Goal: Task Accomplishment & Management: Complete application form

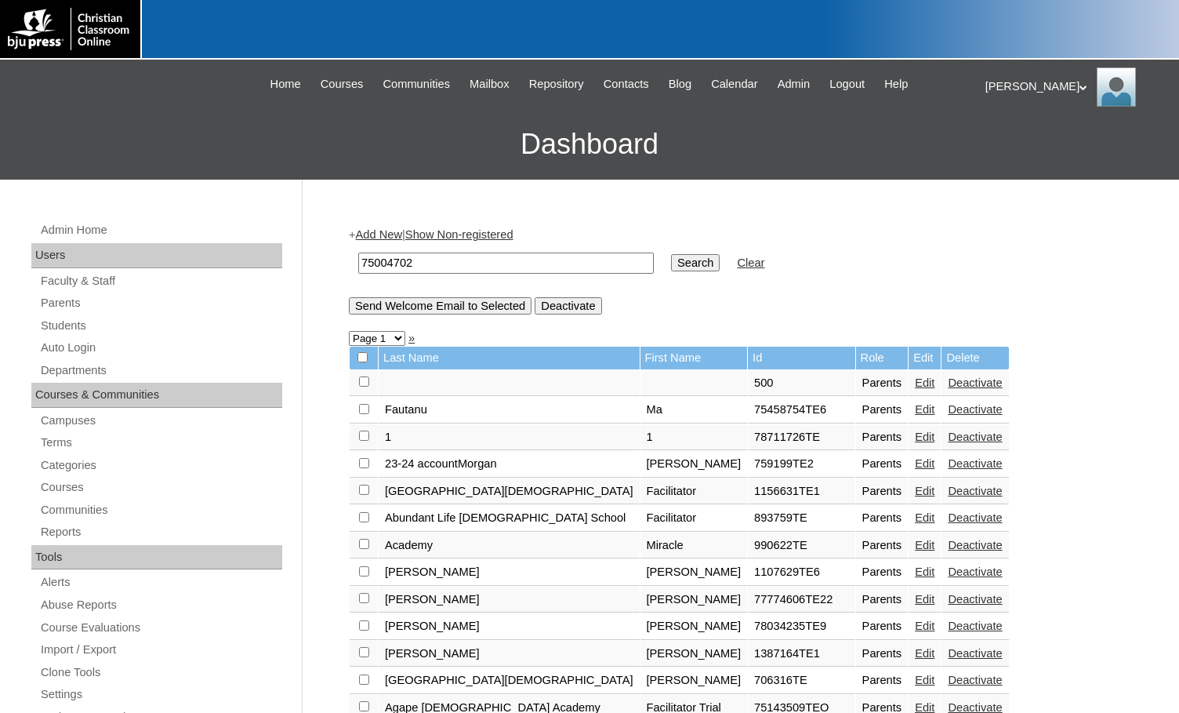
click at [490, 249] on td "75004702" at bounding box center [506, 263] width 311 height 37
drag, startPoint x: 433, startPoint y: 265, endPoint x: 325, endPoint y: 259, distance: 107.6
click at [76, 306] on link "Parents" at bounding box center [160, 303] width 243 height 20
drag, startPoint x: 553, startPoint y: 263, endPoint x: 565, endPoint y: 262, distance: 11.8
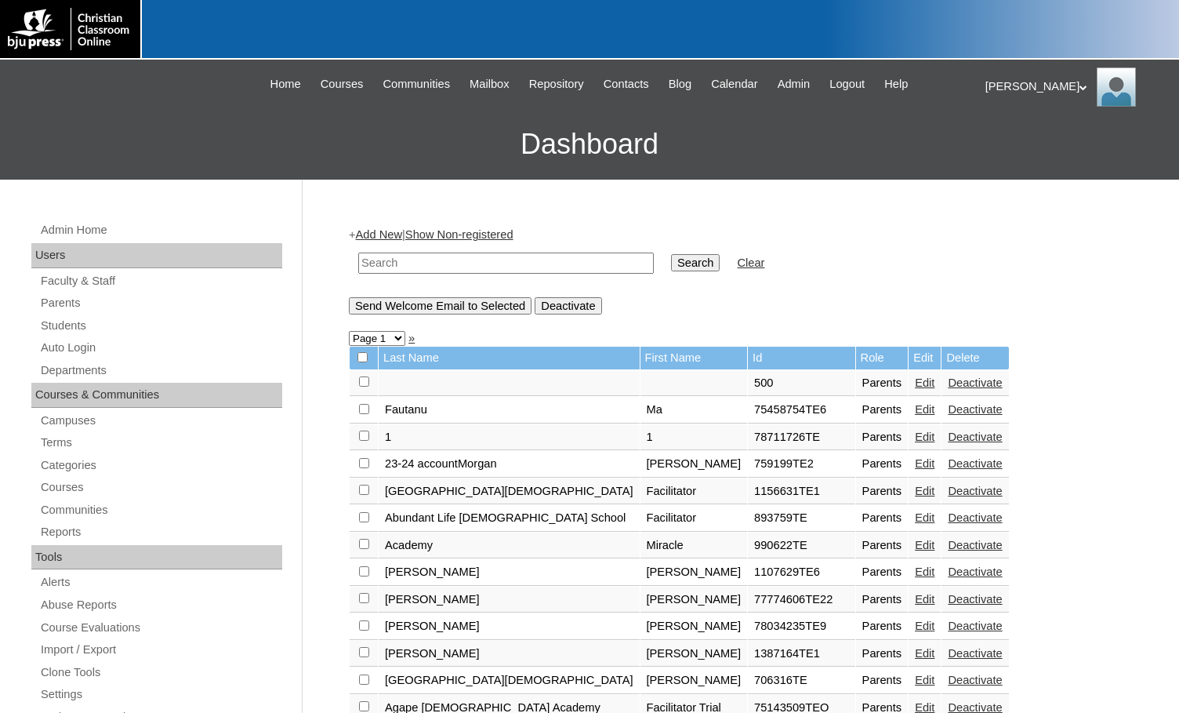
click at [553, 263] on input "text" at bounding box center [506, 263] width 296 height 21
paste input "75004702"
type input "75004702"
click at [671, 262] on input "Search" at bounding box center [695, 262] width 49 height 17
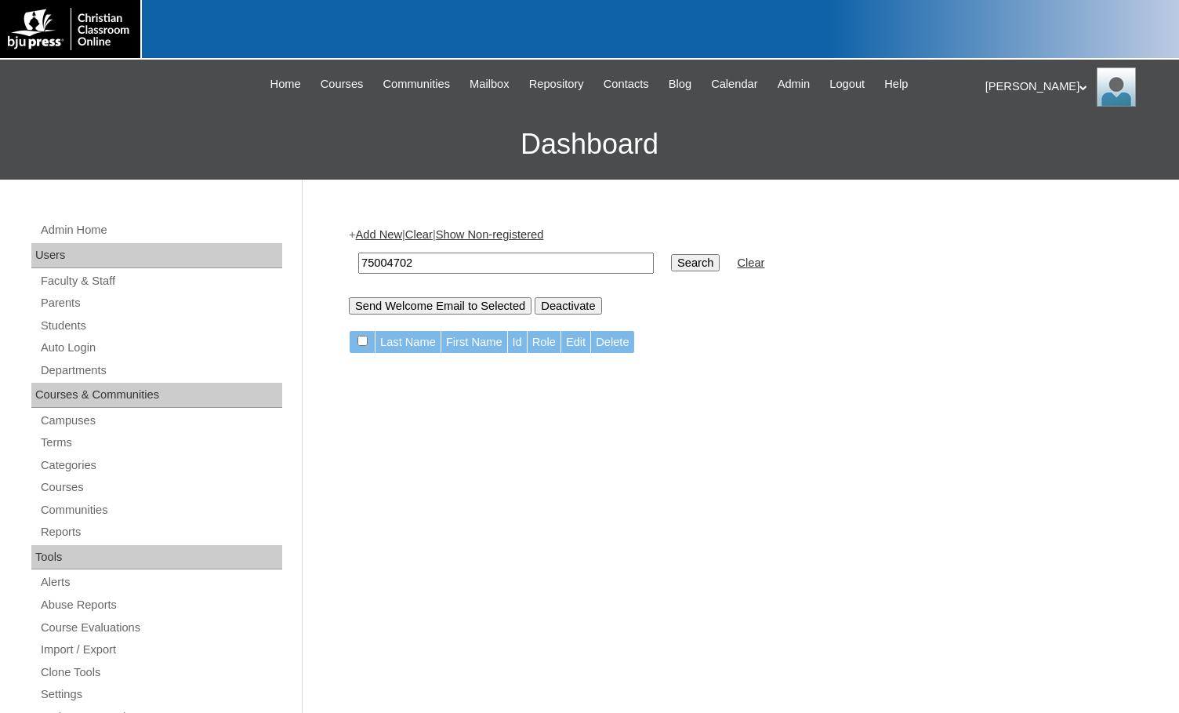
click at [391, 238] on link "Add New" at bounding box center [379, 234] width 46 height 13
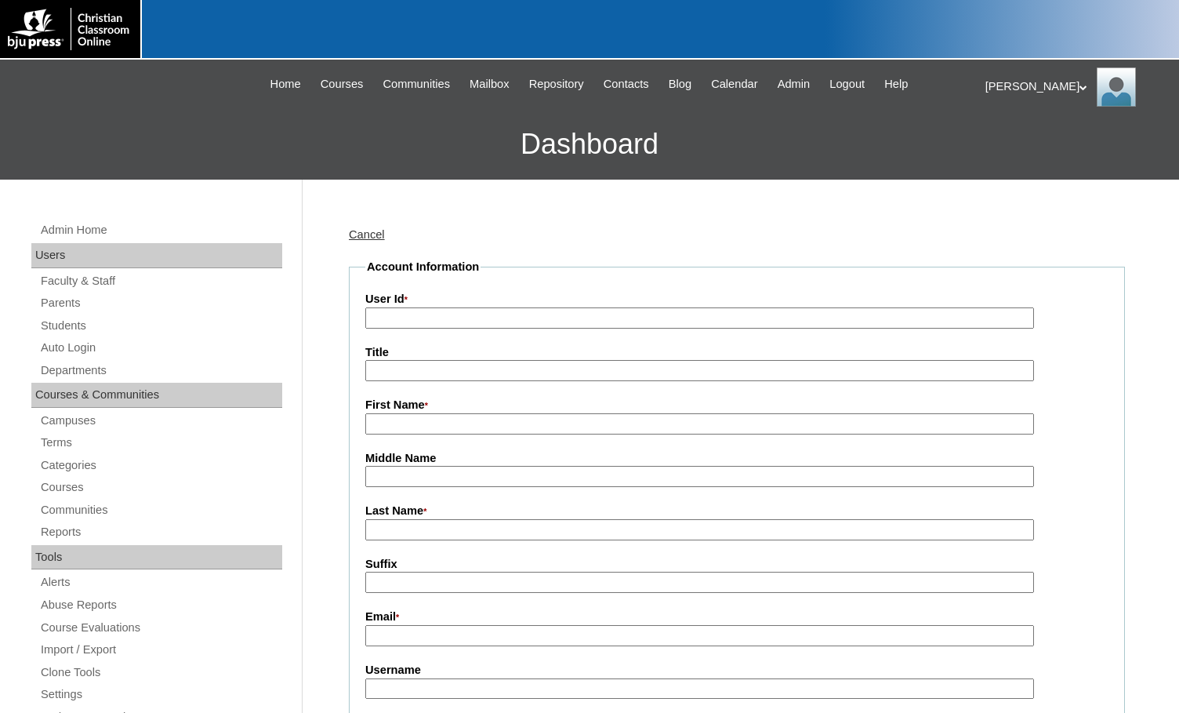
click at [431, 317] on input "User Id *" at bounding box center [699, 317] width 669 height 21
paste input "75004702"
type input "75004702TE"
type input "Dyann"
type input "Asble"
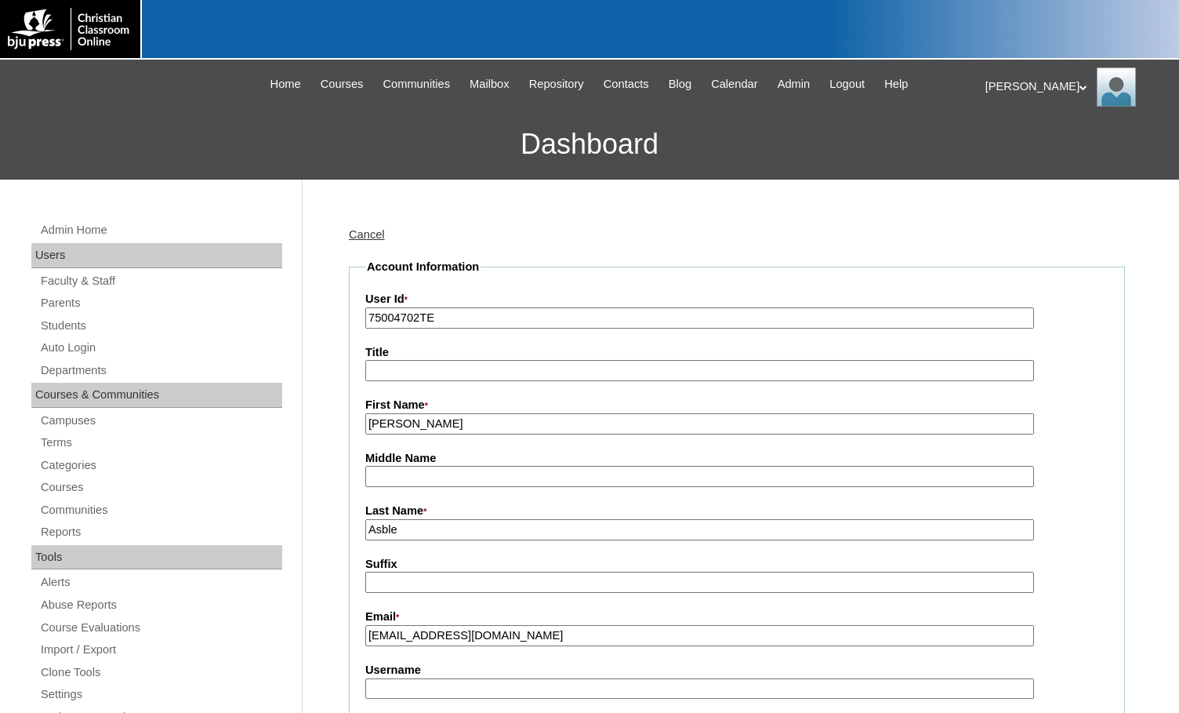
type input "dasble@scaknights.org"
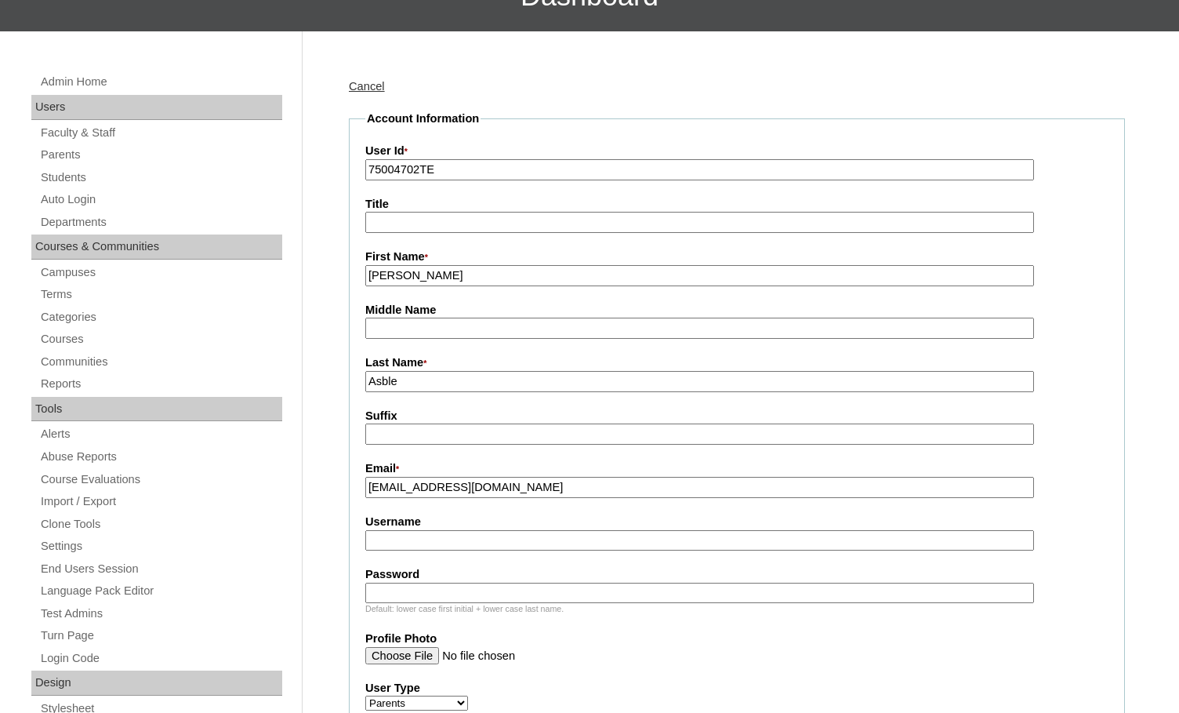
scroll to position [157, 0]
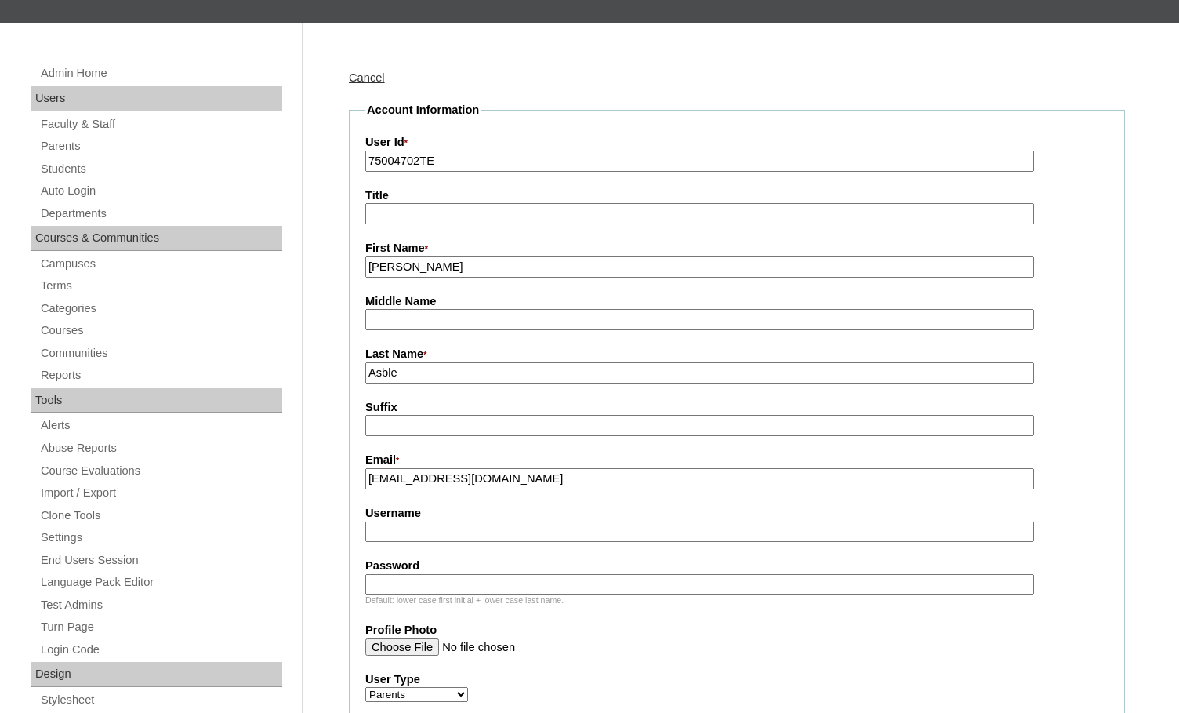
drag, startPoint x: 419, startPoint y: 162, endPoint x: 318, endPoint y: 161, distance: 100.4
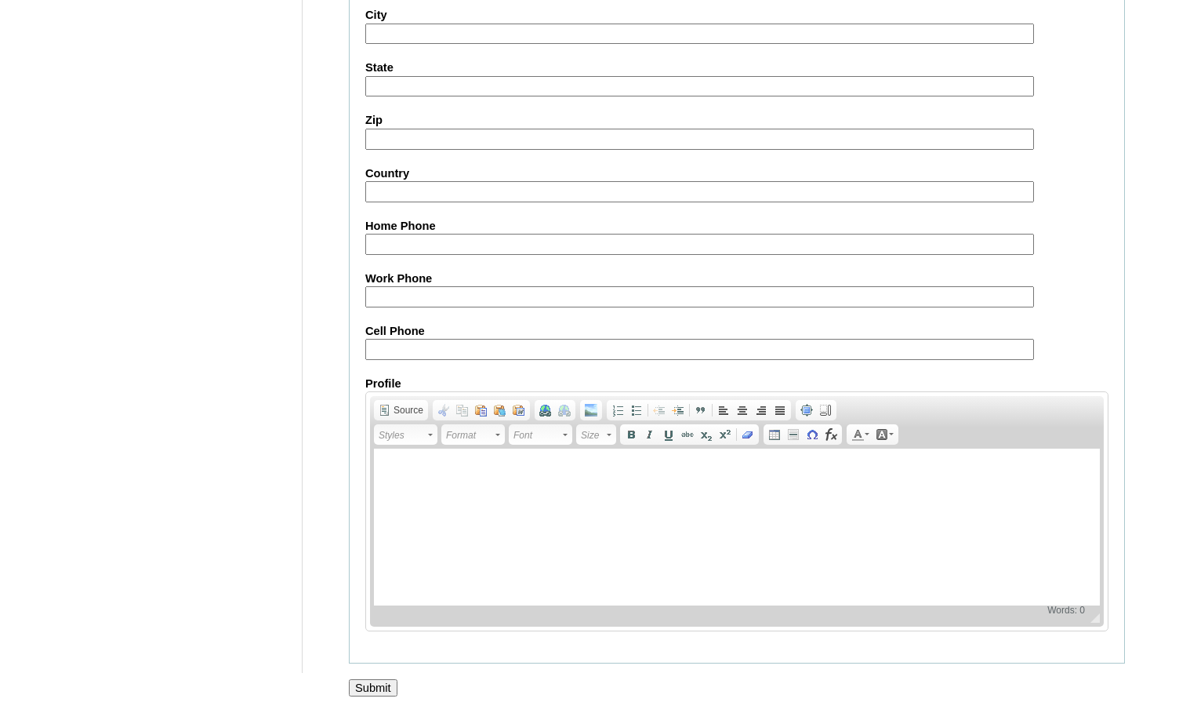
scroll to position [1406, 0]
click at [387, 685] on input "Submit" at bounding box center [373, 687] width 49 height 17
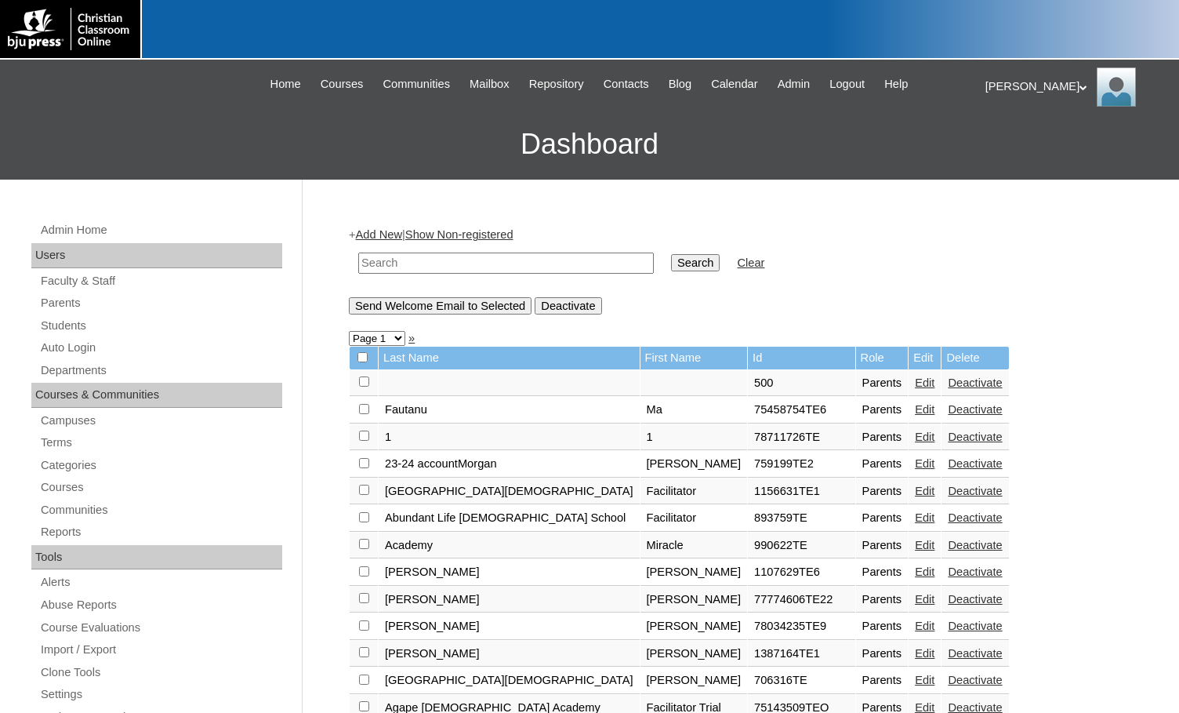
click at [533, 263] on input "text" at bounding box center [506, 263] width 296 height 21
paste input "75004702"
type input "75004702"
click at [671, 261] on input "Search" at bounding box center [695, 262] width 49 height 17
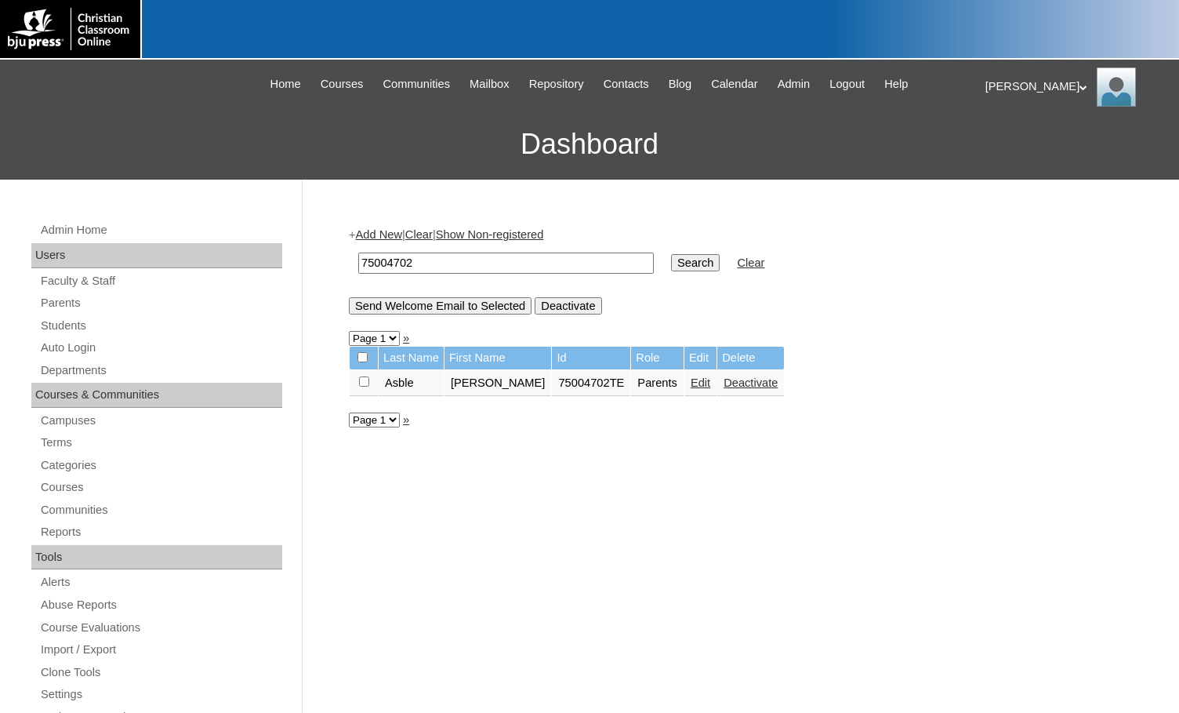
click at [363, 381] on input "checkbox" at bounding box center [364, 381] width 10 height 10
checkbox input "true"
click at [452, 300] on input "Send Welcome Email to Selected" at bounding box center [440, 305] width 183 height 17
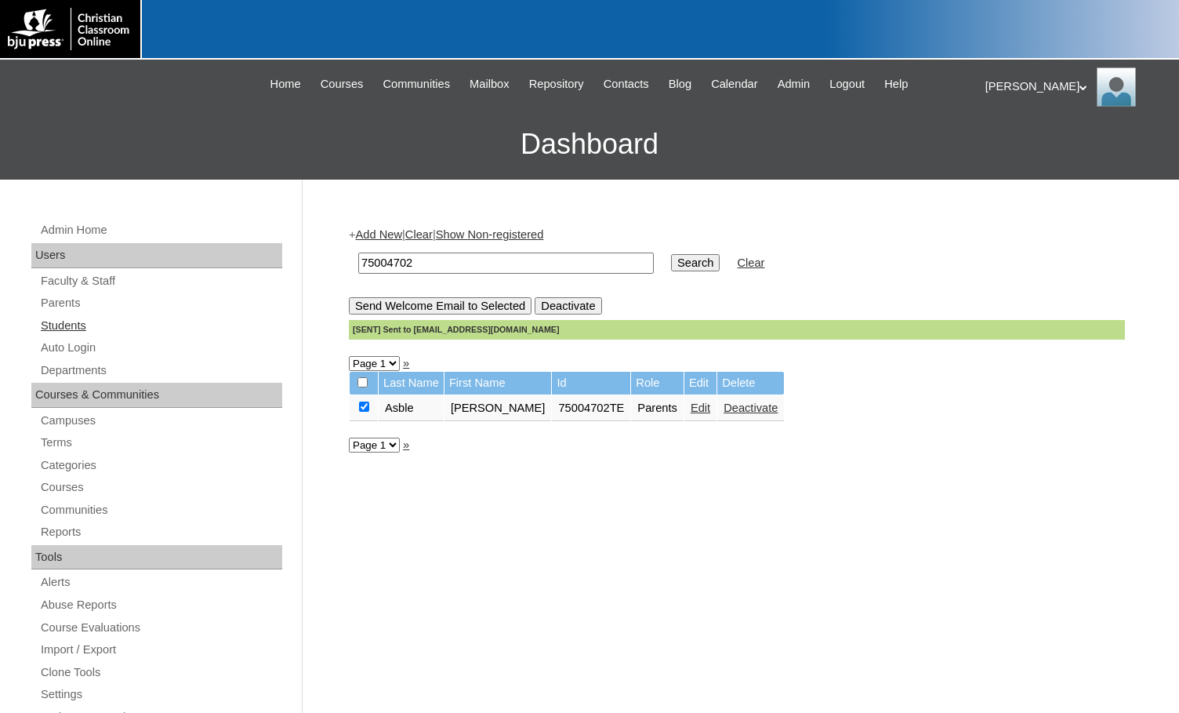
click at [91, 329] on link "Students" at bounding box center [160, 326] width 243 height 20
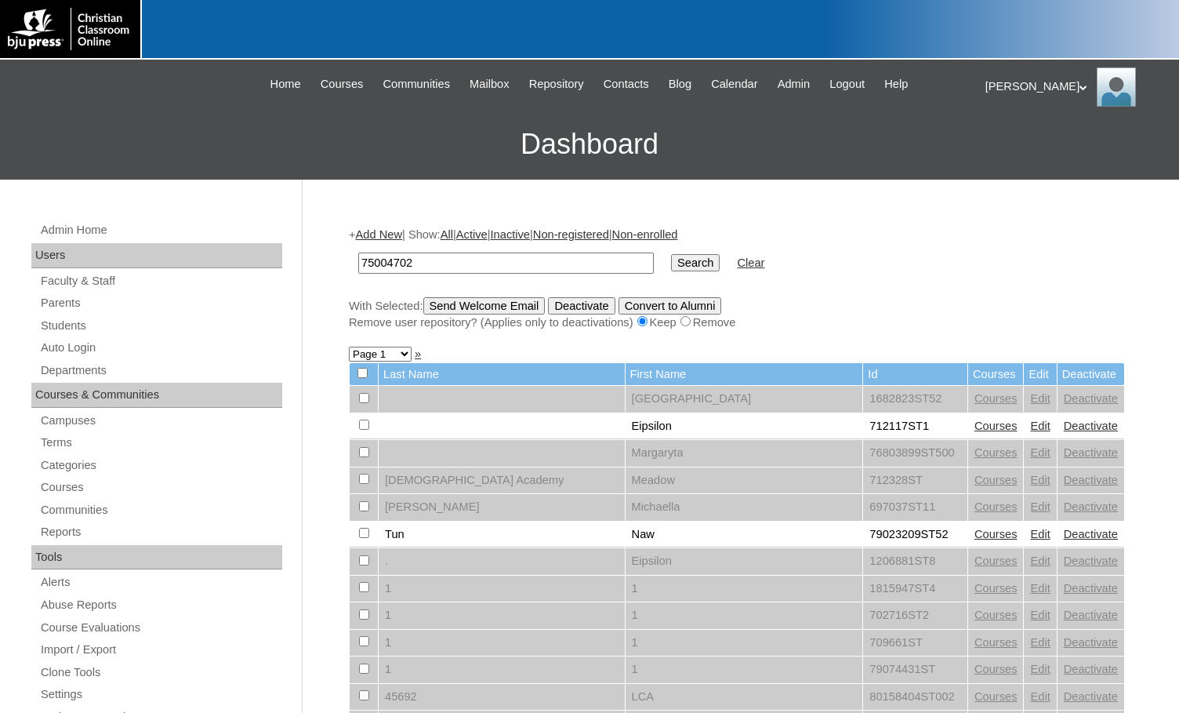
type input "75004702"
click at [671, 266] on input "Search" at bounding box center [695, 262] width 49 height 17
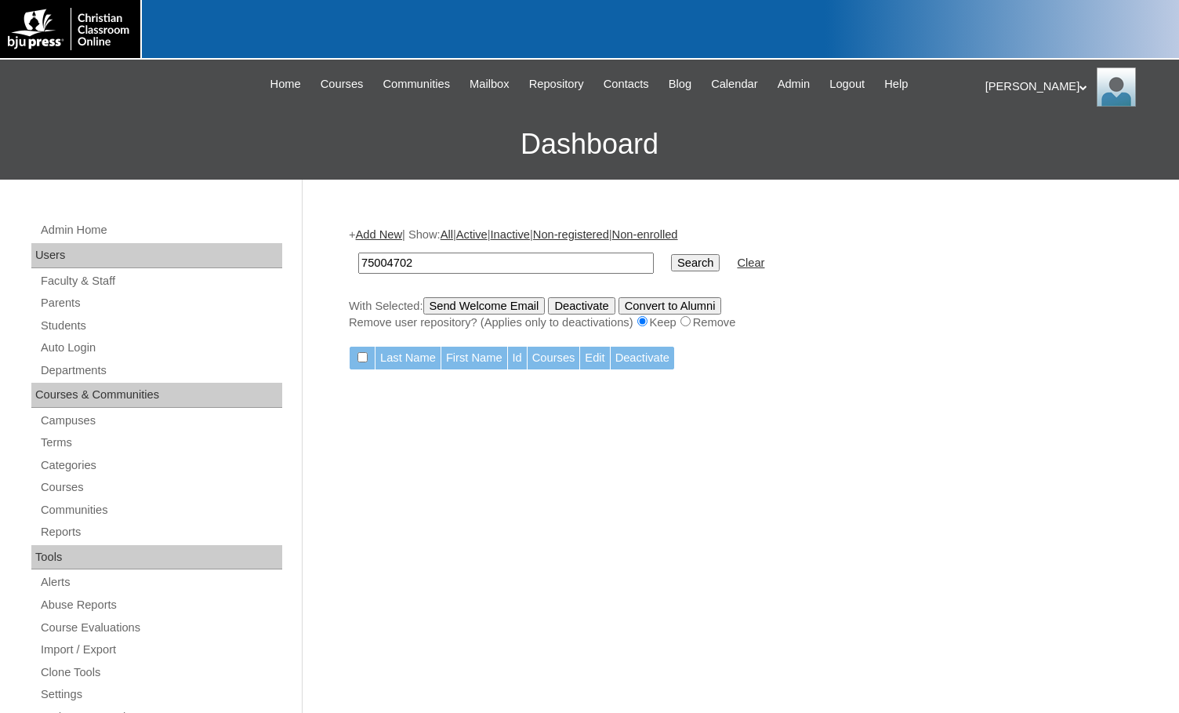
click at [392, 235] on link "Add New" at bounding box center [379, 234] width 46 height 13
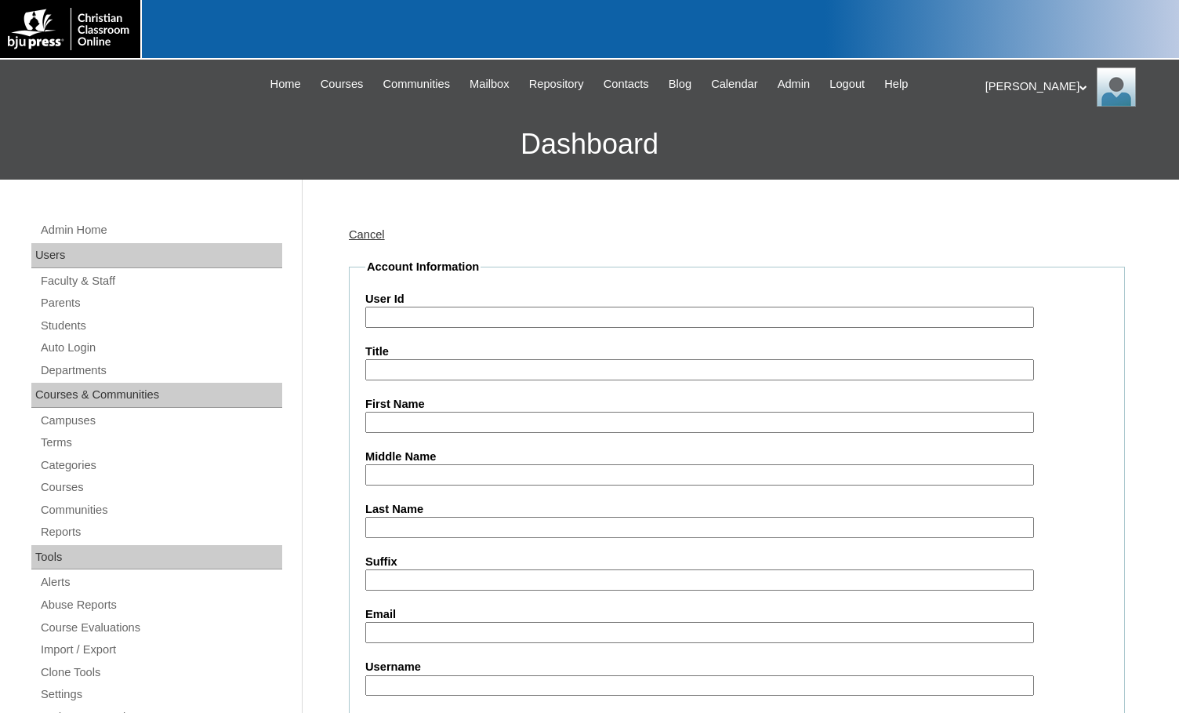
click at [423, 311] on input "User Id" at bounding box center [699, 317] width 669 height 21
paste input "75004702"
type input "75004702ST1"
type input "Bailey"
type input "Berry"
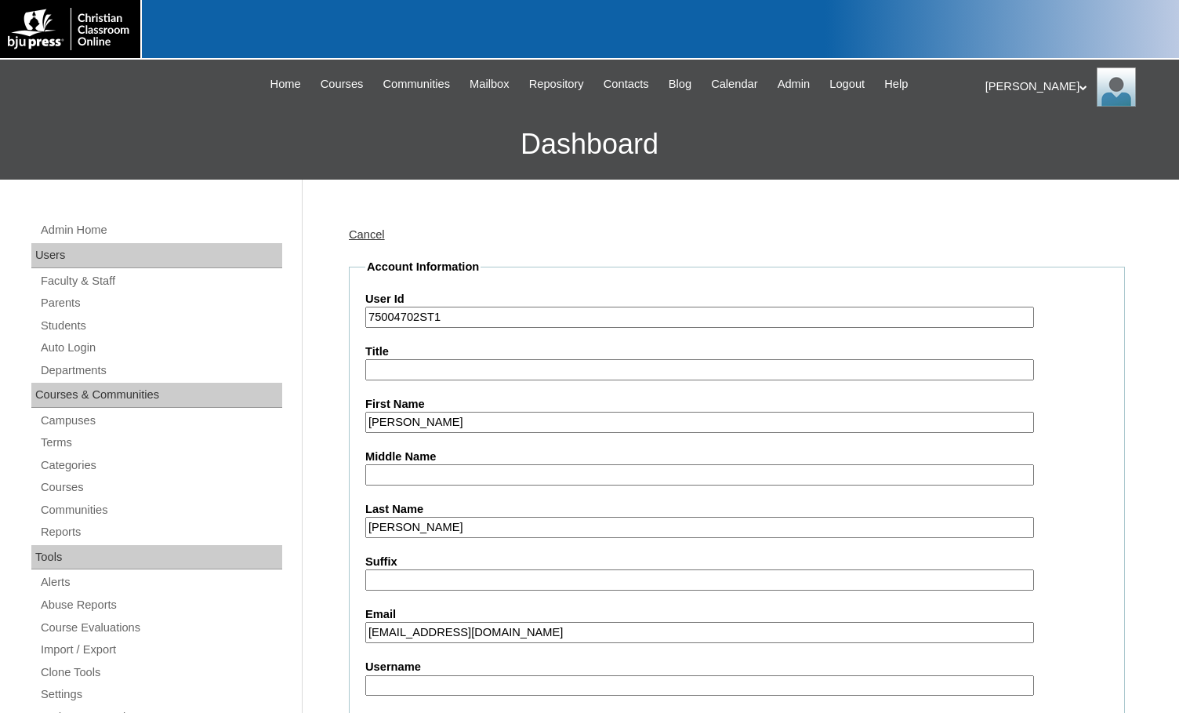
type input "baileyberry0109@gmail.com"
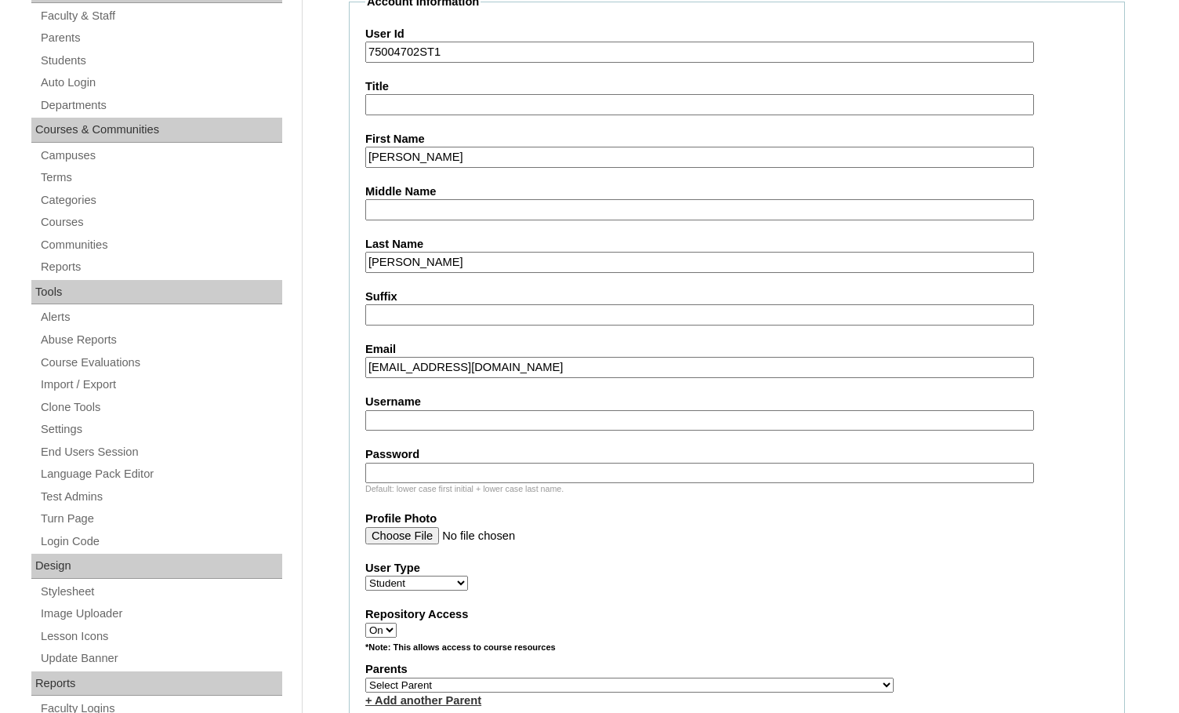
scroll to position [314, 0]
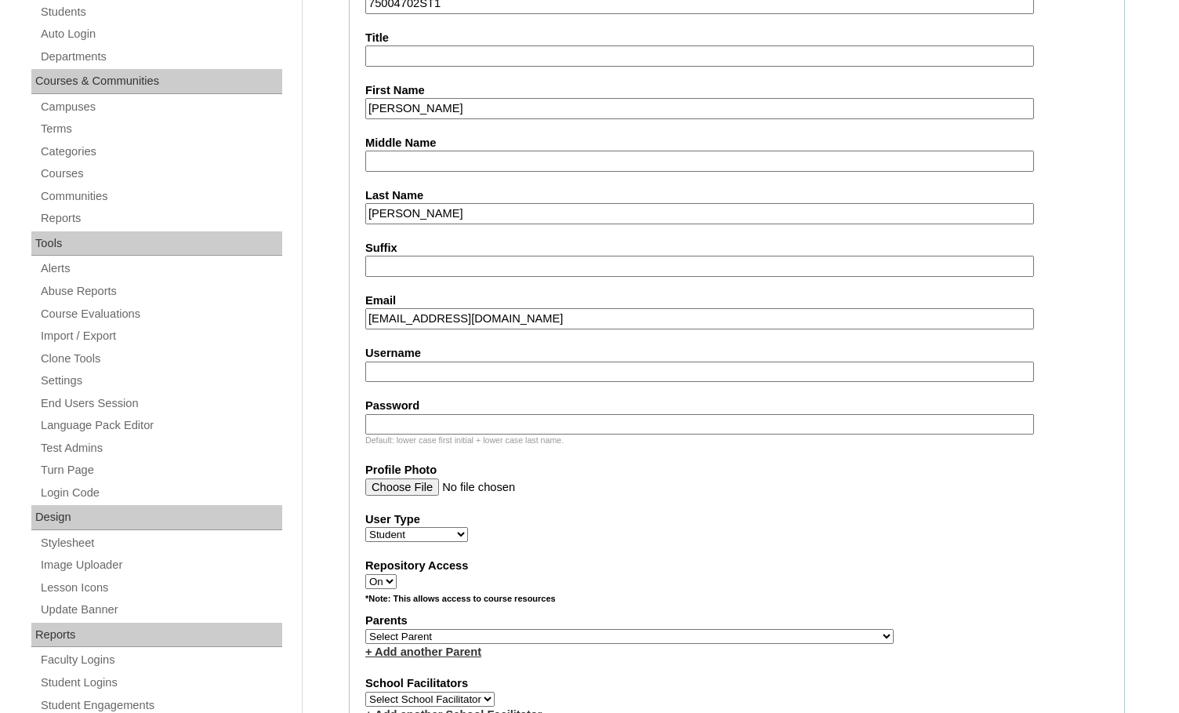
click at [703, 636] on select "Select Parent , Fautanu, Ma 1, 1 23-24 accountMorgan, Jason 6th Street Mennonit…" at bounding box center [629, 636] width 529 height 15
select select "36894"
click at [773, 638] on div "Parents Select Parent , Fautanu, Ma 1, 1 23-24 accountMorgan, Jason 6th Street …" at bounding box center [736, 635] width 743 height 47
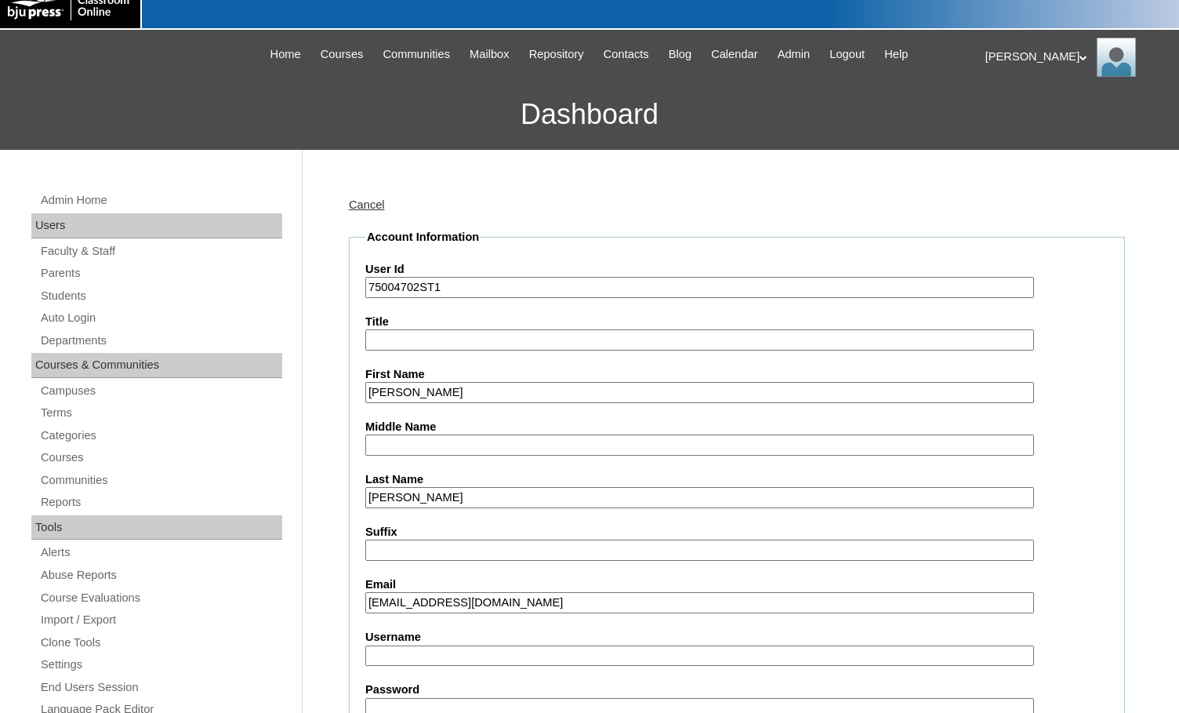
scroll to position [0, 0]
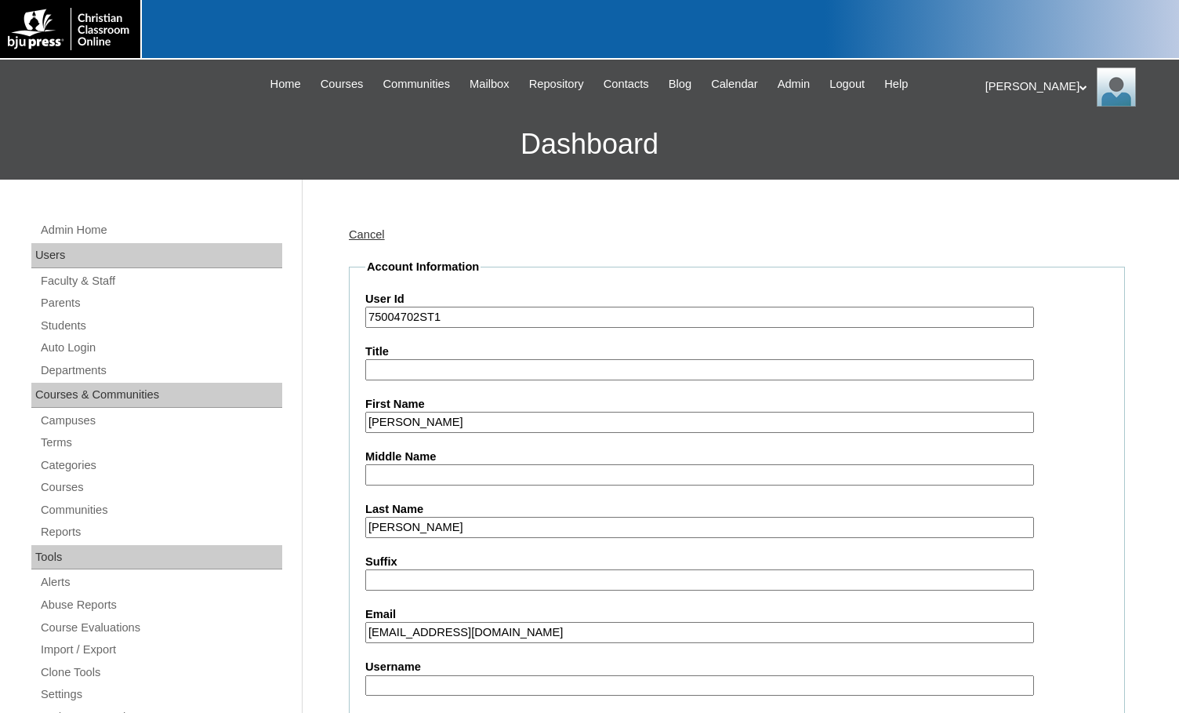
click at [425, 317] on input "75004702ST1" at bounding box center [699, 317] width 669 height 21
drag, startPoint x: 420, startPoint y: 322, endPoint x: 344, endPoint y: 321, distance: 76.1
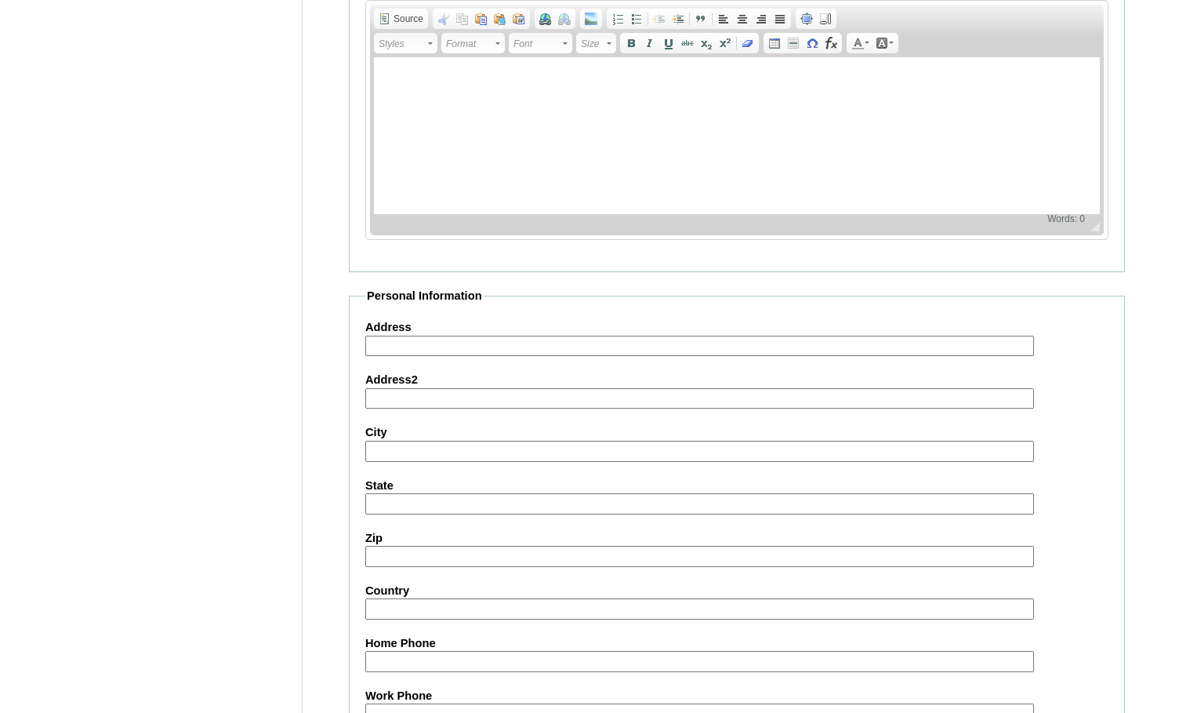
scroll to position [1674, 0]
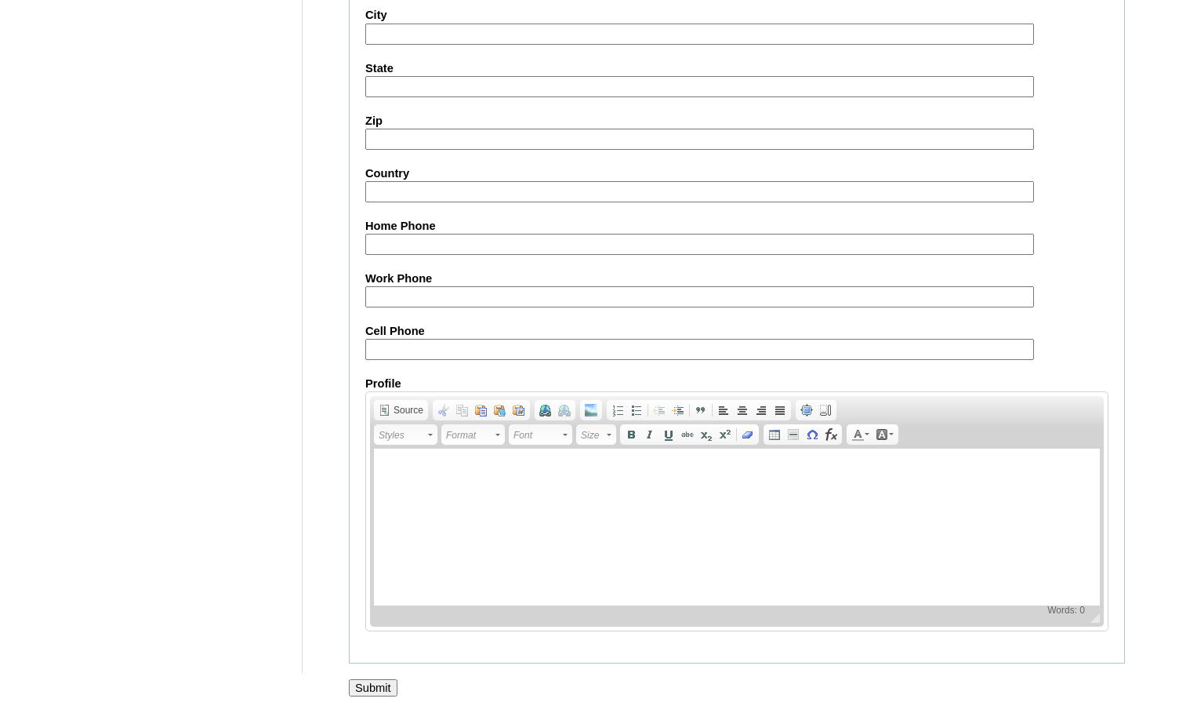
click at [387, 685] on input "Submit" at bounding box center [373, 687] width 49 height 17
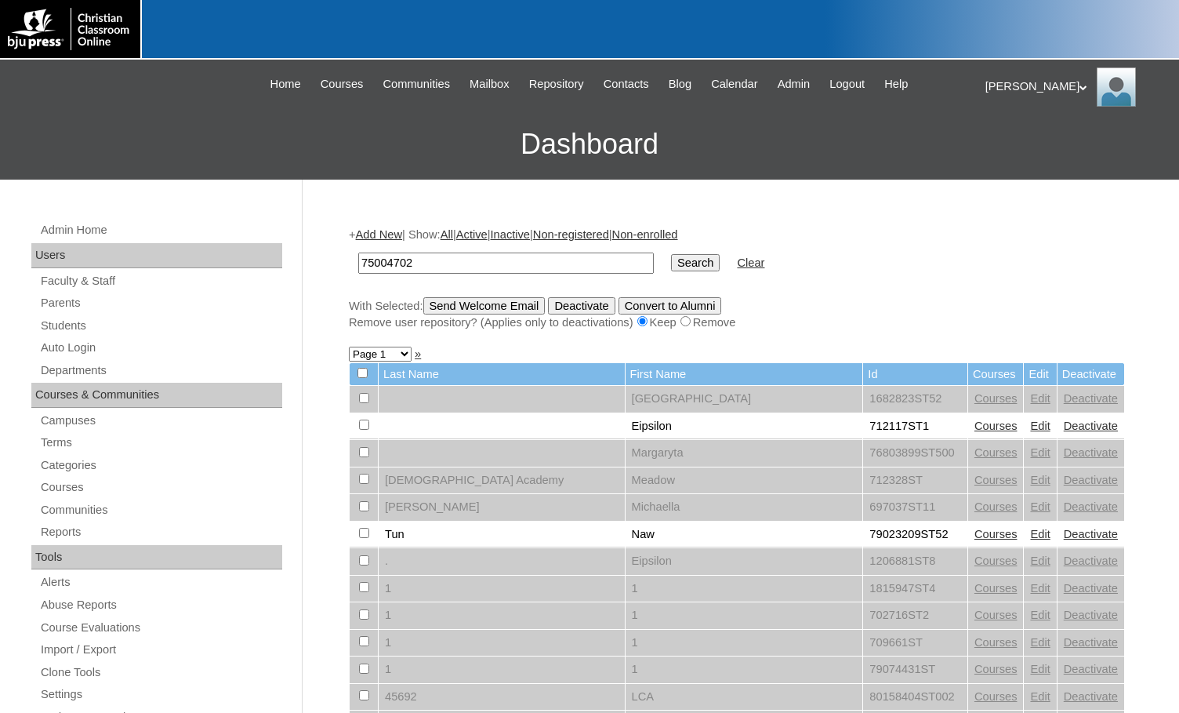
type input "75004702"
click at [671, 258] on input "Search" at bounding box center [695, 262] width 49 height 17
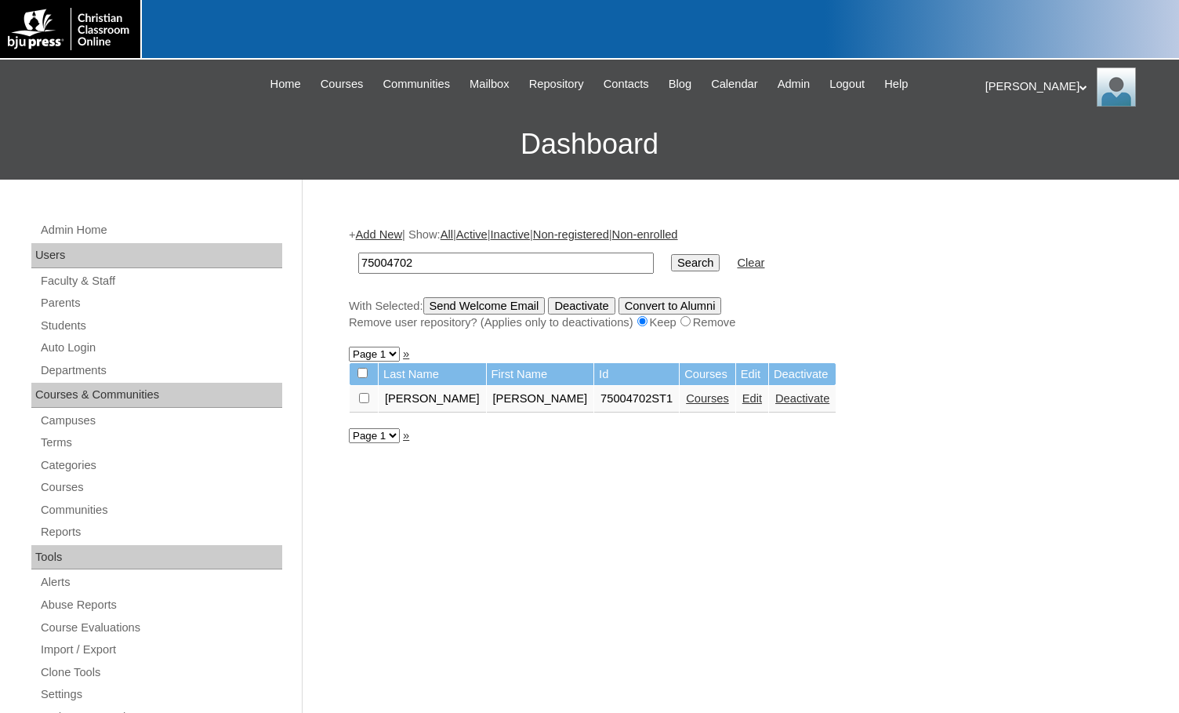
click at [686, 395] on link "Courses" at bounding box center [707, 398] width 43 height 13
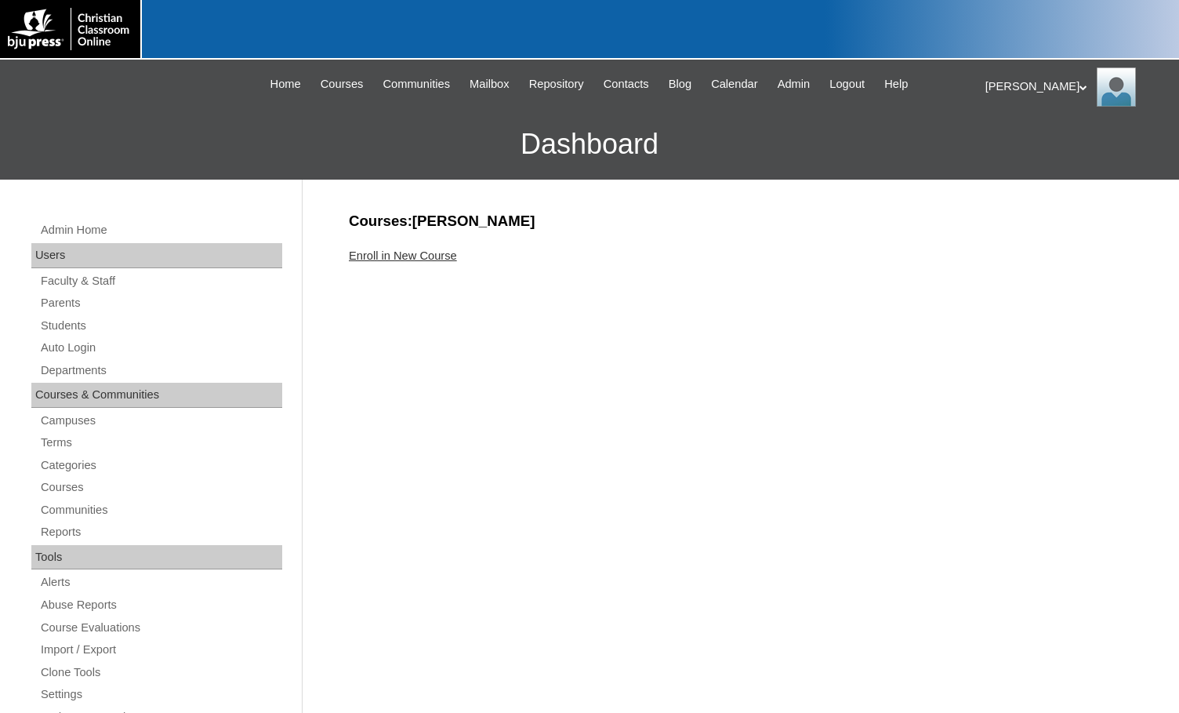
click at [446, 251] on link "Enroll in New Course" at bounding box center [403, 255] width 108 height 13
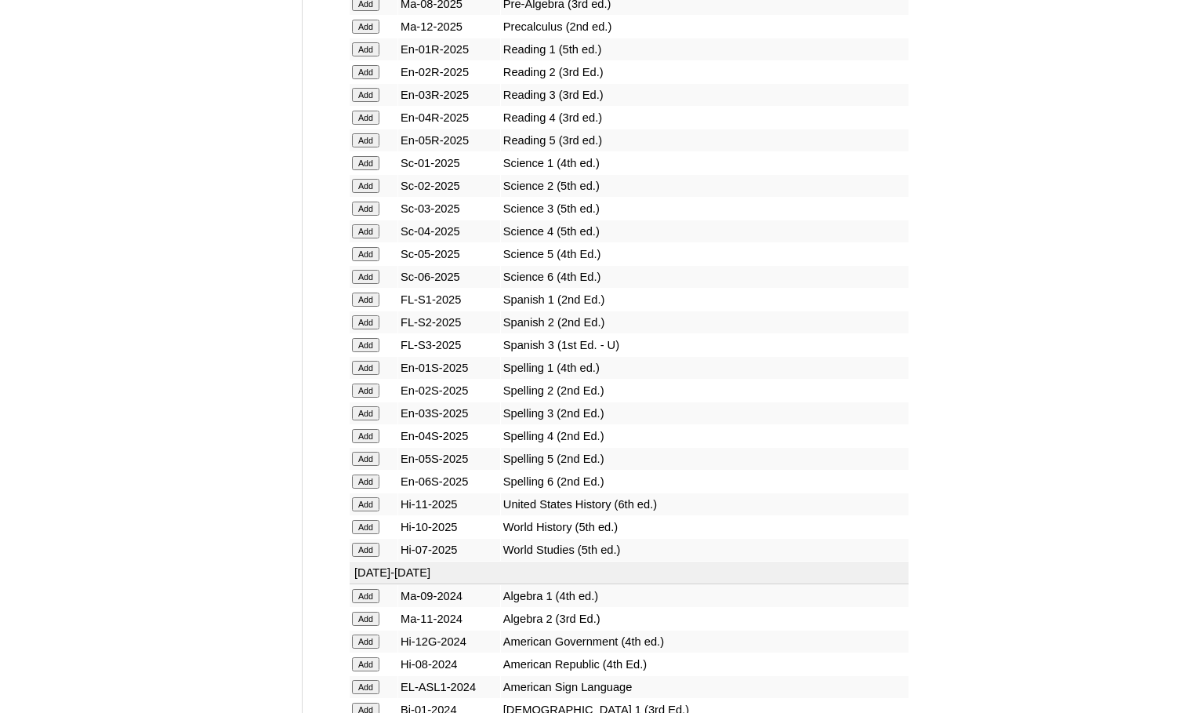
scroll to position [1882, 0]
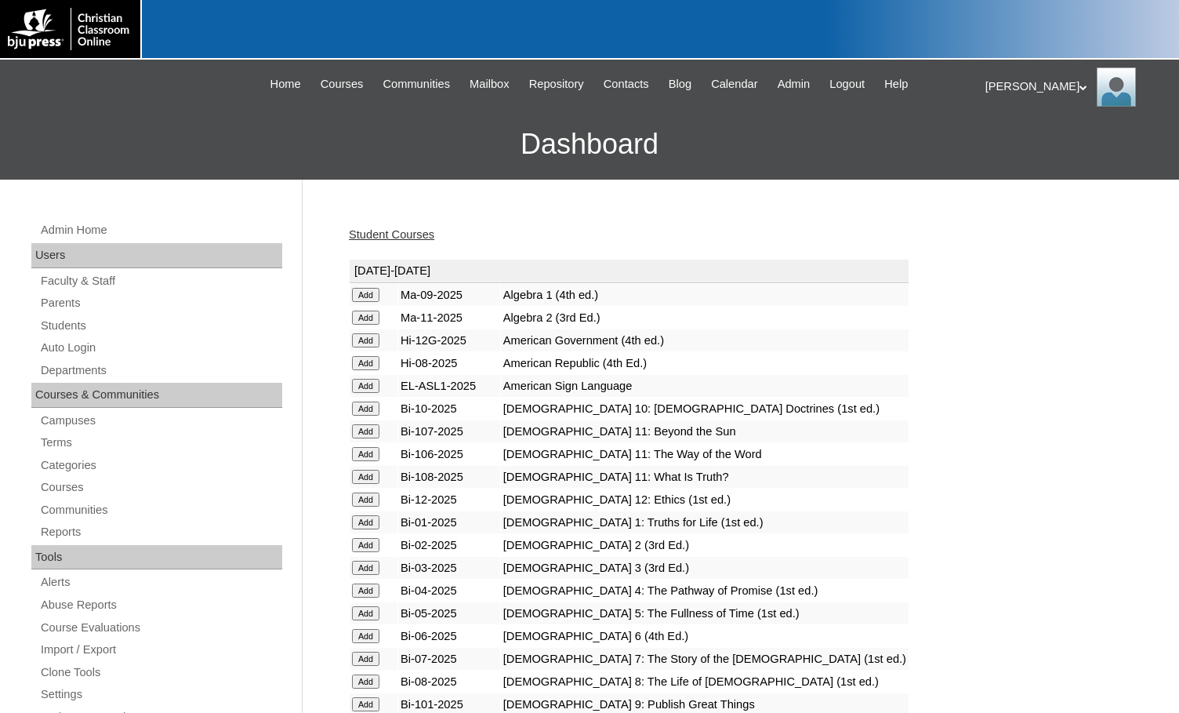
click at [88, 325] on link "Students" at bounding box center [160, 326] width 243 height 20
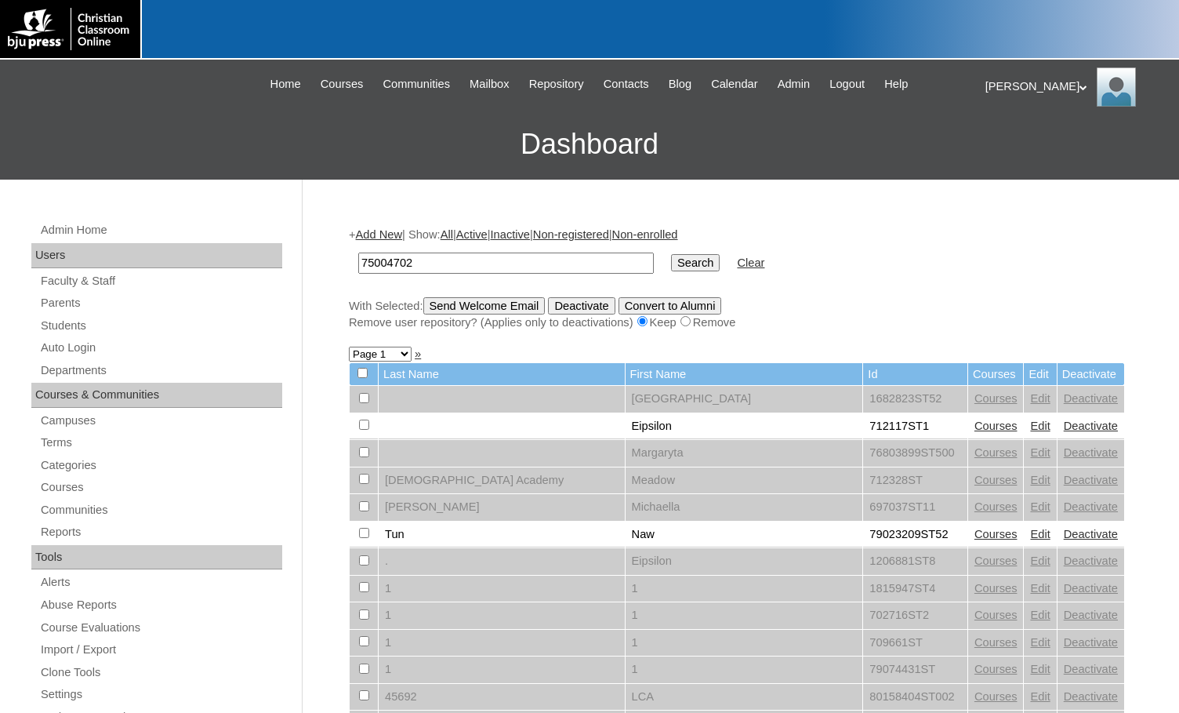
type input "75004702"
click at [671, 254] on input "Search" at bounding box center [695, 262] width 49 height 17
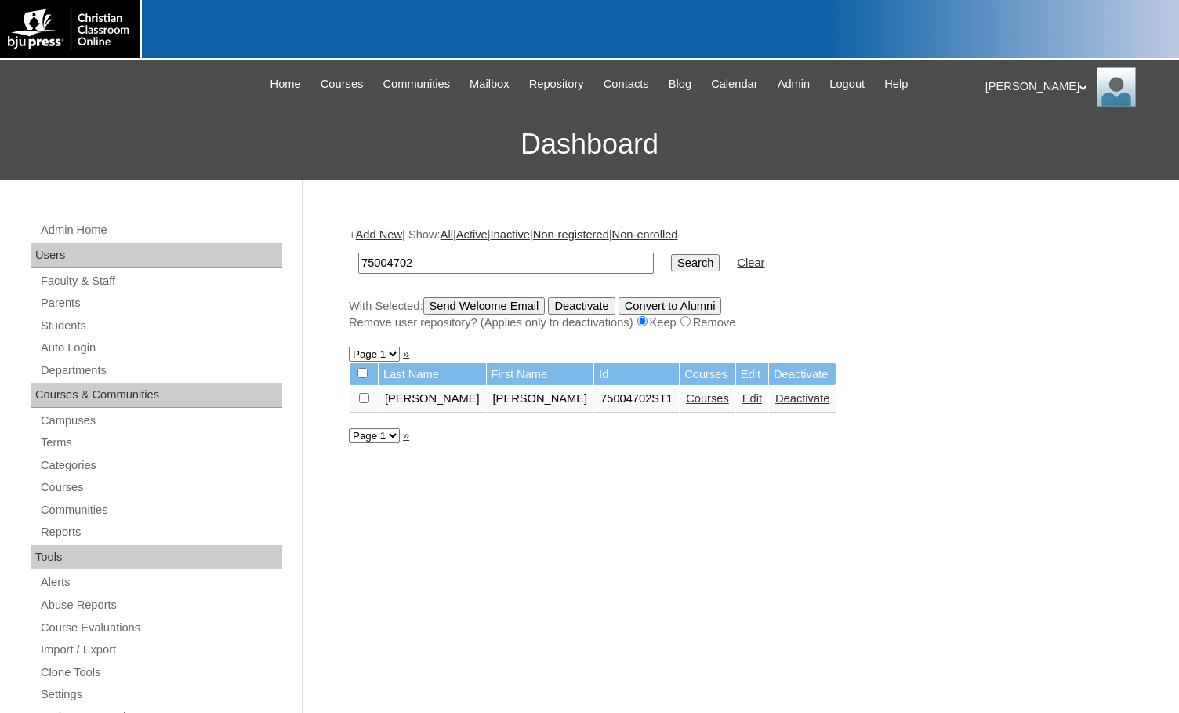
click at [394, 232] on link "Add New" at bounding box center [379, 234] width 46 height 13
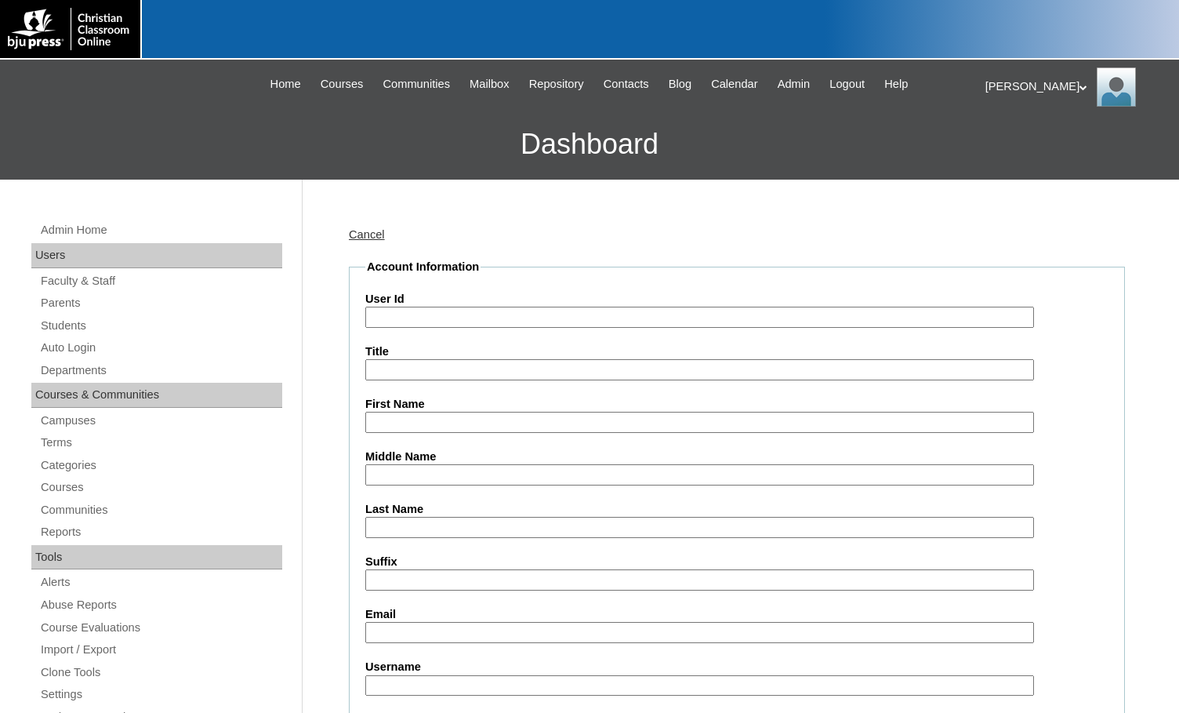
click at [387, 325] on input "User Id" at bounding box center [699, 317] width 669 height 21
paste input "75004702"
type input "75004702ST2"
drag, startPoint x: 420, startPoint y: 322, endPoint x: 348, endPoint y: 321, distance: 72.2
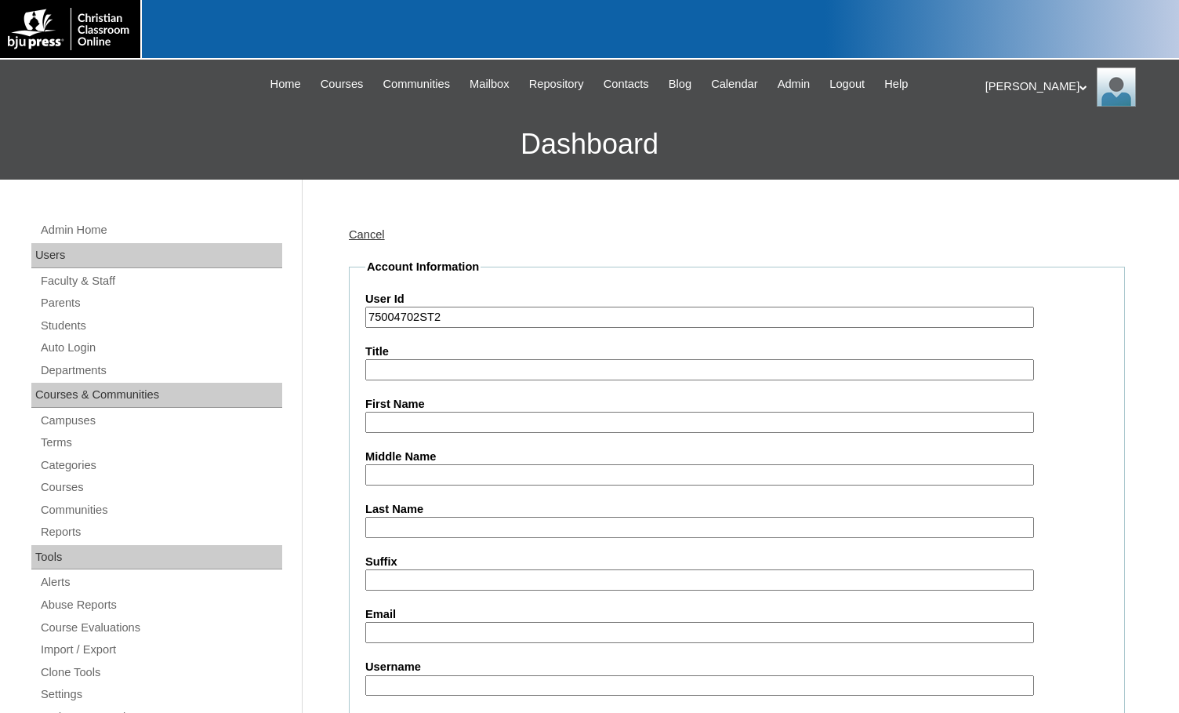
click at [413, 423] on input "First Name" at bounding box center [699, 422] width 669 height 21
type input "Scarlett"
type input "[PERSON_NAME]"
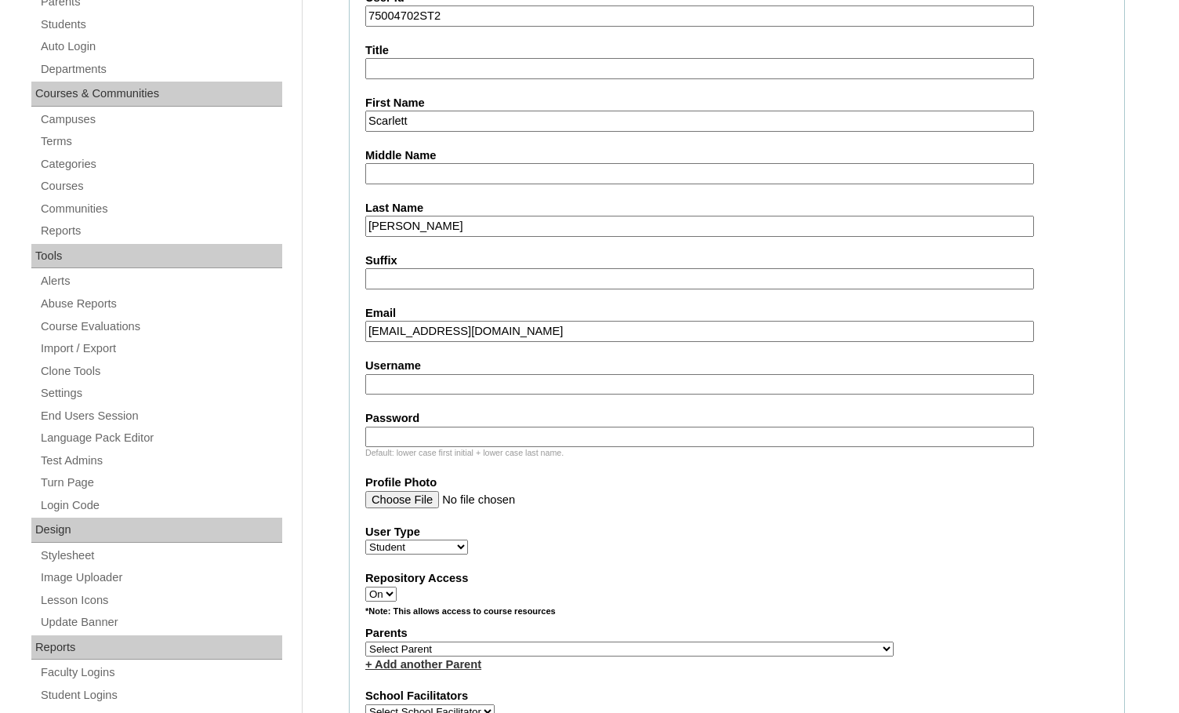
scroll to position [314, 0]
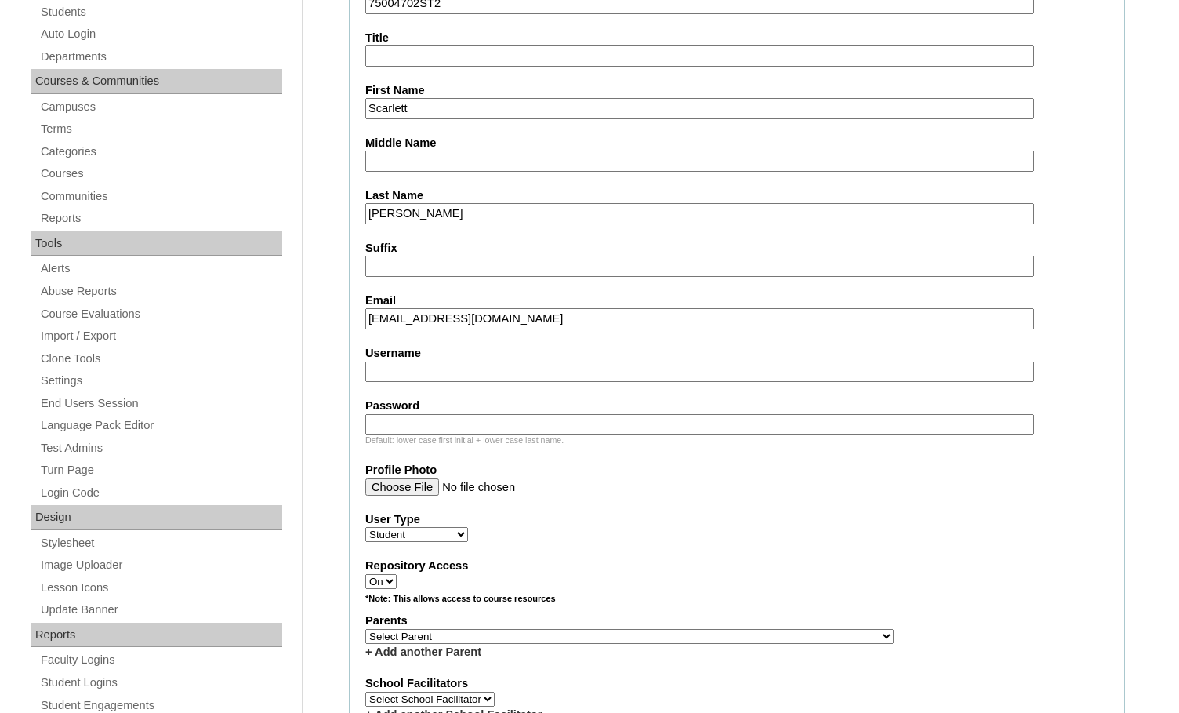
type input "scrose425@gmail.com"
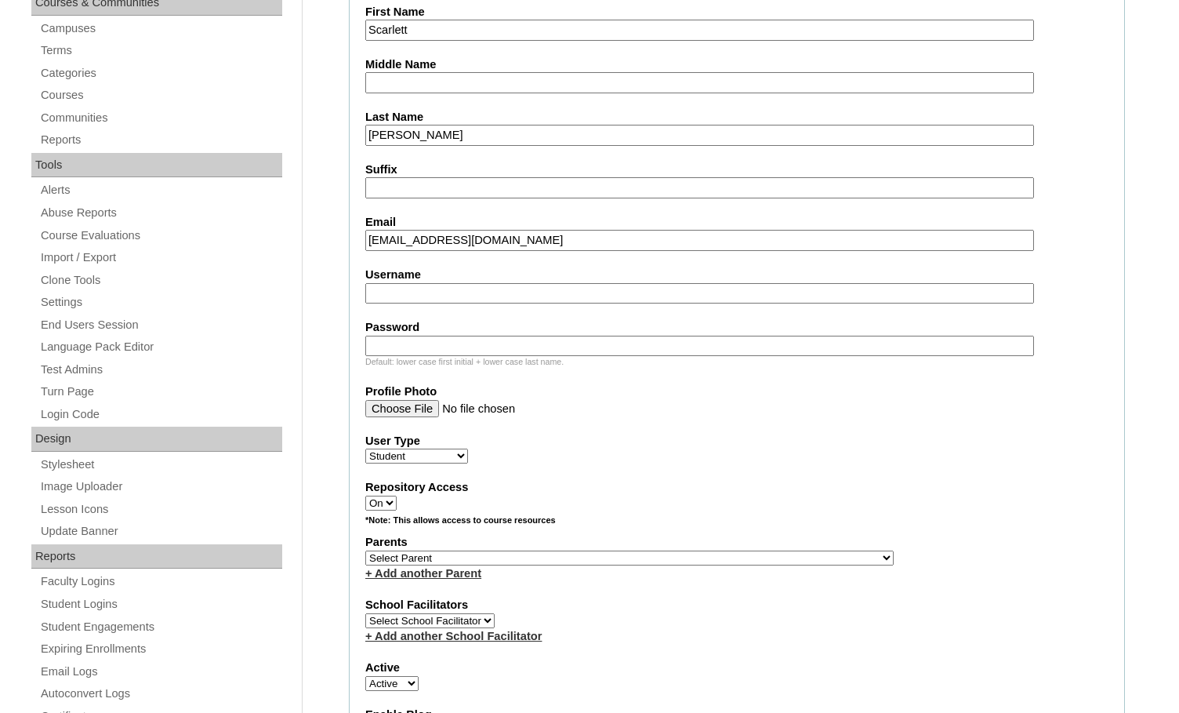
click at [693, 557] on select "Select Parent , Fautanu, Ma 1, 1 23-24 accountMorgan, Jason 6th Street Mennonit…" at bounding box center [629, 558] width 529 height 15
select select "36894"
click at [751, 557] on div "Parents Select Parent , Fautanu, Ma 1, 1 23-24 accountMorgan, Jason 6th Street …" at bounding box center [736, 557] width 743 height 47
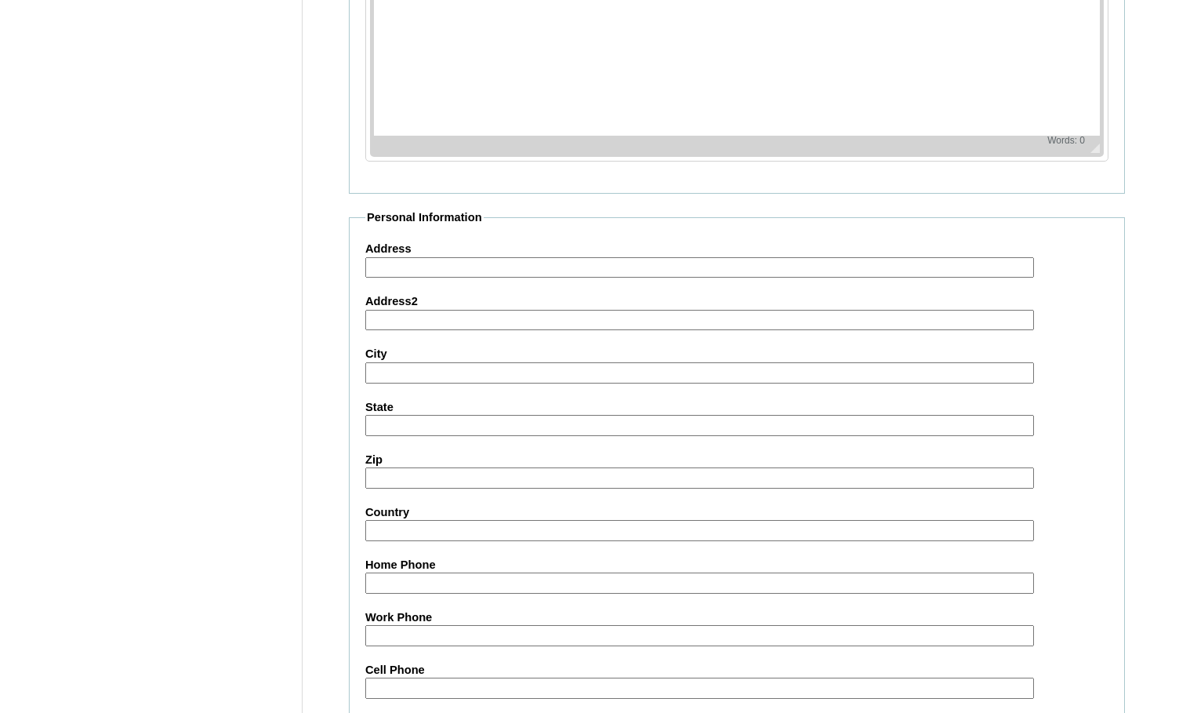
scroll to position [1674, 0]
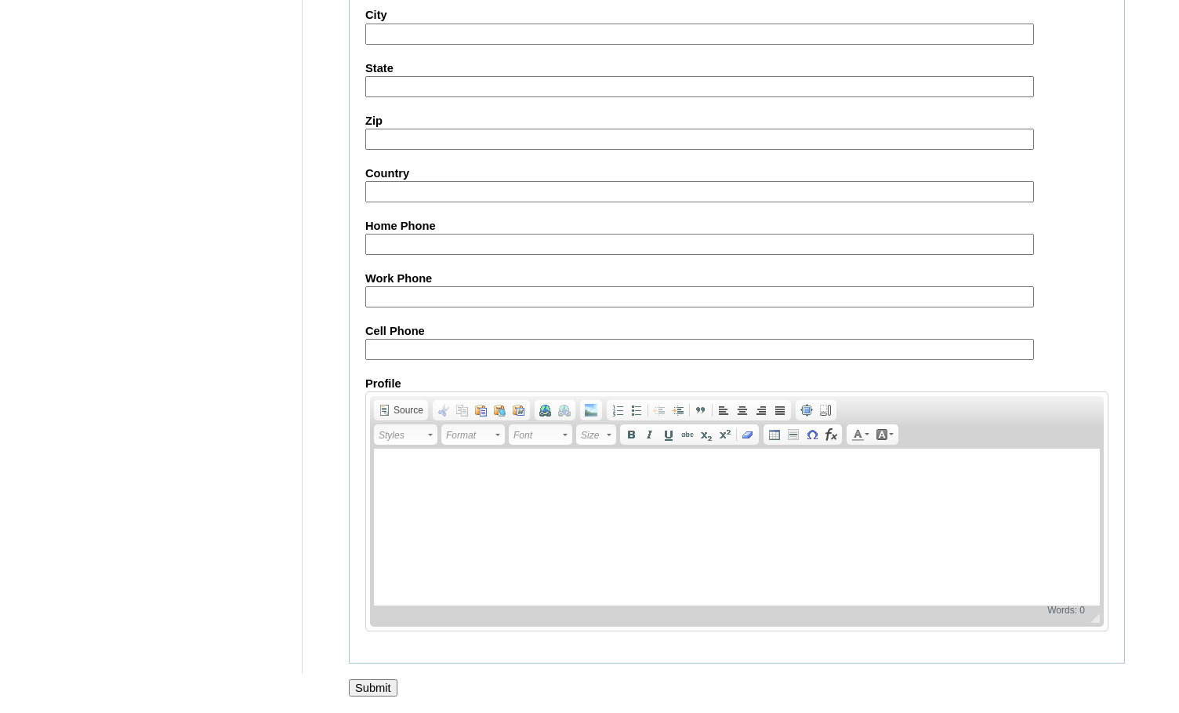
click at [381, 681] on input "Submit" at bounding box center [373, 687] width 49 height 17
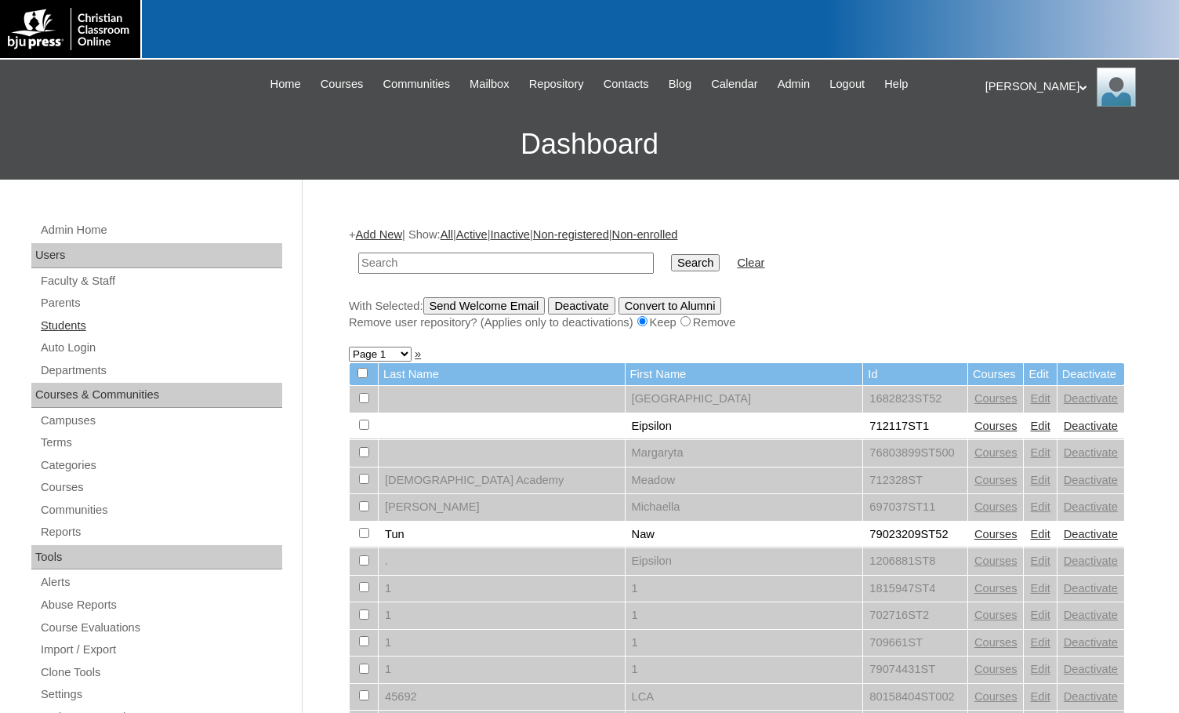
click at [104, 331] on link "Students" at bounding box center [160, 326] width 243 height 20
type input "75004702"
click at [671, 254] on input "Search" at bounding box center [695, 262] width 49 height 17
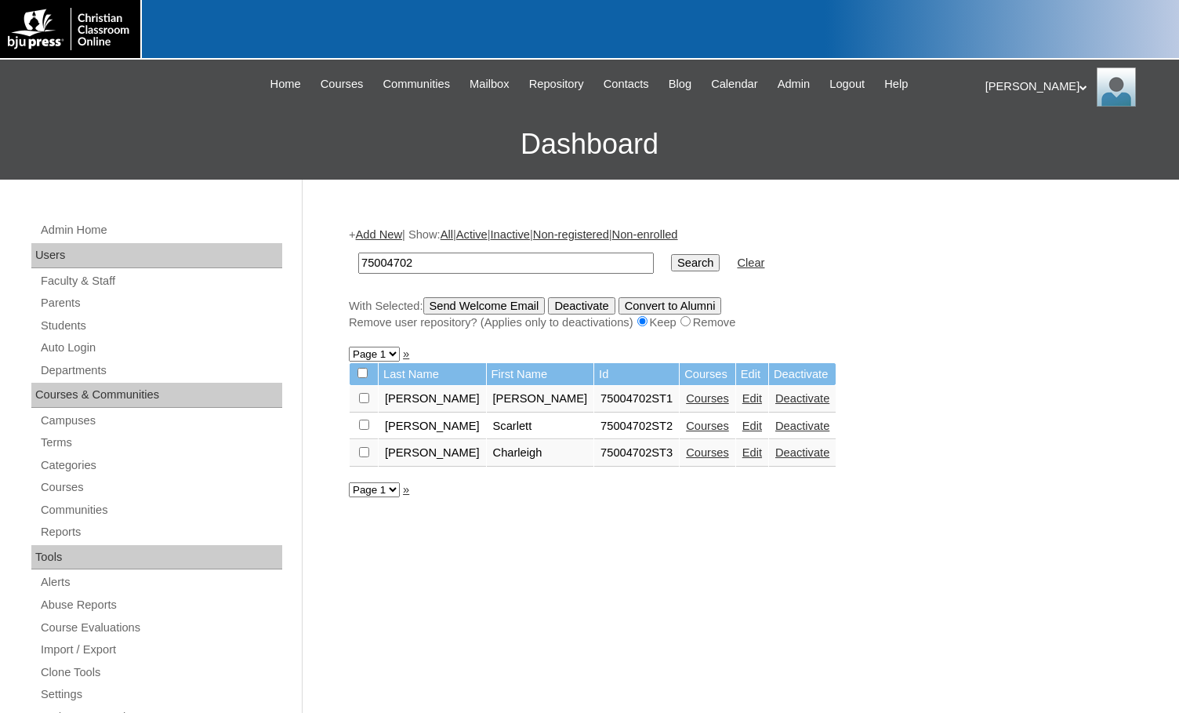
click at [686, 457] on link "Courses" at bounding box center [707, 452] width 43 height 13
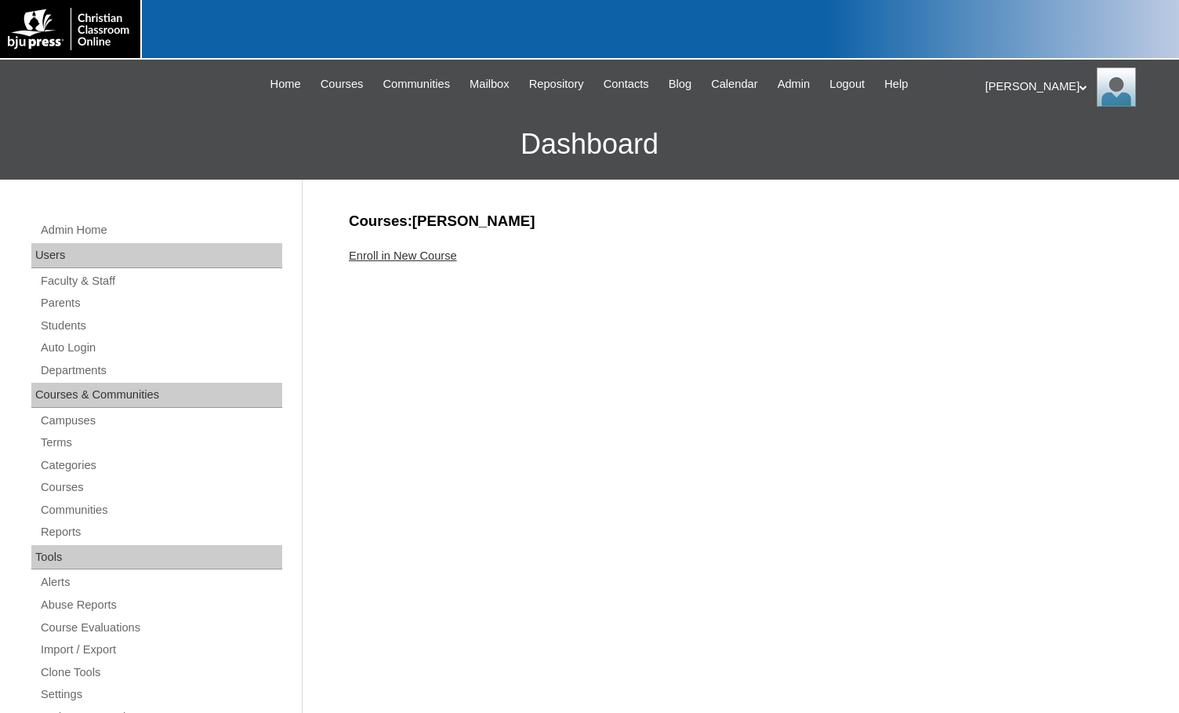
click at [429, 256] on link "Enroll in New Course" at bounding box center [403, 255] width 108 height 13
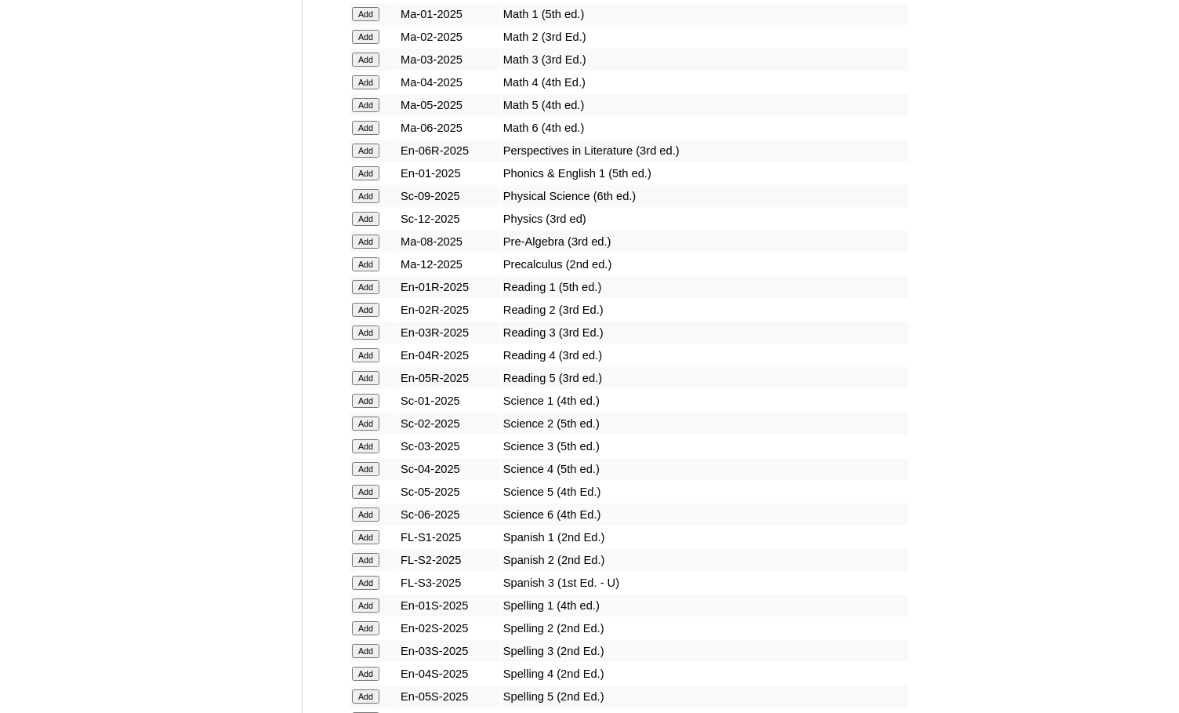
scroll to position [1647, 0]
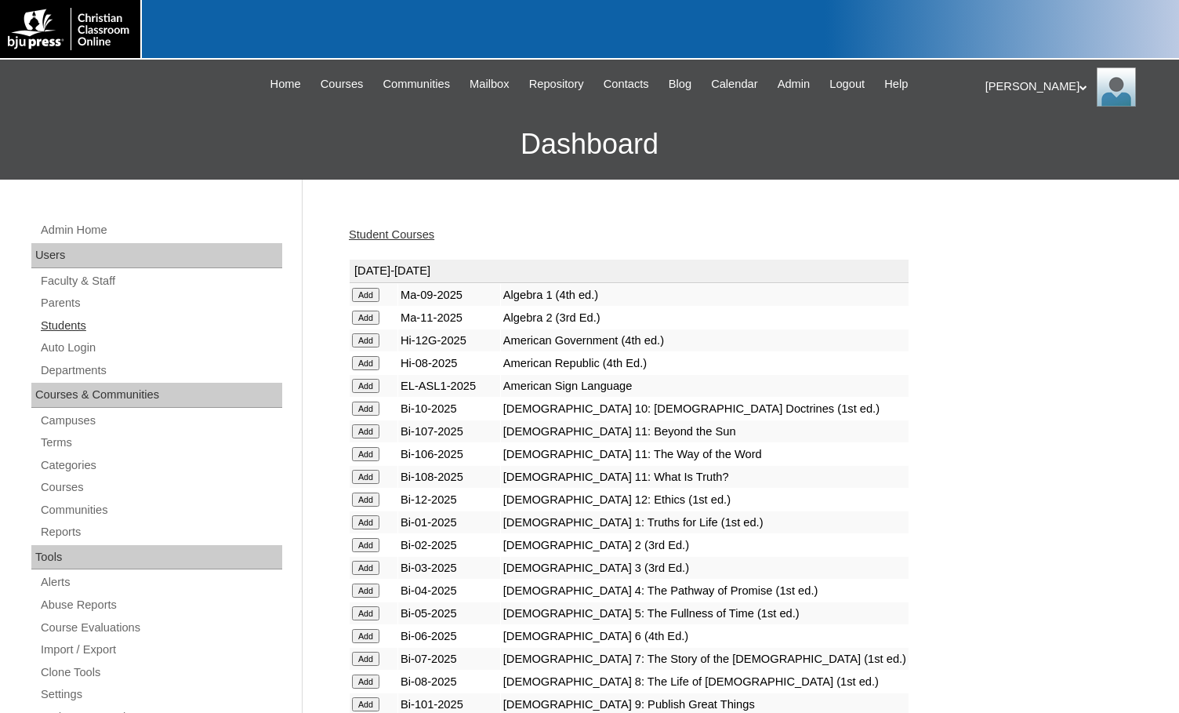
click at [71, 325] on link "Students" at bounding box center [160, 326] width 243 height 20
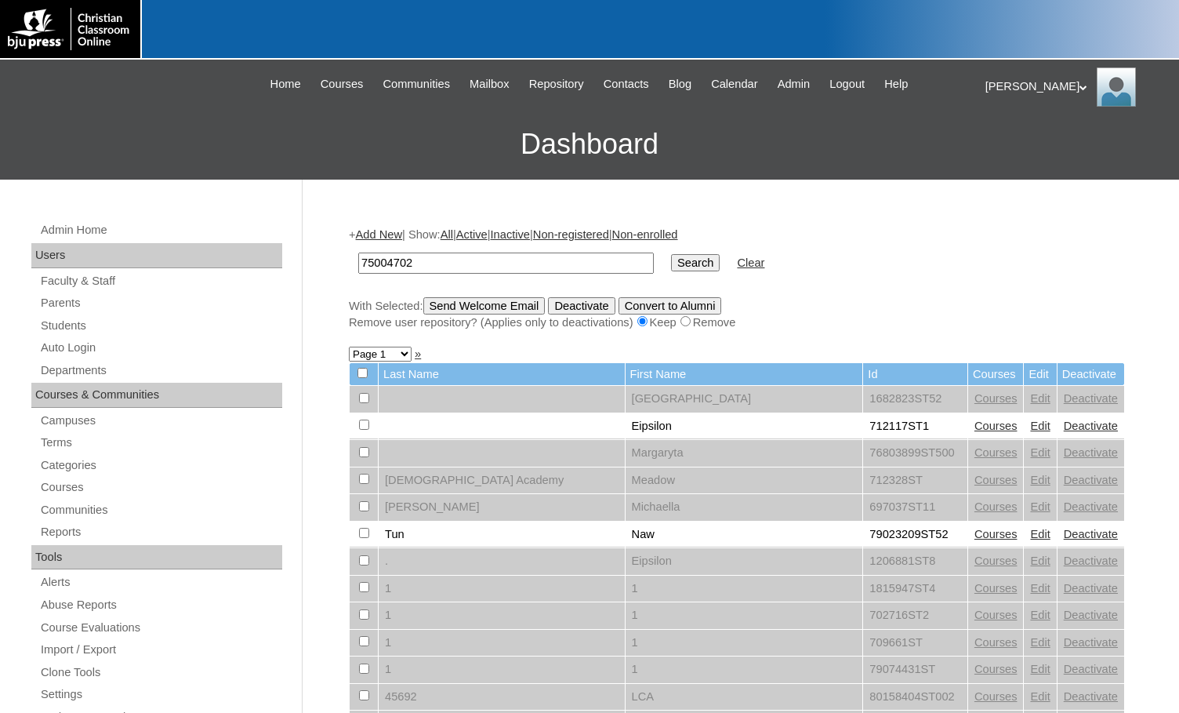
type input "75004702"
click at [671, 269] on input "Search" at bounding box center [695, 262] width 49 height 17
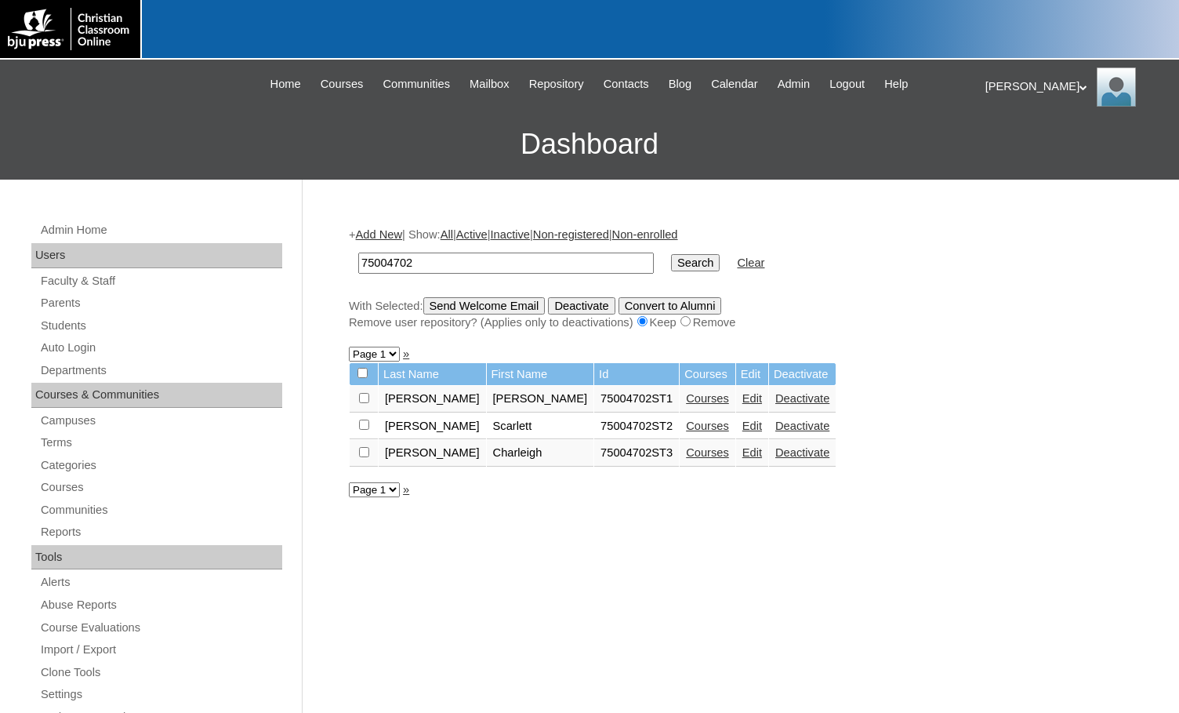
click at [402, 232] on link "Add New" at bounding box center [379, 234] width 46 height 13
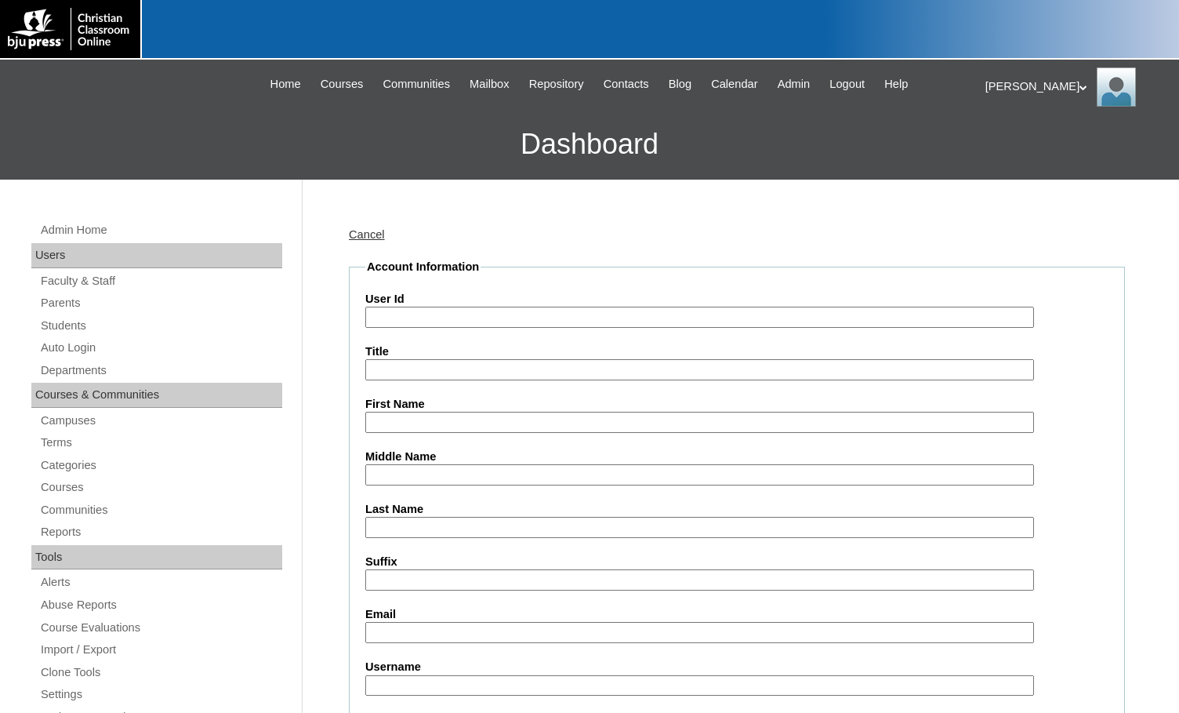
click at [442, 315] on input "User Id" at bounding box center [699, 317] width 669 height 21
paste input "75004702"
type input "75004702ST4"
type input "John Michael"
type input "Brittingham"
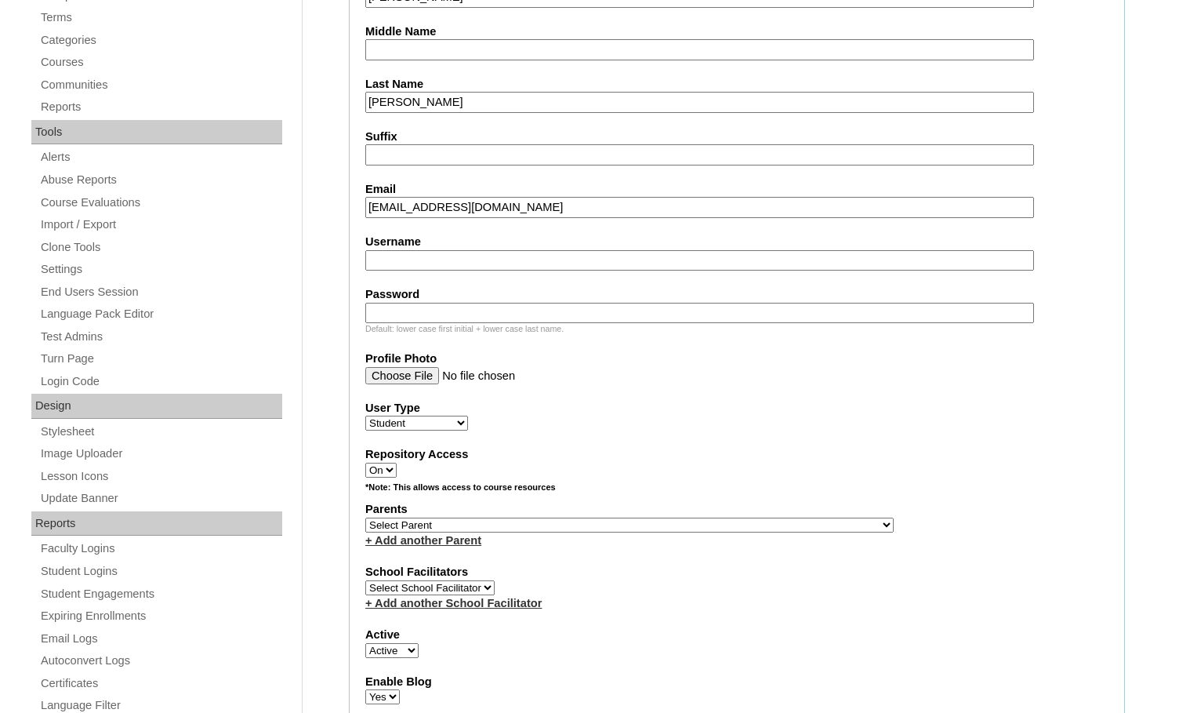
scroll to position [471, 0]
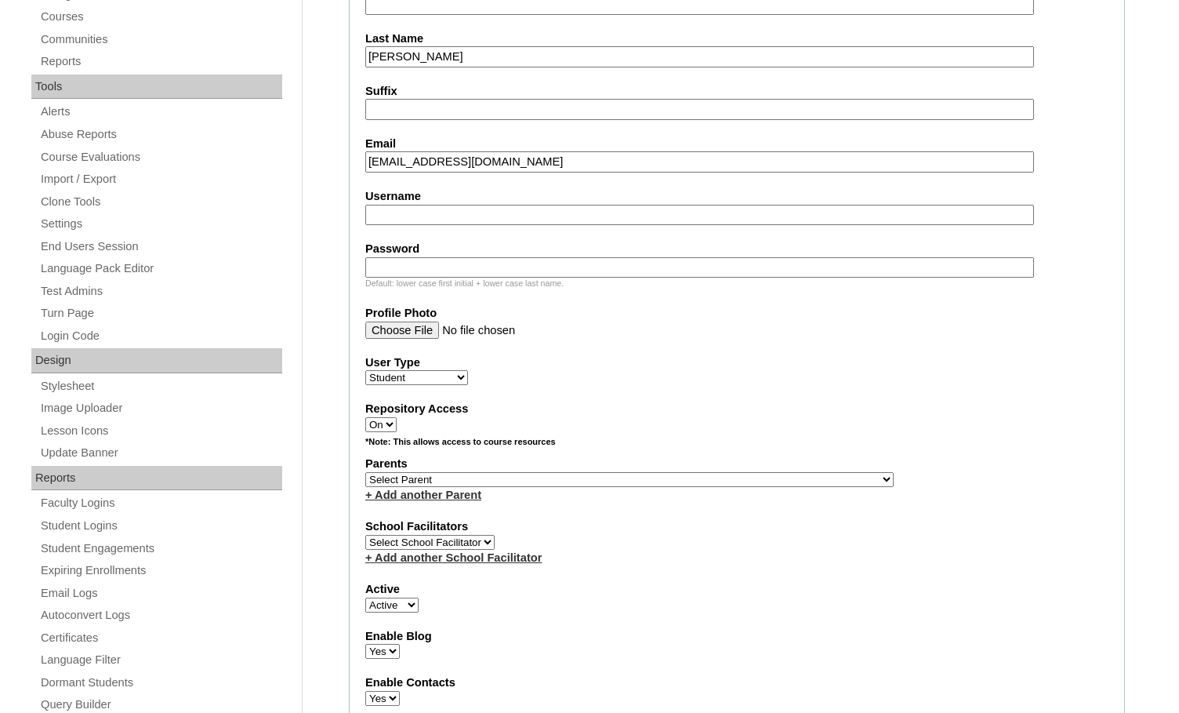
type input "johnmichaelbrittingham@gmail.com"
click at [701, 475] on select "Select Parent , Fautanu, Ma 1, 1 23-24 accountMorgan, Jason 6th Street Mennonit…" at bounding box center [629, 479] width 529 height 15
select select "36894"
click at [740, 470] on label "Parents" at bounding box center [736, 464] width 743 height 16
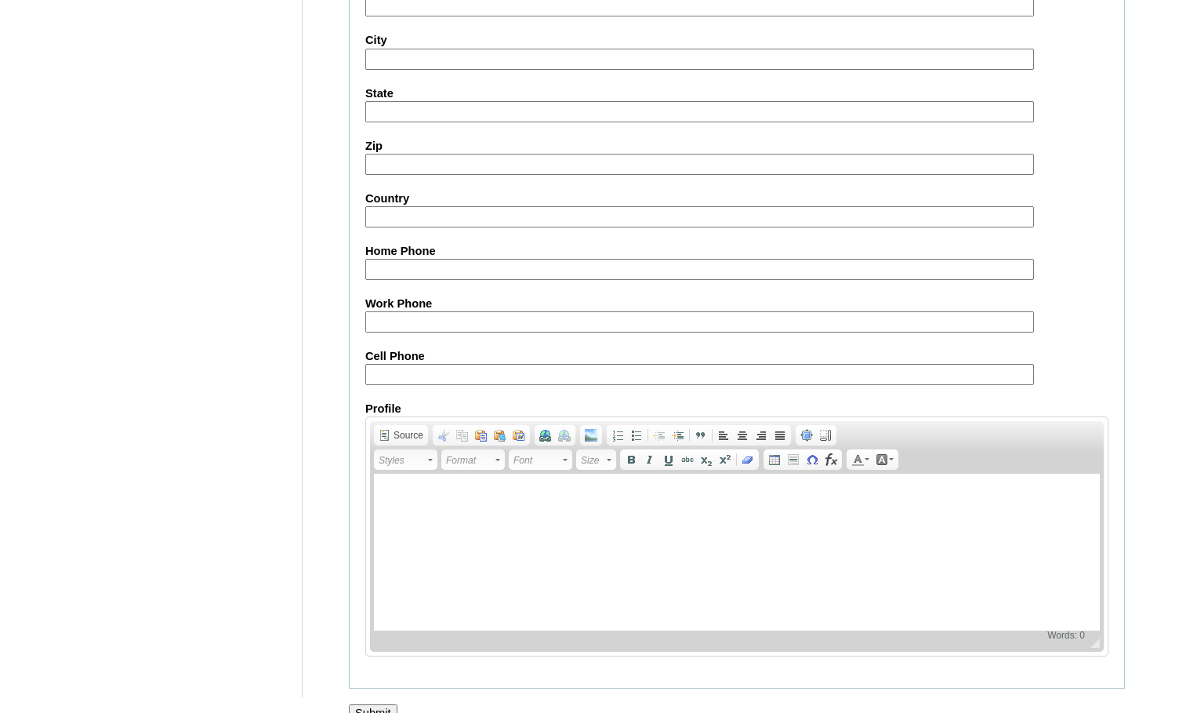
scroll to position [1674, 0]
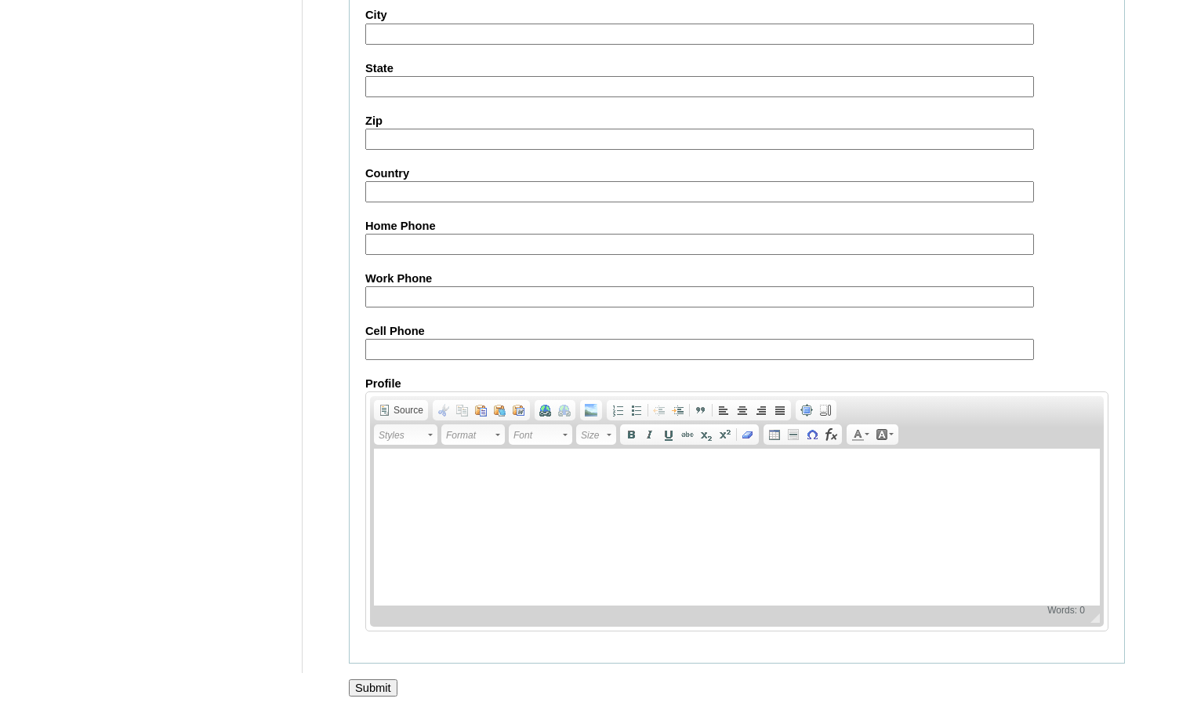
click at [369, 689] on input "Submit" at bounding box center [373, 687] width 49 height 17
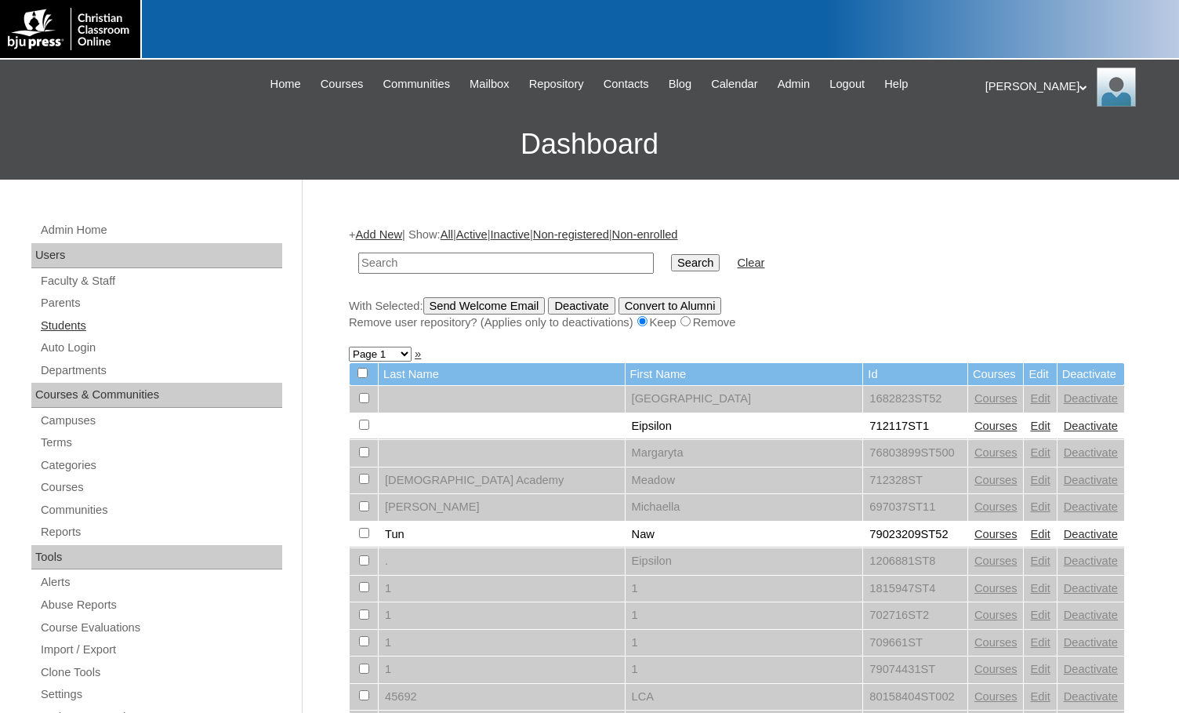
click at [89, 333] on link "Students" at bounding box center [160, 326] width 243 height 20
type input "75004702"
click at [671, 263] on input "Search" at bounding box center [695, 262] width 49 height 17
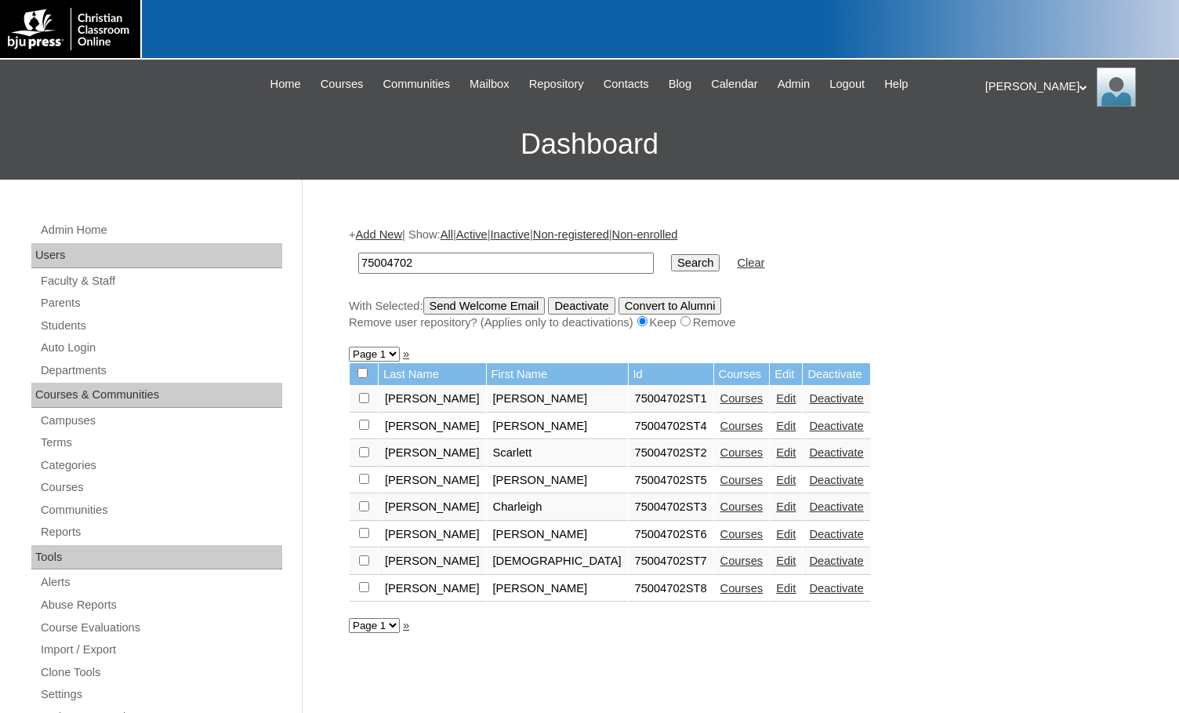
click at [721, 586] on link "Courses" at bounding box center [742, 588] width 43 height 13
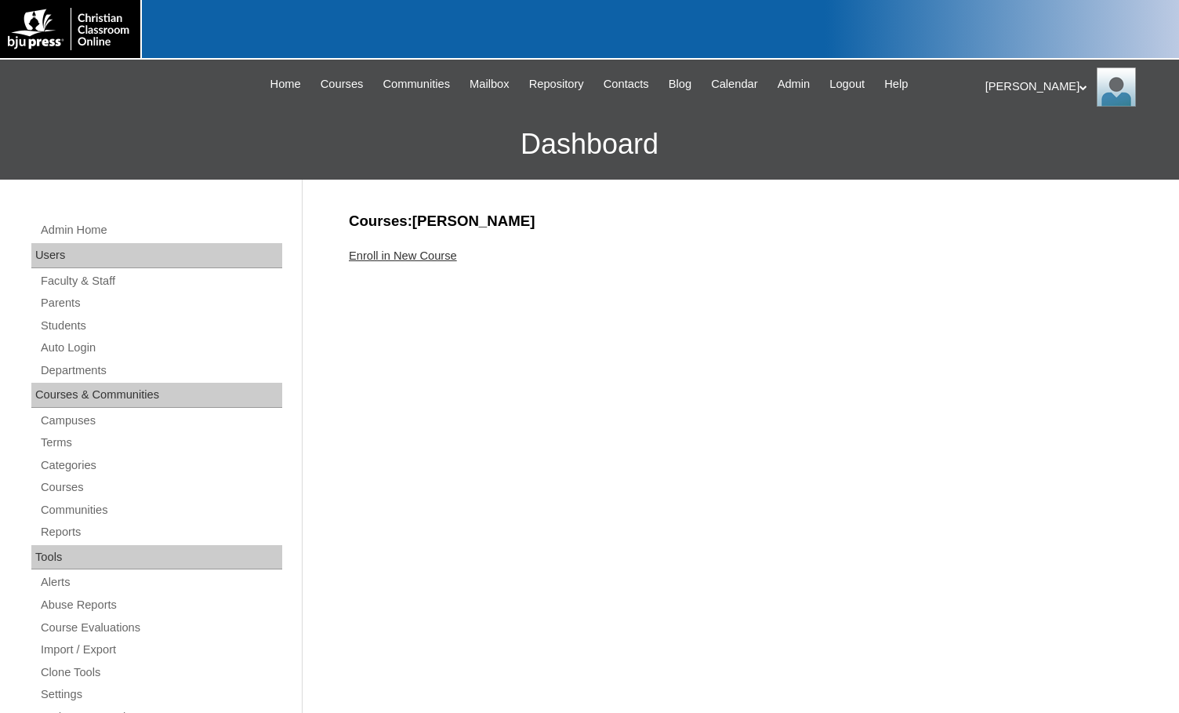
click at [385, 258] on link "Enroll in New Course" at bounding box center [403, 255] width 108 height 13
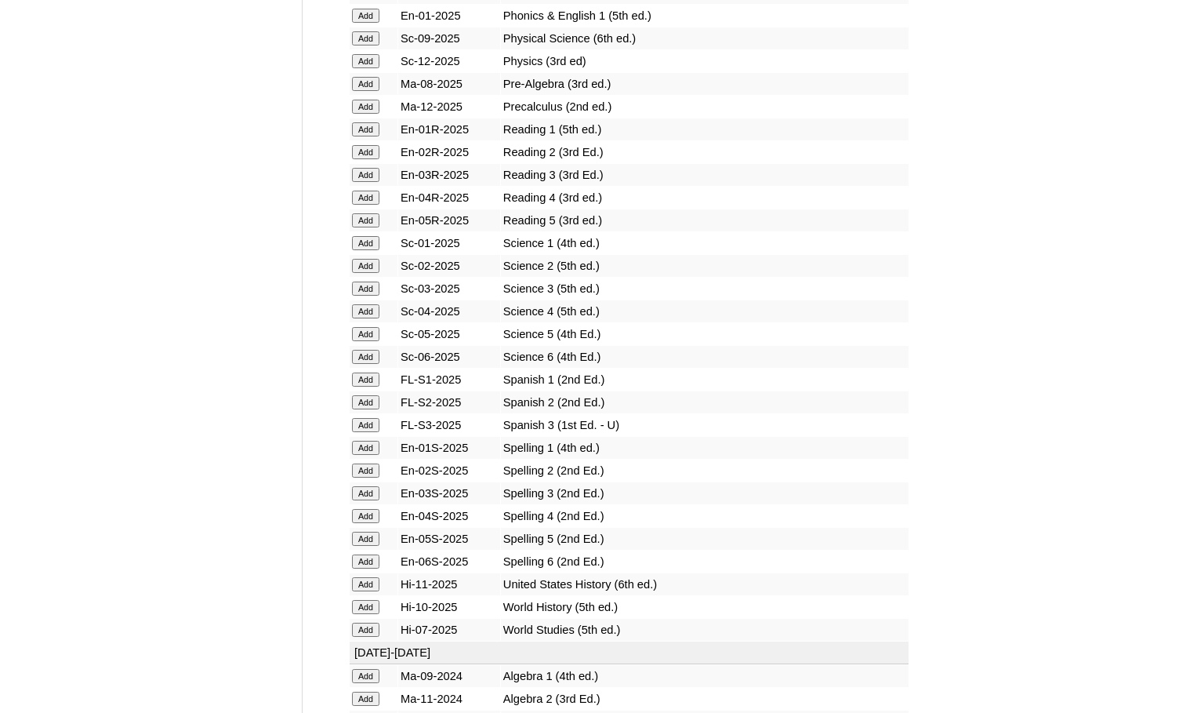
scroll to position [1804, 0]
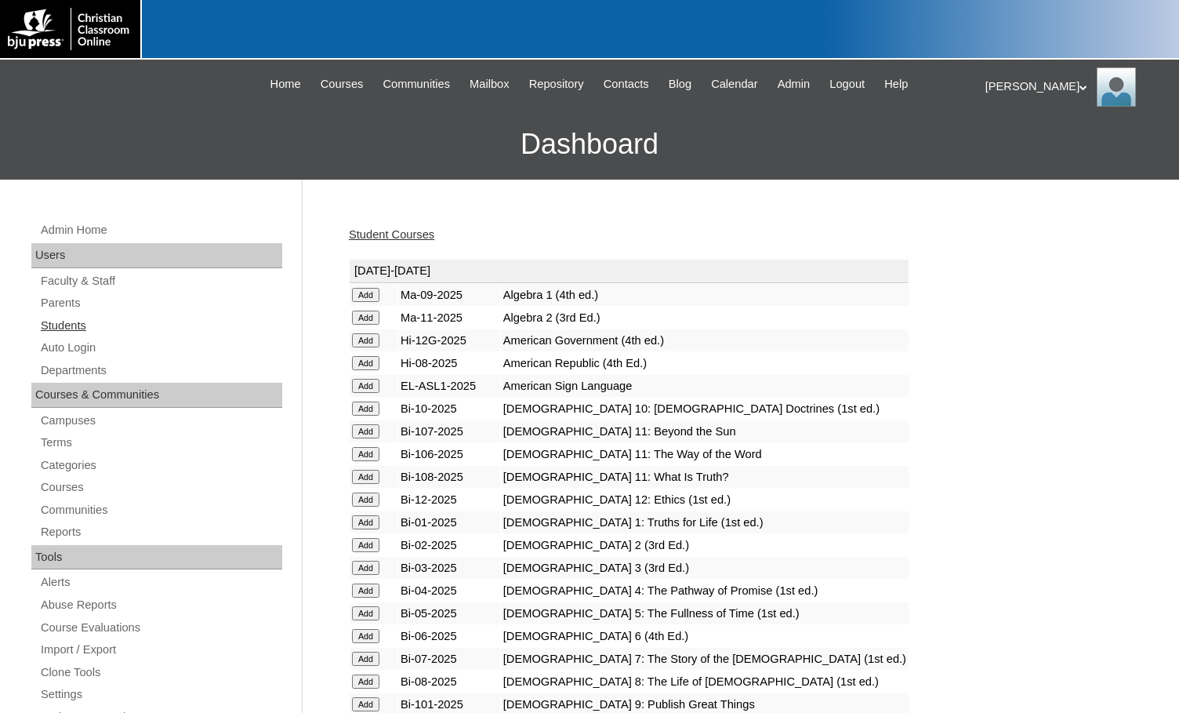
click at [82, 327] on link "Students" at bounding box center [160, 326] width 243 height 20
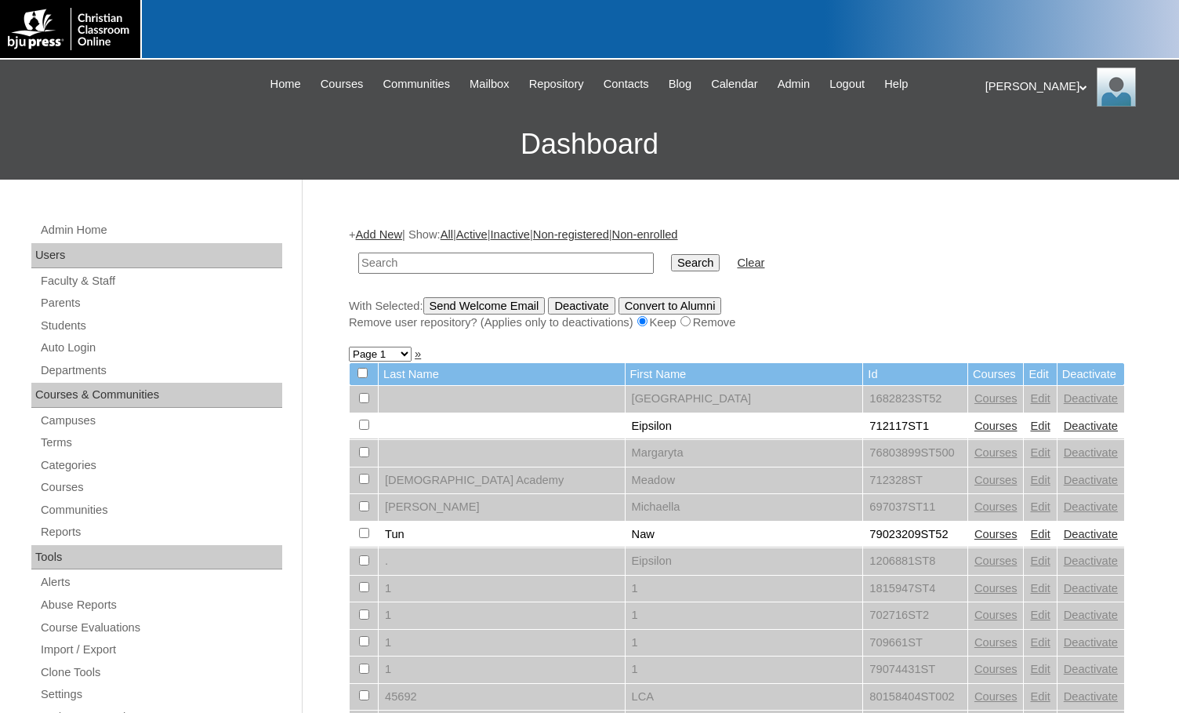
click at [388, 230] on link "Add New" at bounding box center [379, 234] width 46 height 13
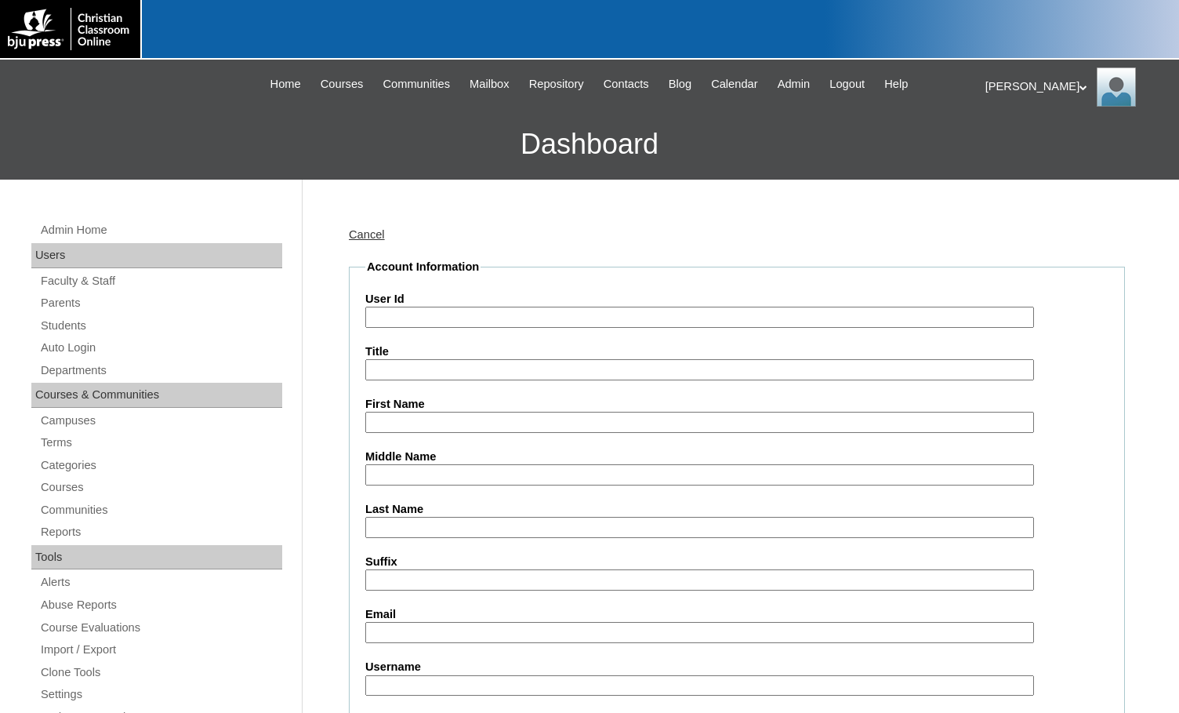
click at [436, 314] on input "User Id" at bounding box center [699, 317] width 669 height 21
paste input "75004702"
type input "75004702ST9"
type input "Chloe"
type input "LeBire"
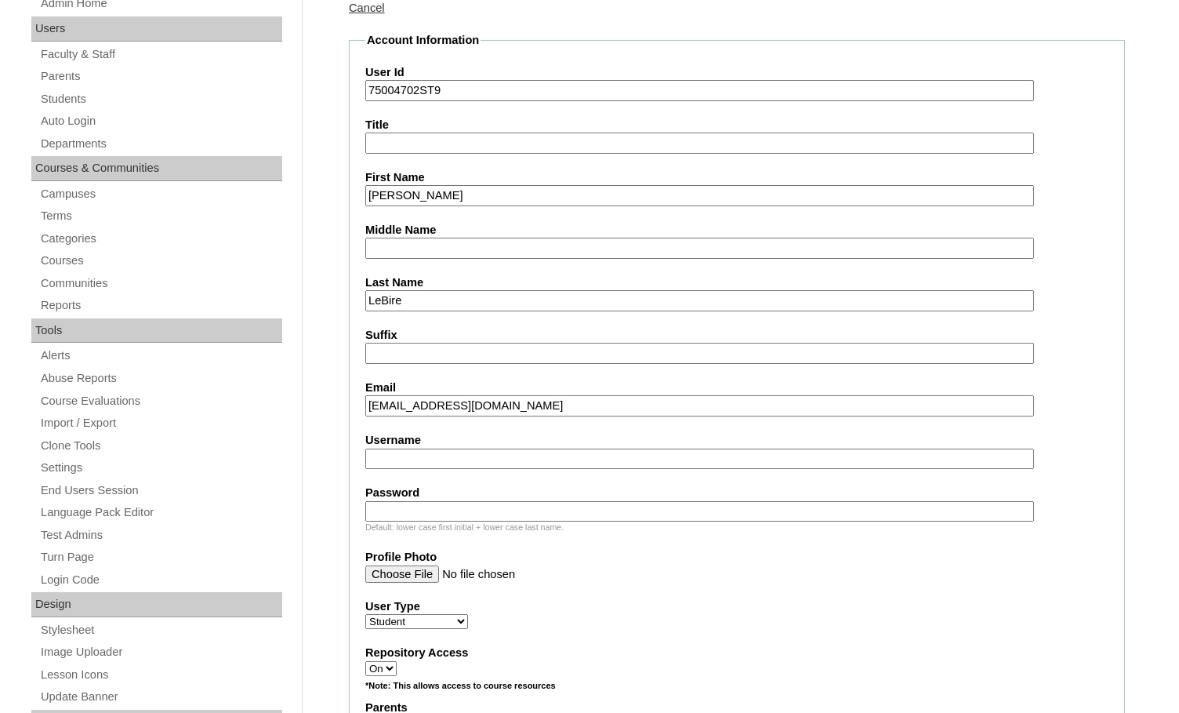
scroll to position [471, 0]
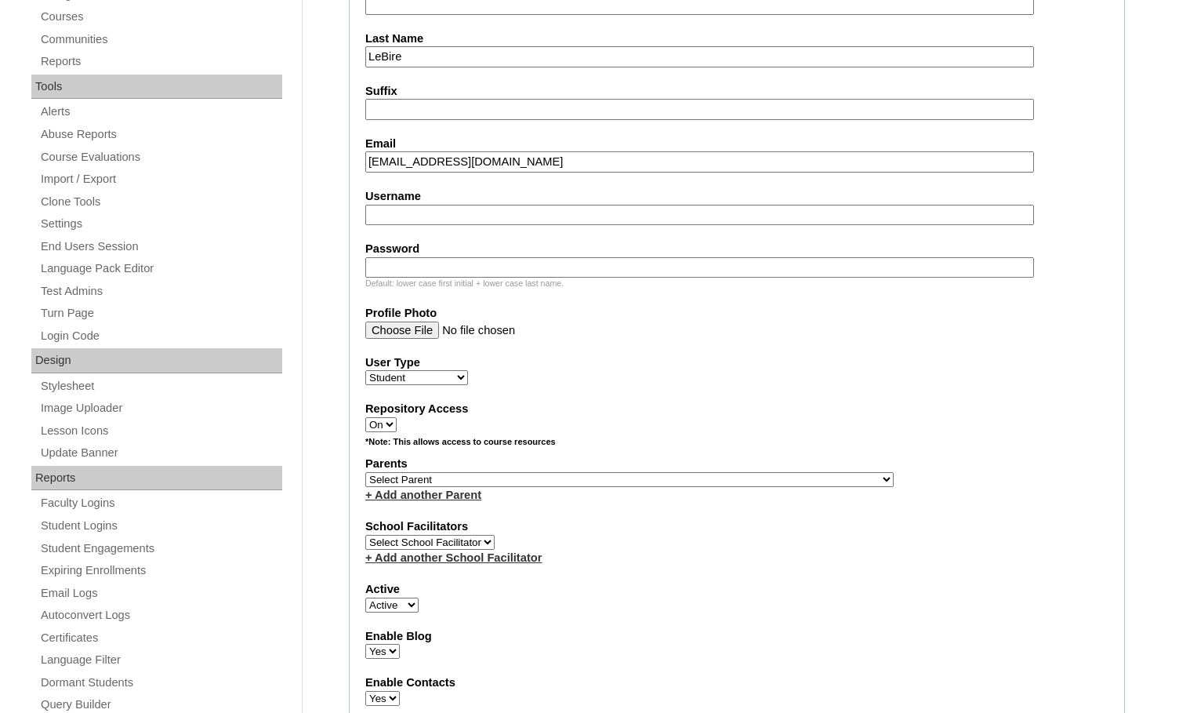
type input "chloelebire2011@gmail.com"
click at [688, 481] on select "Select Parent , Fautanu, Ma 1, 1 23-24 accountMorgan, Jason 6th Street Mennonit…" at bounding box center [629, 479] width 529 height 15
select select "36894"
click at [765, 479] on div "Parents Select Parent , [GEOGRAPHIC_DATA], Ma 1, 1 23-24 accountMorgan, [PERSON…" at bounding box center [736, 479] width 743 height 47
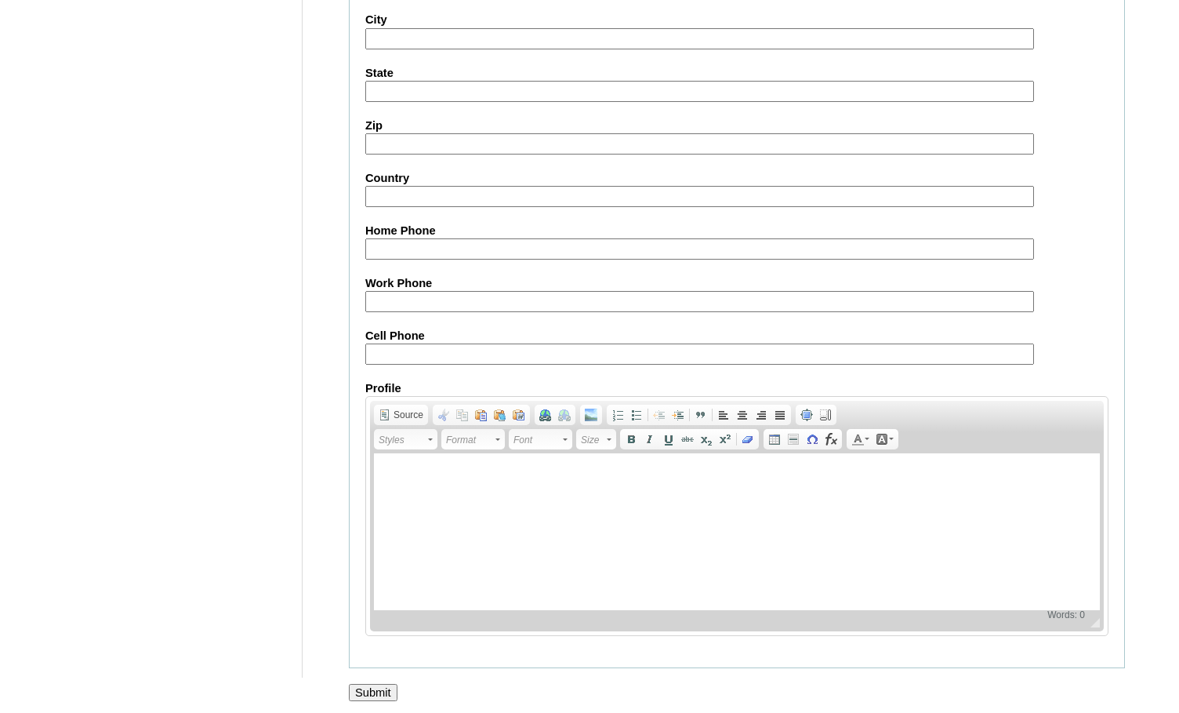
scroll to position [1674, 0]
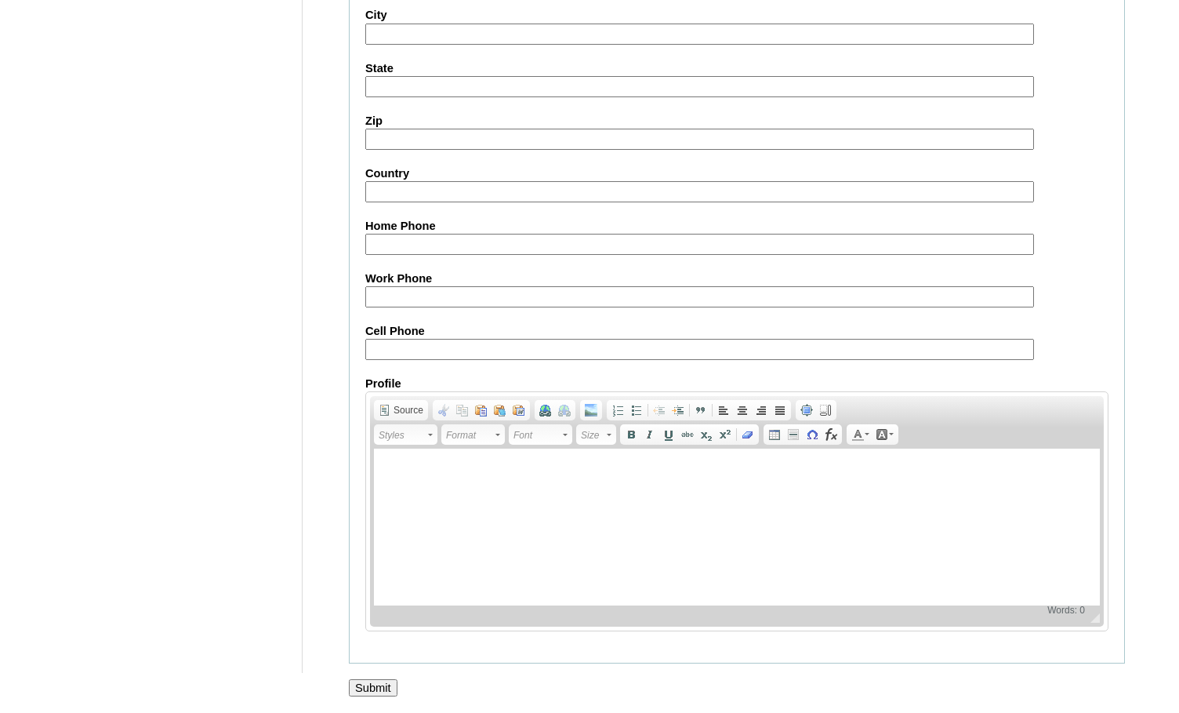
click at [370, 683] on input "Submit" at bounding box center [373, 687] width 49 height 17
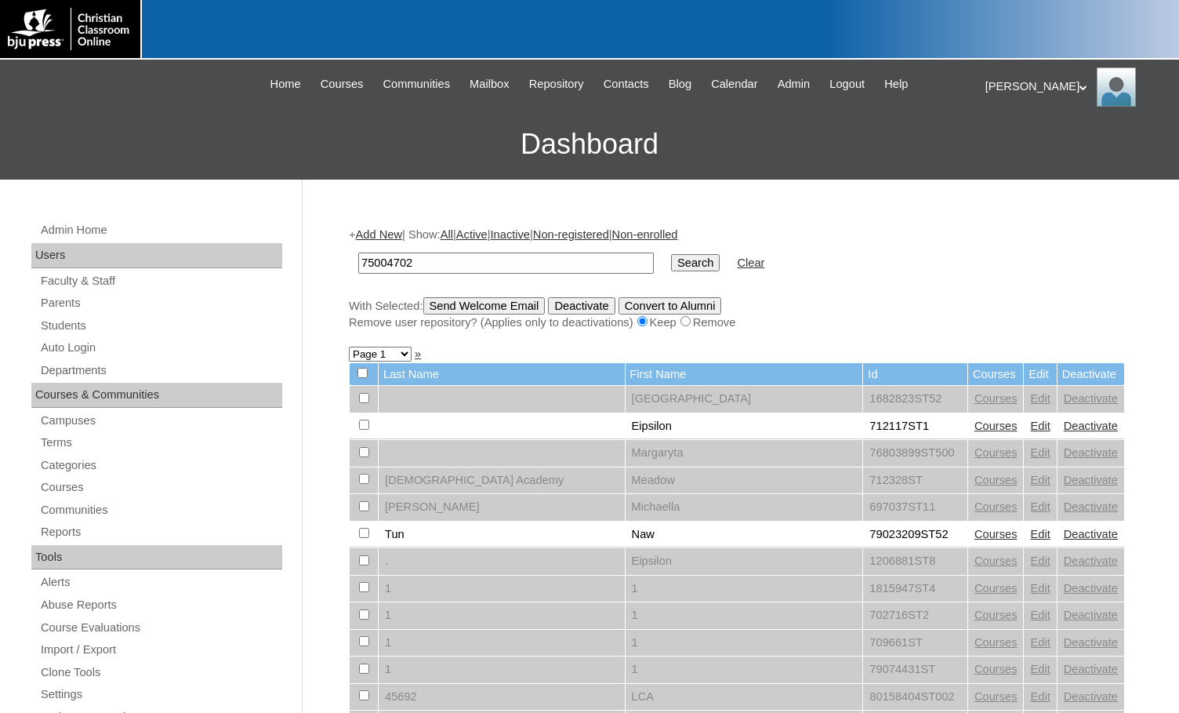
type input "75004702"
click at [671, 266] on input "Search" at bounding box center [695, 262] width 49 height 17
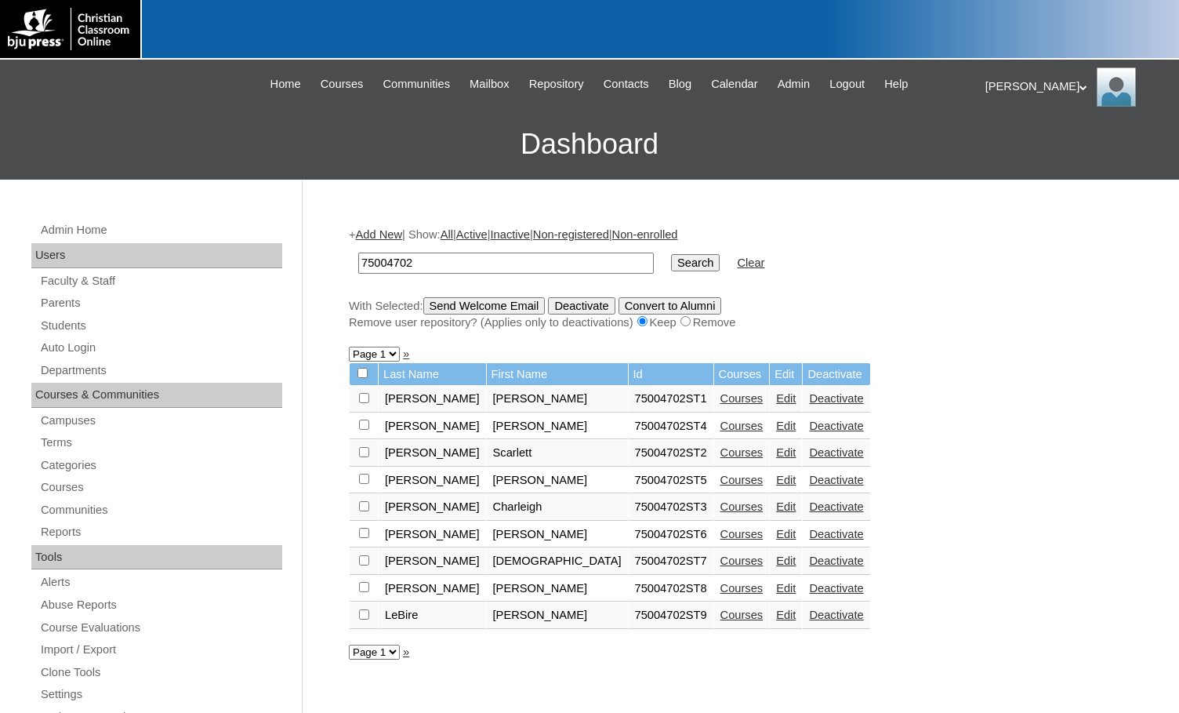
click at [721, 617] on link "Courses" at bounding box center [742, 615] width 43 height 13
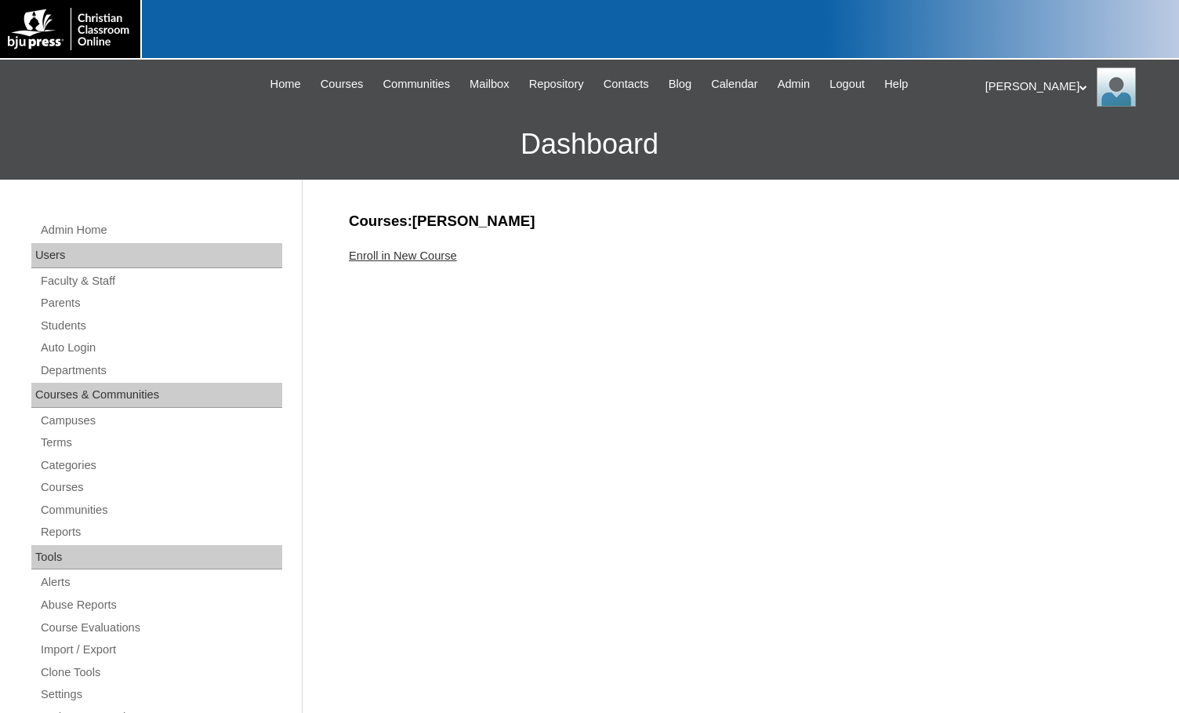
click at [397, 259] on link "Enroll in New Course" at bounding box center [403, 255] width 108 height 13
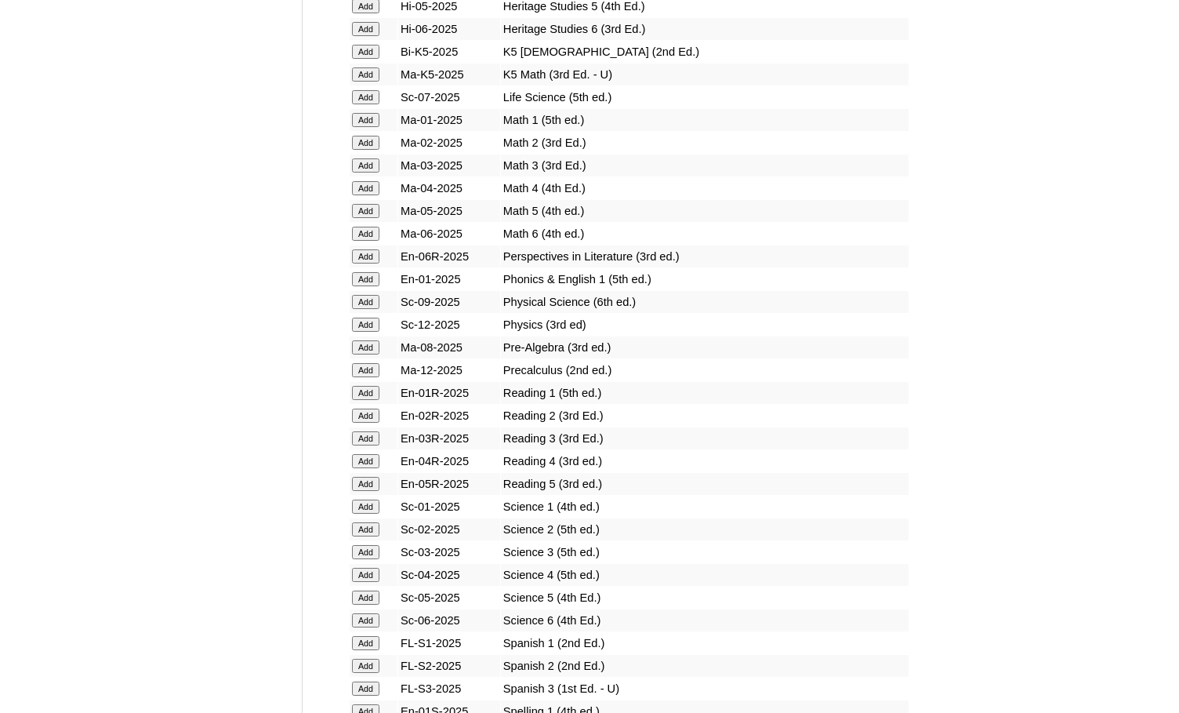
scroll to position [1568, 0]
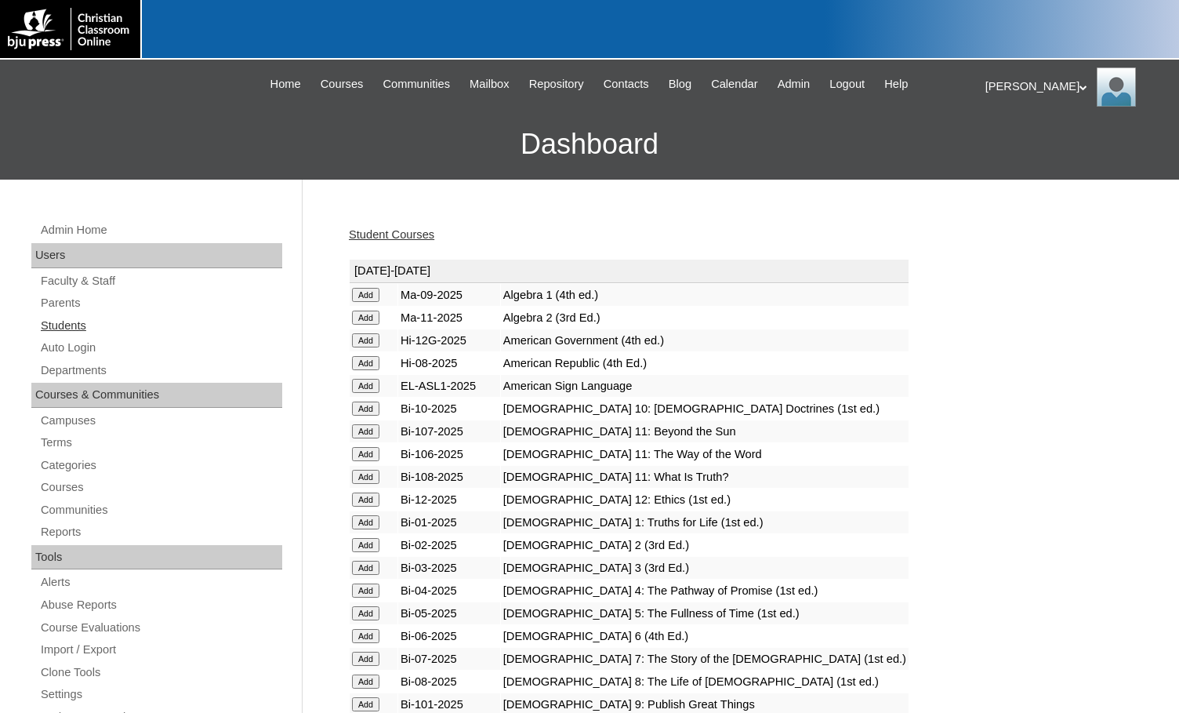
click at [64, 327] on link "Students" at bounding box center [160, 326] width 243 height 20
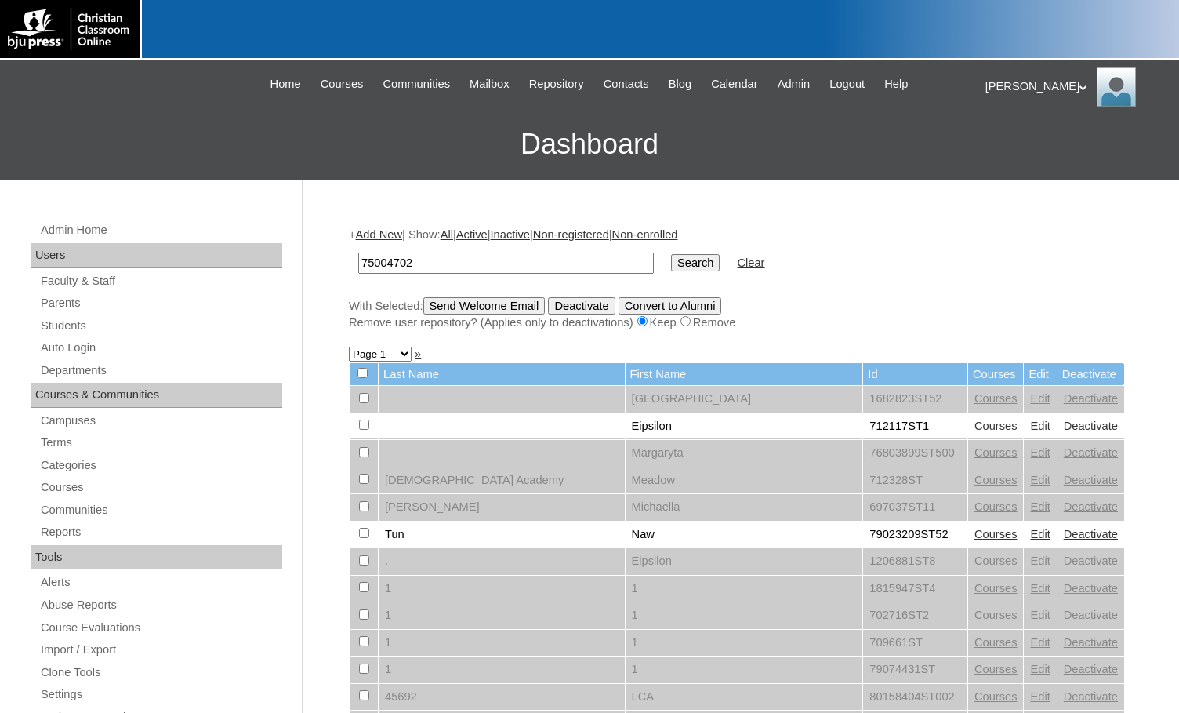
type input "75004702"
click at [671, 265] on input "Search" at bounding box center [695, 262] width 49 height 17
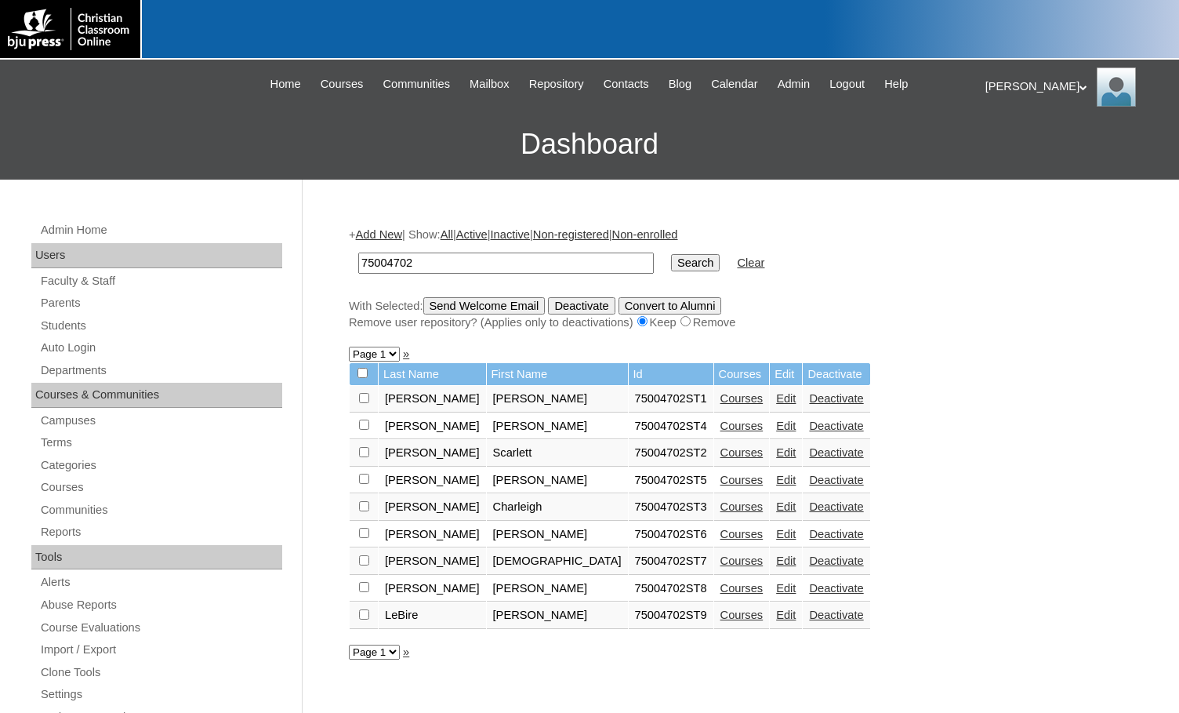
click at [387, 232] on link "Add New" at bounding box center [379, 234] width 46 height 13
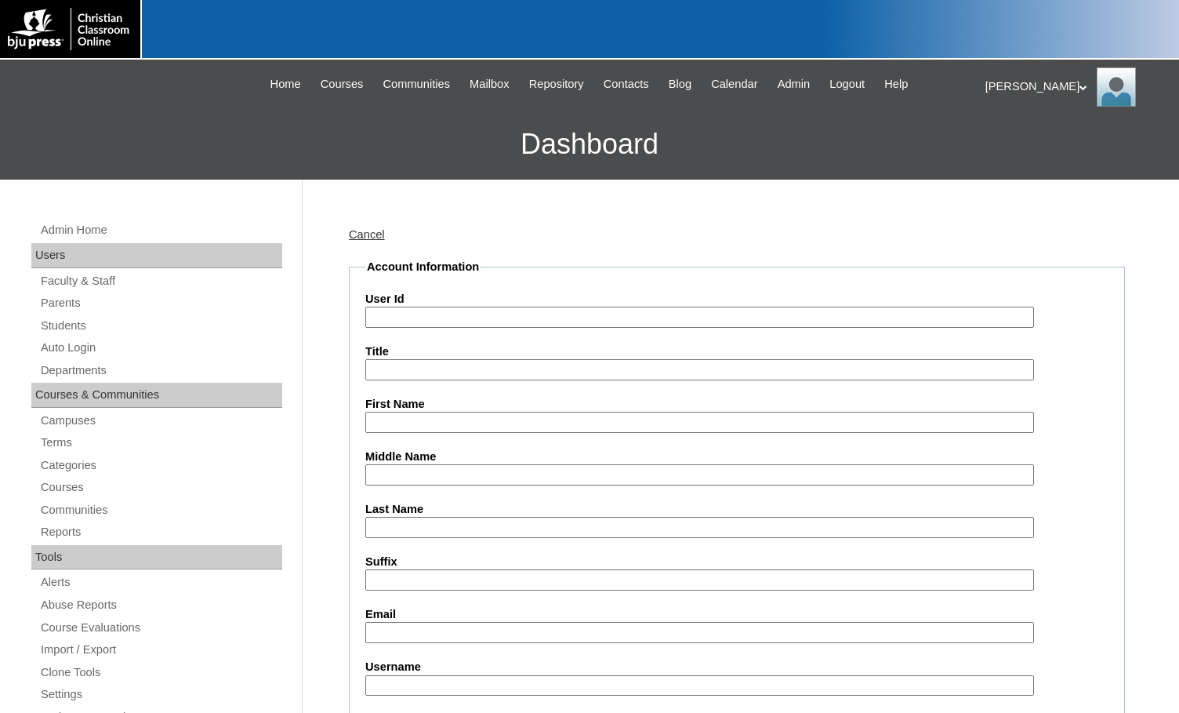
click at [409, 317] on input "User Id" at bounding box center [699, 317] width 669 height 21
paste input "75004702"
type input "75004702ST10"
type input "[PERSON_NAME]"
type input "Lindgren"
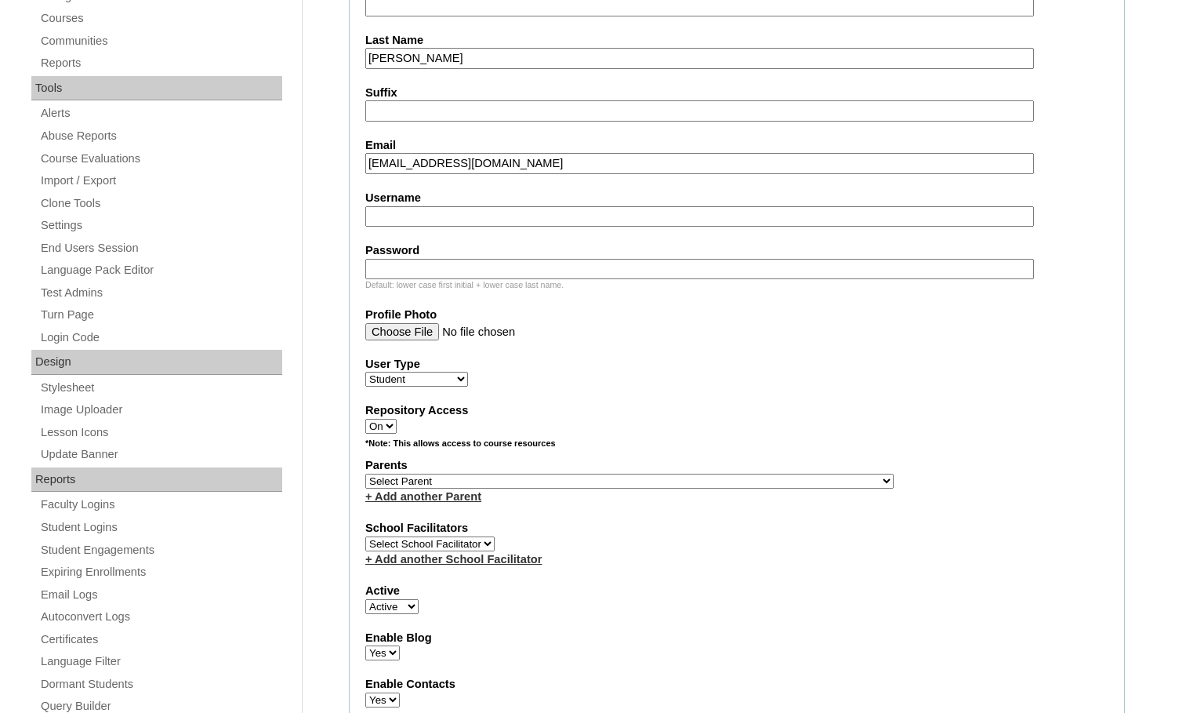
scroll to position [471, 0]
type input "jolindgrensca@gmail.com"
click at [701, 480] on select "Select Parent , Fautanu, Ma 1, 1 23-24 accountMorgan, Jason 6th Street Mennonit…" at bounding box center [629, 479] width 529 height 15
select select "36894"
click at [742, 479] on div "Parents Select Parent , Fautanu, Ma 1, 1 23-24 accountMorgan, Jason 6th Street …" at bounding box center [736, 479] width 743 height 47
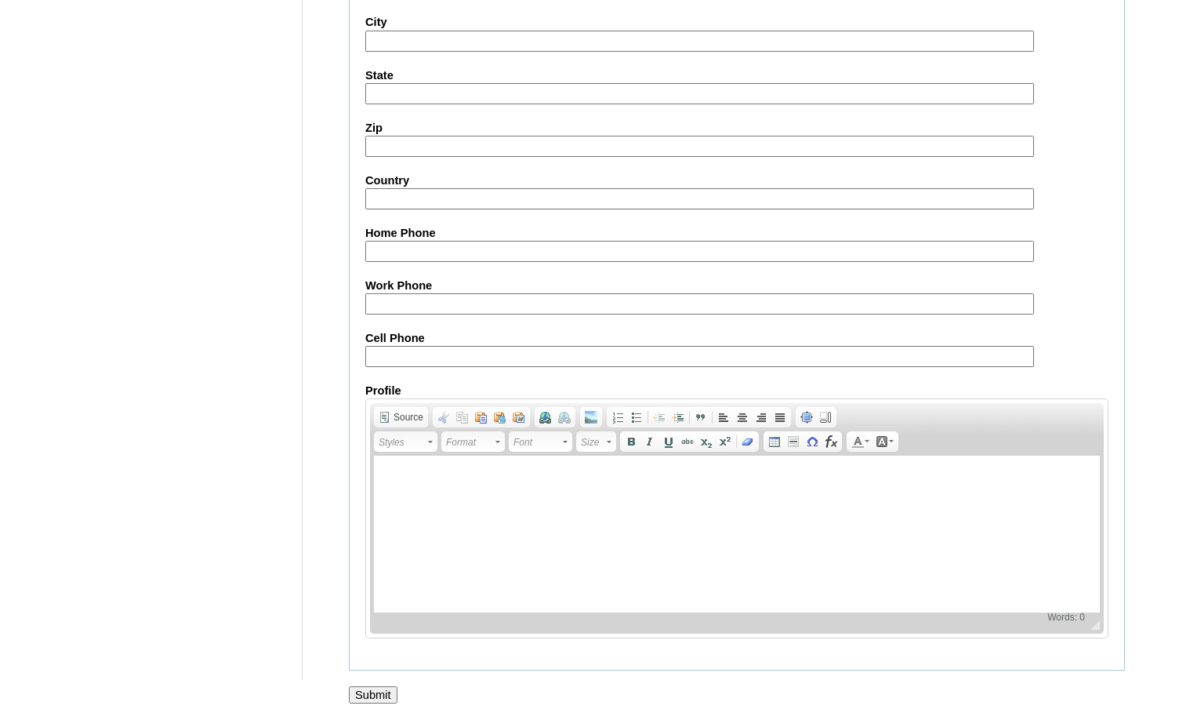
scroll to position [1674, 0]
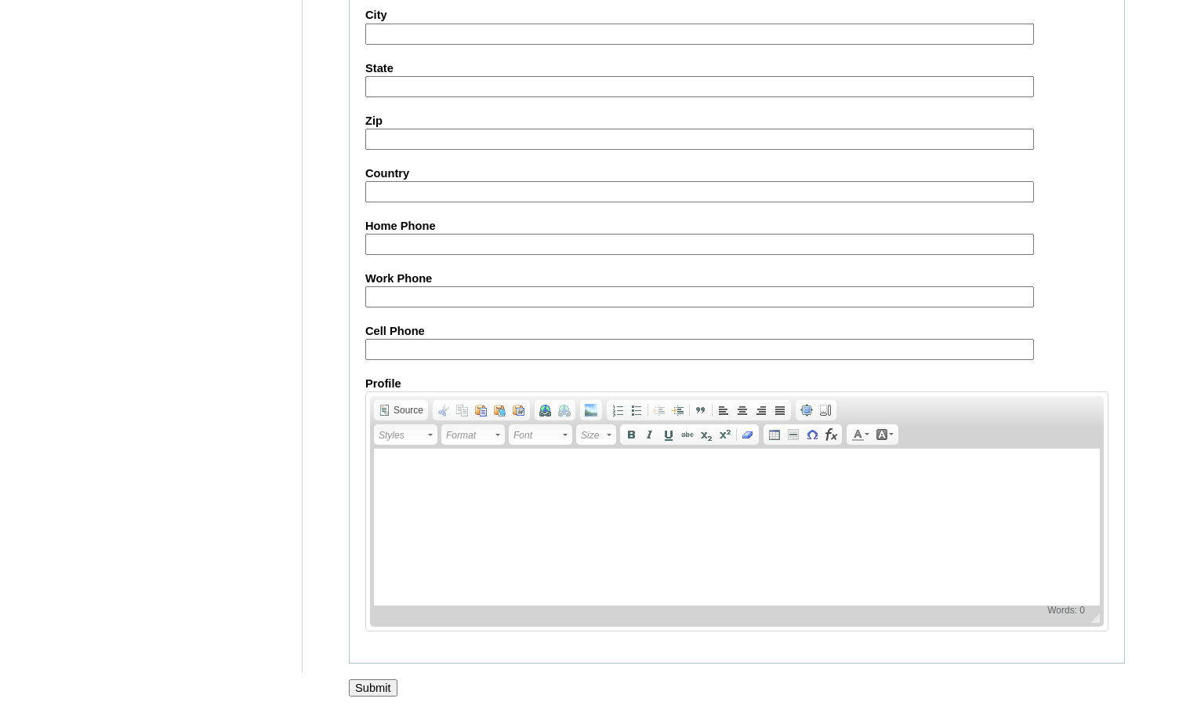
click at [362, 686] on input "Submit" at bounding box center [373, 687] width 49 height 17
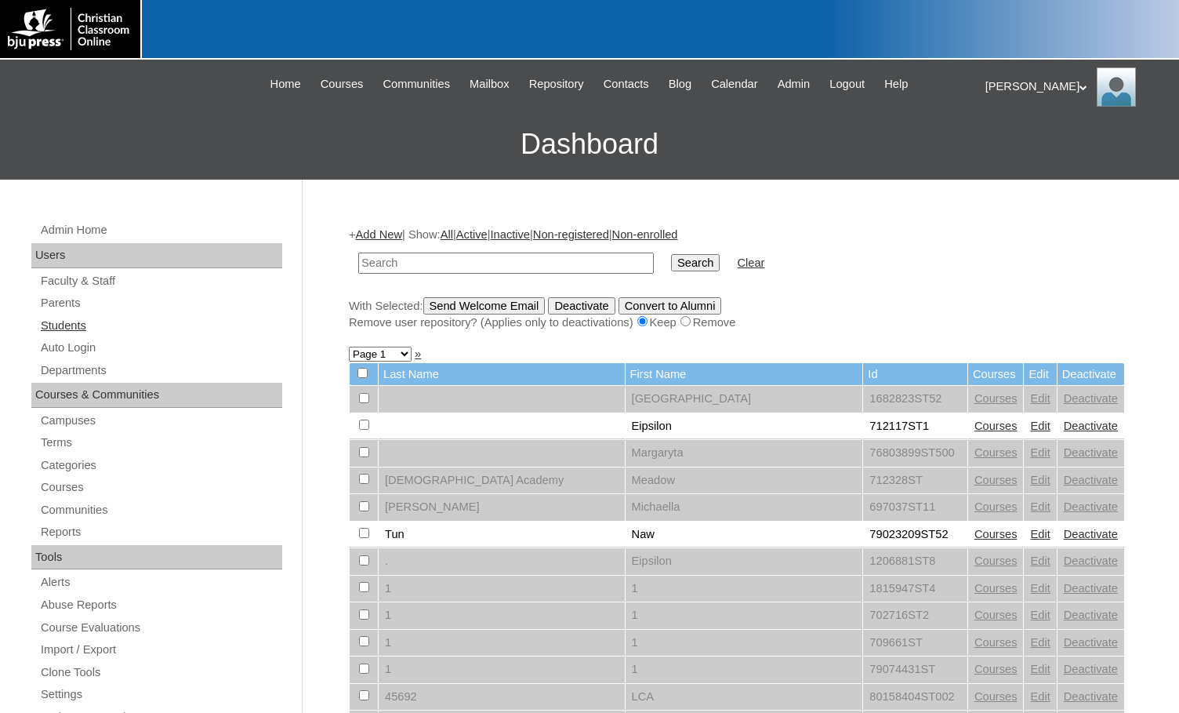
click at [55, 328] on link "Students" at bounding box center [160, 326] width 243 height 20
type input "75004702"
click at [671, 264] on input "Search" at bounding box center [695, 262] width 49 height 17
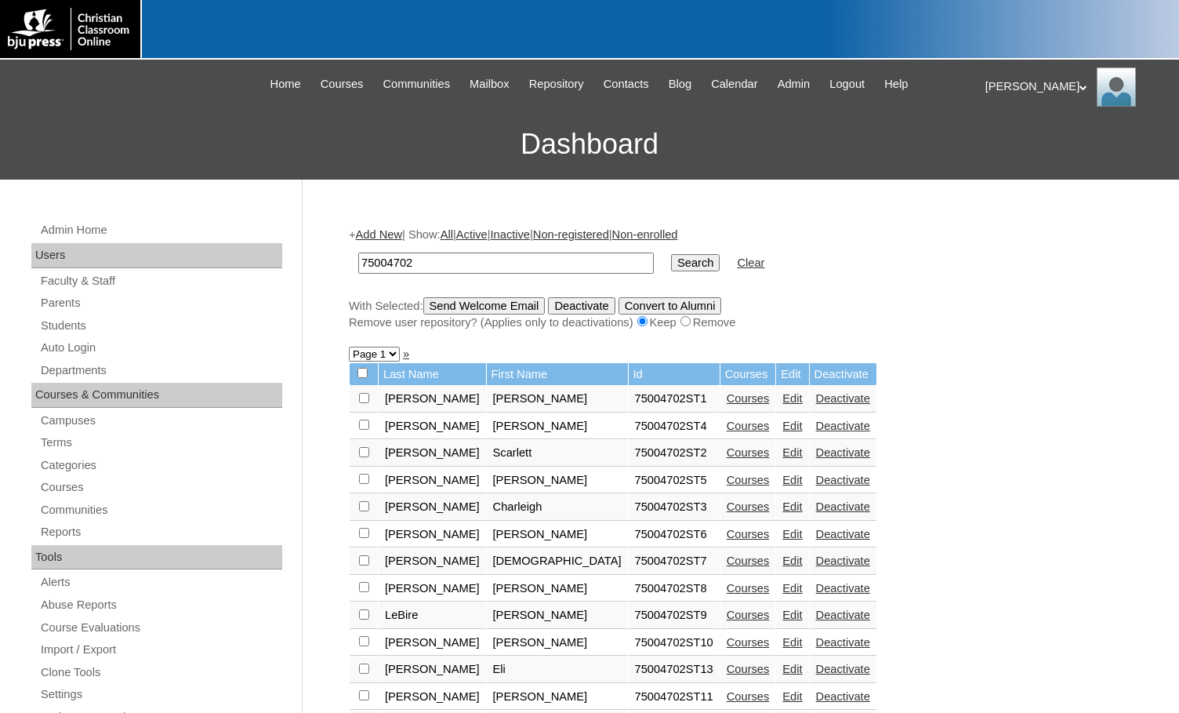
drag, startPoint x: 451, startPoint y: 266, endPoint x: 338, endPoint y: 257, distance: 113.3
click at [338, 257] on div "Admin Home Users Faculty & Staff Parents Students Auto Login Departments Course…" at bounding box center [589, 720] width 1179 height 1081
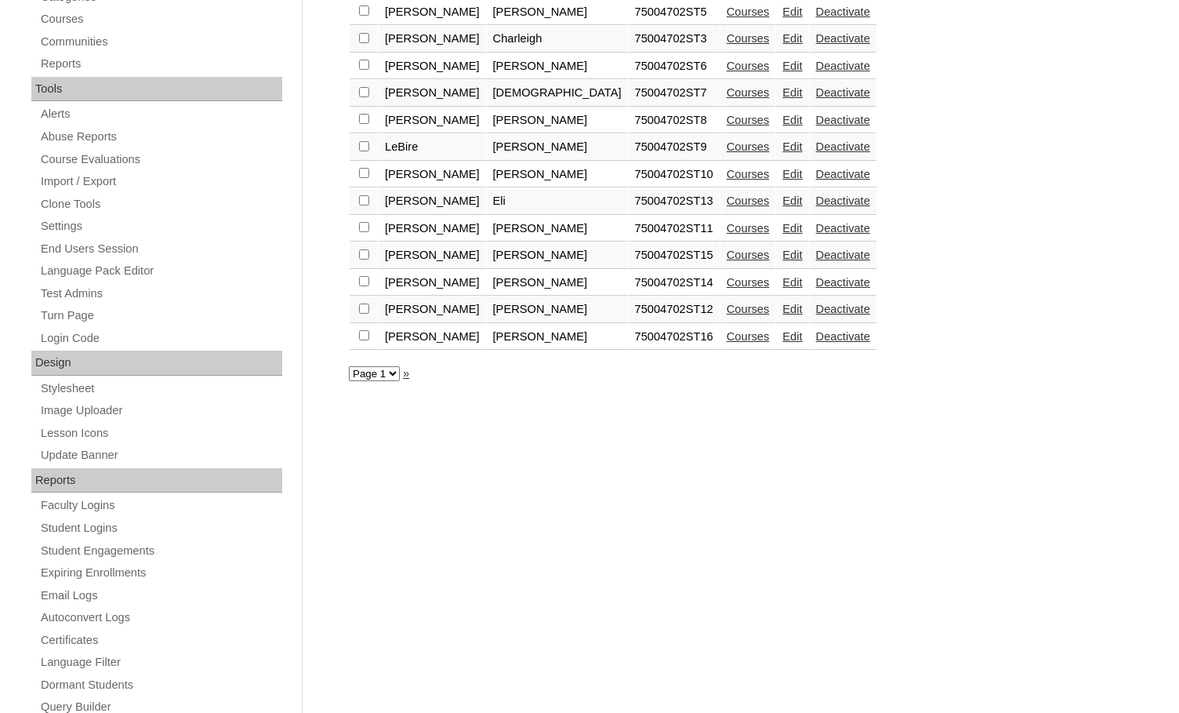
scroll to position [471, 0]
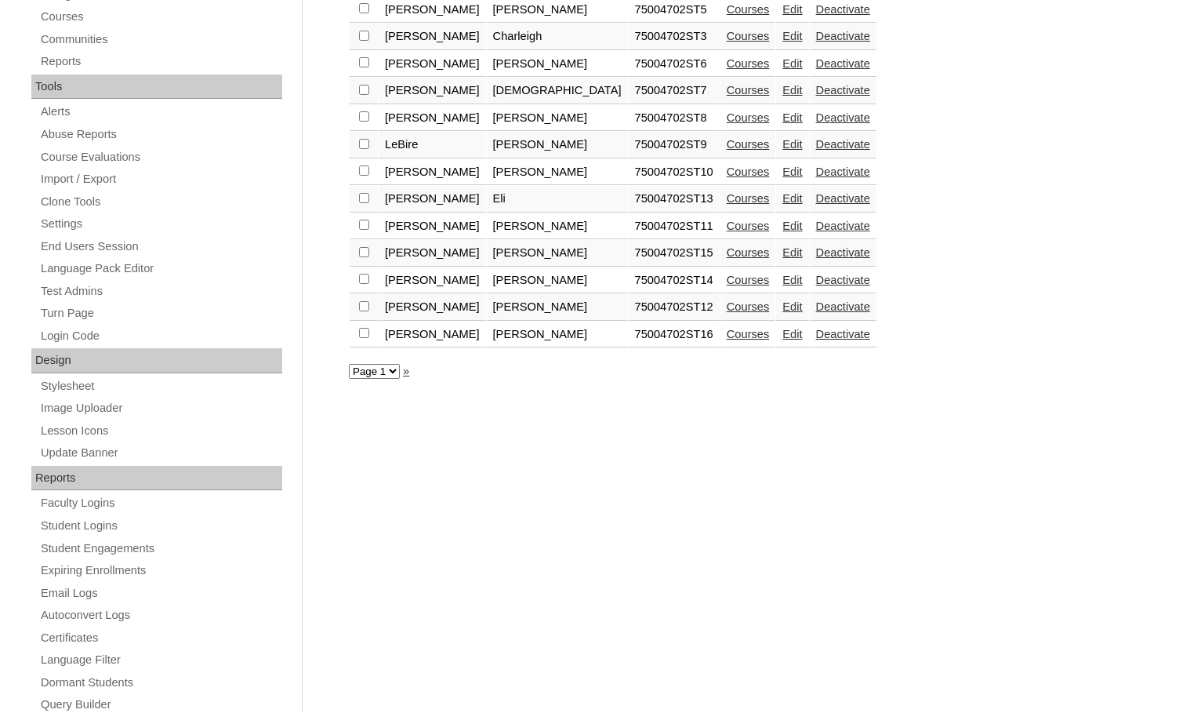
click at [727, 335] on link "Courses" at bounding box center [748, 334] width 43 height 13
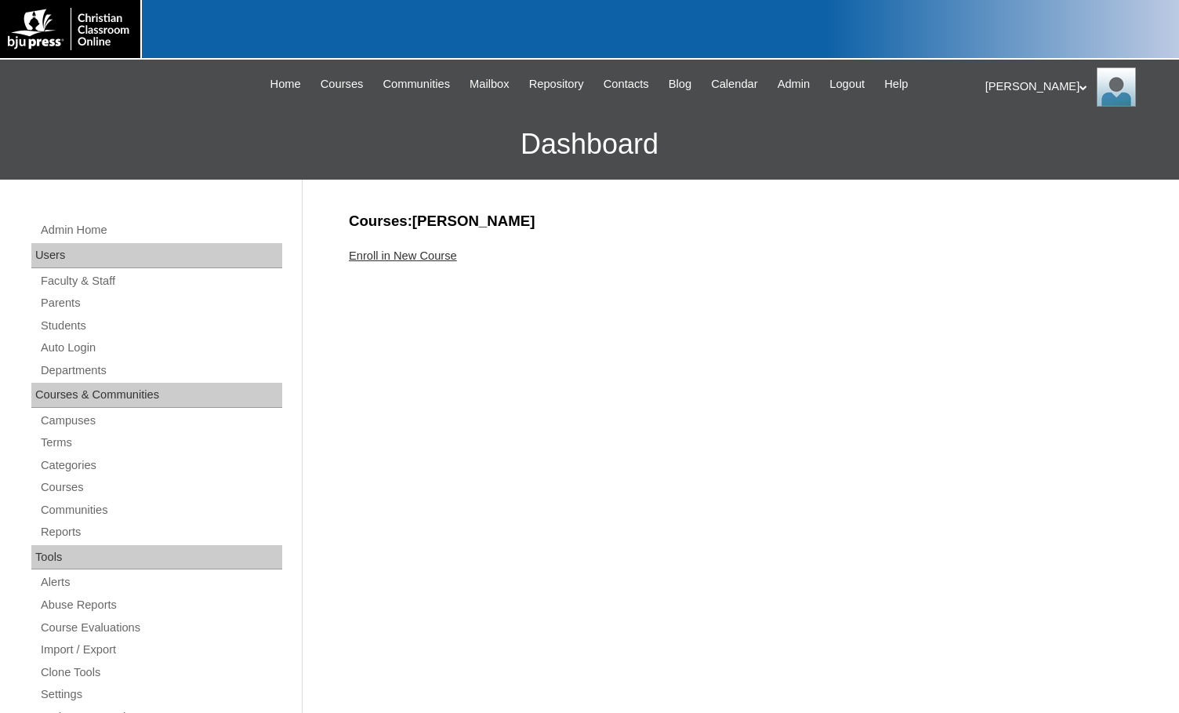
click at [434, 255] on link "Enroll in New Course" at bounding box center [403, 255] width 108 height 13
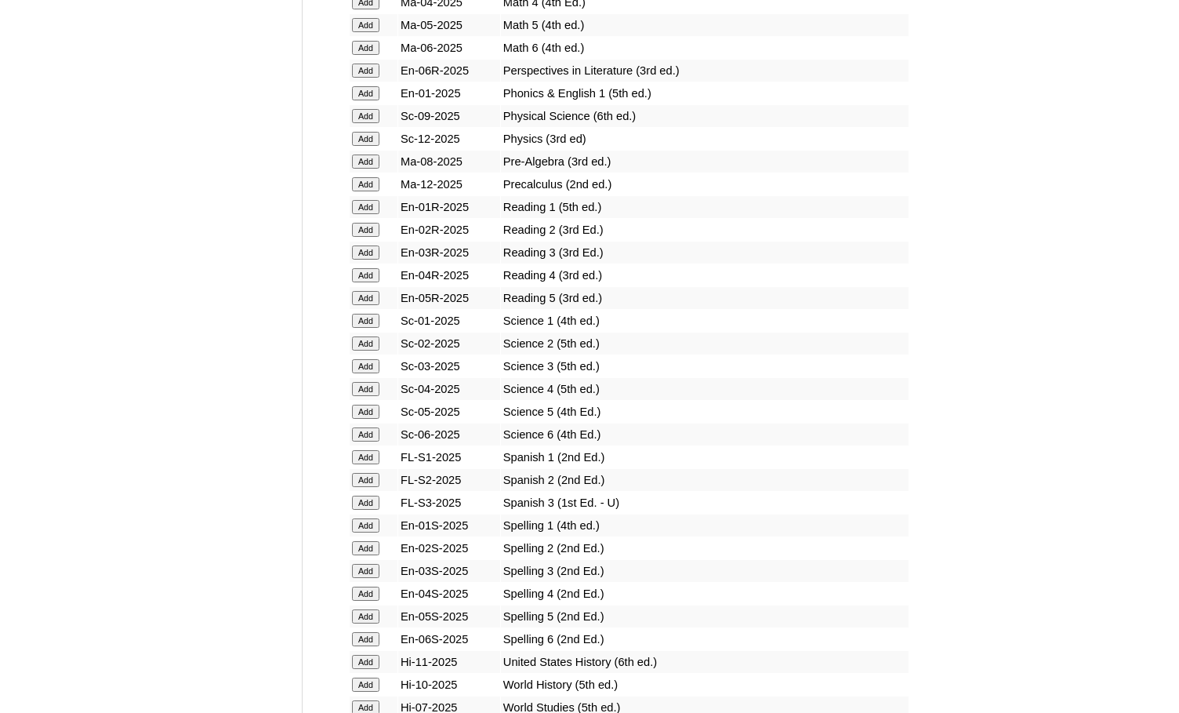
scroll to position [1882, 0]
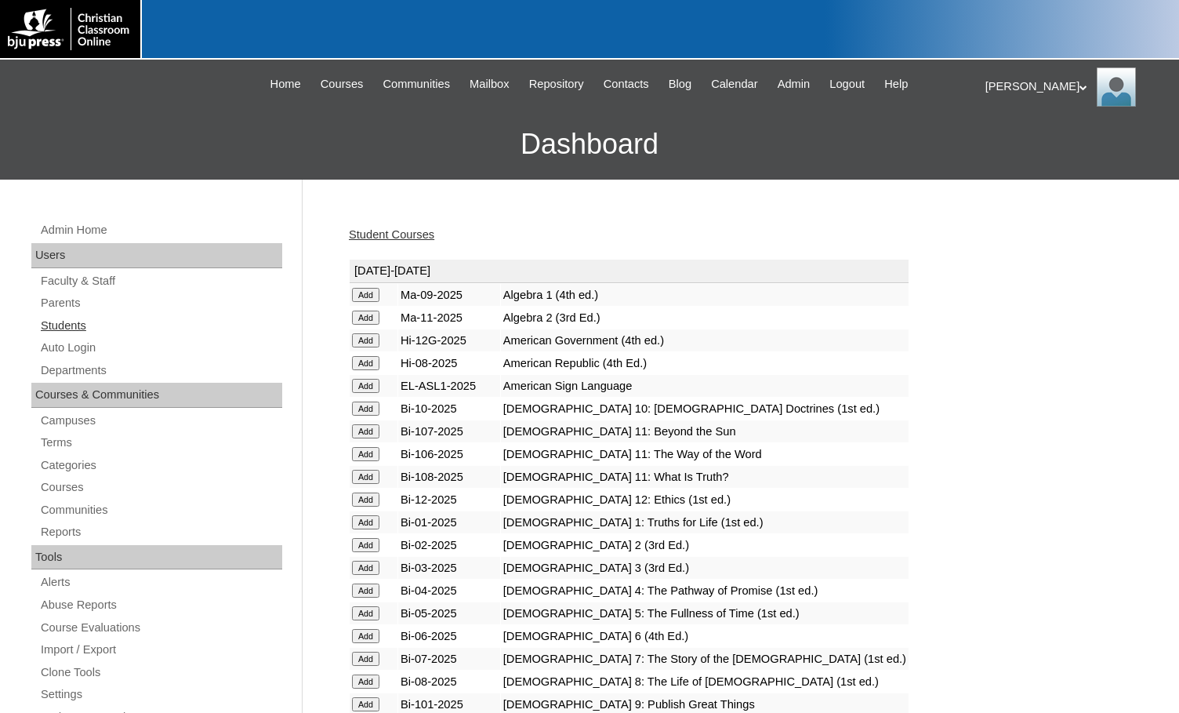
click at [64, 321] on link "Students" at bounding box center [160, 326] width 243 height 20
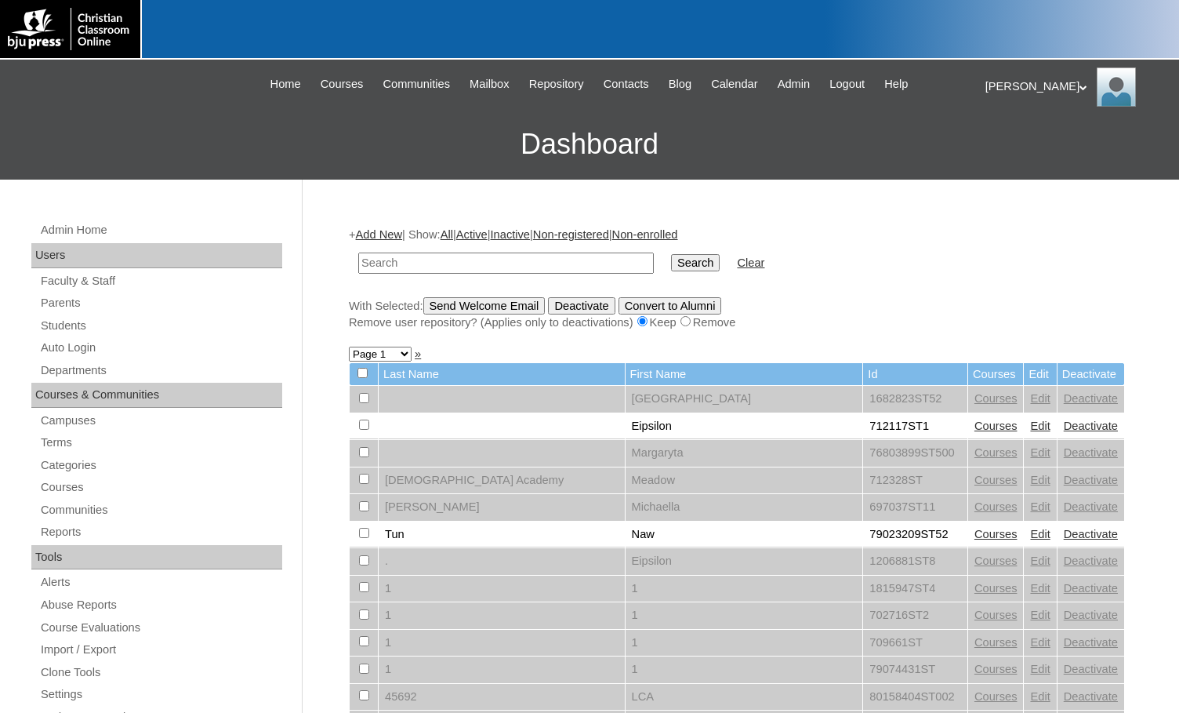
click at [376, 231] on link "Add New" at bounding box center [379, 234] width 46 height 13
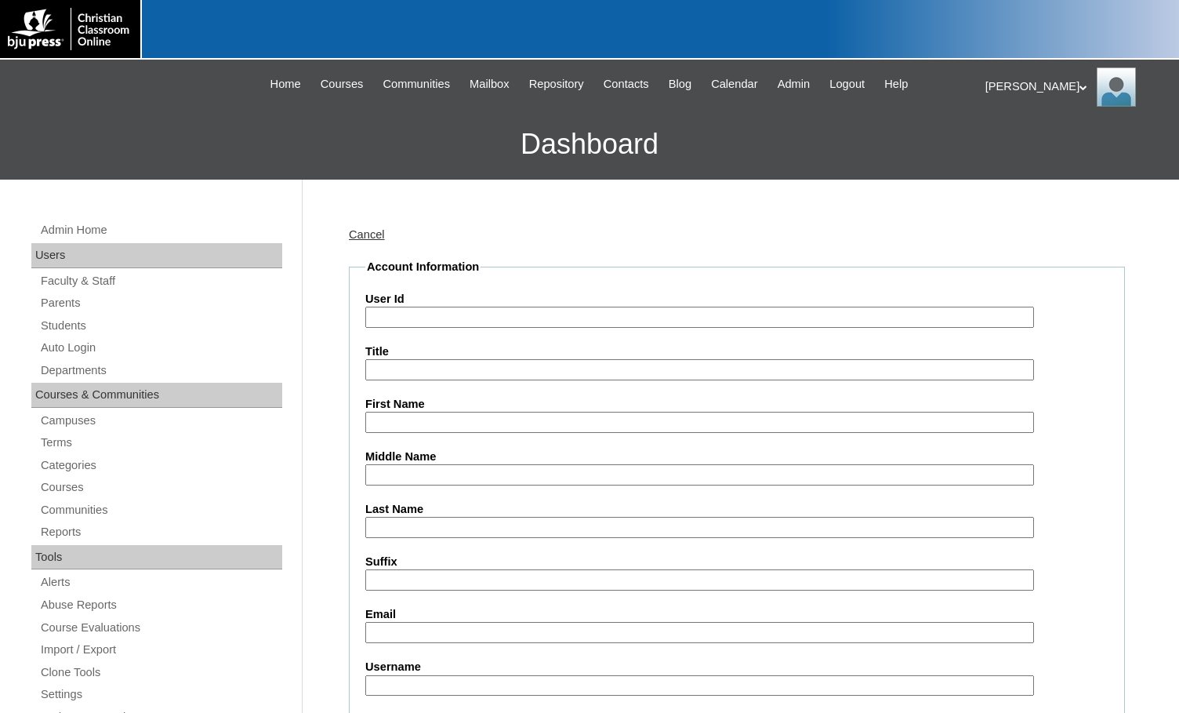
click at [522, 312] on input "User Id" at bounding box center [699, 317] width 669 height 21
paste input "75004702"
type input "75004702ST17"
type input "Jillian"
type input "Murray"
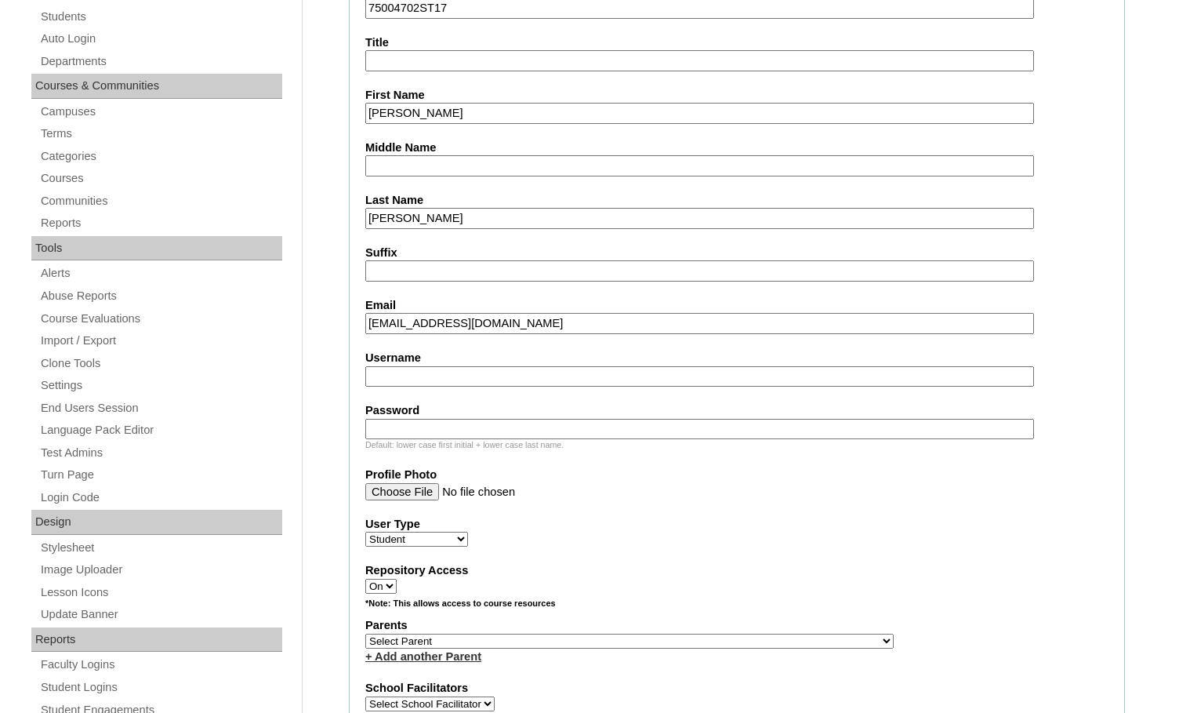
scroll to position [314, 0]
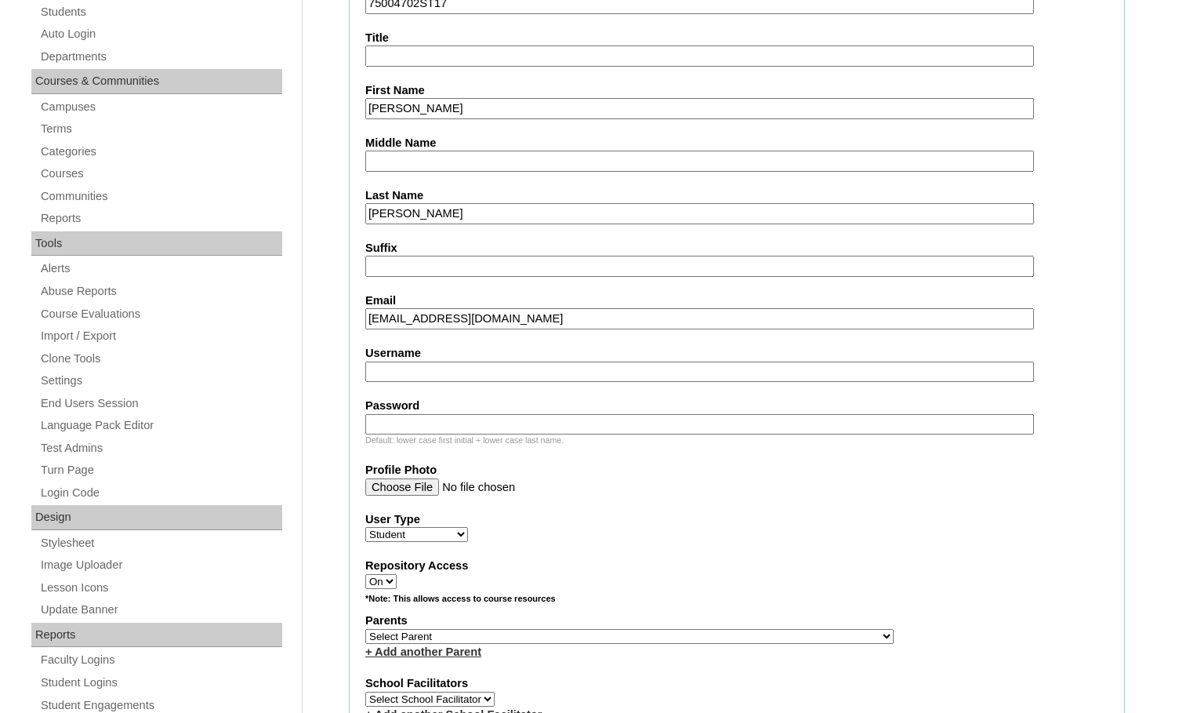
type input "auntiejillian23@gmail.com"
click at [693, 633] on select "Select Parent , Fautanu, Ma 1, 1 23-24 accountMorgan, Jason 6th Street Mennonit…" at bounding box center [629, 636] width 529 height 15
select select "36894"
click at [795, 618] on label "Parents" at bounding box center [736, 620] width 743 height 16
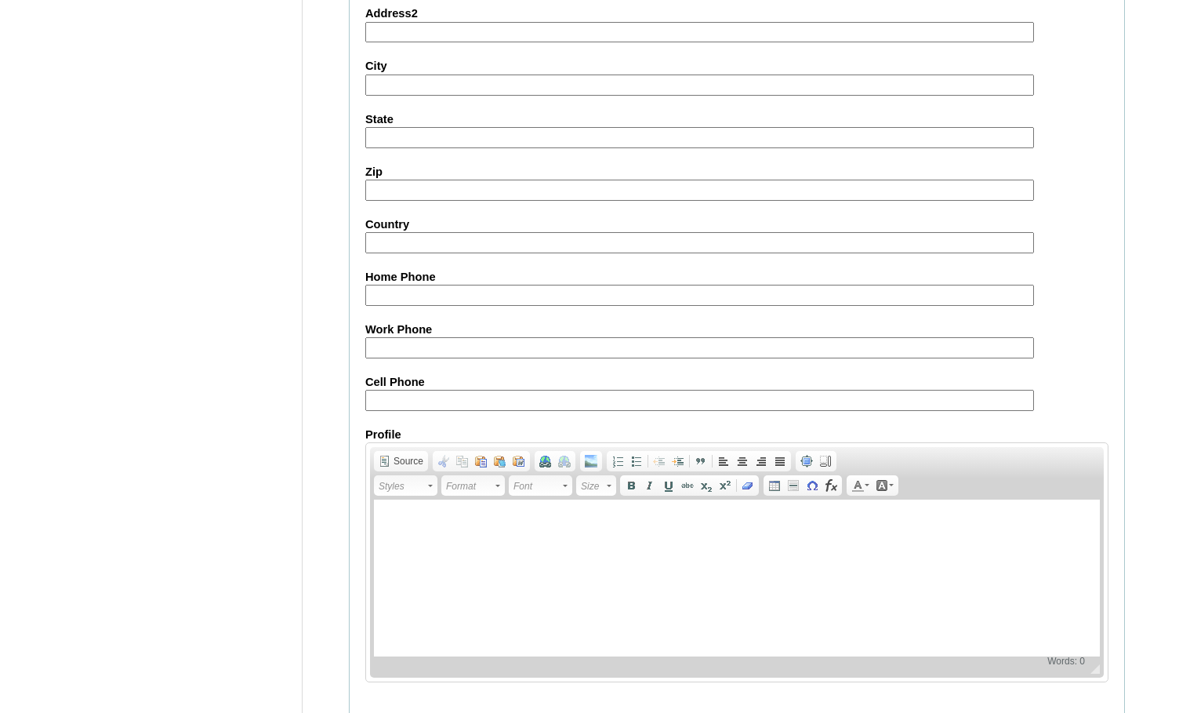
scroll to position [1674, 0]
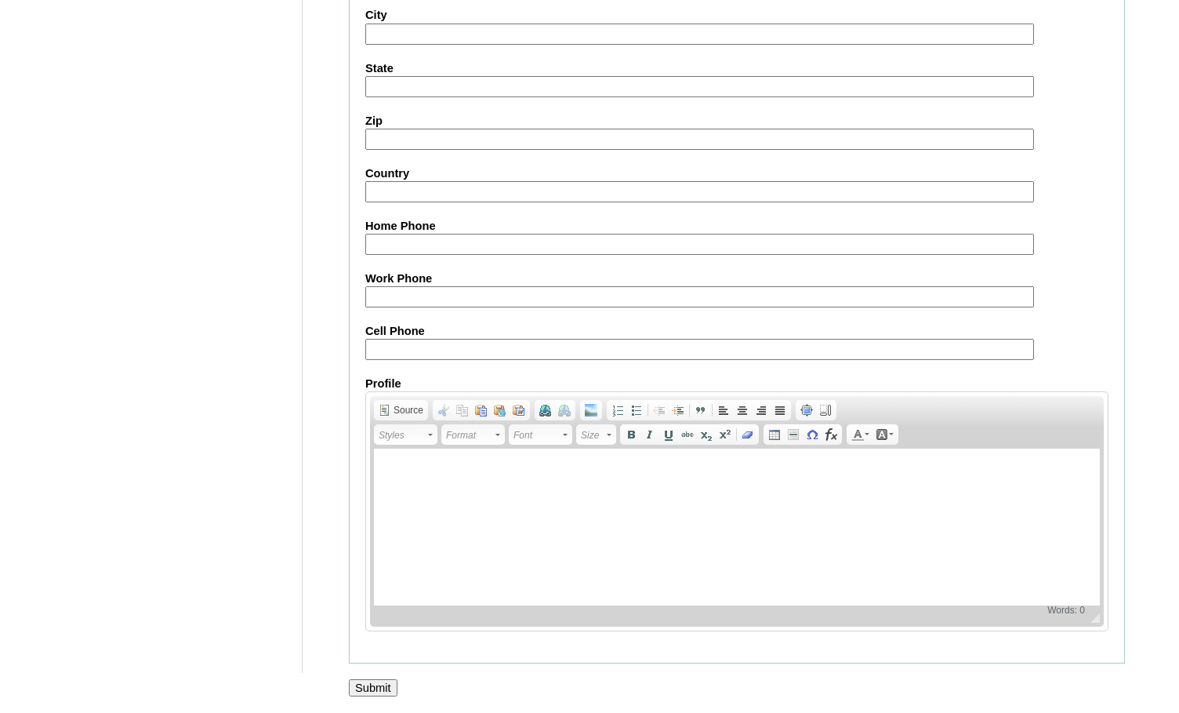
click at [383, 689] on input "Submit" at bounding box center [373, 687] width 49 height 17
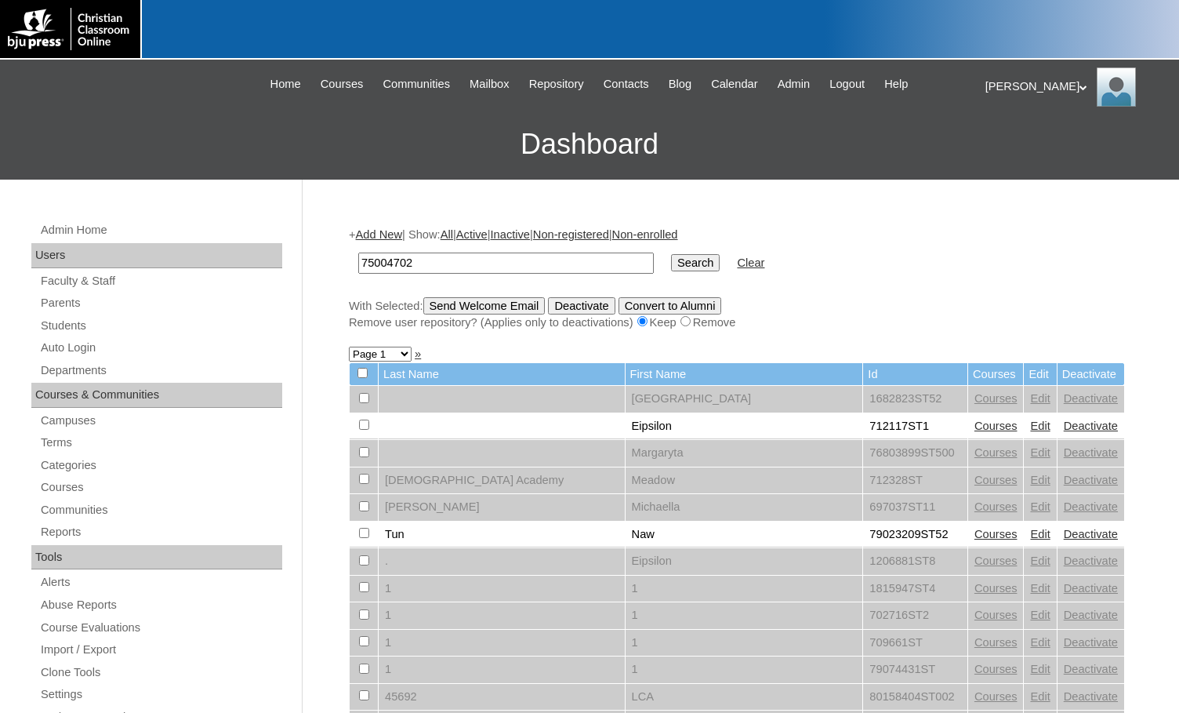
type input "75004702"
click at [671, 270] on input "Search" at bounding box center [695, 262] width 49 height 17
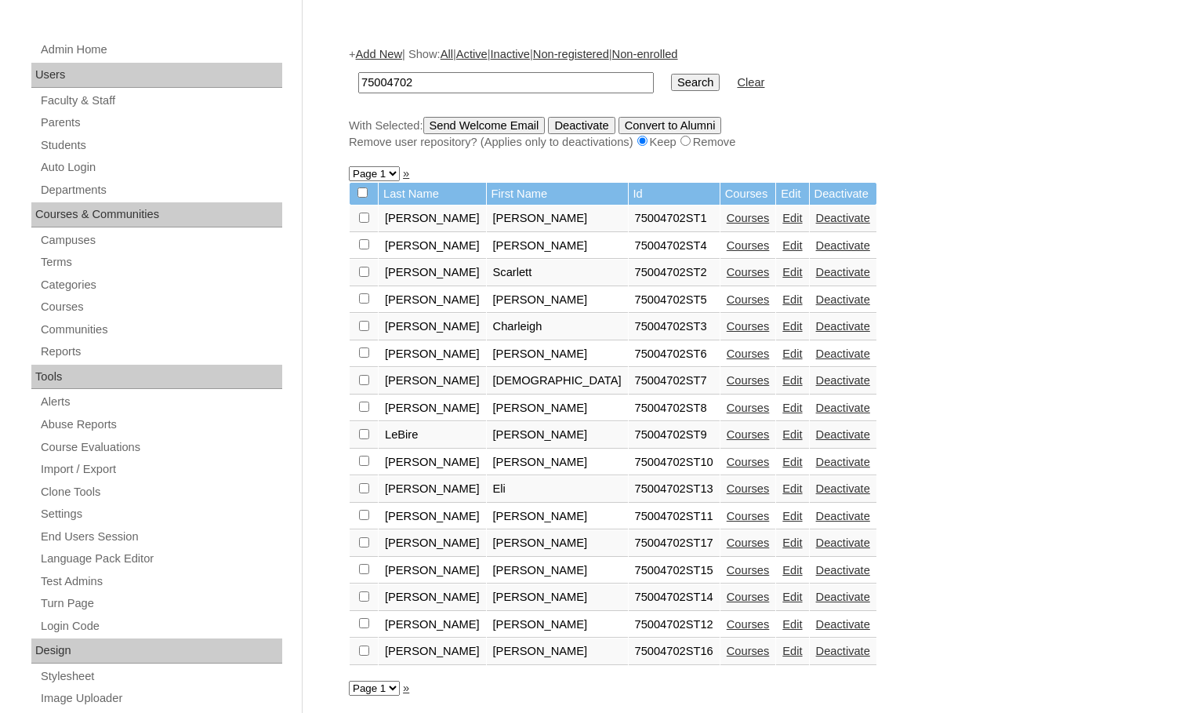
scroll to position [235, 0]
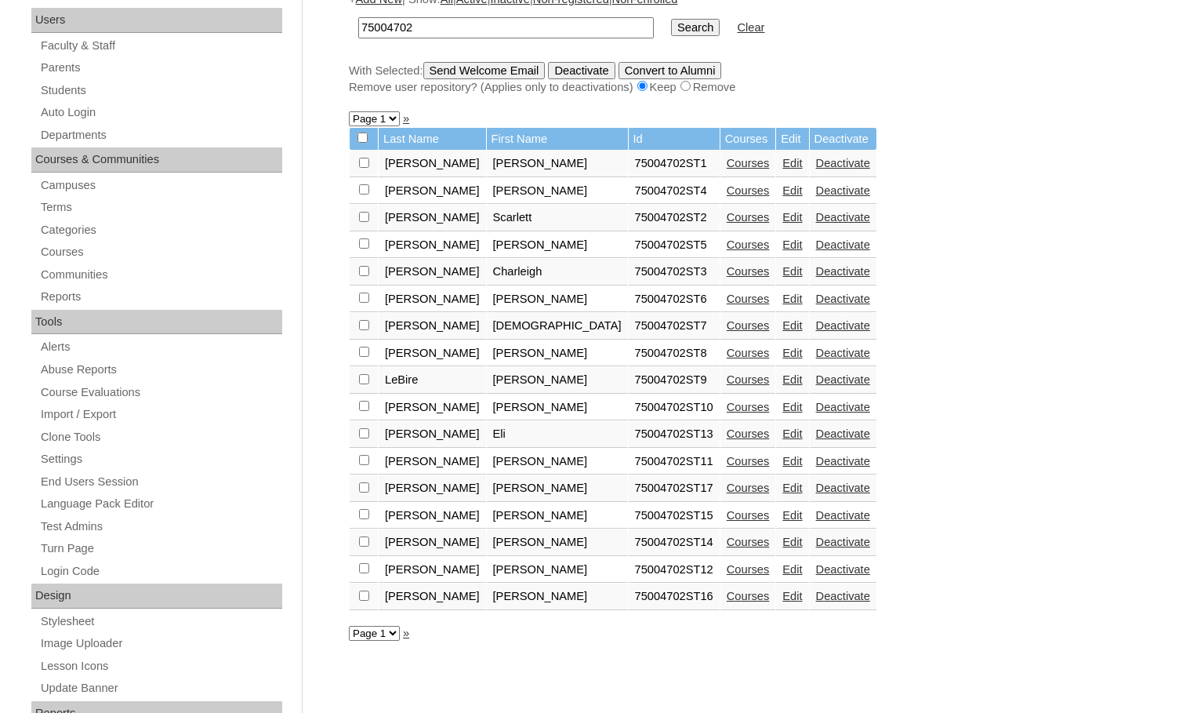
click at [727, 489] on link "Courses" at bounding box center [748, 488] width 43 height 13
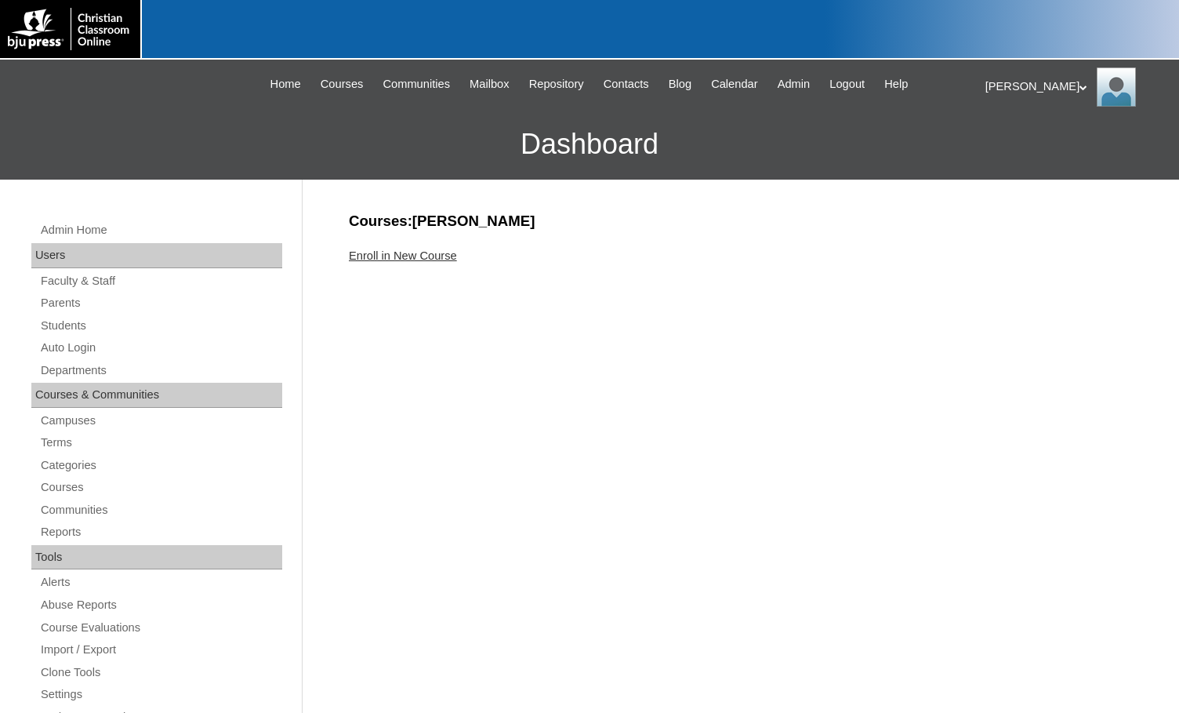
click at [439, 254] on link "Enroll in New Course" at bounding box center [403, 255] width 108 height 13
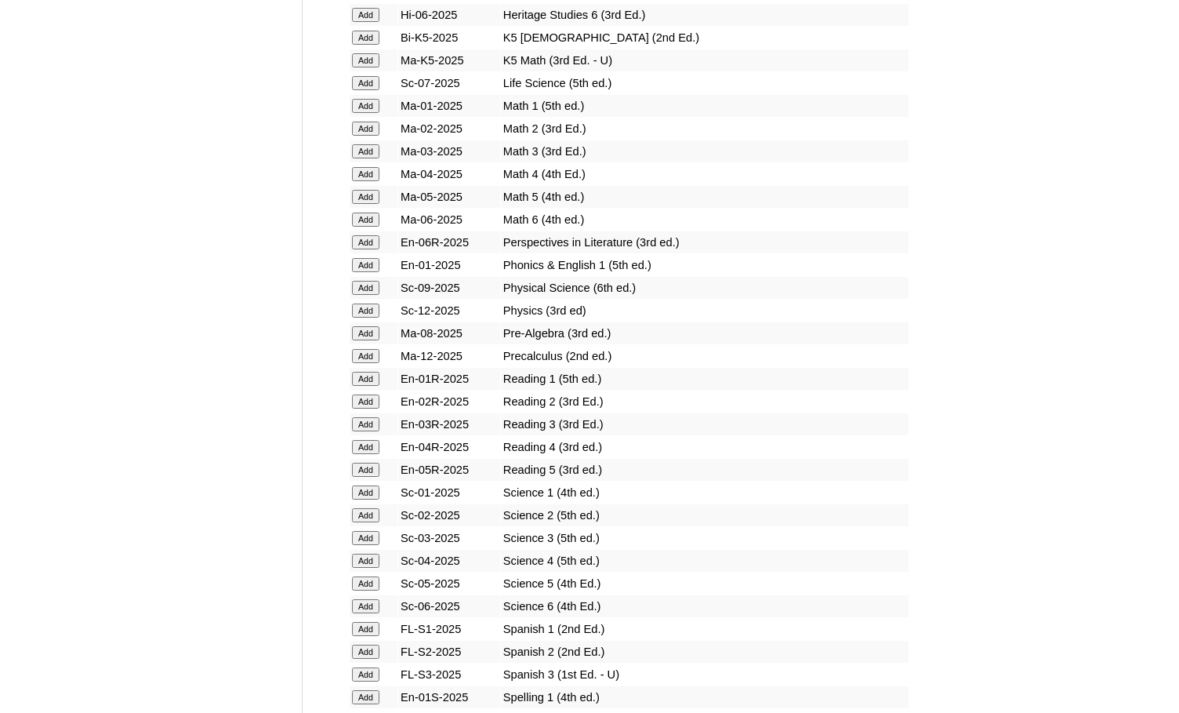
scroll to position [1568, 0]
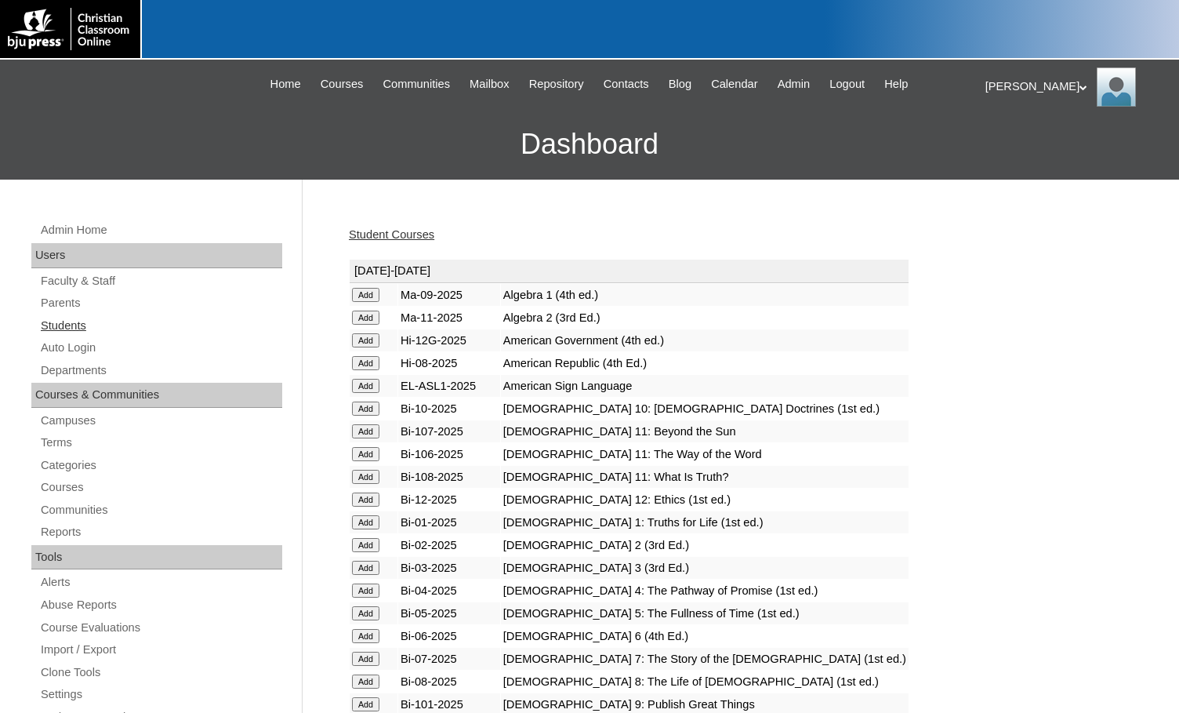
click at [72, 322] on link "Students" at bounding box center [160, 326] width 243 height 20
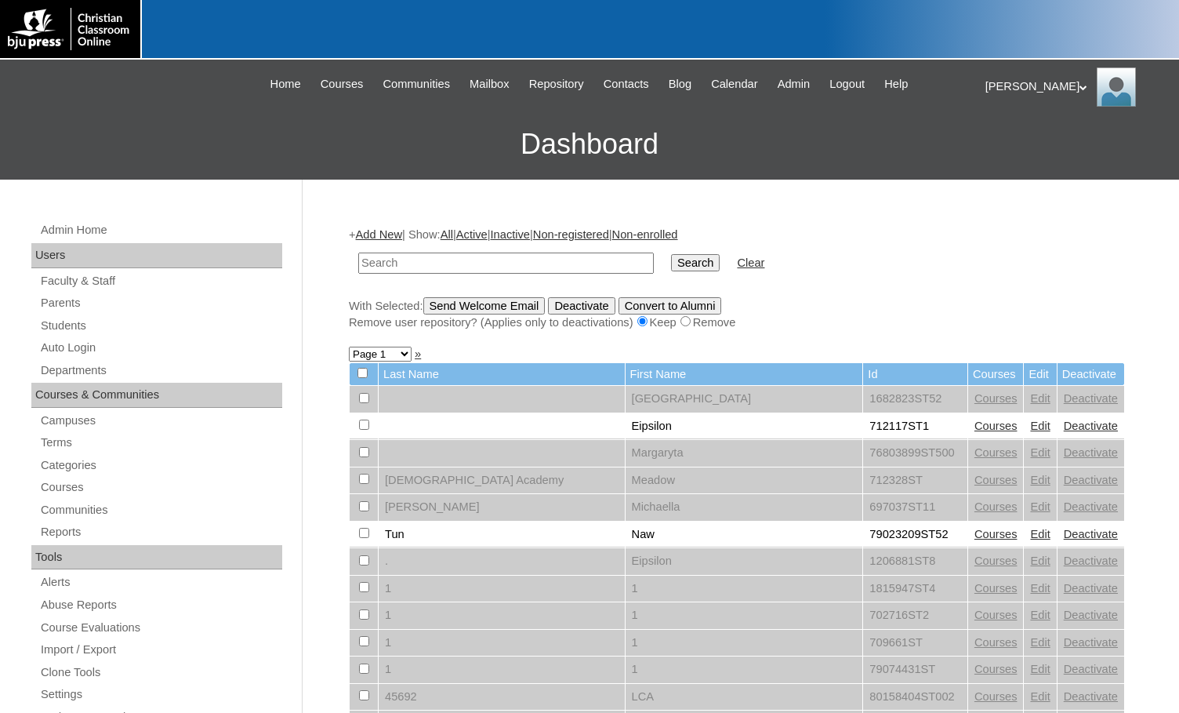
click at [373, 231] on link "Add New" at bounding box center [379, 234] width 46 height 13
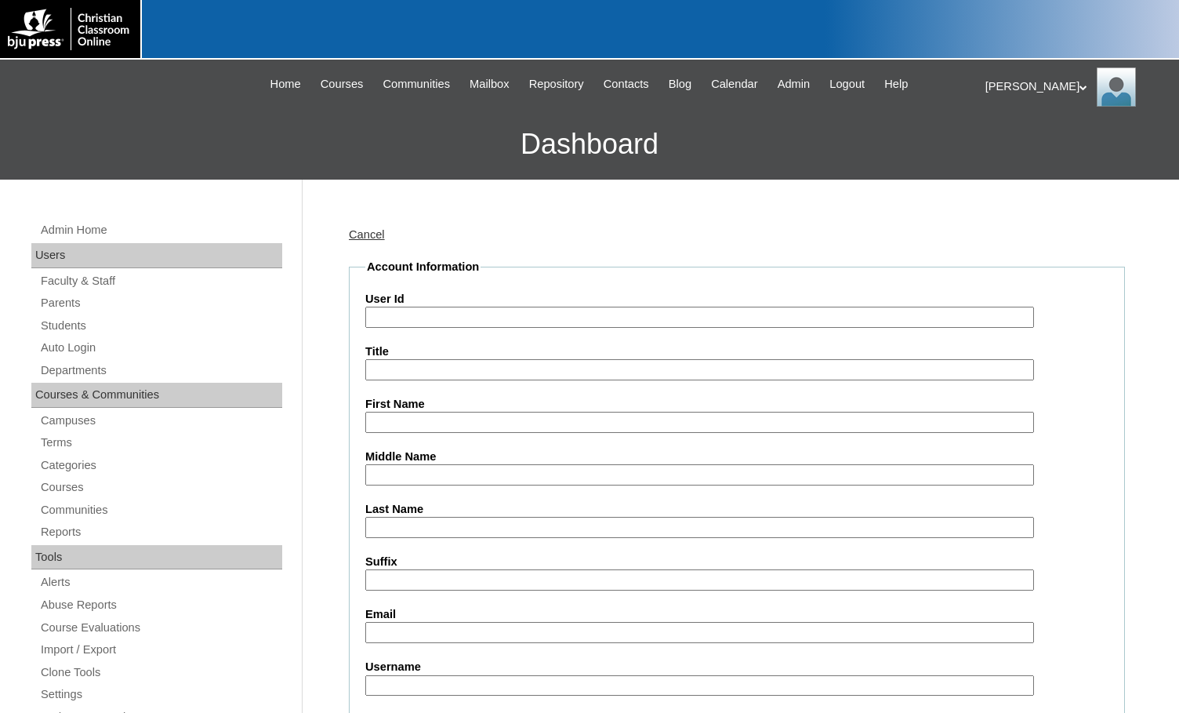
click at [434, 313] on input "User Id" at bounding box center [699, 317] width 669 height 21
paste input "75004702"
type input "75004702ST18"
type input "Ally"
type input "Sue"
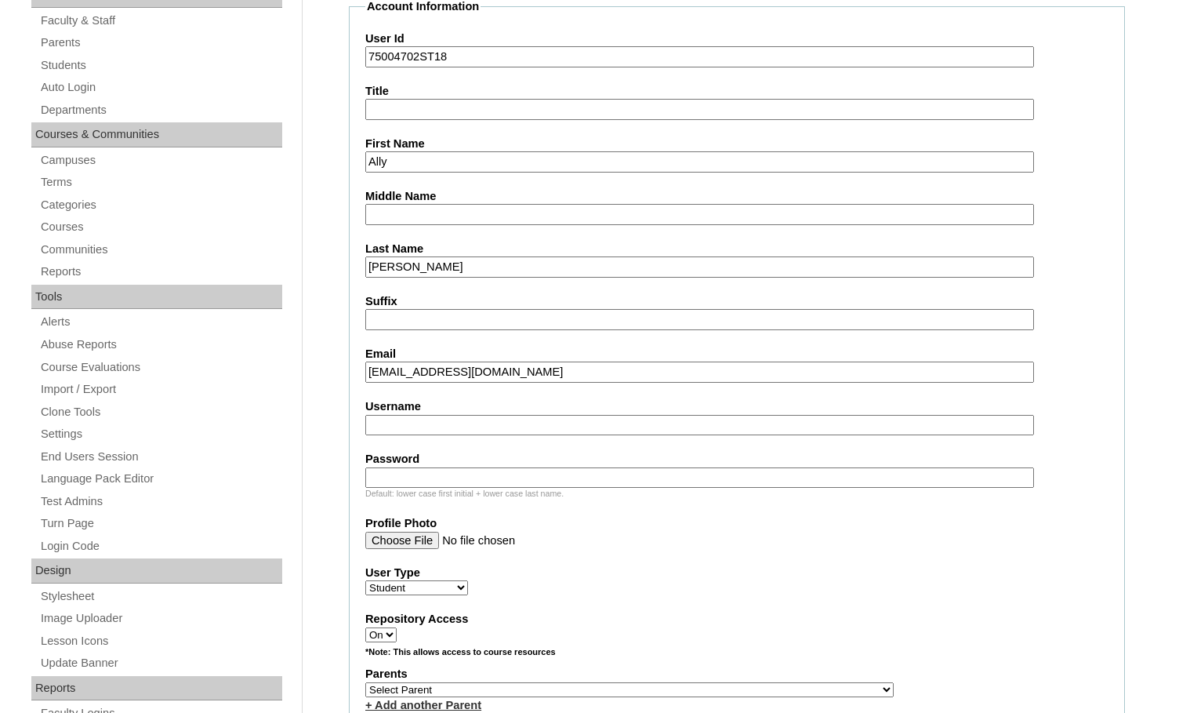
scroll to position [392, 0]
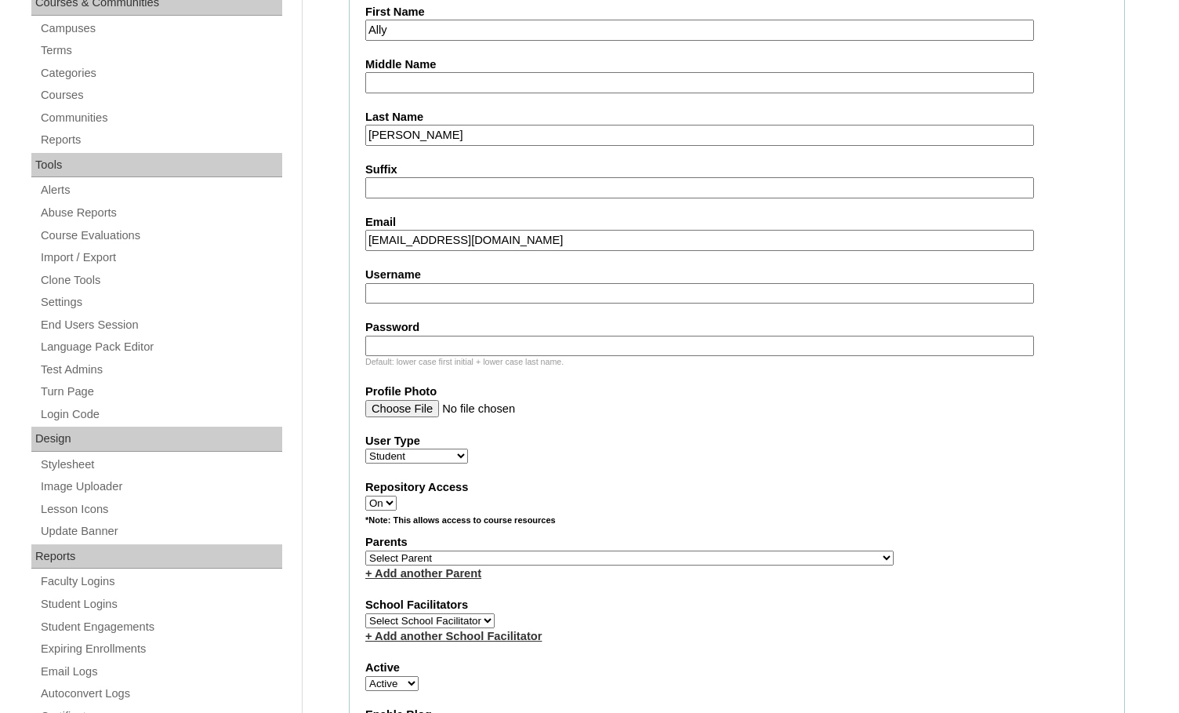
type input "allysonsue1949.1@gmail.com"
click at [701, 561] on select "Select Parent , Fautanu, Ma 1, 1 23-24 accountMorgan, Jason 6th Street Mennonit…" at bounding box center [629, 558] width 529 height 15
select select "36894"
click at [735, 560] on div "Parents Select Parent , Fautanu, Ma 1, 1 23-24 accountMorgan, Jason 6th Street …" at bounding box center [736, 557] width 743 height 47
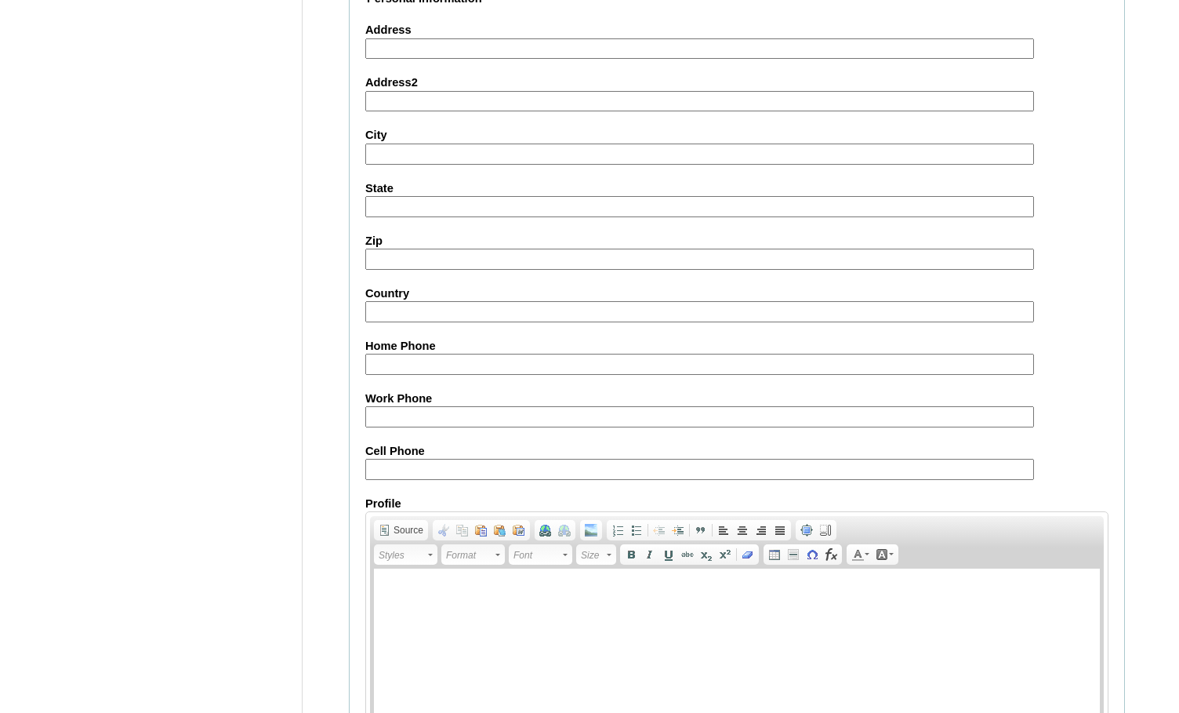
scroll to position [1674, 0]
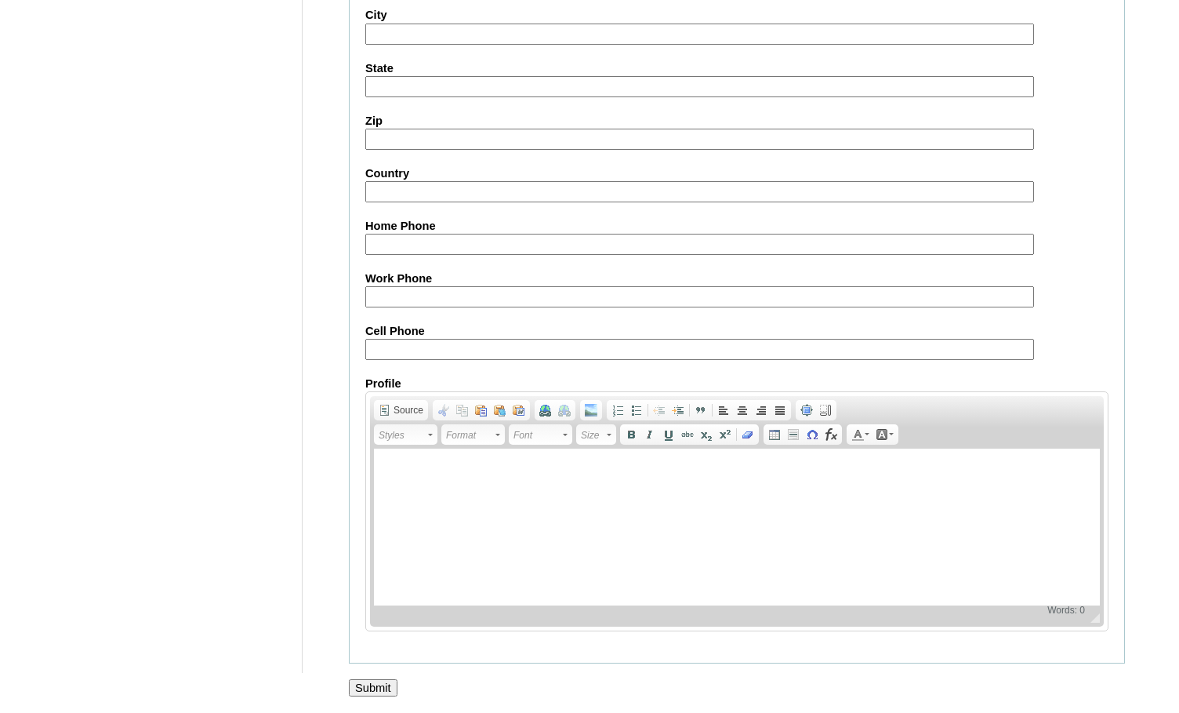
click at [378, 685] on input "Submit" at bounding box center [373, 687] width 49 height 17
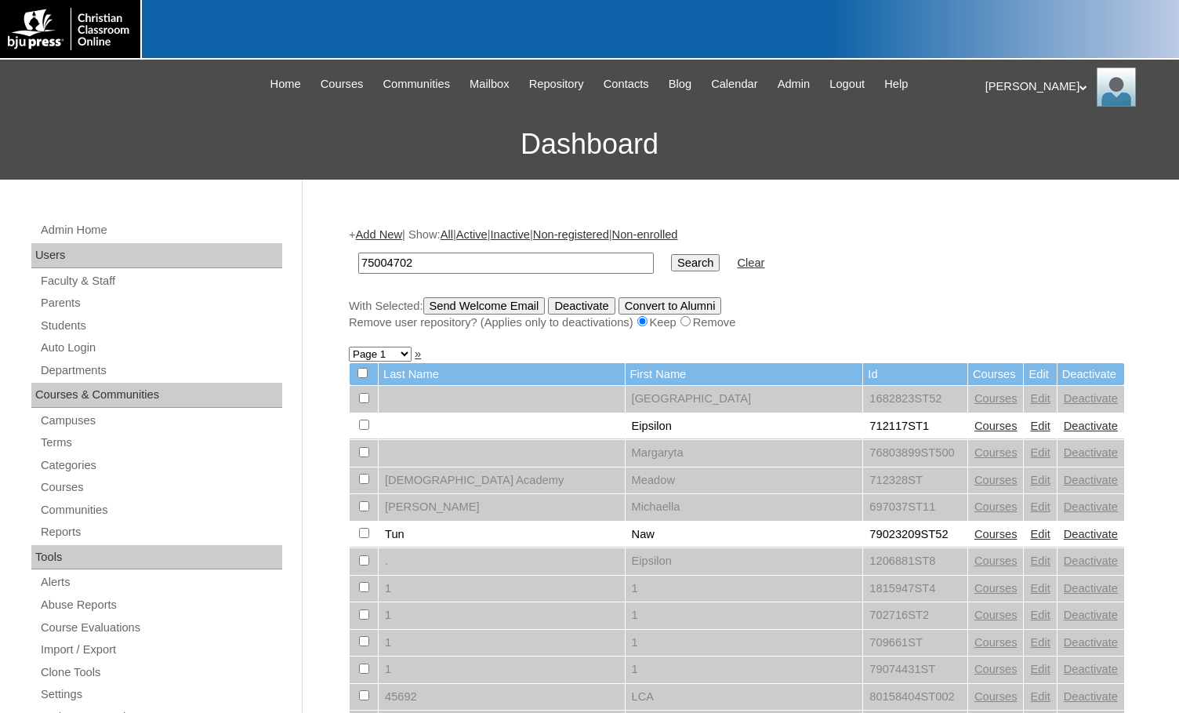
type input "75004702"
click at [671, 254] on input "Search" at bounding box center [695, 262] width 49 height 17
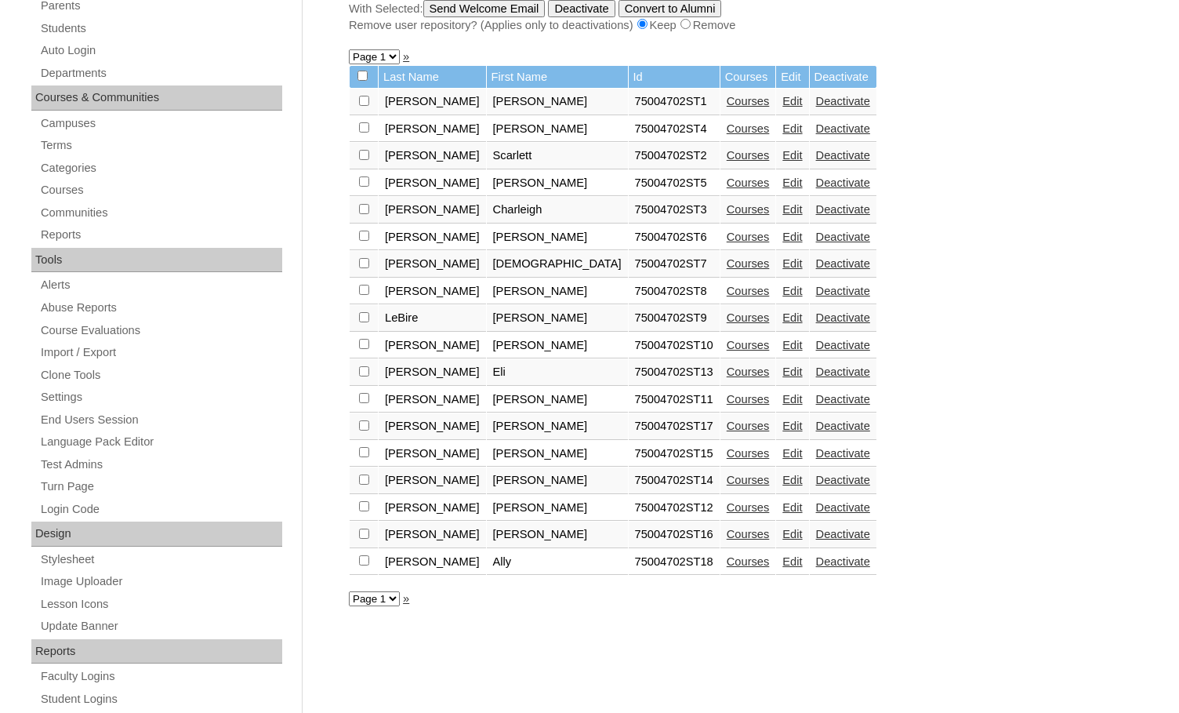
scroll to position [314, 0]
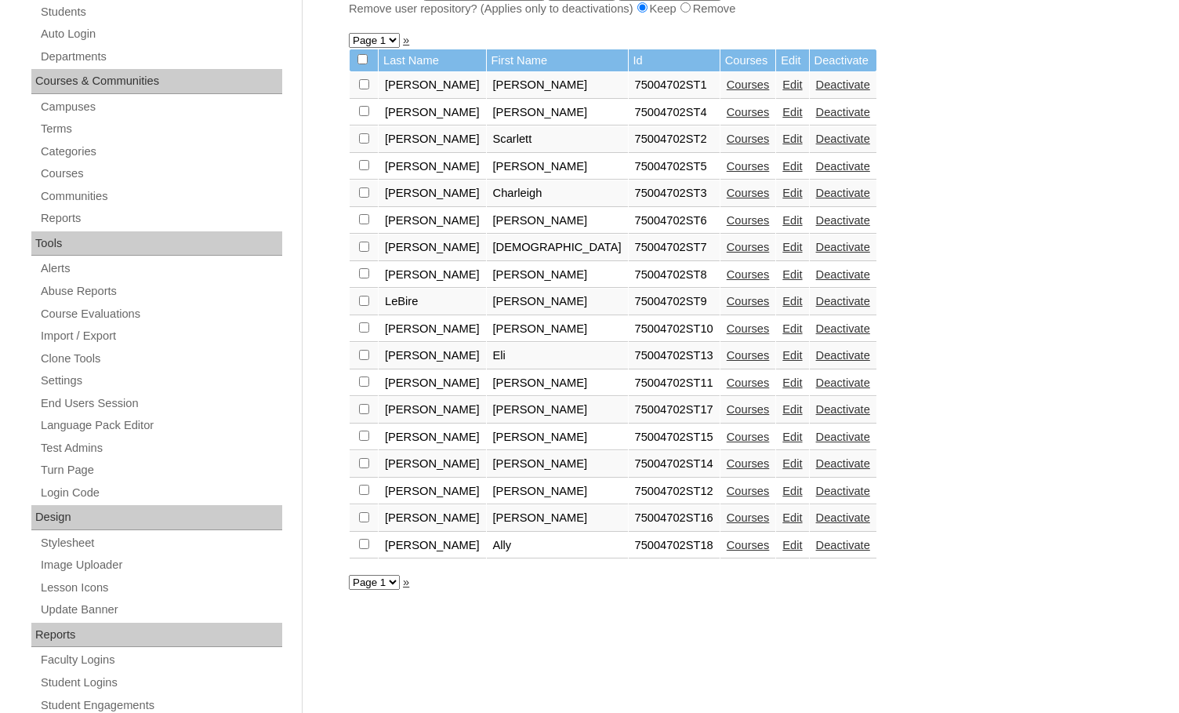
click at [727, 548] on link "Courses" at bounding box center [748, 545] width 43 height 13
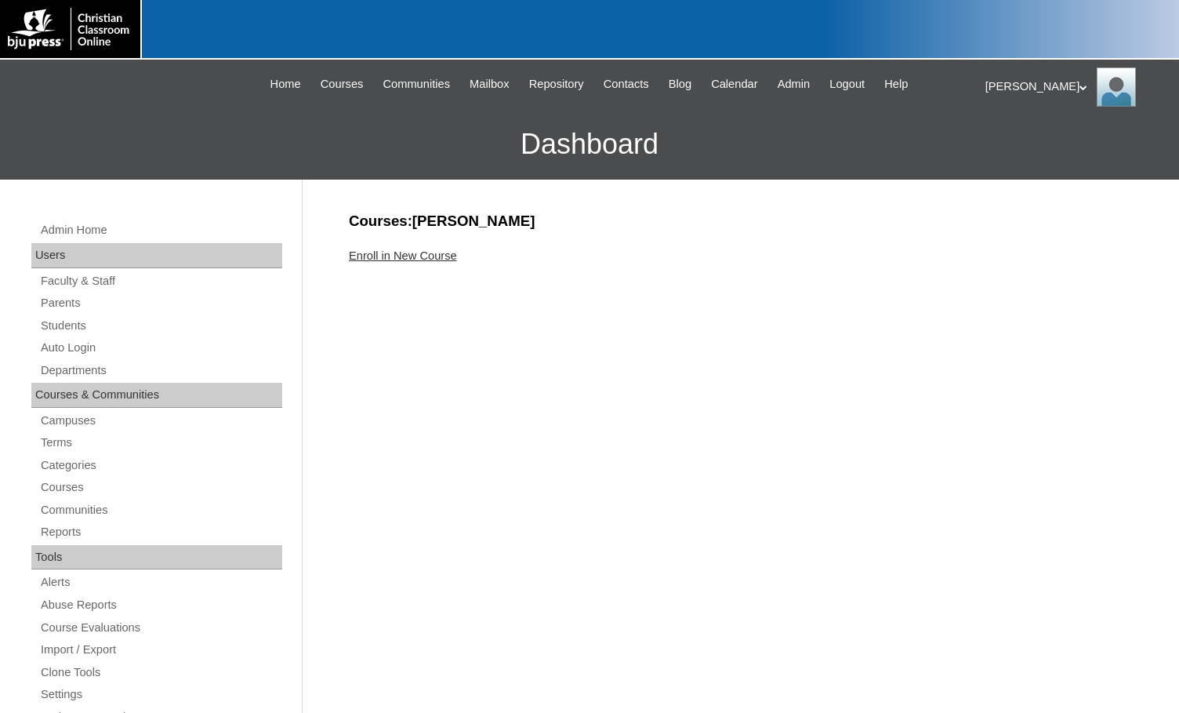
click at [433, 258] on link "Enroll in New Course" at bounding box center [403, 255] width 108 height 13
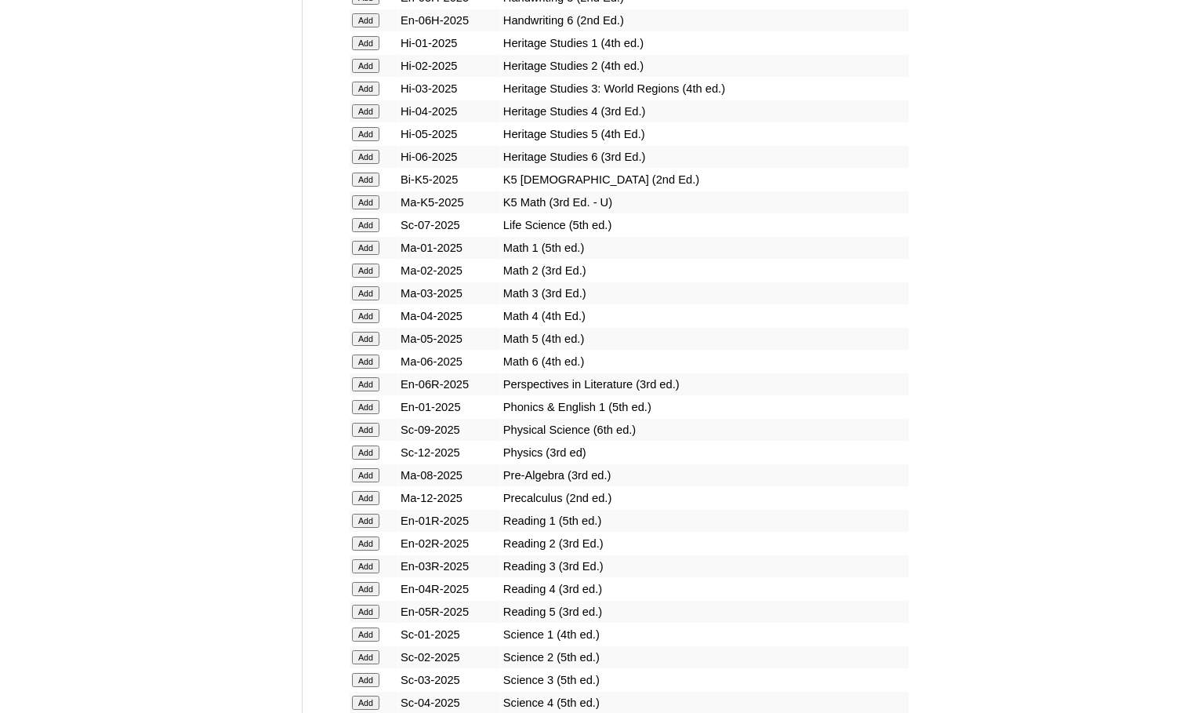
scroll to position [1647, 0]
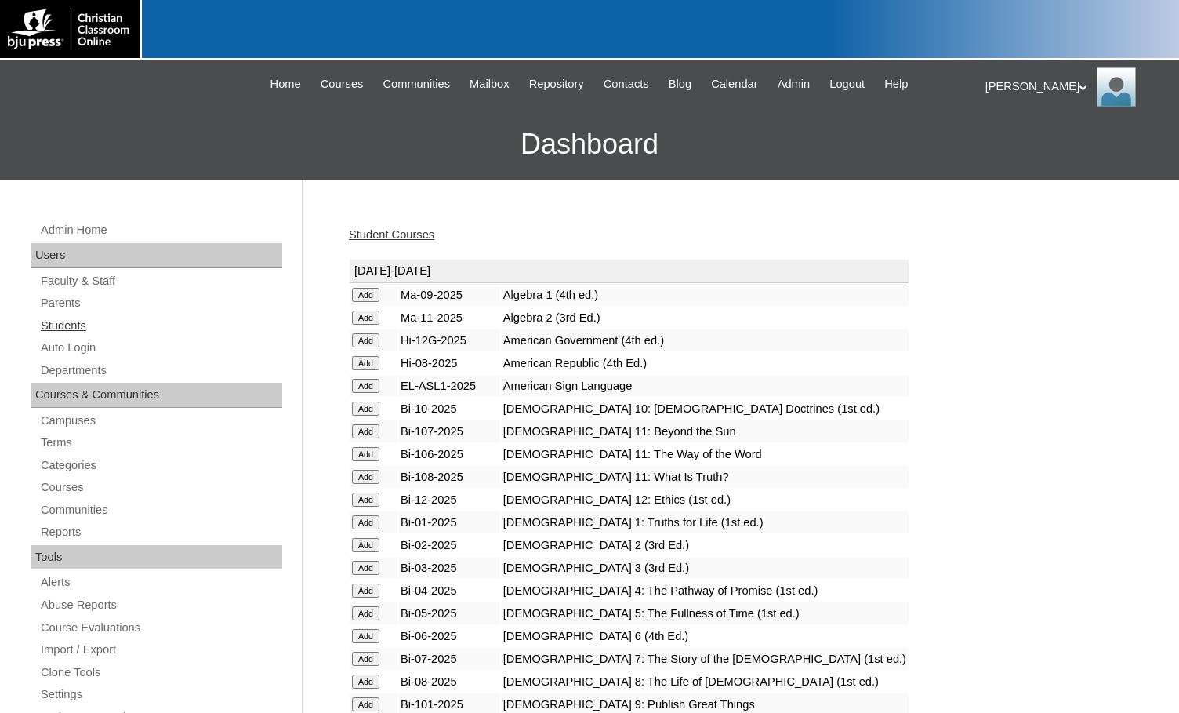
click at [100, 322] on link "Students" at bounding box center [160, 326] width 243 height 20
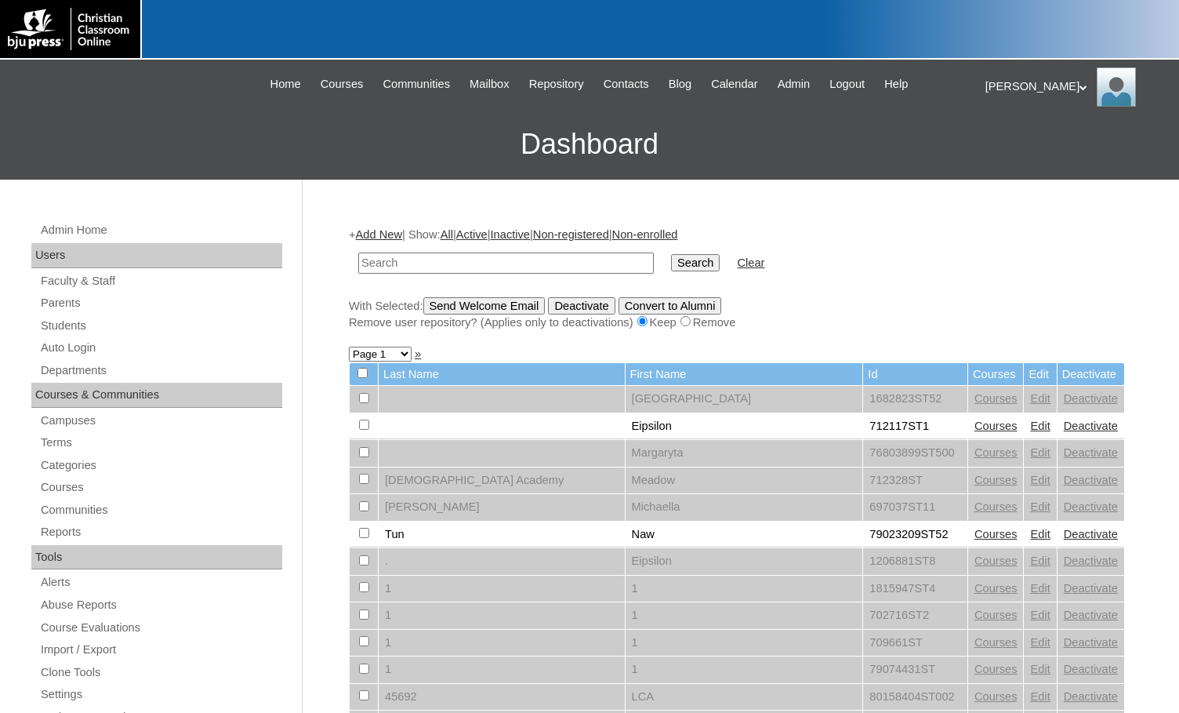
click at [380, 233] on link "Add New" at bounding box center [379, 234] width 46 height 13
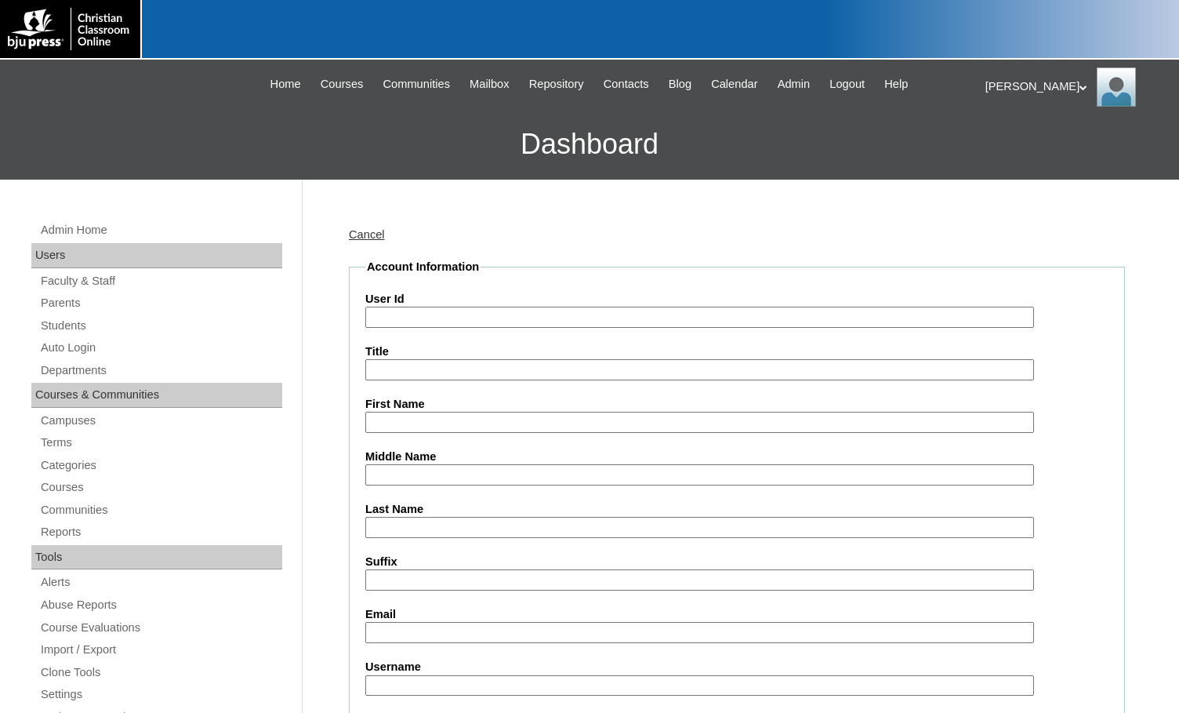
click at [439, 322] on input "User Id" at bounding box center [699, 317] width 669 height 21
paste input "75004702"
type input "75004702ST19"
type input "Elizabeth"
type input "Rohland"
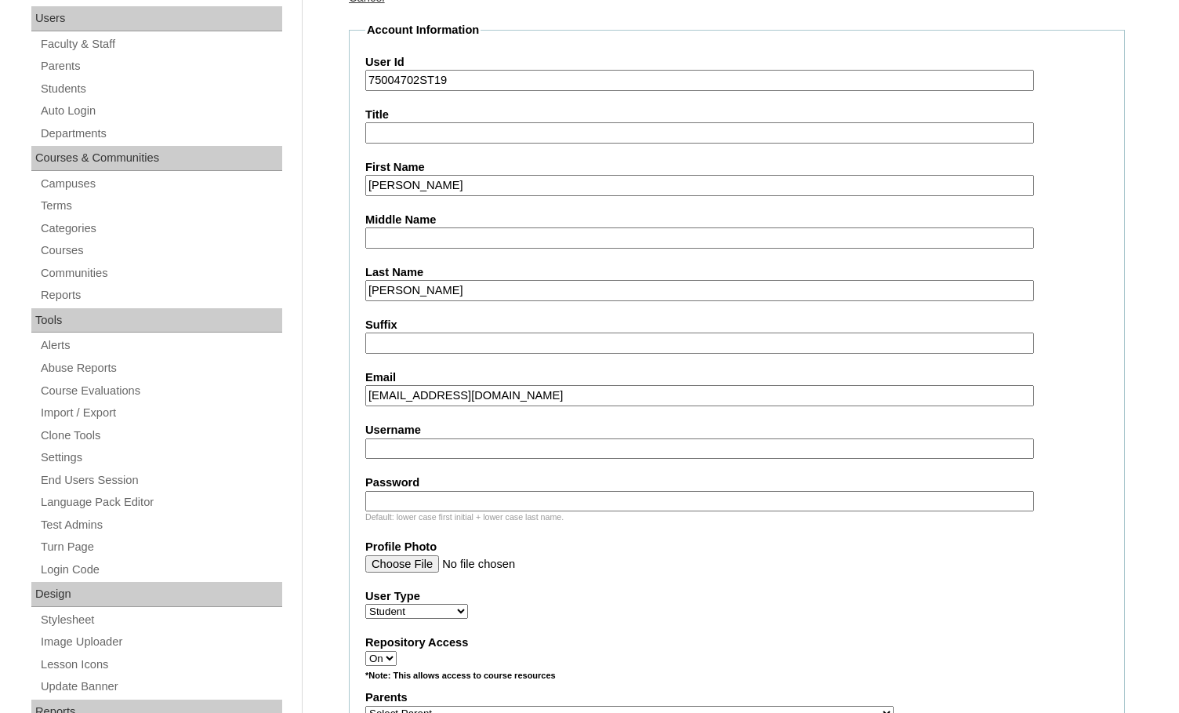
scroll to position [392, 0]
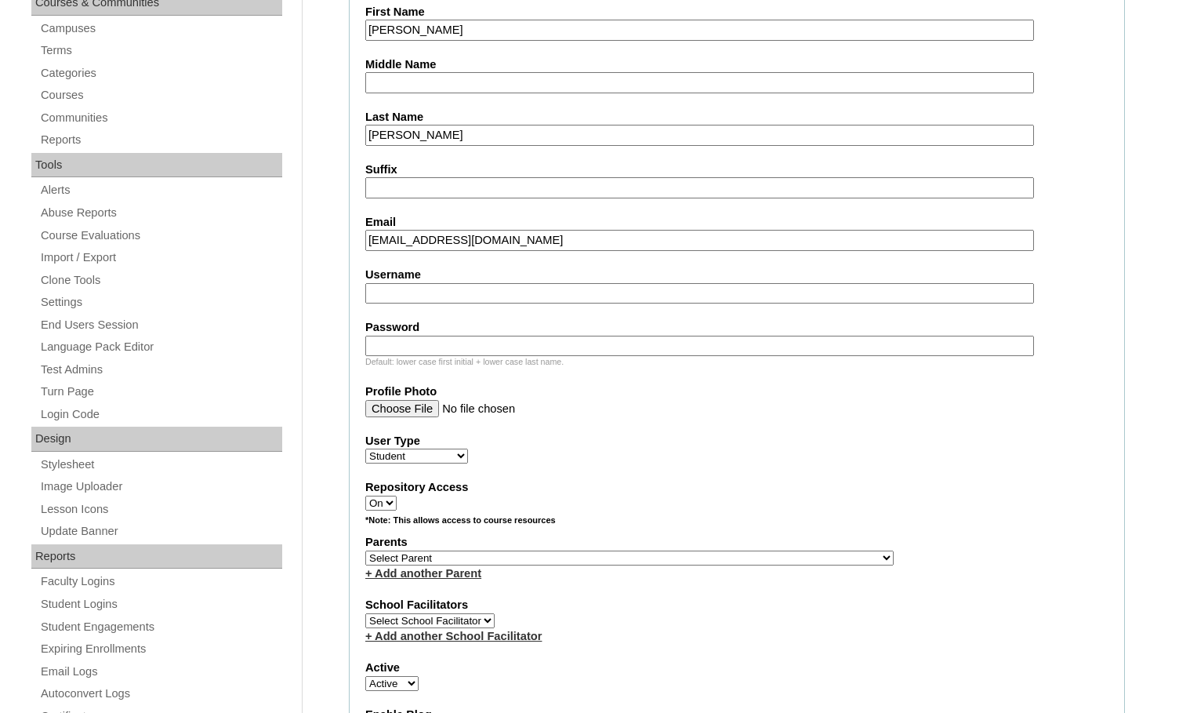
type input "lizzyrohland@gmail.com"
click at [680, 554] on select "Select Parent , Fautanu, Ma 1, 1 23-24 accountMorgan, Jason 6th Street Mennonit…" at bounding box center [629, 558] width 529 height 15
select select "36894"
click at [723, 553] on div "Parents Select Parent , Fautanu, Ma 1, 1 23-24 accountMorgan, Jason 6th Street …" at bounding box center [736, 557] width 743 height 47
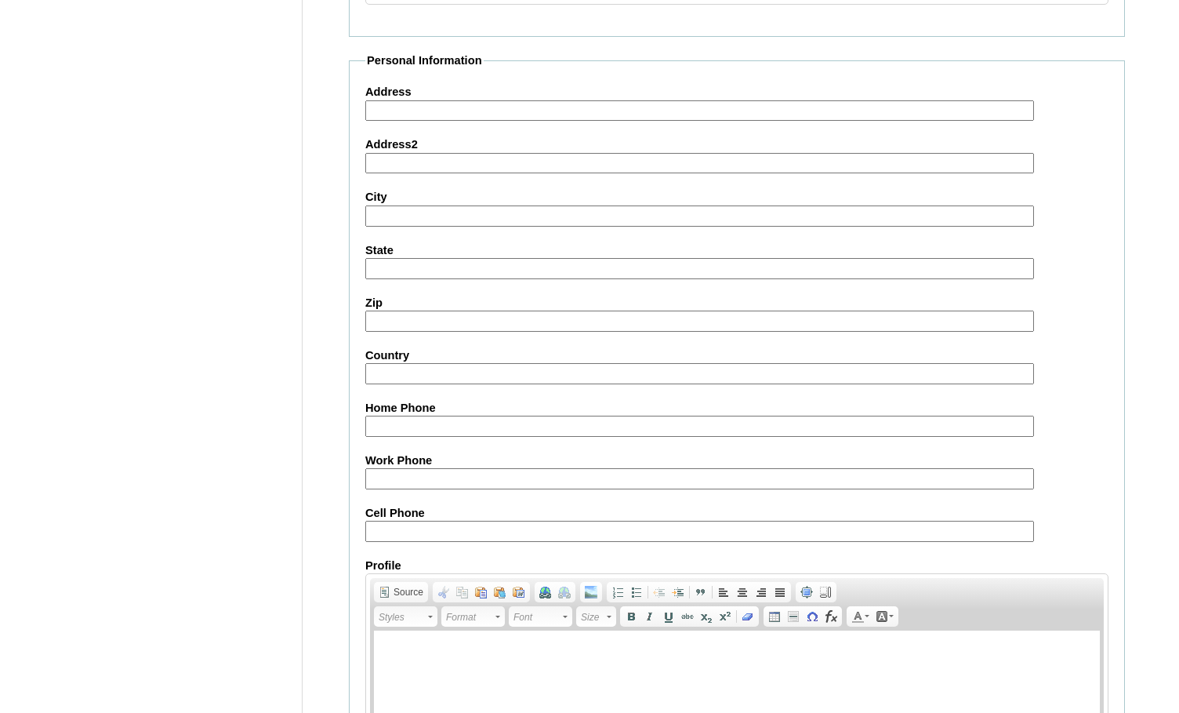
scroll to position [1674, 0]
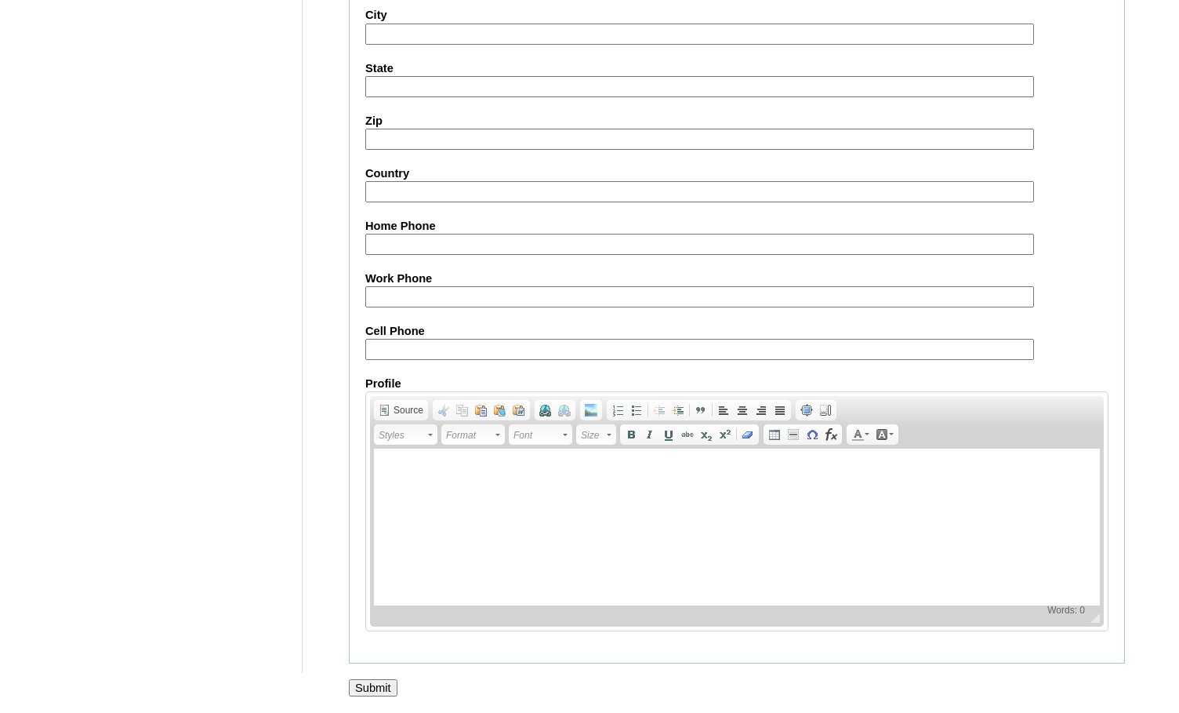
click at [369, 685] on input "Submit" at bounding box center [373, 687] width 49 height 17
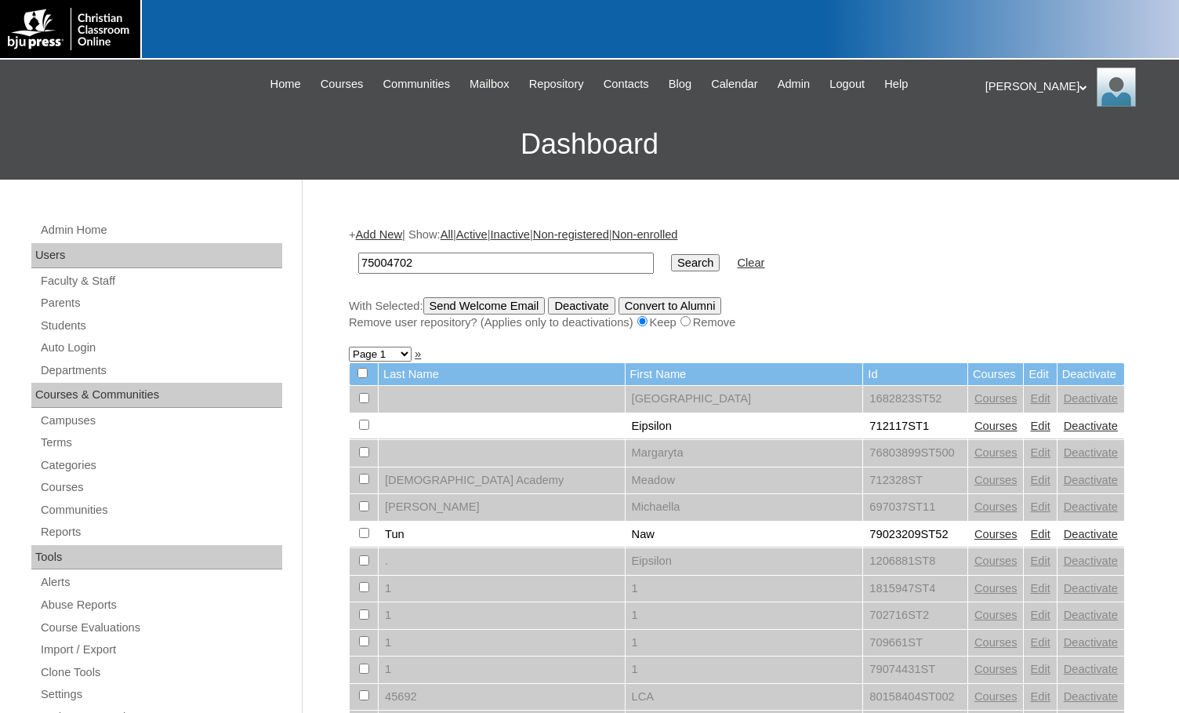
type input "75004702"
click at [671, 261] on input "Search" at bounding box center [695, 262] width 49 height 17
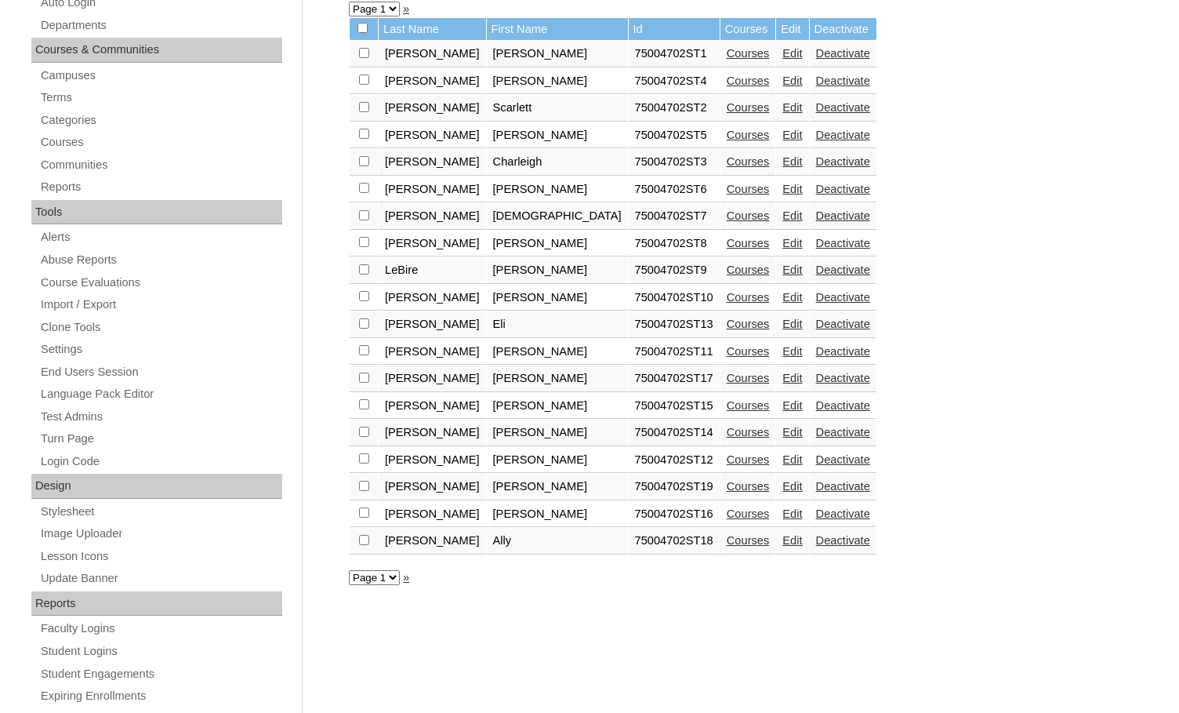
scroll to position [392, 0]
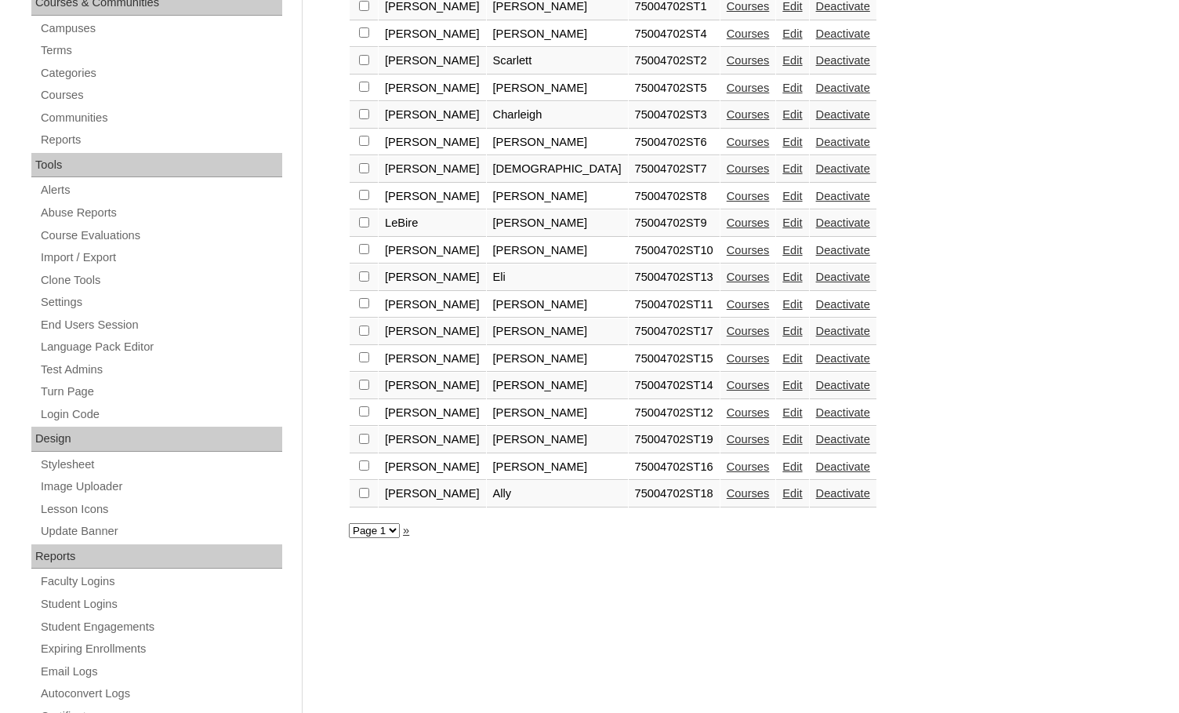
click at [727, 436] on link "Courses" at bounding box center [748, 439] width 43 height 13
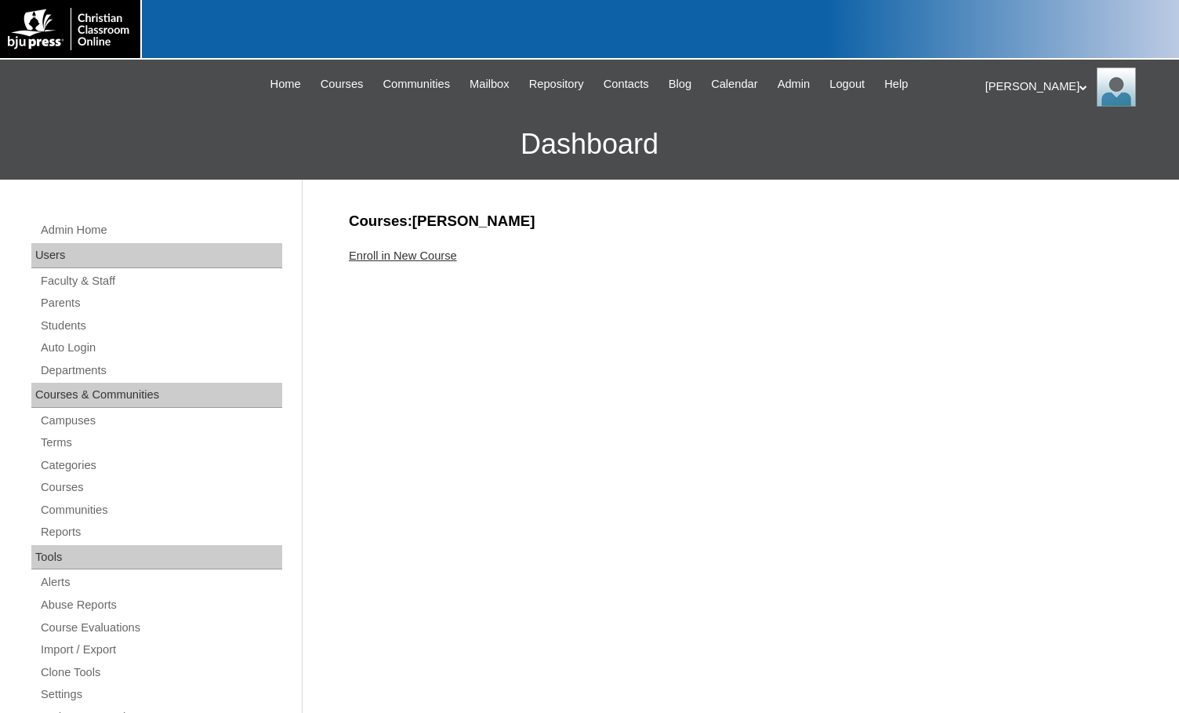
click at [433, 254] on link "Enroll in New Course" at bounding box center [403, 255] width 108 height 13
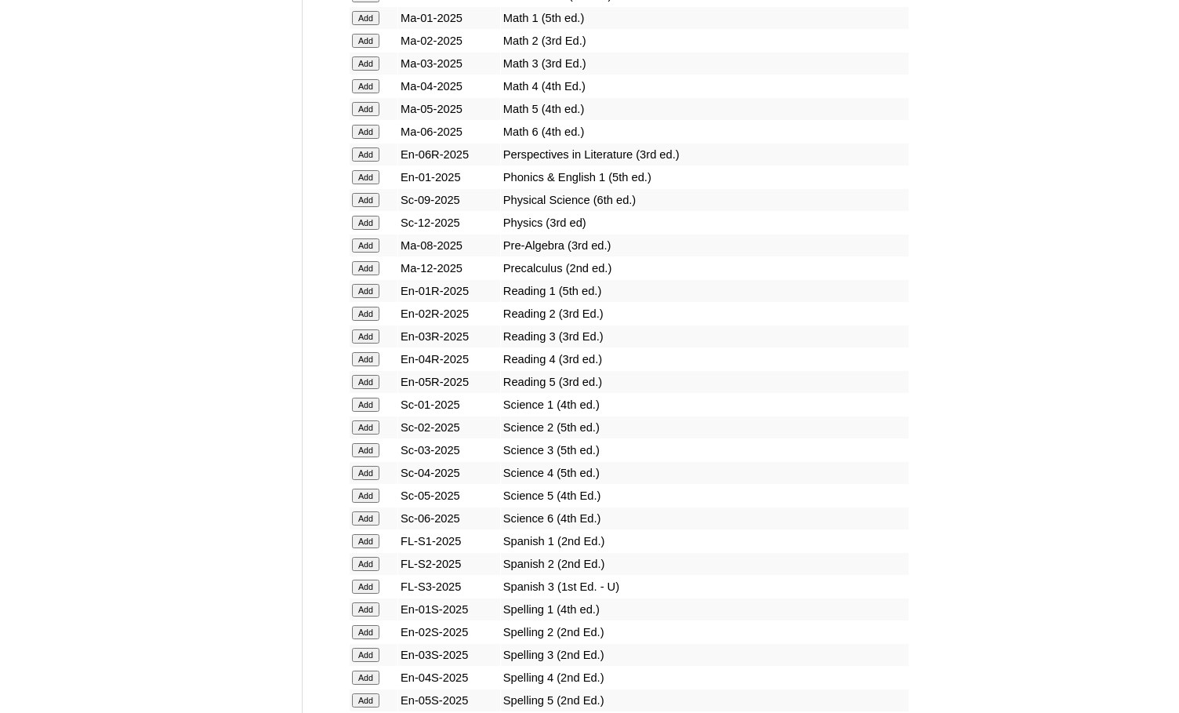
scroll to position [1647, 0]
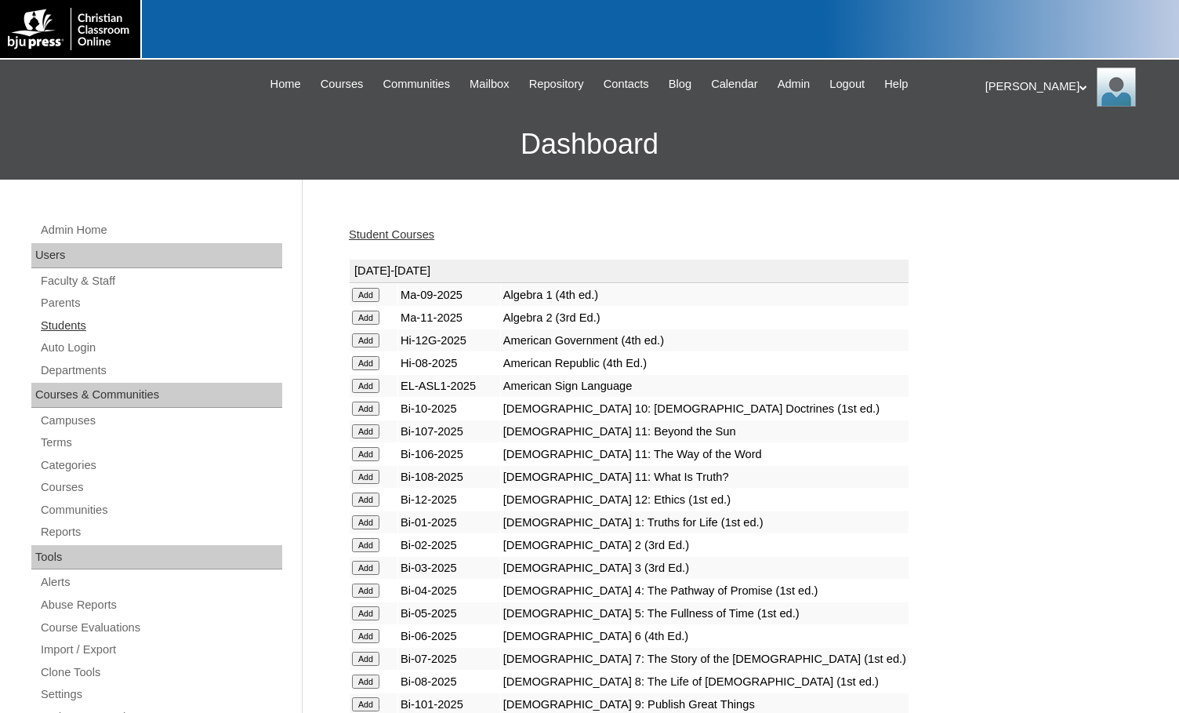
click at [76, 330] on link "Students" at bounding box center [160, 326] width 243 height 20
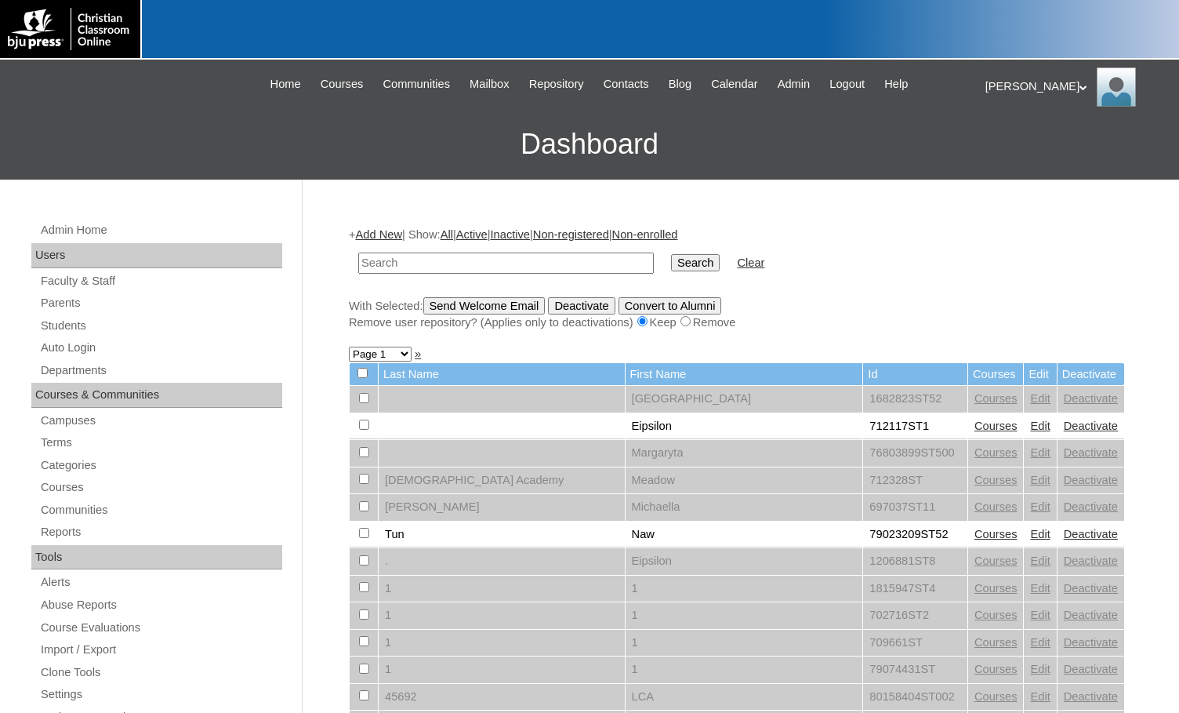
click at [390, 234] on link "Add New" at bounding box center [379, 234] width 46 height 13
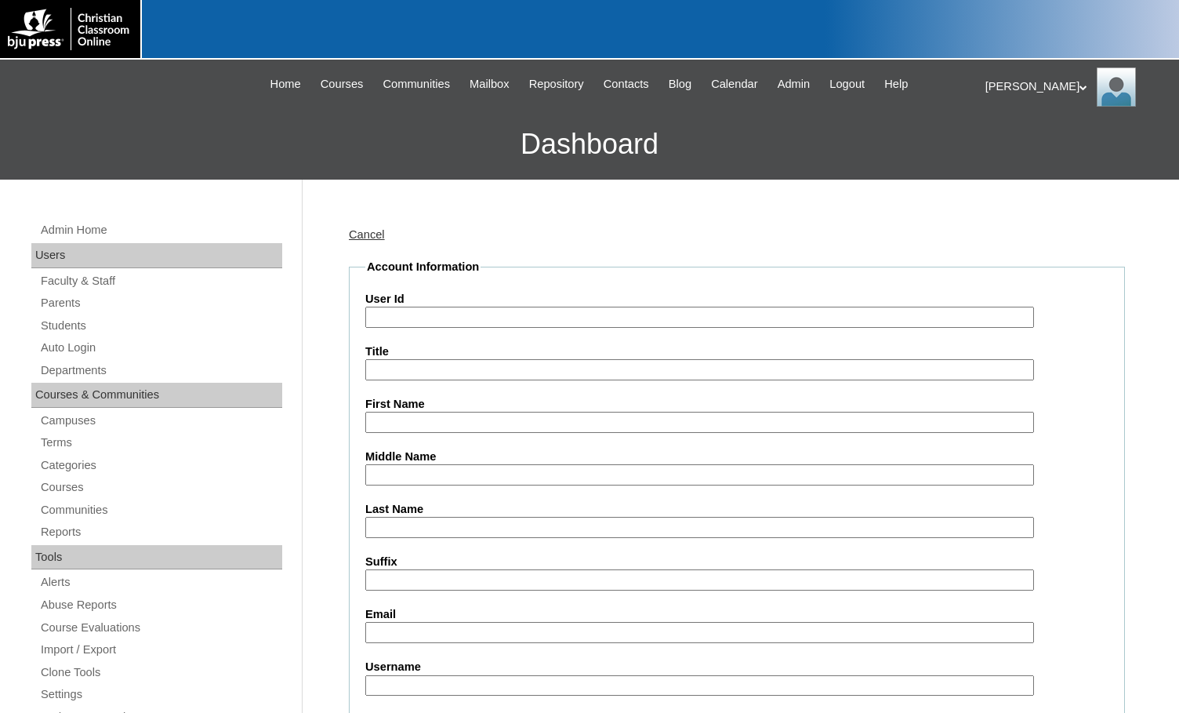
click at [407, 306] on label "User Id" at bounding box center [736, 299] width 743 height 16
click at [407, 307] on input "User Id" at bounding box center [699, 317] width 669 height 21
paste input "75004702"
type input "75004702ST20"
type input "James"
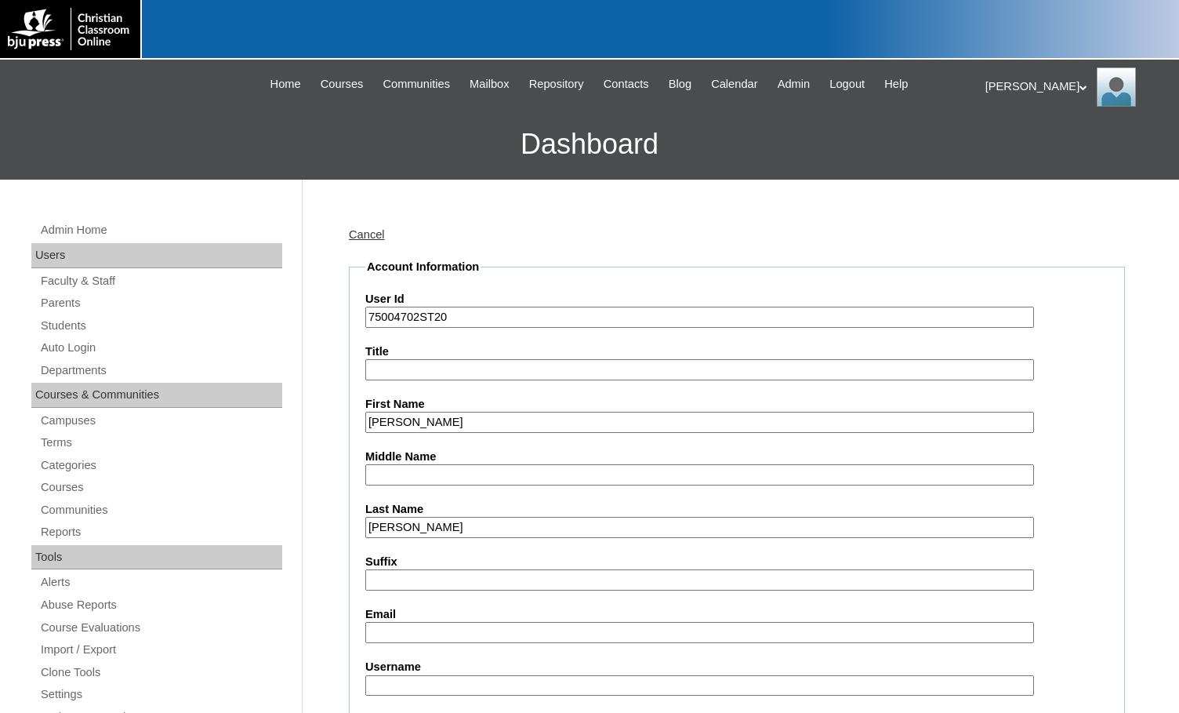
type input "Rountree"
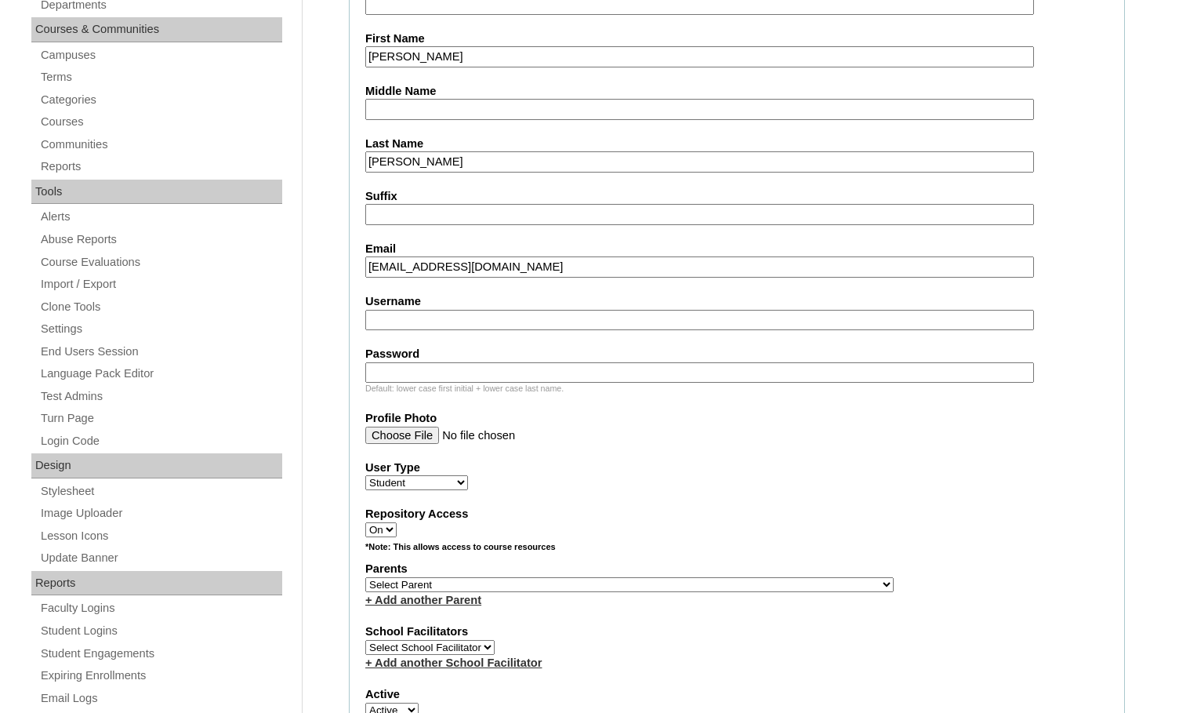
scroll to position [392, 0]
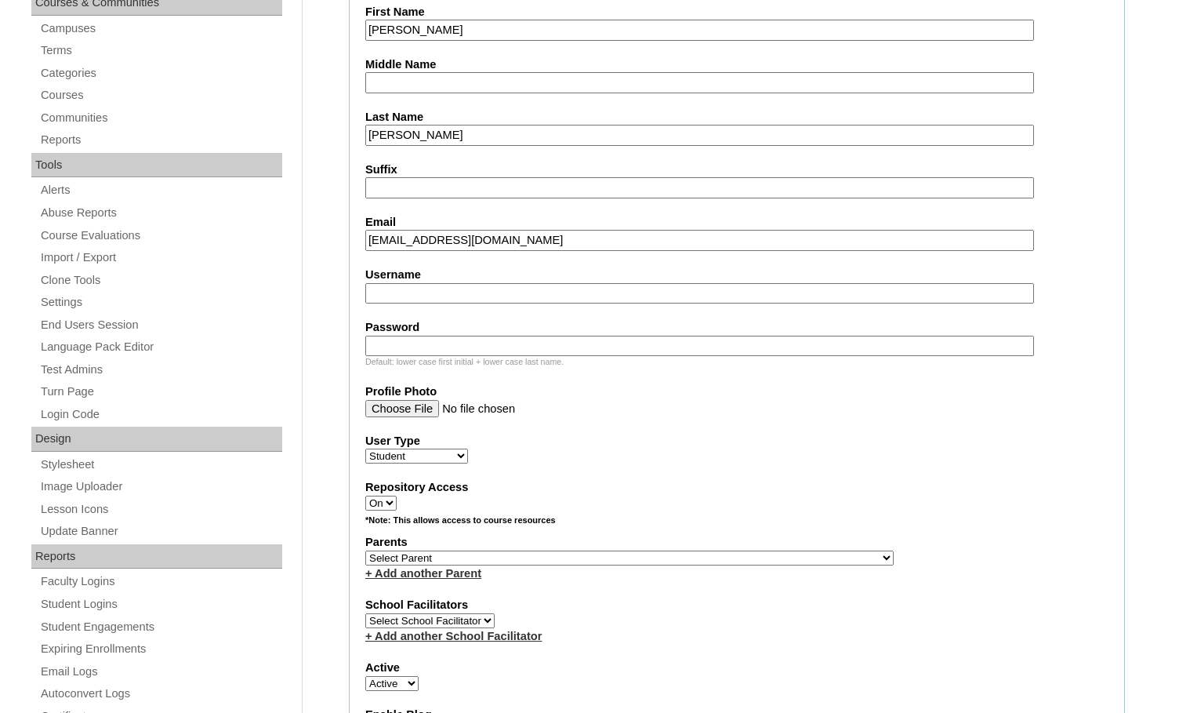
type input "jmrountree12@gmail.com"
click at [709, 556] on select "Select Parent , Fautanu, Ma 1, 1 23-24 accountMorgan, Jason 6th Street Mennonit…" at bounding box center [629, 558] width 529 height 15
select select "36894"
click at [781, 547] on label "Parents" at bounding box center [736, 542] width 743 height 16
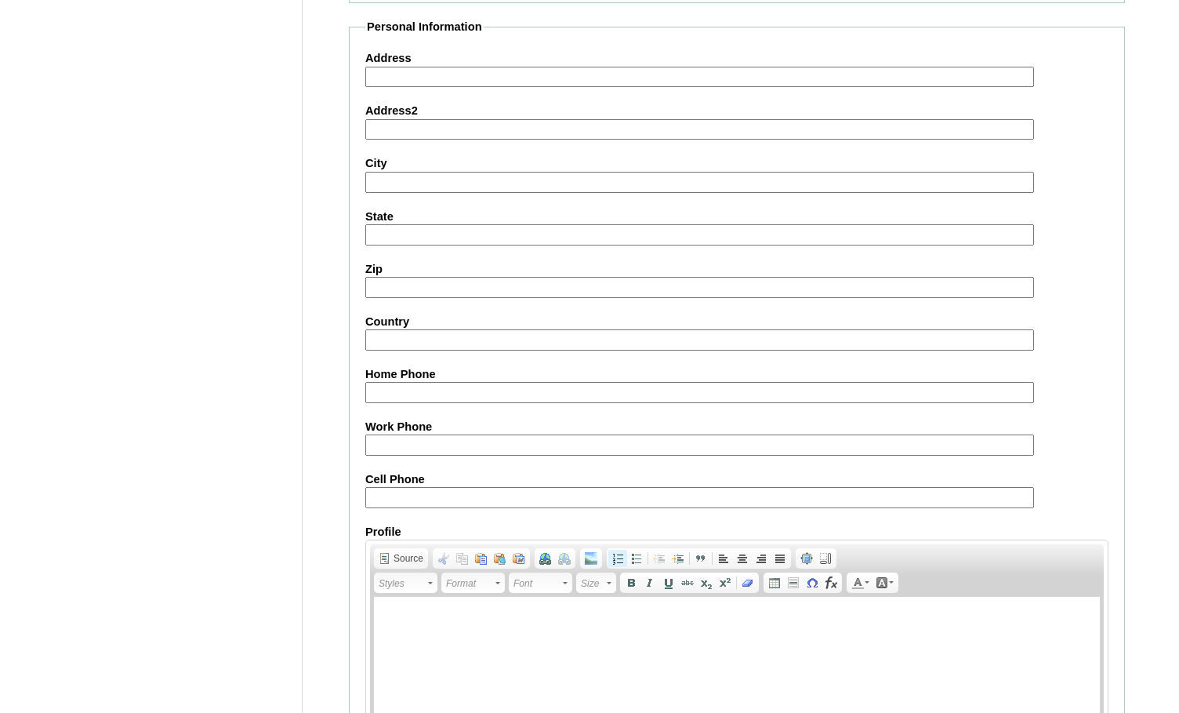
scroll to position [1674, 0]
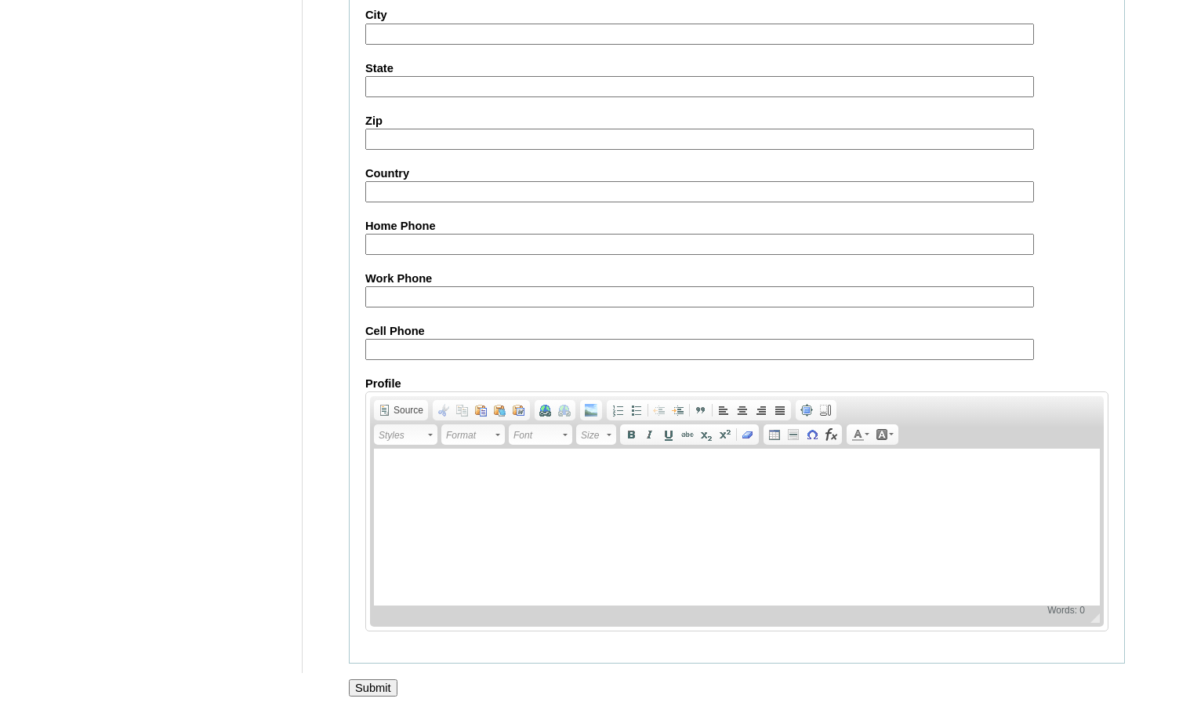
click at [394, 679] on input "Submit" at bounding box center [373, 687] width 49 height 17
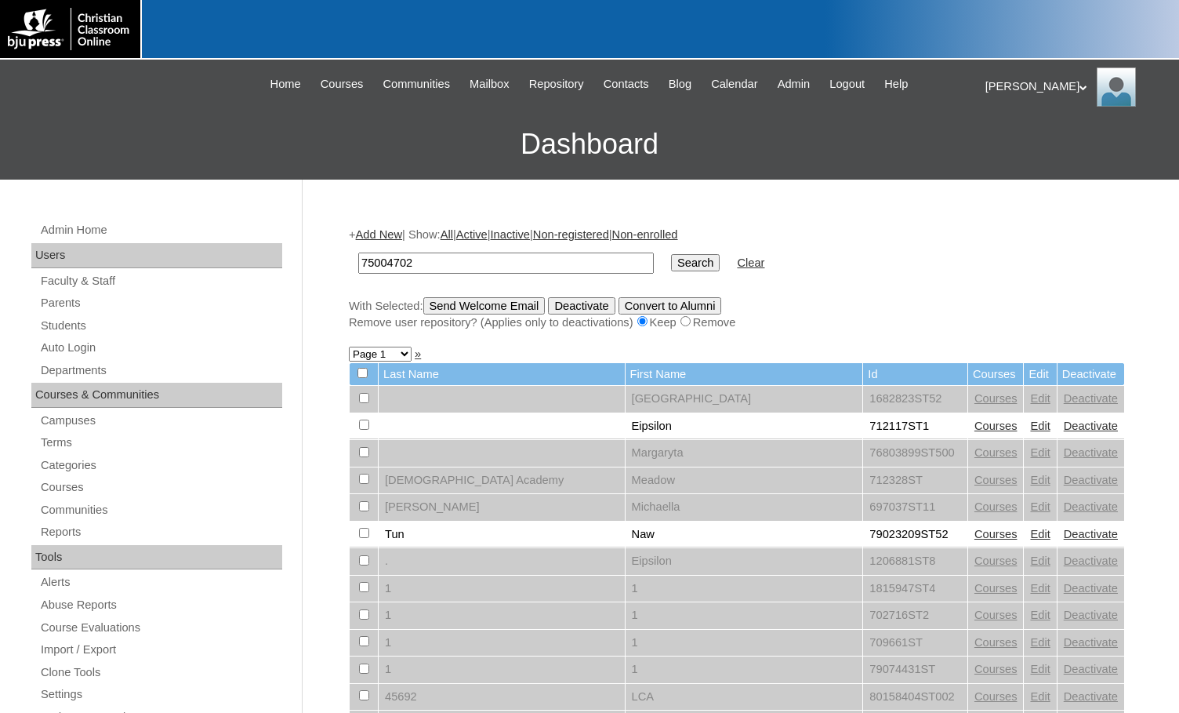
type input "75004702"
click at [671, 268] on input "Search" at bounding box center [695, 262] width 49 height 17
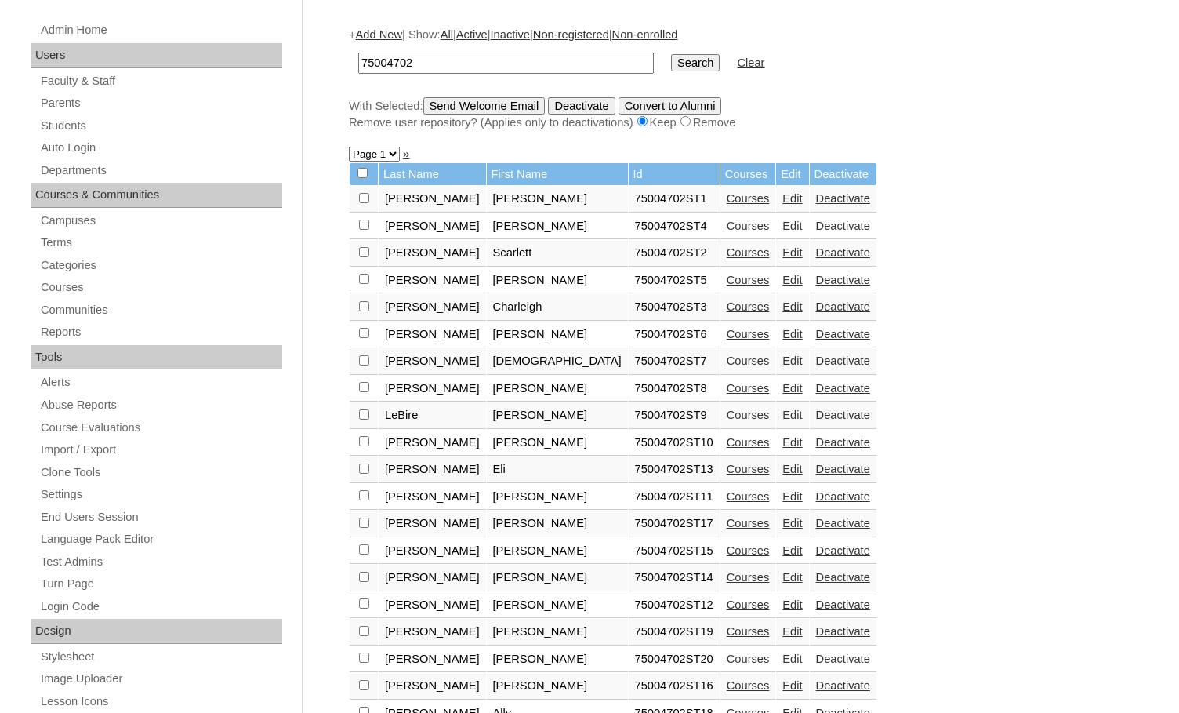
scroll to position [392, 0]
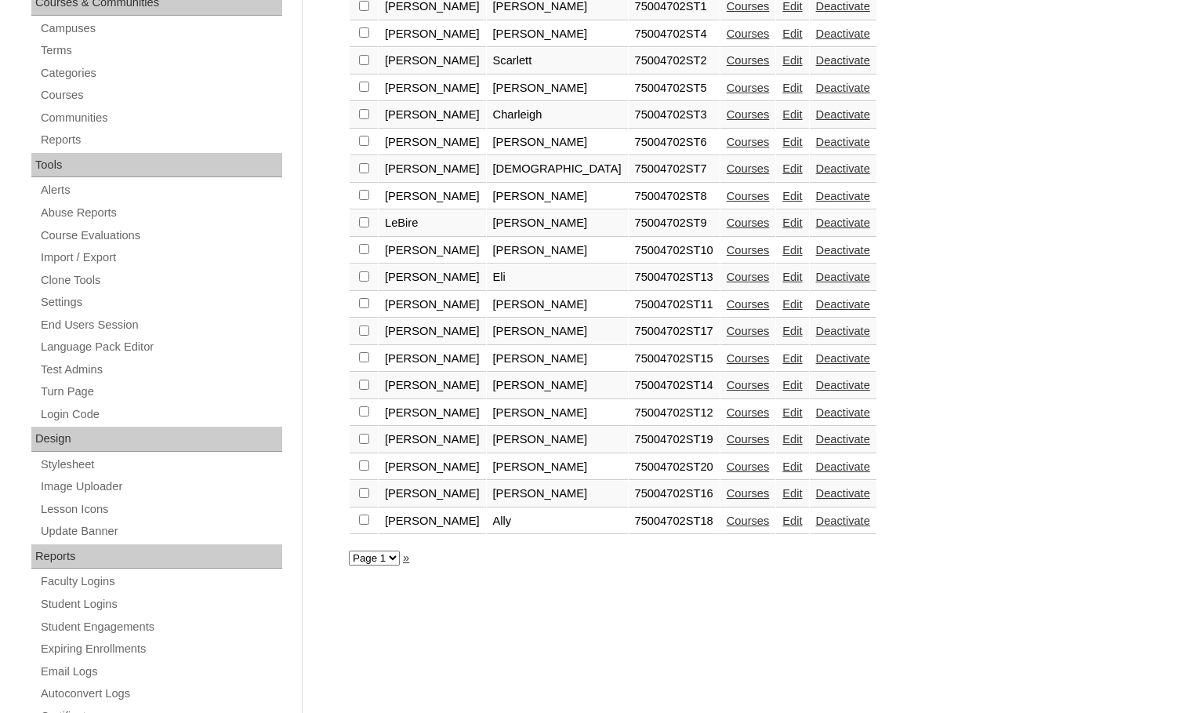
click at [727, 465] on link "Courses" at bounding box center [748, 466] width 43 height 13
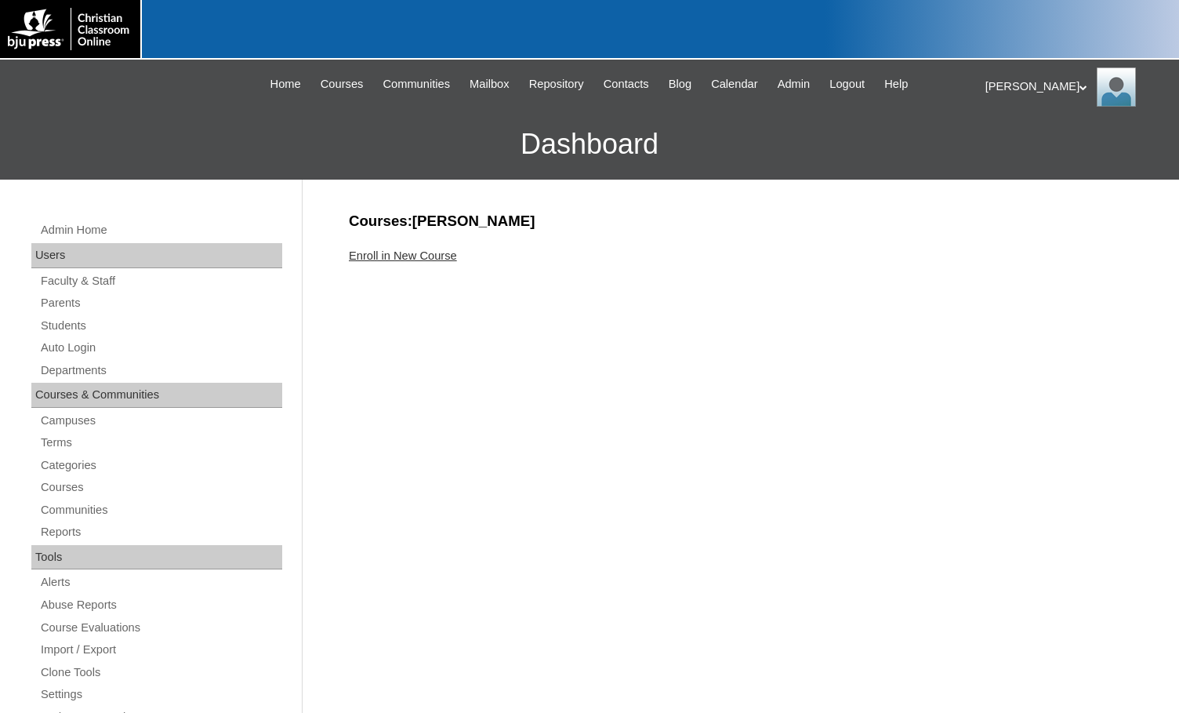
click at [436, 258] on link "Enroll in New Course" at bounding box center [403, 255] width 108 height 13
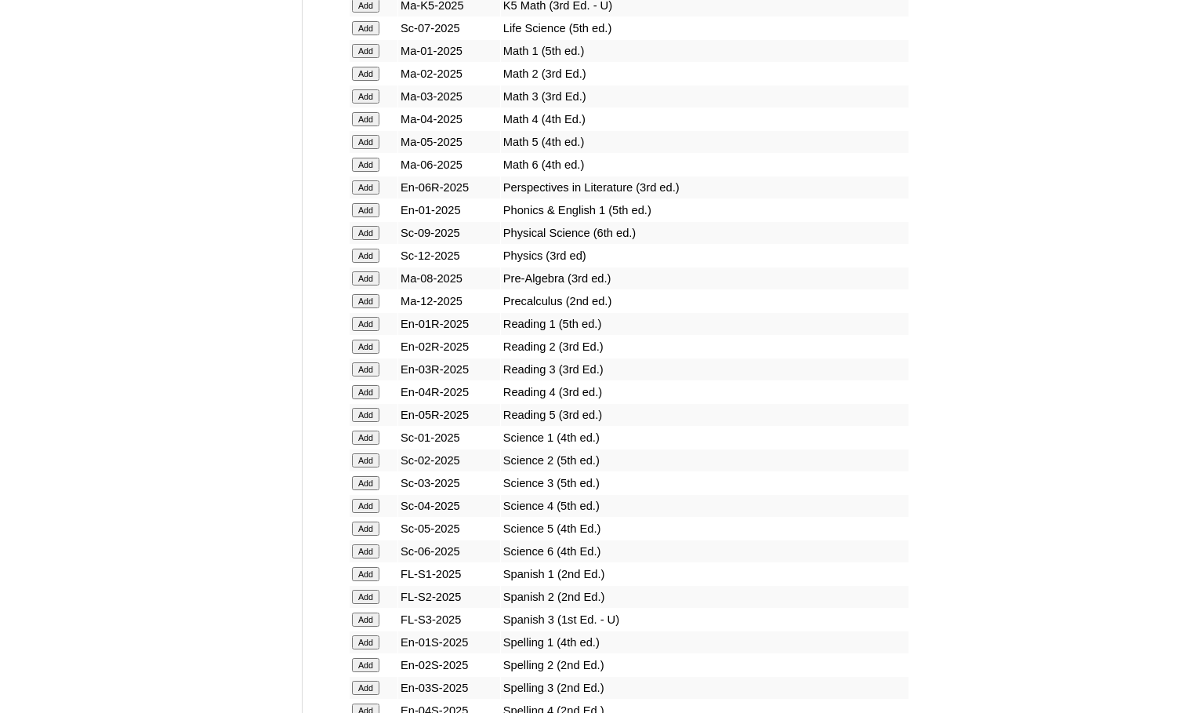
scroll to position [1647, 0]
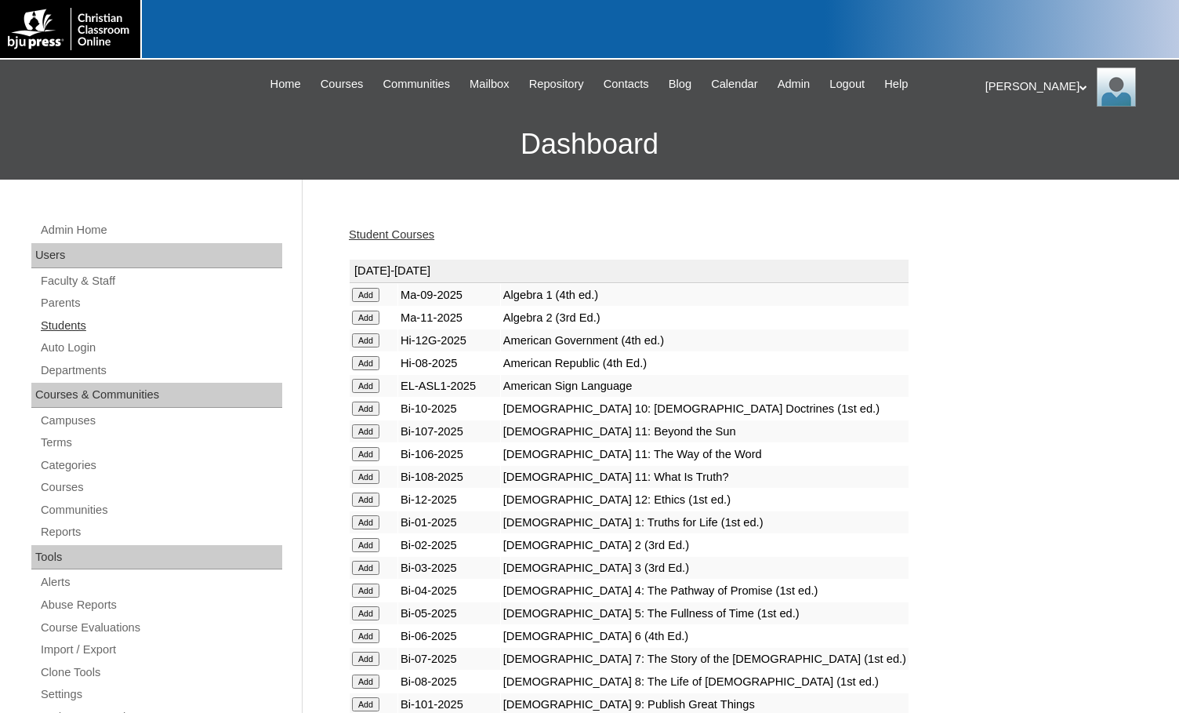
click at [80, 323] on link "Students" at bounding box center [160, 326] width 243 height 20
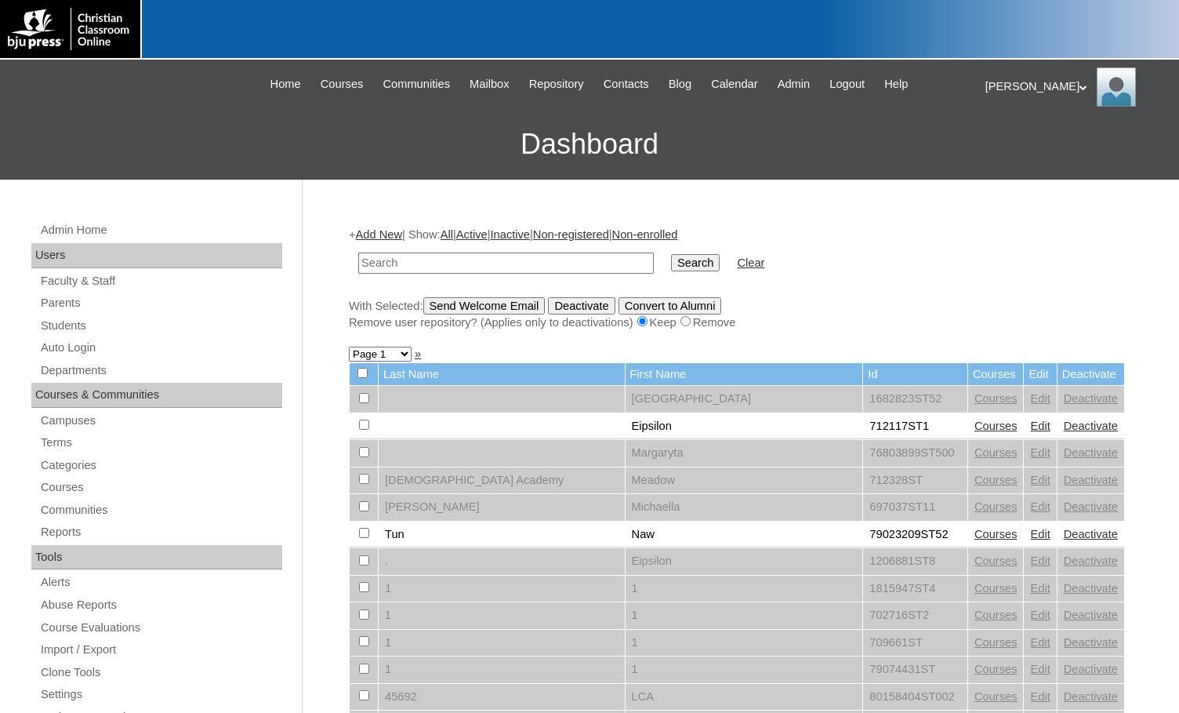
click at [376, 238] on link "Add New" at bounding box center [379, 234] width 46 height 13
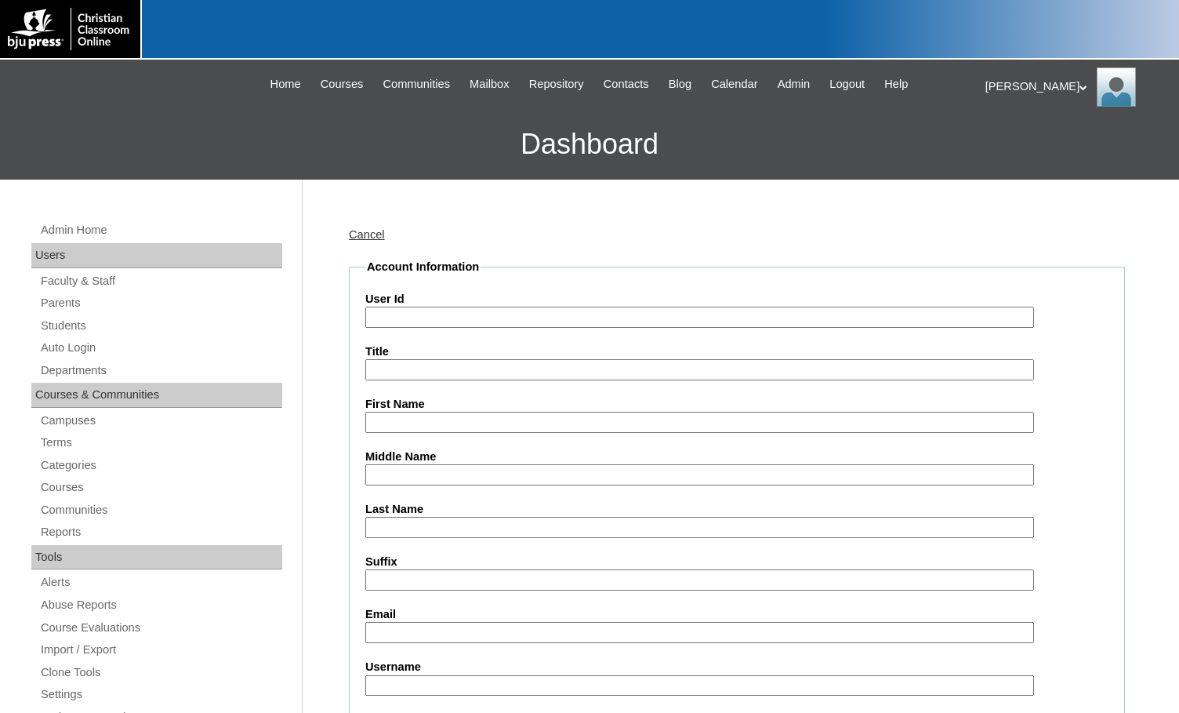
click at [421, 311] on input "User Id" at bounding box center [699, 317] width 669 height 21
paste input "75004702"
type input "75004702ST21"
type input "[PERSON_NAME]"
type input "Shows"
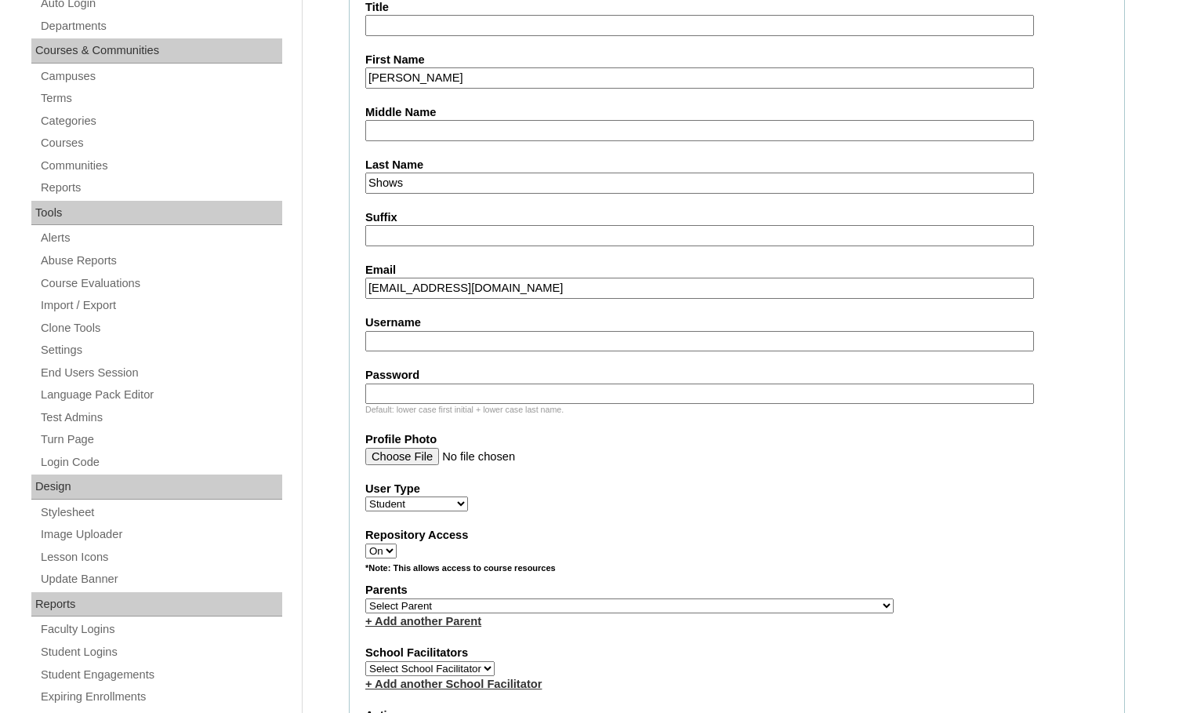
scroll to position [392, 0]
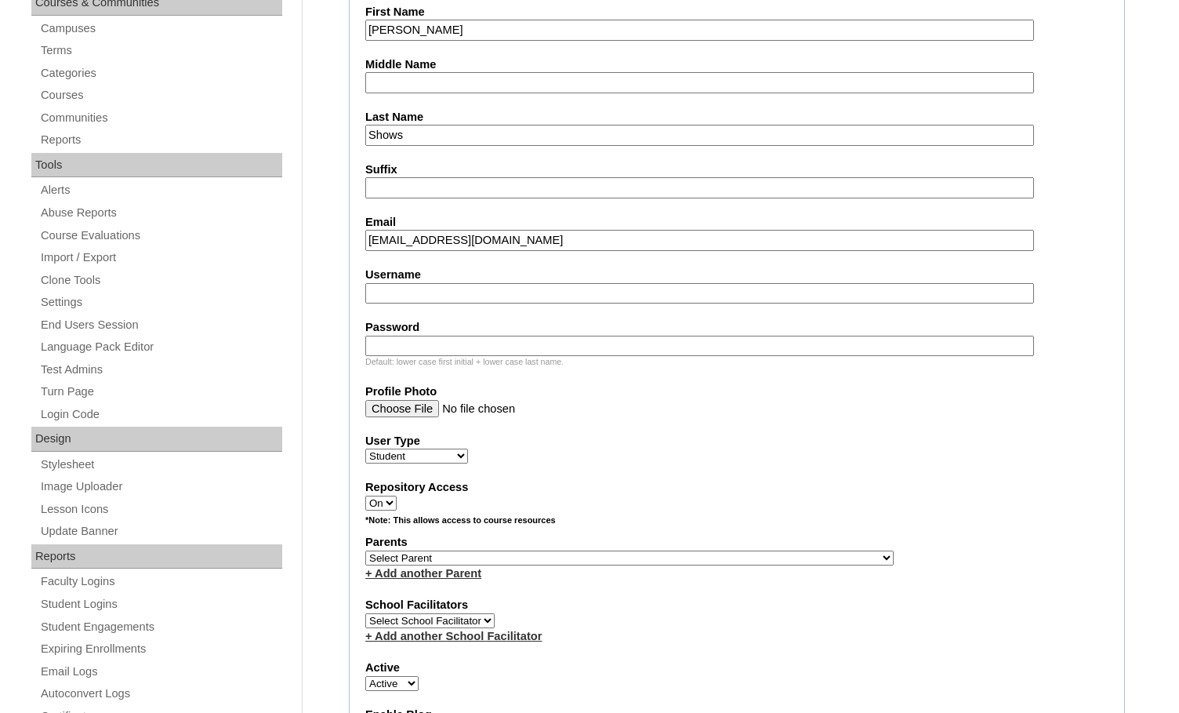
type input "[EMAIL_ADDRESS][DOMAIN_NAME]"
click at [711, 564] on select "Select Parent , [GEOGRAPHIC_DATA], Ma 1, 1 23-24 accountMorgan, [PERSON_NAME] 6…" at bounding box center [629, 558] width 529 height 15
select select "36894"
click at [741, 554] on div "Parents Select Parent , [GEOGRAPHIC_DATA], Ma 1, 1 23-24 accountMorgan, [PERSON…" at bounding box center [736, 557] width 743 height 47
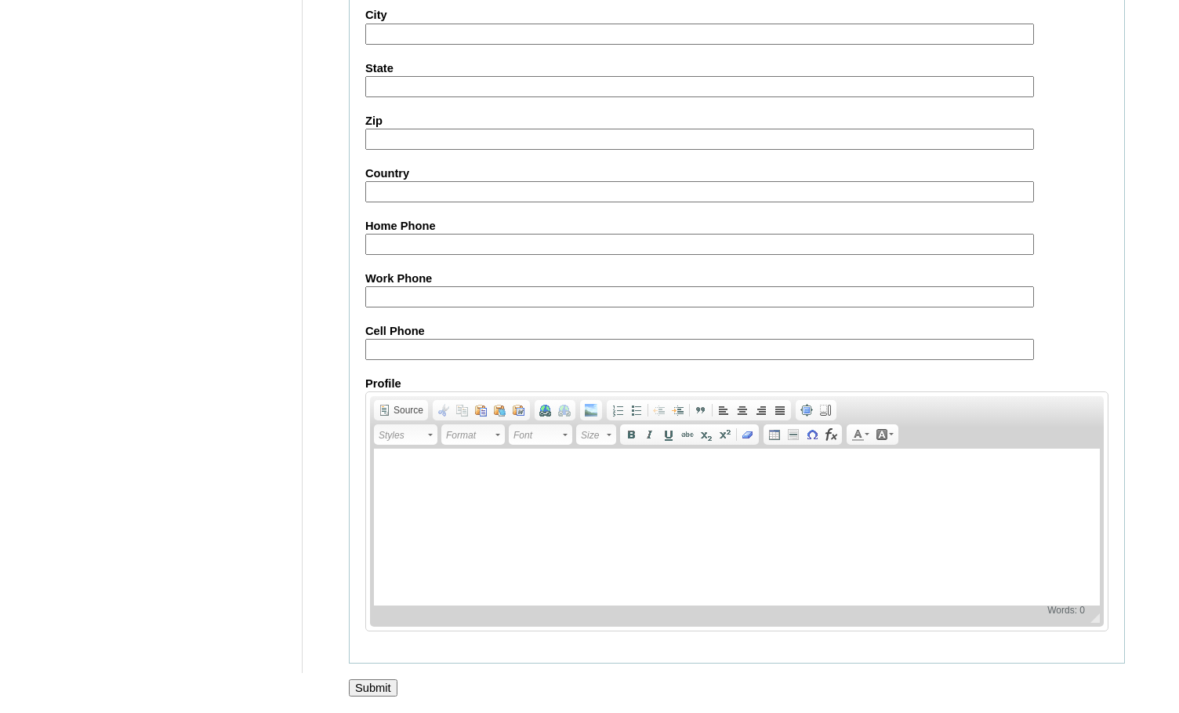
scroll to position [1674, 0]
click at [372, 692] on input "Submit" at bounding box center [373, 687] width 49 height 17
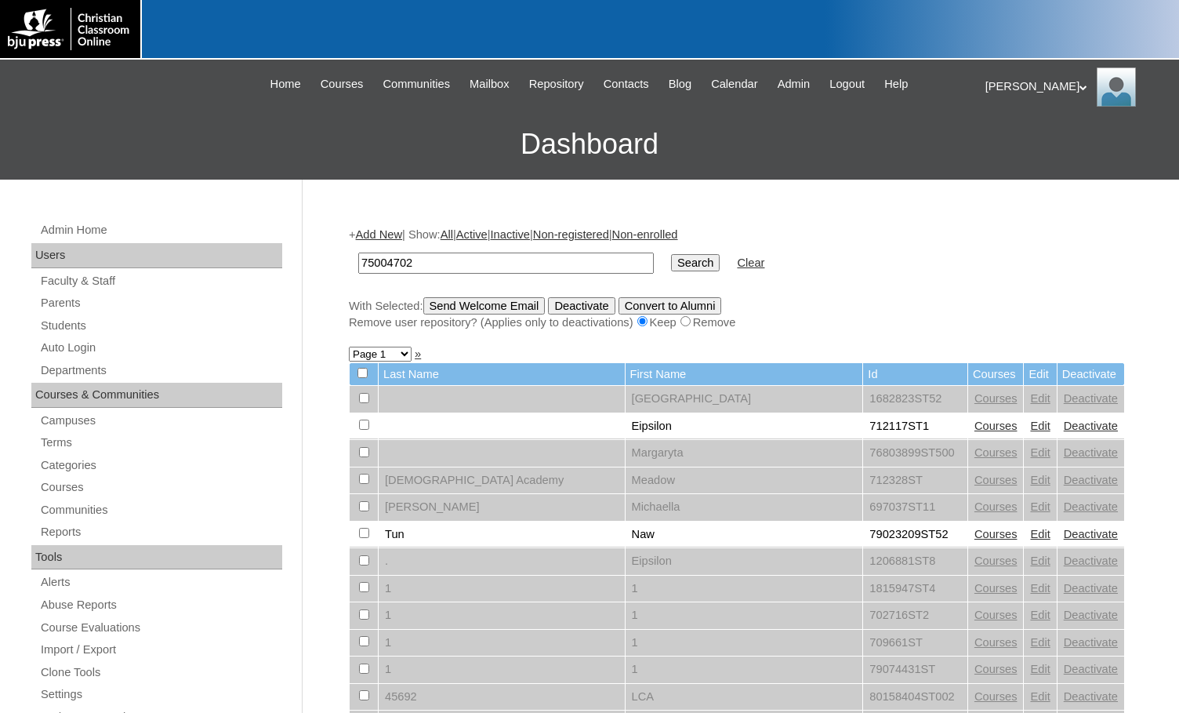
type input "75004702"
click at [671, 258] on input "Search" at bounding box center [695, 262] width 49 height 17
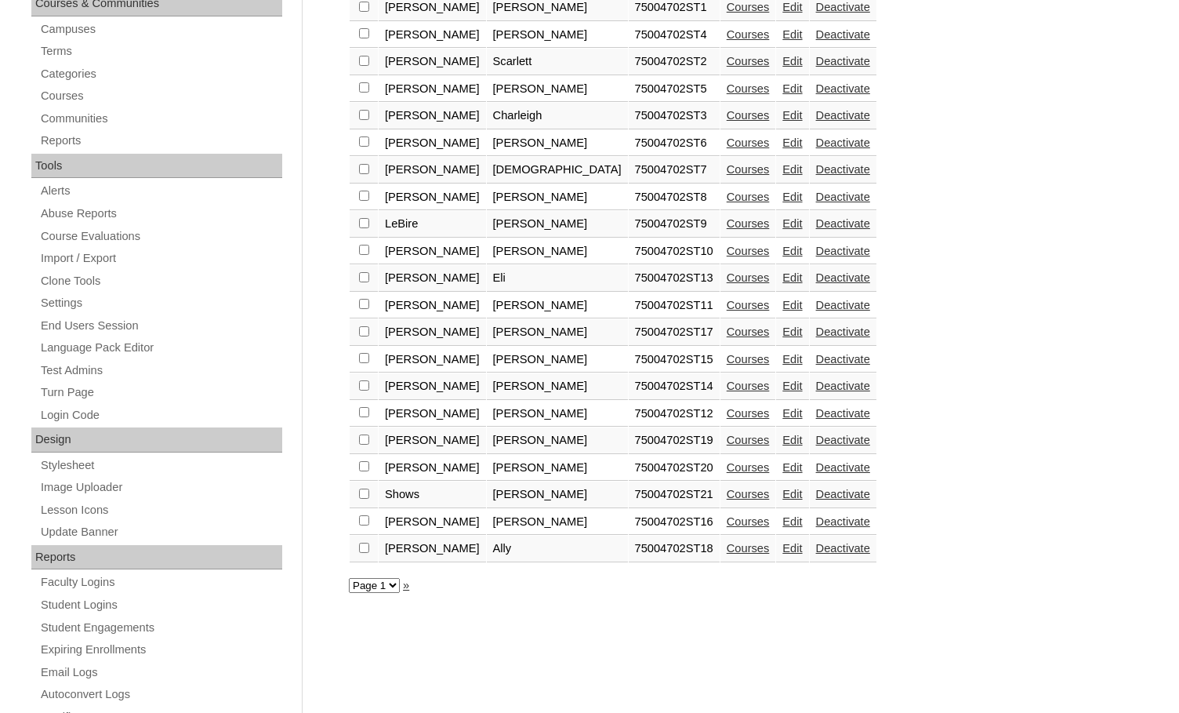
scroll to position [392, 0]
click at [727, 492] on link "Courses" at bounding box center [748, 493] width 43 height 13
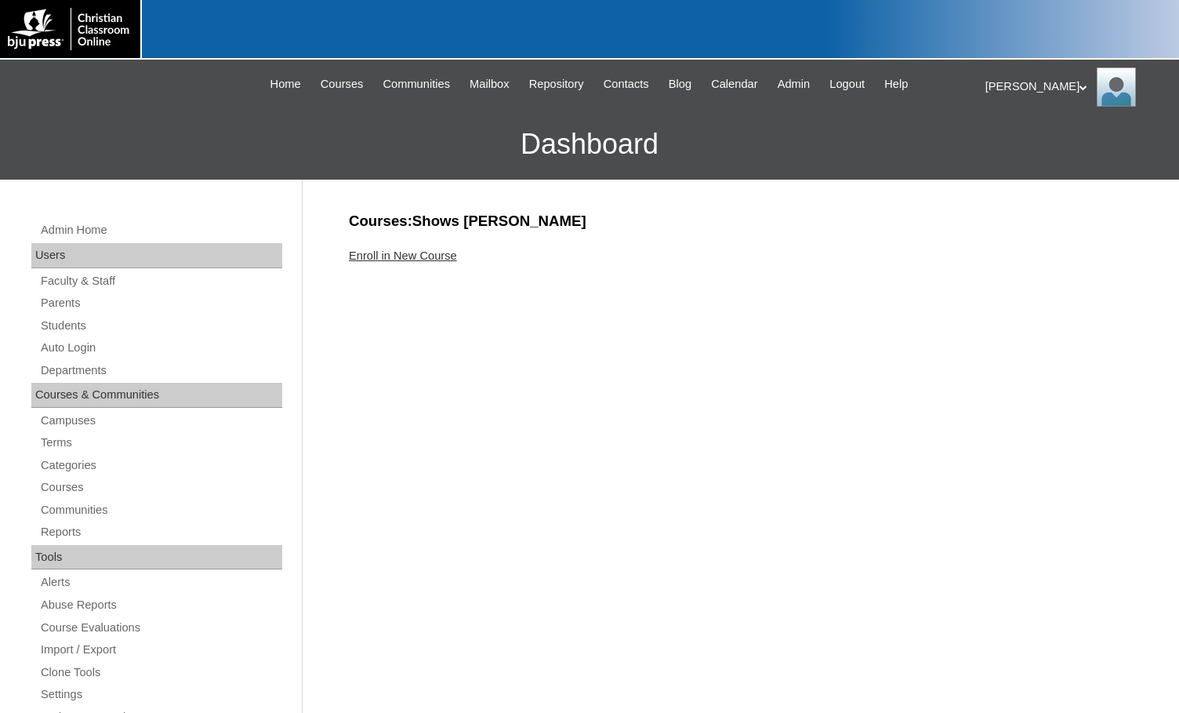
click at [434, 253] on link "Enroll in New Course" at bounding box center [403, 255] width 108 height 13
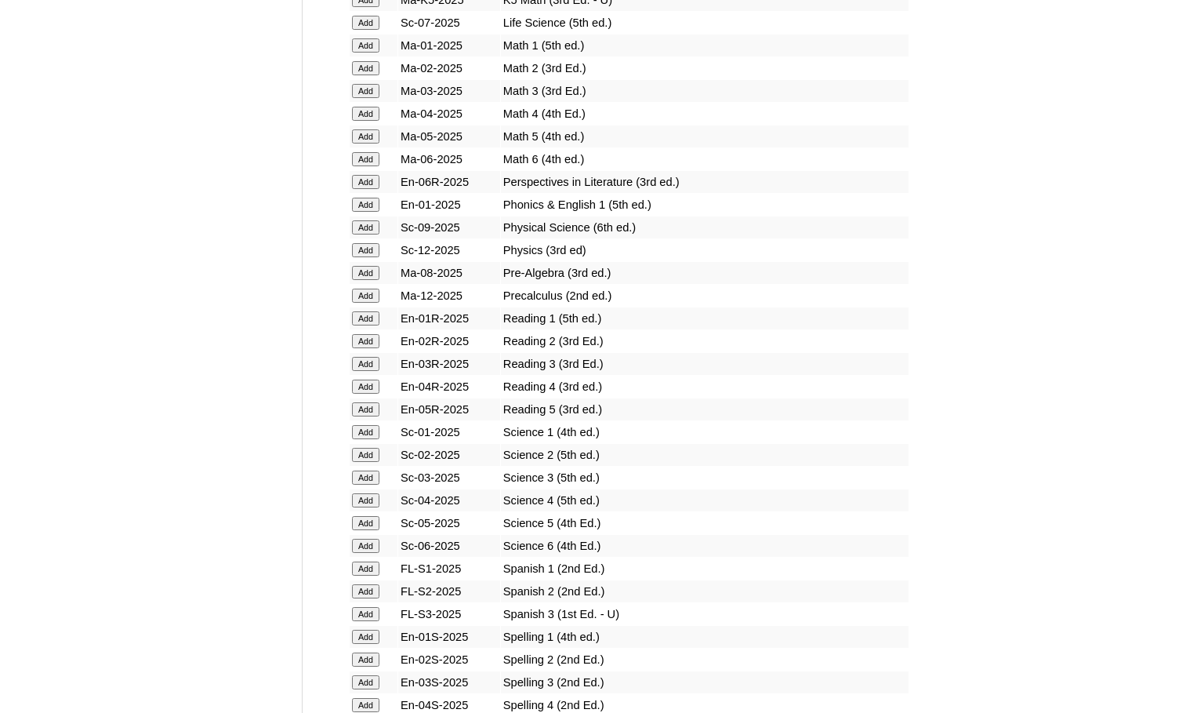
scroll to position [1804, 0]
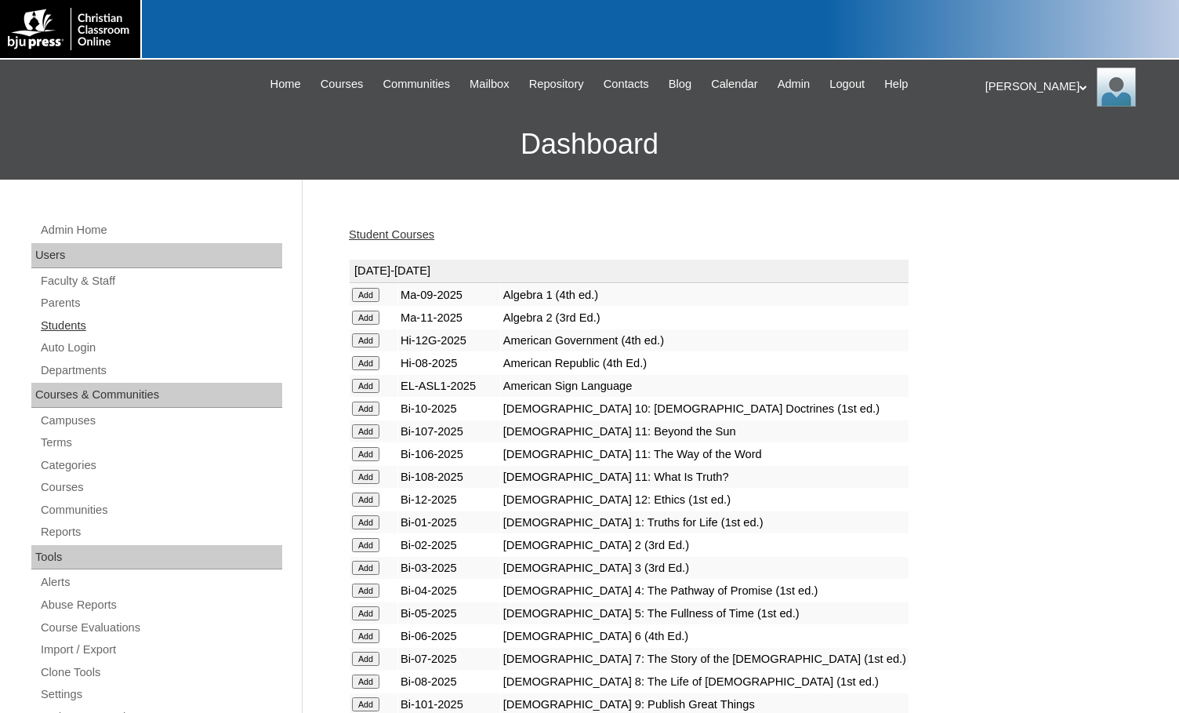
click at [78, 329] on link "Students" at bounding box center [160, 326] width 243 height 20
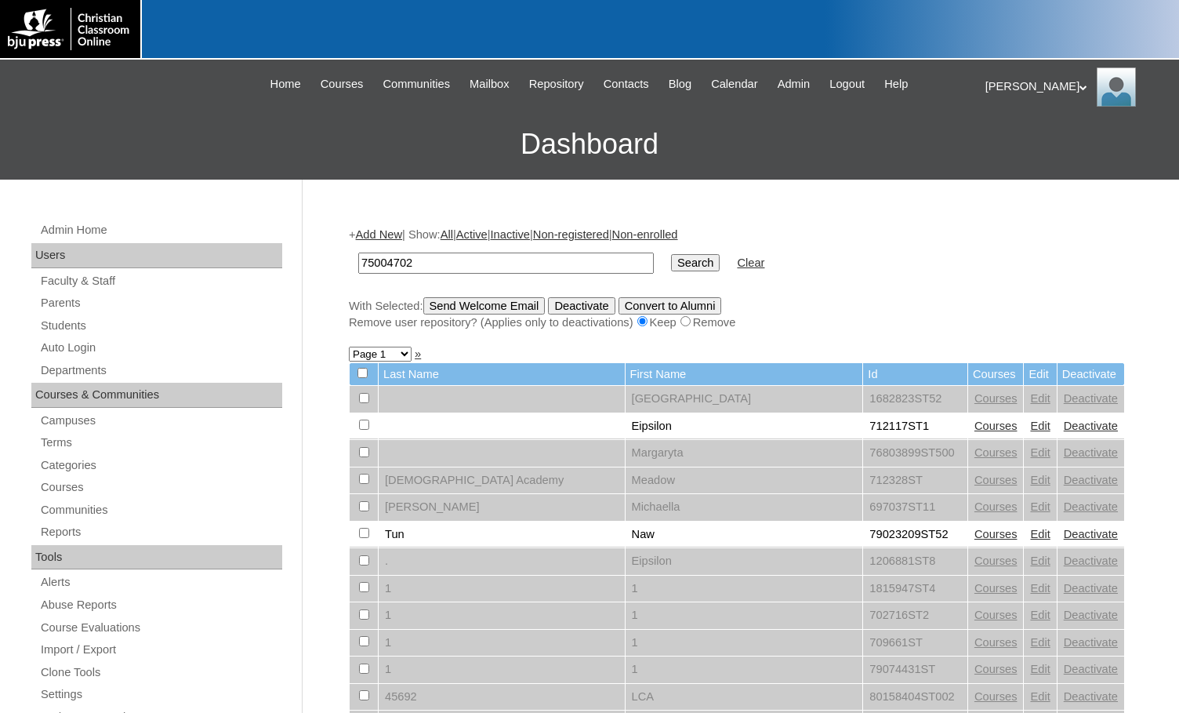
type input "75004702"
click at [671, 261] on input "Search" at bounding box center [695, 262] width 49 height 17
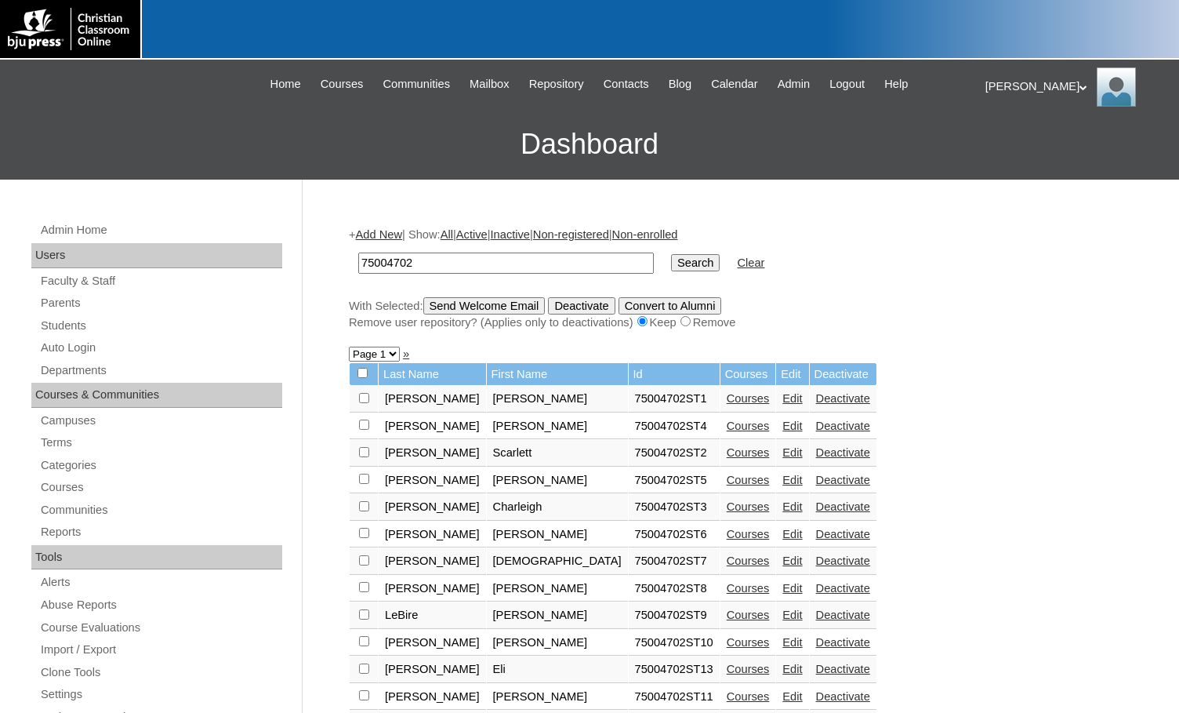
click at [394, 232] on link "Add New" at bounding box center [379, 234] width 46 height 13
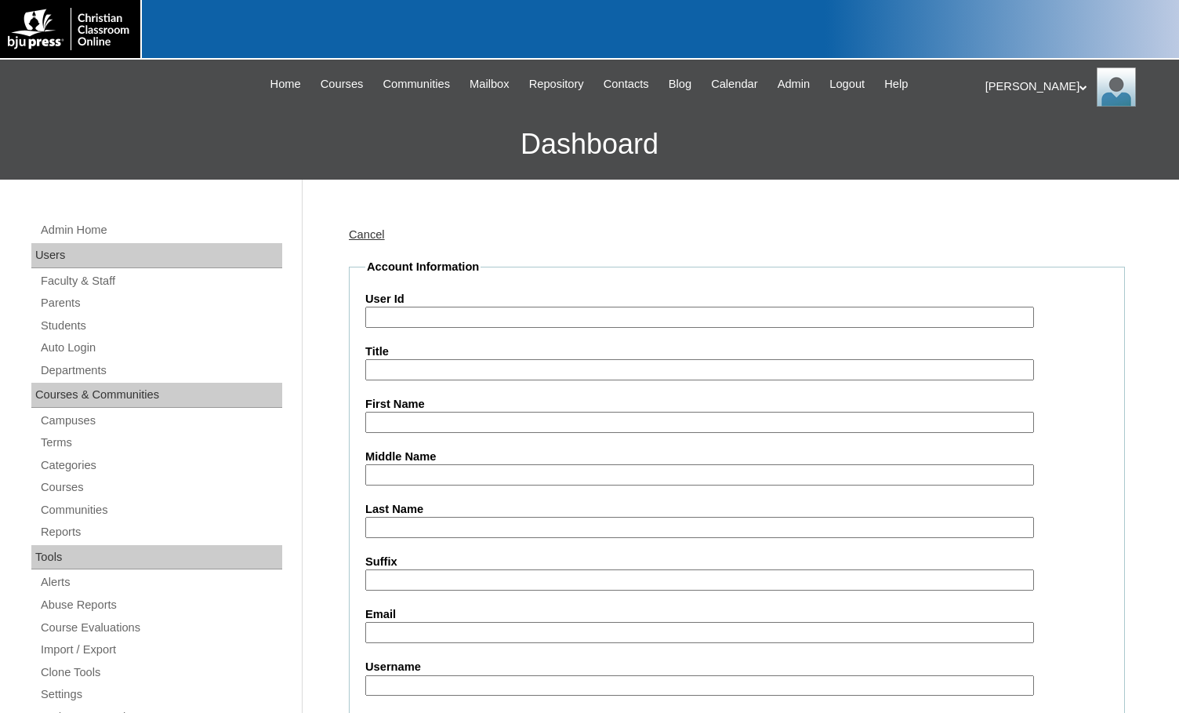
click at [446, 311] on input "User Id" at bounding box center [699, 317] width 669 height 21
paste input "75004702"
type input "75004702ST22"
type input "Emma Renee"
type input "[PERSON_NAME]"
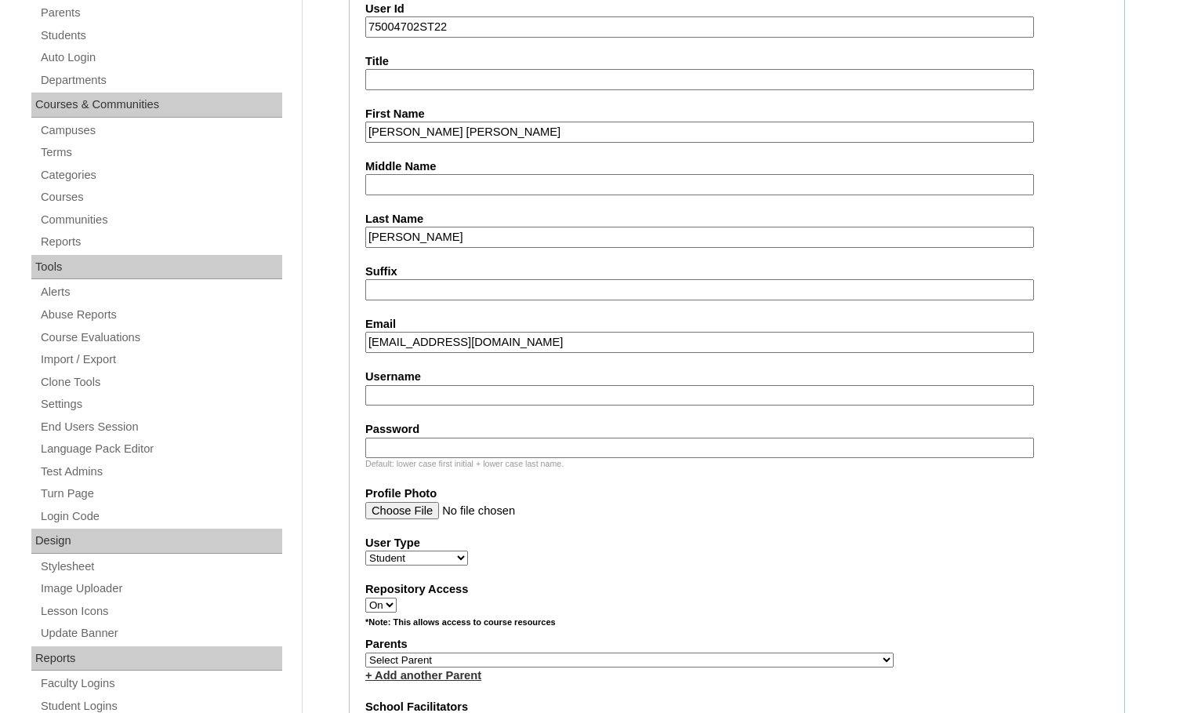
scroll to position [392, 0]
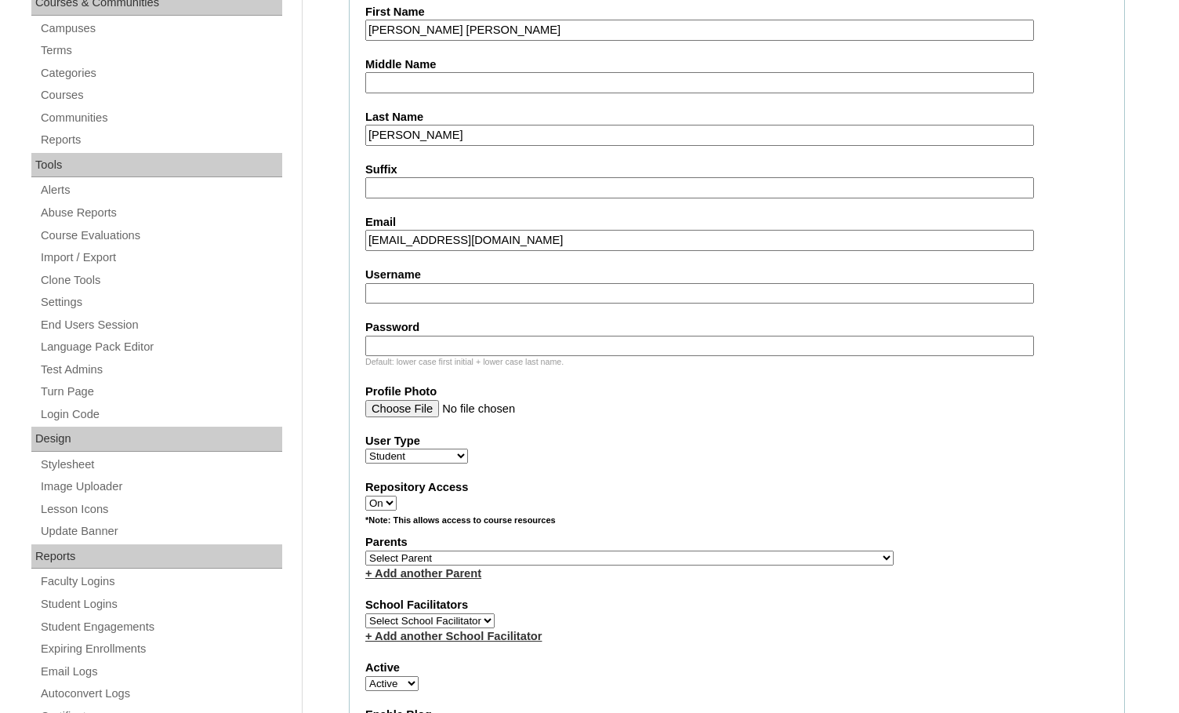
type input "vtaylor@4theharvest.org"
click at [710, 560] on select "Select Parent , Fautanu, Ma 1, 1 23-24 accountMorgan, Jason 6th Street Mennonit…" at bounding box center [629, 558] width 529 height 15
select select "36894"
click at [735, 555] on div "Parents Select Parent , Fautanu, Ma 1, 1 23-24 accountMorgan, Jason 6th Street …" at bounding box center [736, 557] width 743 height 47
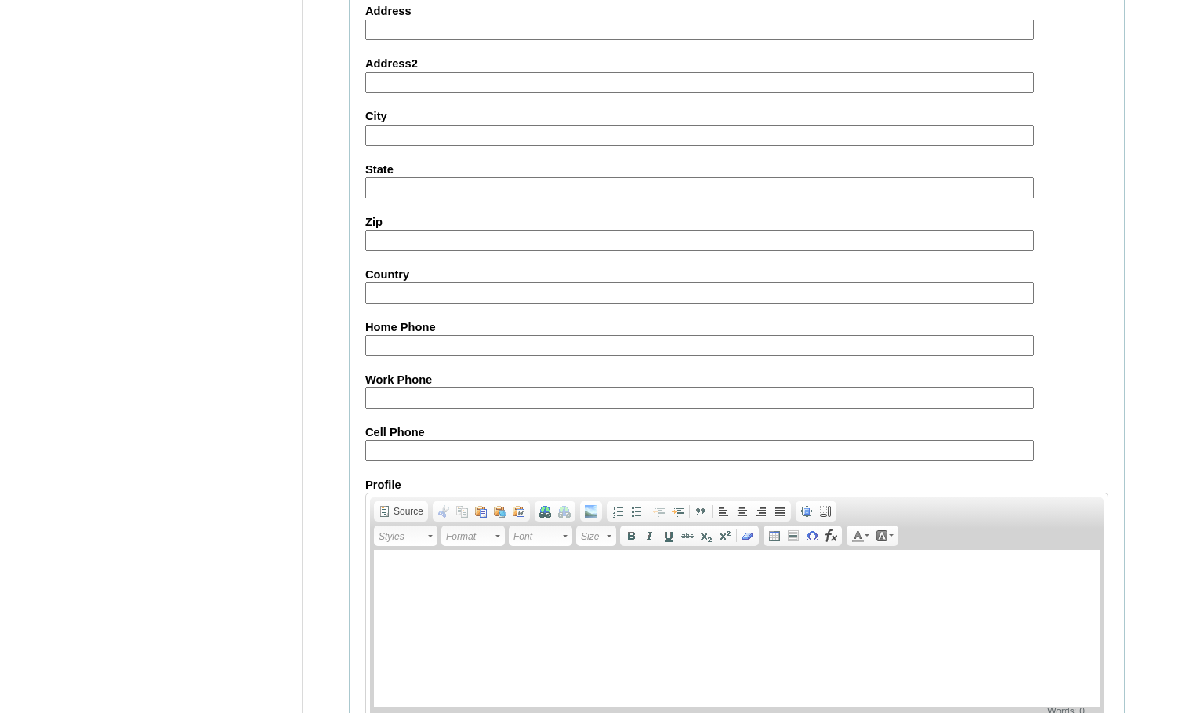
scroll to position [1674, 0]
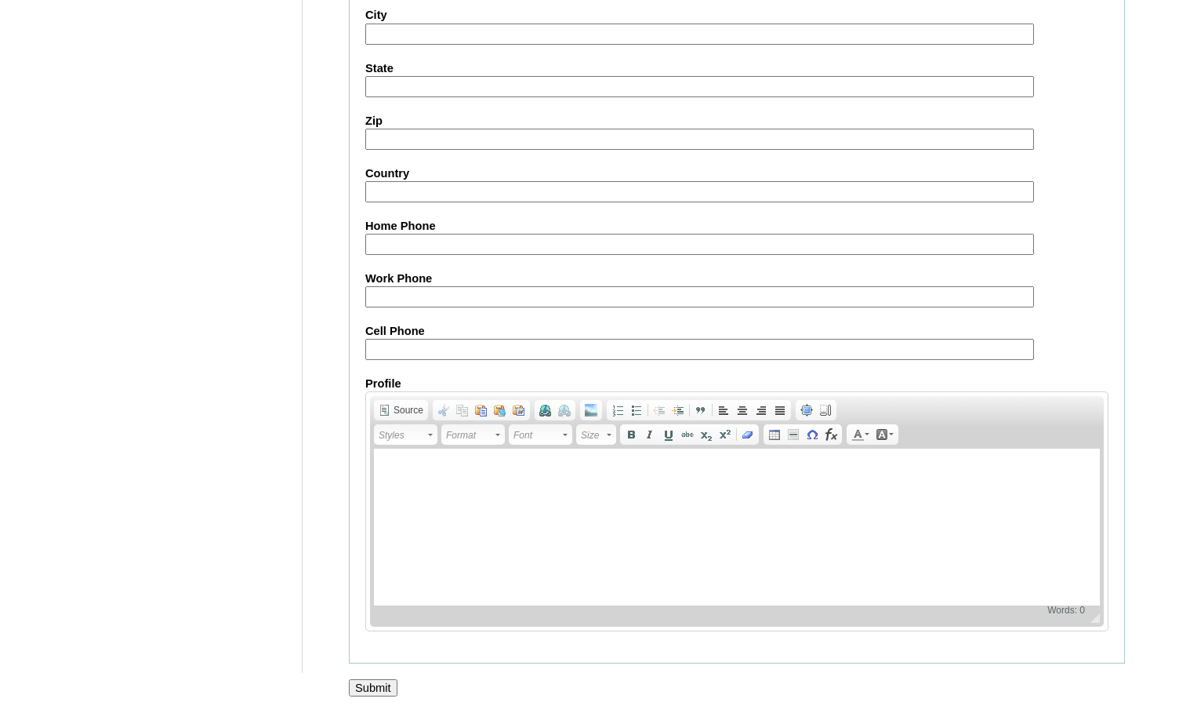
click at [387, 687] on input "Submit" at bounding box center [373, 687] width 49 height 17
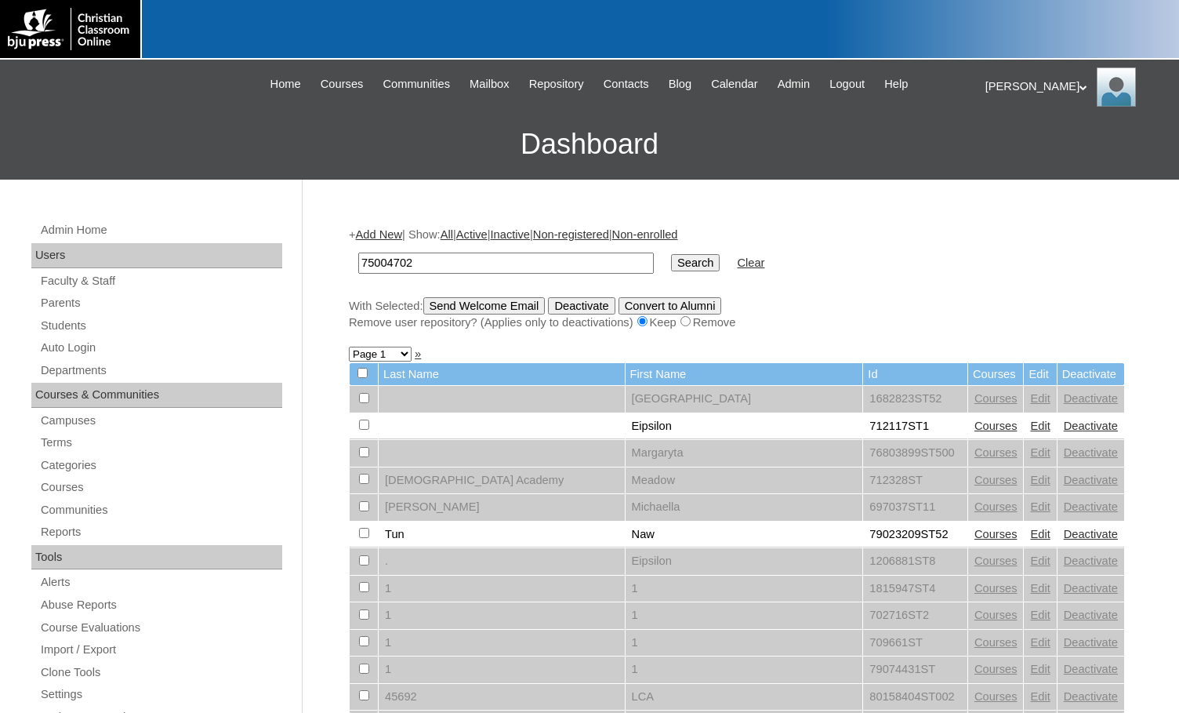
type input "75004702"
click at [671, 266] on input "Search" at bounding box center [695, 262] width 49 height 17
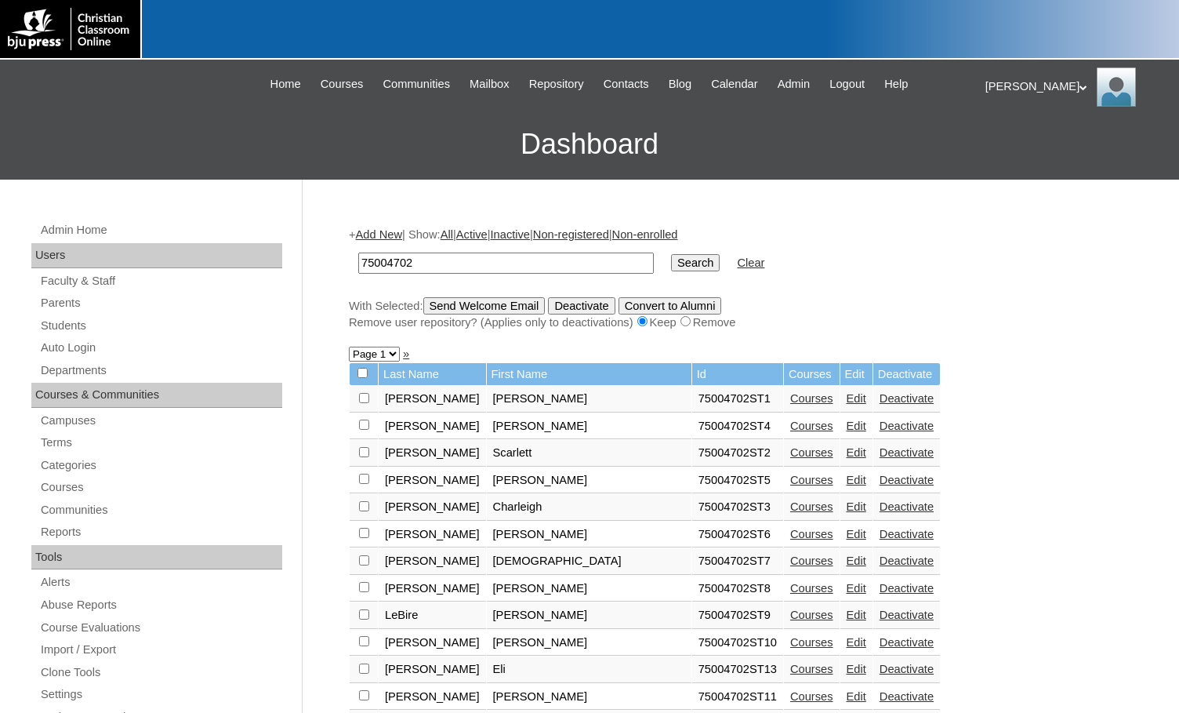
scroll to position [471, 0]
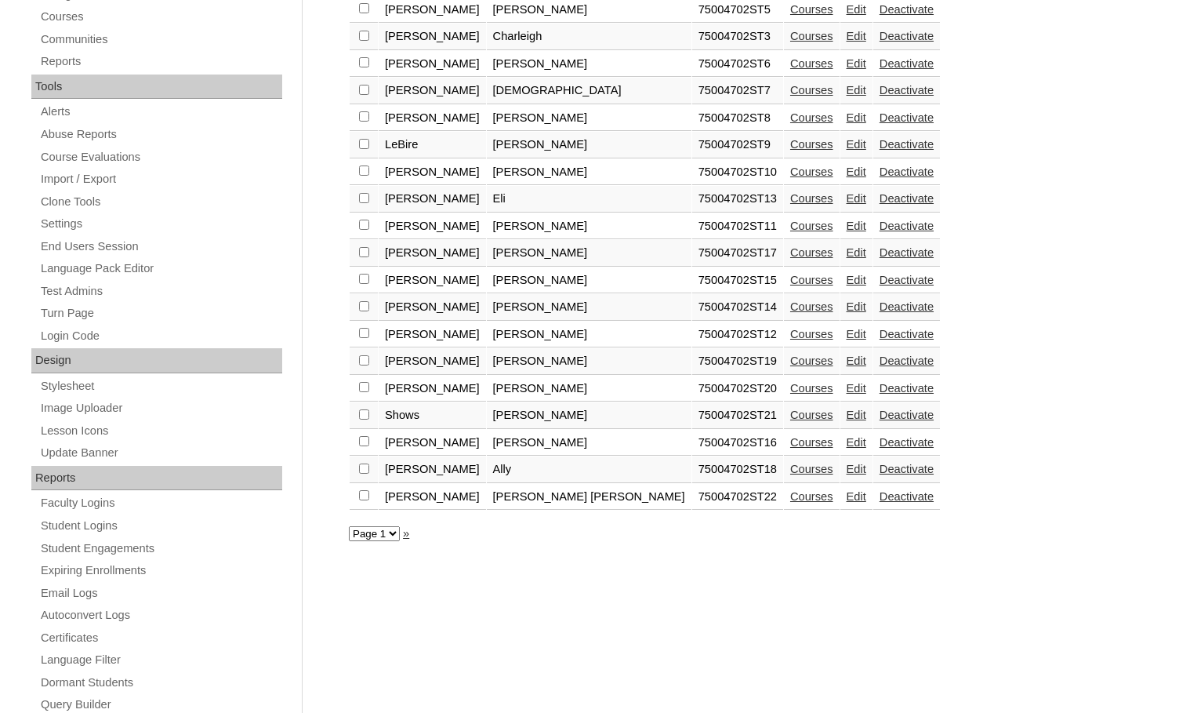
click at [790, 497] on link "Courses" at bounding box center [811, 496] width 43 height 13
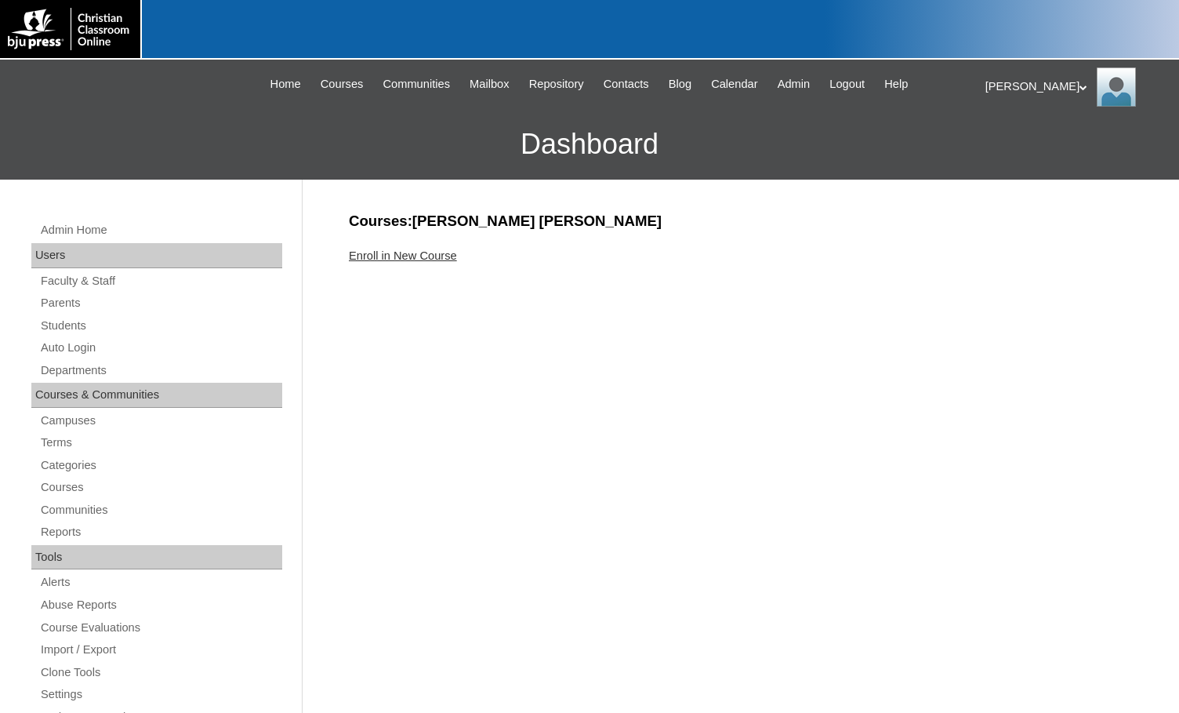
click at [435, 259] on link "Enroll in New Course" at bounding box center [403, 255] width 108 height 13
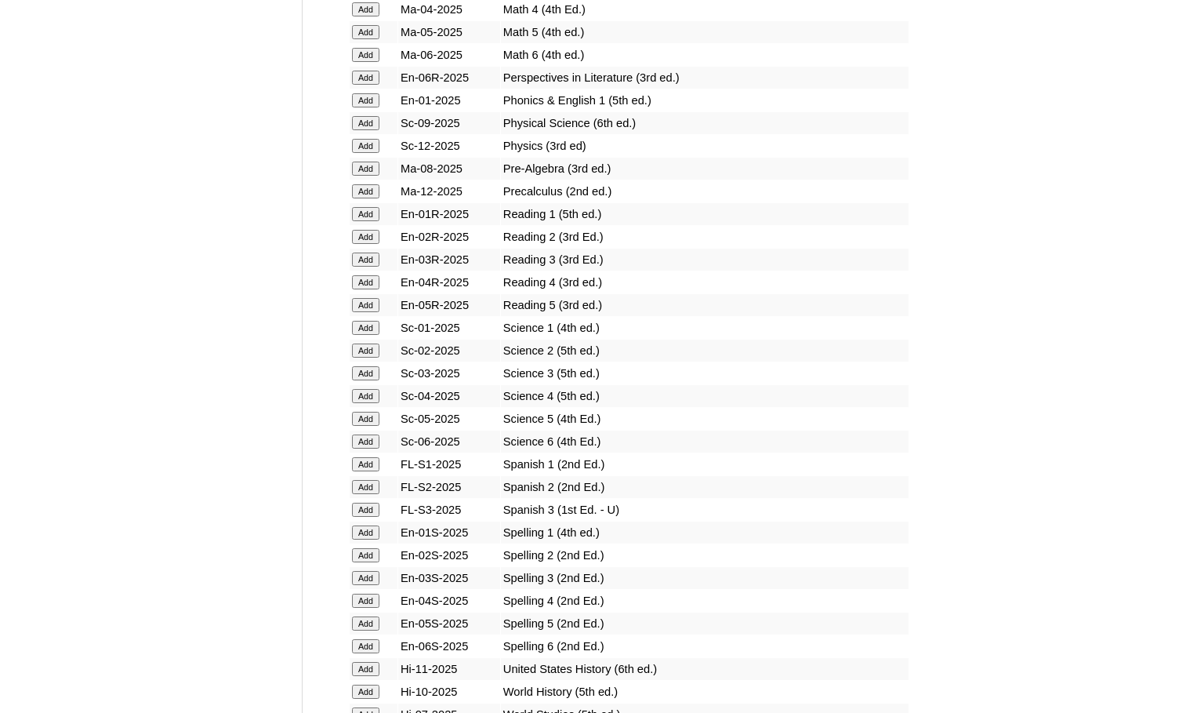
scroll to position [1725, 0]
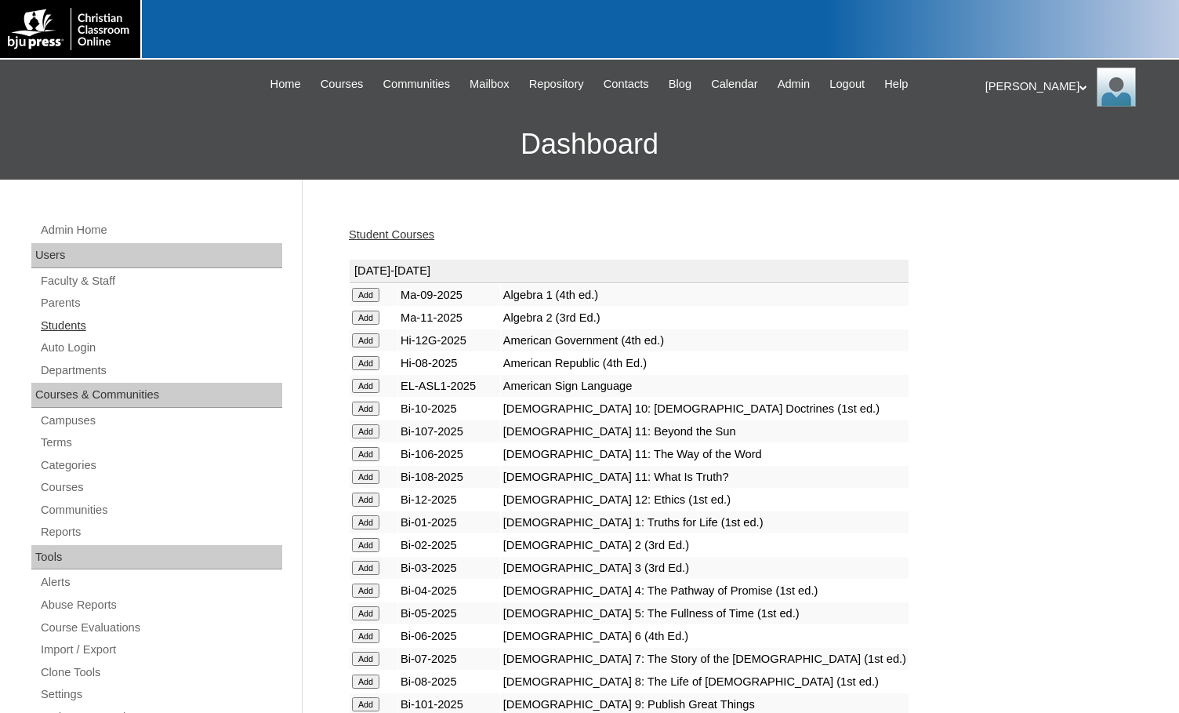
click at [118, 329] on link "Students" at bounding box center [160, 326] width 243 height 20
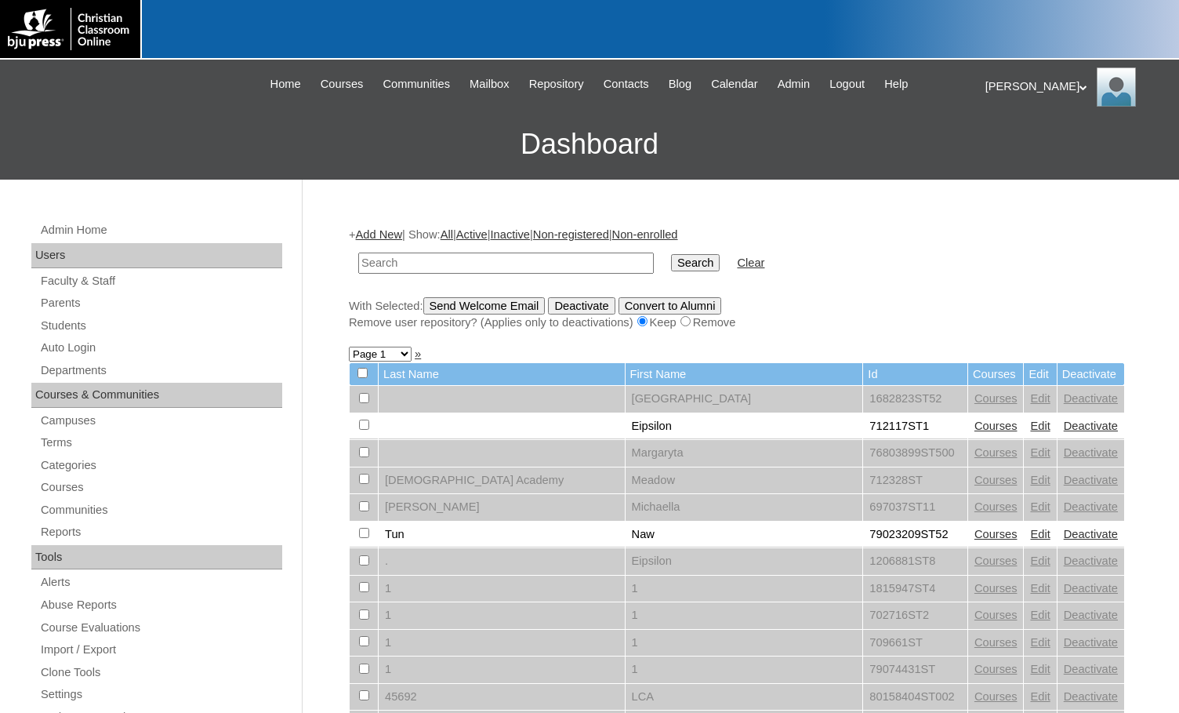
click at [393, 234] on link "Add New" at bounding box center [379, 234] width 46 height 13
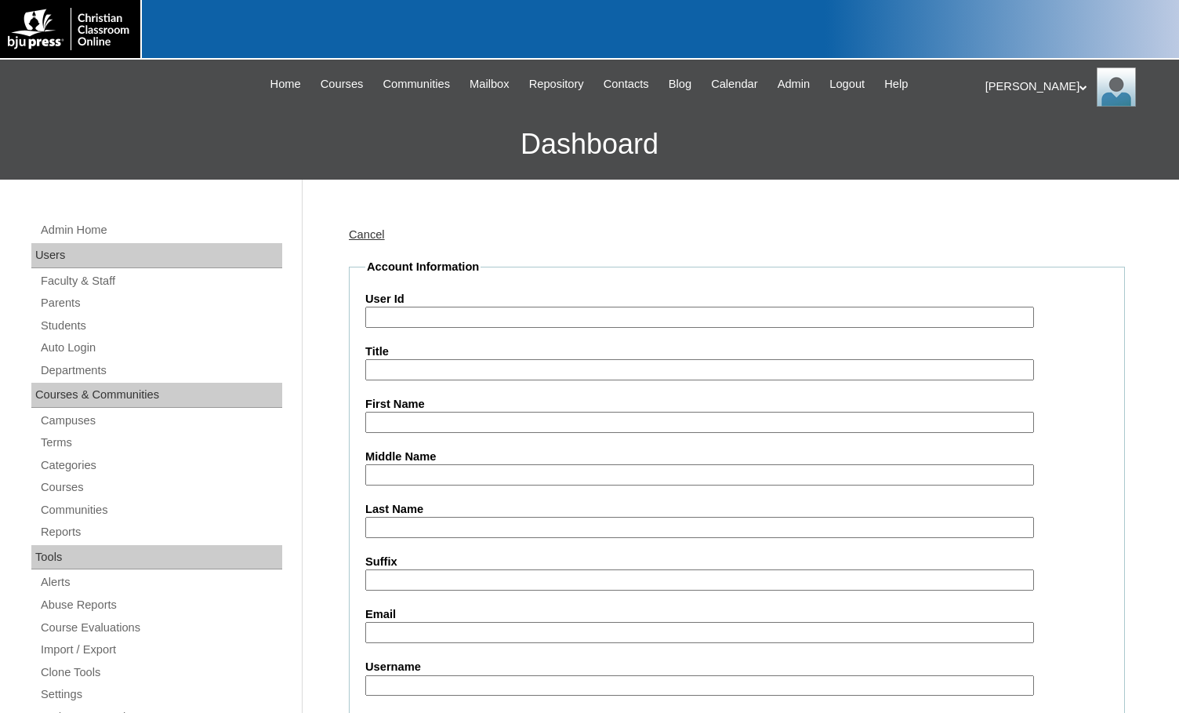
click at [413, 315] on input "User Id" at bounding box center [699, 317] width 669 height 21
paste input "75004702"
type input "75004702ST23"
type input "Timothy"
type input "Blanchard"
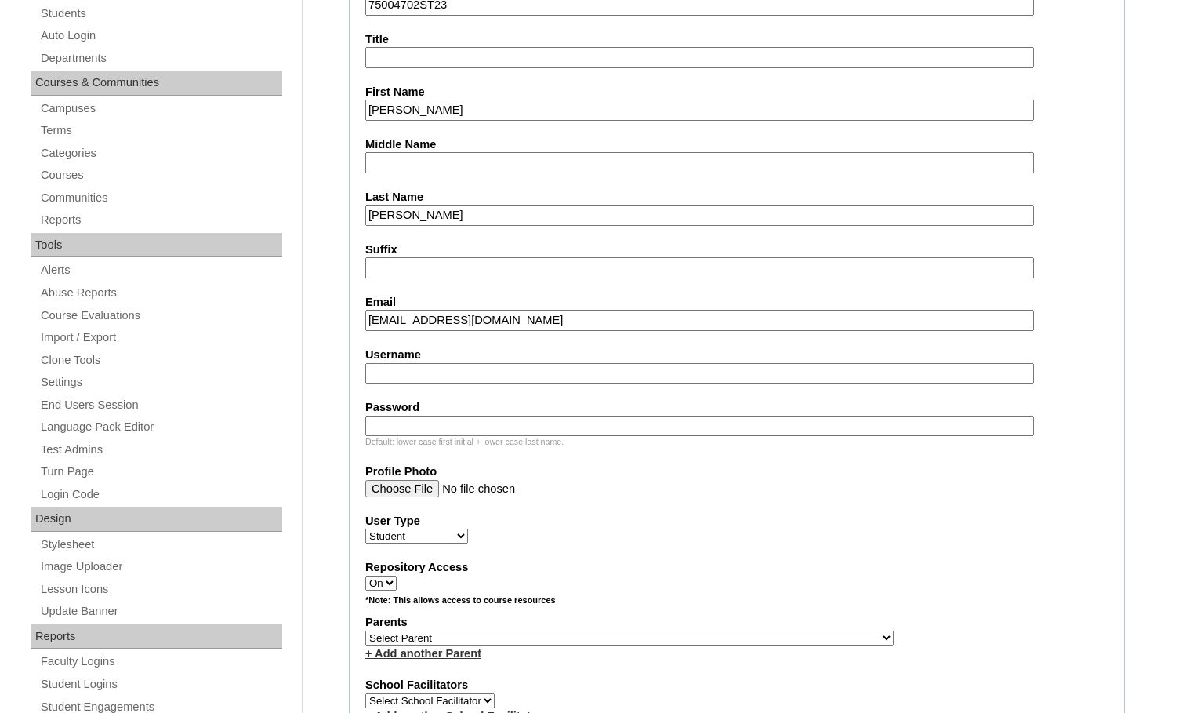
scroll to position [314, 0]
type input "timbla09@gmail.com"
click at [696, 635] on select "Select Parent , Fautanu, Ma 1, 1 23-24 accountMorgan, Jason 6th Street Mennonit…" at bounding box center [629, 636] width 529 height 15
select select "36894"
click at [729, 634] on div "Parents Select Parent , Fautanu, Ma 1, 1 23-24 accountMorgan, Jason 6th Street …" at bounding box center [736, 635] width 743 height 47
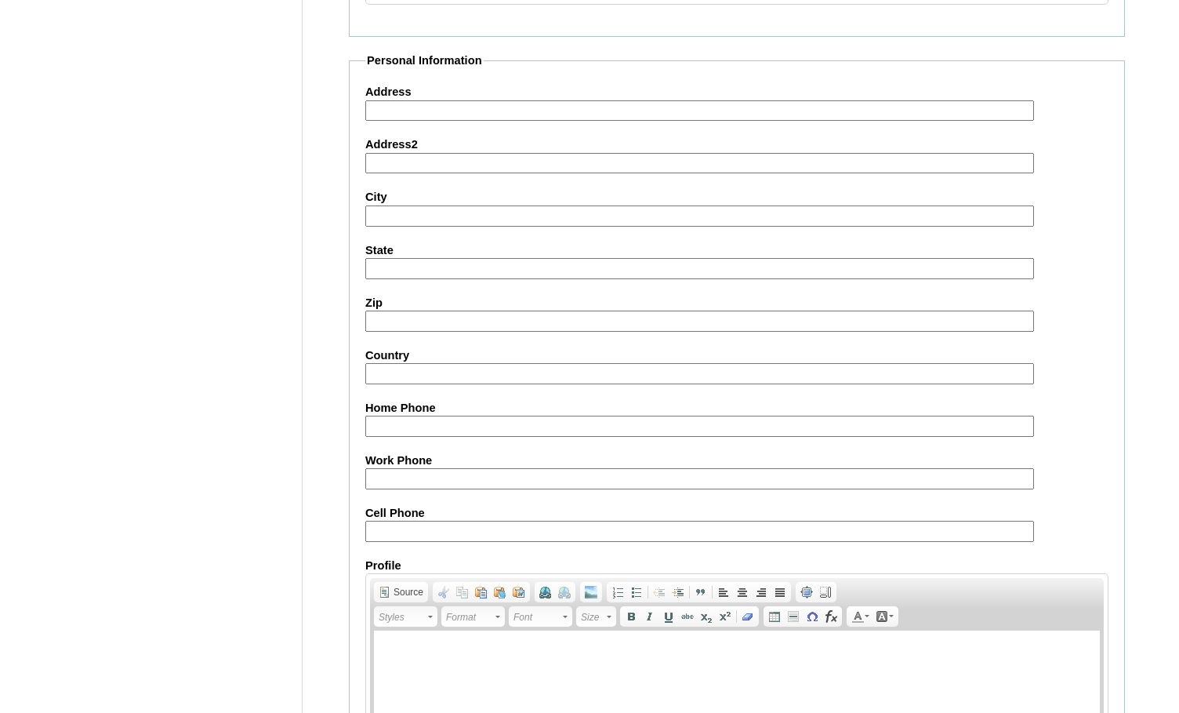
scroll to position [1674, 0]
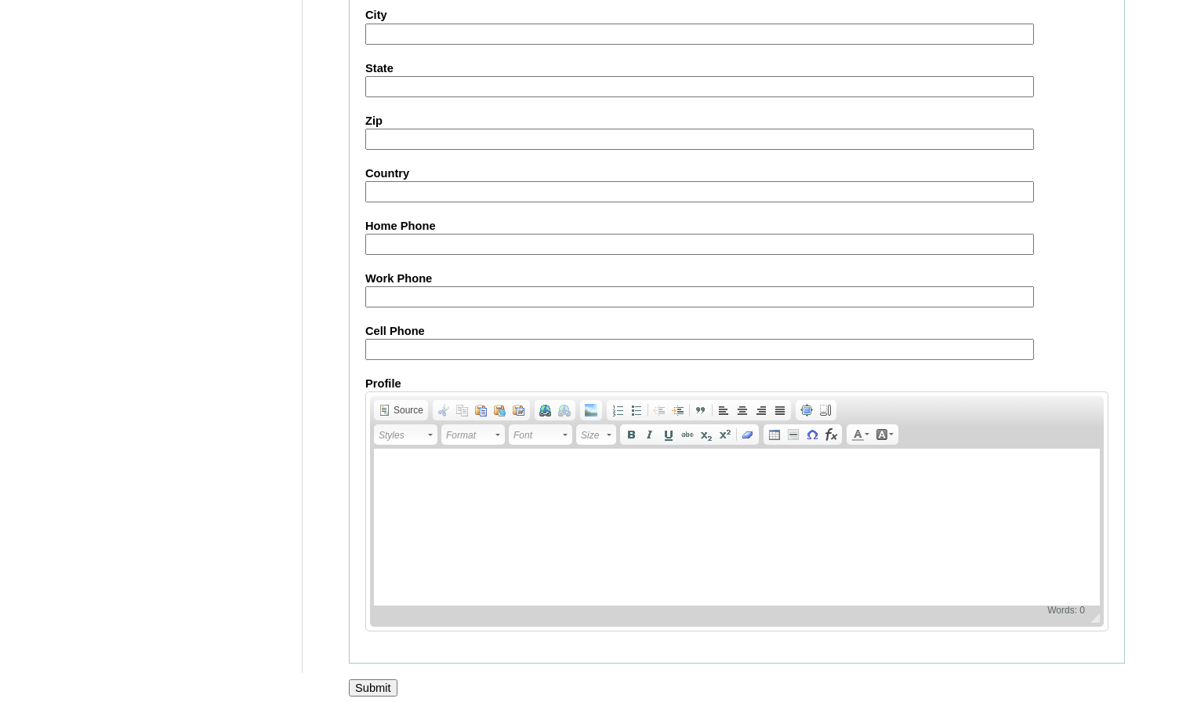
click at [386, 683] on input "Submit" at bounding box center [373, 687] width 49 height 17
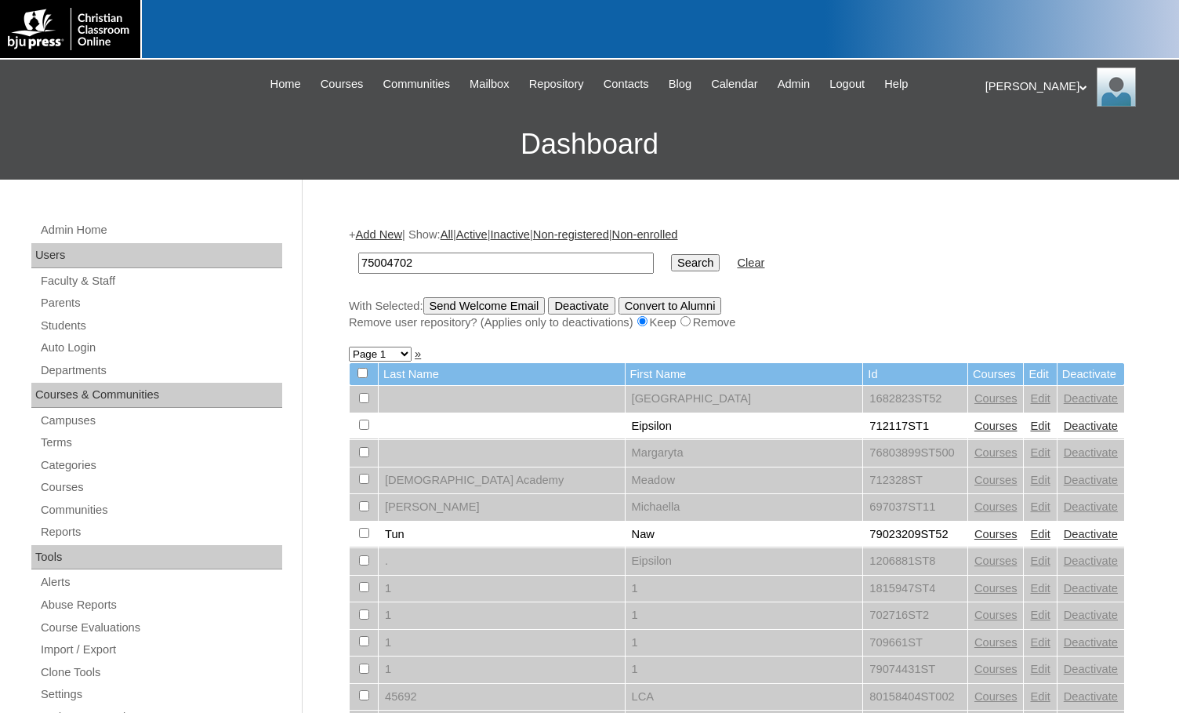
type input "75004702"
click at [671, 263] on input "Search" at bounding box center [695, 262] width 49 height 17
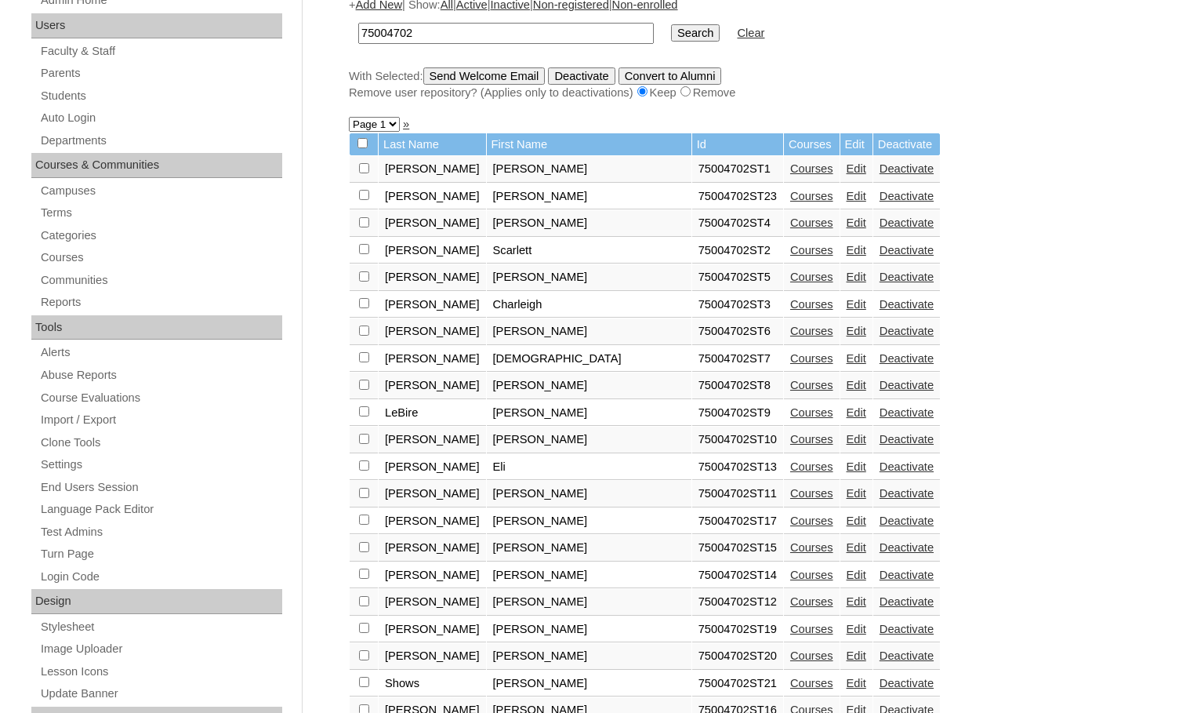
scroll to position [235, 0]
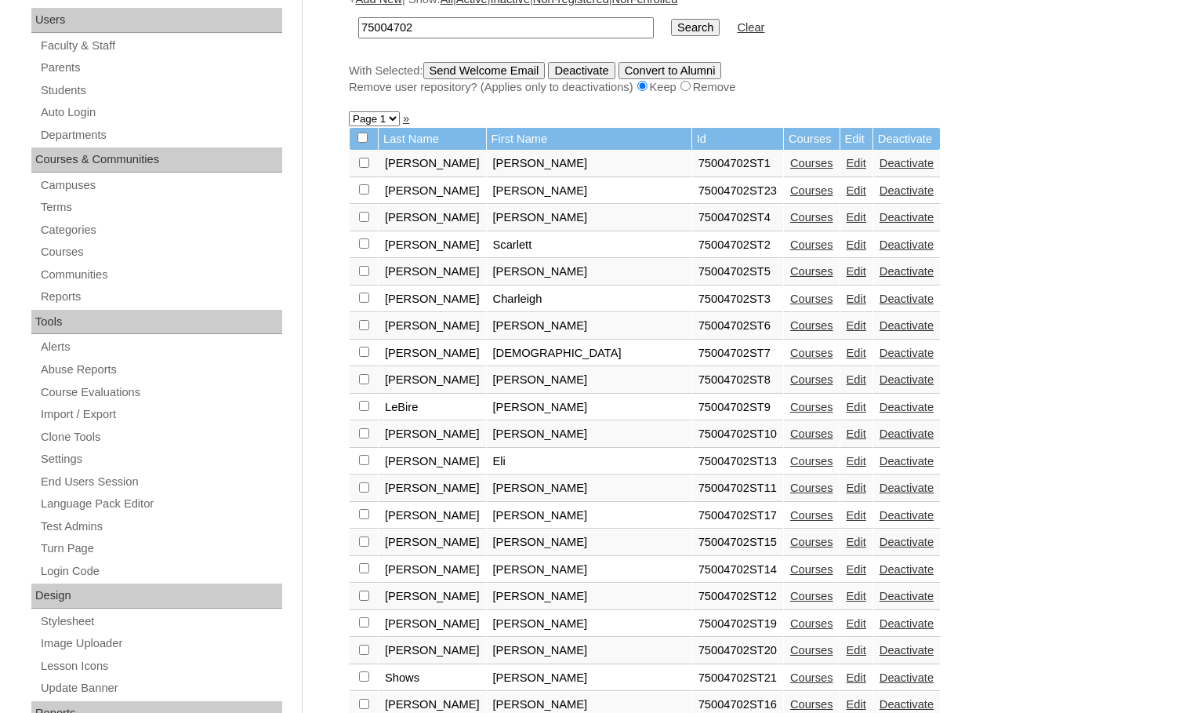
click at [790, 191] on link "Courses" at bounding box center [811, 190] width 43 height 13
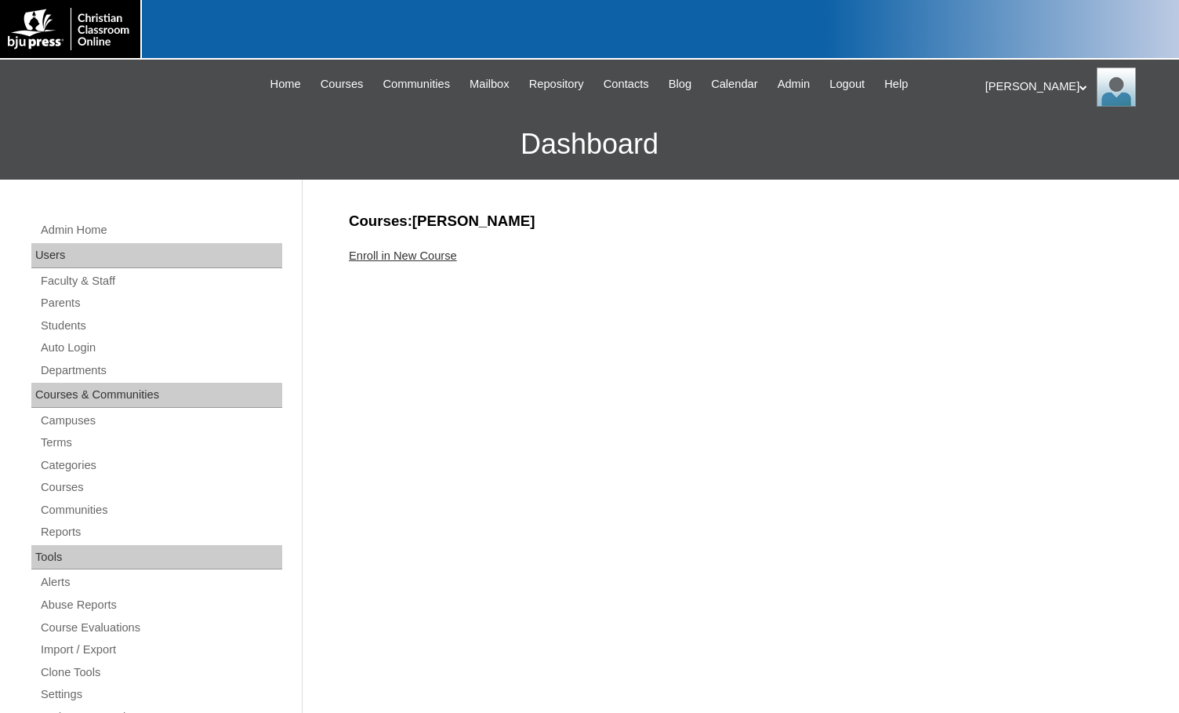
click at [438, 252] on link "Enroll in New Course" at bounding box center [403, 255] width 108 height 13
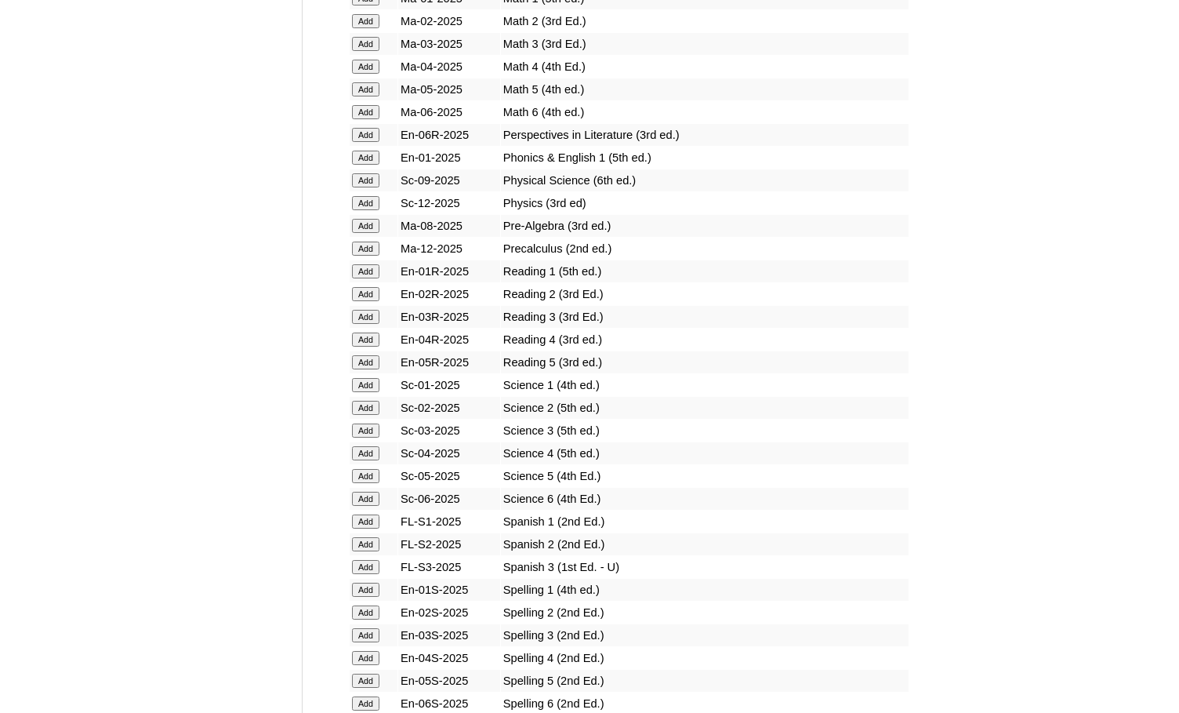
scroll to position [1725, 0]
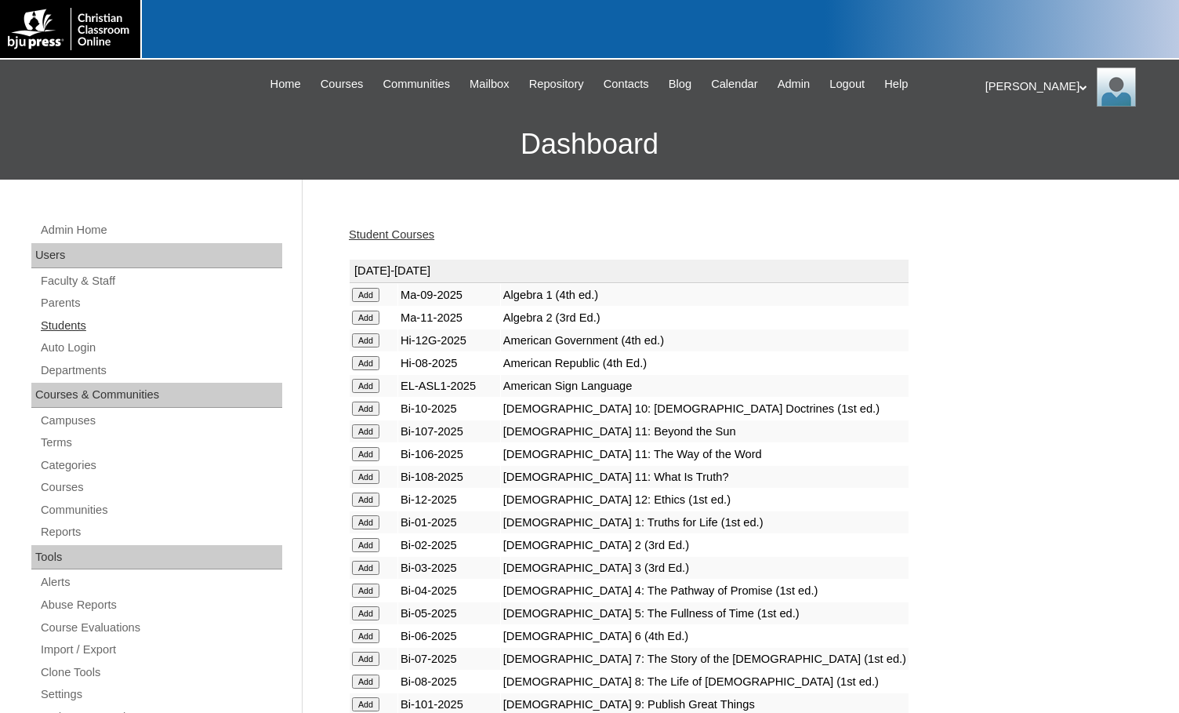
click at [87, 316] on link "Students" at bounding box center [160, 326] width 243 height 20
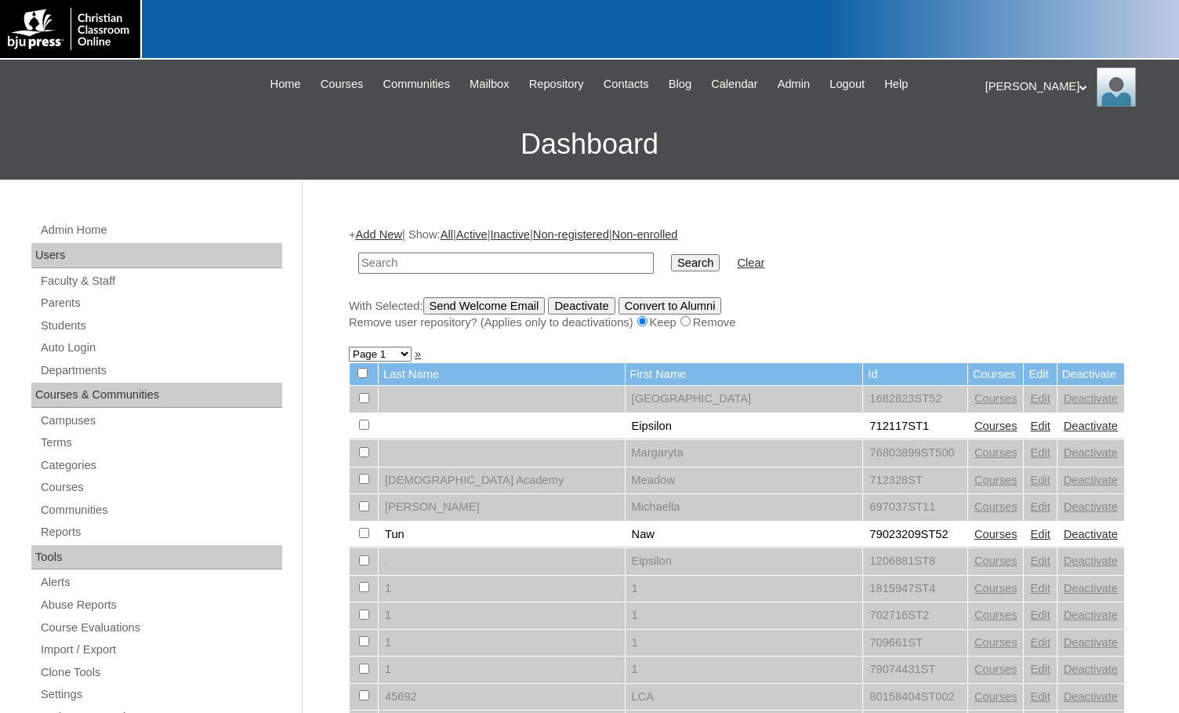
click at [384, 234] on link "Add New" at bounding box center [379, 234] width 46 height 13
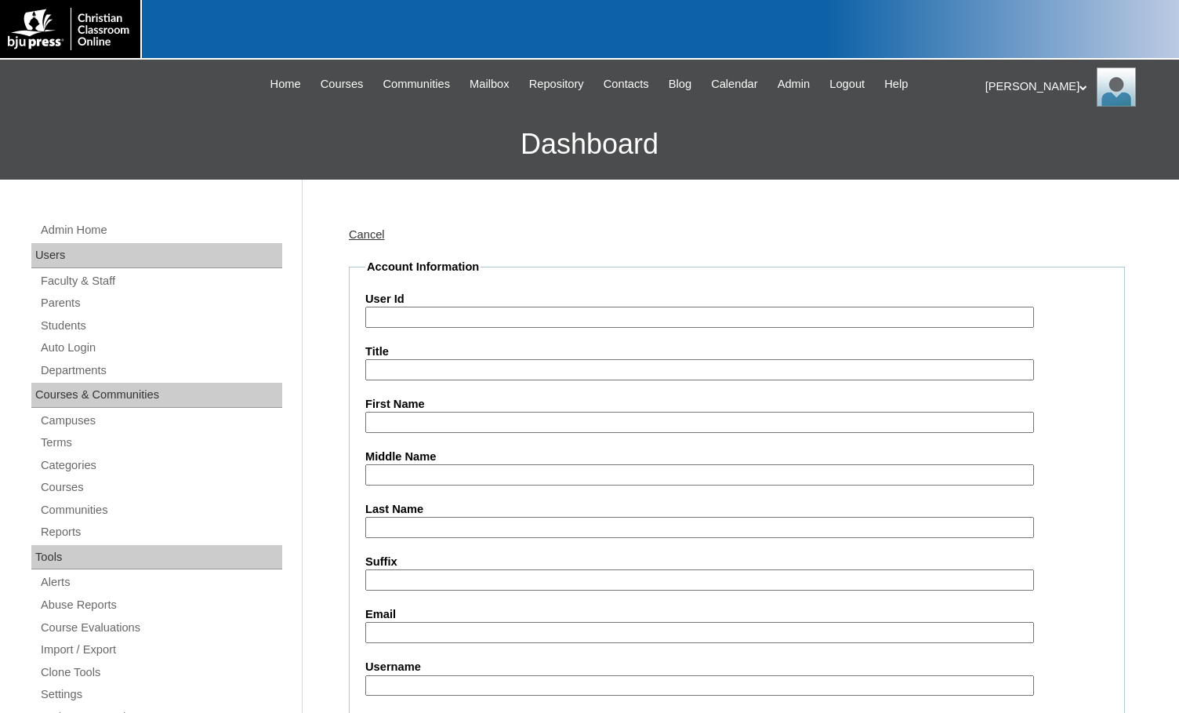
click at [428, 309] on input "User Id" at bounding box center [699, 317] width 669 height 21
paste input "75004702"
type input "75004702ST24"
type input "Lily Marie"
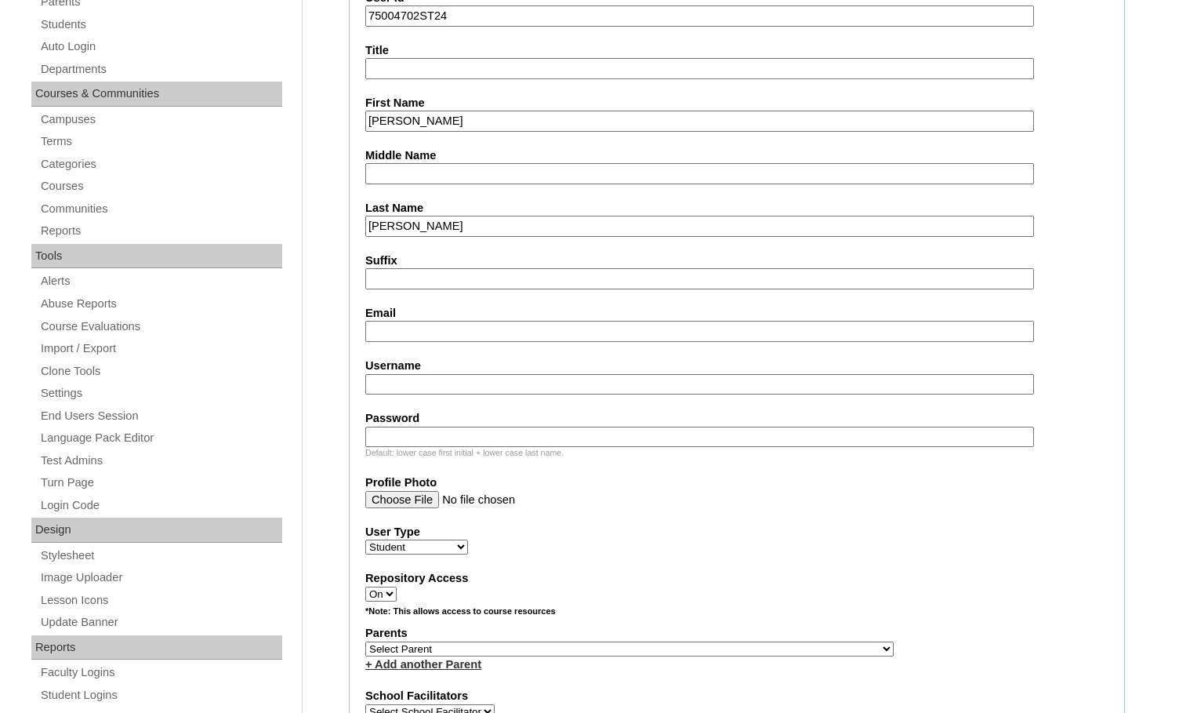
scroll to position [314, 0]
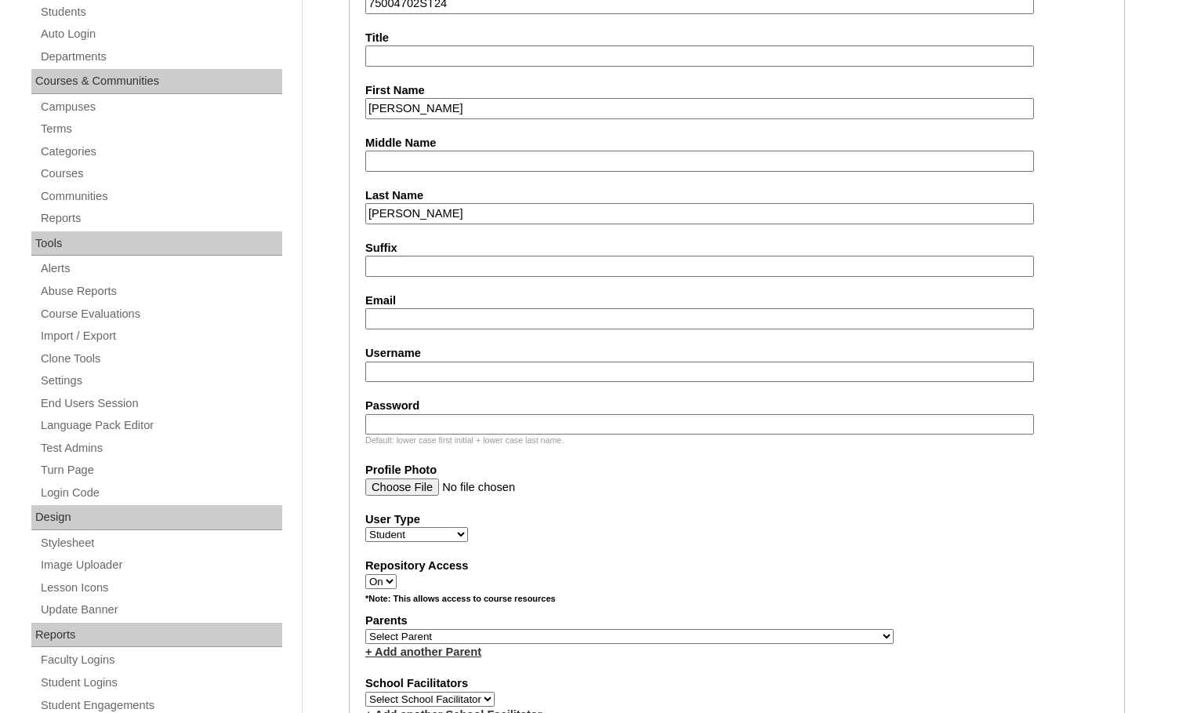
type input "Brittingham"
click at [463, 322] on input "Email" at bounding box center [699, 318] width 669 height 21
type input "lilbrittingham1@gmail.com"
click at [705, 631] on select "Select Parent , Fautanu, Ma 1, 1 23-24 accountMorgan, Jason 6th Street Mennonit…" at bounding box center [629, 636] width 529 height 15
select select "36894"
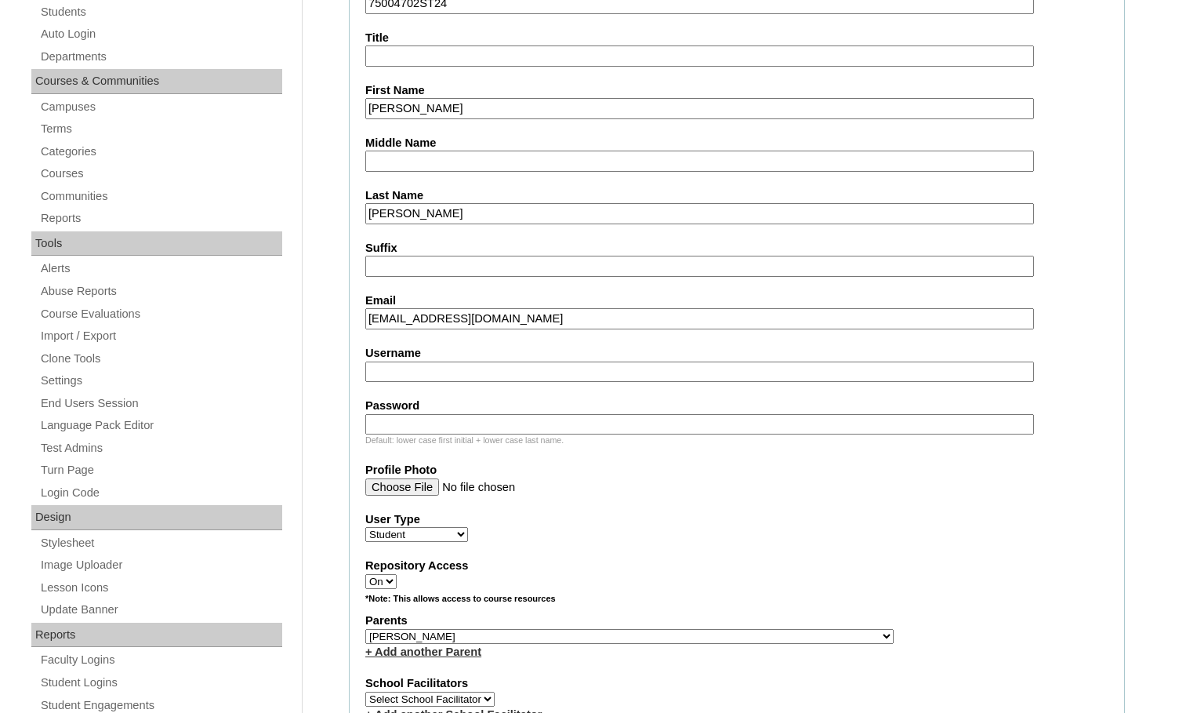
click at [725, 636] on div "Parents Select Parent , Fautanu, Ma 1, 1 23-24 accountMorgan, Jason 6th Street …" at bounding box center [736, 635] width 743 height 47
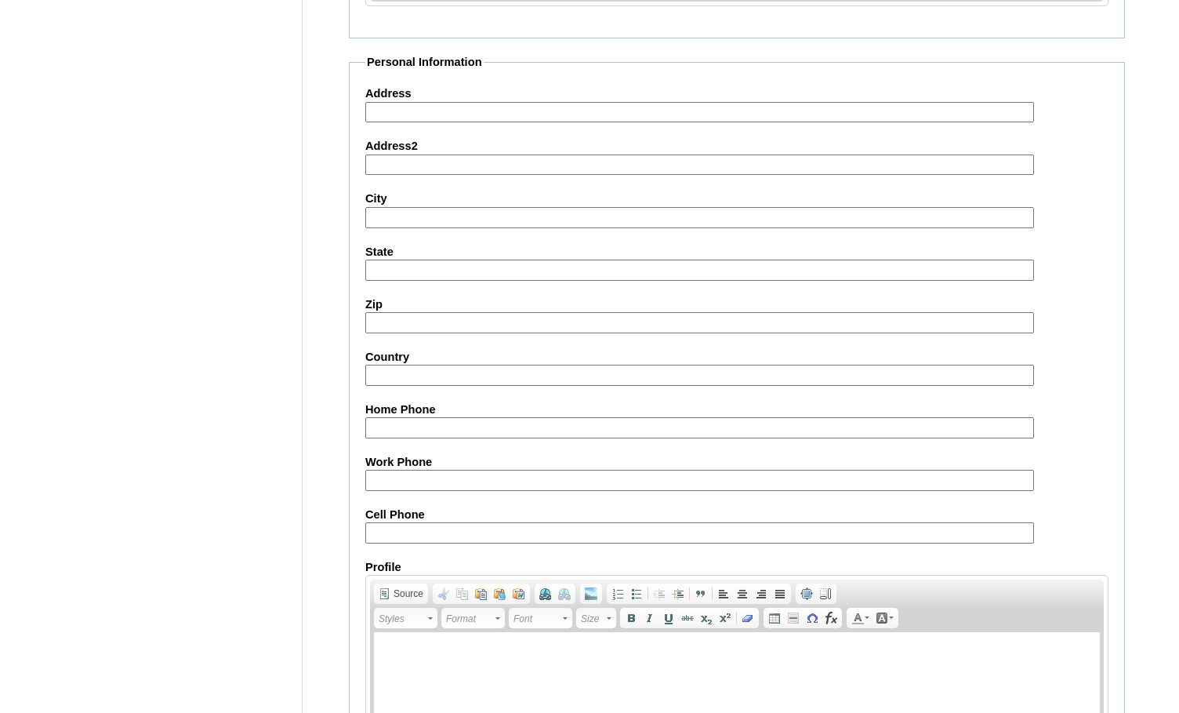
scroll to position [1674, 0]
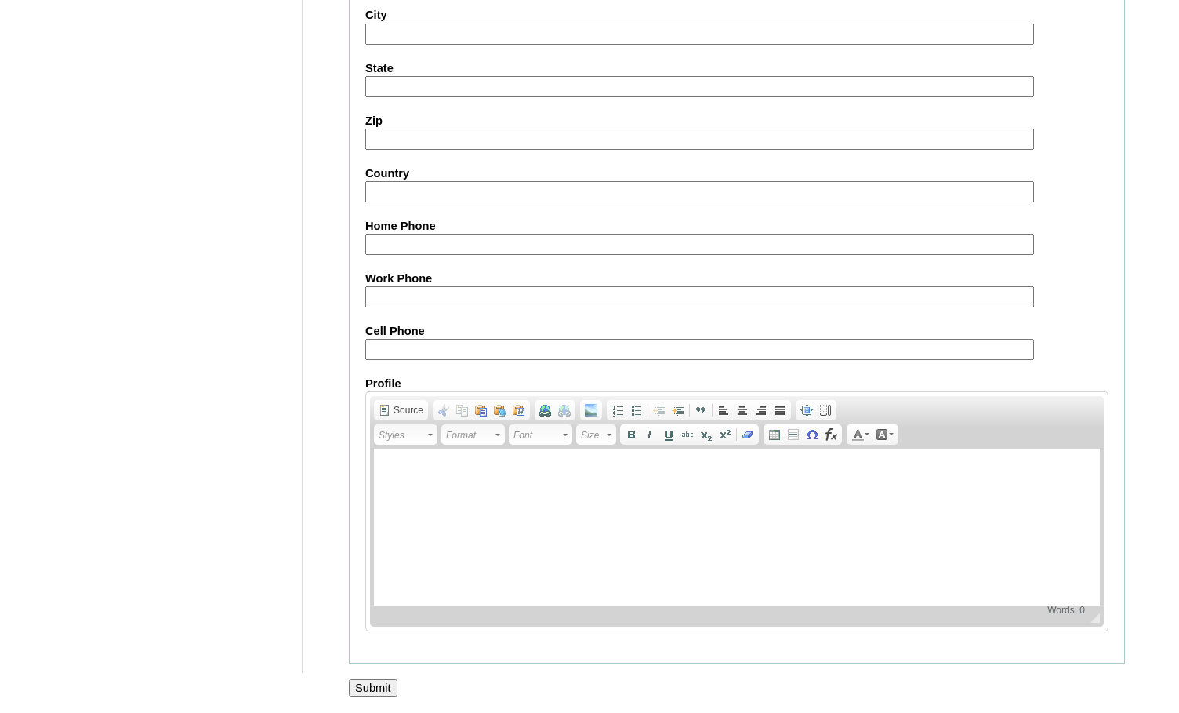
click at [355, 684] on input "Submit" at bounding box center [373, 687] width 49 height 17
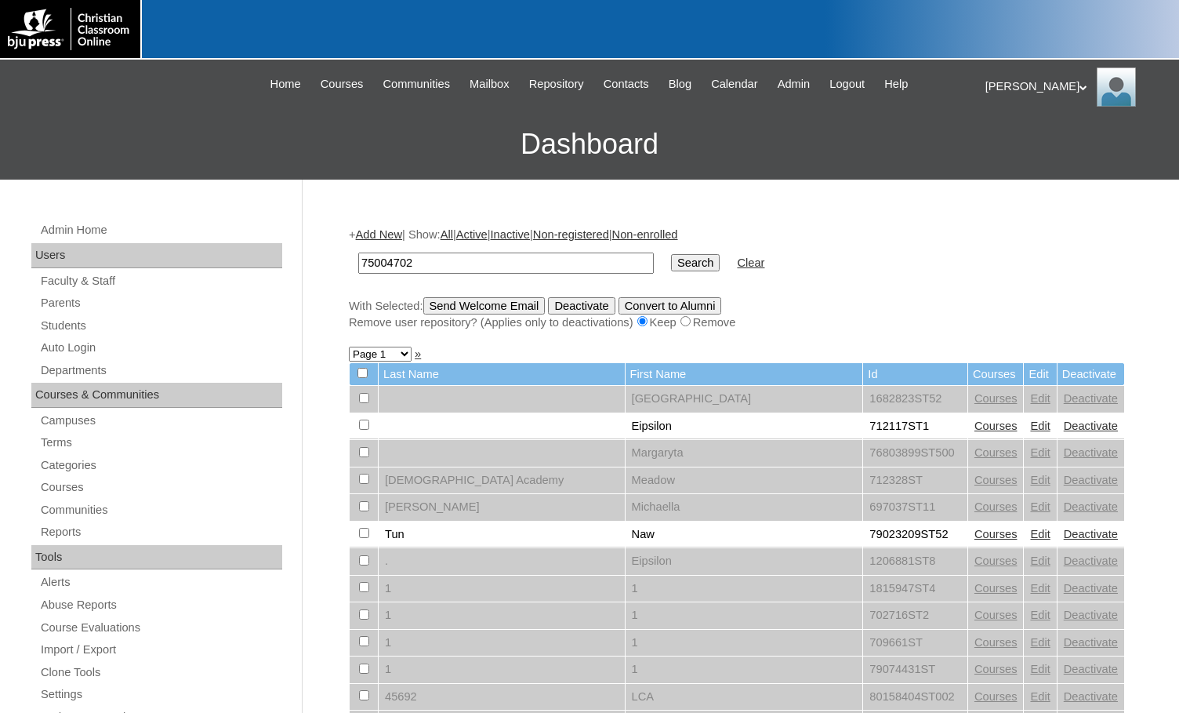
type input "75004702"
click at [671, 266] on input "Search" at bounding box center [695, 262] width 49 height 17
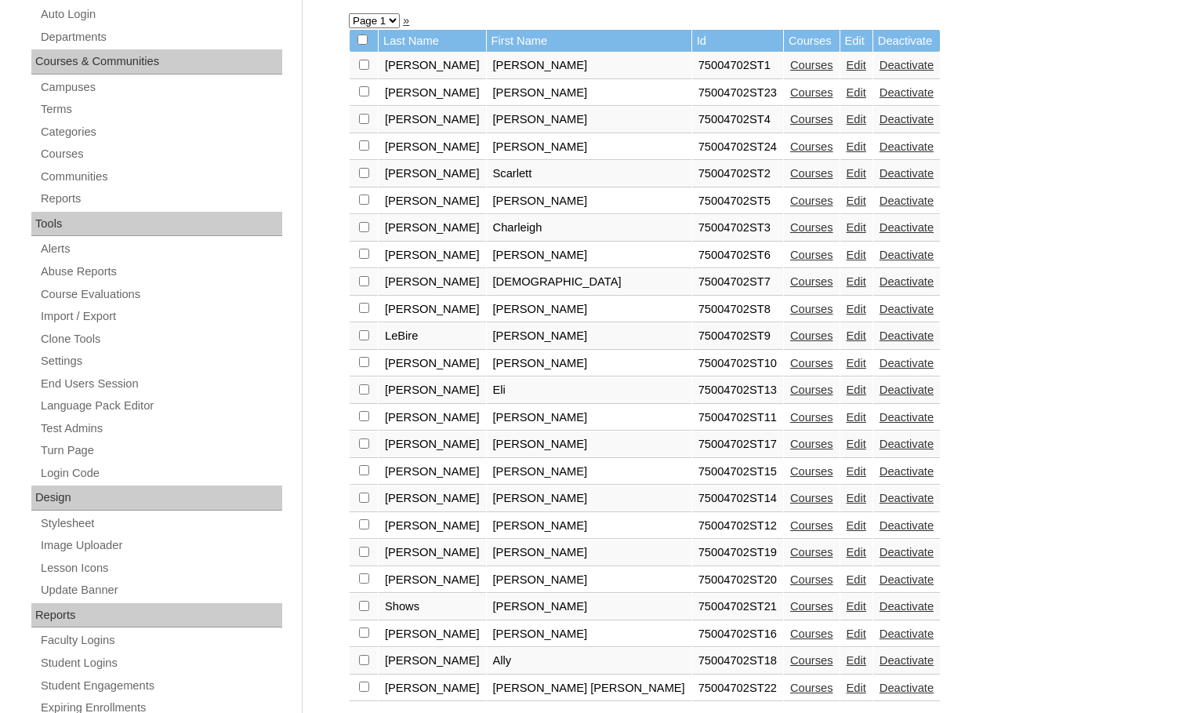
scroll to position [235, 0]
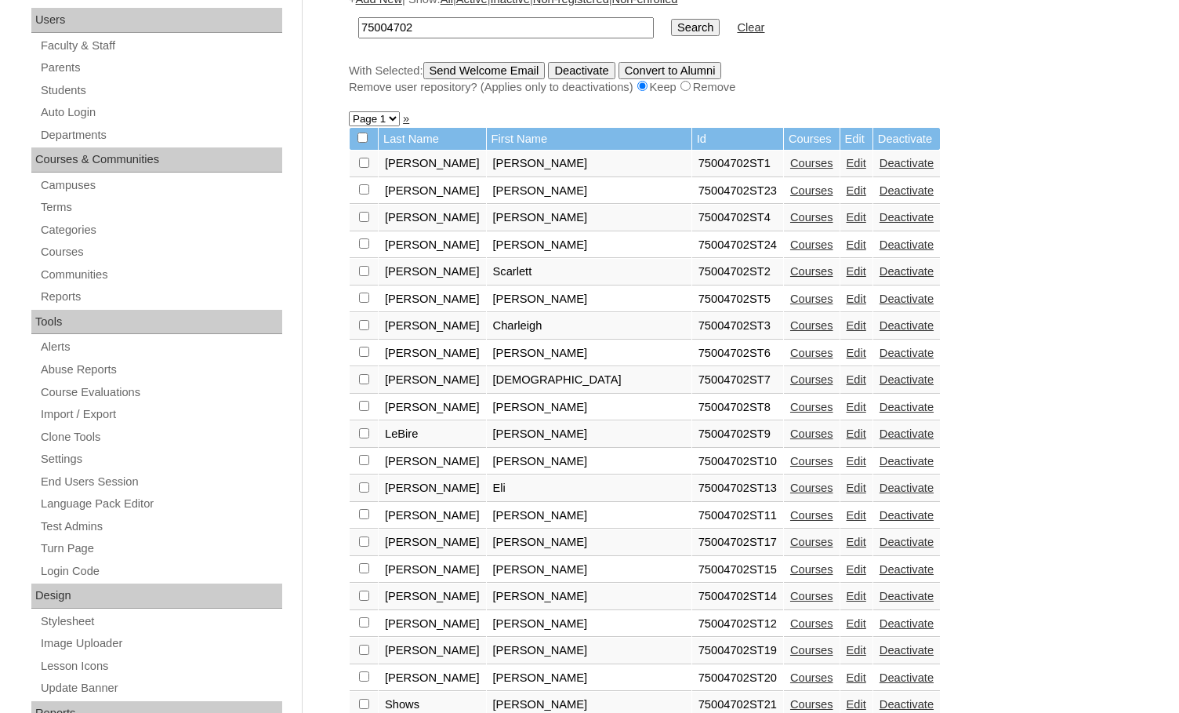
click at [790, 246] on link "Courses" at bounding box center [811, 244] width 43 height 13
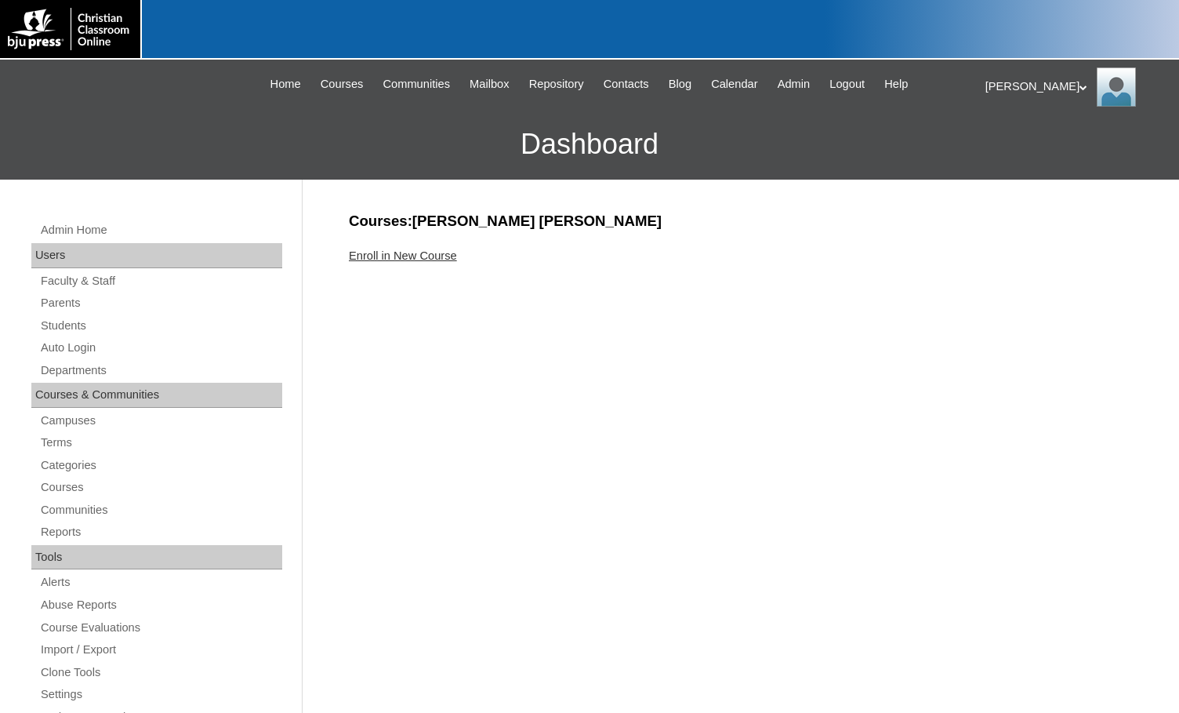
click at [451, 251] on link "Enroll in New Course" at bounding box center [403, 255] width 108 height 13
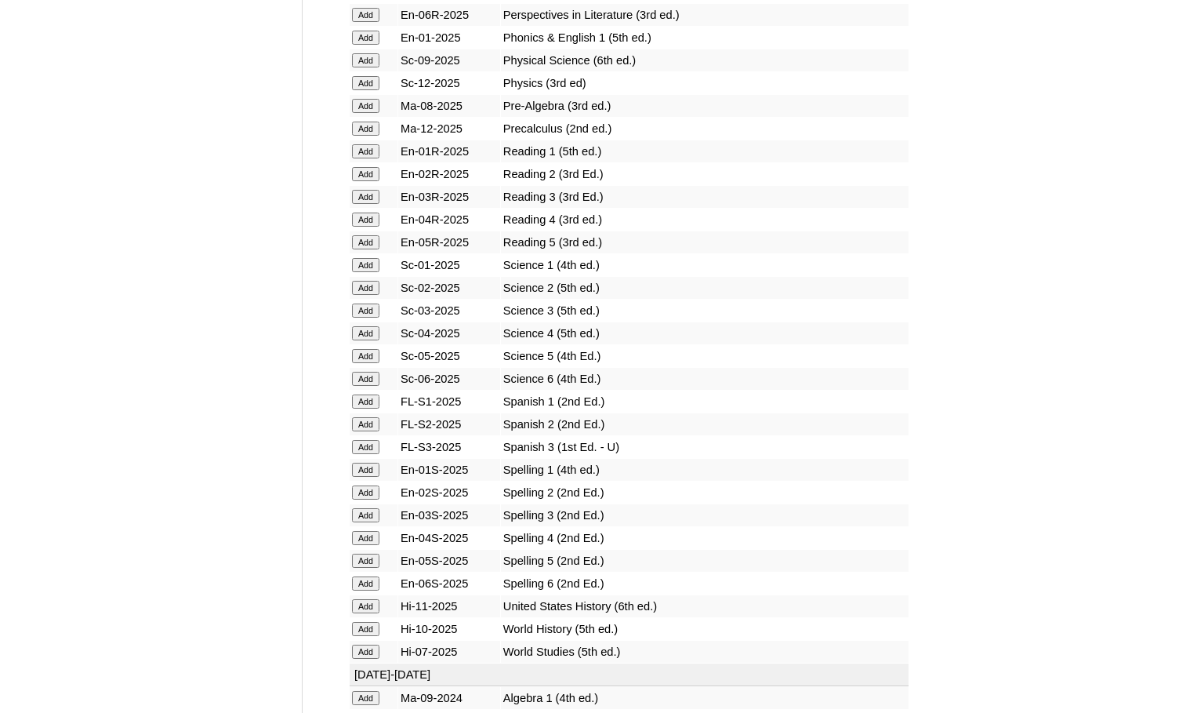
scroll to position [1804, 0]
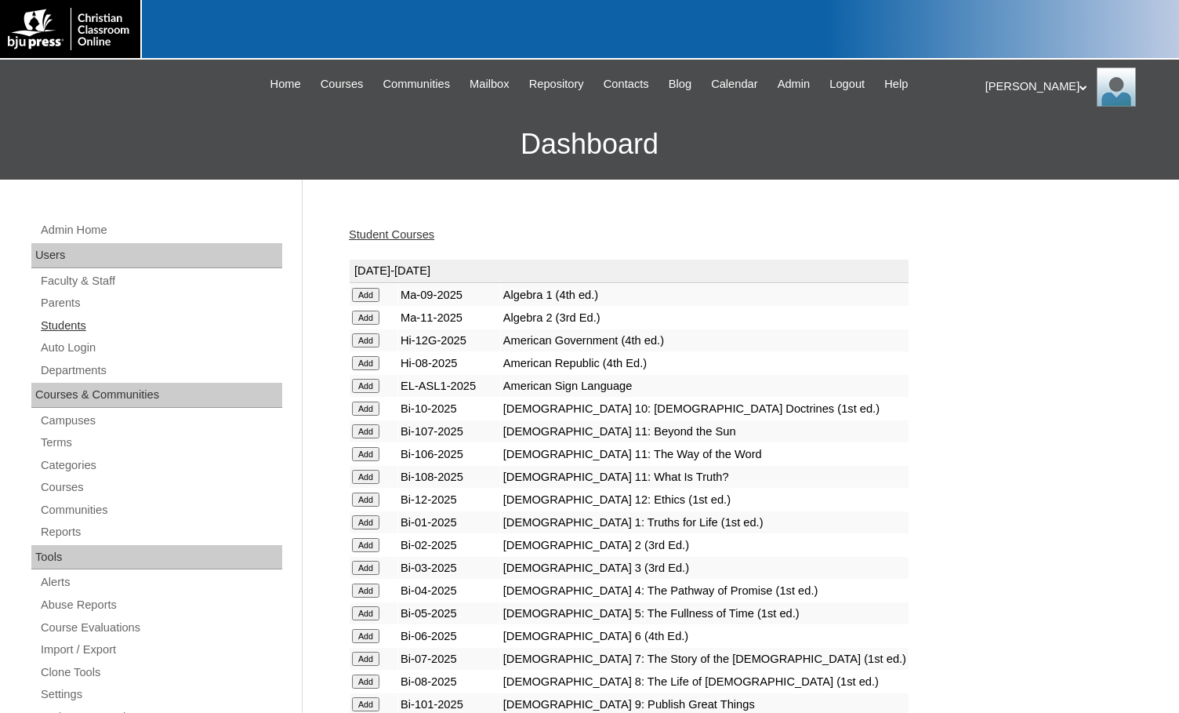
click at [54, 325] on link "Students" at bounding box center [160, 326] width 243 height 20
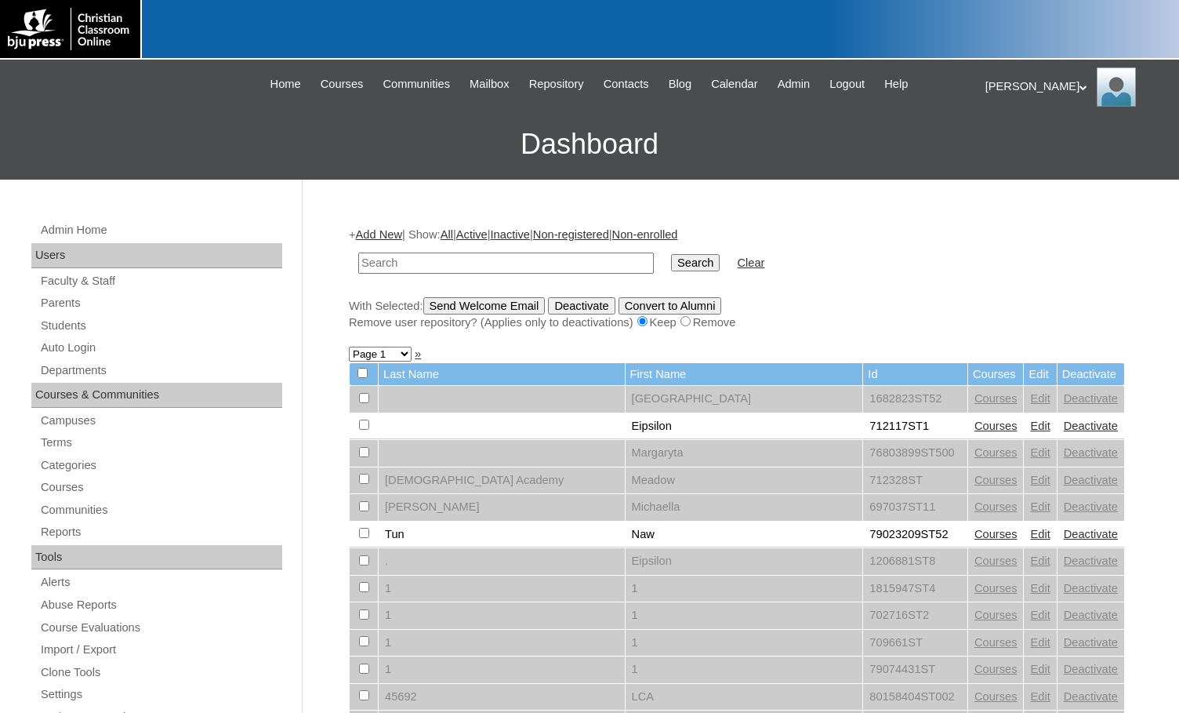
click at [383, 229] on link "Add New" at bounding box center [379, 234] width 46 height 13
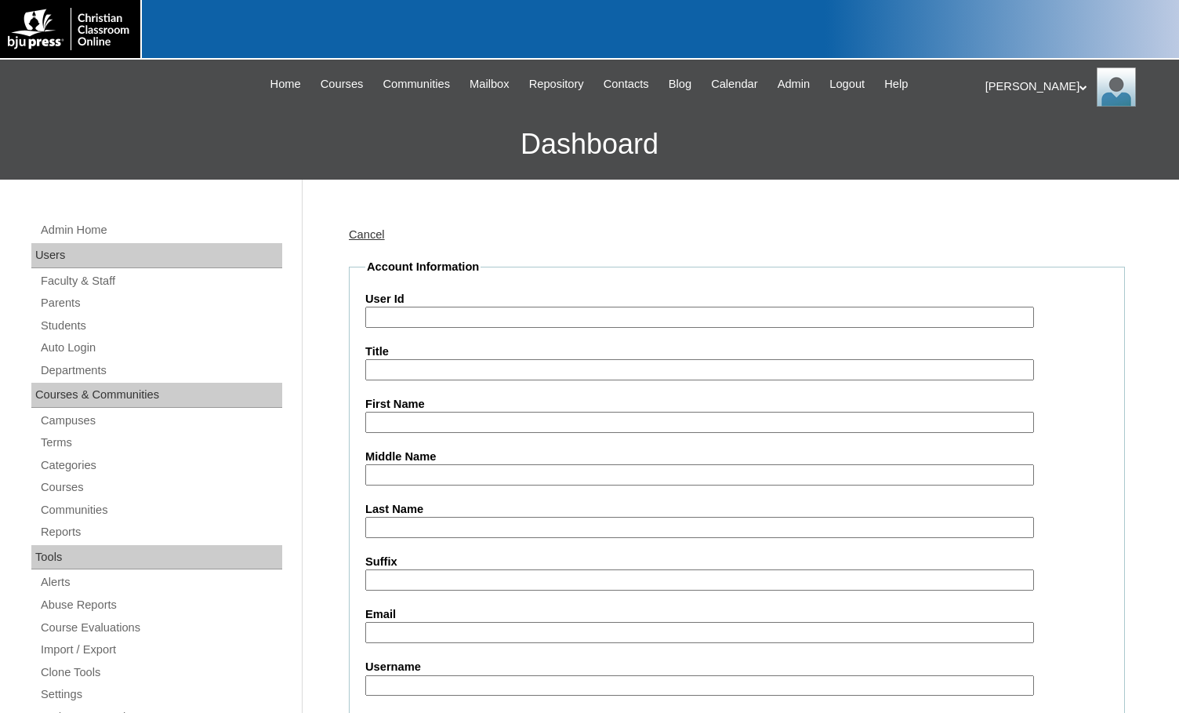
click at [473, 314] on input "User Id" at bounding box center [699, 317] width 669 height 21
paste input "75004702"
type input "75004702ST25"
type input "[PERSON_NAME]"
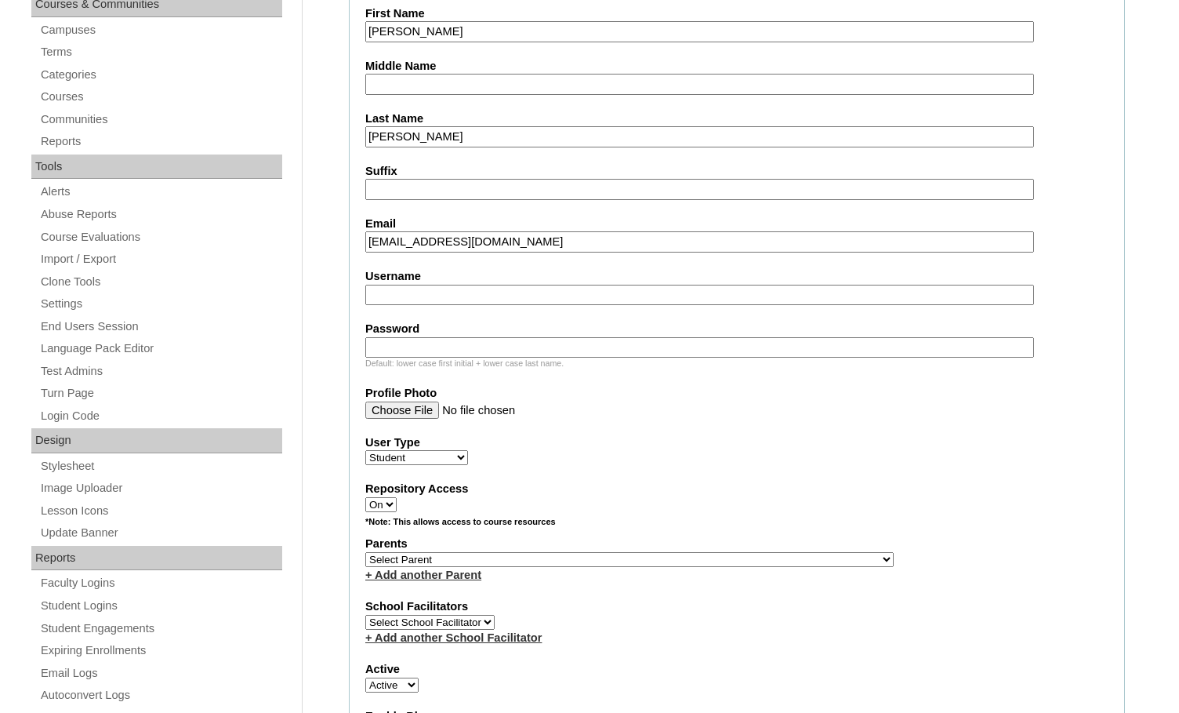
scroll to position [392, 0]
type input "liliahope528@gmail.com"
click at [707, 560] on select "Select Parent , Fautanu, Ma 1, 1 23-24 accountMorgan, Jason 6th Street Mennonit…" at bounding box center [629, 558] width 529 height 15
select select "36894"
click at [745, 559] on div "Parents Select Parent , Fautanu, Ma 1, 1 23-24 accountMorgan, Jason 6th Street …" at bounding box center [736, 557] width 743 height 47
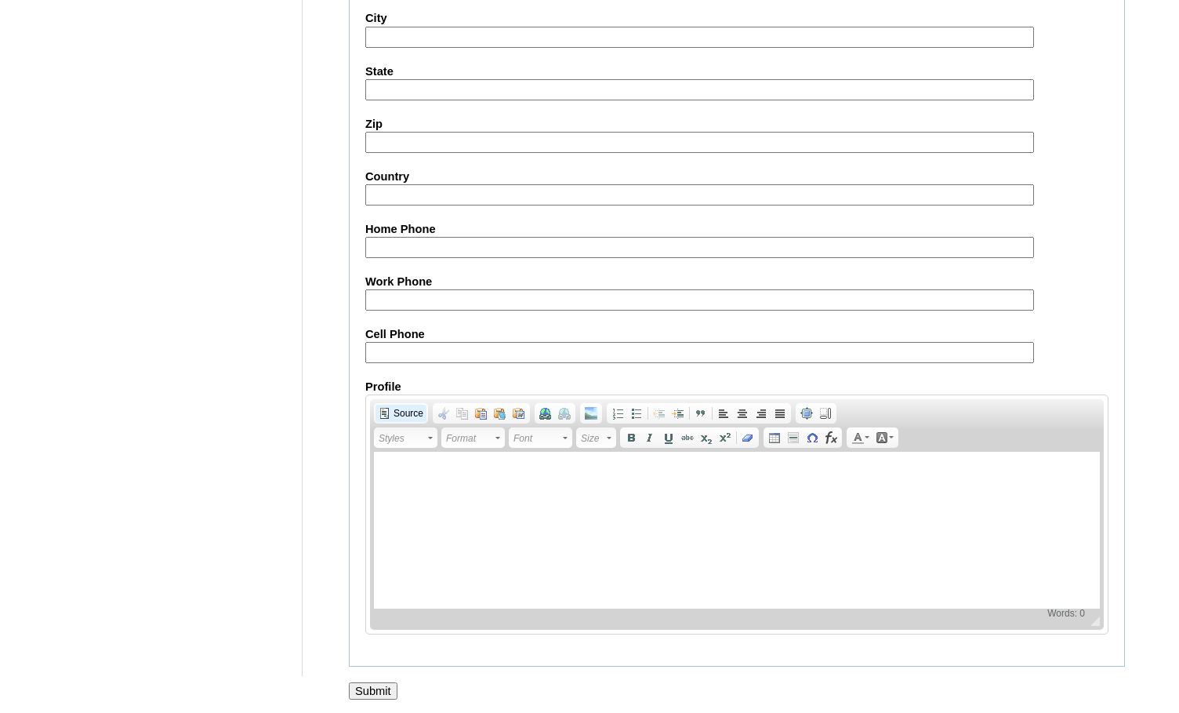
scroll to position [1674, 0]
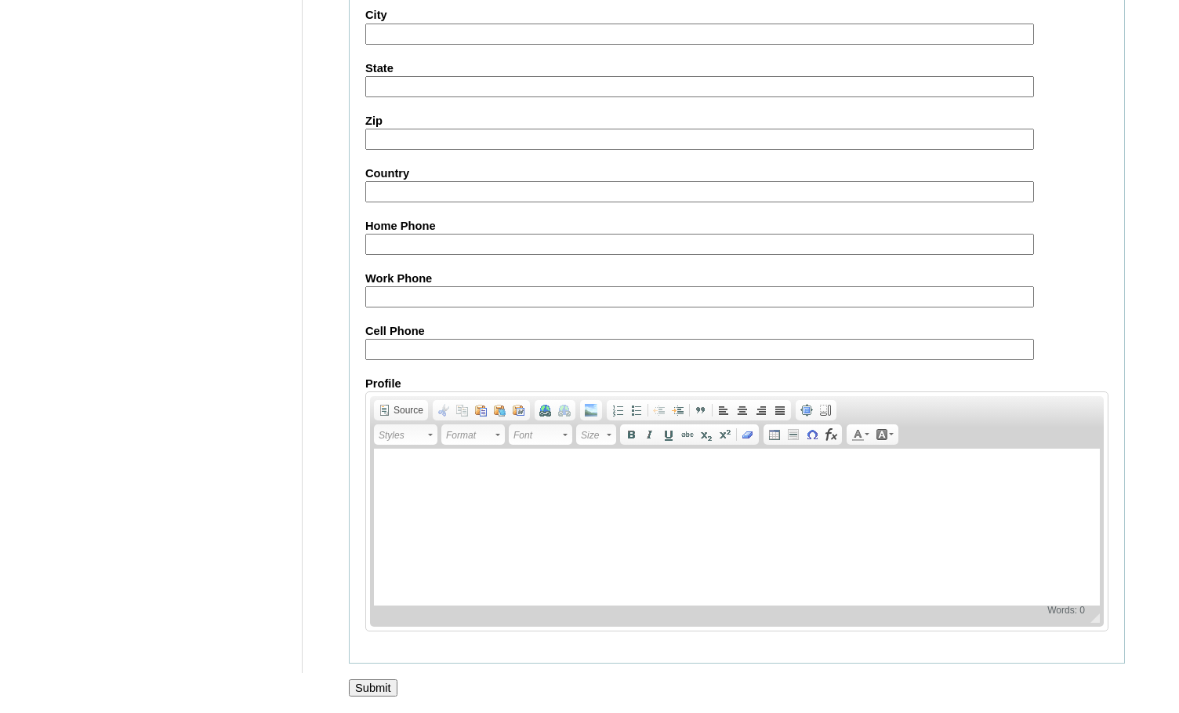
click at [357, 693] on input "Submit" at bounding box center [373, 687] width 49 height 17
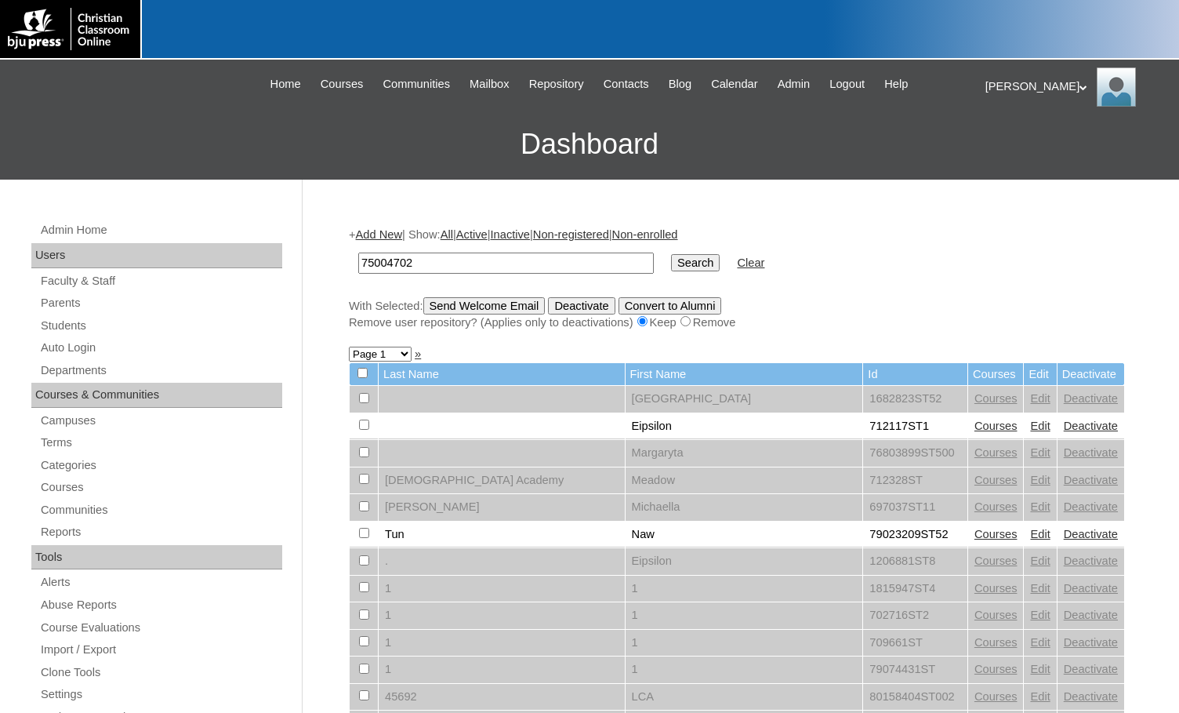
type input "75004702"
click at [671, 264] on input "Search" at bounding box center [695, 262] width 49 height 17
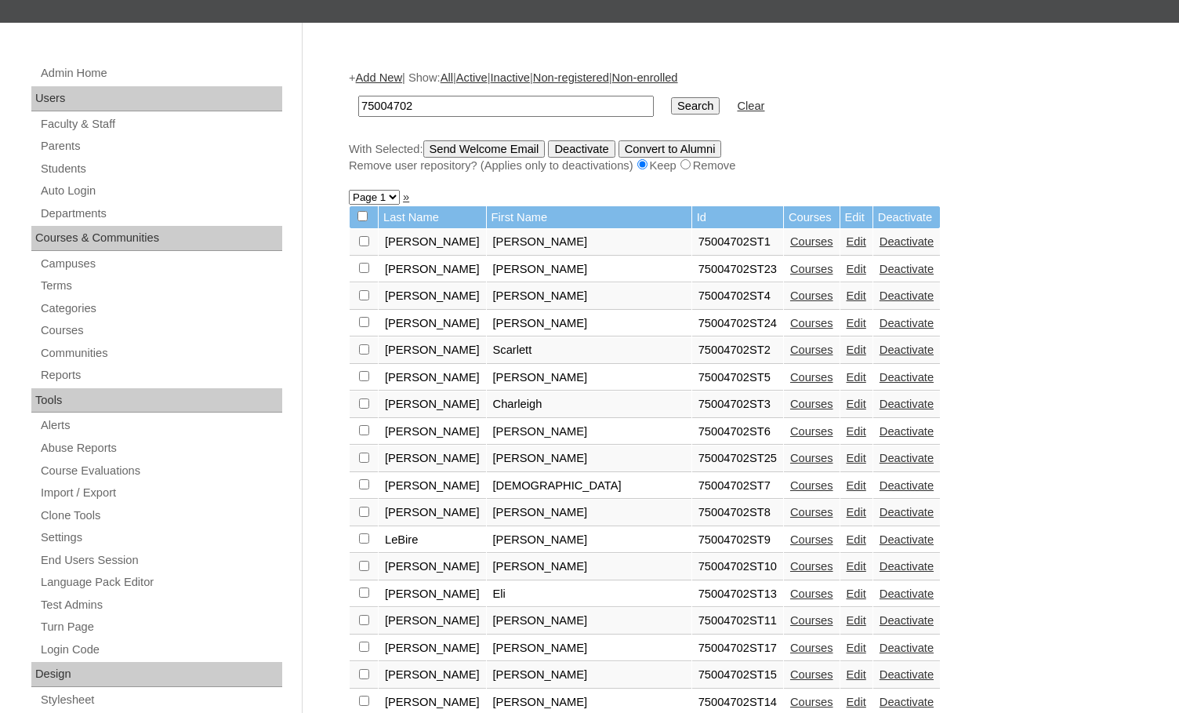
scroll to position [235, 0]
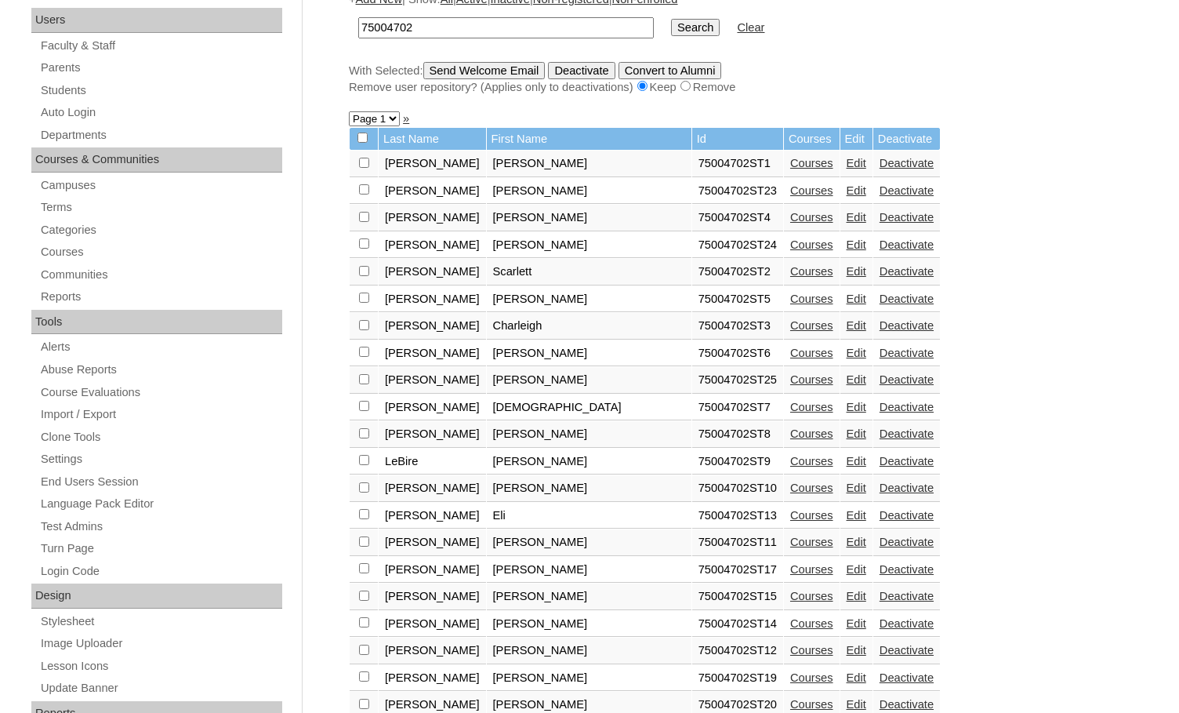
click at [790, 380] on link "Courses" at bounding box center [811, 379] width 43 height 13
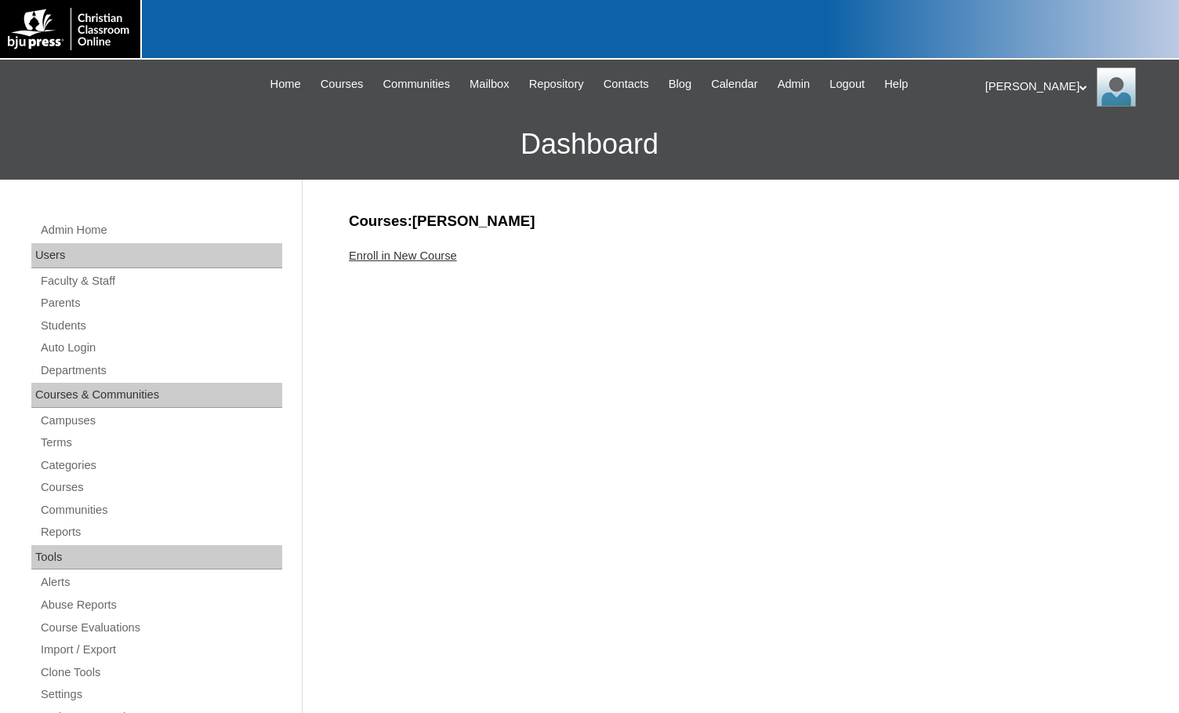
click at [410, 254] on link "Enroll in New Course" at bounding box center [403, 255] width 108 height 13
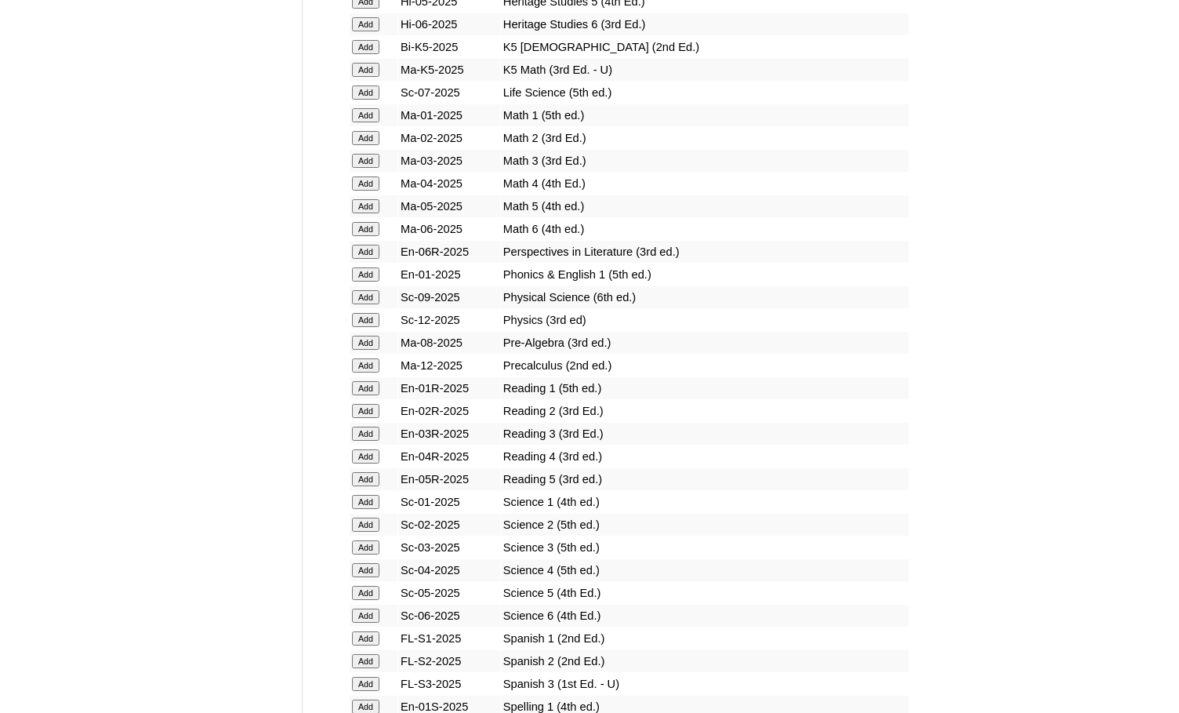
scroll to position [1568, 0]
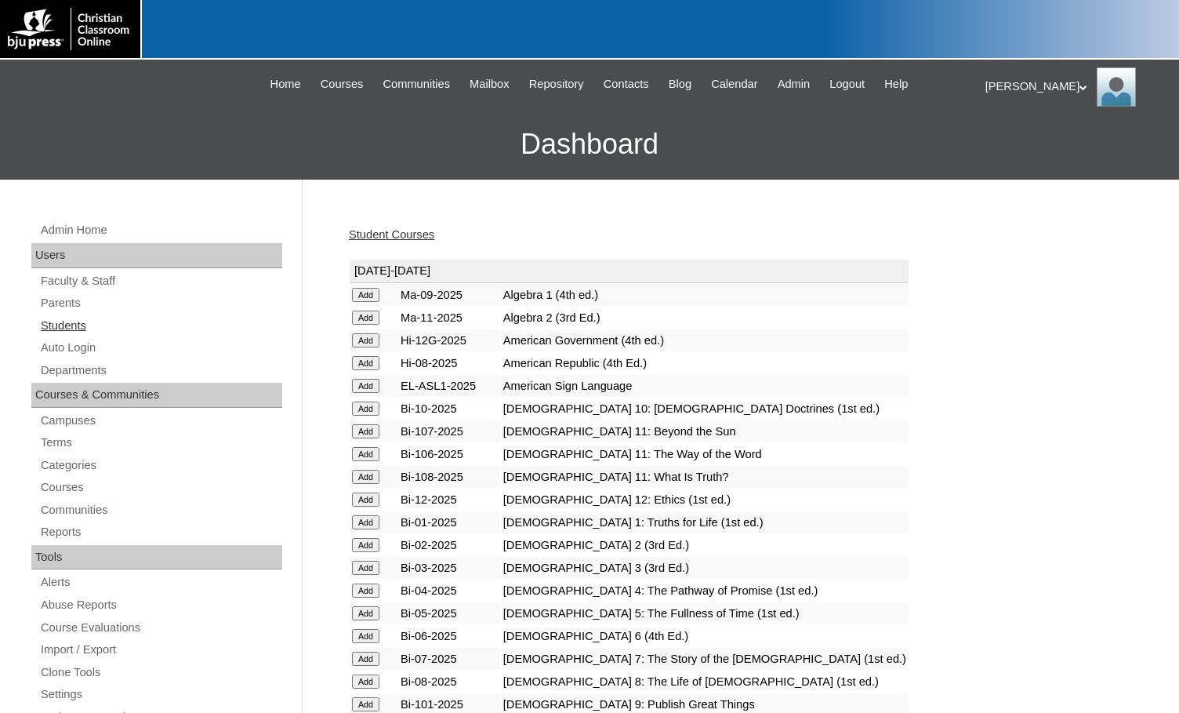
click at [83, 324] on link "Students" at bounding box center [160, 326] width 243 height 20
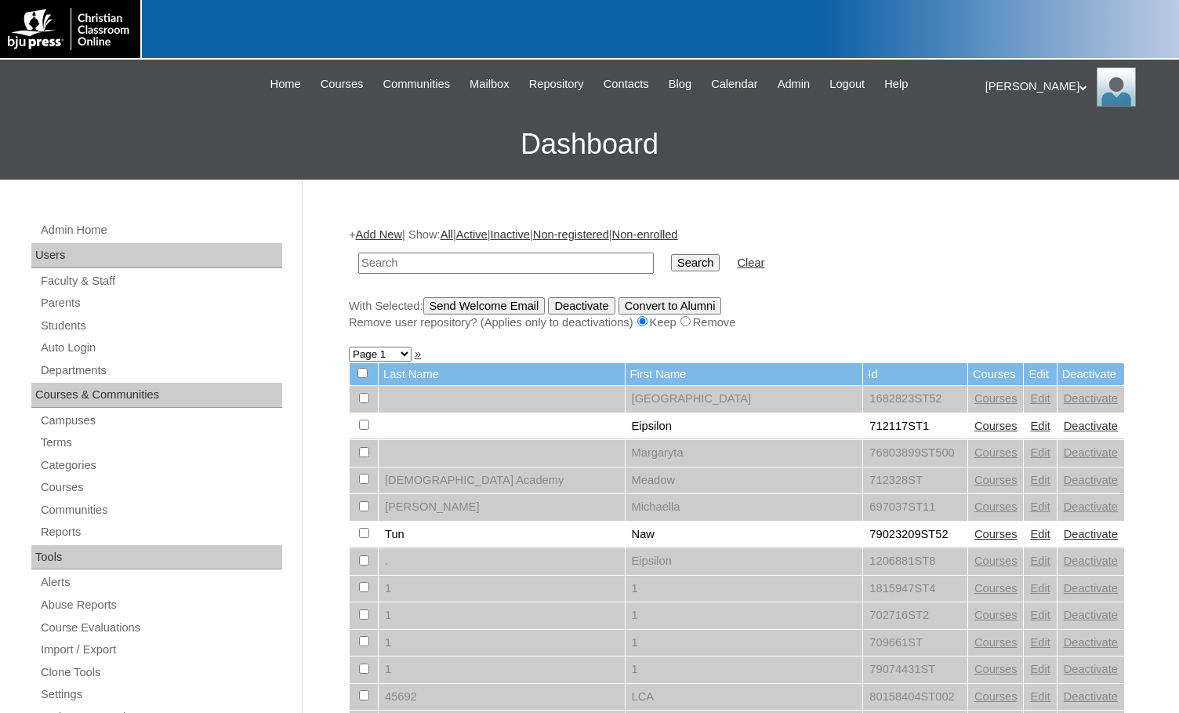
click at [388, 235] on link "Add New" at bounding box center [379, 234] width 46 height 13
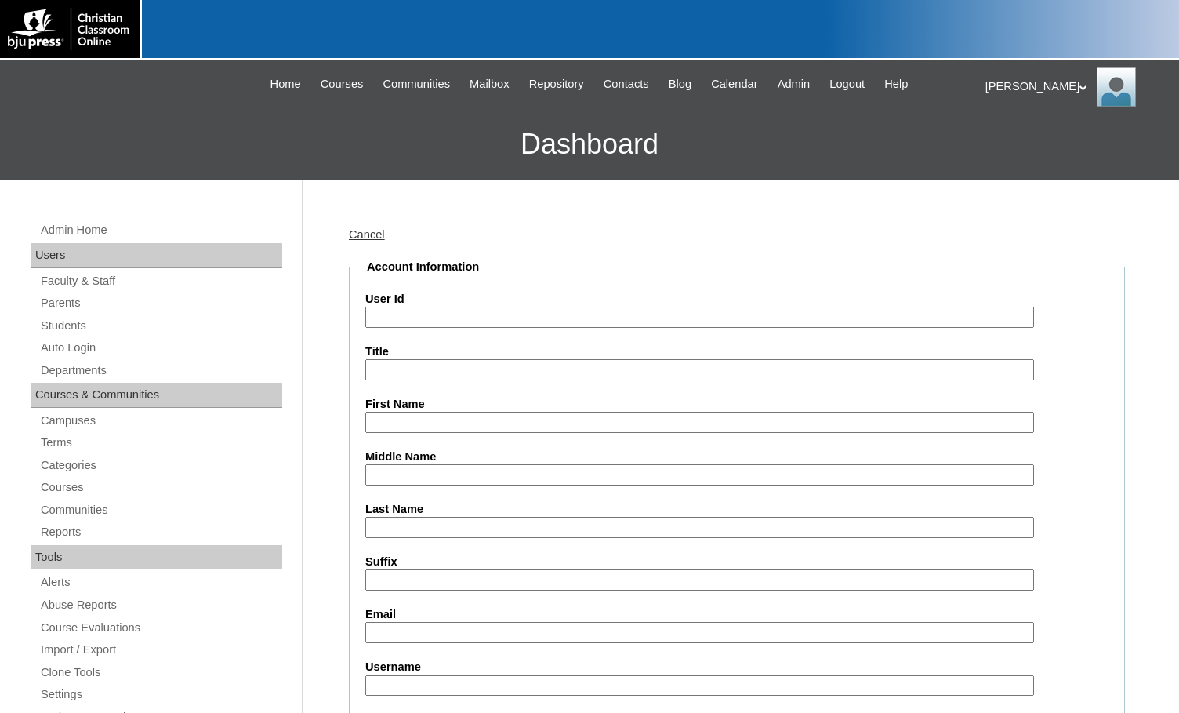
click at [404, 316] on input "User Id" at bounding box center [699, 317] width 669 height 21
paste input "75004702"
type input "75004702ST26"
type input "Eisley"
type input "Myers"
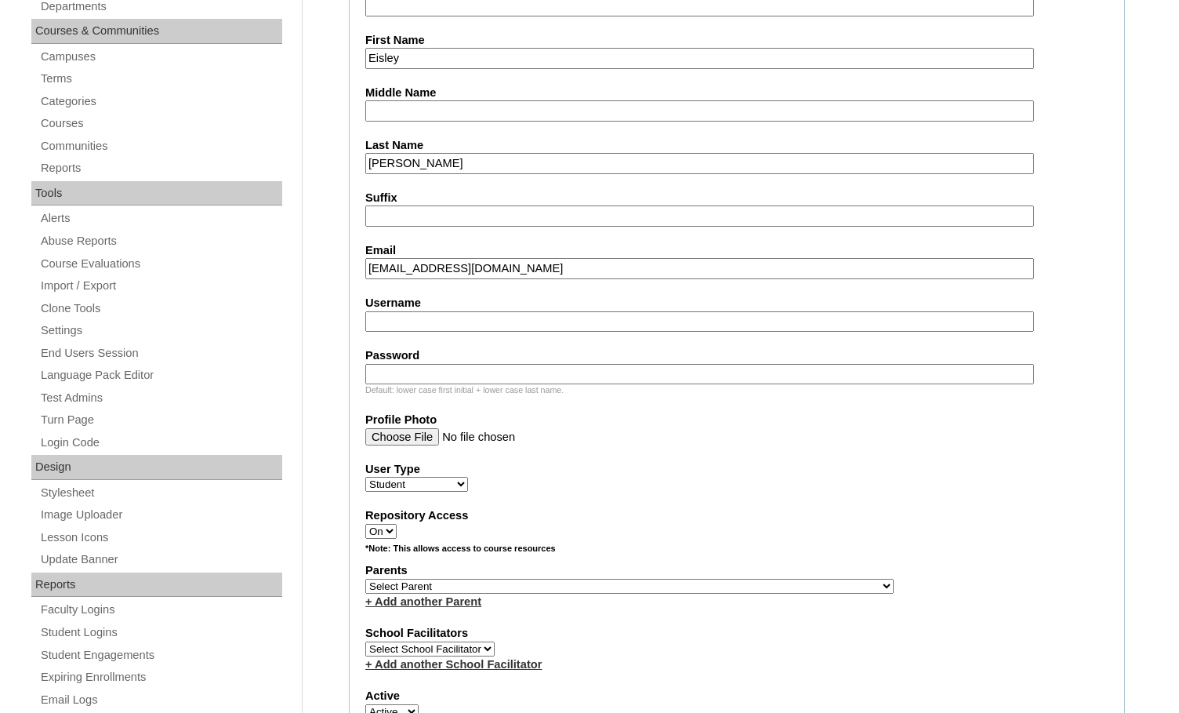
scroll to position [392, 0]
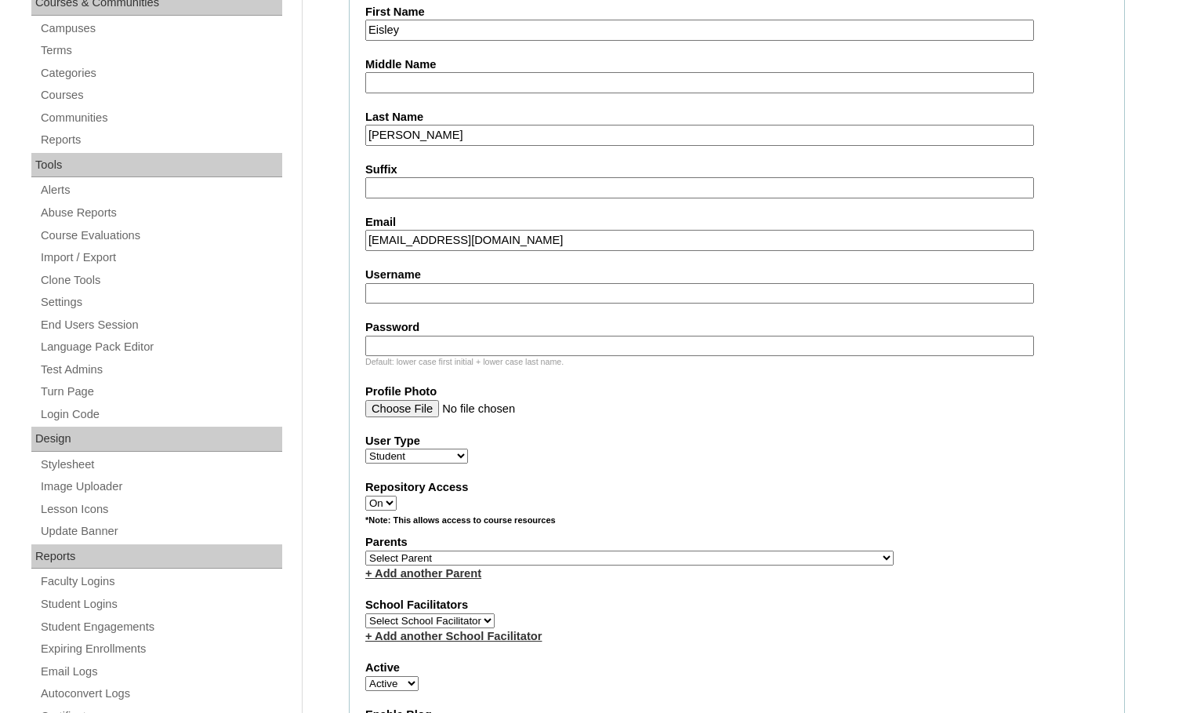
type input "eisleymyers@gmail.com"
click at [710, 560] on select "Select Parent , Fautanu, Ma 1, 1 23-24 accountMorgan, Jason 6th Street Mennonit…" at bounding box center [629, 558] width 529 height 15
select select "36894"
click at [764, 545] on label "Parents" at bounding box center [736, 542] width 743 height 16
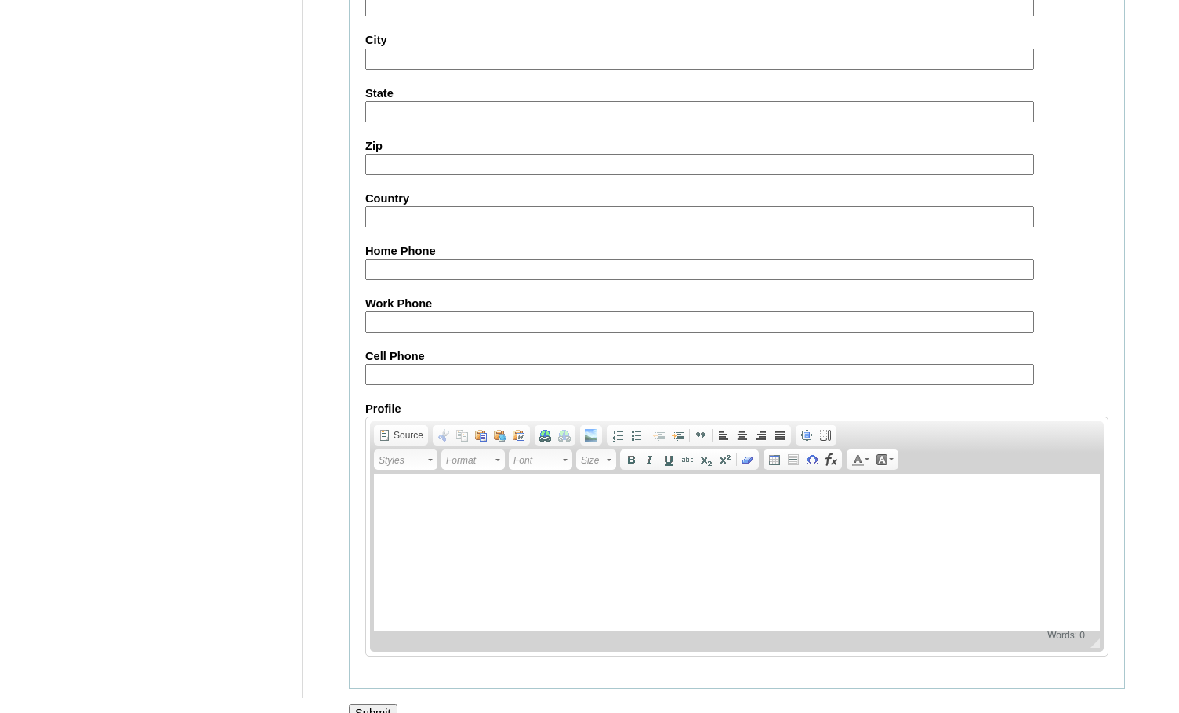
scroll to position [1674, 0]
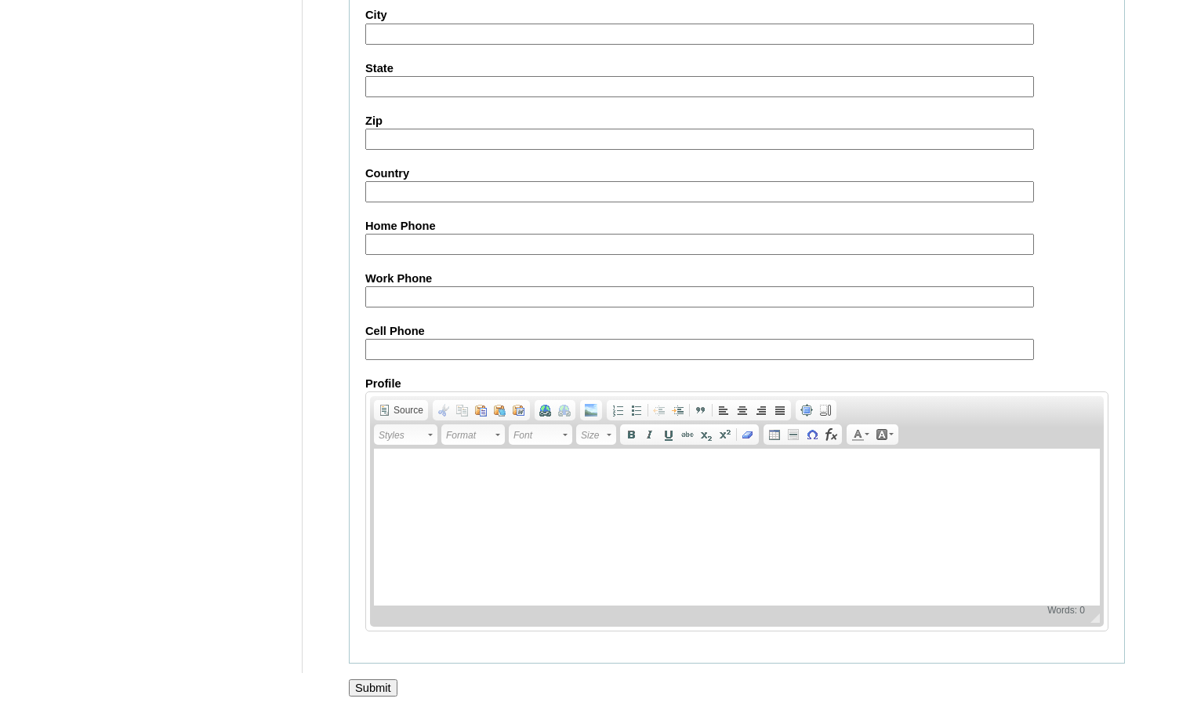
click at [375, 680] on input "Submit" at bounding box center [373, 687] width 49 height 17
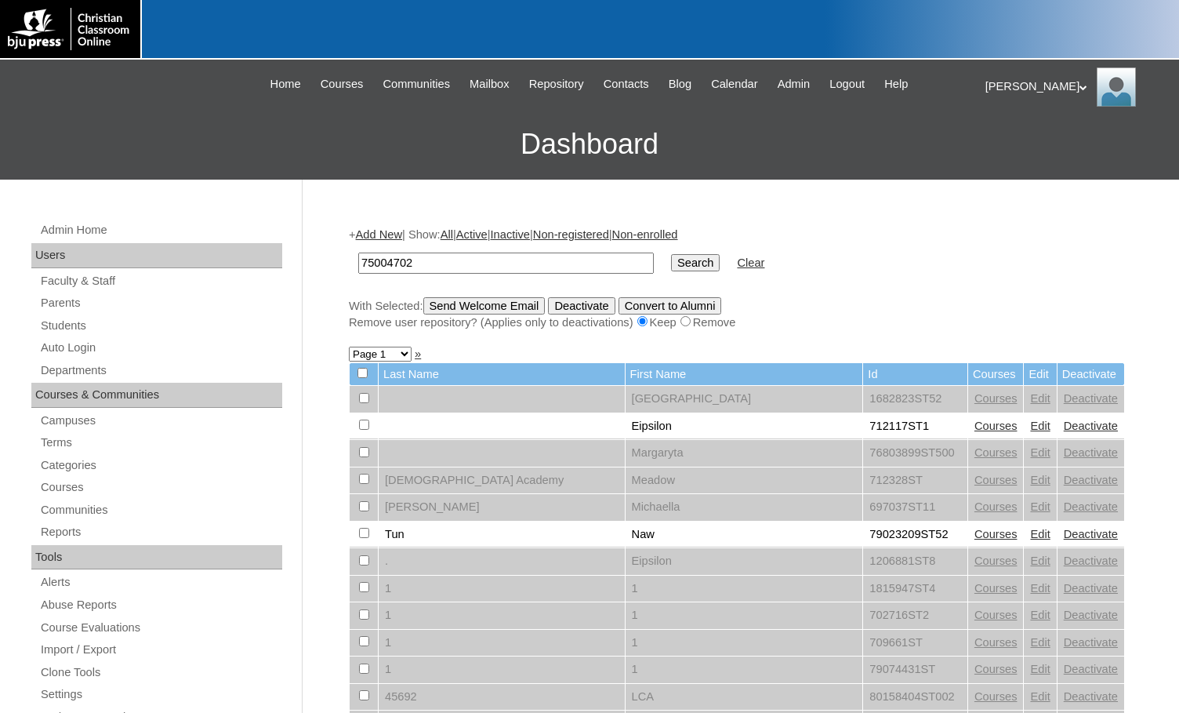
type input "75004702"
click at [671, 254] on input "Search" at bounding box center [695, 262] width 49 height 17
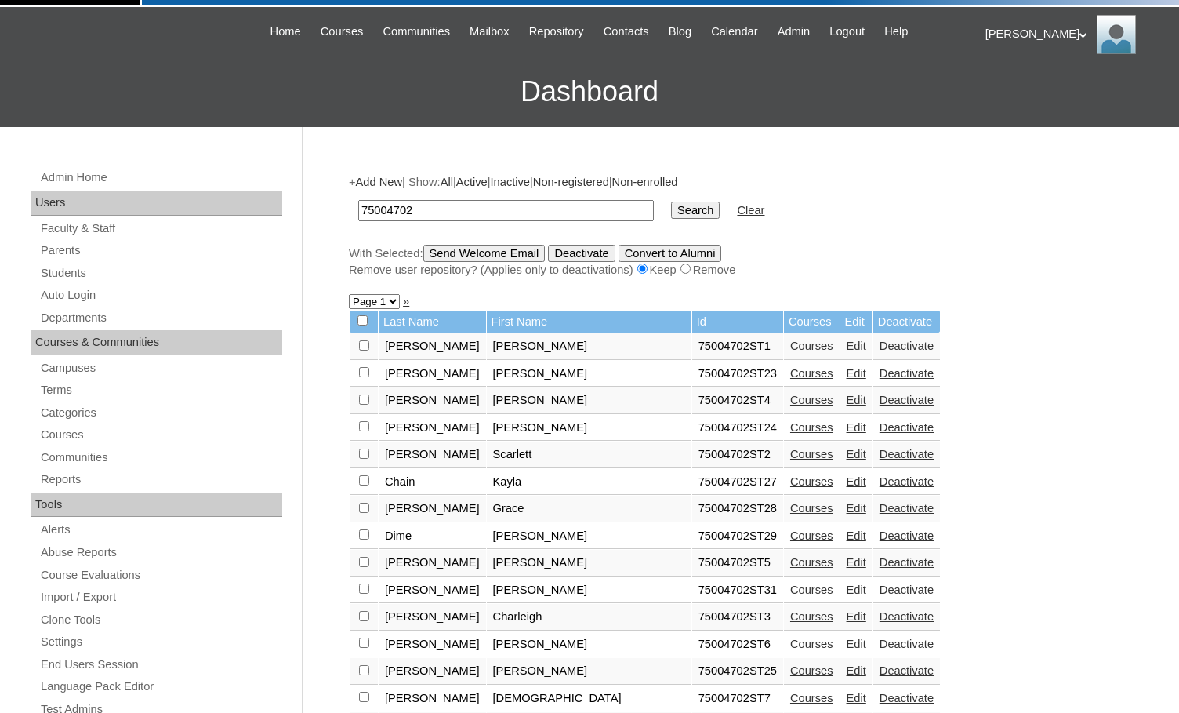
scroll to position [78, 0]
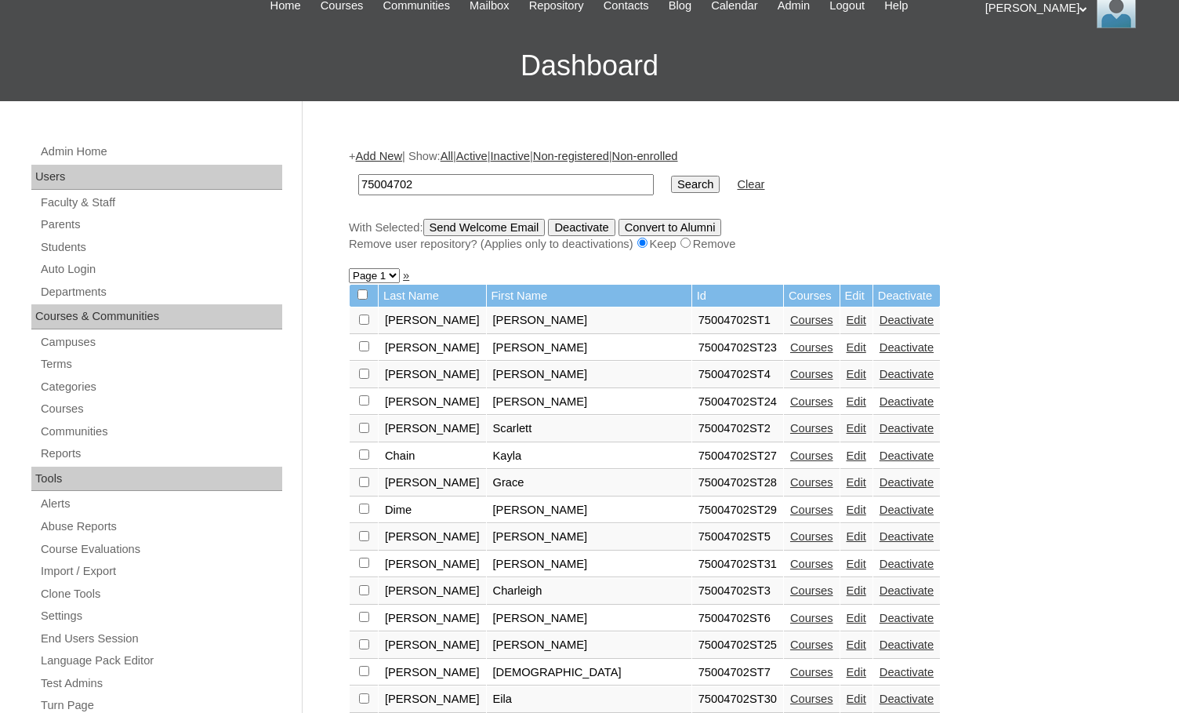
click at [790, 561] on link "Courses" at bounding box center [811, 564] width 43 height 13
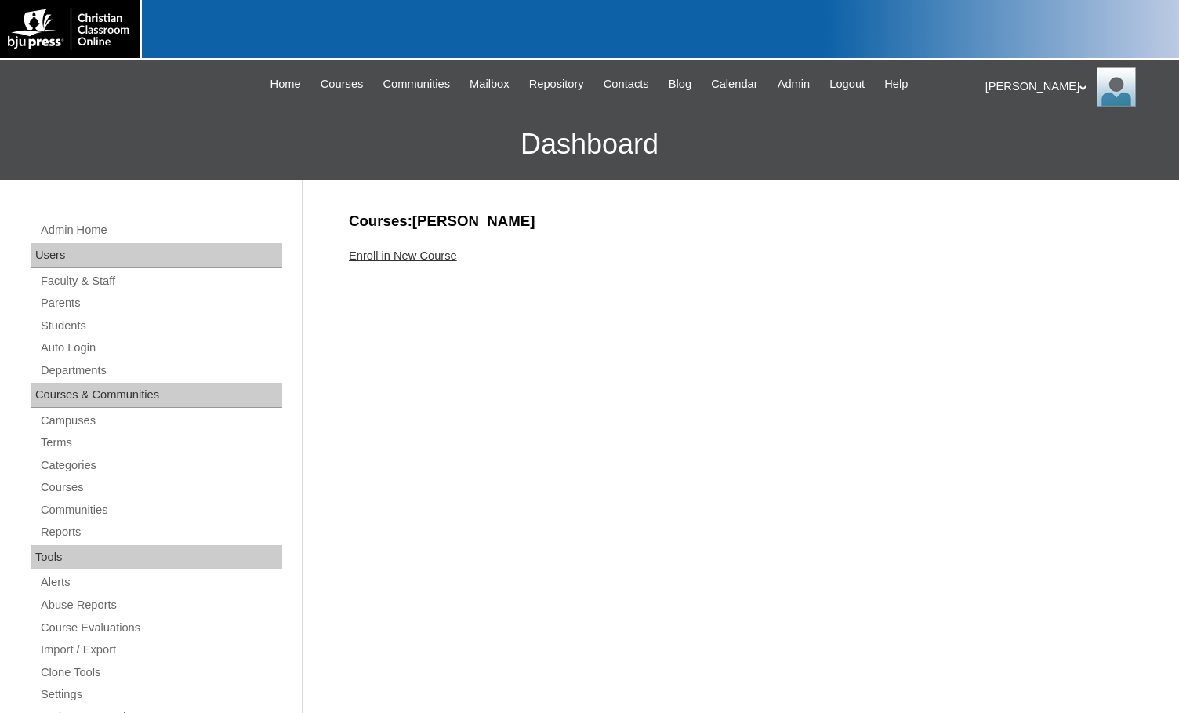
click at [451, 259] on link "Enroll in New Course" at bounding box center [403, 255] width 108 height 13
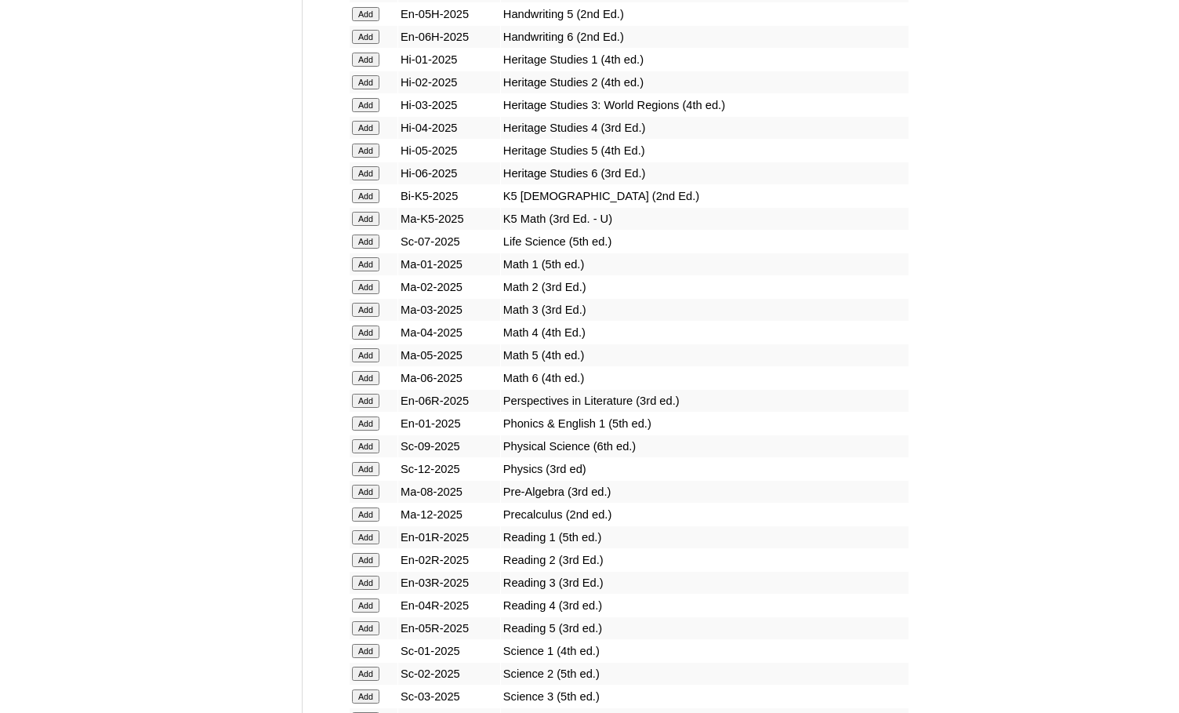
scroll to position [1647, 0]
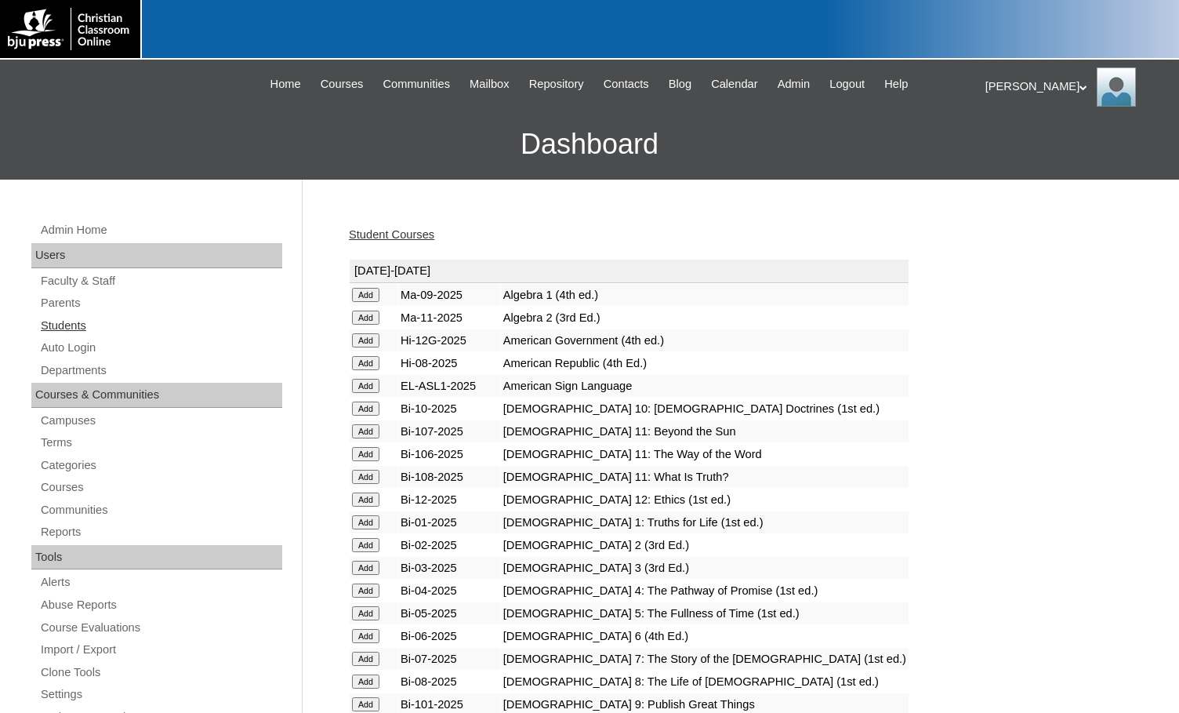
click at [71, 326] on link "Students" at bounding box center [160, 326] width 243 height 20
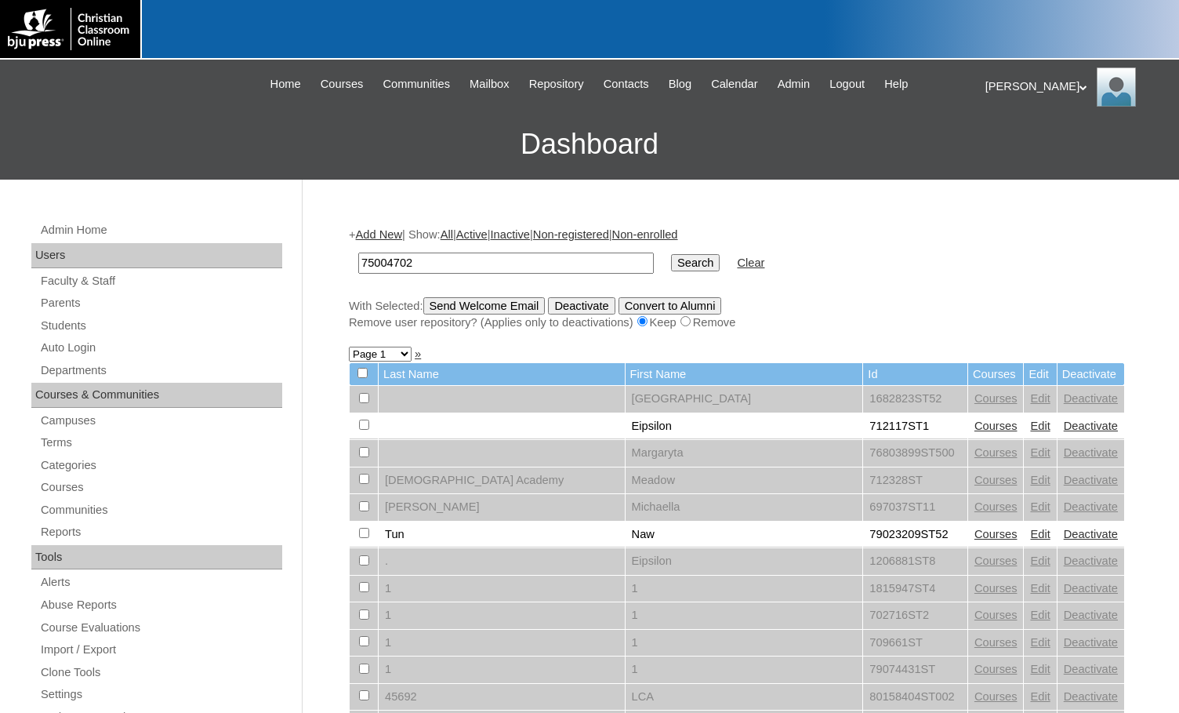
type input "75004702"
click at [671, 267] on input "Search" at bounding box center [695, 262] width 49 height 17
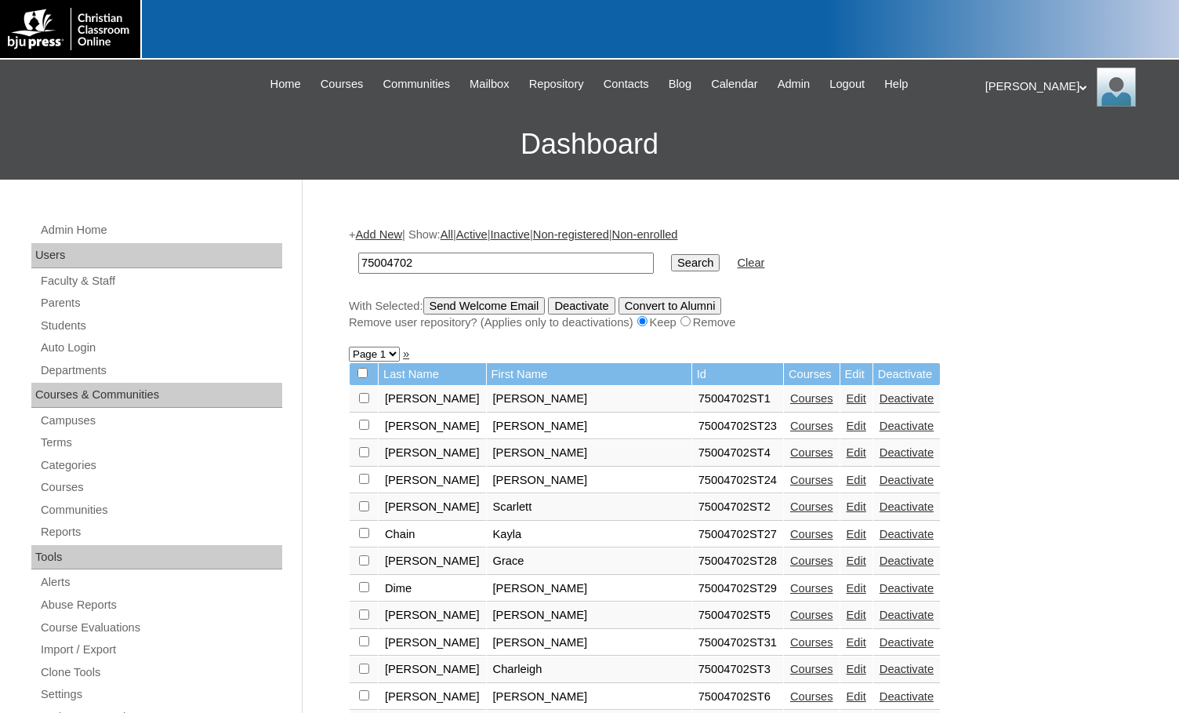
click at [364, 375] on input "checkbox" at bounding box center [363, 373] width 10 height 10
checkbox input "true"
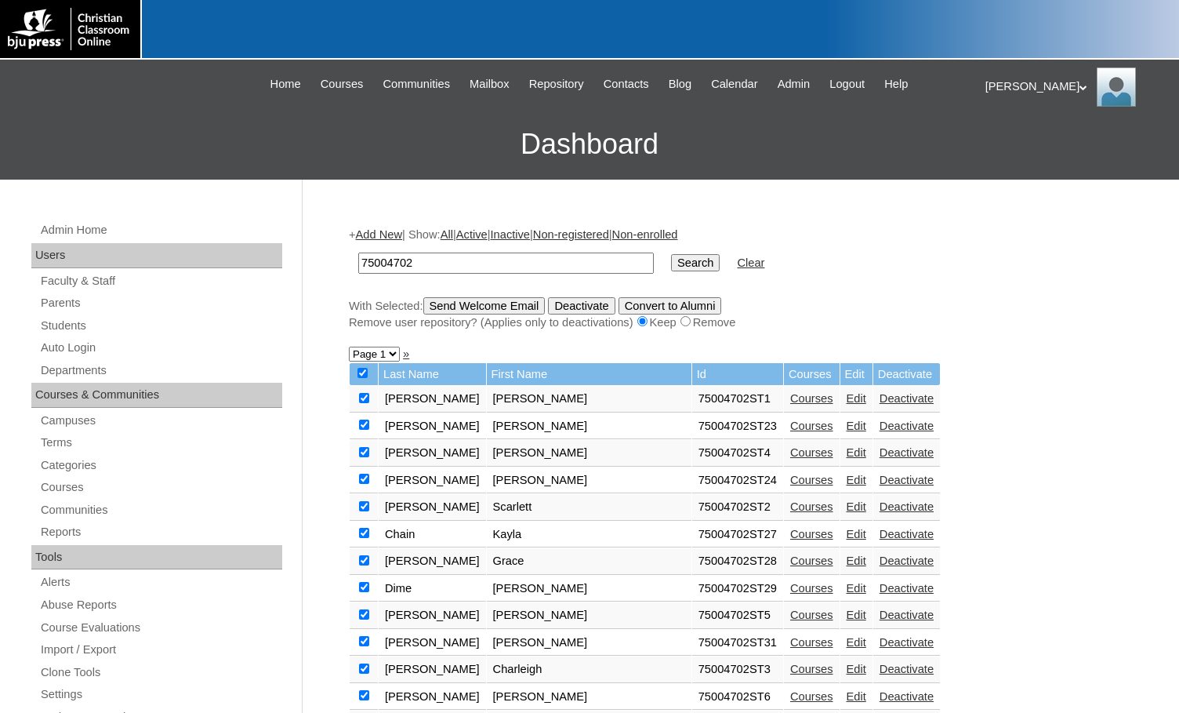
checkbox input "true"
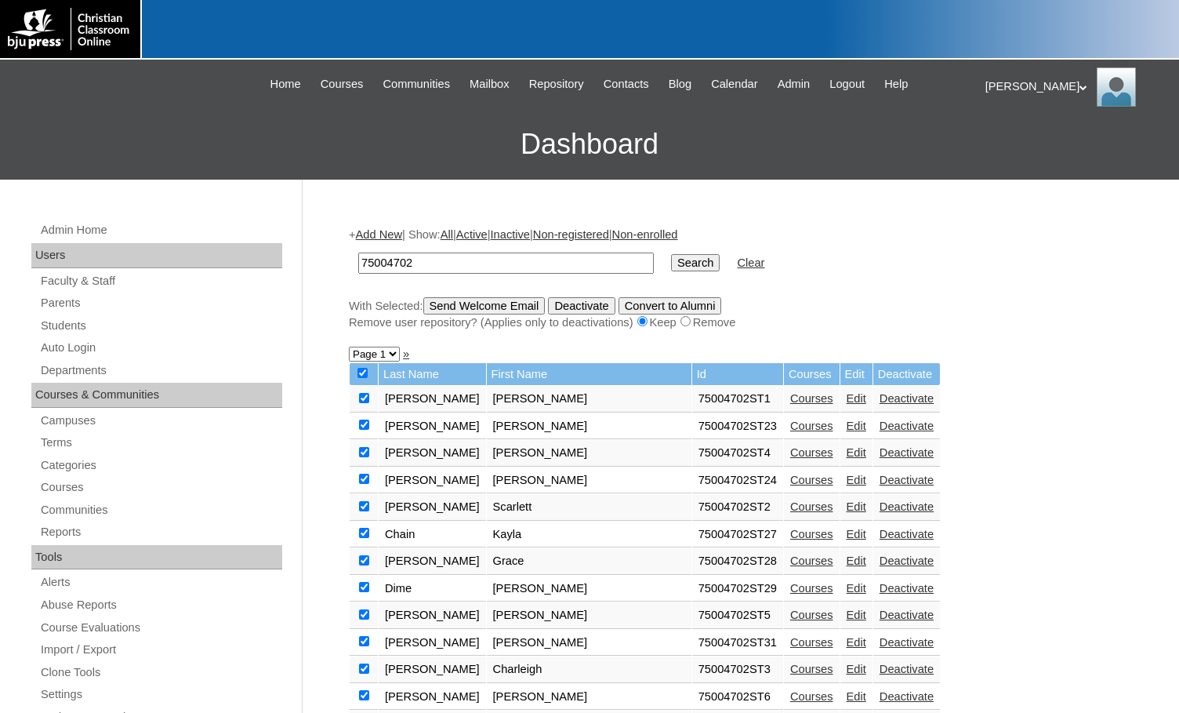
checkbox input "true"
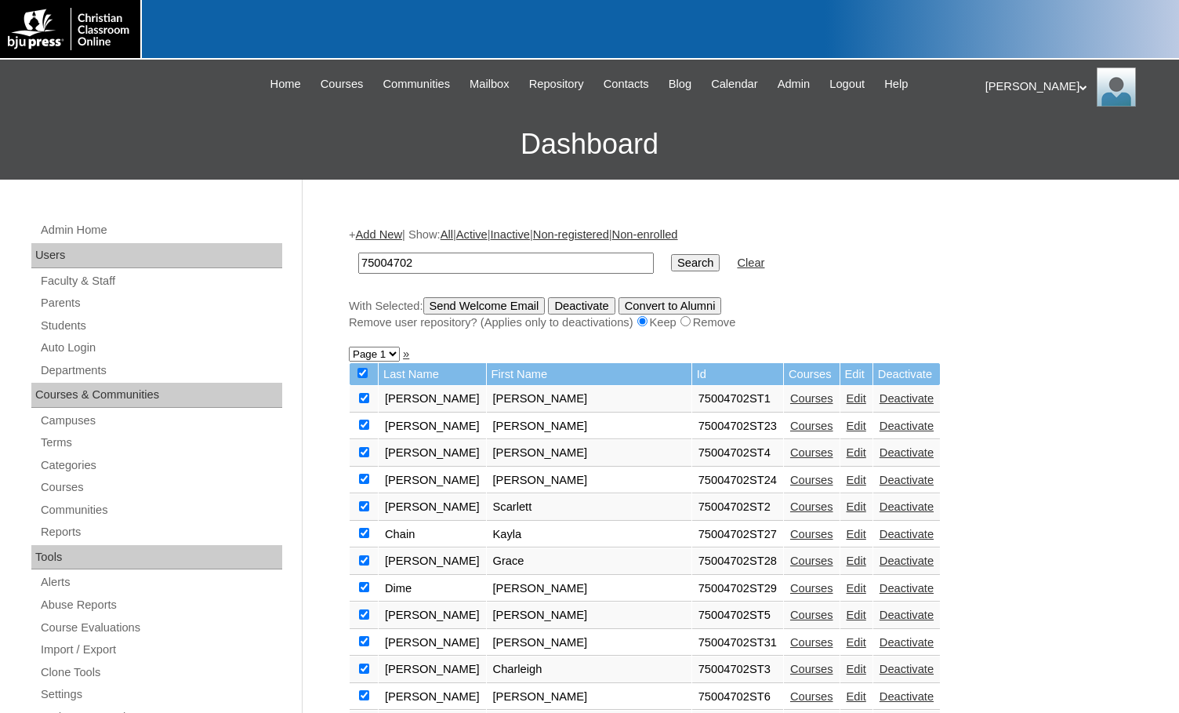
checkbox input "true"
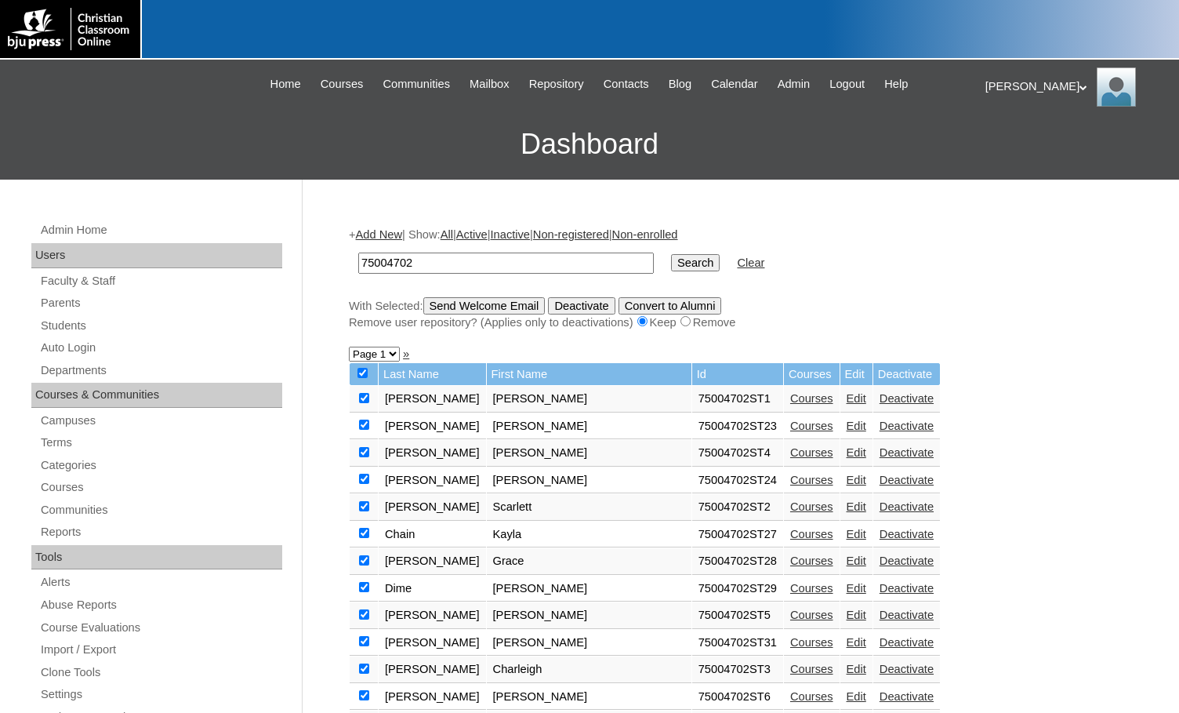
checkbox input "true"
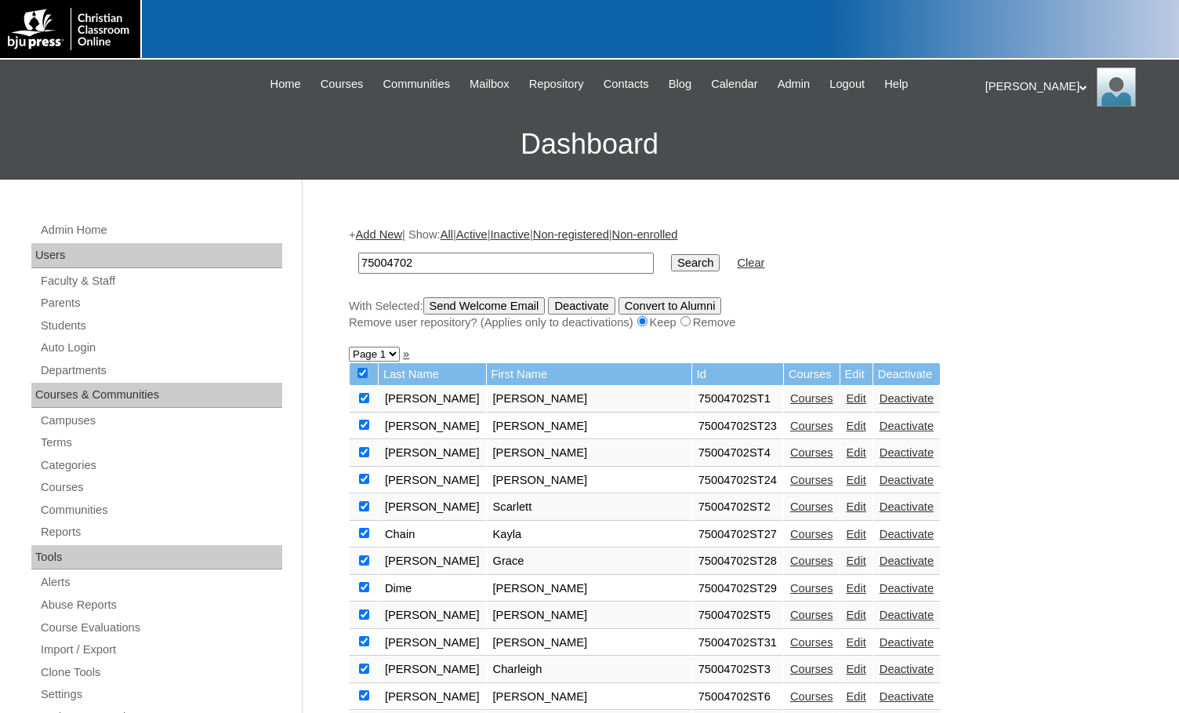
checkbox input "true"
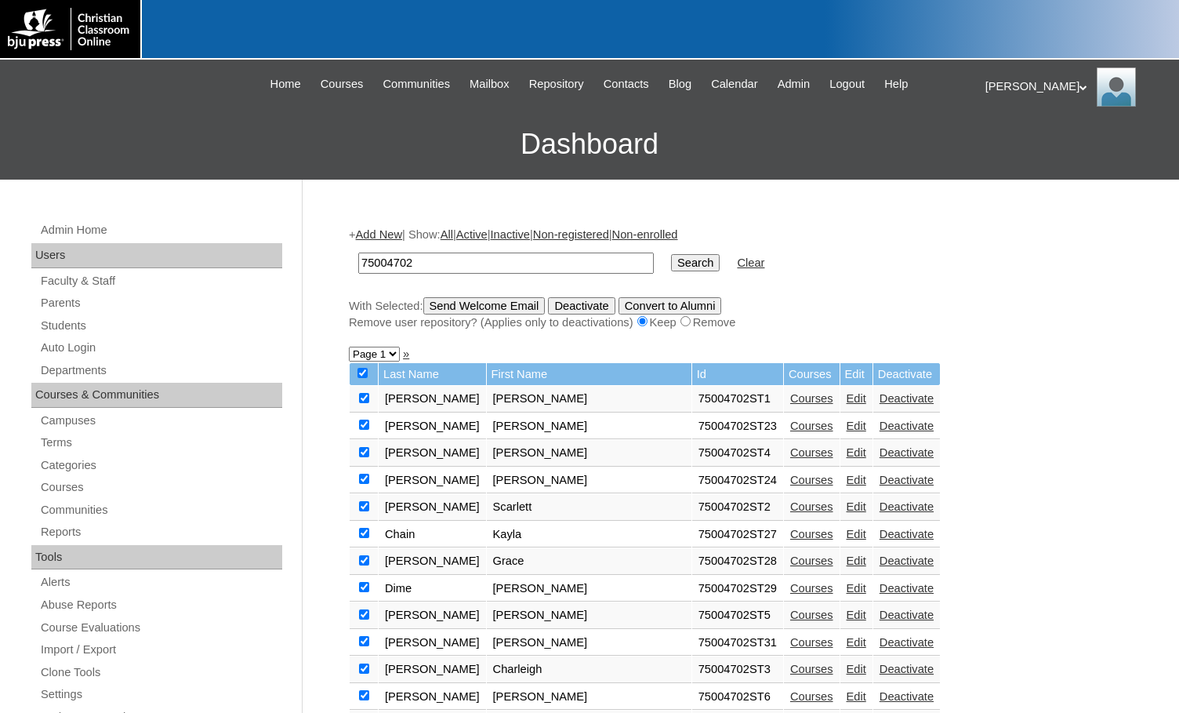
checkbox input "true"
click at [496, 308] on input "Send Welcome Email" at bounding box center [484, 305] width 122 height 17
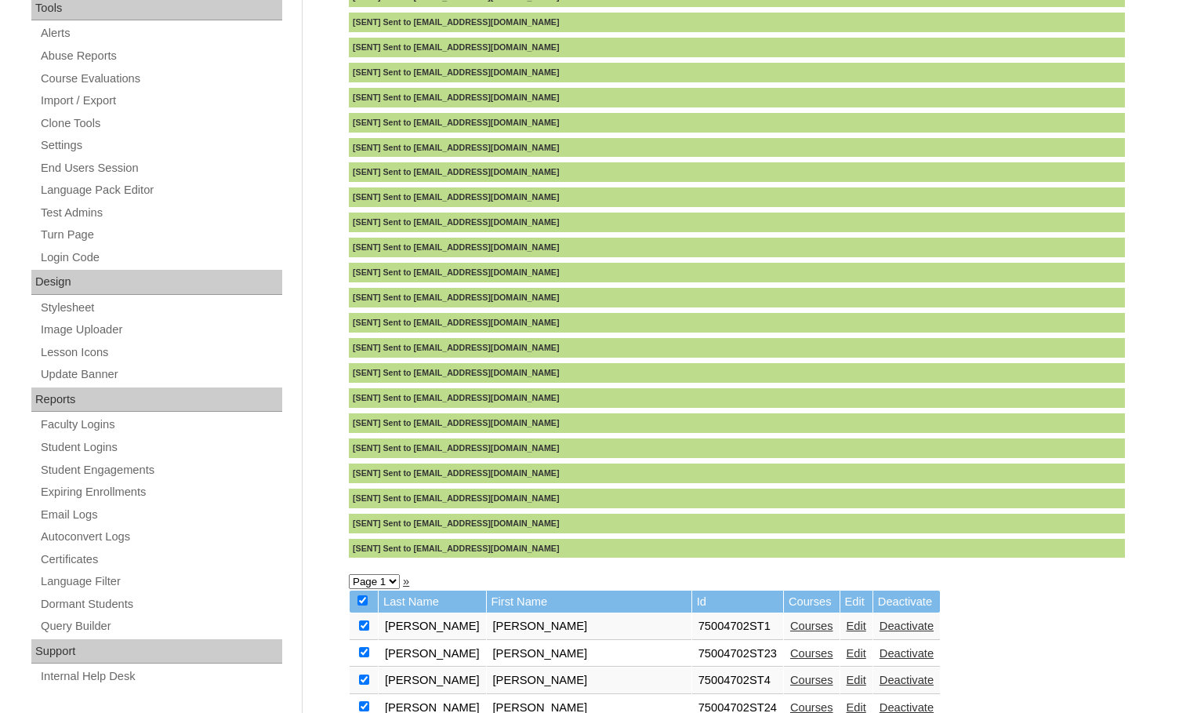
scroll to position [627, 0]
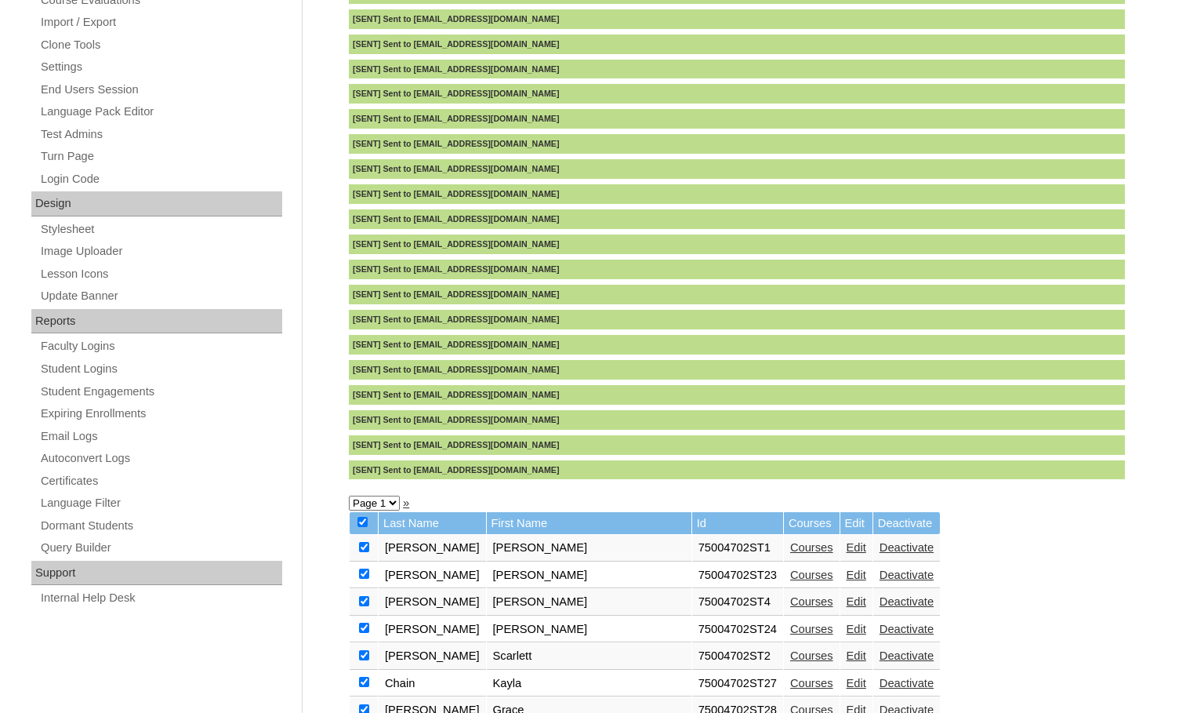
click at [380, 507] on select "Page 1" at bounding box center [374, 503] width 51 height 15
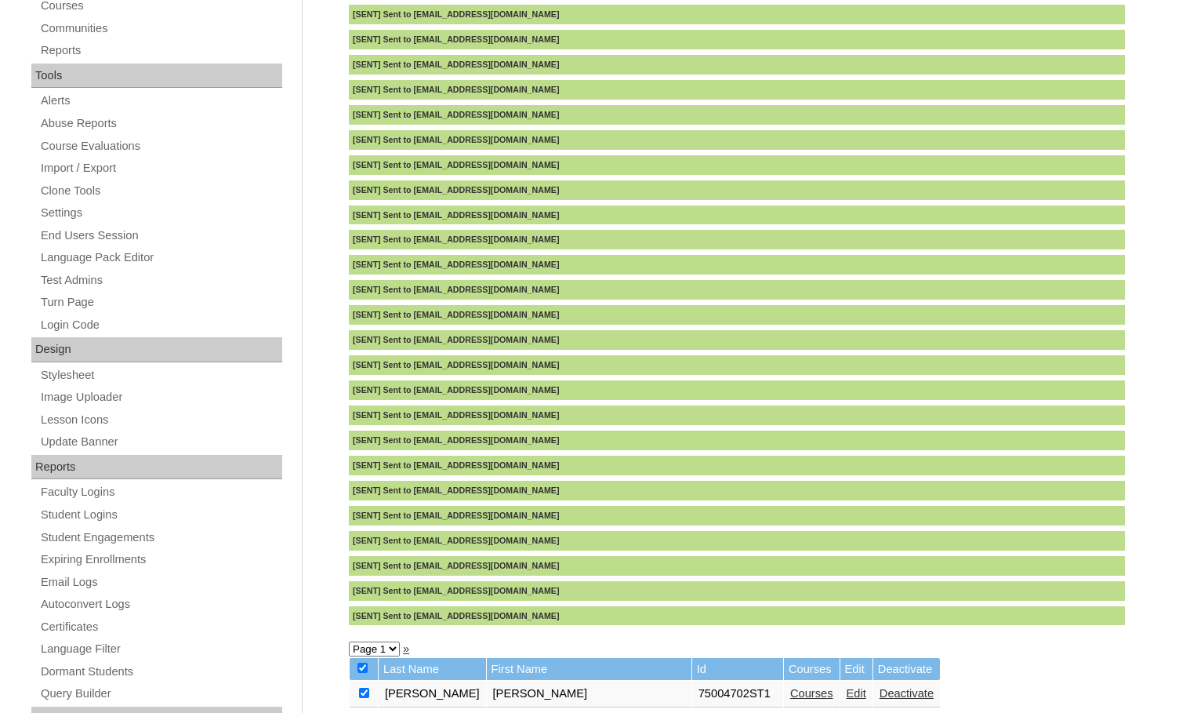
scroll to position [314, 0]
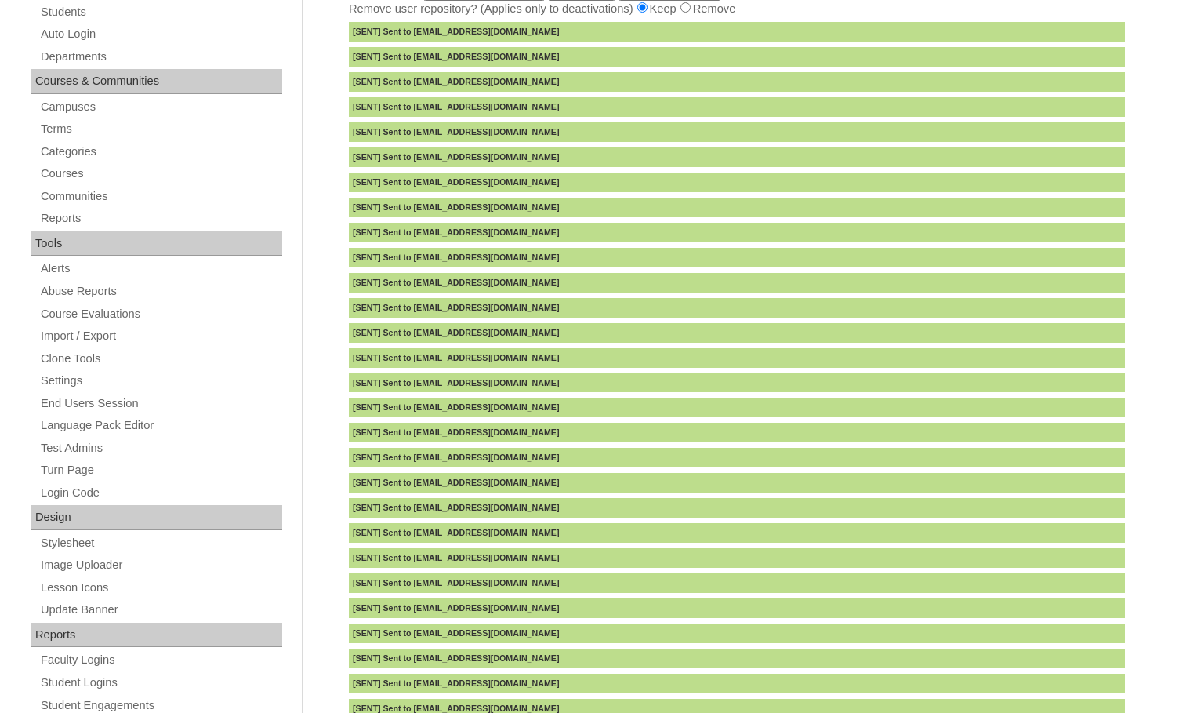
drag, startPoint x: 2, startPoint y: 177, endPoint x: 10, endPoint y: 164, distance: 15.5
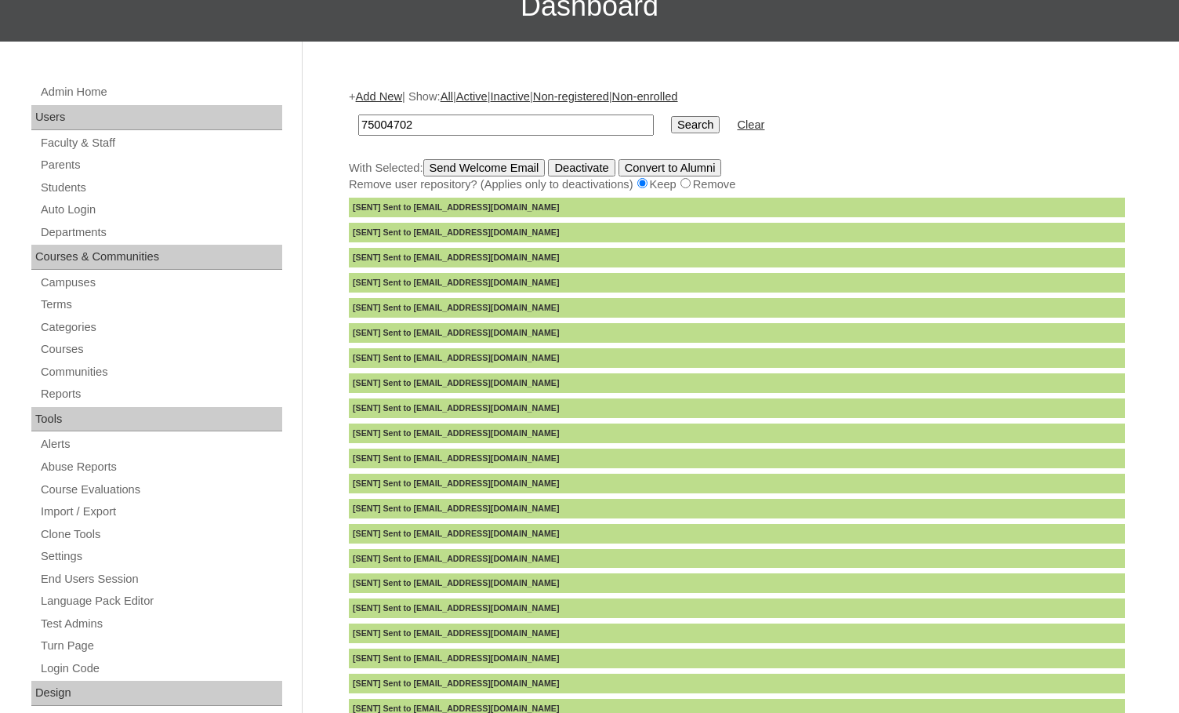
scroll to position [0, 0]
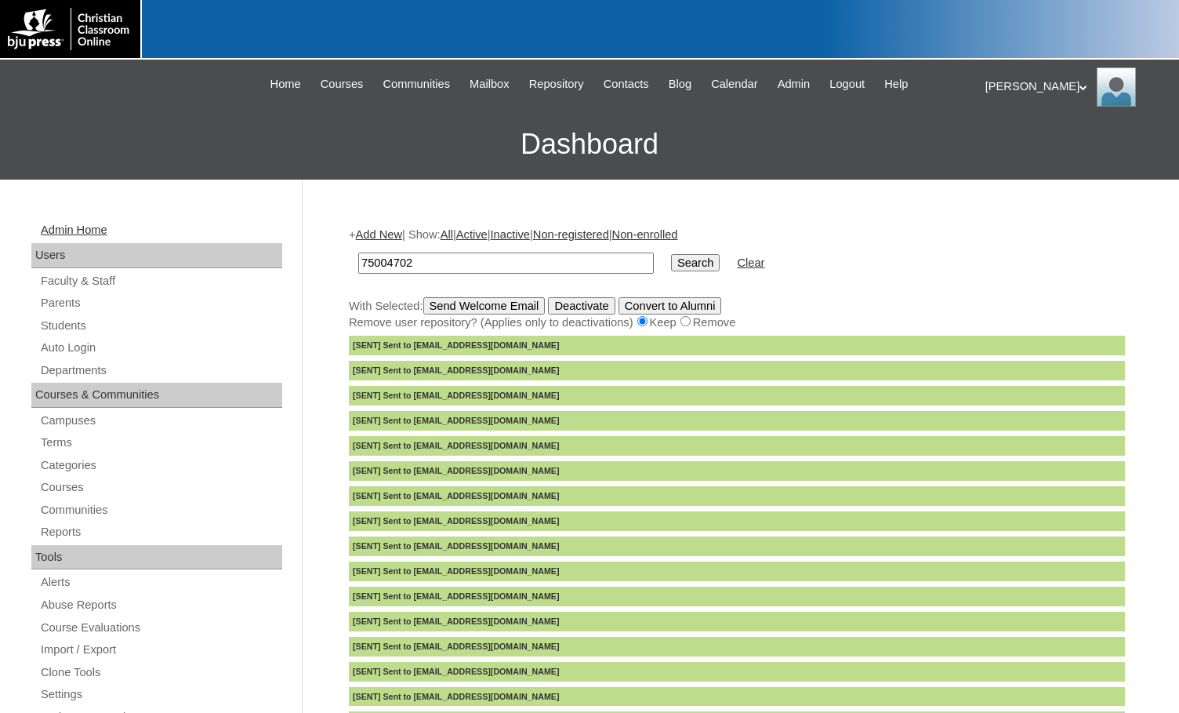
drag, startPoint x: 459, startPoint y: 256, endPoint x: 238, endPoint y: 234, distance: 221.5
paste input "18443"
type input "718443"
click at [671, 267] on input "Search" at bounding box center [695, 262] width 49 height 17
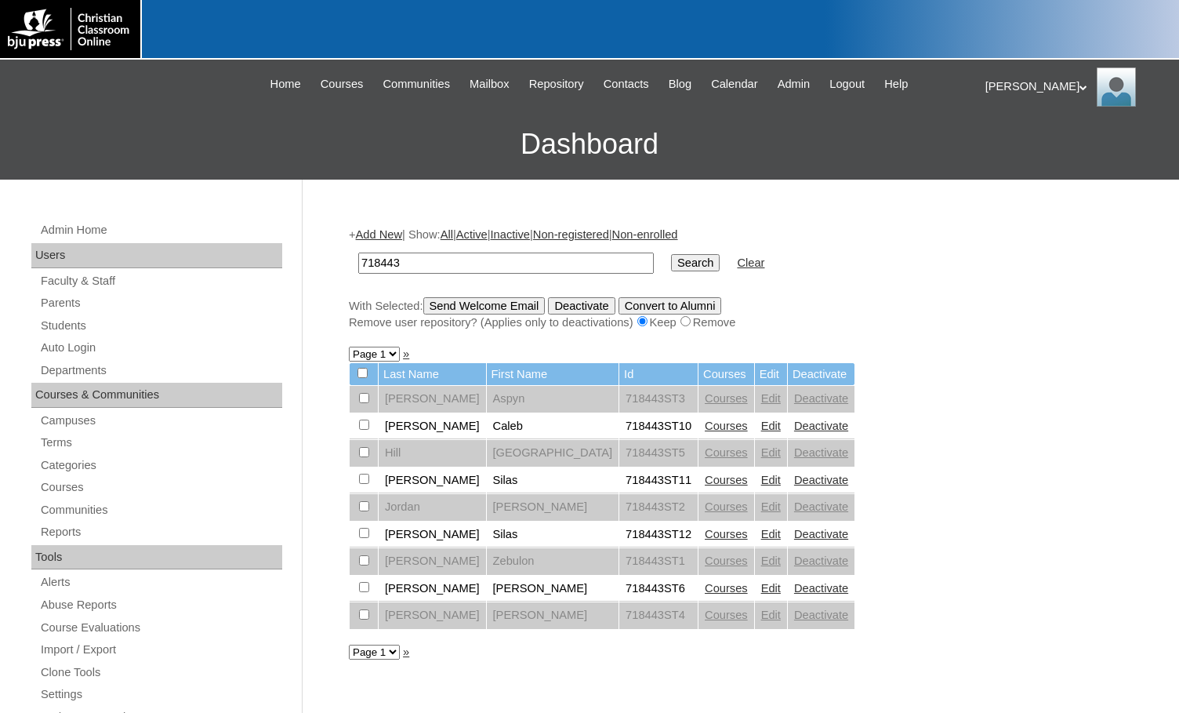
click at [761, 620] on link "Edit" at bounding box center [771, 615] width 20 height 13
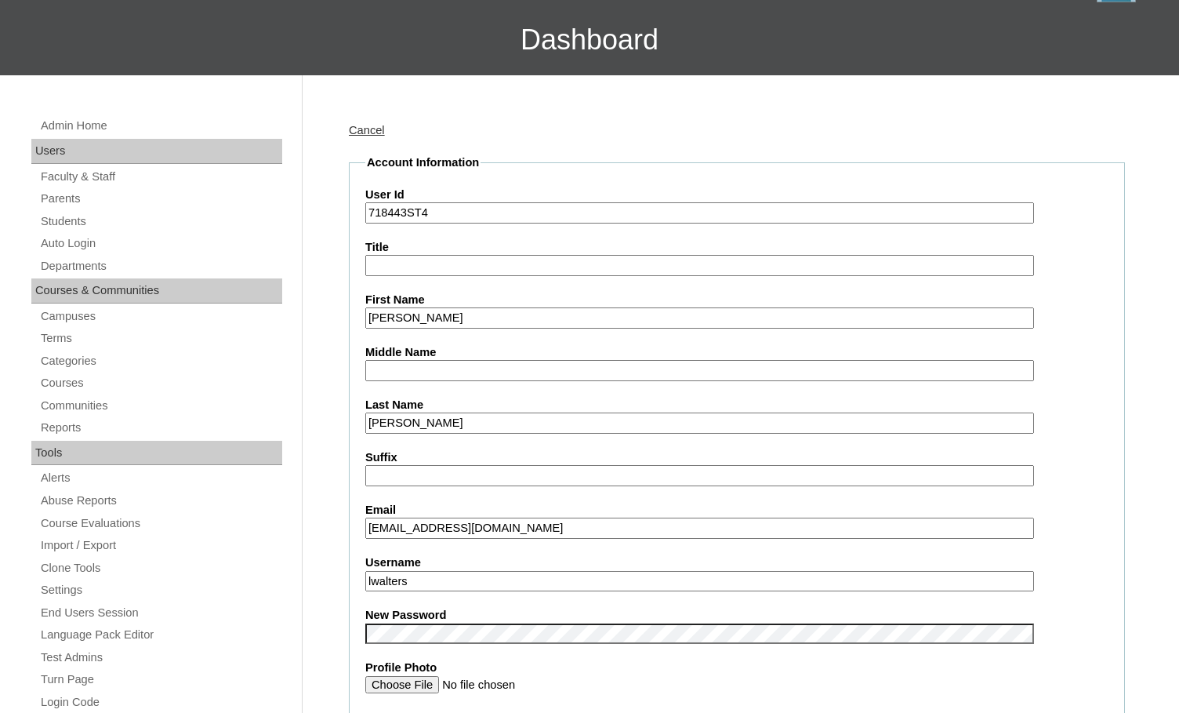
scroll to position [314, 0]
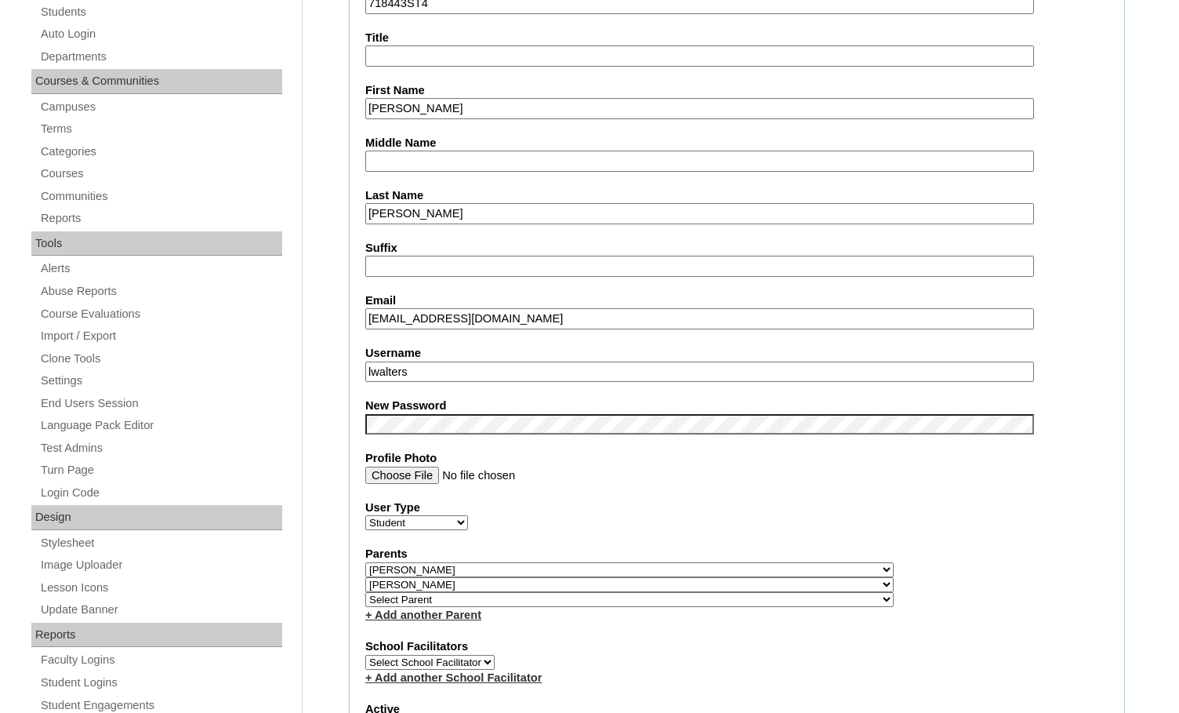
click at [710, 587] on select "Select Parent , [GEOGRAPHIC_DATA], Ma 1, 1 23-24 accountMorgan, [PERSON_NAME] 6…" at bounding box center [629, 584] width 529 height 15
select select
click at [365, 577] on select "Select Parent , [GEOGRAPHIC_DATA], Ma 1, 1 23-24 accountMorgan, [PERSON_NAME] 6…" at bounding box center [629, 584] width 529 height 15
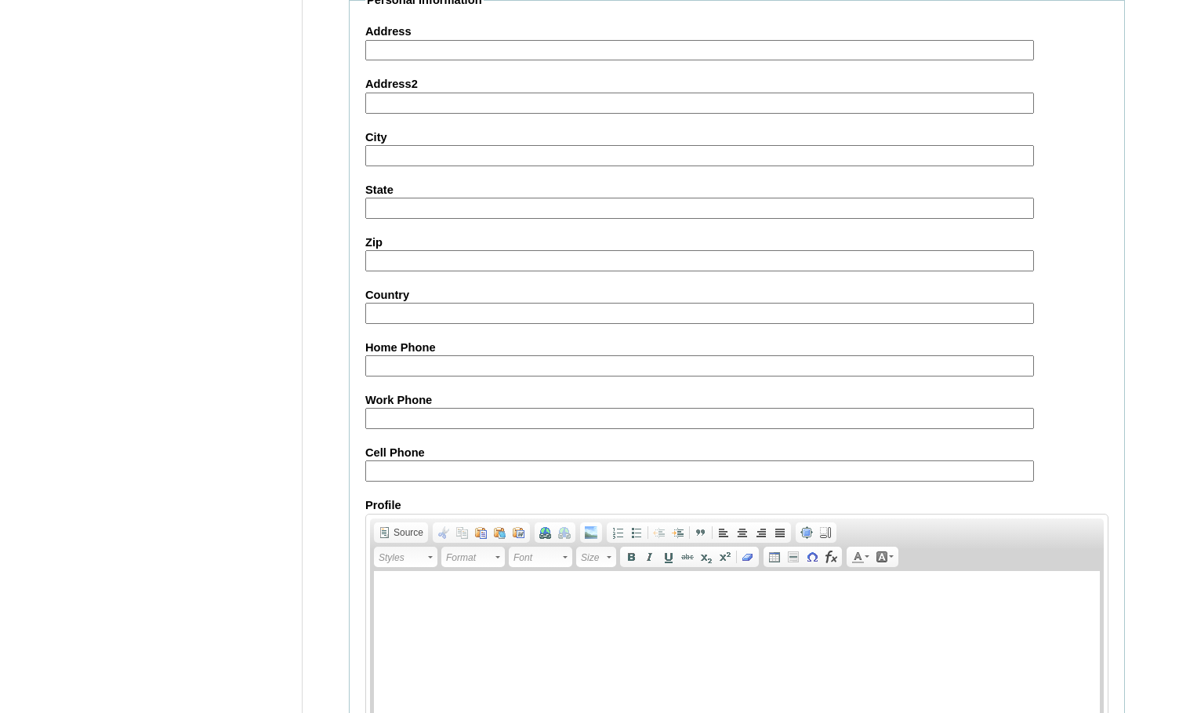
scroll to position [1692, 0]
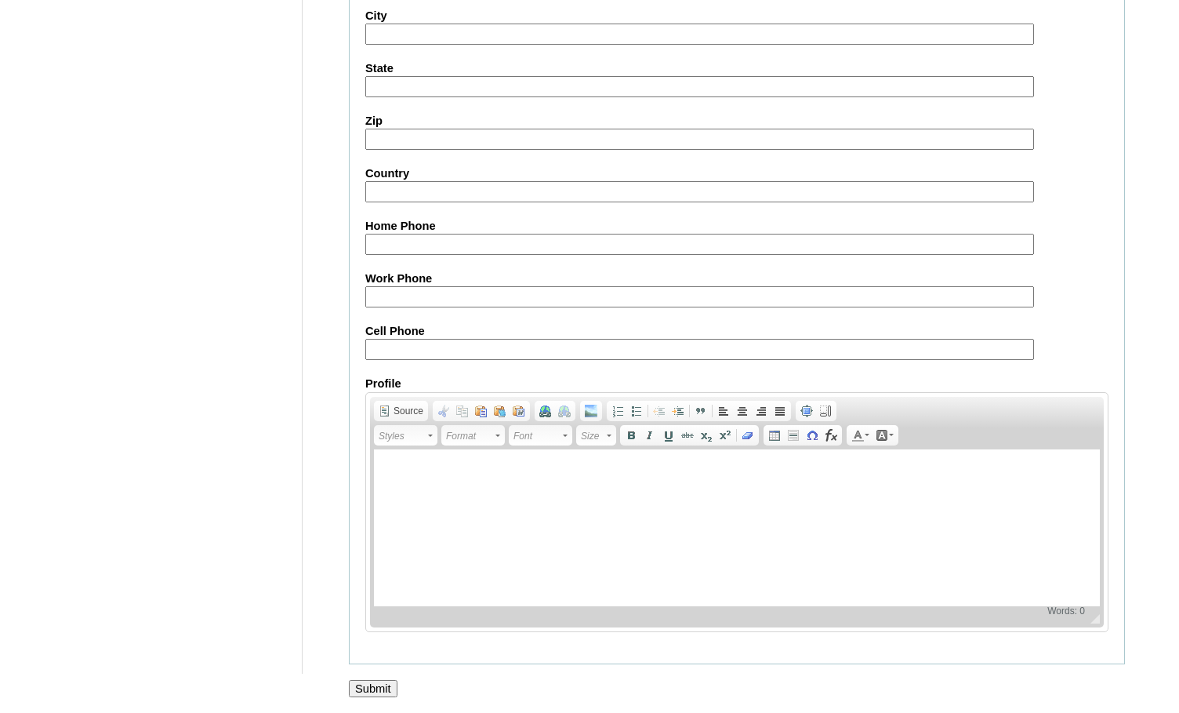
click at [387, 680] on input "Submit" at bounding box center [373, 688] width 49 height 17
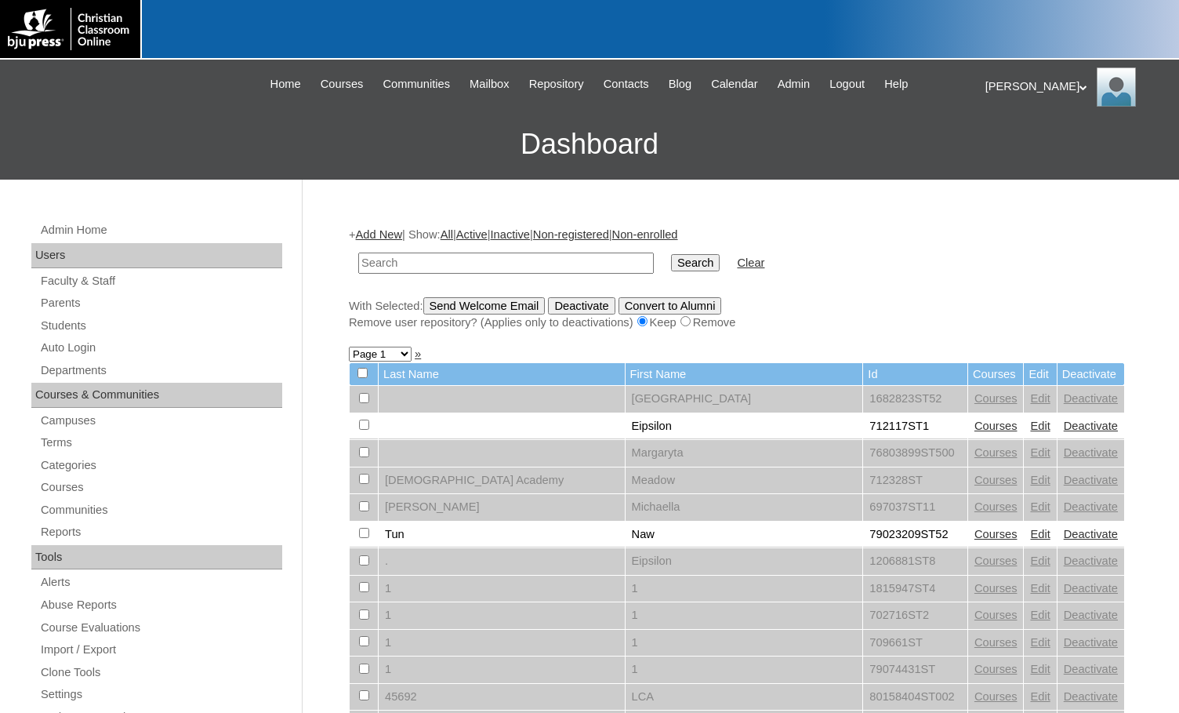
click at [456, 263] on input "text" at bounding box center [506, 263] width 296 height 21
paste input "718443"
type input "718443"
click at [671, 264] on input "Search" at bounding box center [695, 262] width 49 height 17
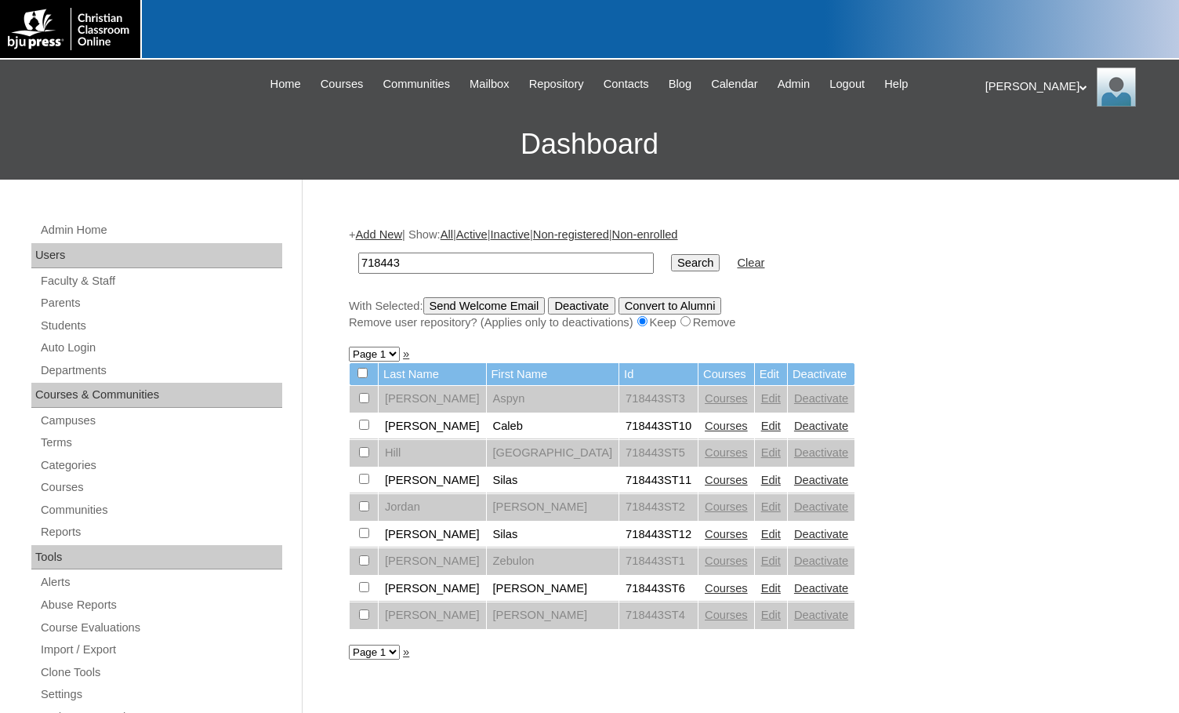
click at [388, 230] on link "Add New" at bounding box center [379, 234] width 46 height 13
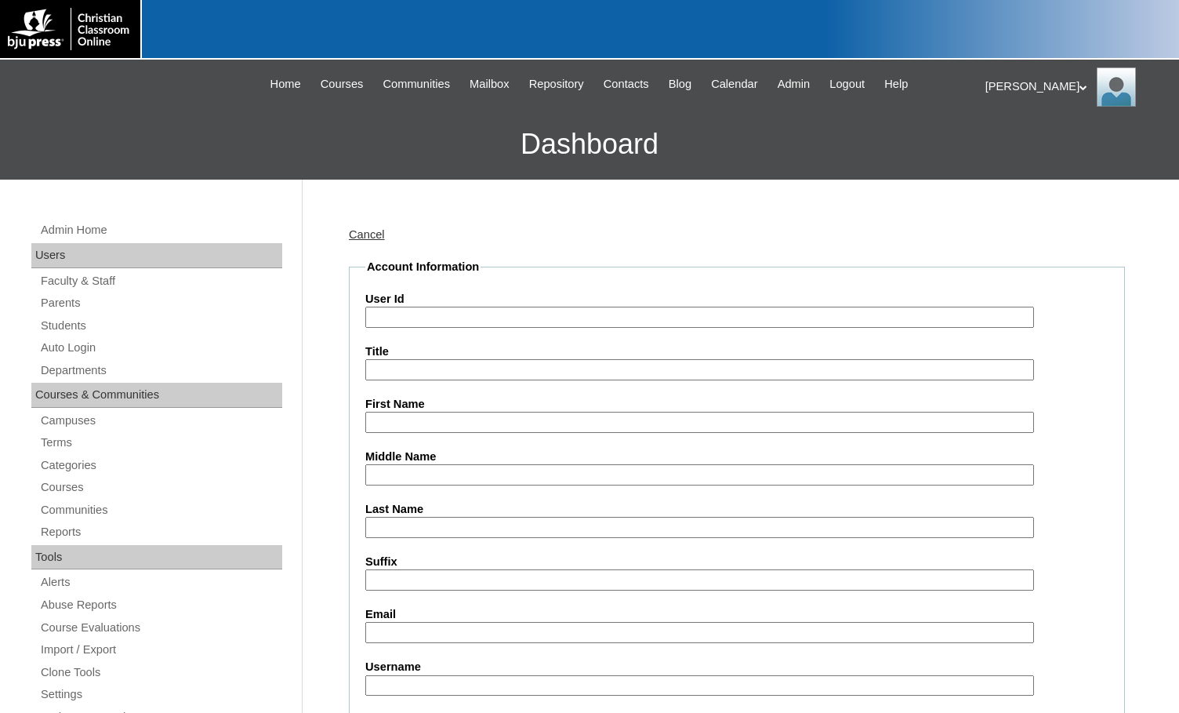
click at [431, 318] on input "User Id" at bounding box center [699, 317] width 669 height 21
paste input "718443"
type input "718443ST7"
type input "Julia"
type input "Chrisman"
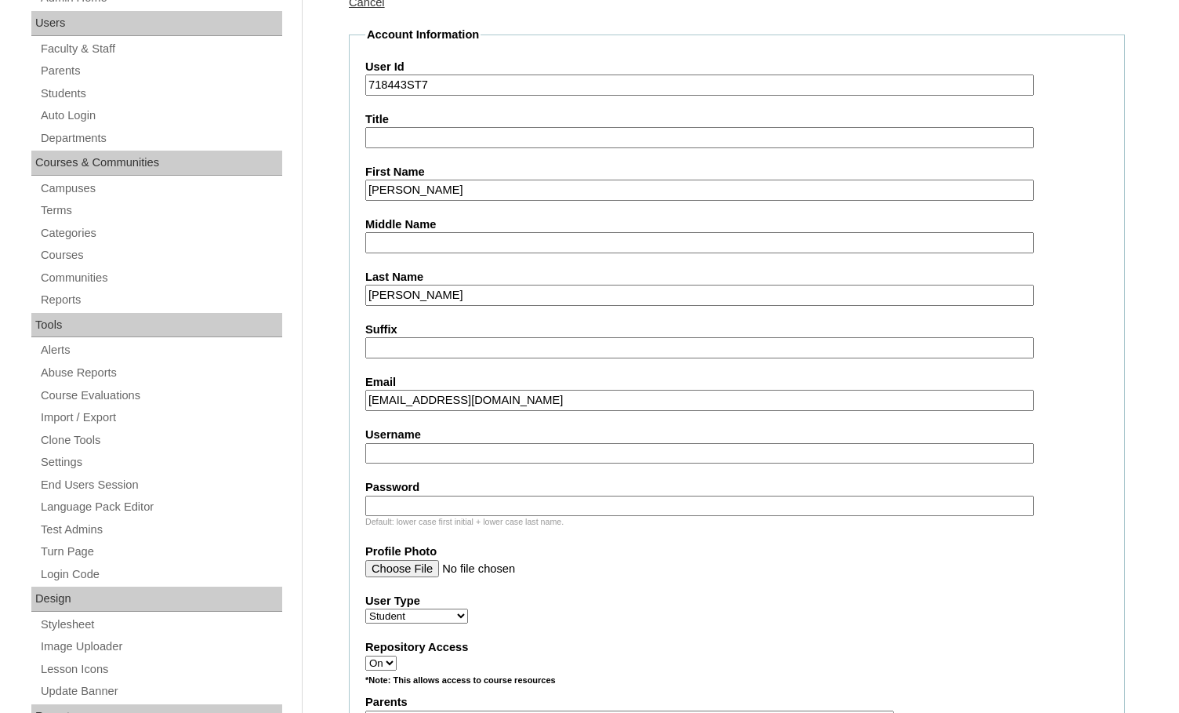
scroll to position [235, 0]
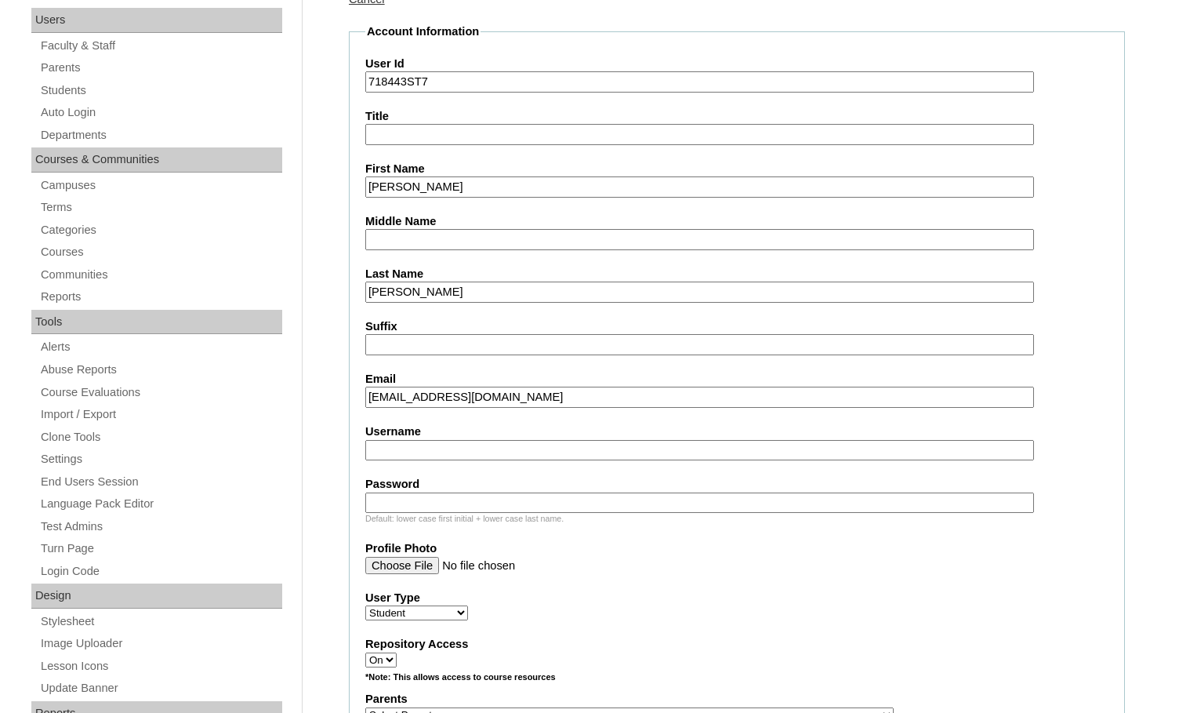
type input "chrismanju@bcsbrevard.org"
type input "julia.chrisman"
click at [465, 498] on input "Password" at bounding box center [699, 502] width 669 height 21
type input "12345"
drag, startPoint x: 473, startPoint y: 452, endPoint x: 333, endPoint y: 434, distance: 140.8
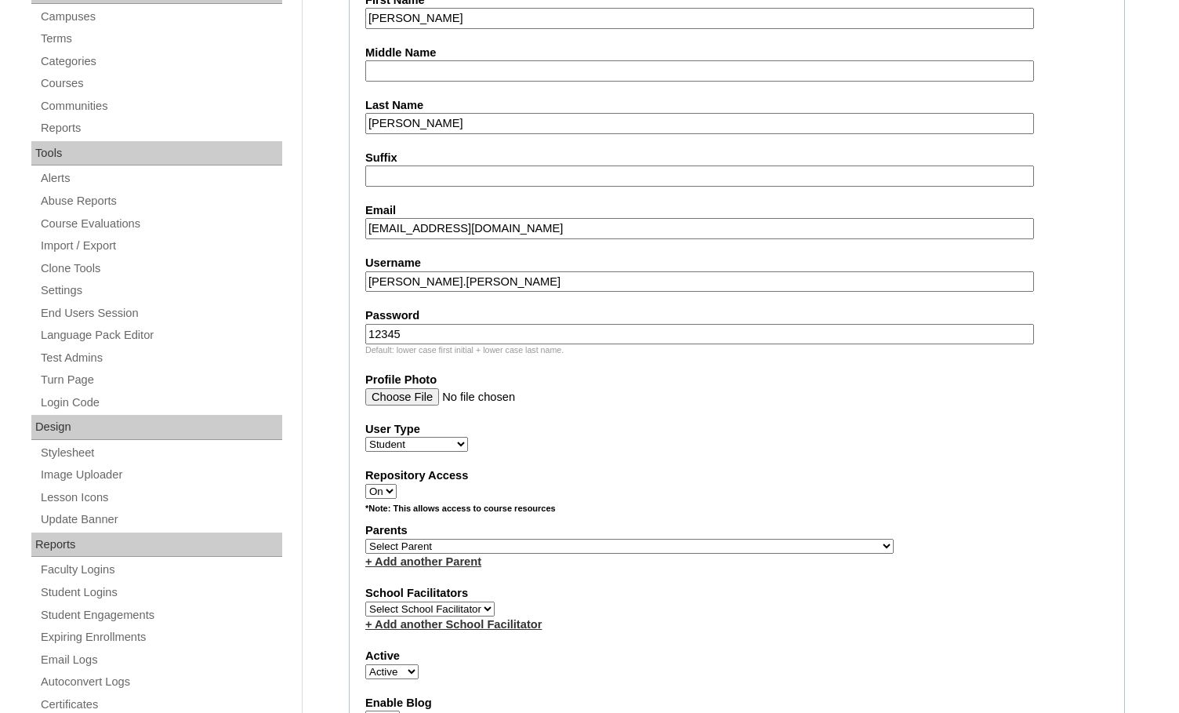
scroll to position [471, 0]
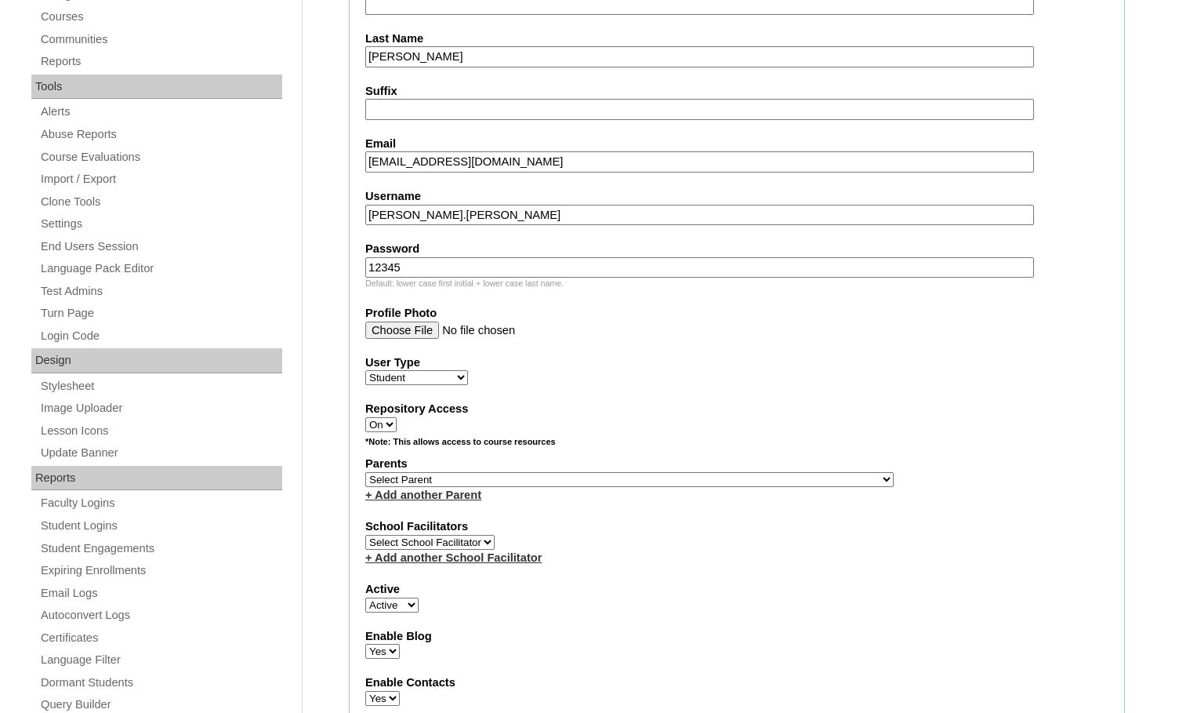
drag, startPoint x: 700, startPoint y: 480, endPoint x: 809, endPoint y: 467, distance: 110.6
click at [700, 480] on select "Select Parent , [GEOGRAPHIC_DATA], Ma 1, 1 23-24 accountMorgan, [PERSON_NAME] 6…" at bounding box center [629, 479] width 529 height 15
select select "33375"
click at [811, 488] on div "+ Add another Parent" at bounding box center [736, 495] width 743 height 16
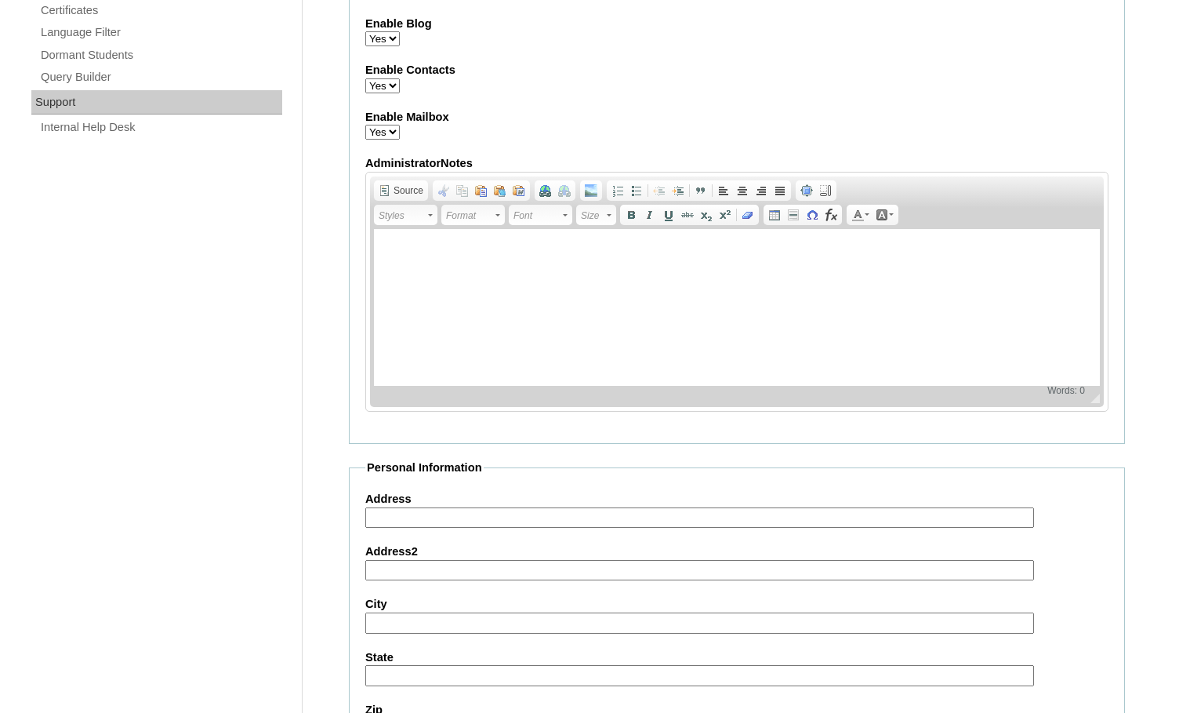
scroll to position [1688, 0]
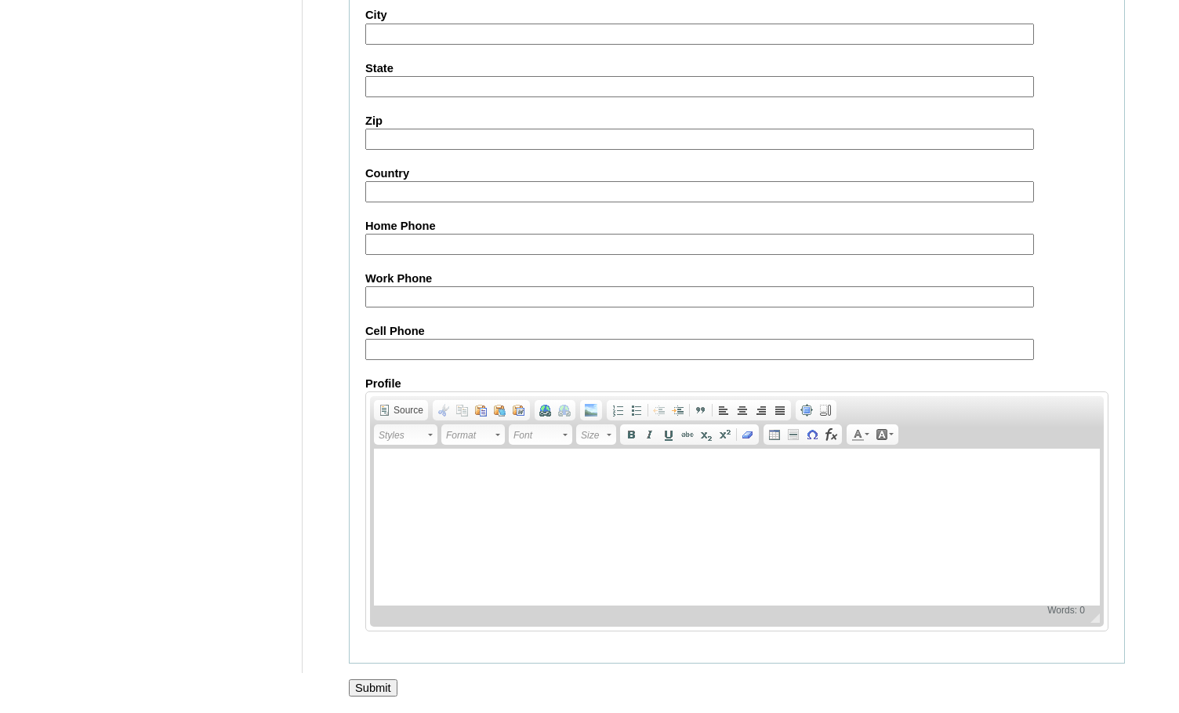
click at [376, 689] on input "Submit" at bounding box center [373, 687] width 49 height 17
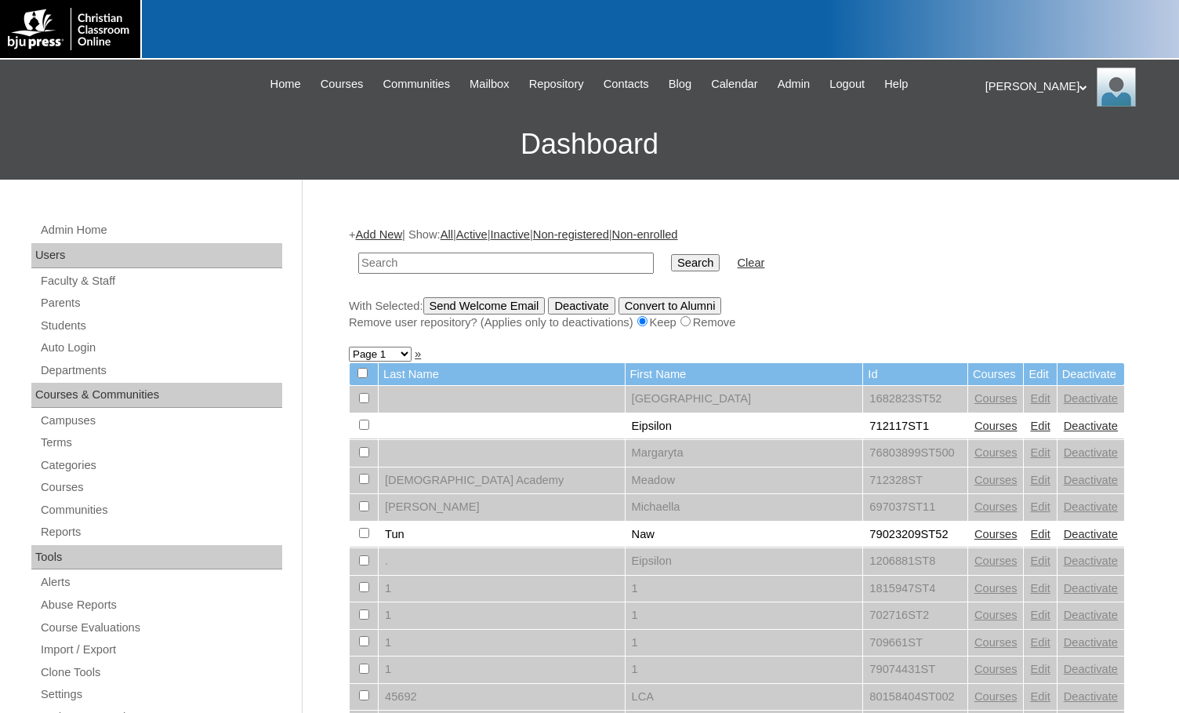
click at [371, 230] on link "Add New" at bounding box center [379, 234] width 46 height 13
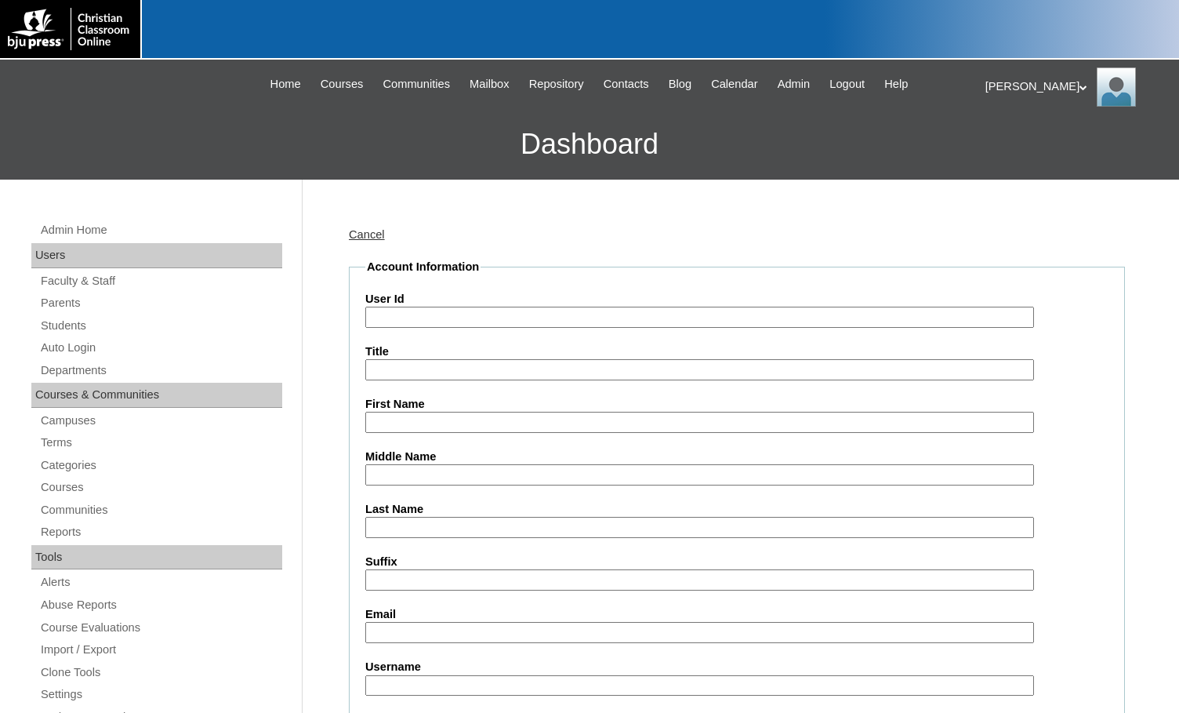
click at [461, 322] on input "User Id" at bounding box center [699, 317] width 669 height 21
paste input "julia.chrisman"
type input "j"
paste input "718443"
type input "718443ST8"
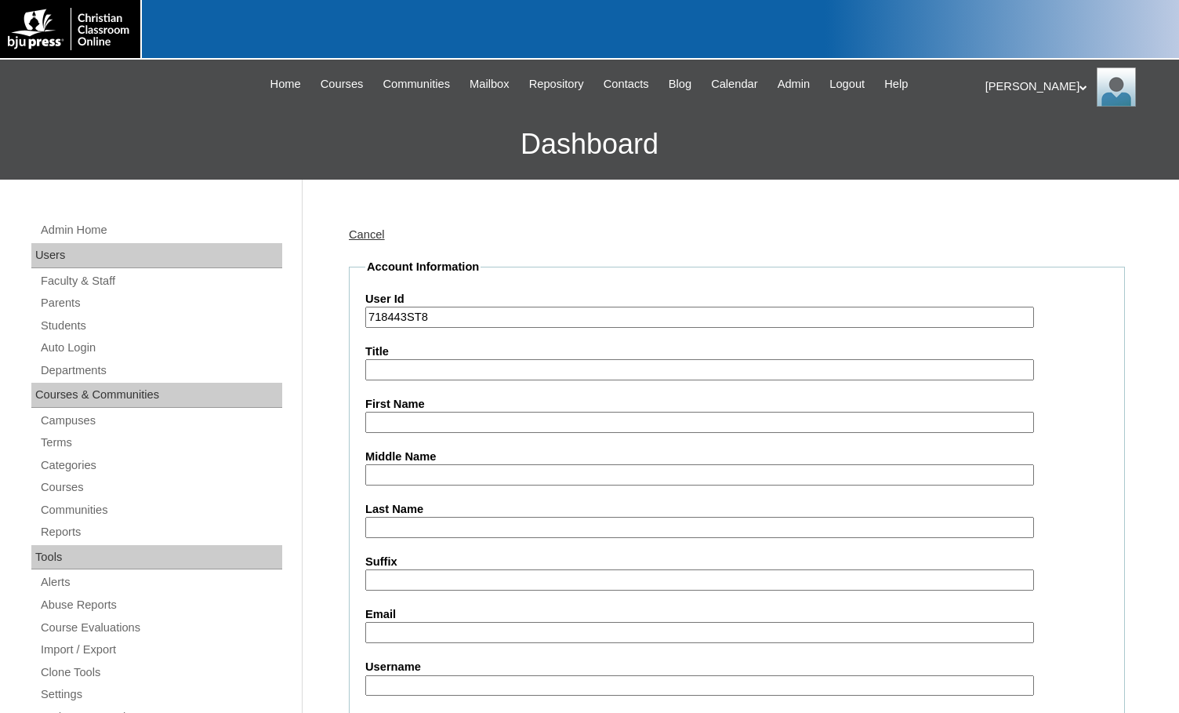
click at [399, 427] on input "First Name" at bounding box center [699, 422] width 669 height 21
type input "Bentley"
type input "Deaver"
click at [427, 623] on input "Email" at bounding box center [699, 632] width 669 height 21
paste input "deaverbe@bcsbrevard.org"
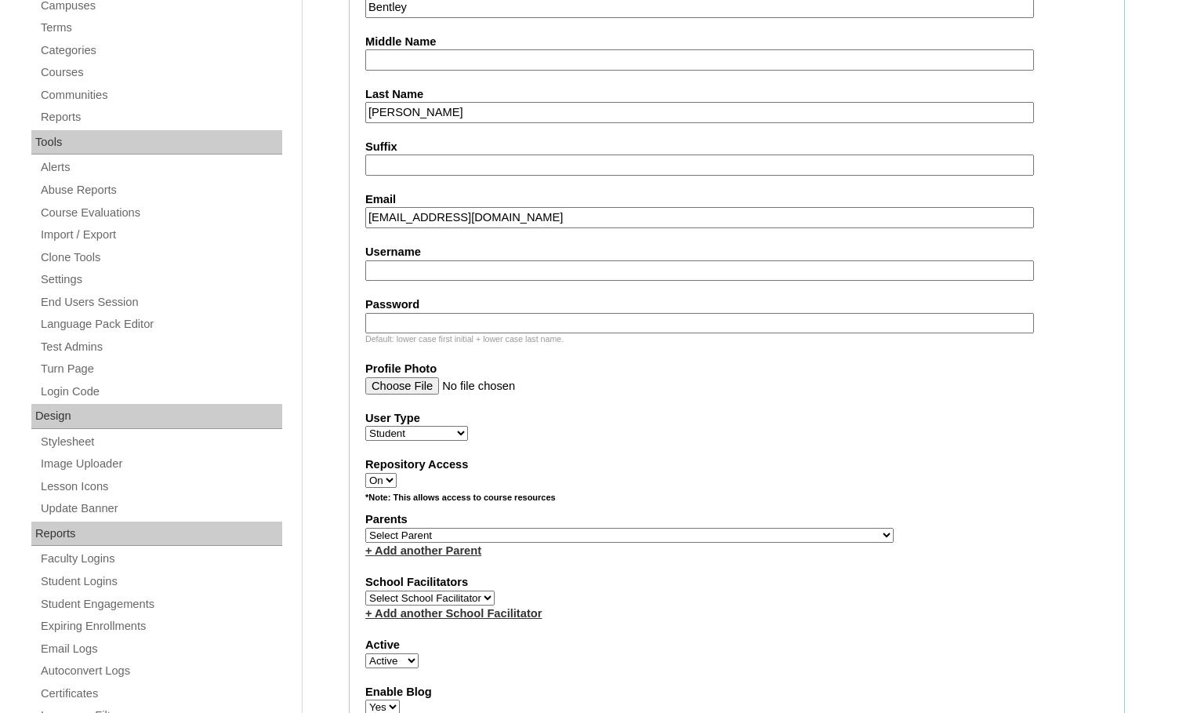
scroll to position [471, 0]
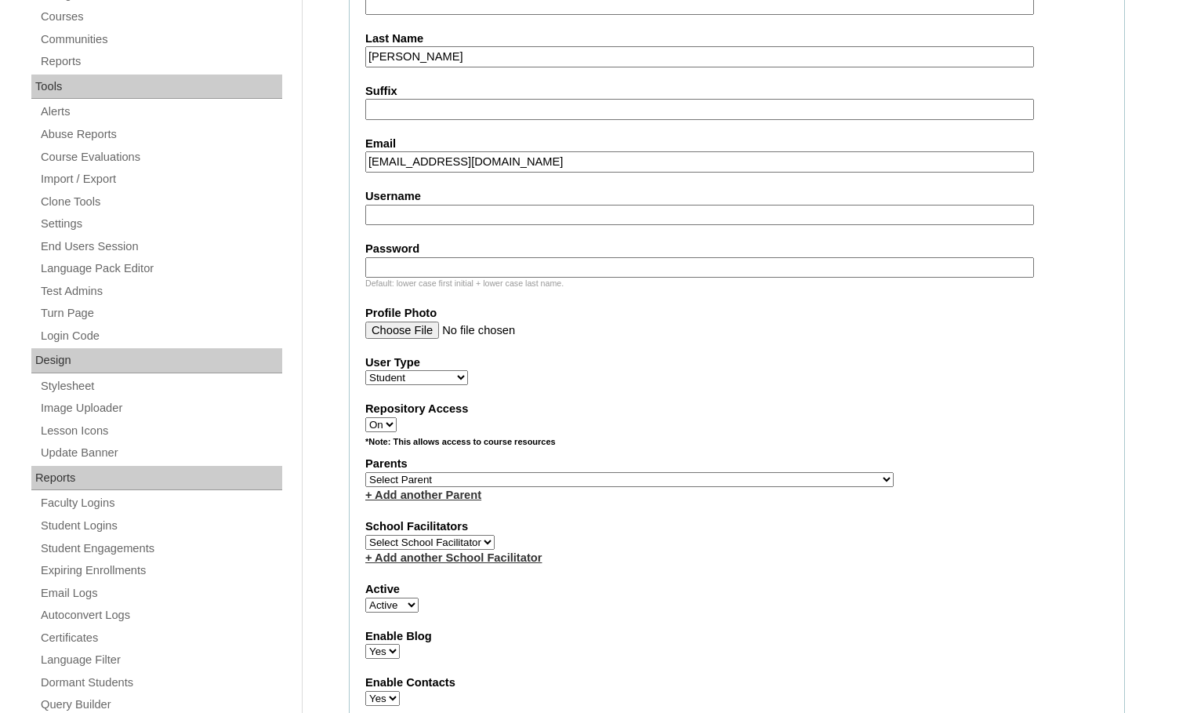
type input "deaverbe@bcsbrevard.org"
click at [690, 482] on select "Select Parent , Fautanu, Ma 1, 1 23-24 accountMorgan, Jason 6th Street Mennonit…" at bounding box center [629, 479] width 529 height 15
select select "33375"
click at [736, 487] on div "+ Add another Parent" at bounding box center [736, 495] width 743 height 16
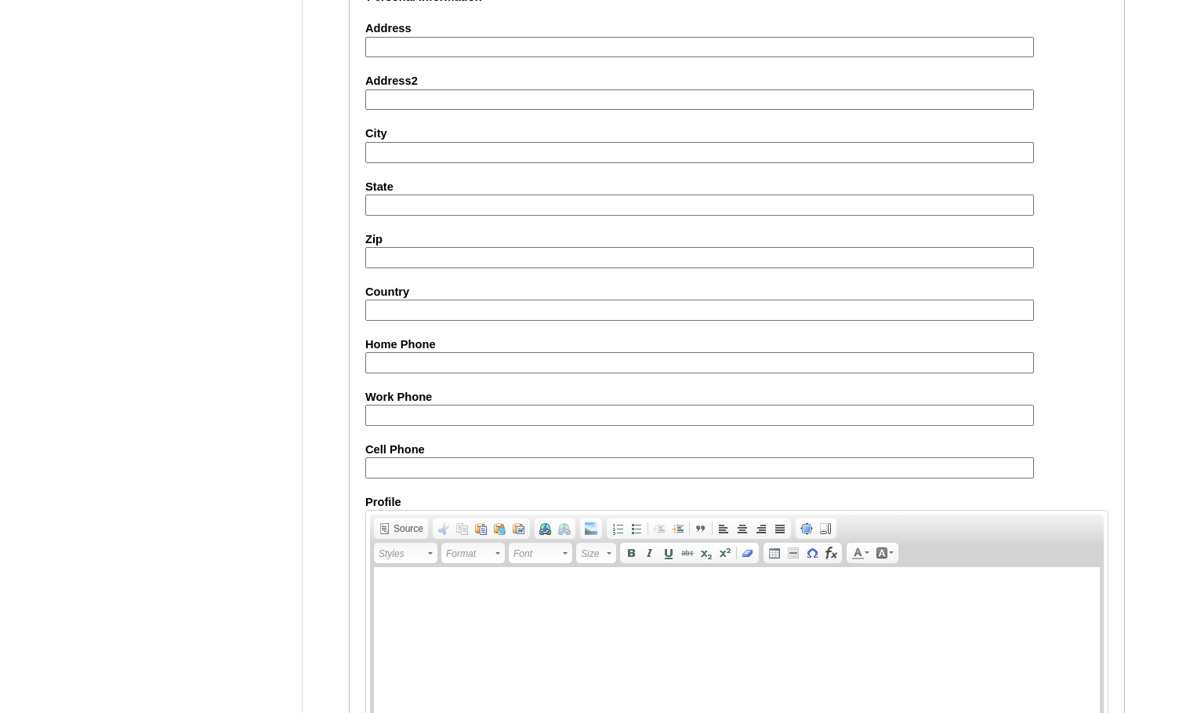
scroll to position [1688, 0]
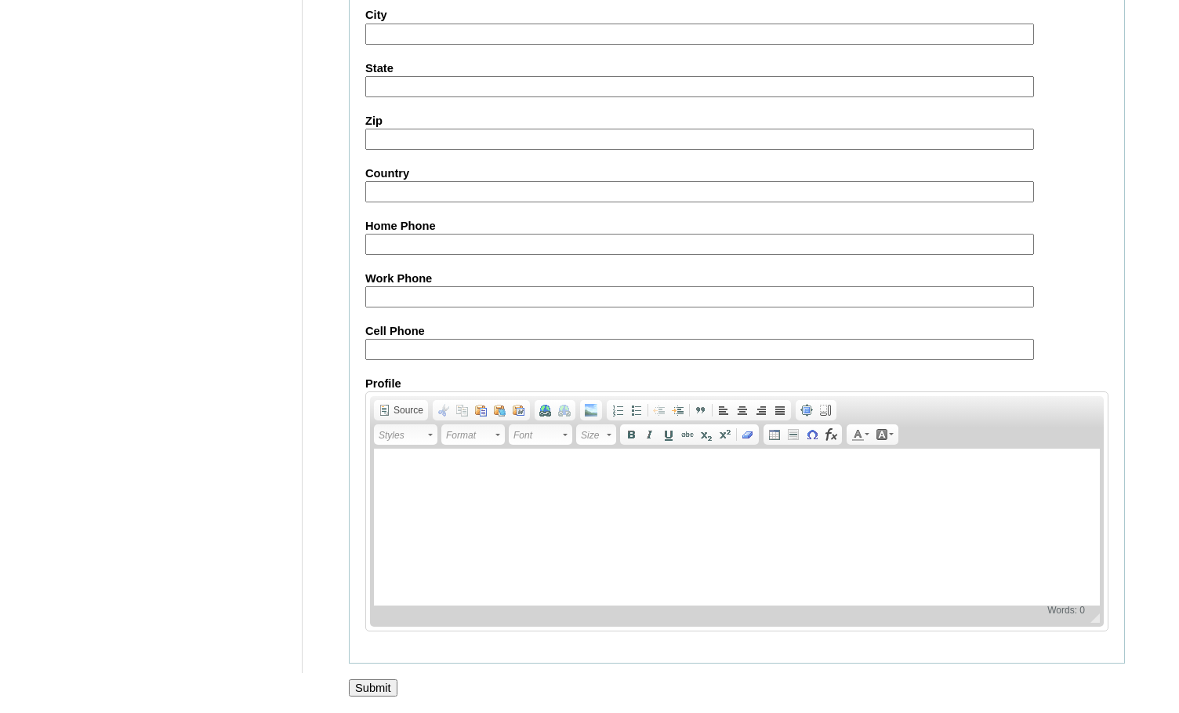
click at [366, 693] on input "Submit" at bounding box center [373, 687] width 49 height 17
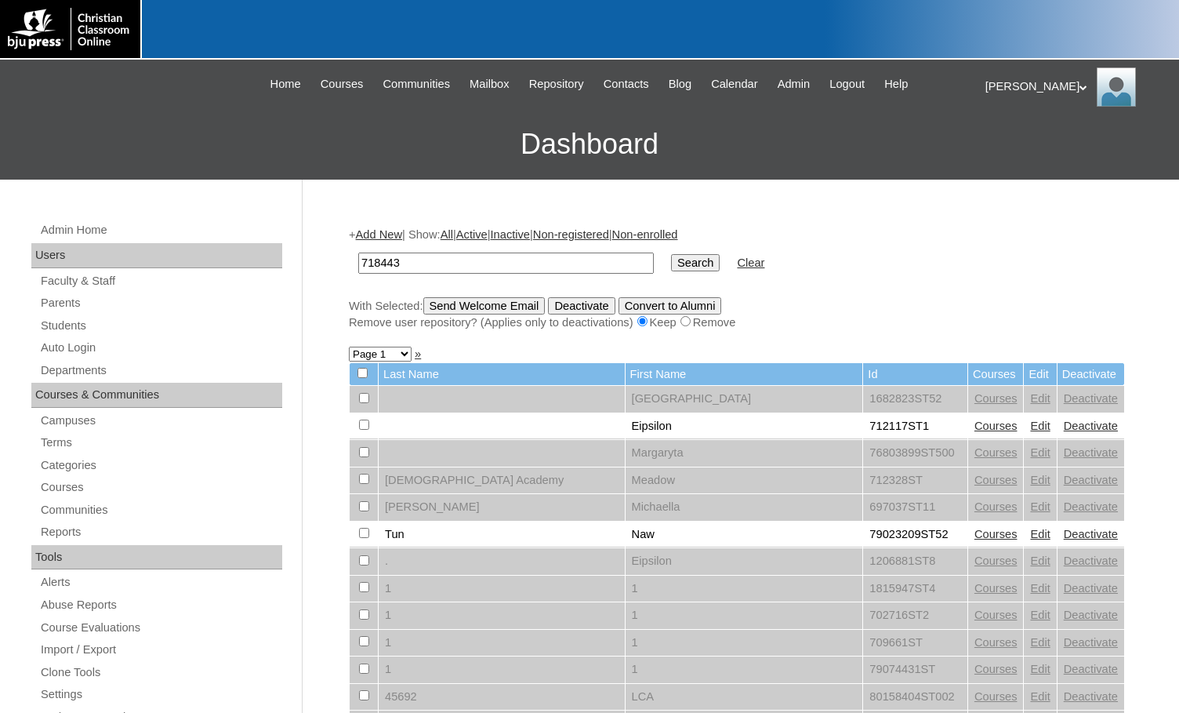
drag, startPoint x: 460, startPoint y: 260, endPoint x: 318, endPoint y: 253, distance: 142.1
type input "718443"
click at [671, 261] on input "Search" at bounding box center [695, 262] width 49 height 17
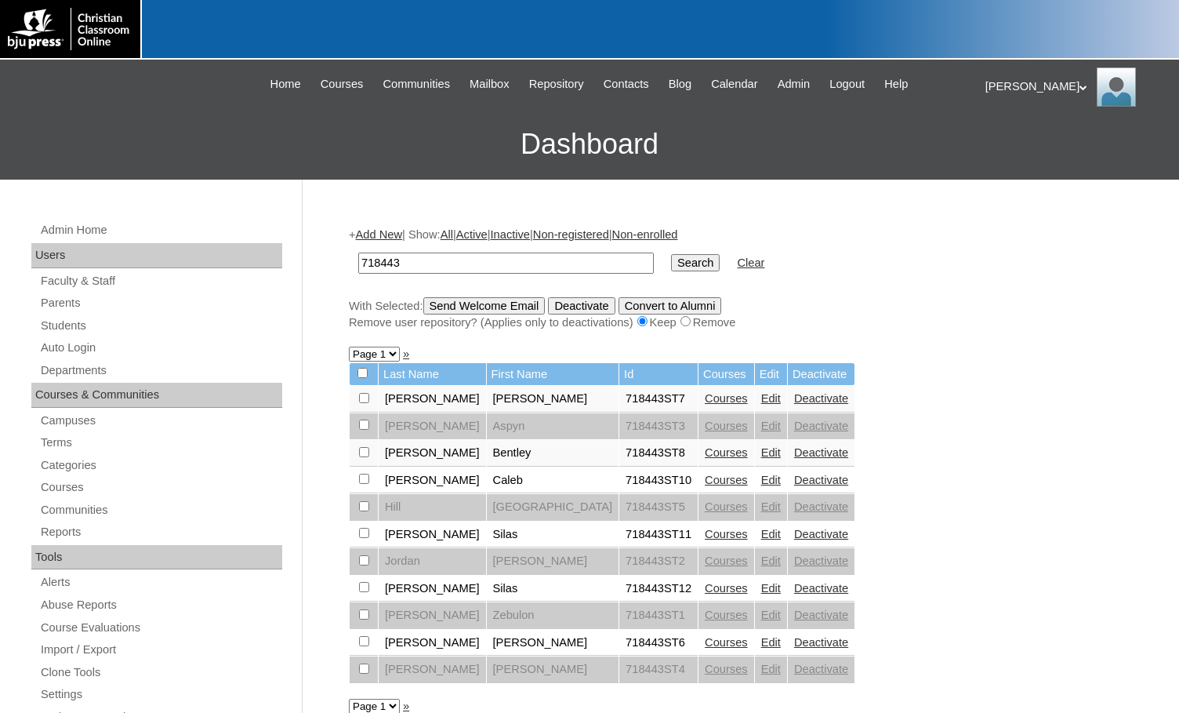
click at [705, 399] on link "Courses" at bounding box center [726, 398] width 43 height 13
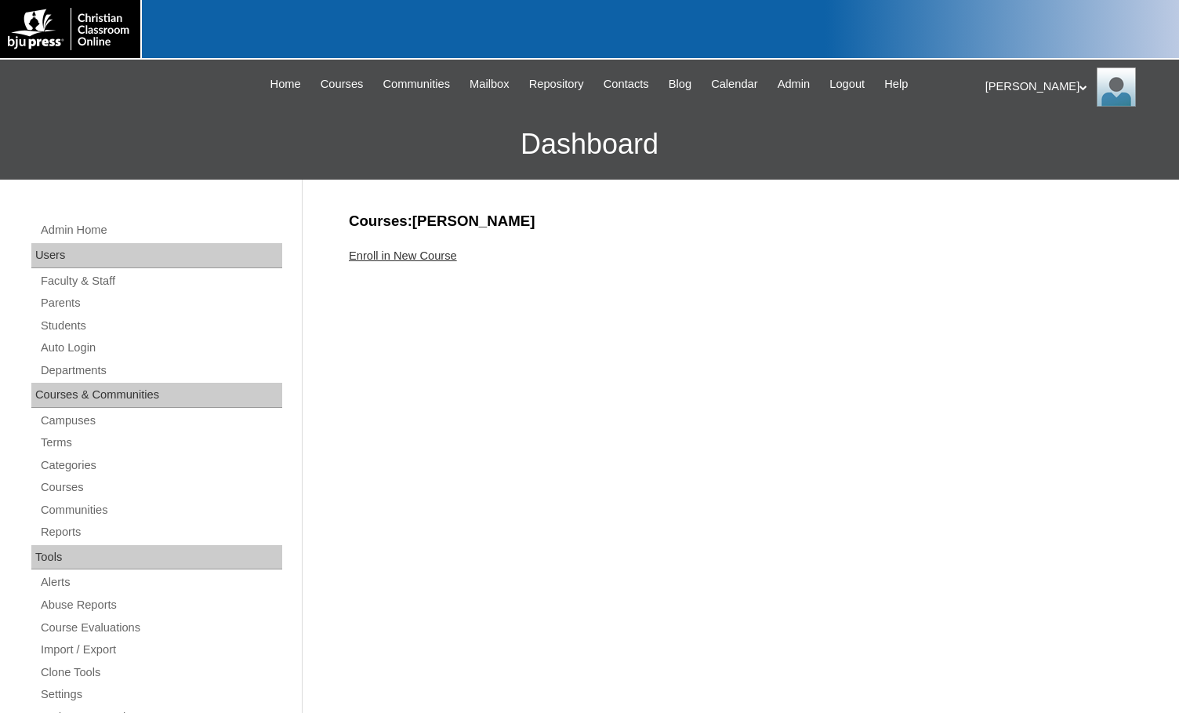
click at [438, 259] on link "Enroll in New Course" at bounding box center [403, 255] width 108 height 13
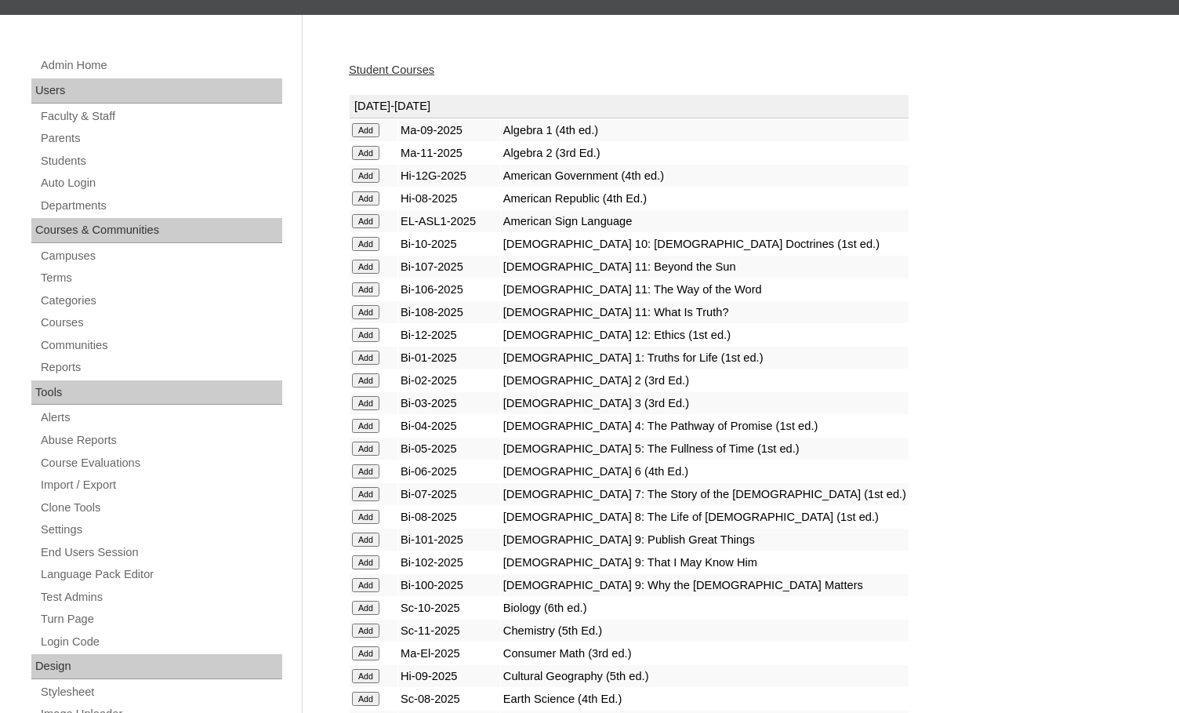
scroll to position [314, 0]
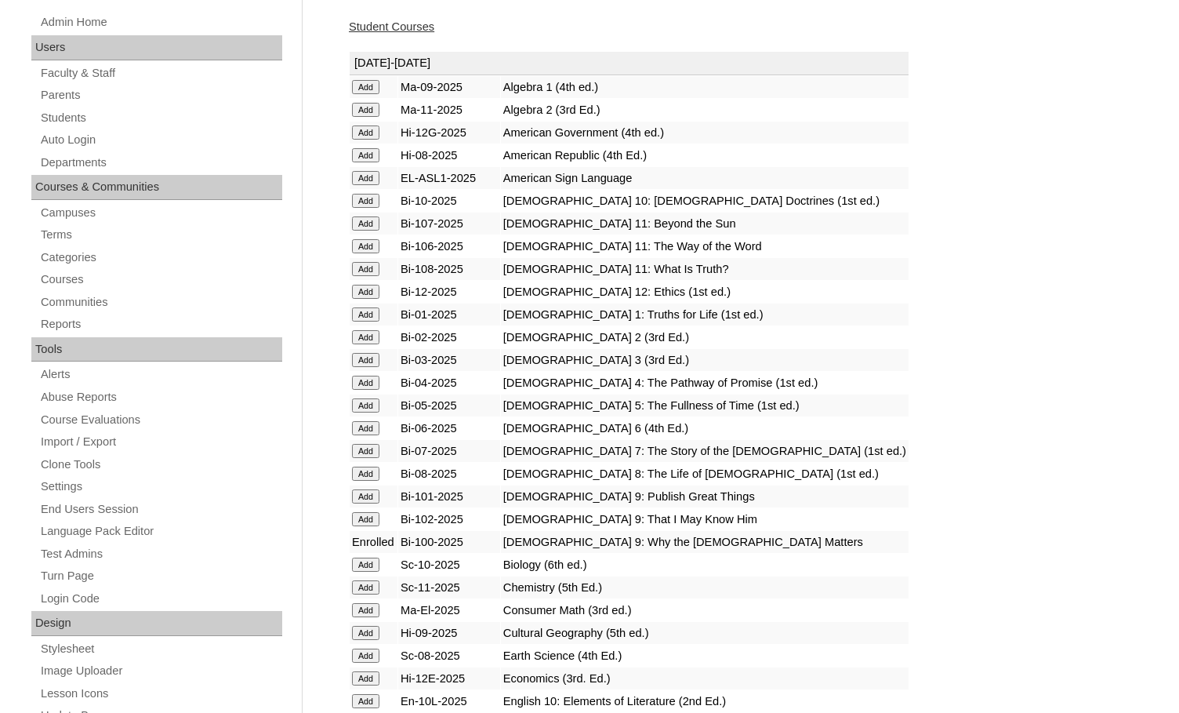
scroll to position [235, 0]
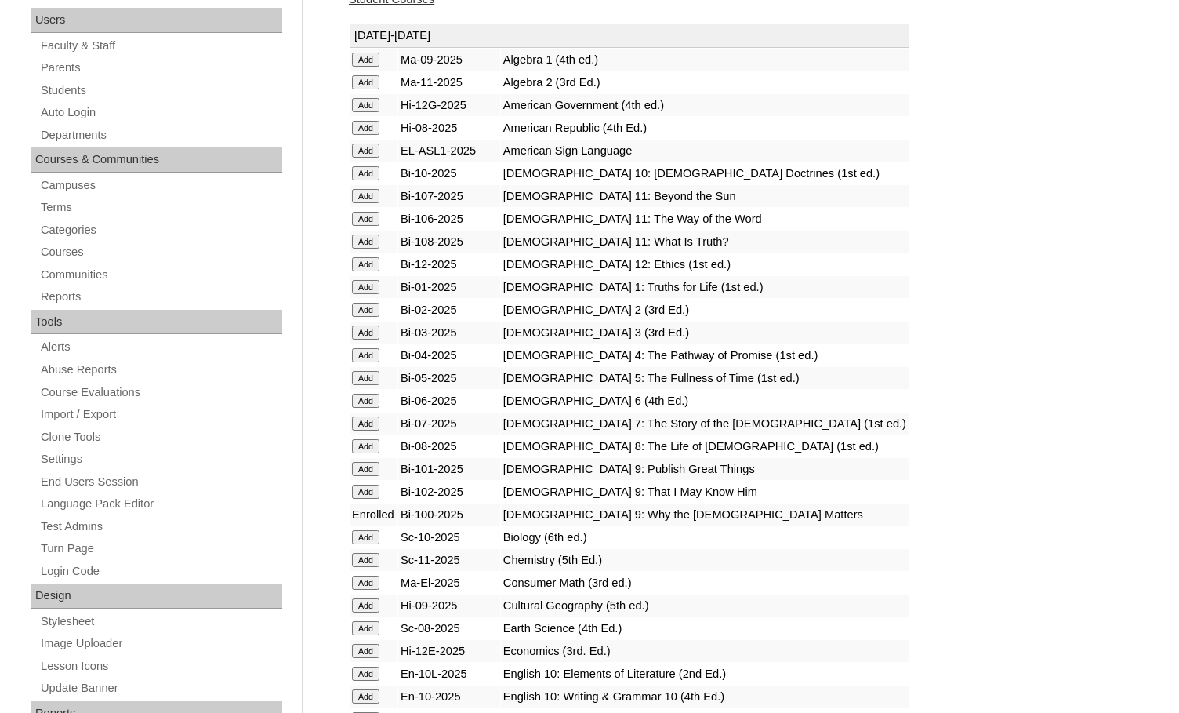
click at [374, 67] on input "Add" at bounding box center [365, 60] width 27 height 14
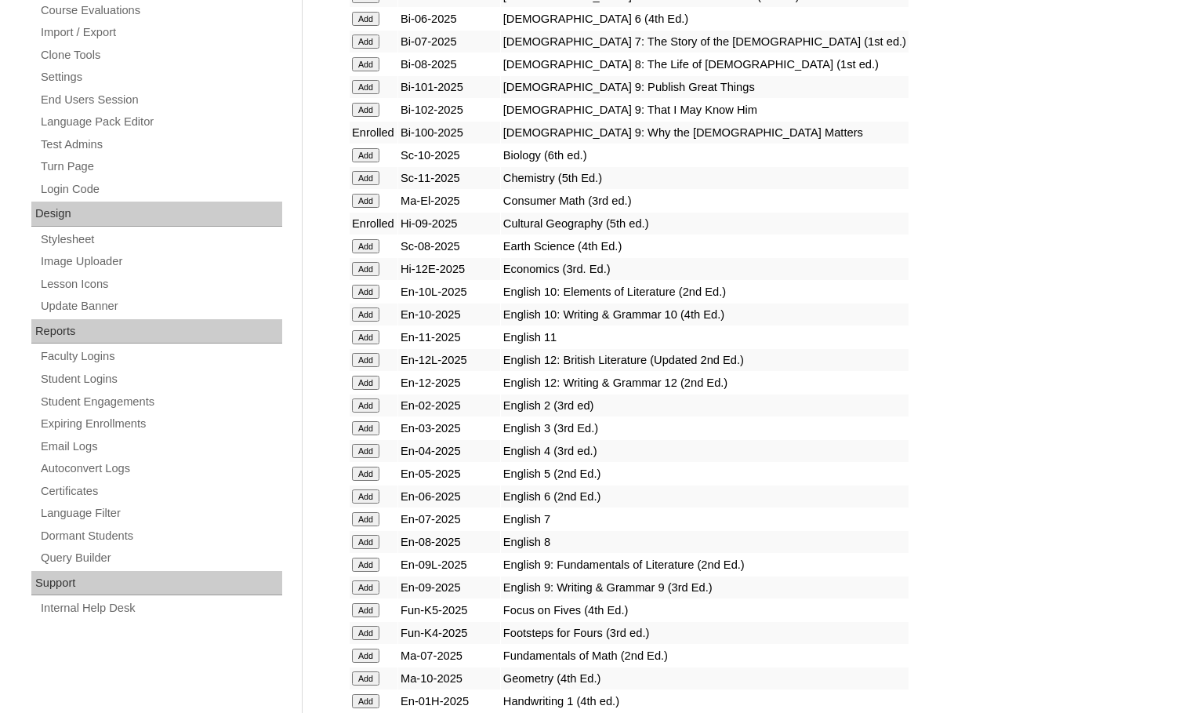
scroll to position [706, 0]
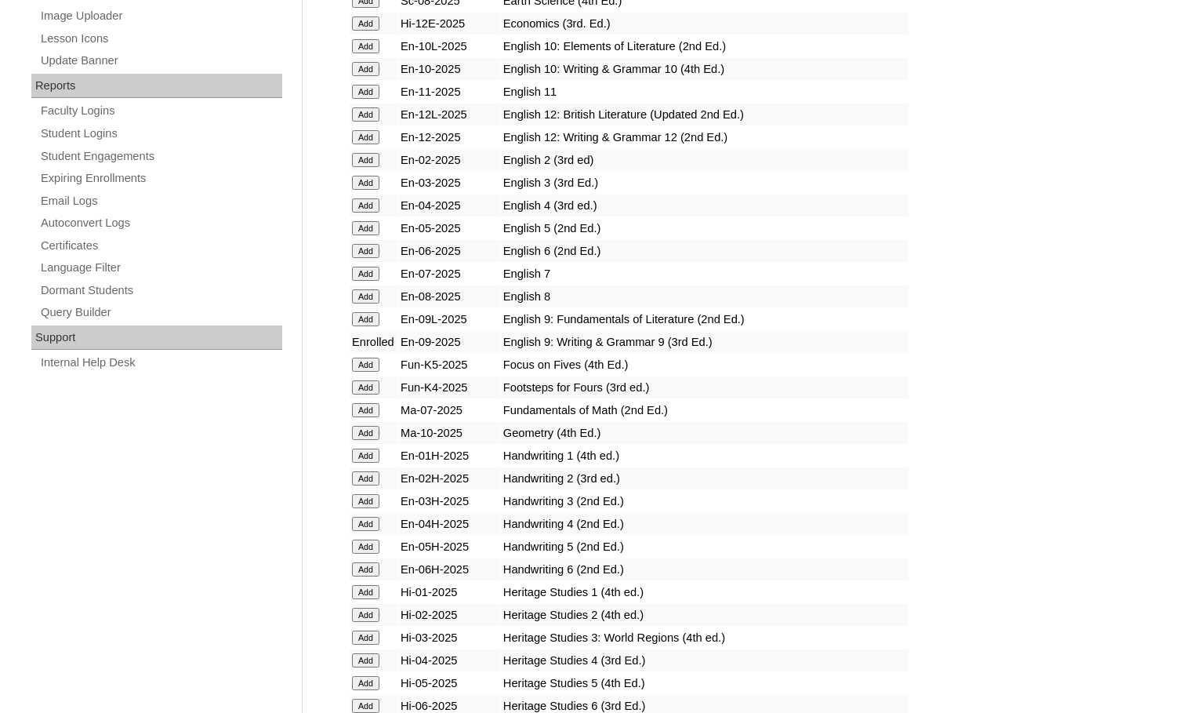
scroll to position [1333, 0]
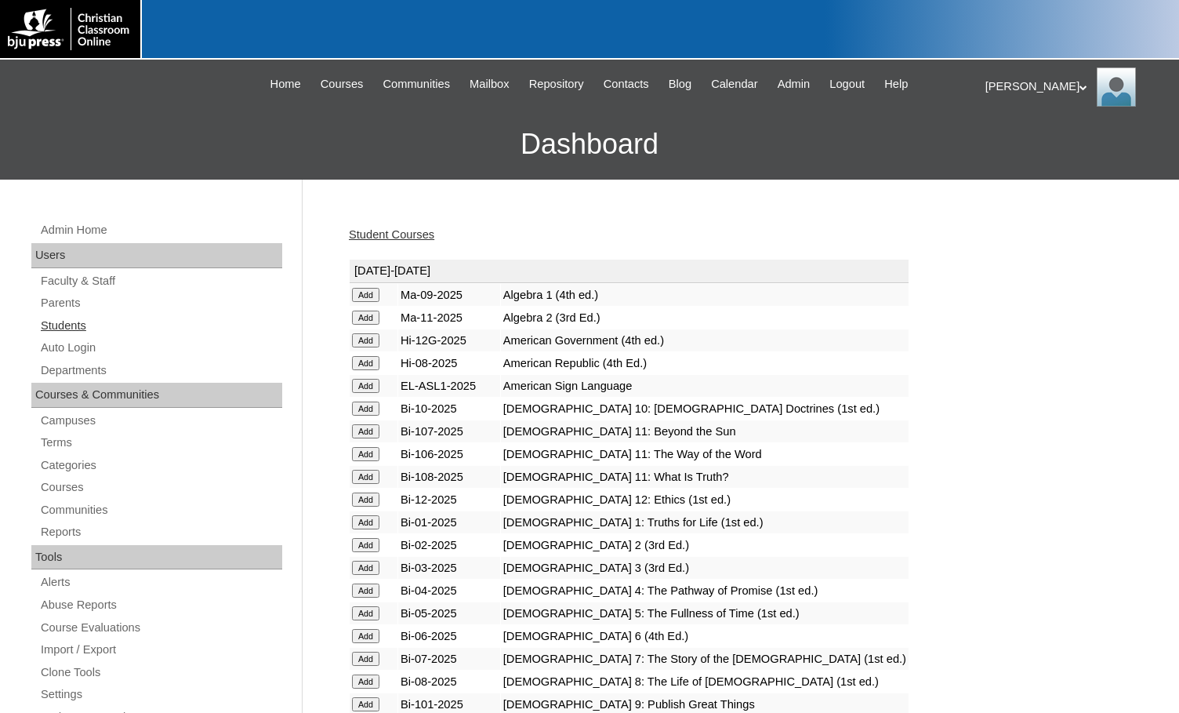
click at [53, 323] on link "Students" at bounding box center [160, 326] width 243 height 20
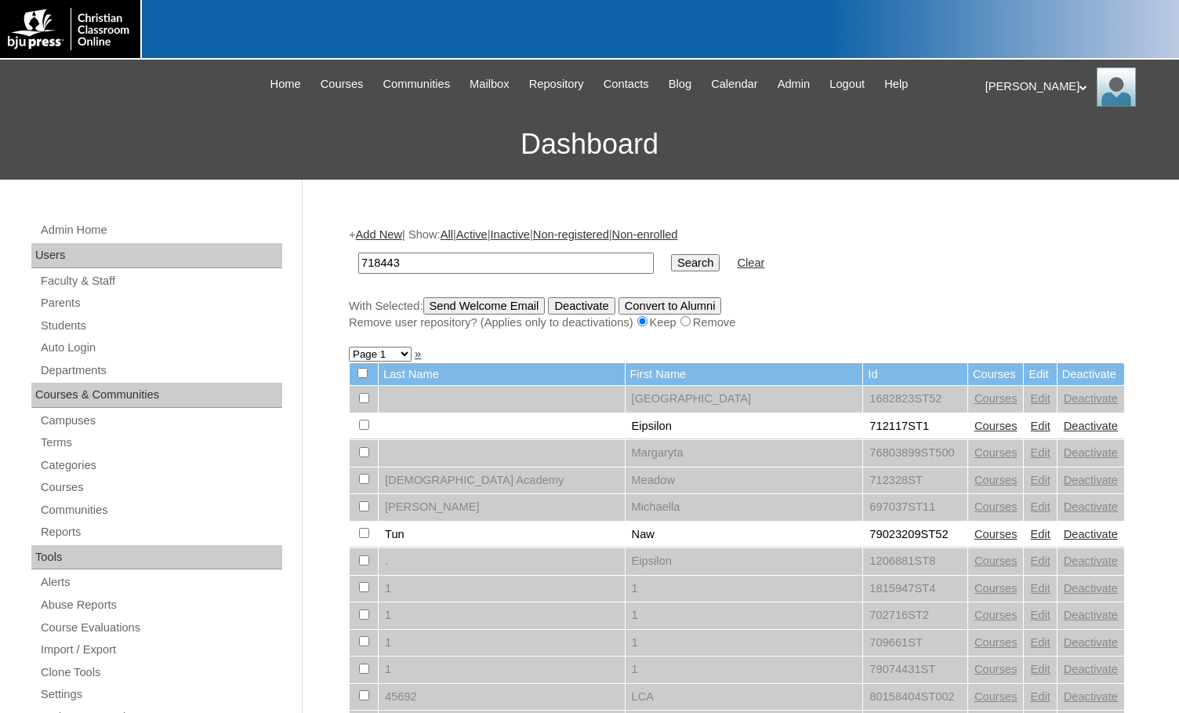
type input "718443"
click at [671, 263] on input "Search" at bounding box center [695, 262] width 49 height 17
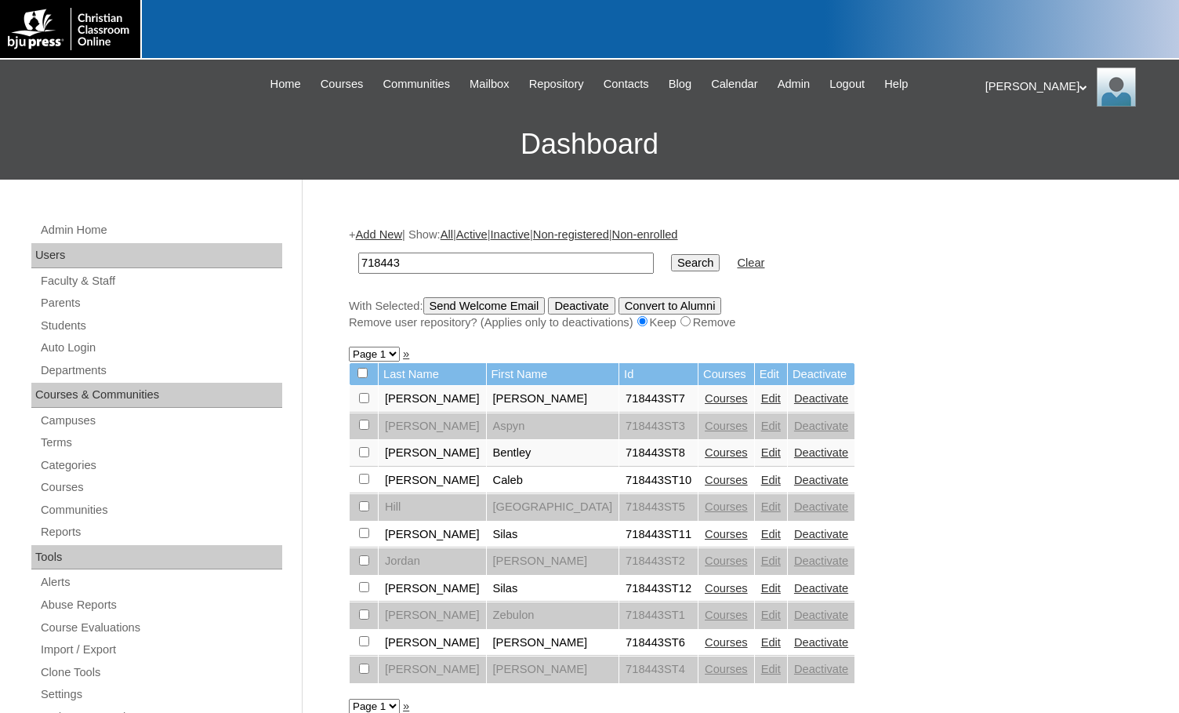
click at [705, 395] on link "Courses" at bounding box center [726, 398] width 43 height 13
click at [705, 450] on link "Courses" at bounding box center [726, 452] width 43 height 13
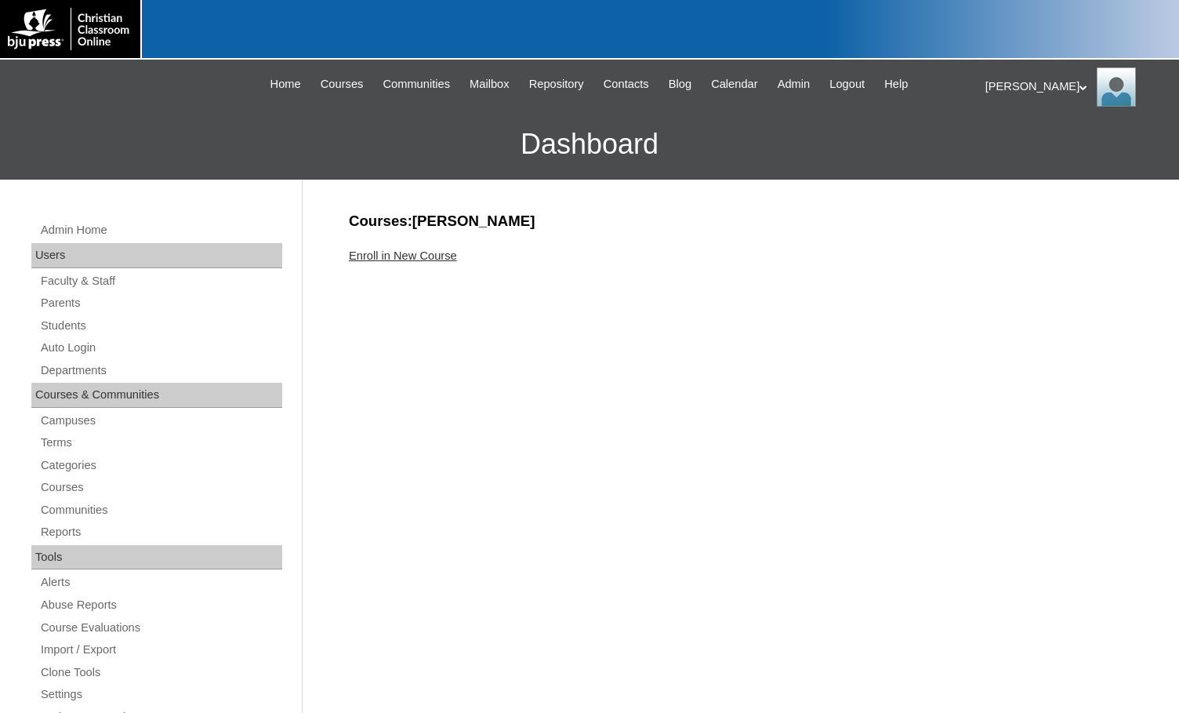
click at [437, 256] on link "Enroll in New Course" at bounding box center [403, 255] width 108 height 13
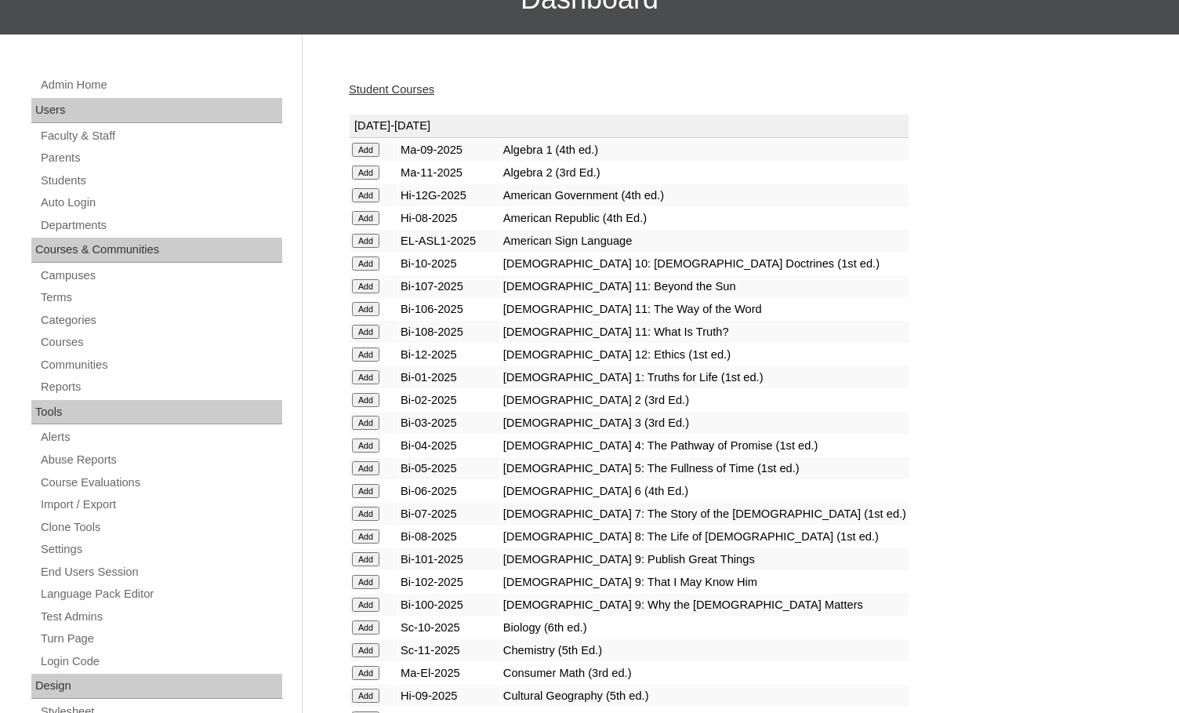
scroll to position [157, 0]
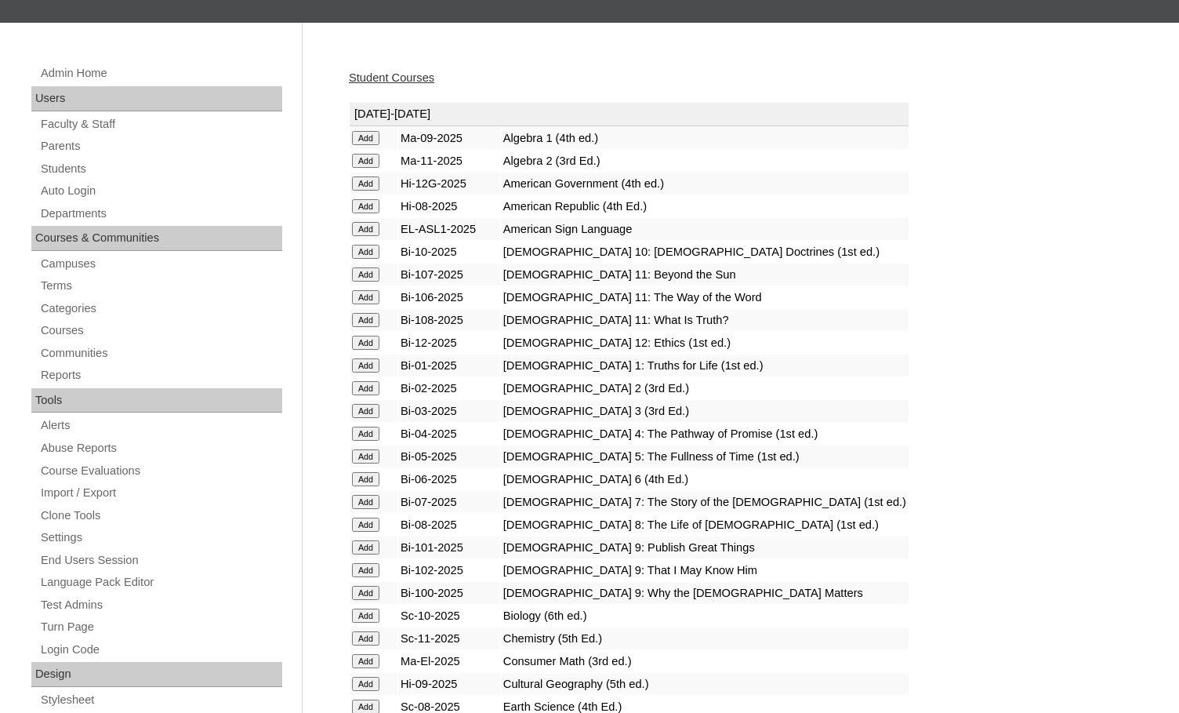
click at [363, 145] on input "Add" at bounding box center [365, 138] width 27 height 14
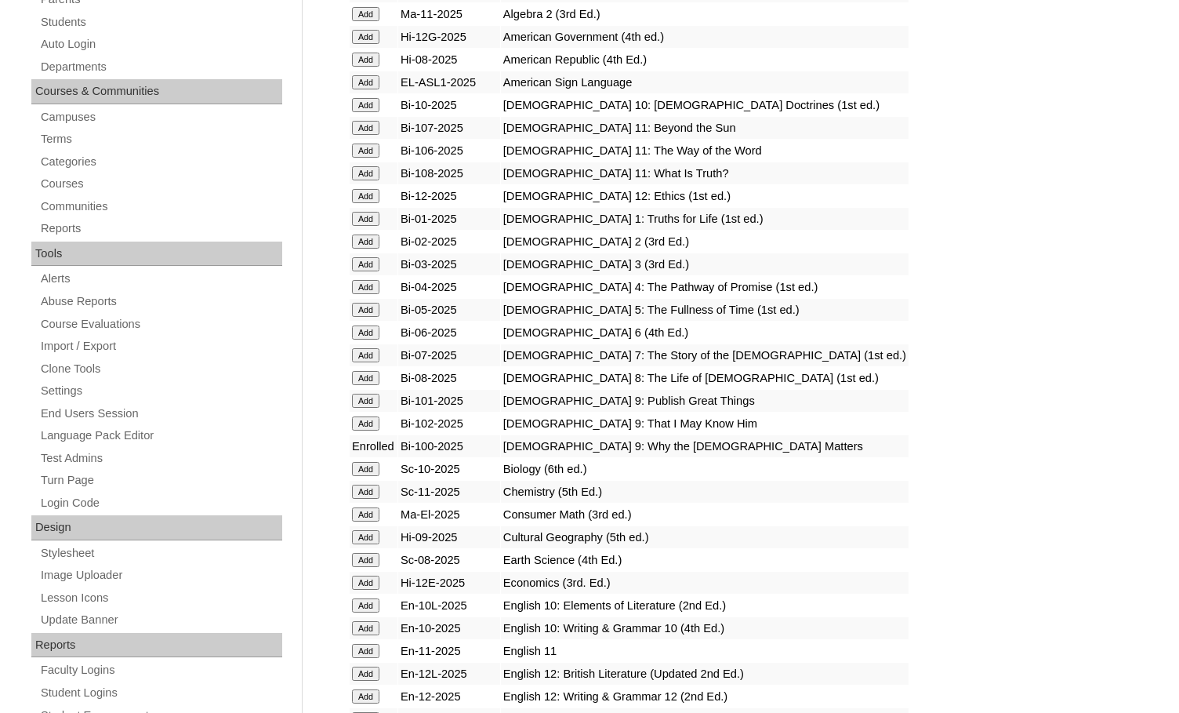
scroll to position [314, 0]
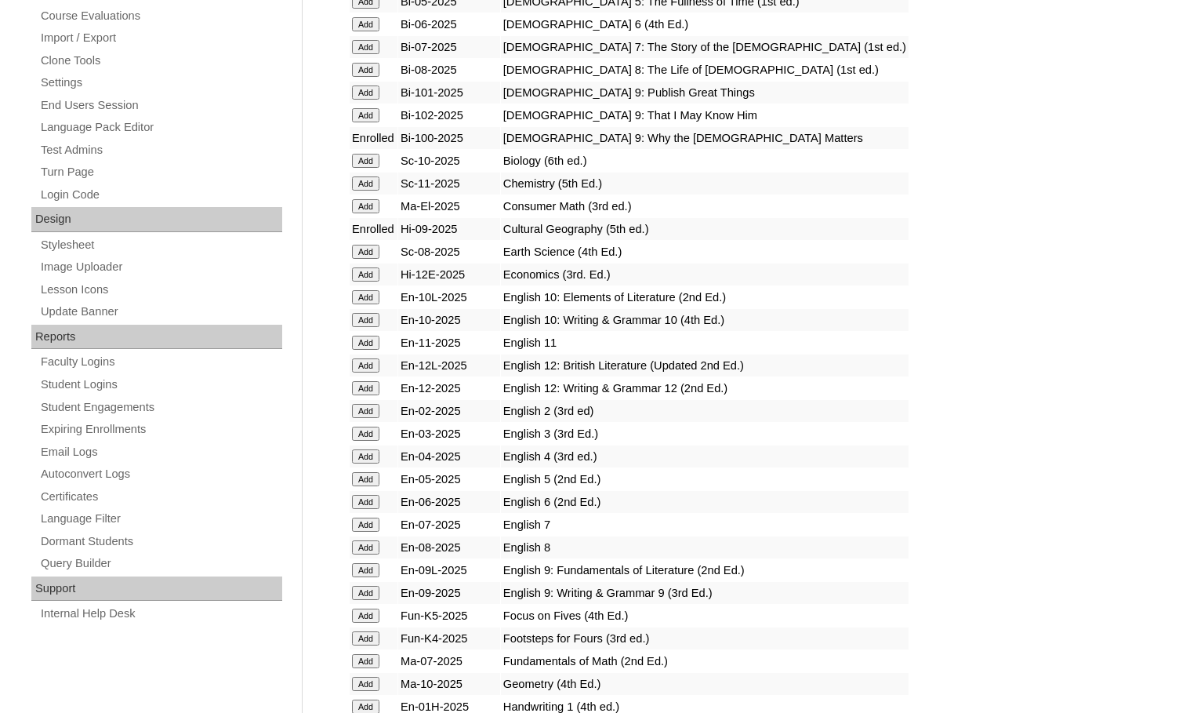
scroll to position [1019, 0]
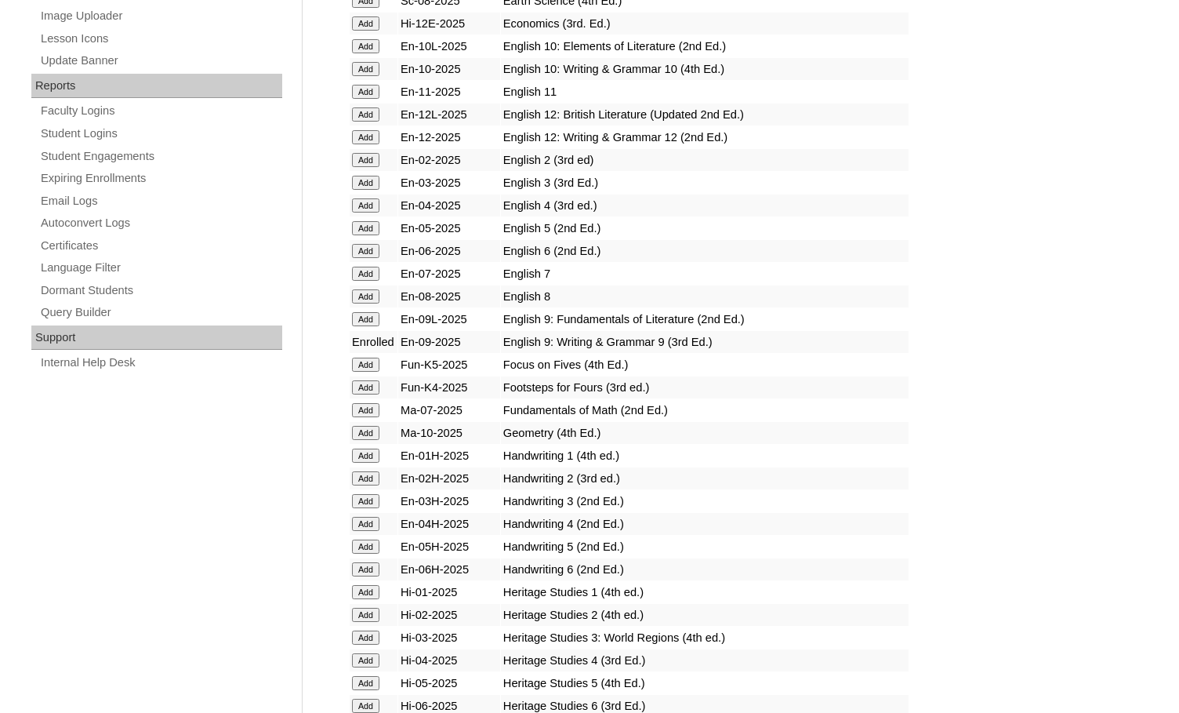
scroll to position [1333, 0]
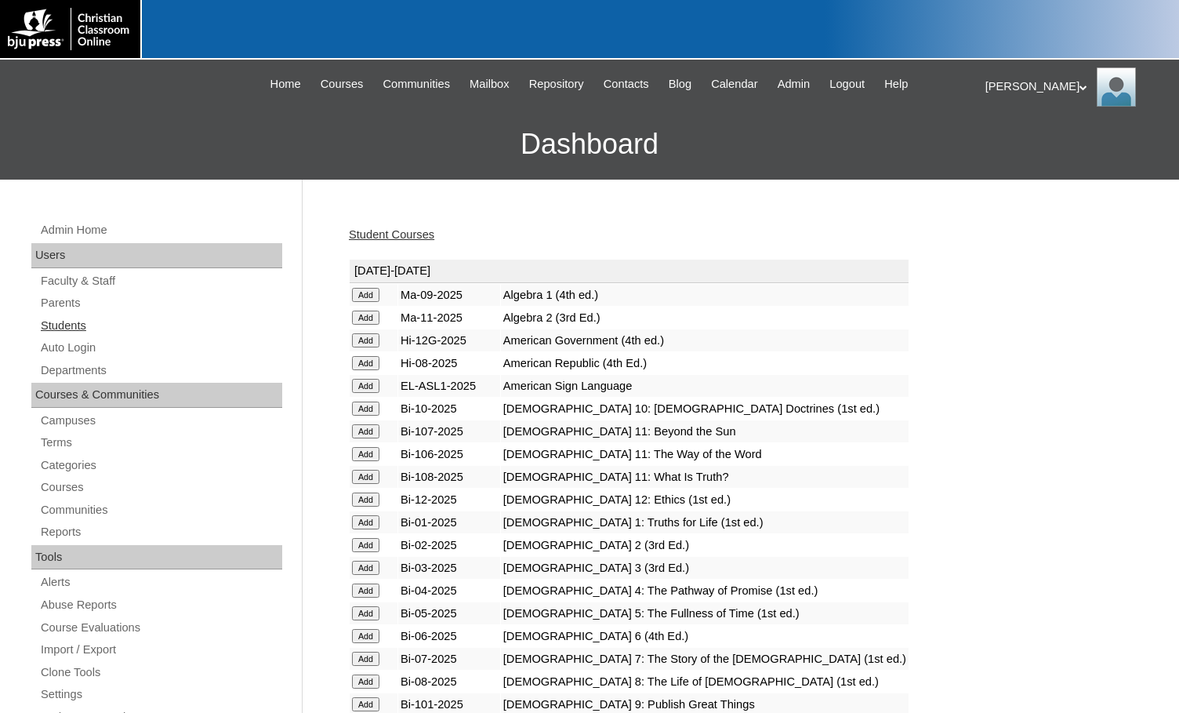
click at [96, 330] on link "Students" at bounding box center [160, 326] width 243 height 20
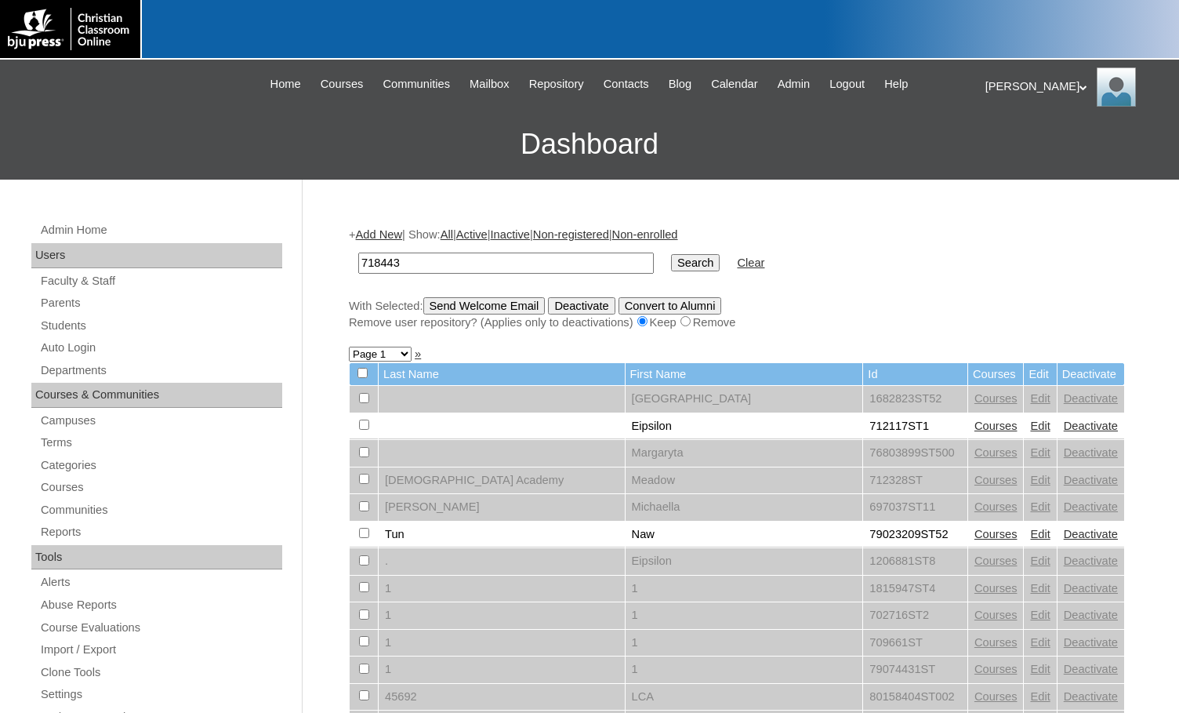
type input "718443"
click at [671, 267] on input "Search" at bounding box center [695, 262] width 49 height 17
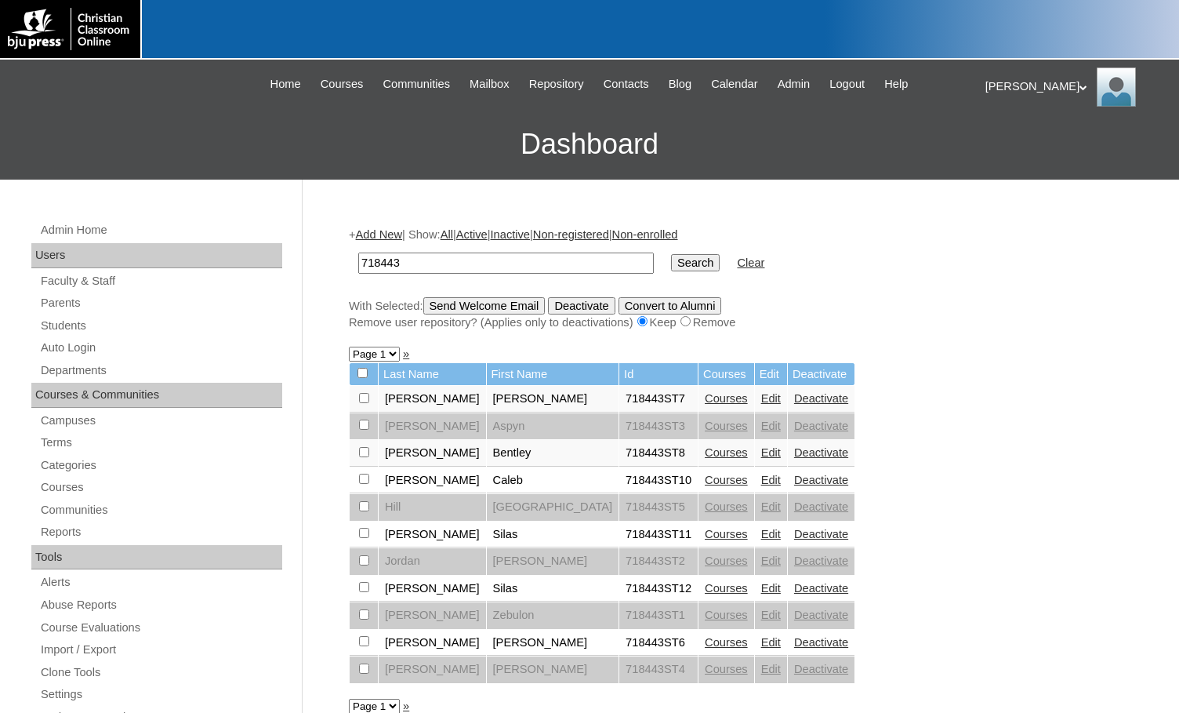
click at [705, 452] on link "Courses" at bounding box center [726, 452] width 43 height 13
click at [395, 228] on link "Add New" at bounding box center [379, 234] width 46 height 13
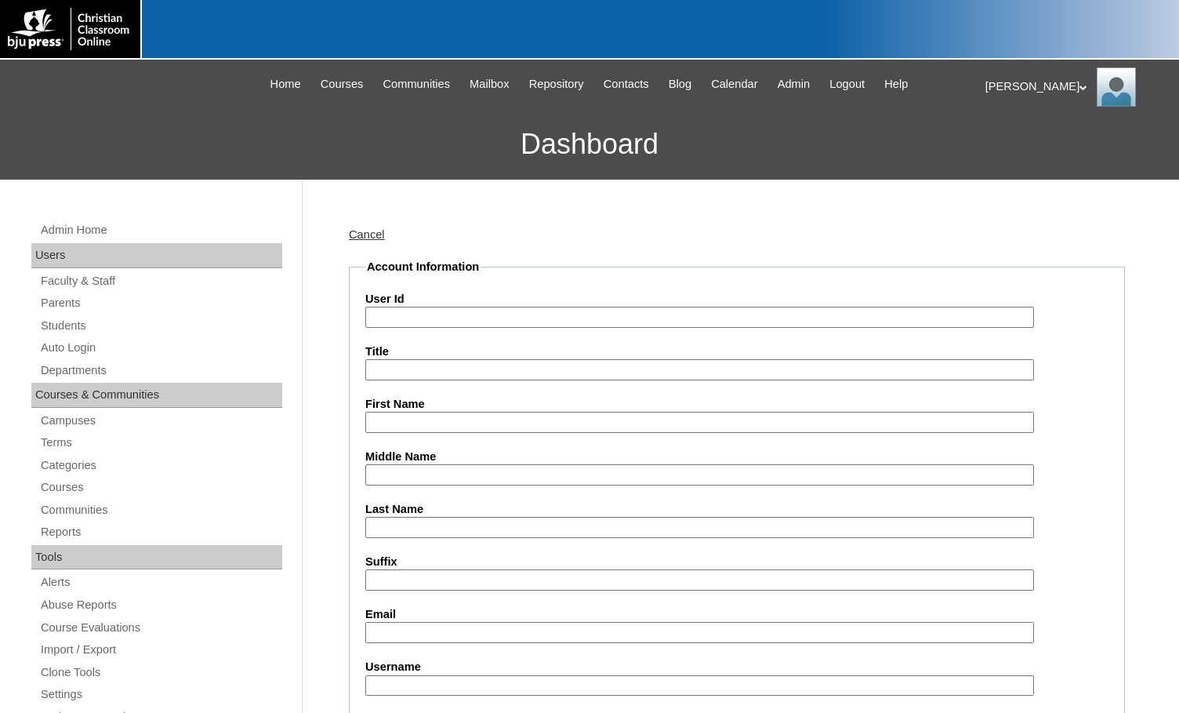
click at [448, 314] on input "User Id" at bounding box center [699, 317] width 669 height 21
paste input "718443"
type input "718443ST9"
type input "Lauren"
type input "Rowley"
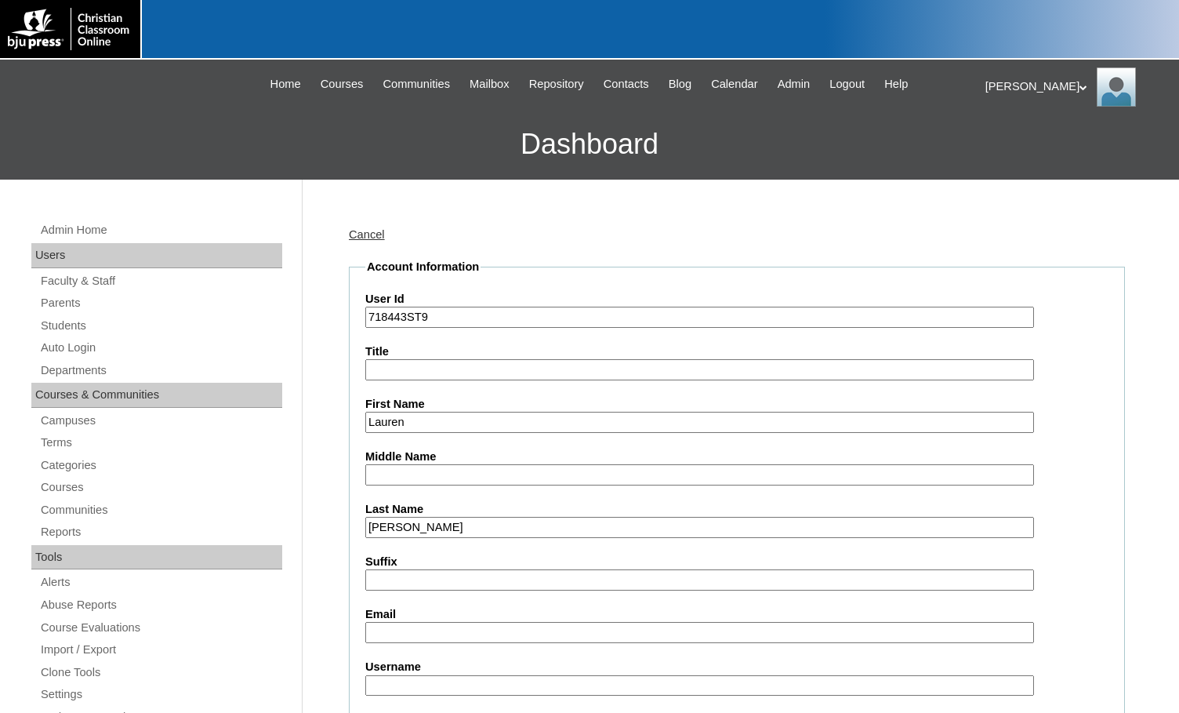
click at [424, 627] on input "Email" at bounding box center [699, 632] width 669 height 21
paste input "rowleyla@bcsbrevard.org"
type input "rowleyla@bcsbrevard.org"
drag, startPoint x: 406, startPoint y: 318, endPoint x: 322, endPoint y: 307, distance: 85.4
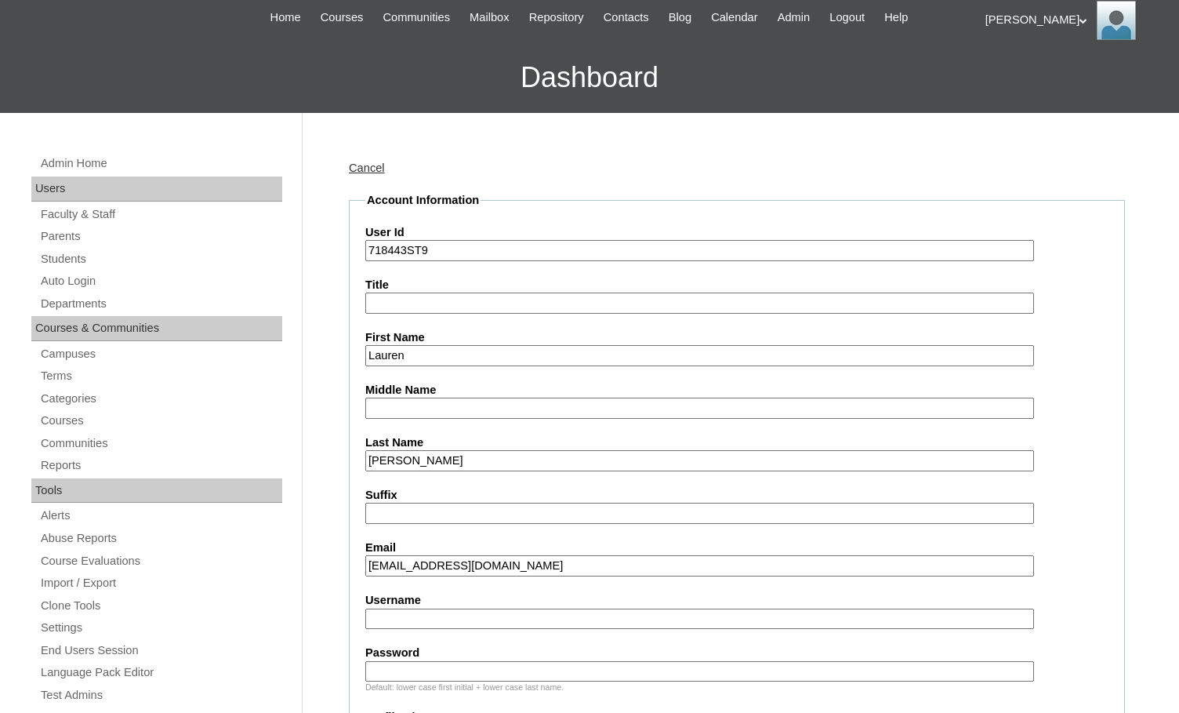
scroll to position [314, 0]
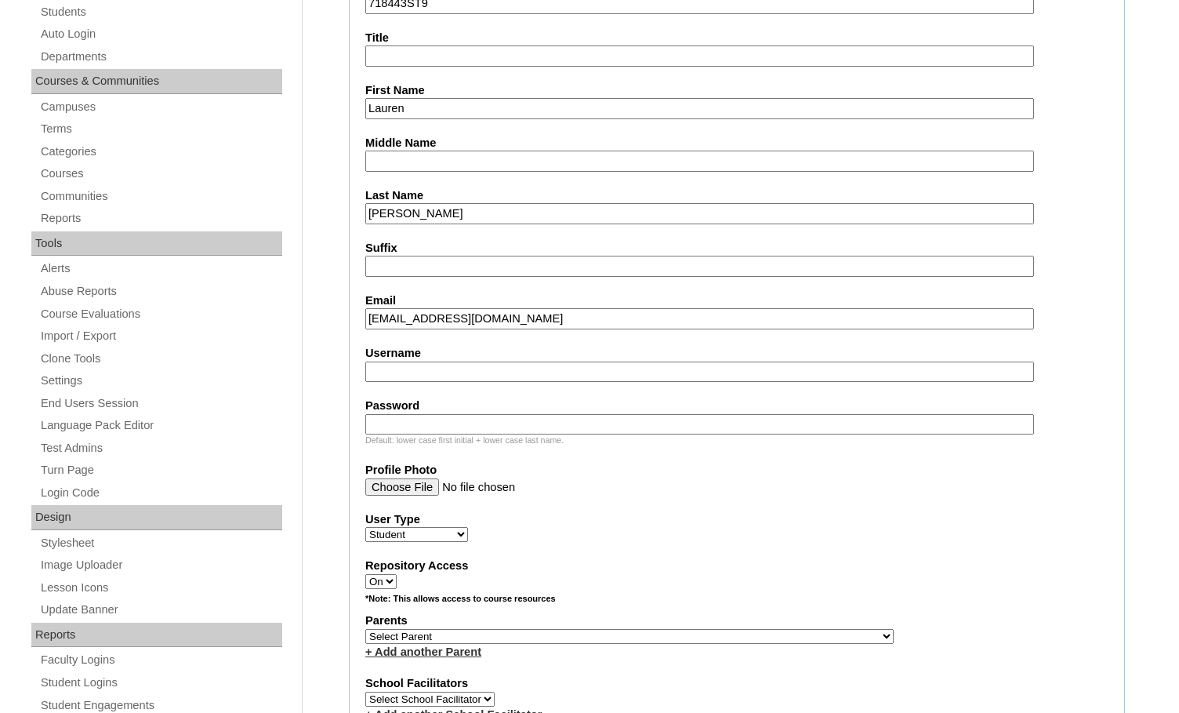
click at [711, 638] on select "Select Parent , Fautanu, Ma 1, 1 23-24 accountMorgan, Jason 6th Street Mennonit…" at bounding box center [629, 636] width 529 height 15
select select "33375"
click at [729, 638] on div "Parents Select Parent , Fautanu, Ma 1, 1 23-24 accountMorgan, Jason 6th Street …" at bounding box center [736, 635] width 743 height 47
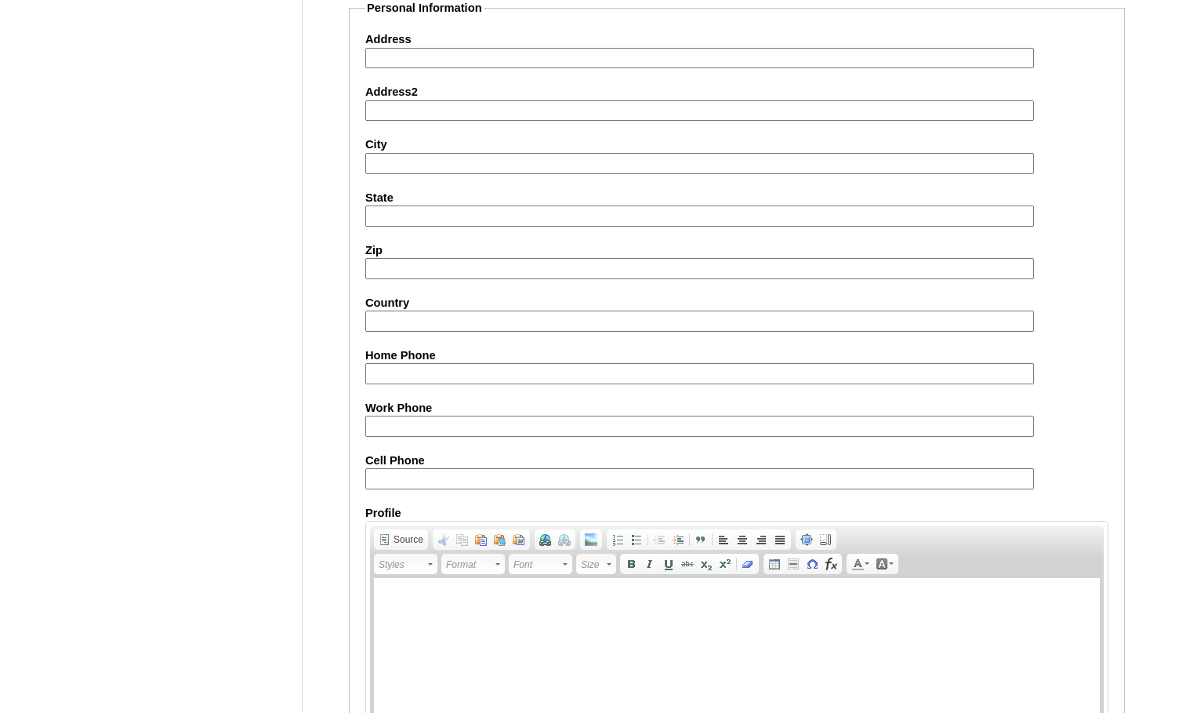
scroll to position [1674, 0]
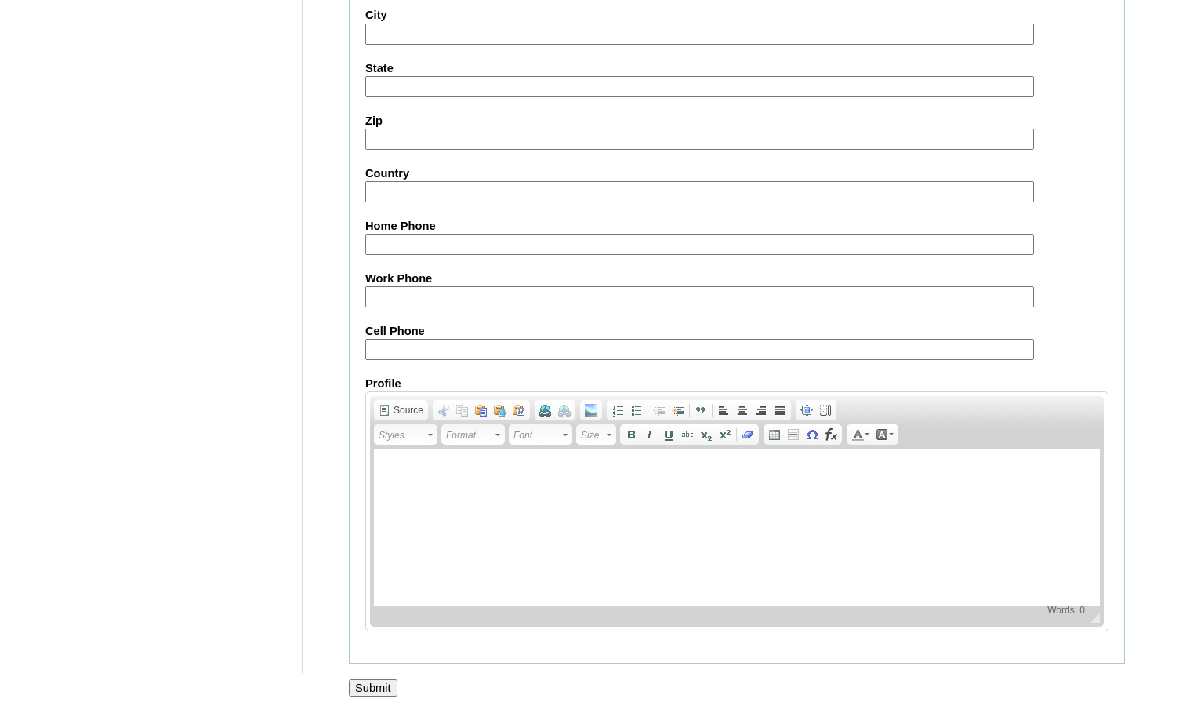
click at [387, 686] on input "Submit" at bounding box center [373, 687] width 49 height 17
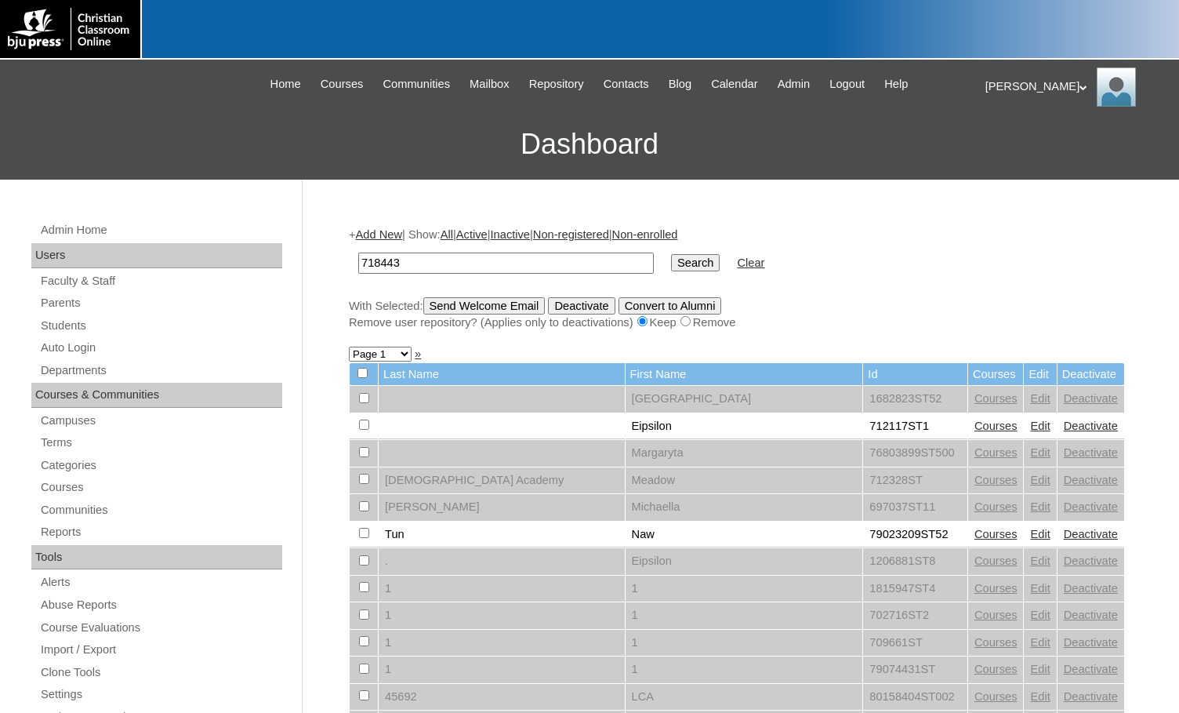
type input "718443"
click at [671, 256] on input "Search" at bounding box center [695, 262] width 49 height 17
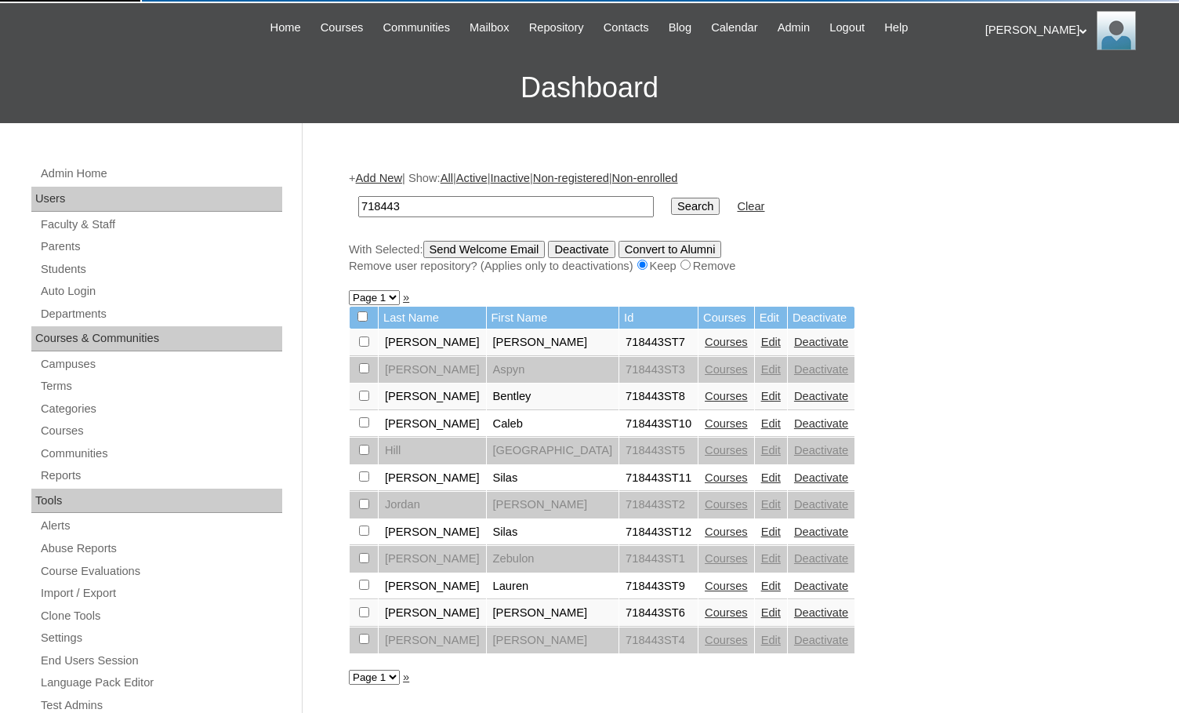
scroll to position [157, 0]
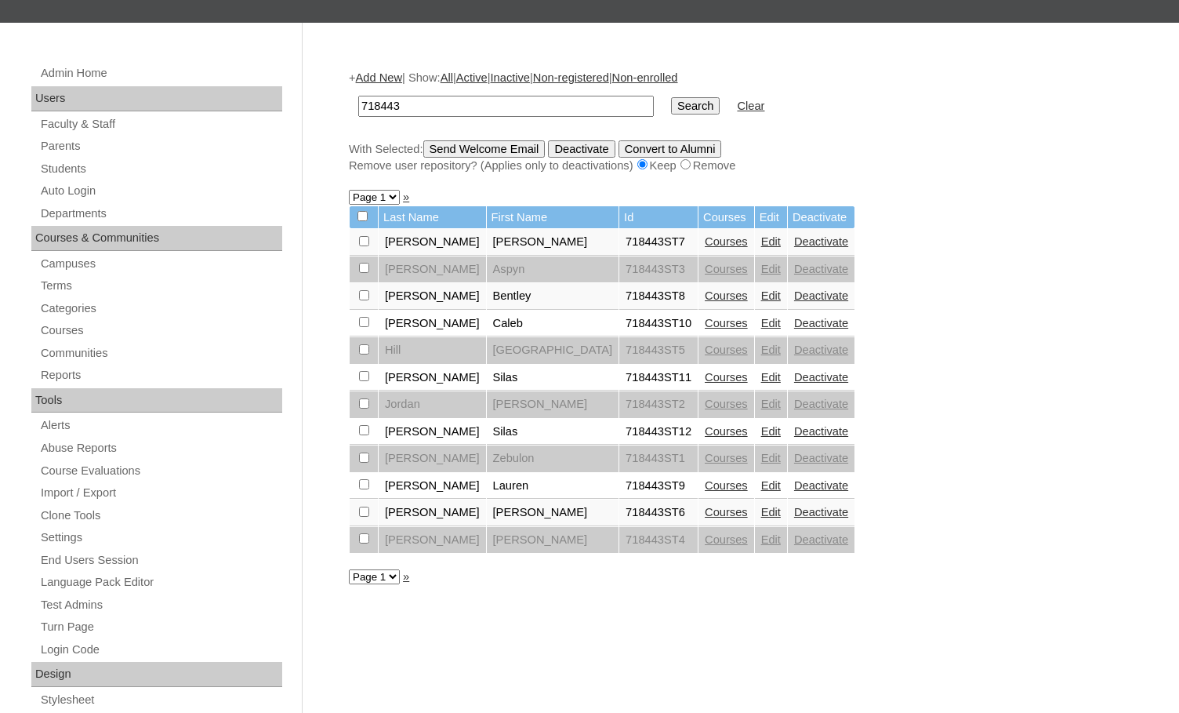
click at [705, 486] on link "Courses" at bounding box center [726, 485] width 43 height 13
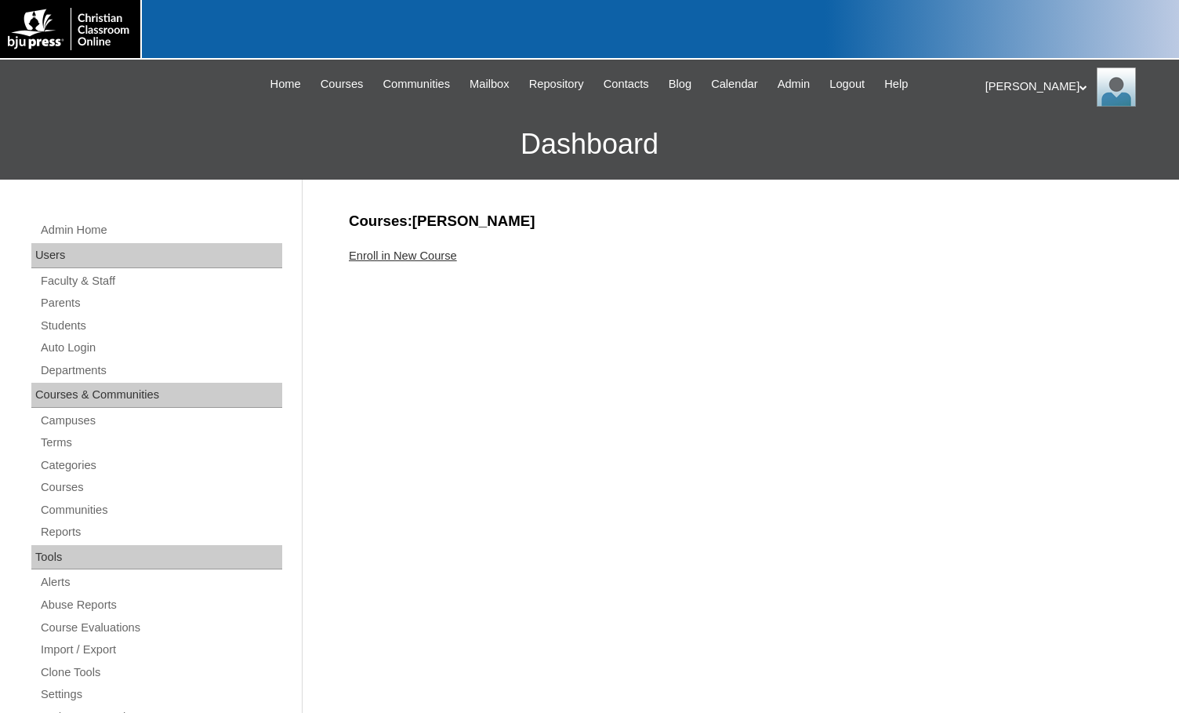
click at [438, 253] on link "Enroll in New Course" at bounding box center [403, 255] width 108 height 13
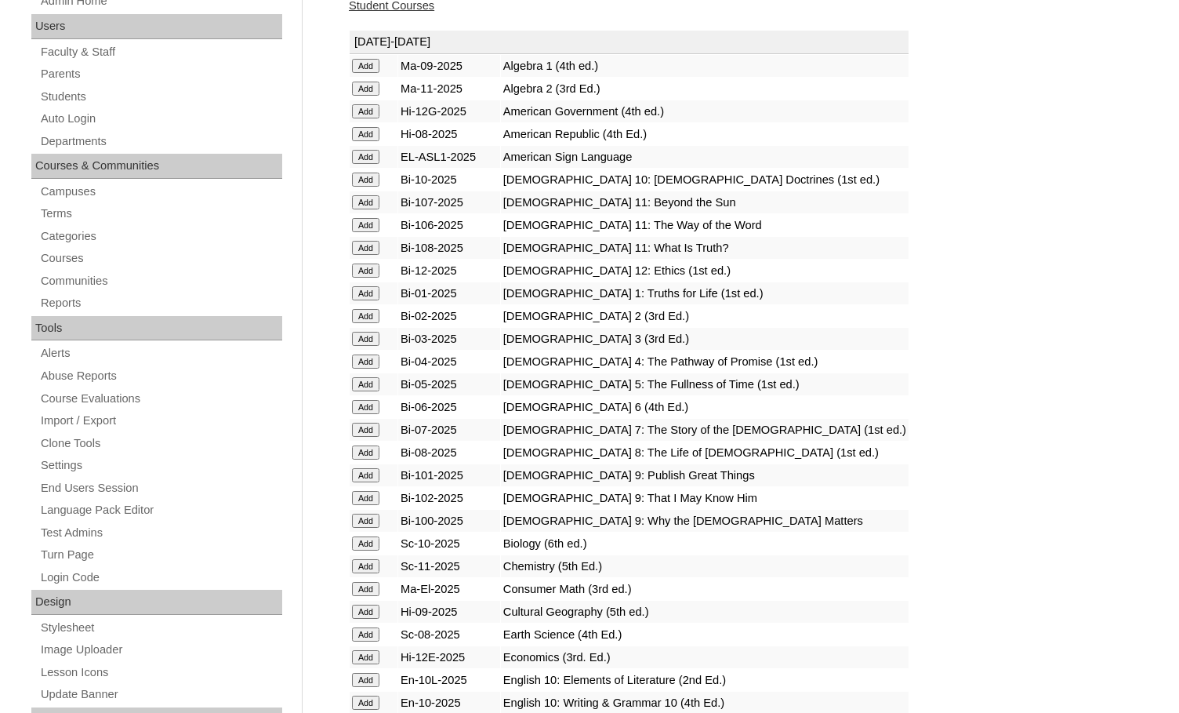
scroll to position [314, 0]
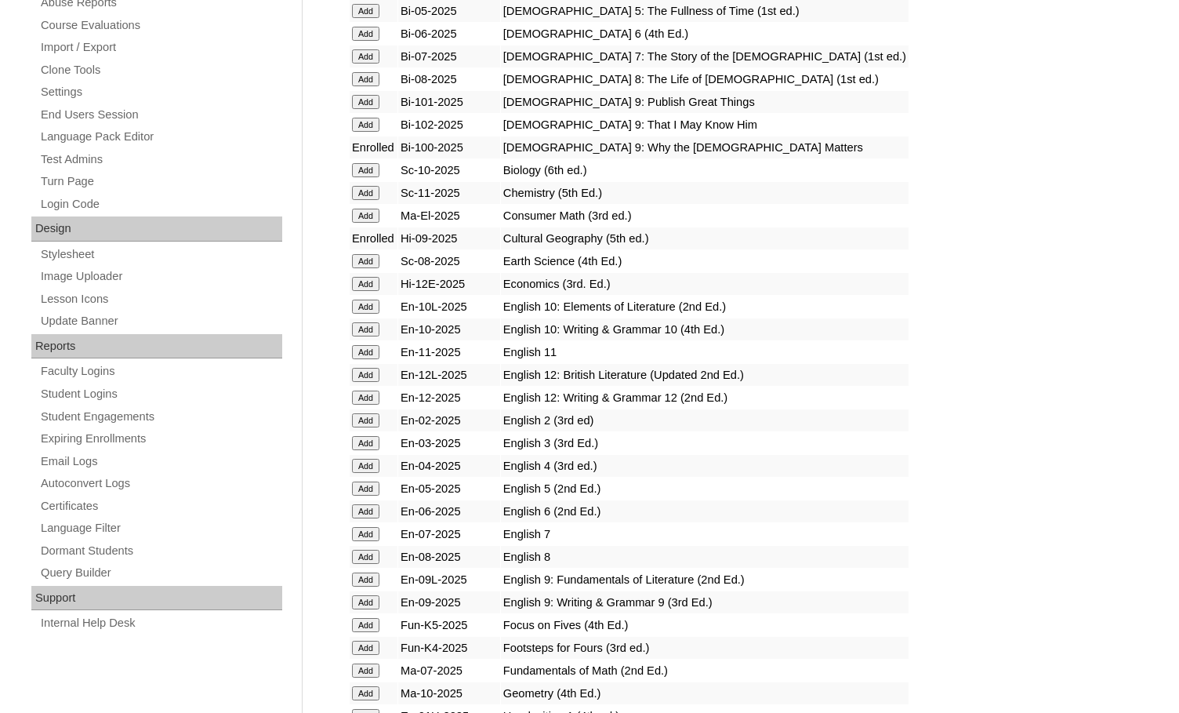
scroll to position [627, 0]
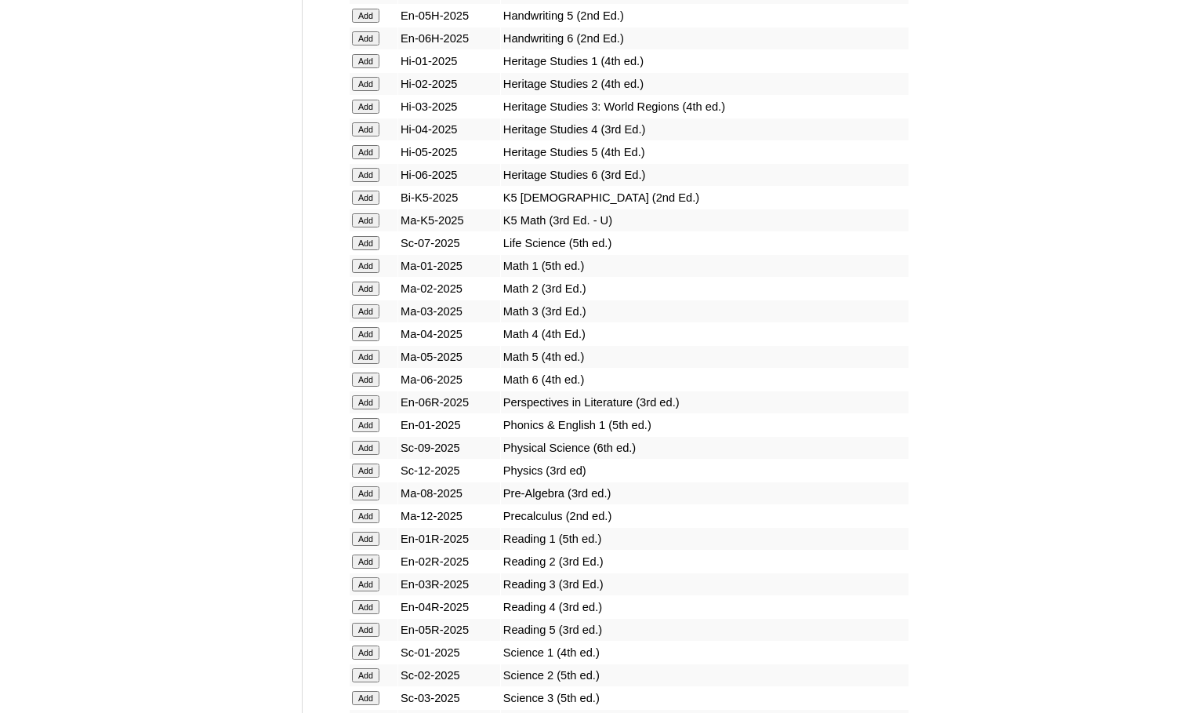
scroll to position [1412, 0]
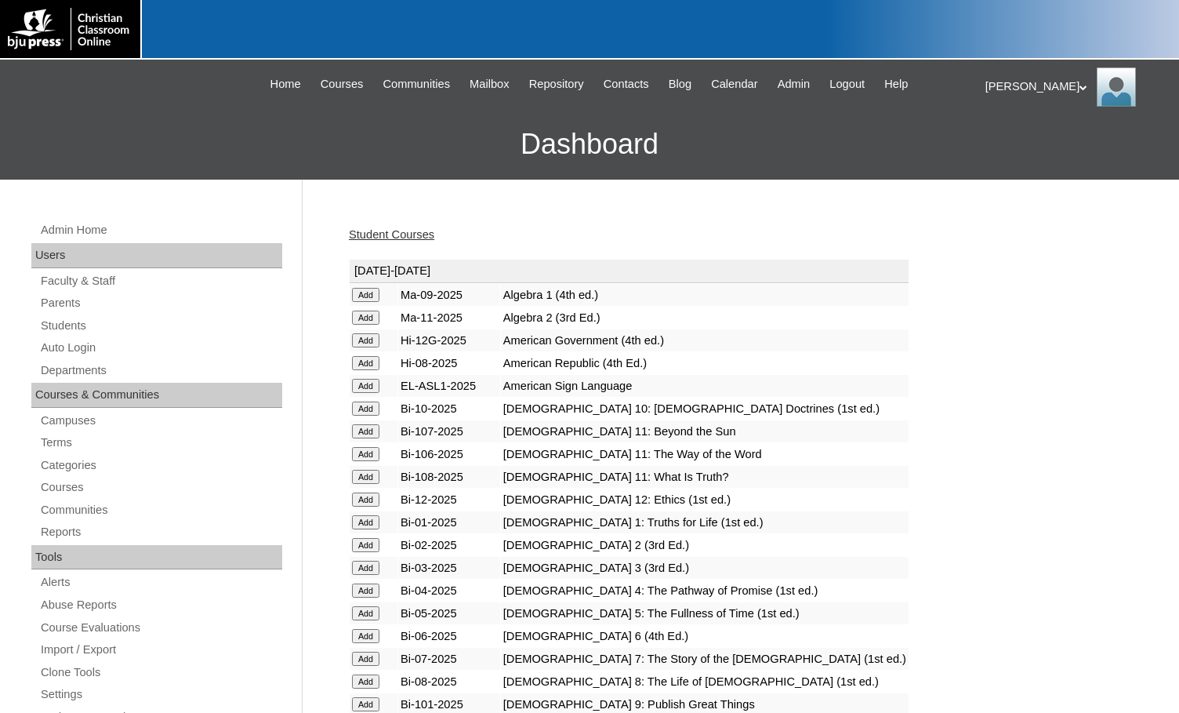
click at [388, 233] on link "Student Courses" at bounding box center [391, 234] width 85 height 13
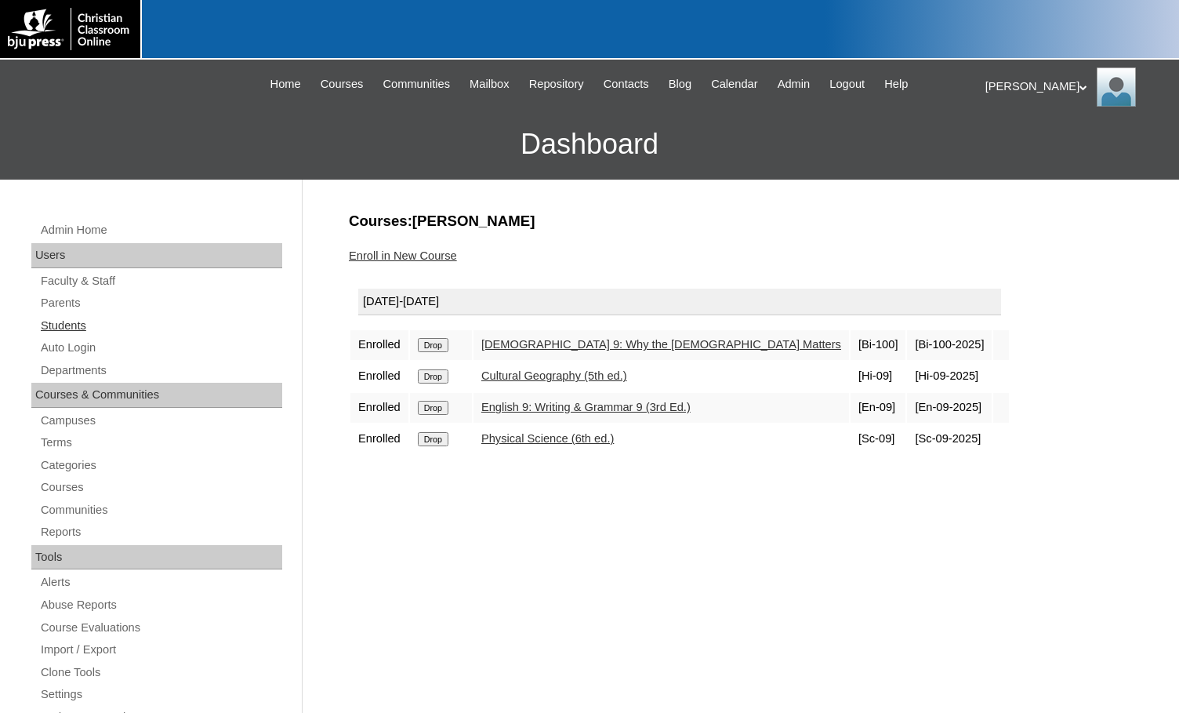
click at [89, 323] on link "Students" at bounding box center [160, 326] width 243 height 20
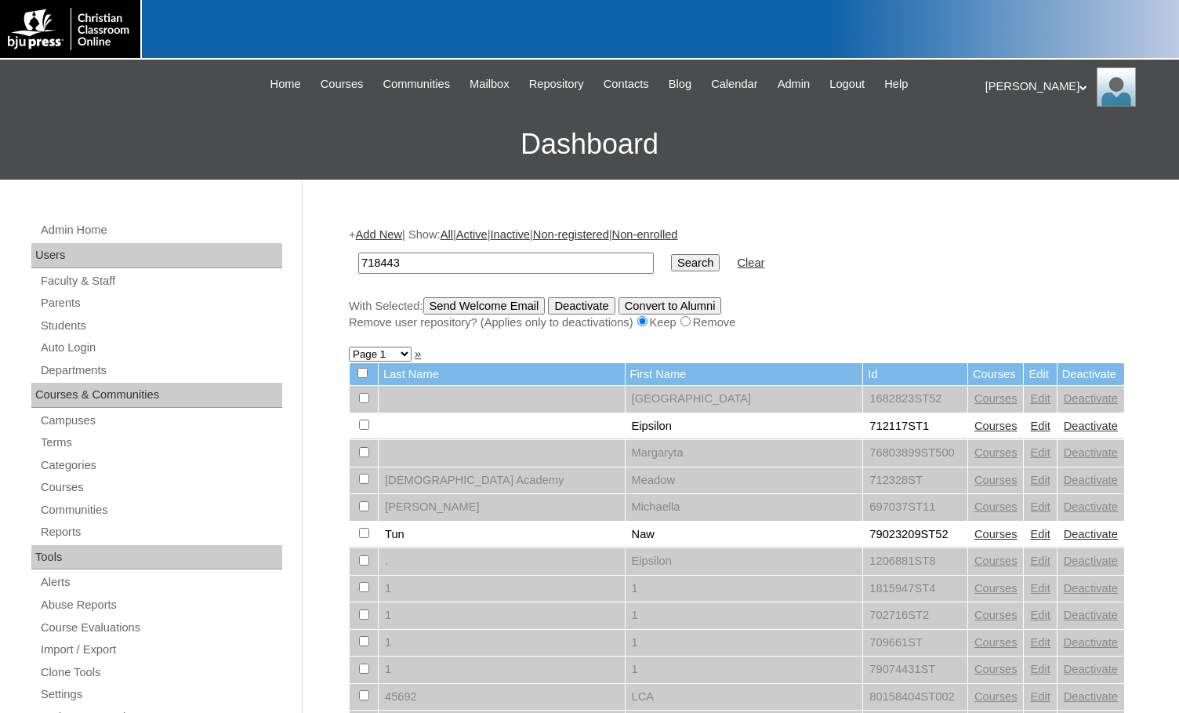
type input "718443"
click at [671, 267] on input "Search" at bounding box center [695, 262] width 49 height 17
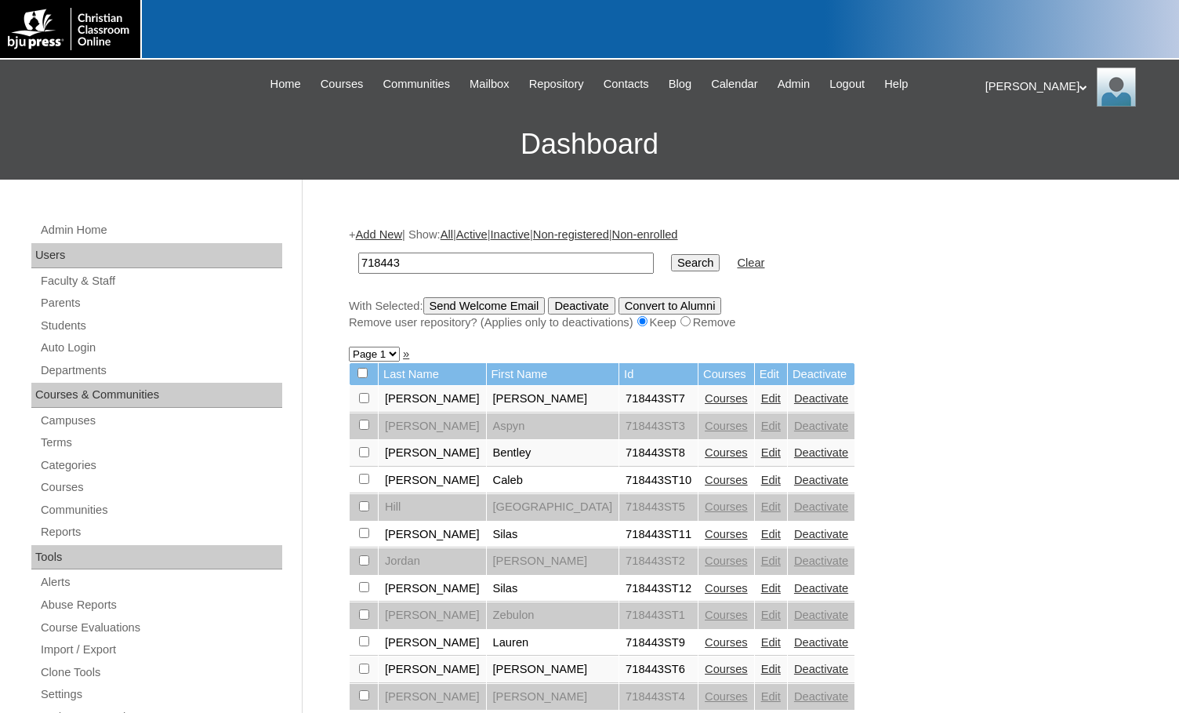
click at [394, 237] on link "Add New" at bounding box center [379, 234] width 46 height 13
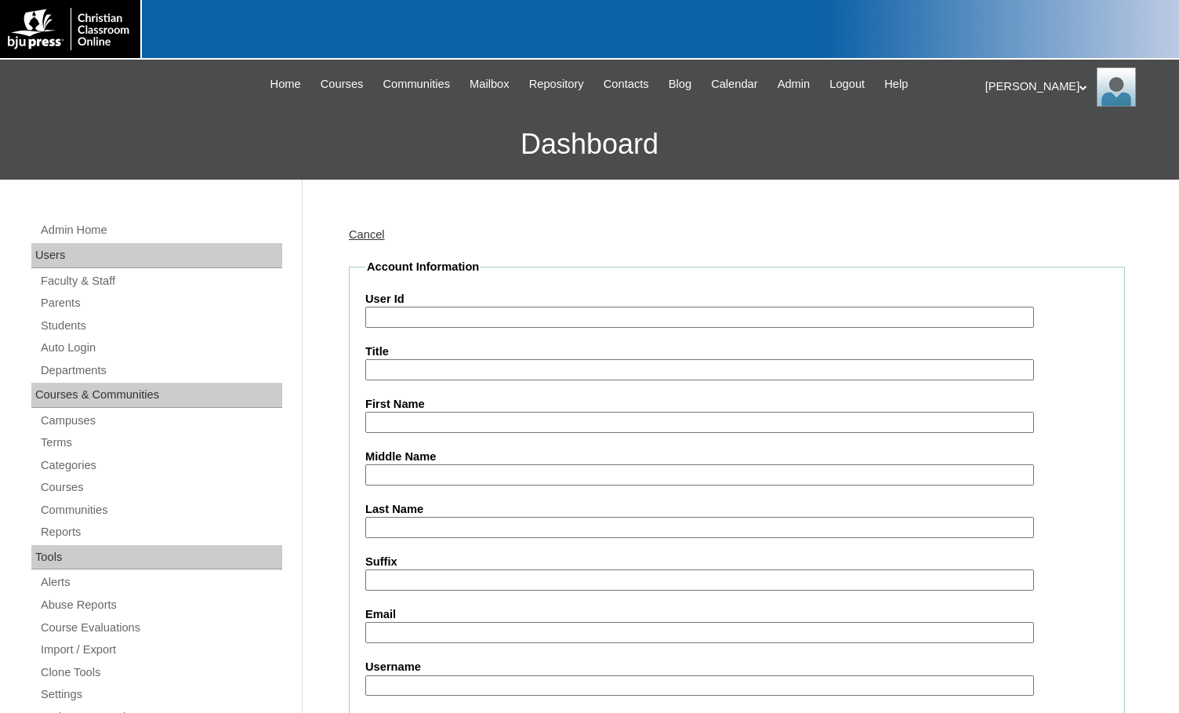
click at [432, 313] on input "User Id" at bounding box center [699, 317] width 669 height 21
paste input "718443"
type input "718443ST13"
type input "Bryce"
type input "Taylor"
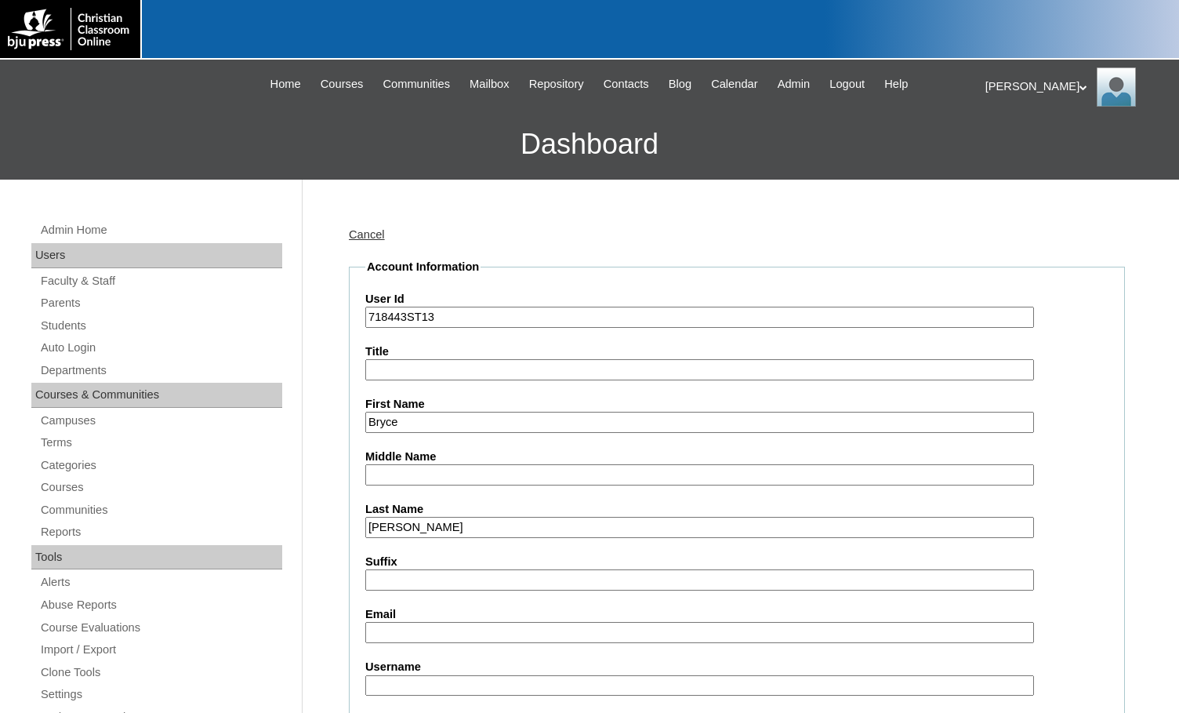
click at [450, 630] on input "Email" at bounding box center [699, 632] width 669 height 21
paste input "taylorbry@bcsbrevard.org"
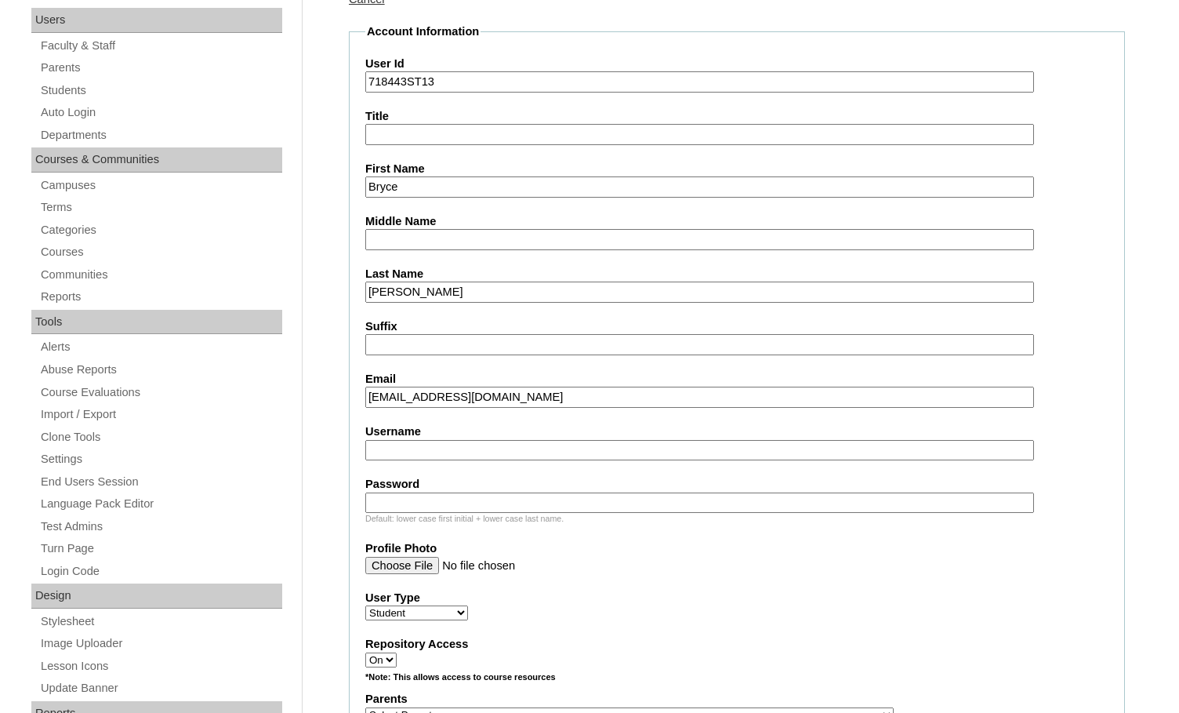
scroll to position [314, 0]
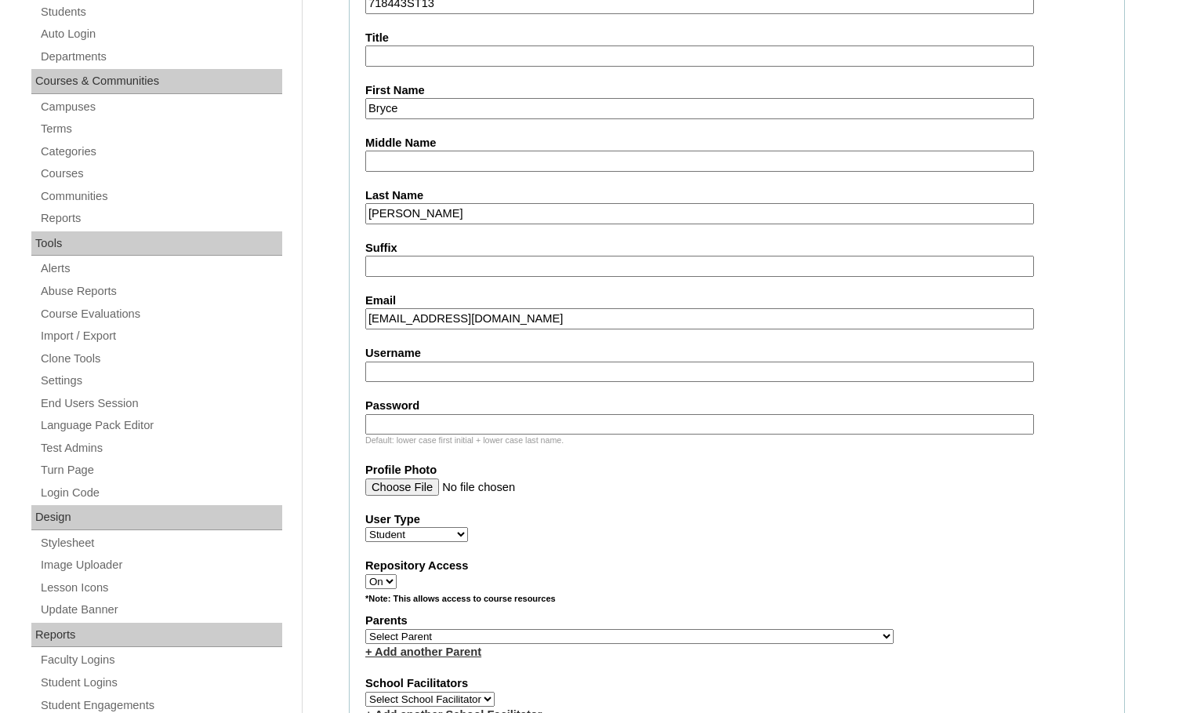
type input "taylorbry@bcsbrevard.org"
click at [696, 641] on select "Select Parent , Fautanu, Ma 1, 1 23-24 accountMorgan, Jason 6th Street Mennonit…" at bounding box center [629, 636] width 529 height 15
select select "33375"
click at [746, 631] on div "Parents Select Parent , Fautanu, Ma 1, 1 23-24 accountMorgan, Jason 6th Street …" at bounding box center [736, 635] width 743 height 47
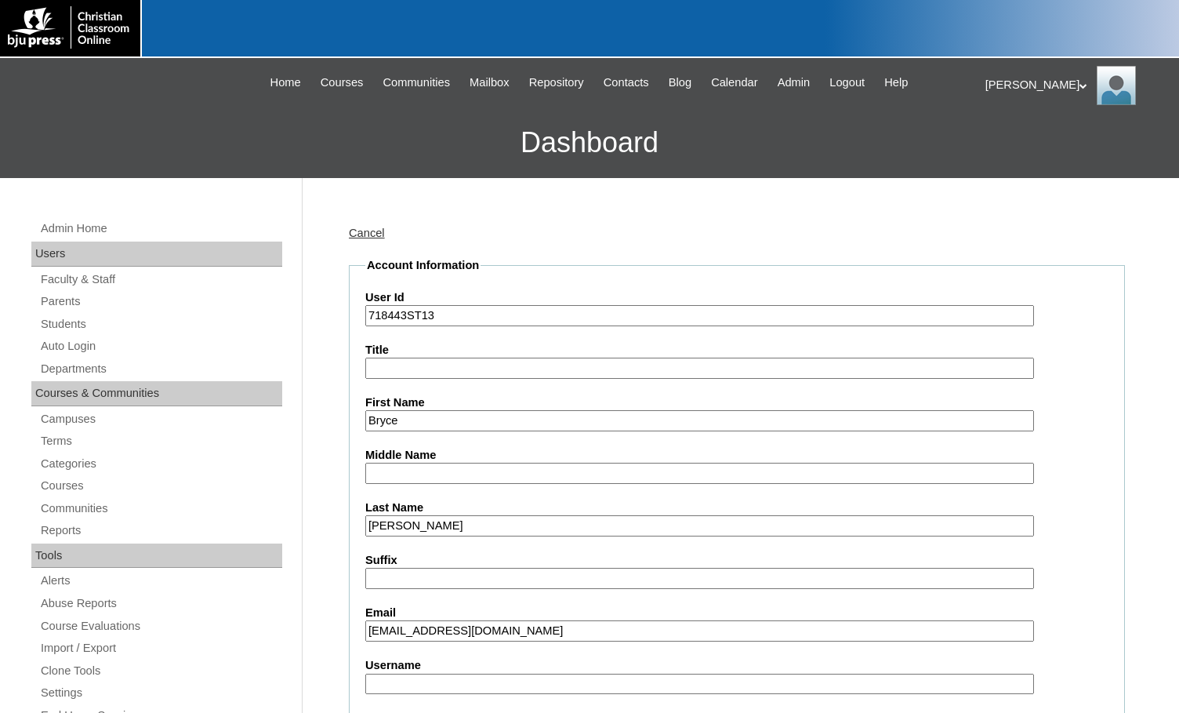
scroll to position [0, 0]
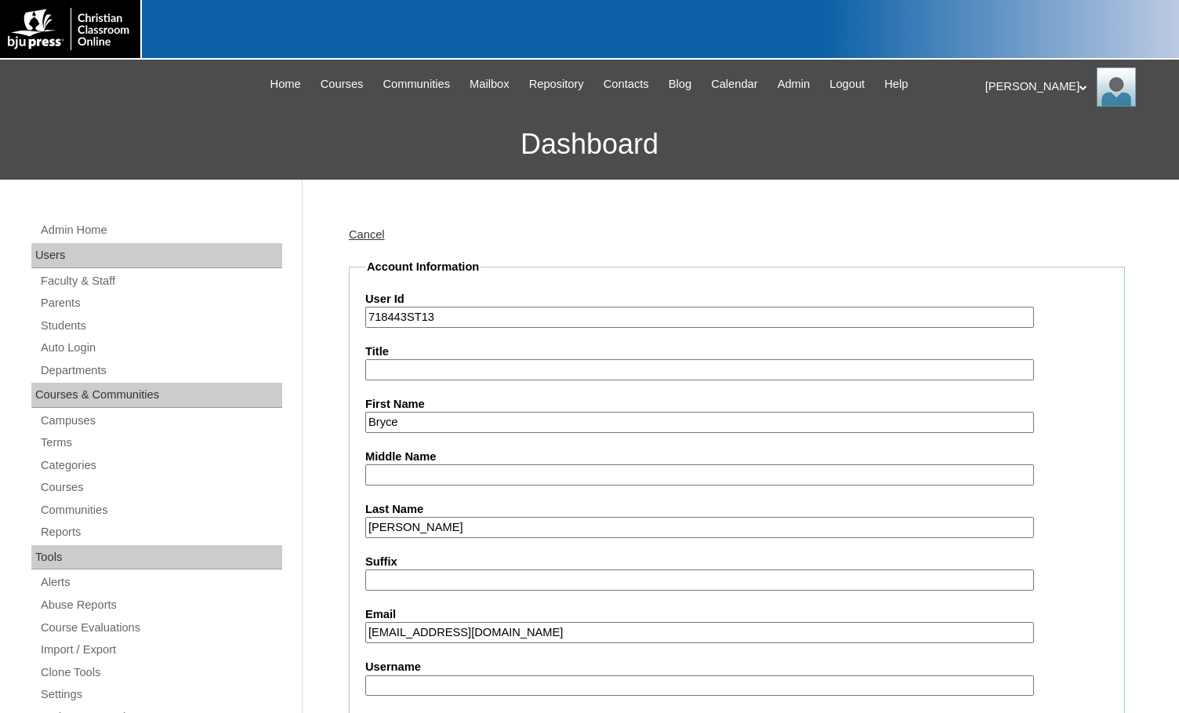
drag, startPoint x: 407, startPoint y: 320, endPoint x: 314, endPoint y: 306, distance: 93.6
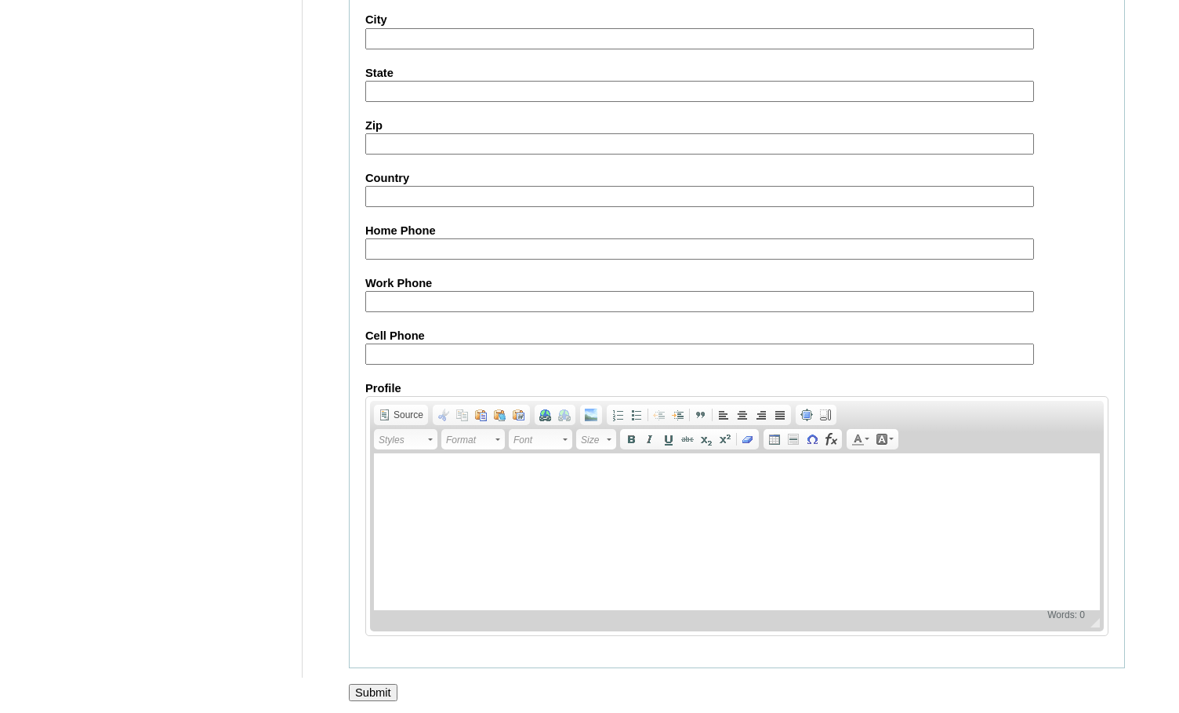
scroll to position [1674, 0]
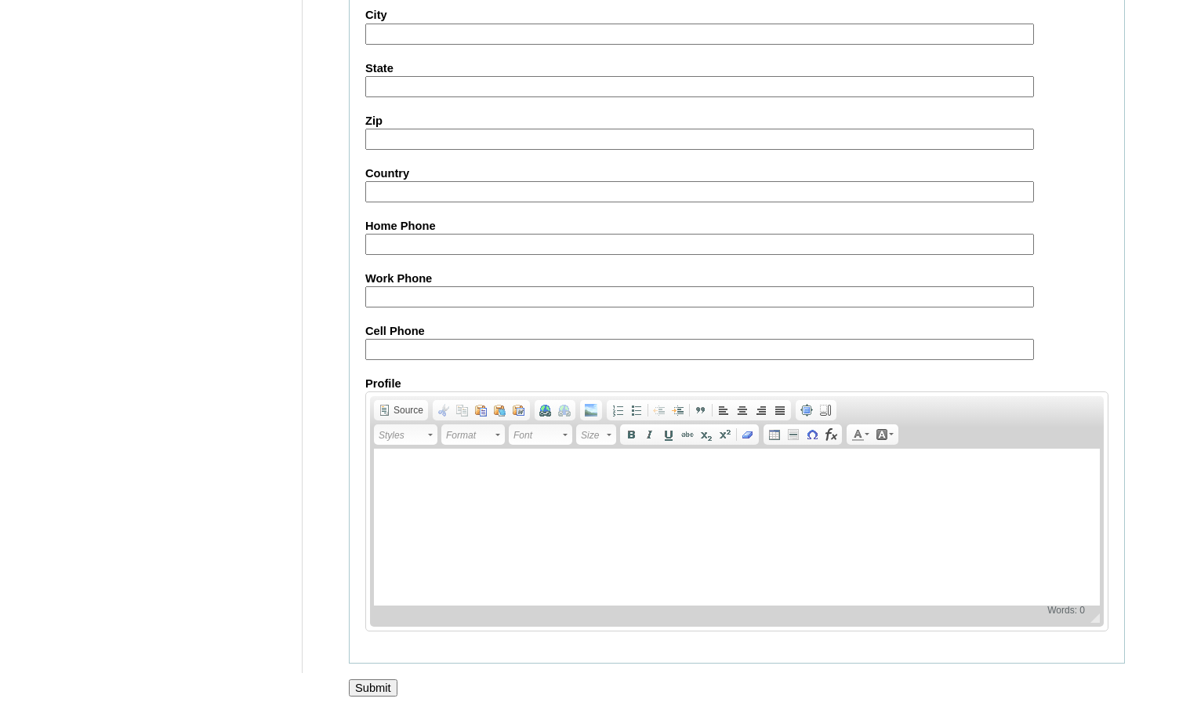
click at [392, 685] on input "Submit" at bounding box center [373, 687] width 49 height 17
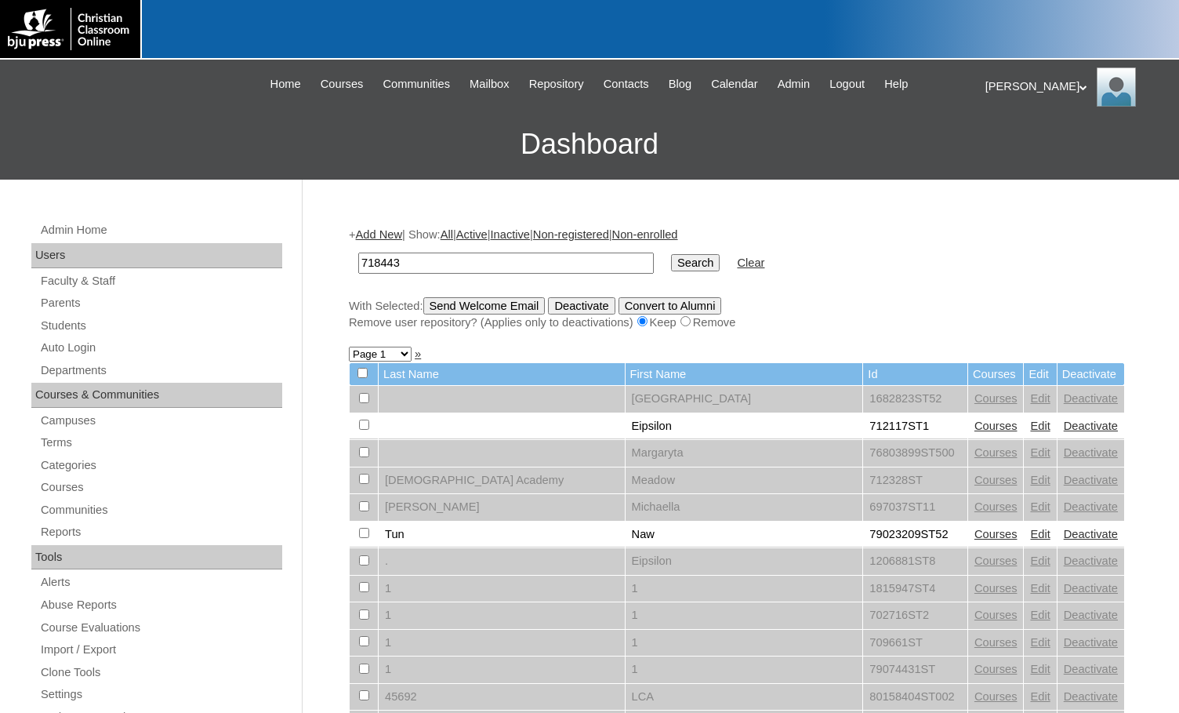
type input "718443"
click at [671, 255] on input "Search" at bounding box center [695, 262] width 49 height 17
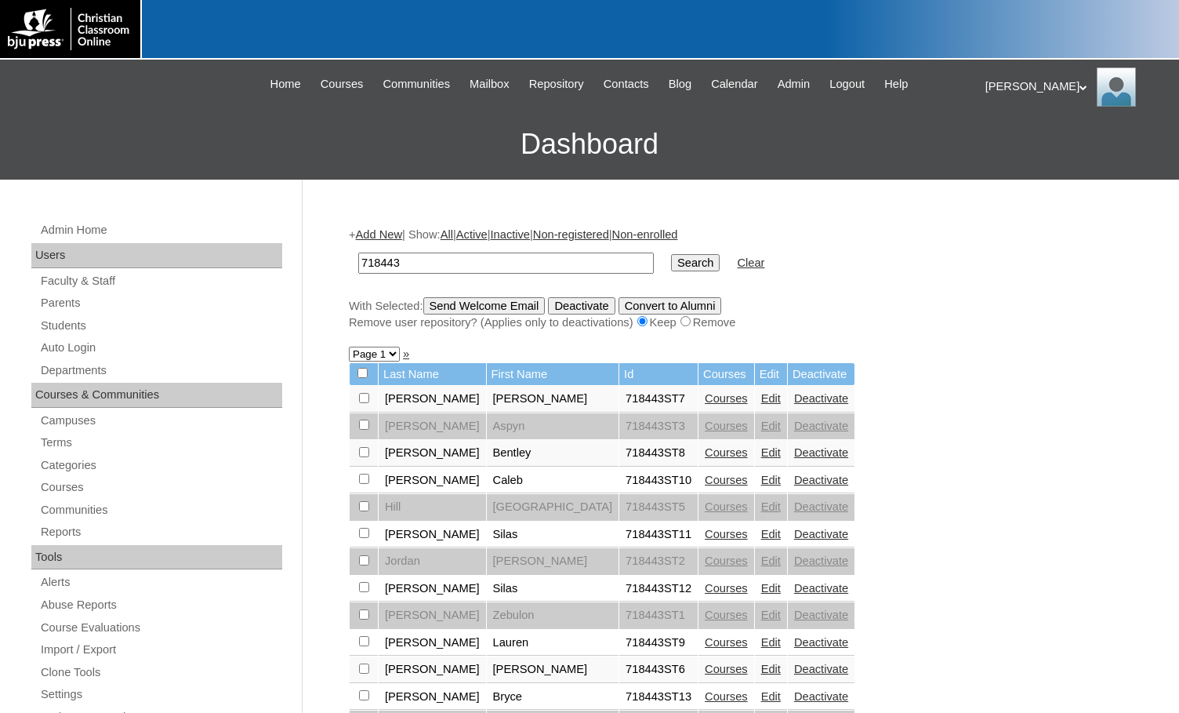
scroll to position [78, 0]
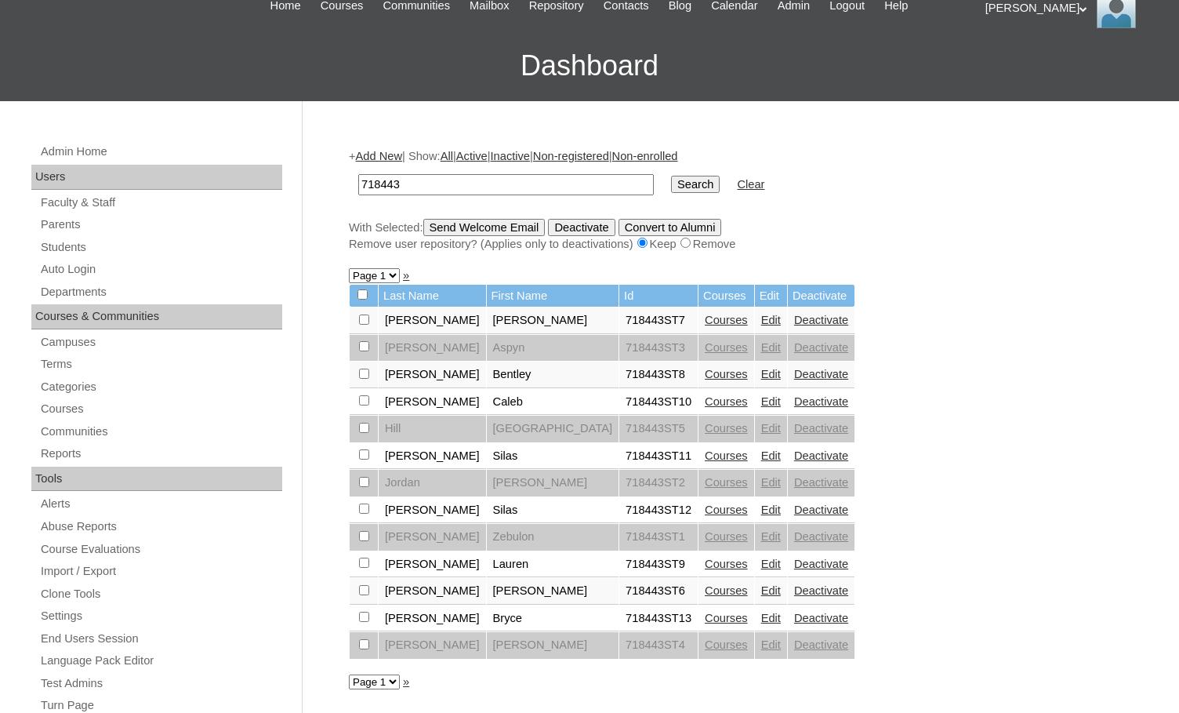
click at [705, 618] on link "Courses" at bounding box center [726, 618] width 43 height 13
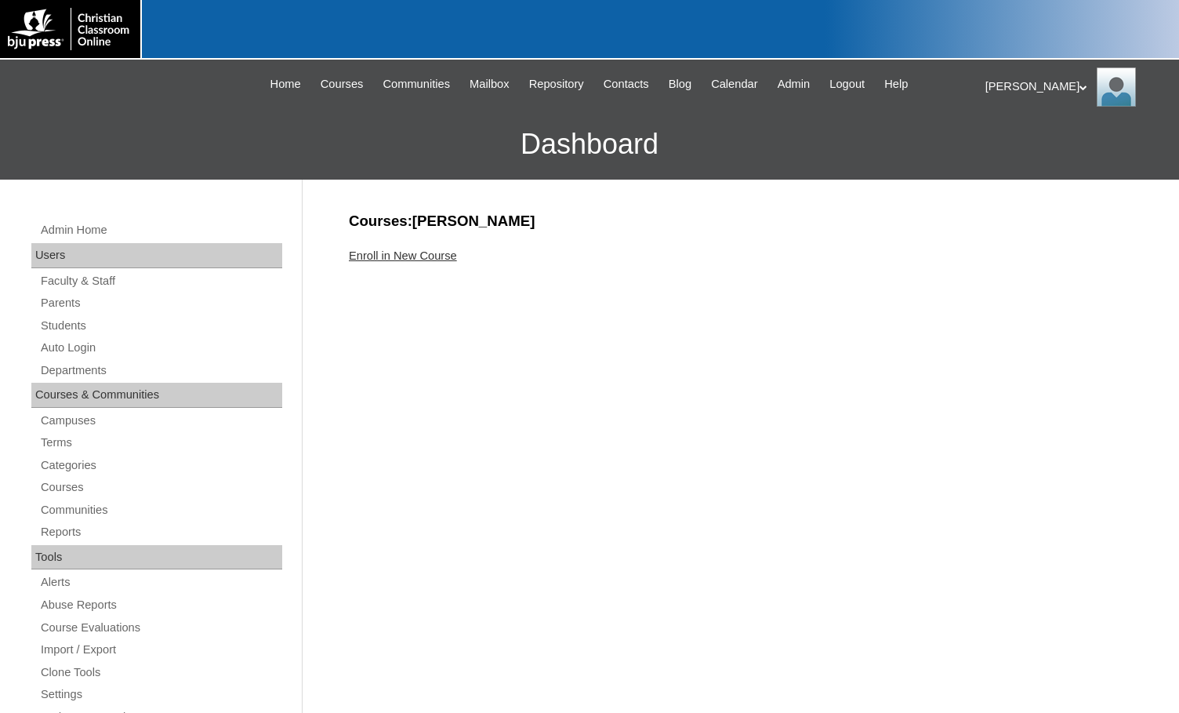
click at [438, 260] on link "Enroll in New Course" at bounding box center [403, 255] width 108 height 13
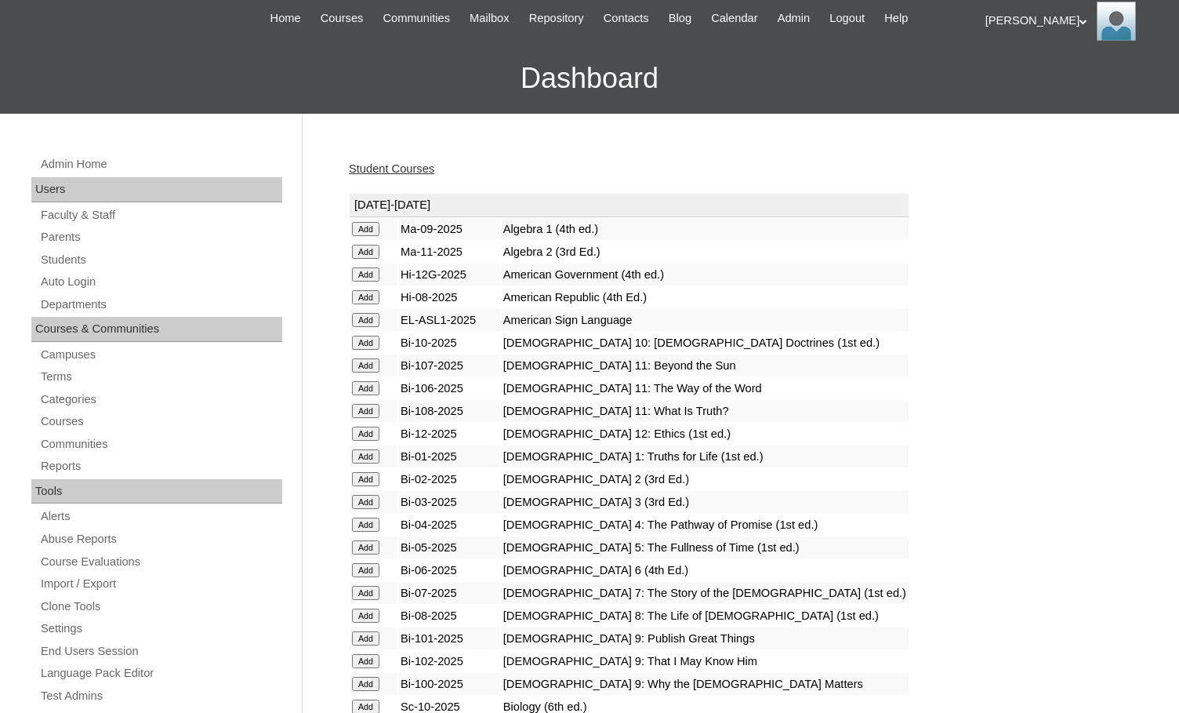
scroll to position [235, 0]
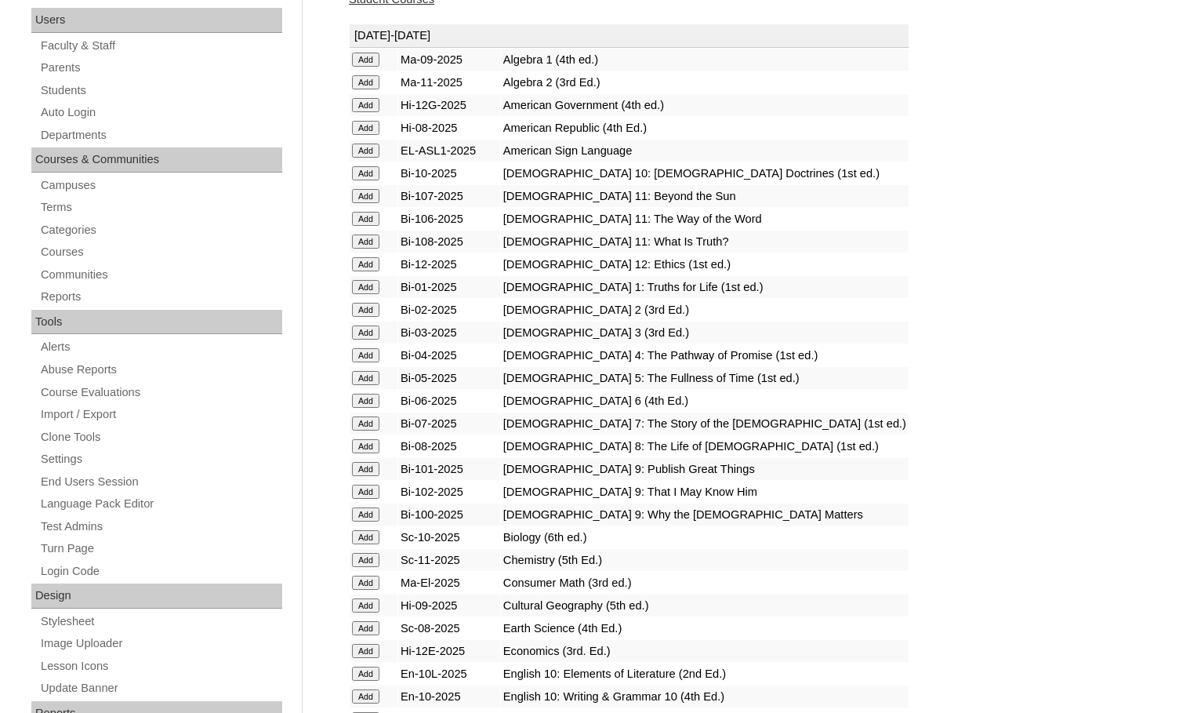
click at [373, 67] on input "Add" at bounding box center [365, 60] width 27 height 14
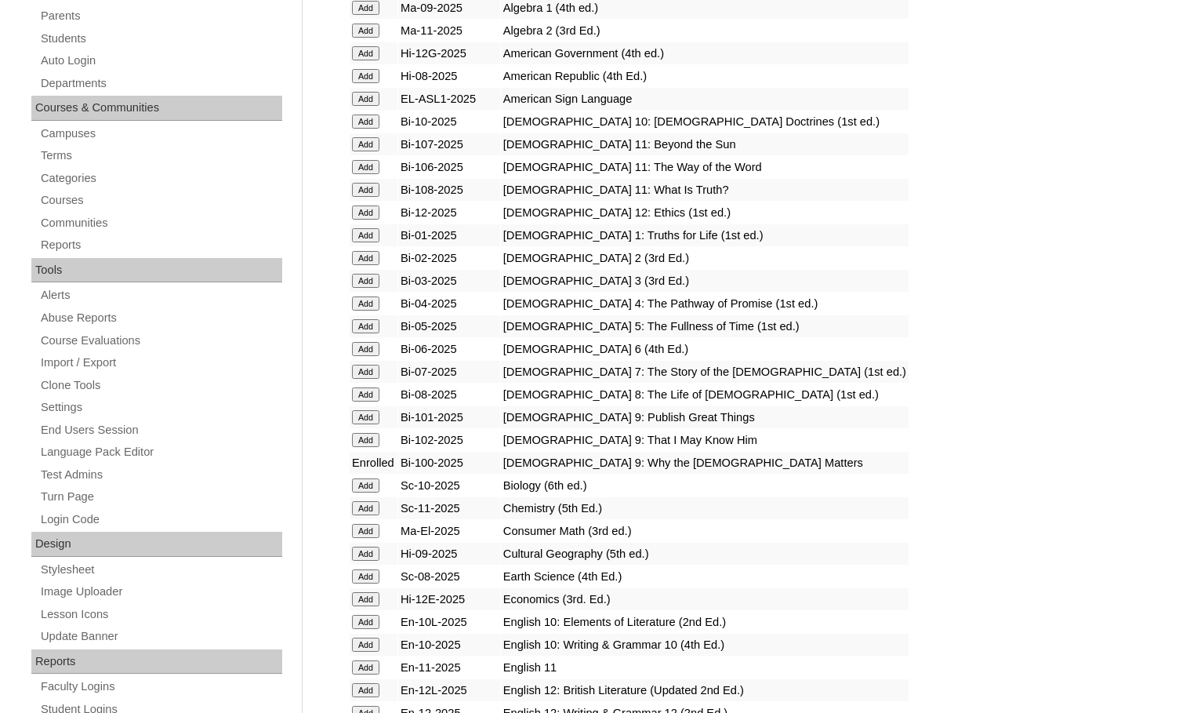
scroll to position [392, 0]
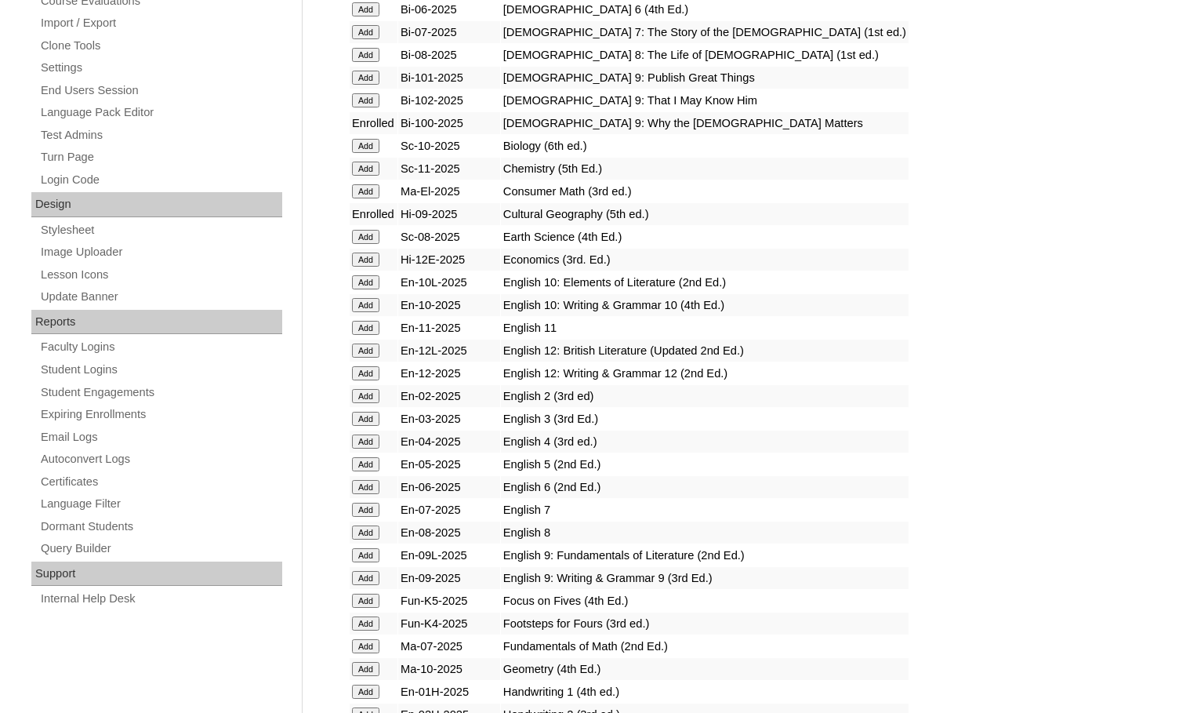
scroll to position [627, 0]
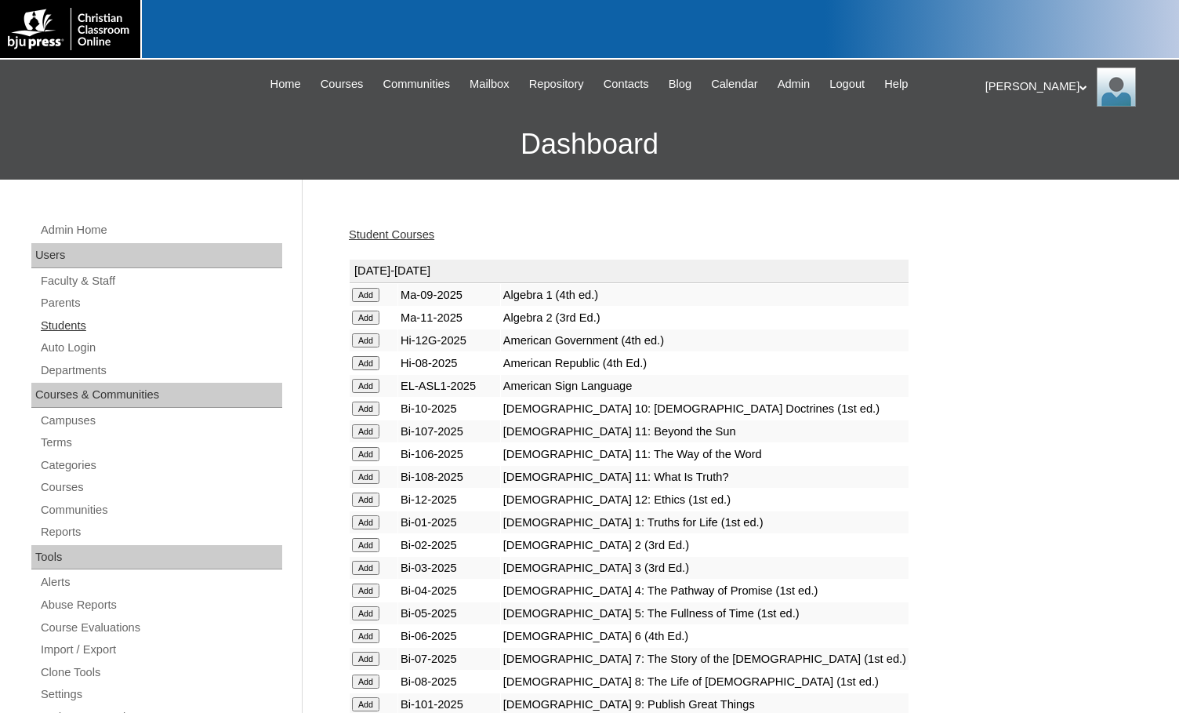
click at [82, 328] on link "Students" at bounding box center [160, 326] width 243 height 20
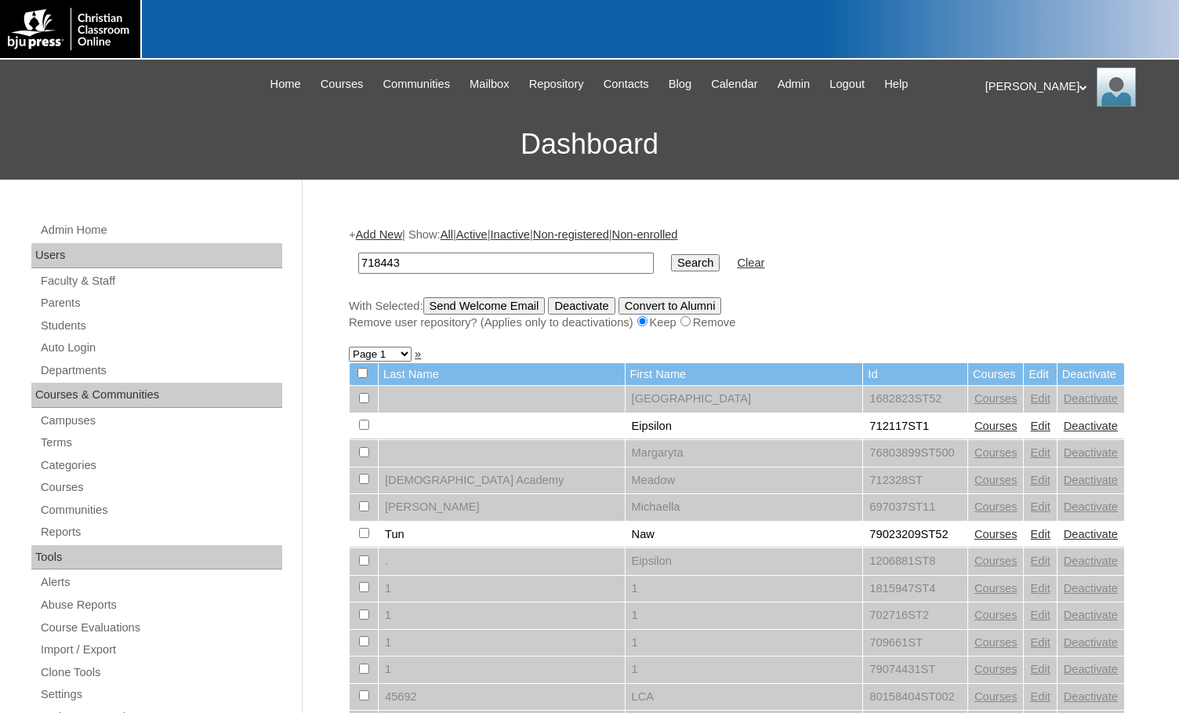
type input "718443"
click at [671, 262] on input "Search" at bounding box center [695, 262] width 49 height 17
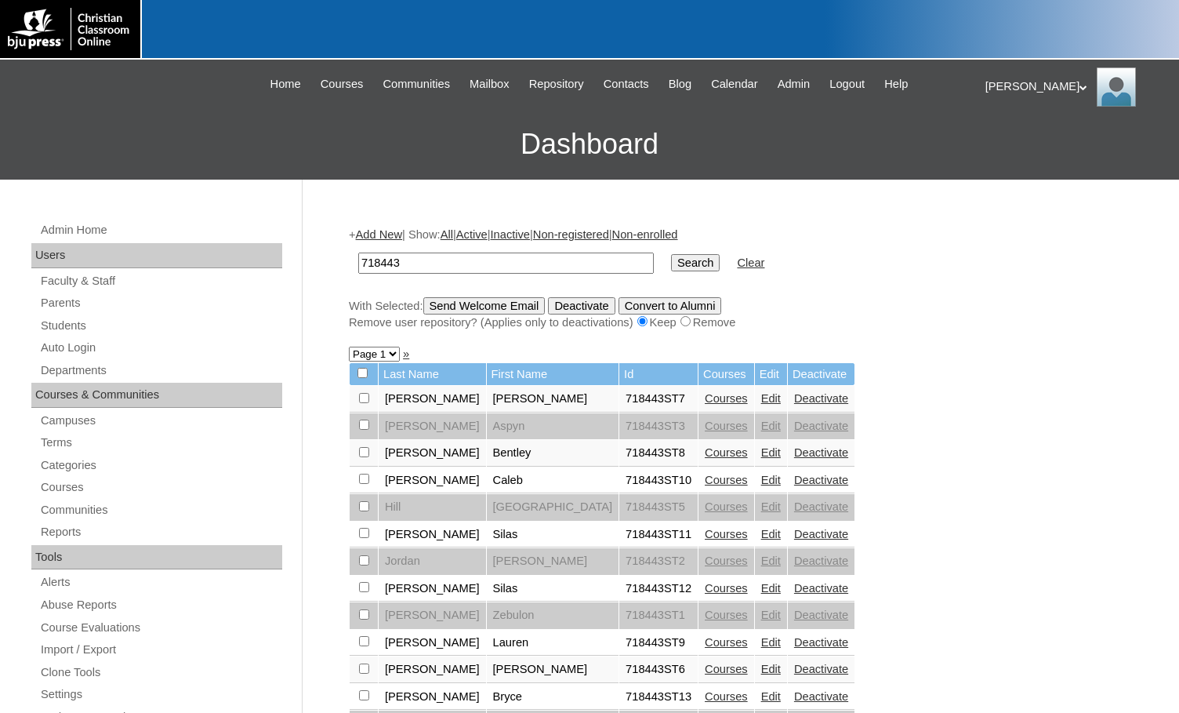
click at [761, 458] on link "Edit" at bounding box center [771, 452] width 20 height 13
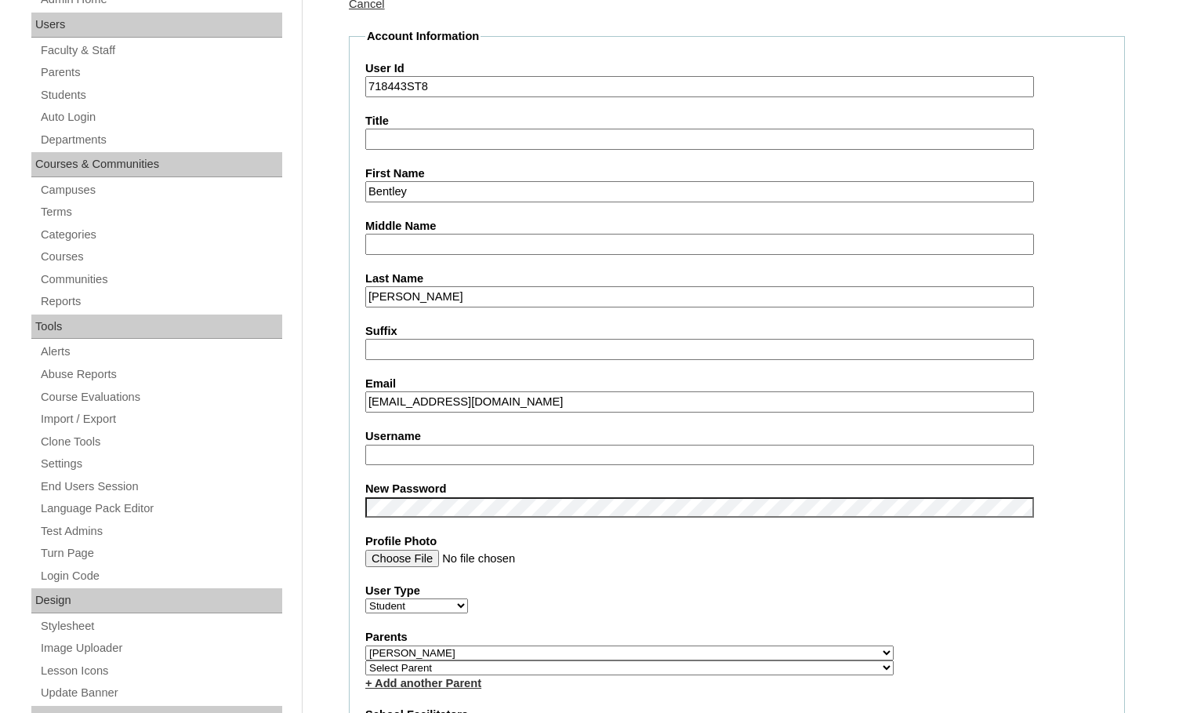
scroll to position [235, 0]
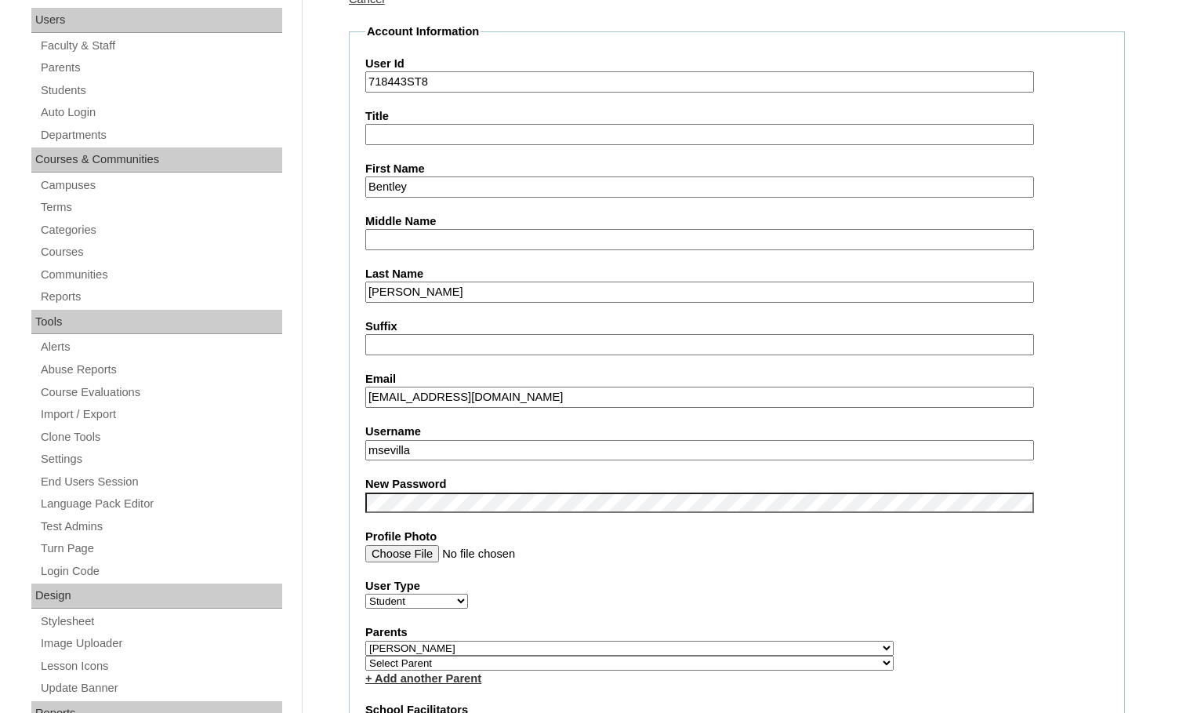
drag, startPoint x: 435, startPoint y: 453, endPoint x: 332, endPoint y: 442, distance: 104.2
type input "bentley.[PERSON_NAME]"
drag, startPoint x: 466, startPoint y: 450, endPoint x: 327, endPoint y: 433, distance: 139.9
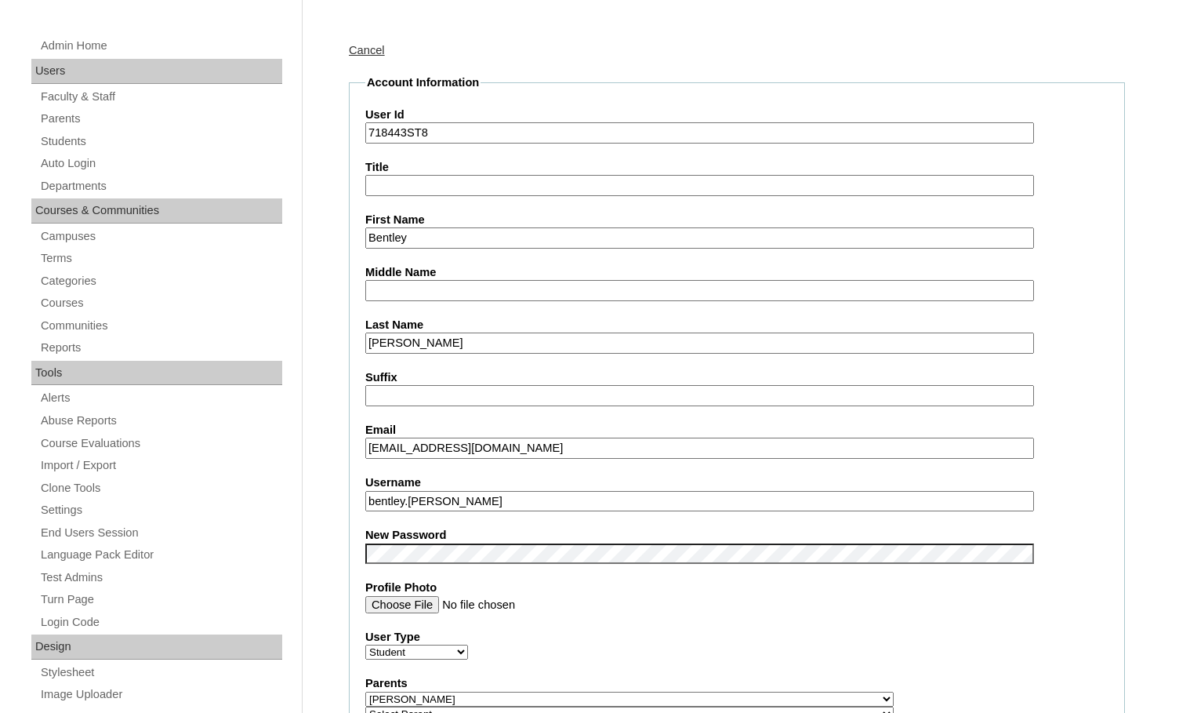
scroll to position [157, 0]
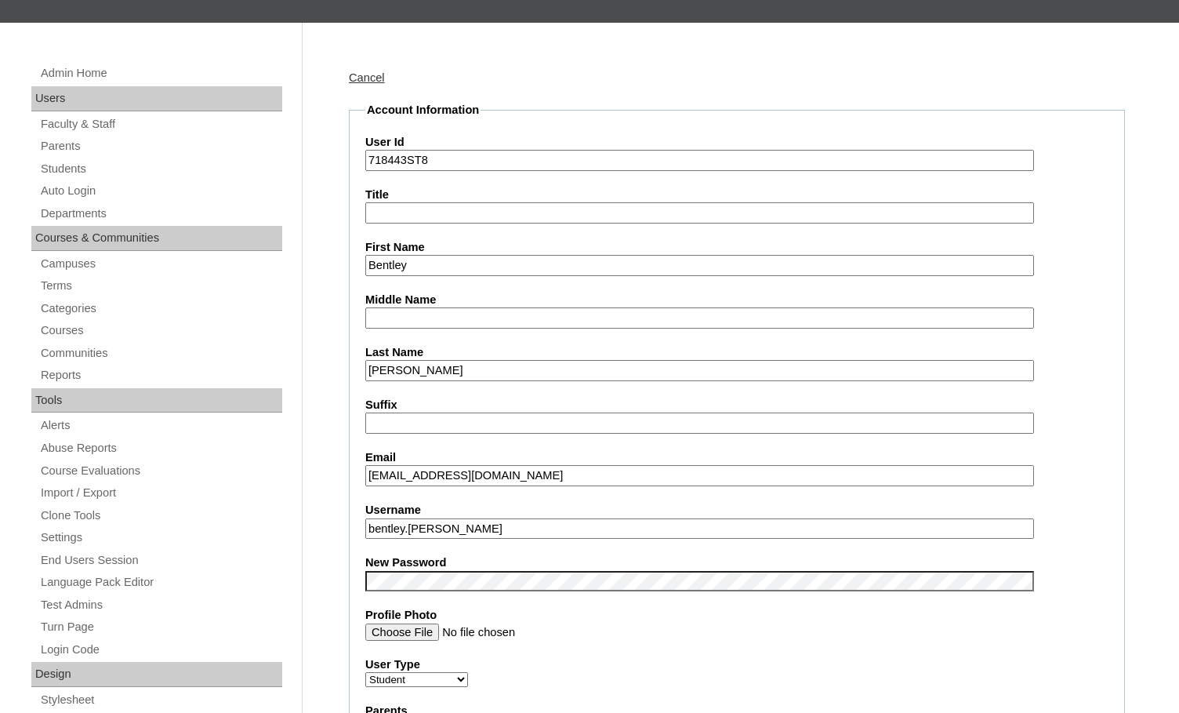
drag, startPoint x: 408, startPoint y: 164, endPoint x: 348, endPoint y: 157, distance: 60.0
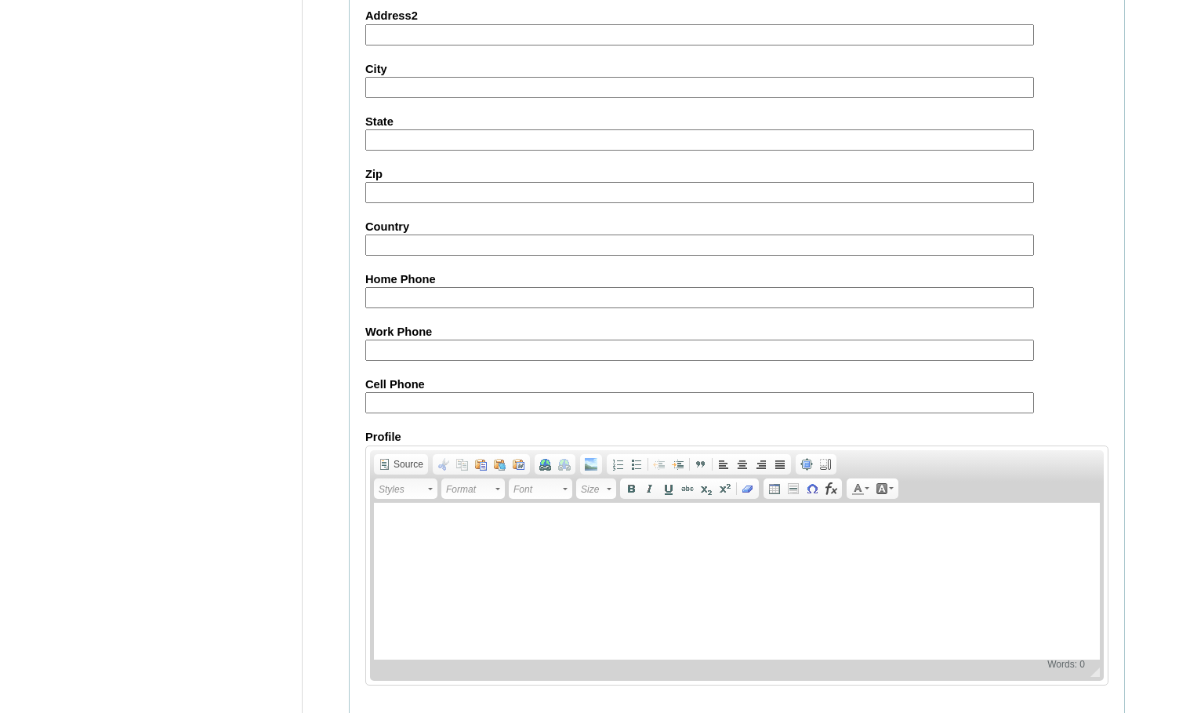
scroll to position [1677, 0]
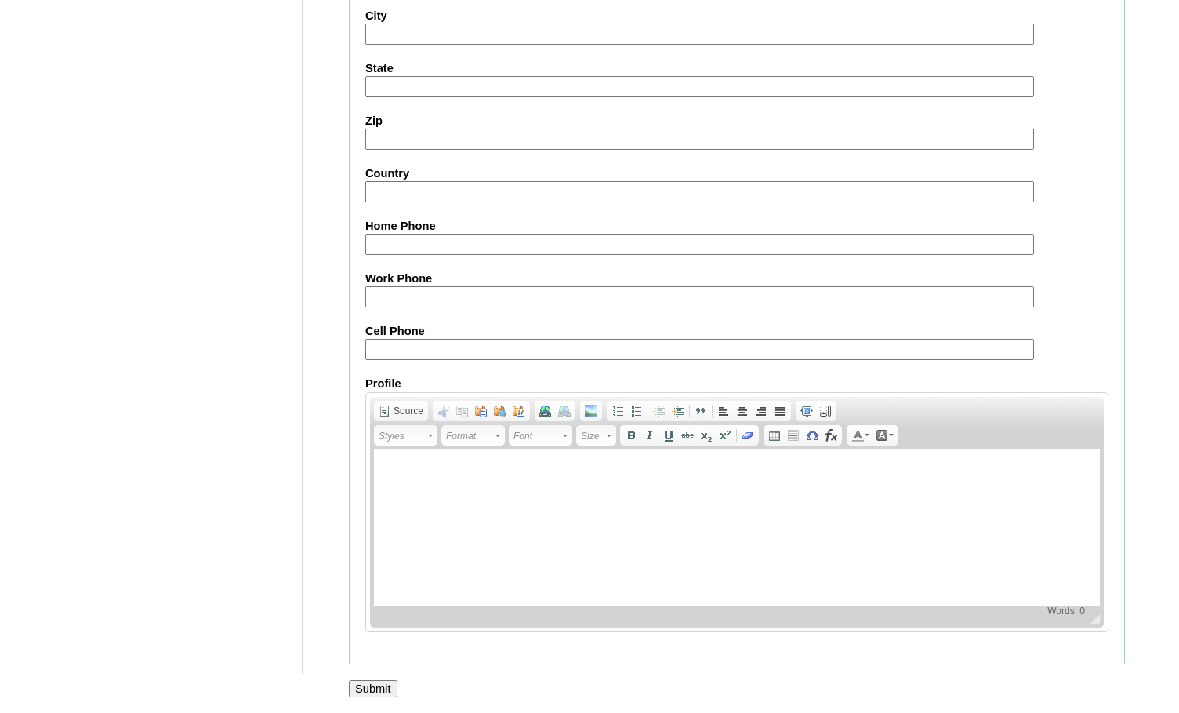
click at [382, 689] on input "Submit" at bounding box center [373, 688] width 49 height 17
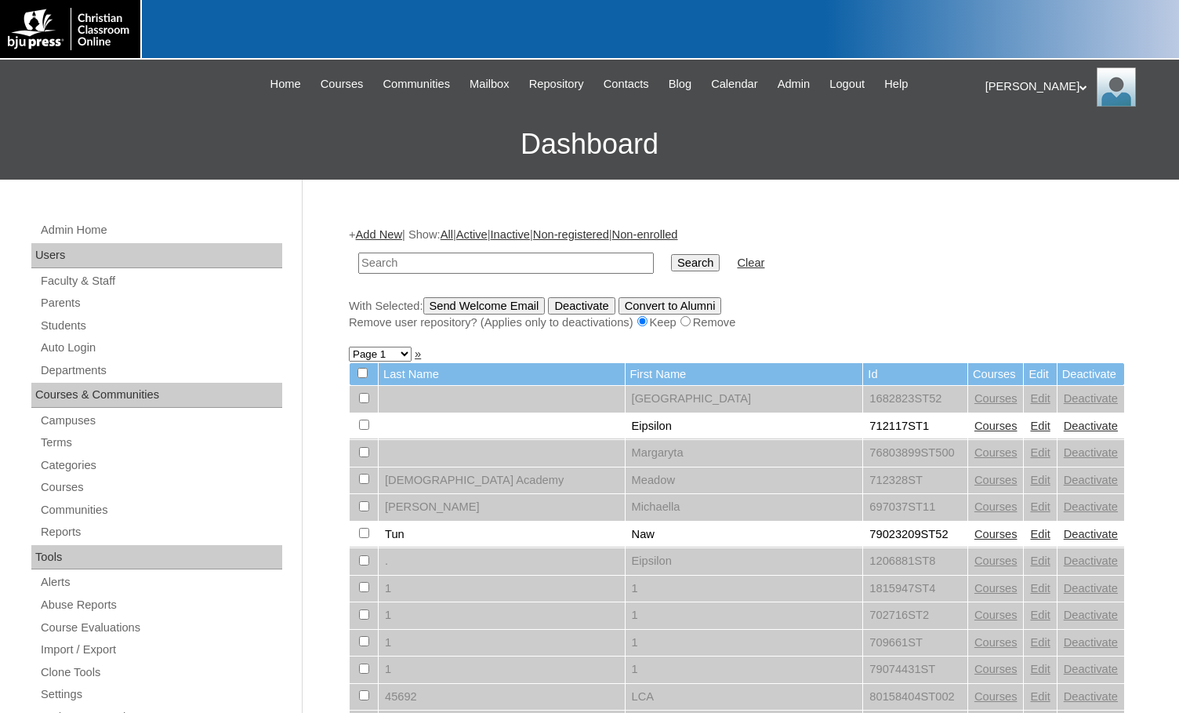
paste input "718443"
type input "718443"
click at [671, 259] on input "Search" at bounding box center [695, 262] width 49 height 17
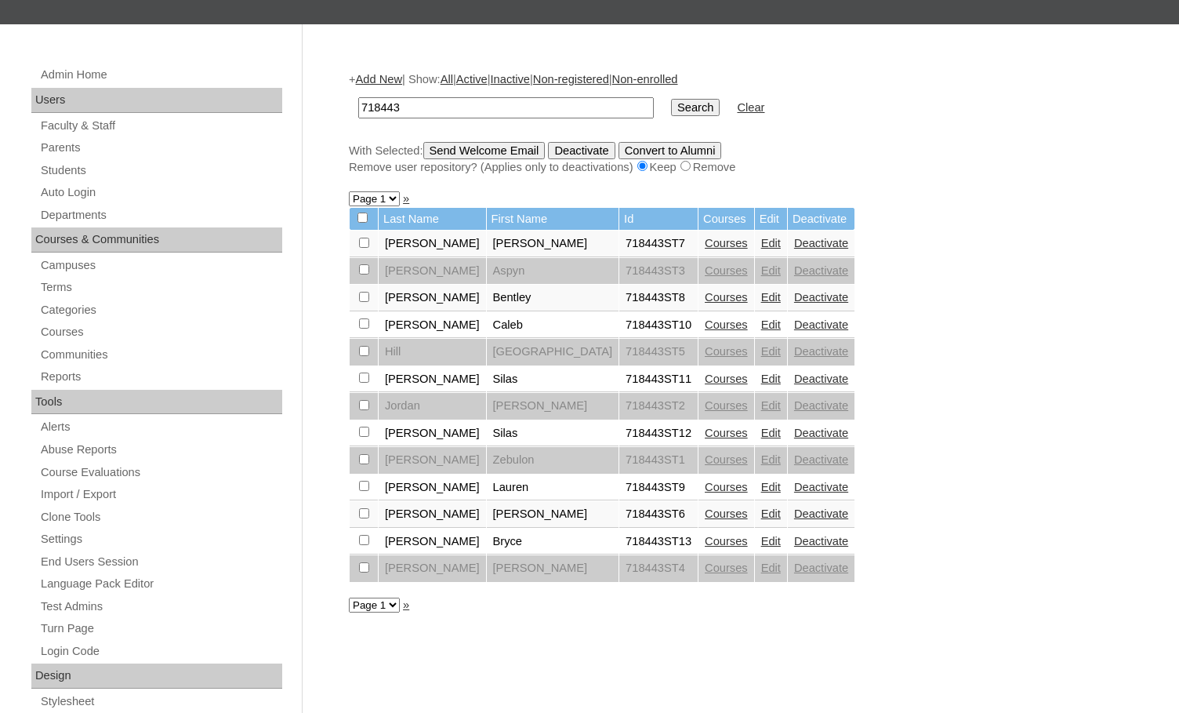
scroll to position [157, 0]
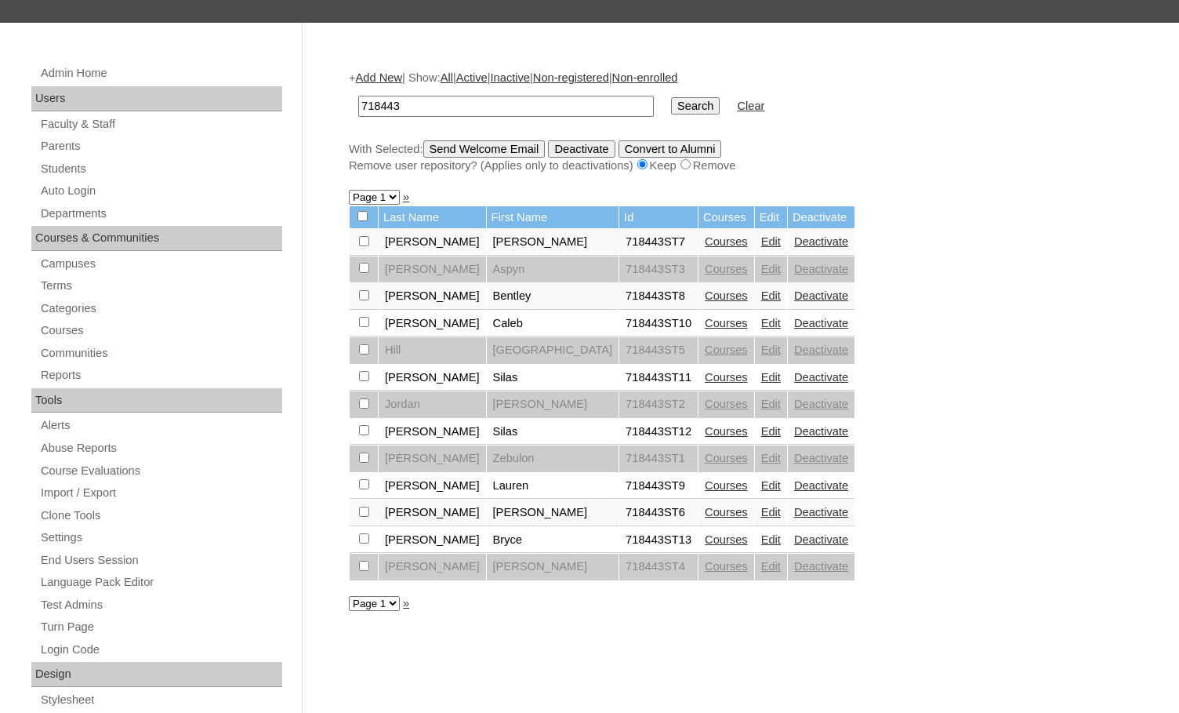
click at [761, 487] on link "Edit" at bounding box center [771, 485] width 20 height 13
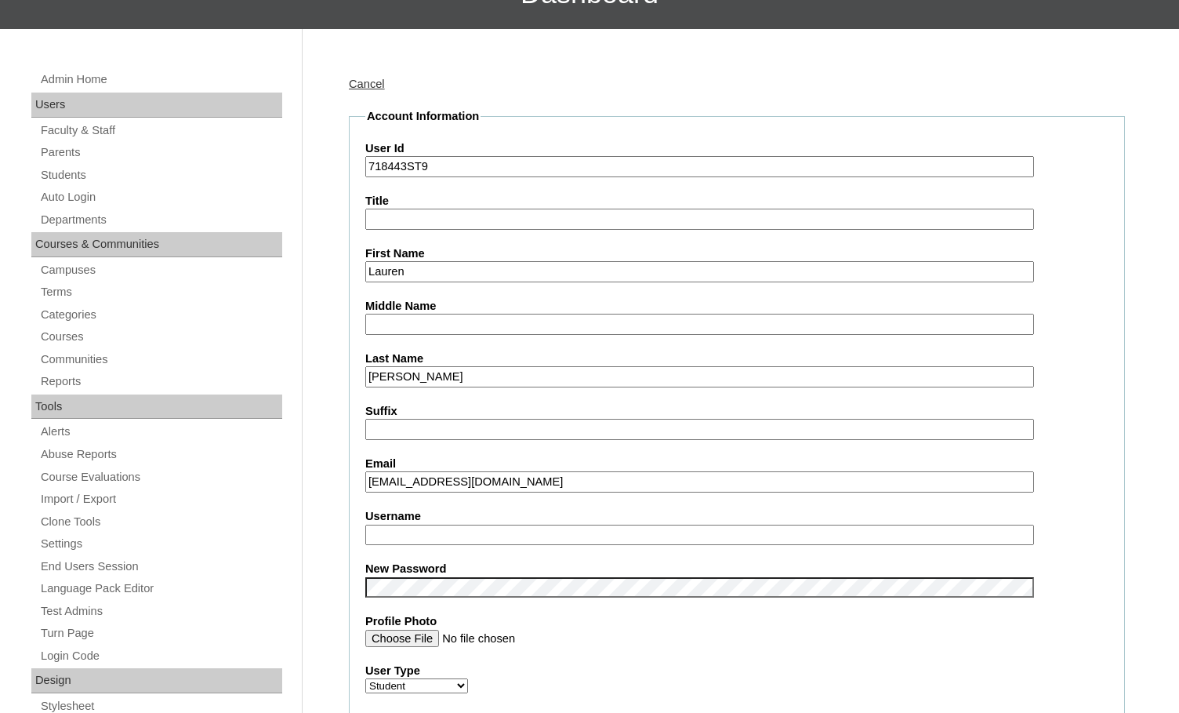
scroll to position [157, 0]
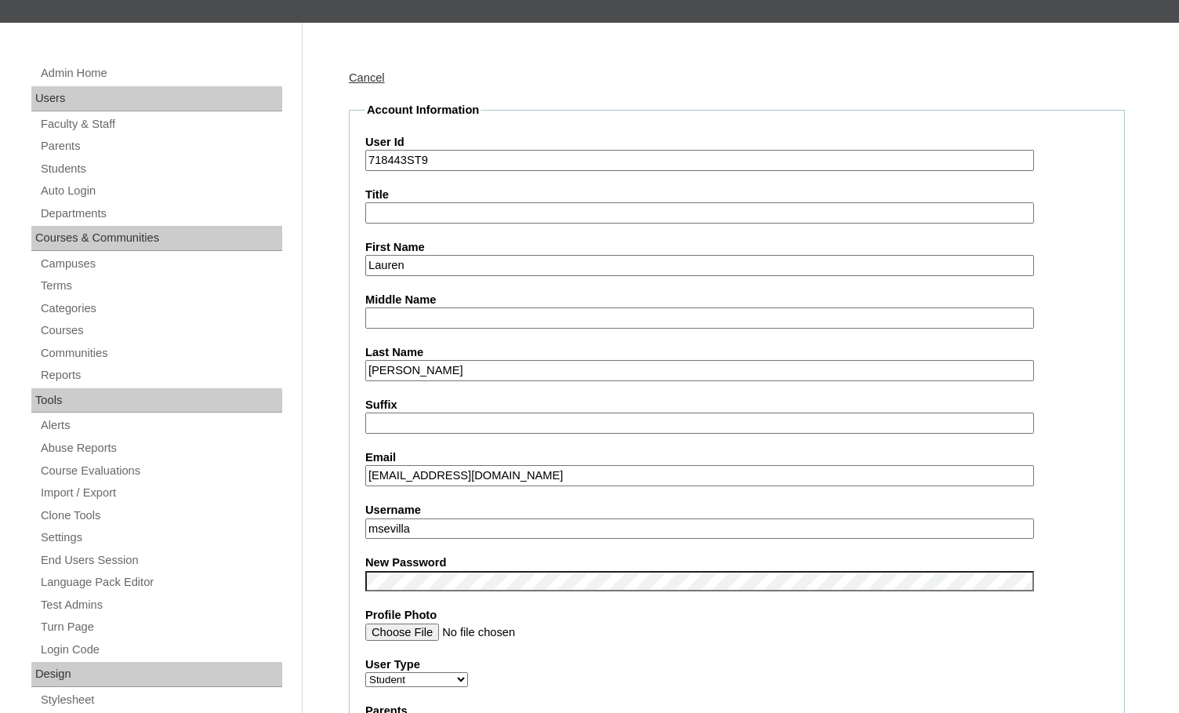
drag, startPoint x: 417, startPoint y: 535, endPoint x: 313, endPoint y: 529, distance: 104.5
type input "lauren.rowley"
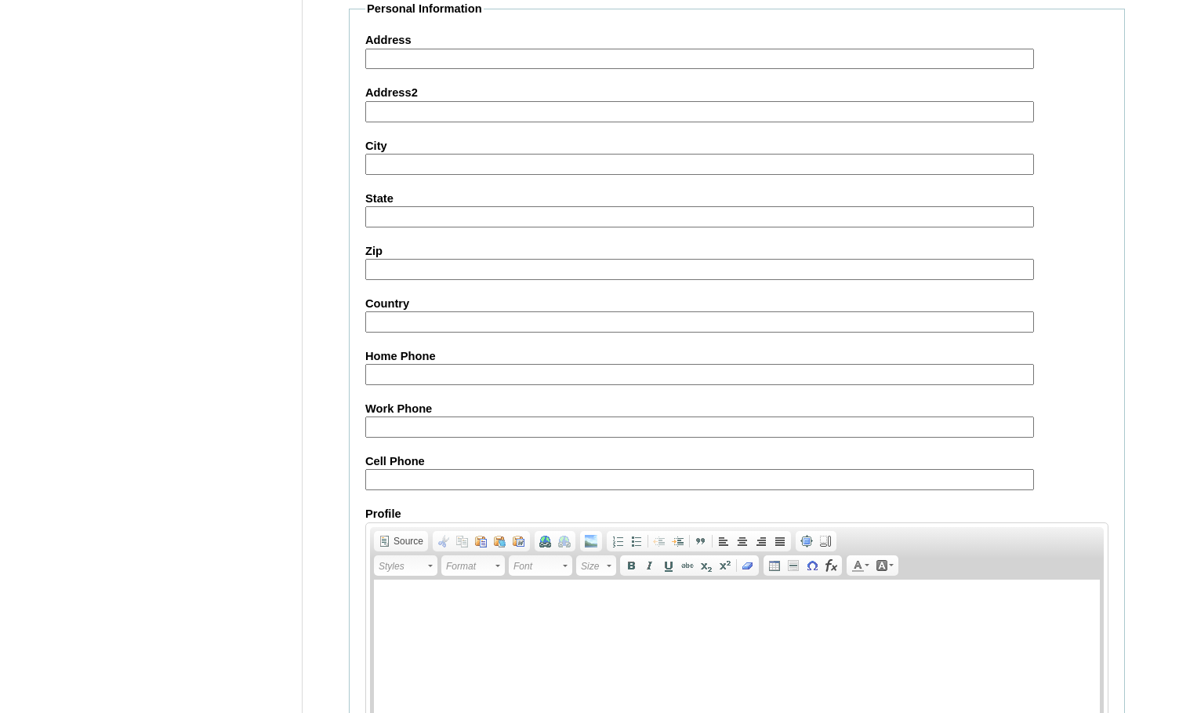
scroll to position [1677, 0]
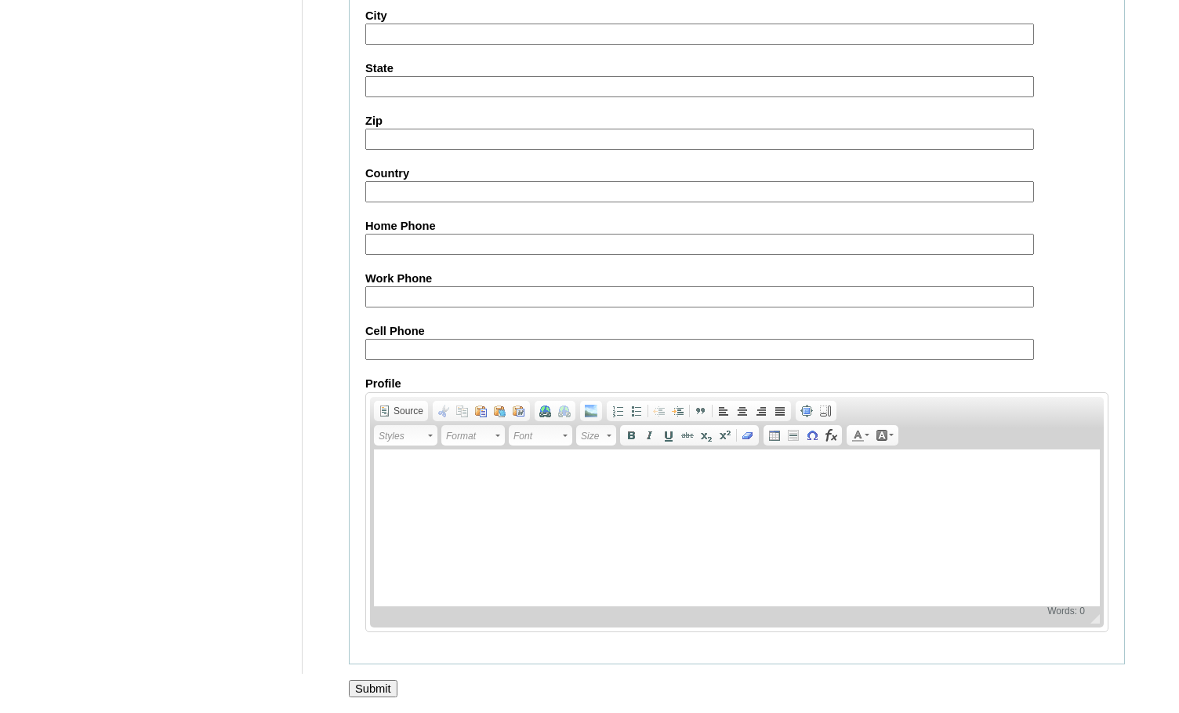
click at [366, 682] on input "Submit" at bounding box center [373, 688] width 49 height 17
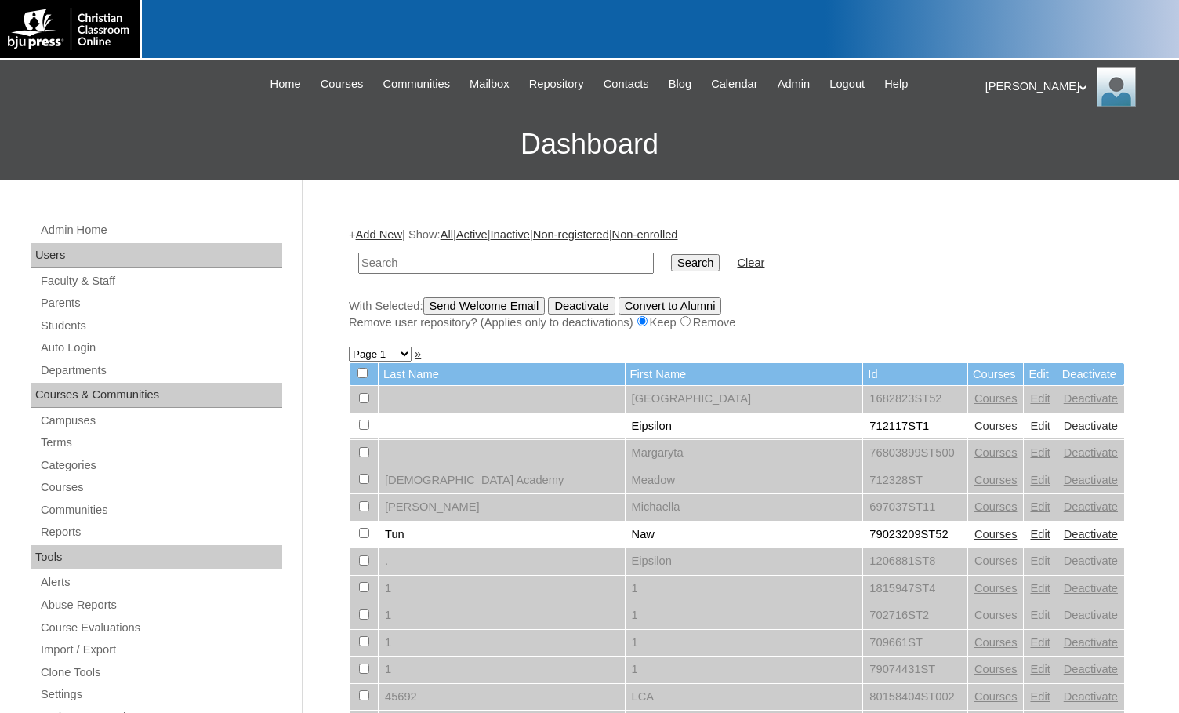
paste input "718443"
type input "718443"
click at [671, 262] on input "Search" at bounding box center [695, 262] width 49 height 17
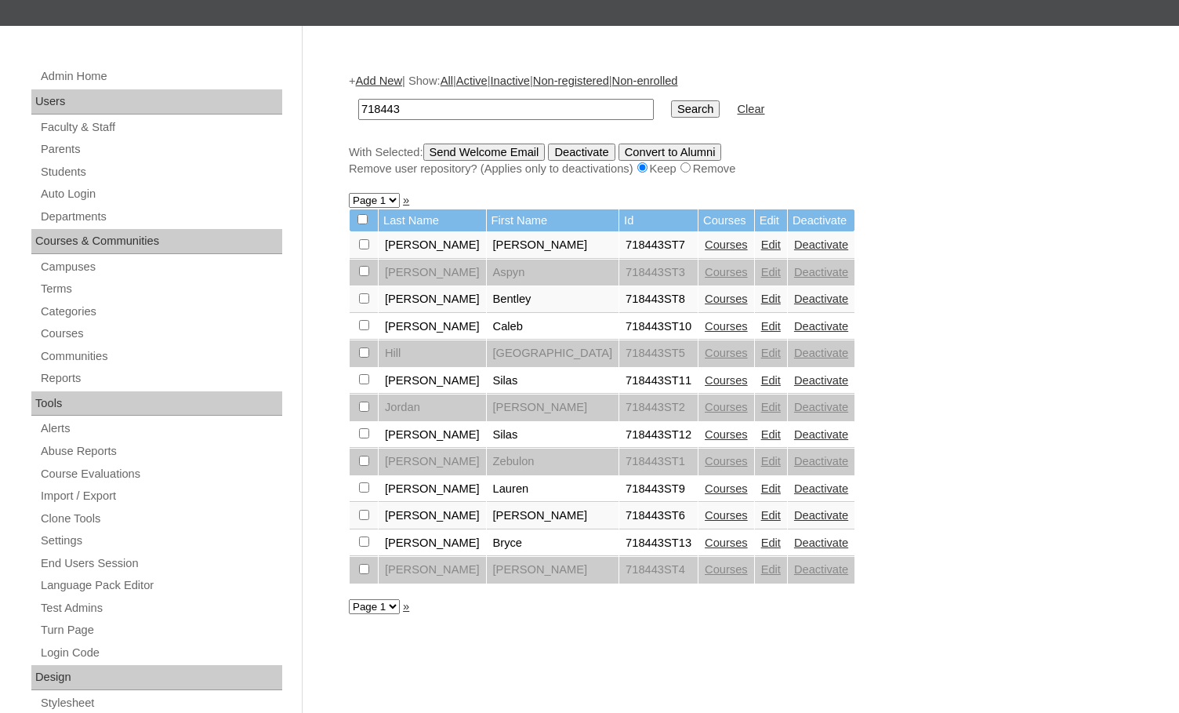
scroll to position [157, 0]
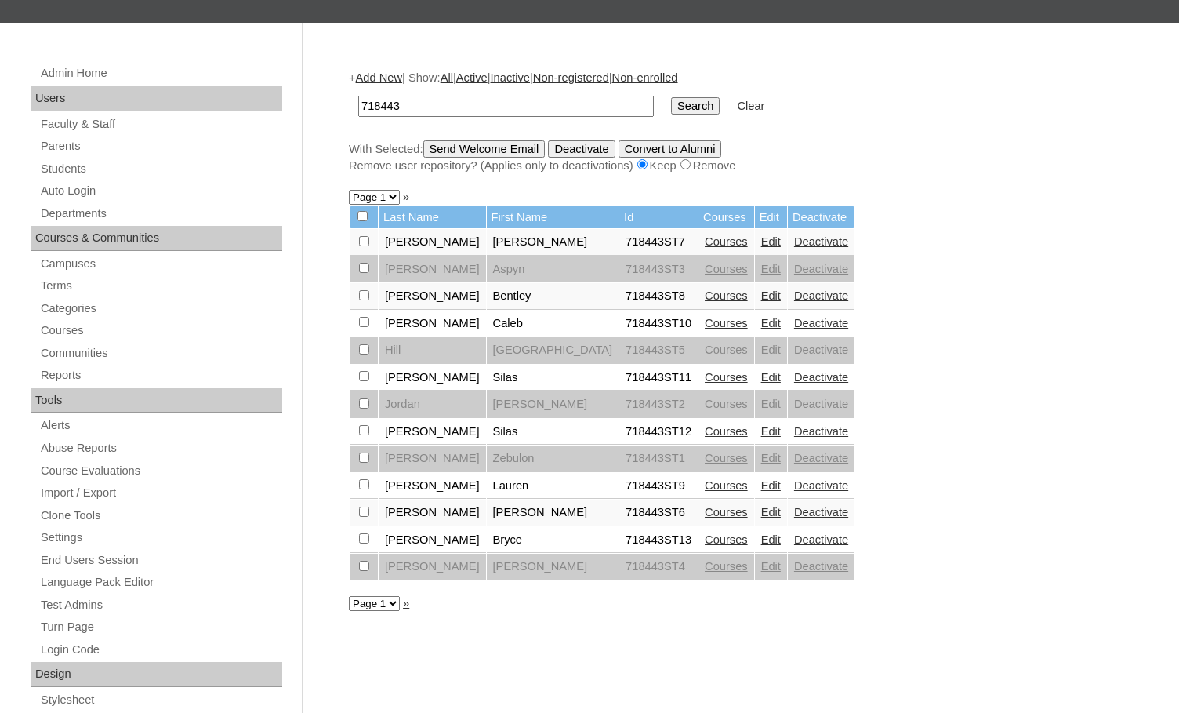
click at [761, 484] on link "Edit" at bounding box center [771, 485] width 20 height 13
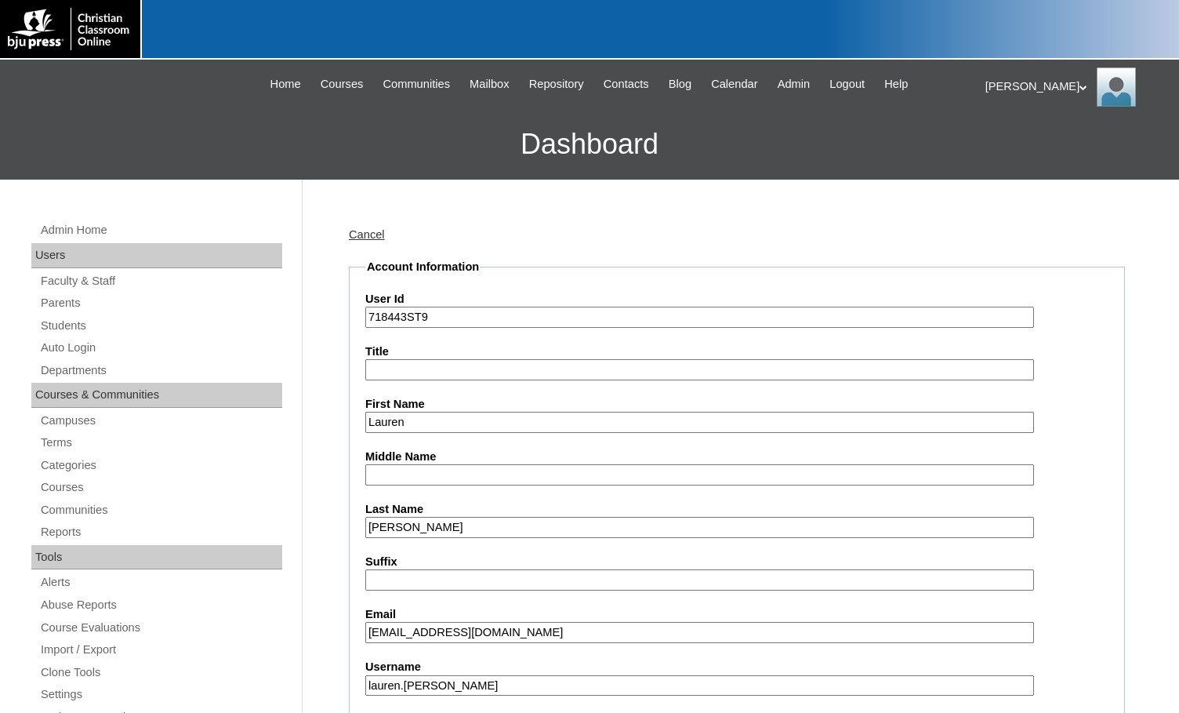
scroll to position [157, 0]
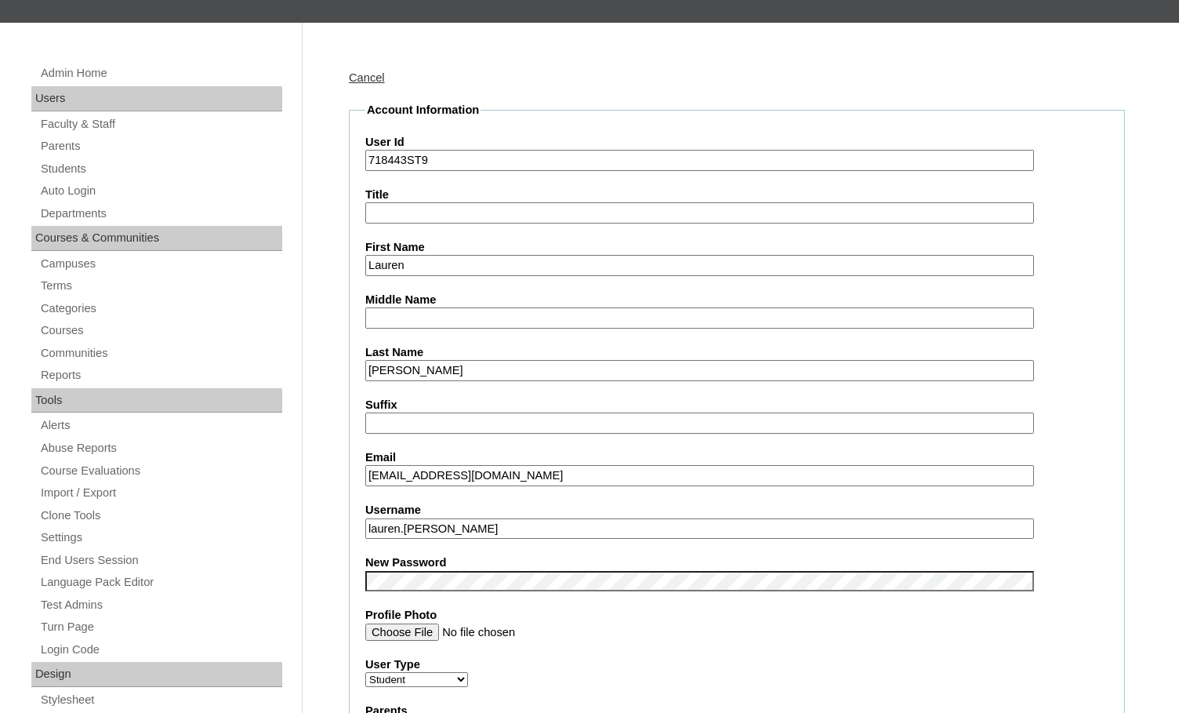
drag, startPoint x: 459, startPoint y: 527, endPoint x: 314, endPoint y: 511, distance: 145.2
drag, startPoint x: 405, startPoint y: 152, endPoint x: 322, endPoint y: 151, distance: 83.9
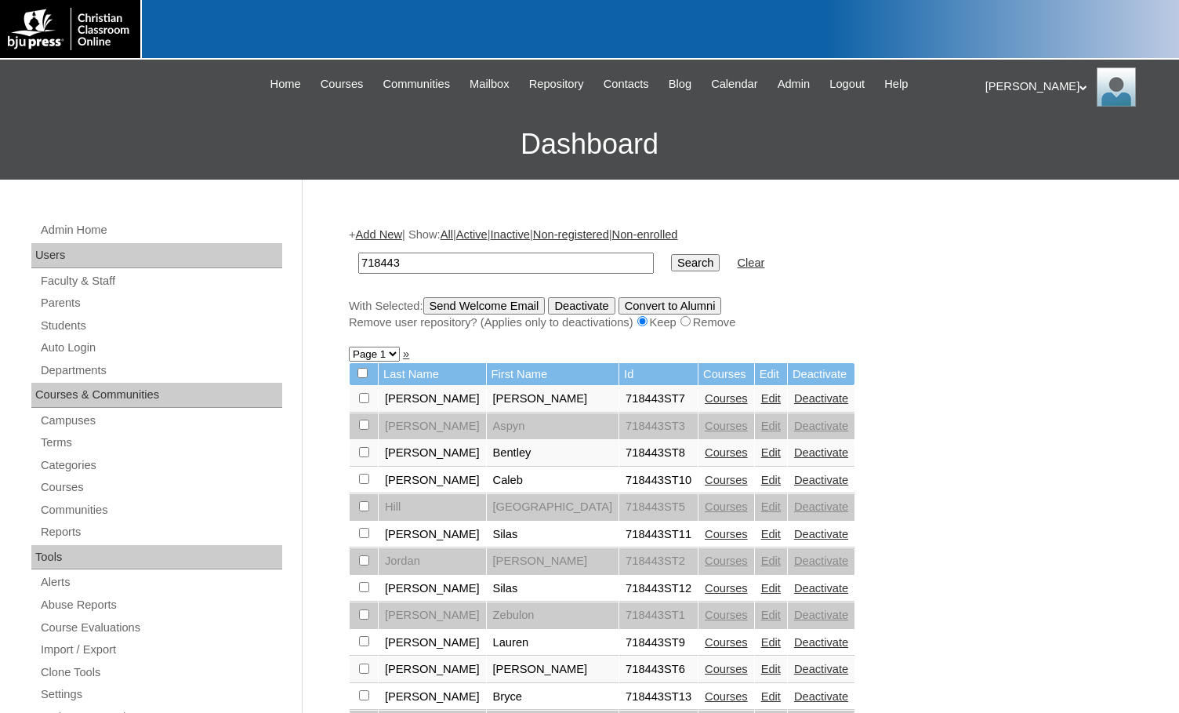
scroll to position [138, 0]
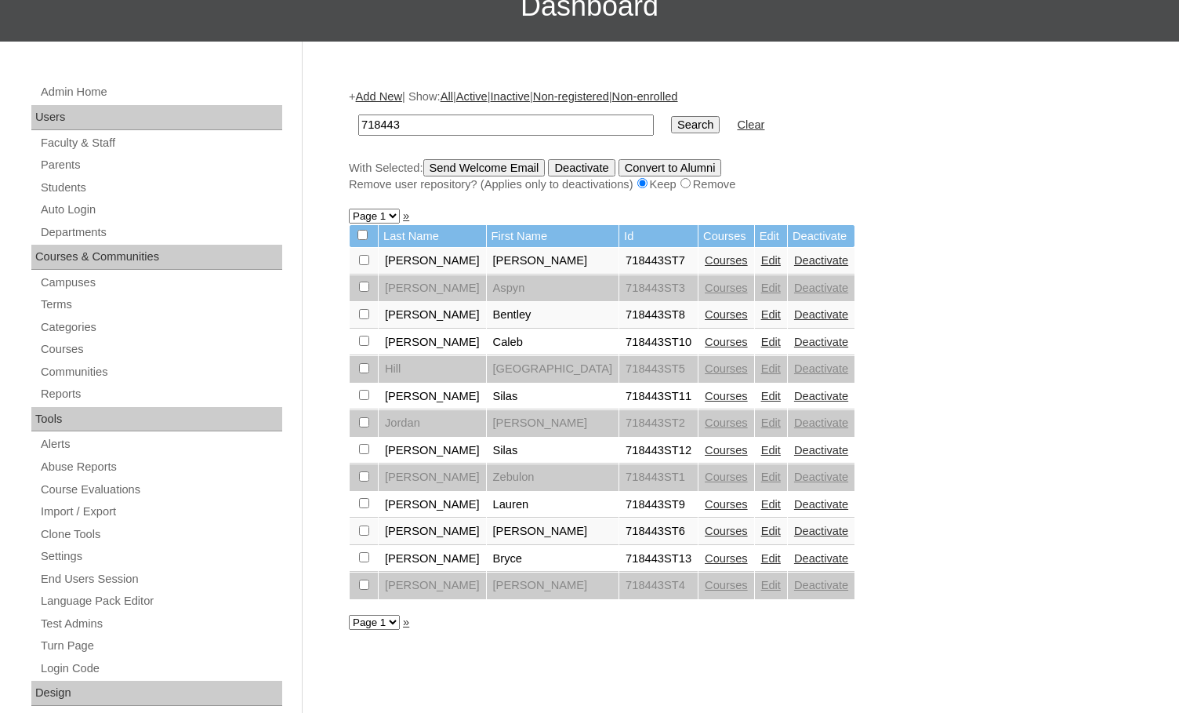
click at [761, 560] on link "Edit" at bounding box center [771, 558] width 20 height 13
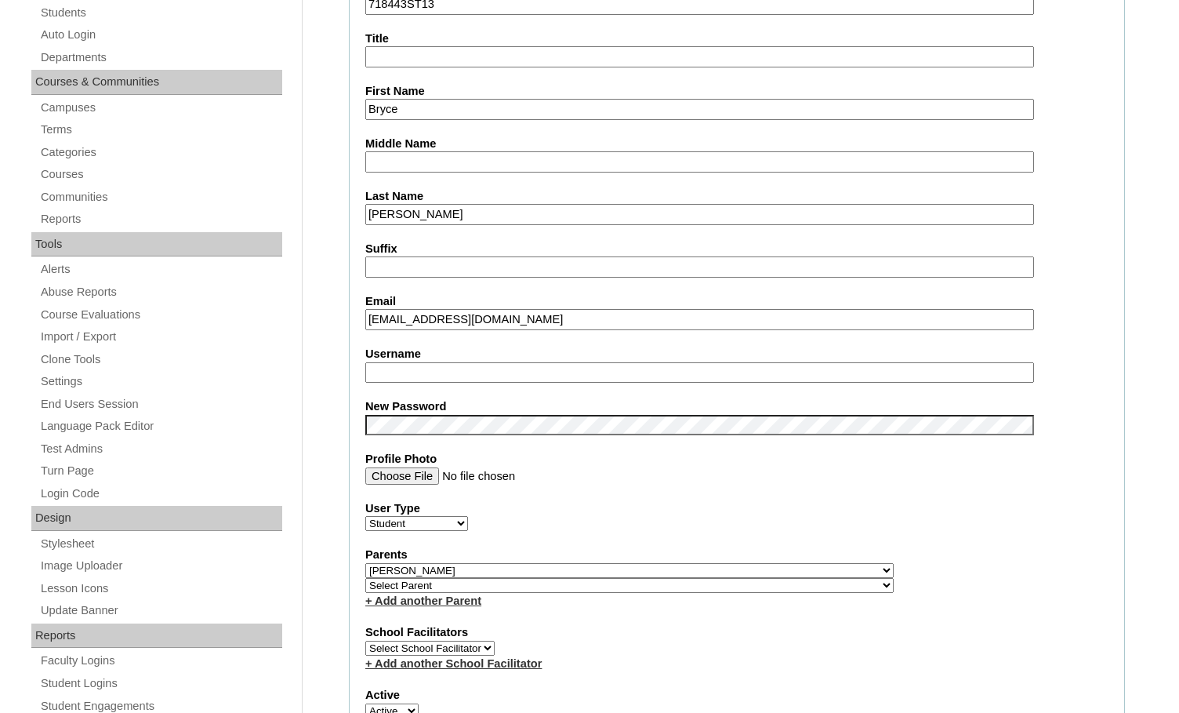
scroll to position [314, 0]
drag, startPoint x: 436, startPoint y: 373, endPoint x: 319, endPoint y: 364, distance: 117.2
type input "bryce.taylor"
drag, startPoint x: 435, startPoint y: 368, endPoint x: 313, endPoint y: 354, distance: 123.1
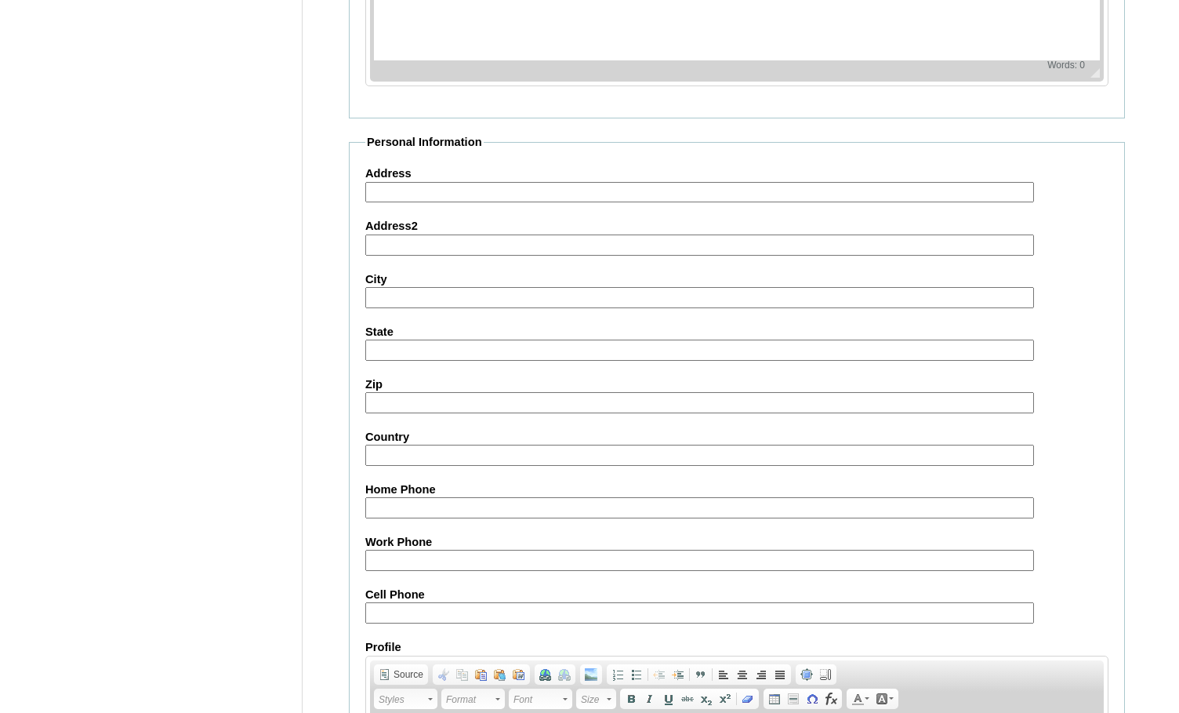
scroll to position [1677, 0]
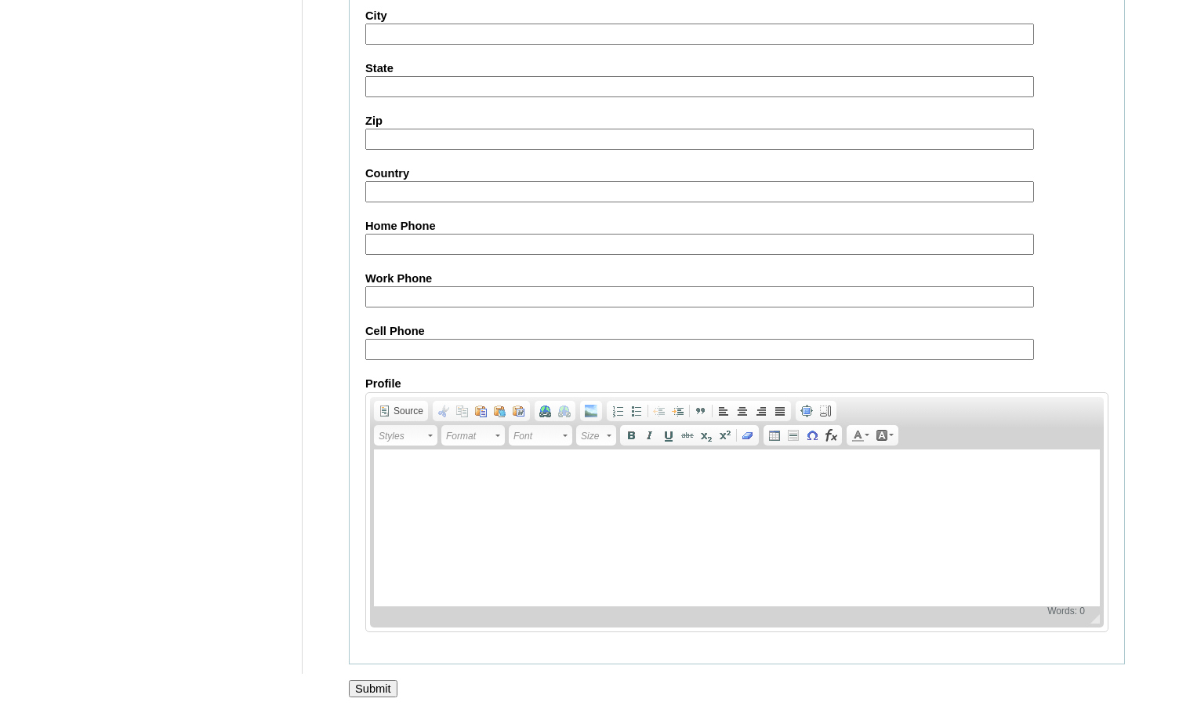
click at [375, 683] on input "Submit" at bounding box center [373, 688] width 49 height 17
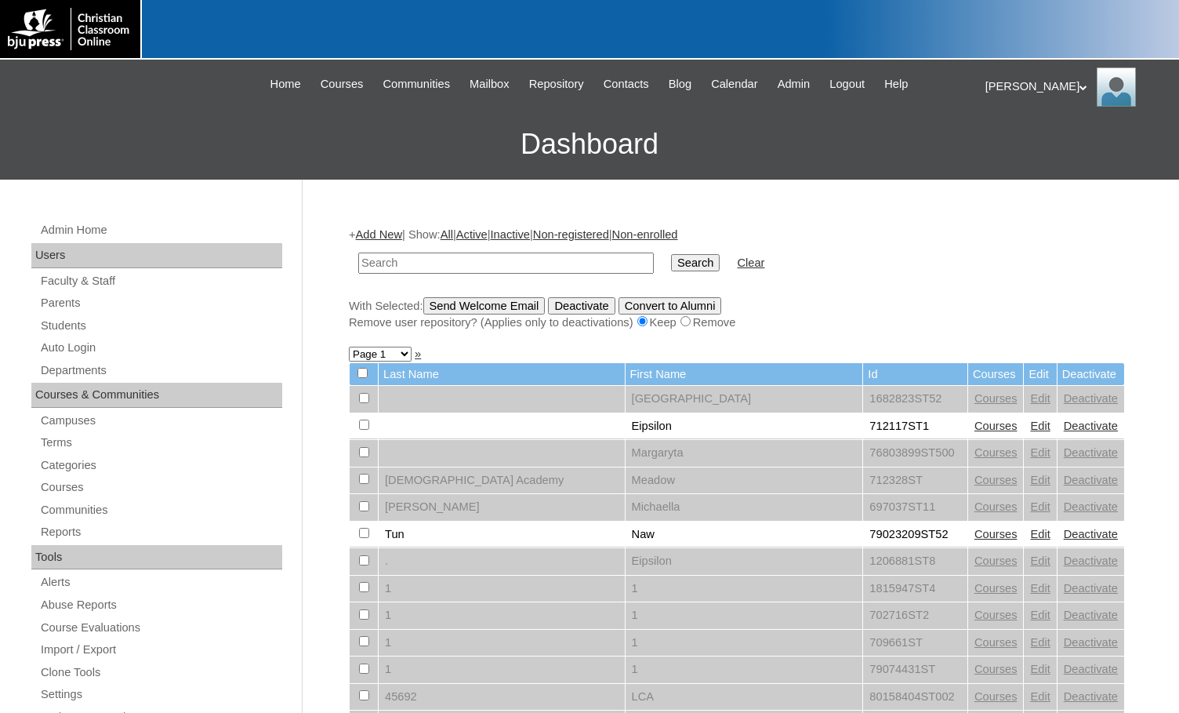
click at [59, 322] on link "Students" at bounding box center [160, 326] width 243 height 20
click at [377, 266] on input "text" at bounding box center [506, 263] width 296 height 21
click at [526, 265] on input "text" at bounding box center [506, 263] width 296 height 21
drag, startPoint x: 526, startPoint y: 265, endPoint x: 285, endPoint y: 268, distance: 241.6
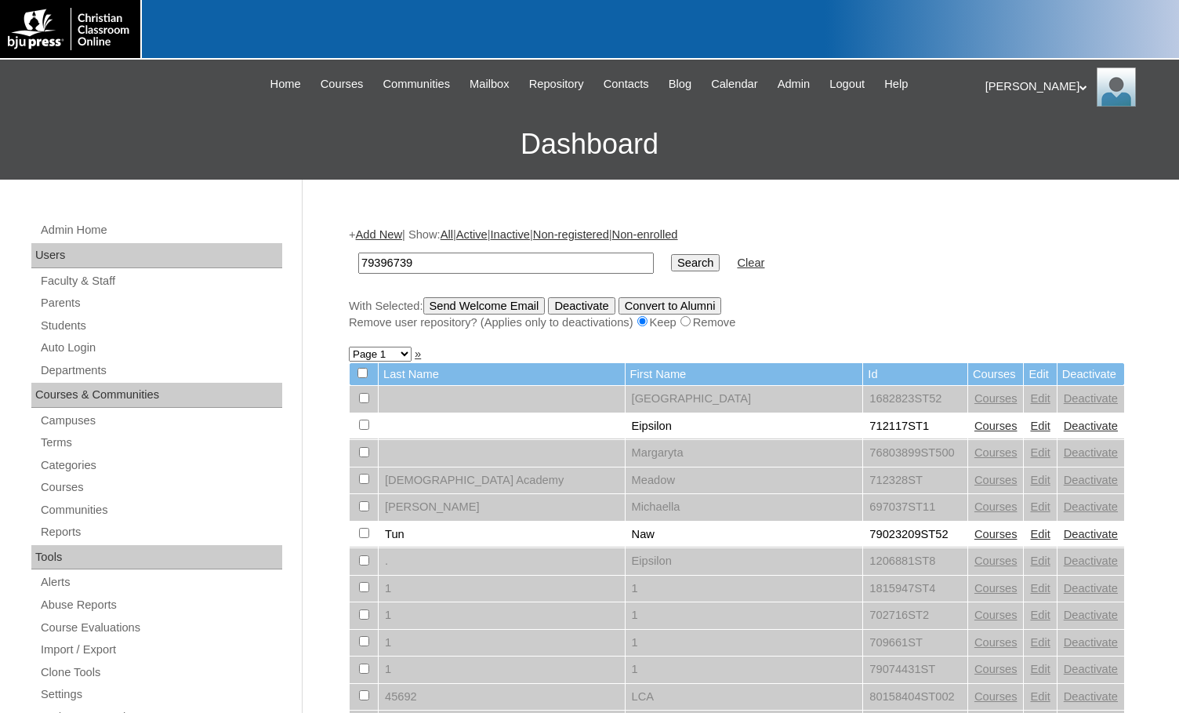
type input "79396739"
click at [671, 261] on input "Search" at bounding box center [695, 262] width 49 height 17
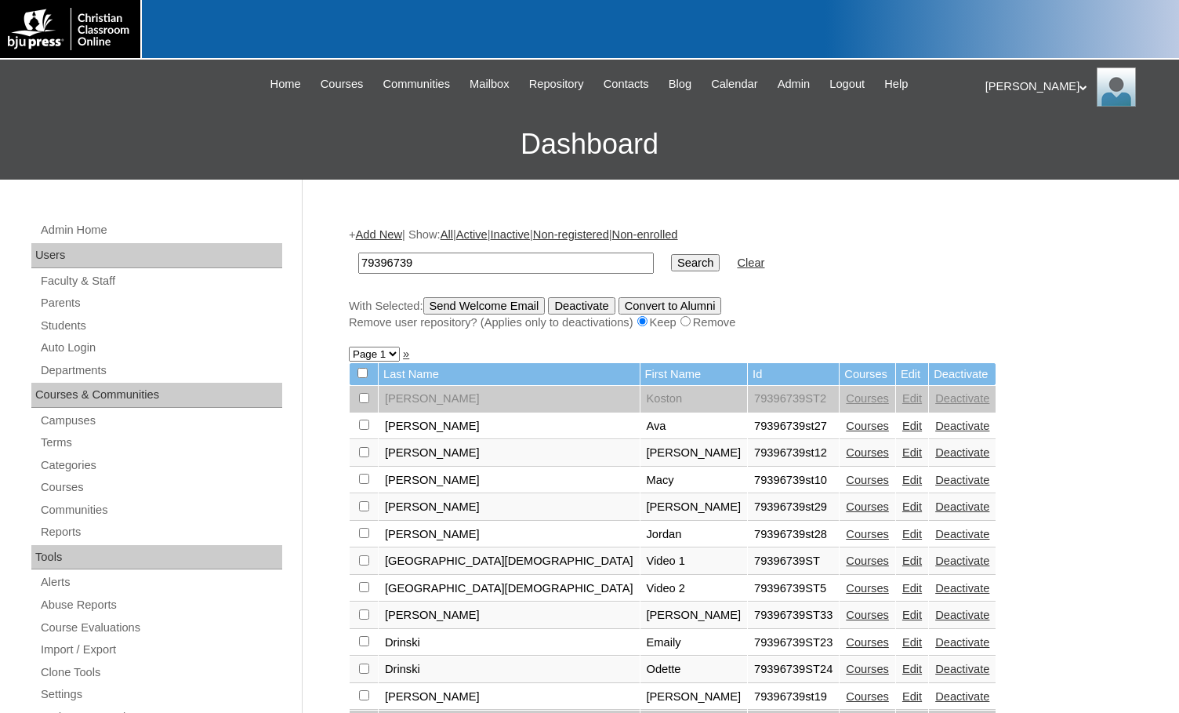
scroll to position [78, 0]
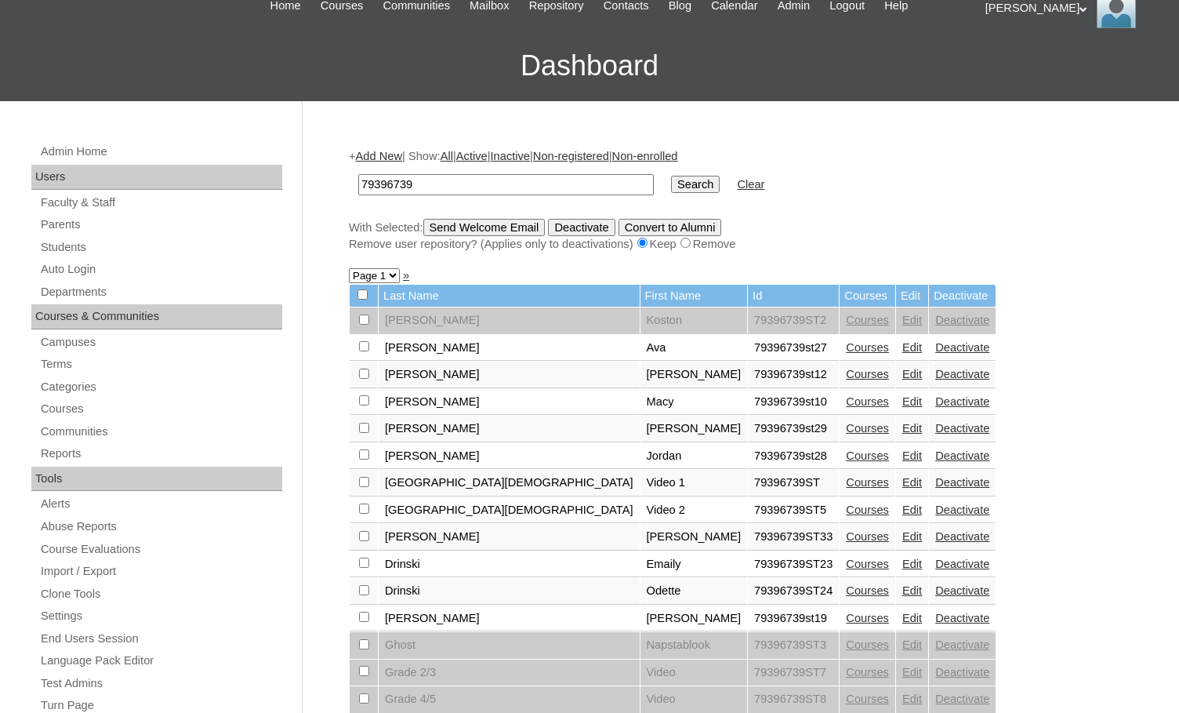
click at [846, 615] on link "Courses" at bounding box center [867, 618] width 43 height 13
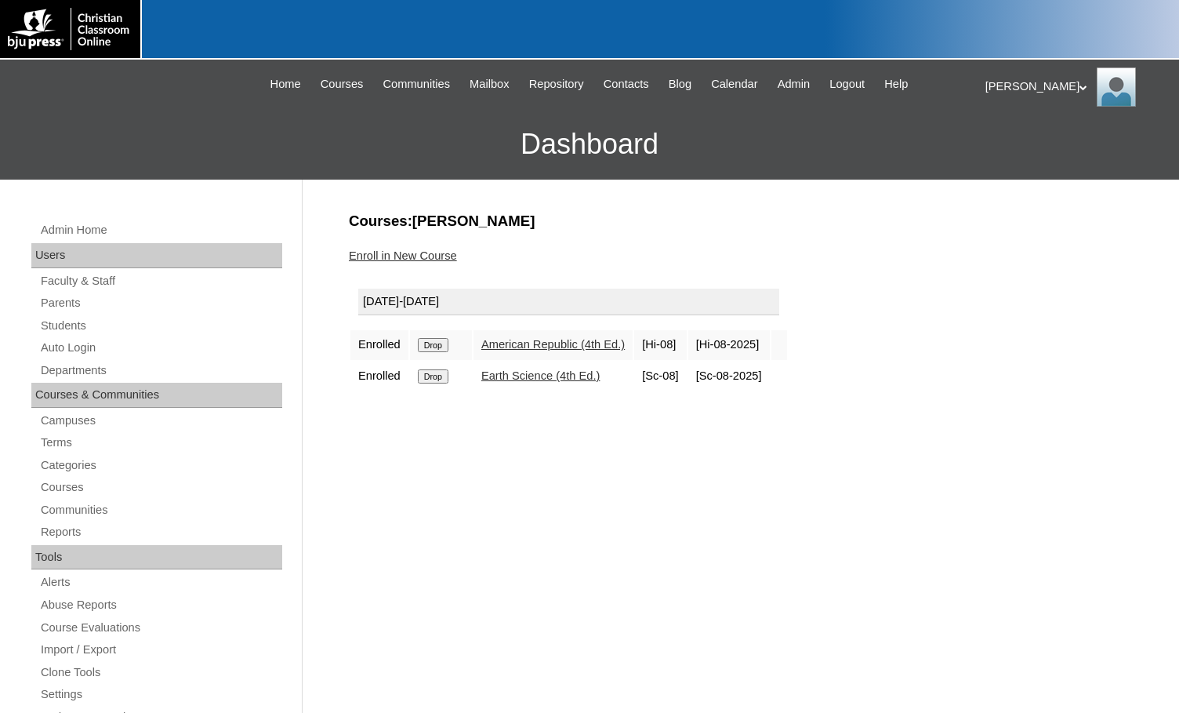
click at [449, 346] on input "Drop" at bounding box center [433, 345] width 31 height 14
click at [444, 338] on input "Drop" at bounding box center [433, 345] width 31 height 14
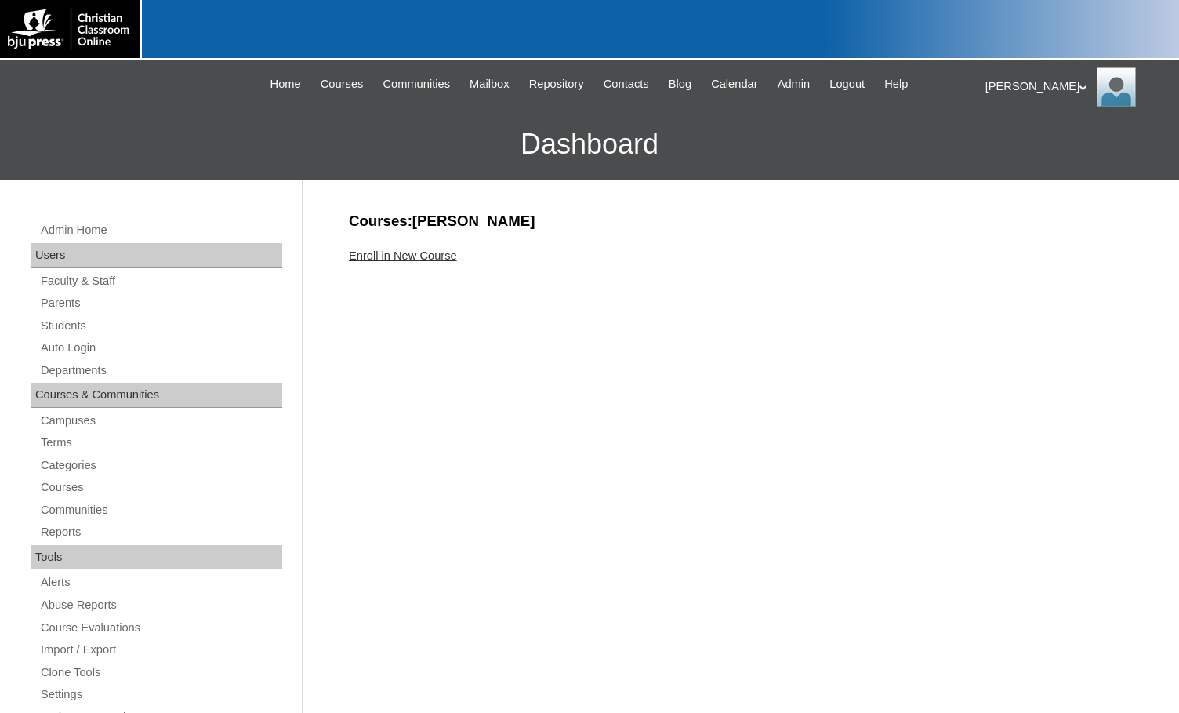
click at [456, 253] on link "Enroll in New Course" at bounding box center [403, 255] width 108 height 13
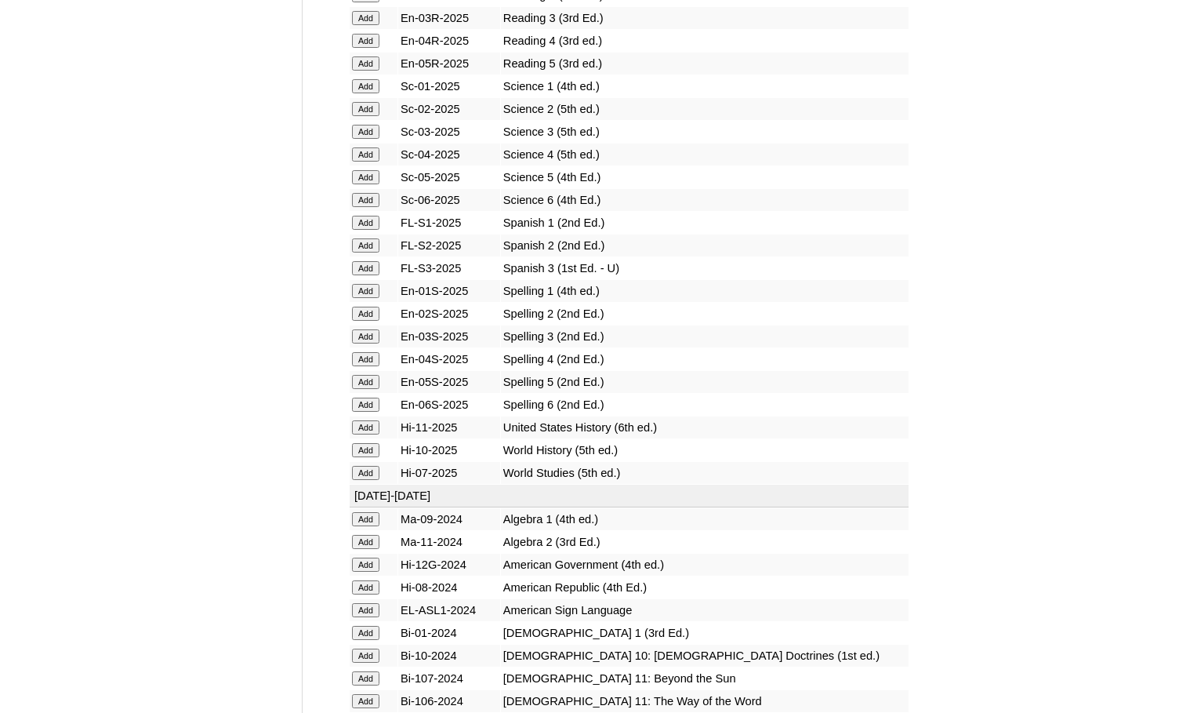
scroll to position [1961, 0]
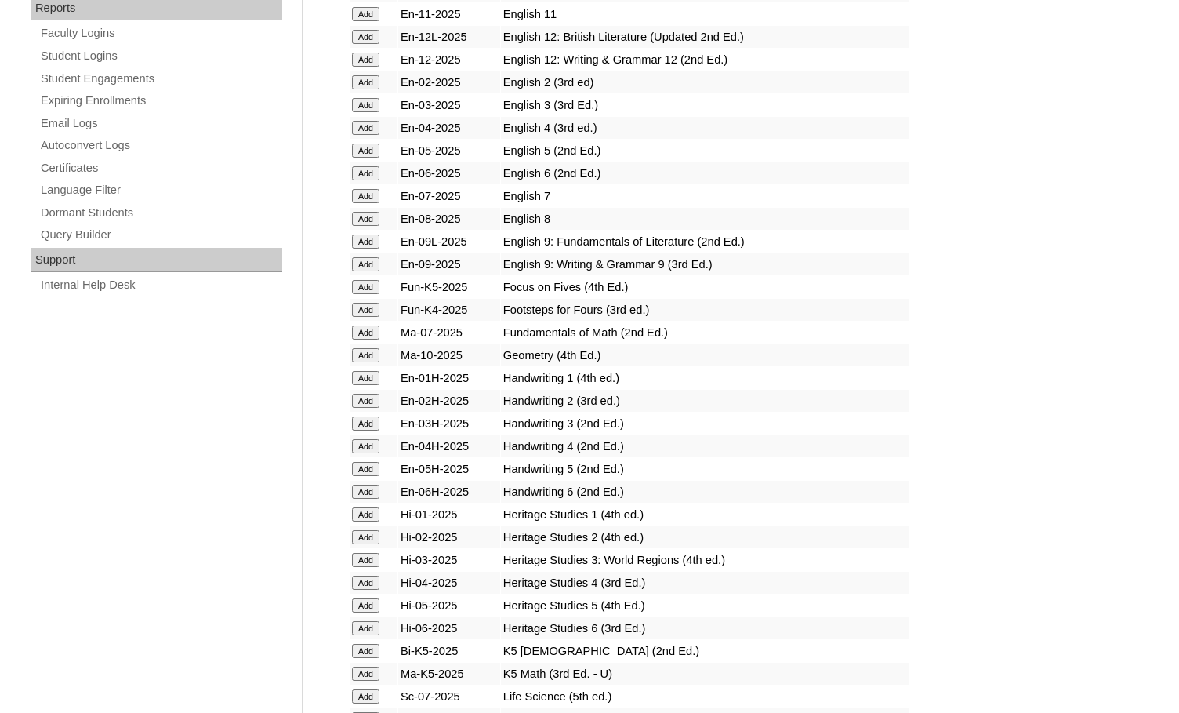
scroll to position [941, 0]
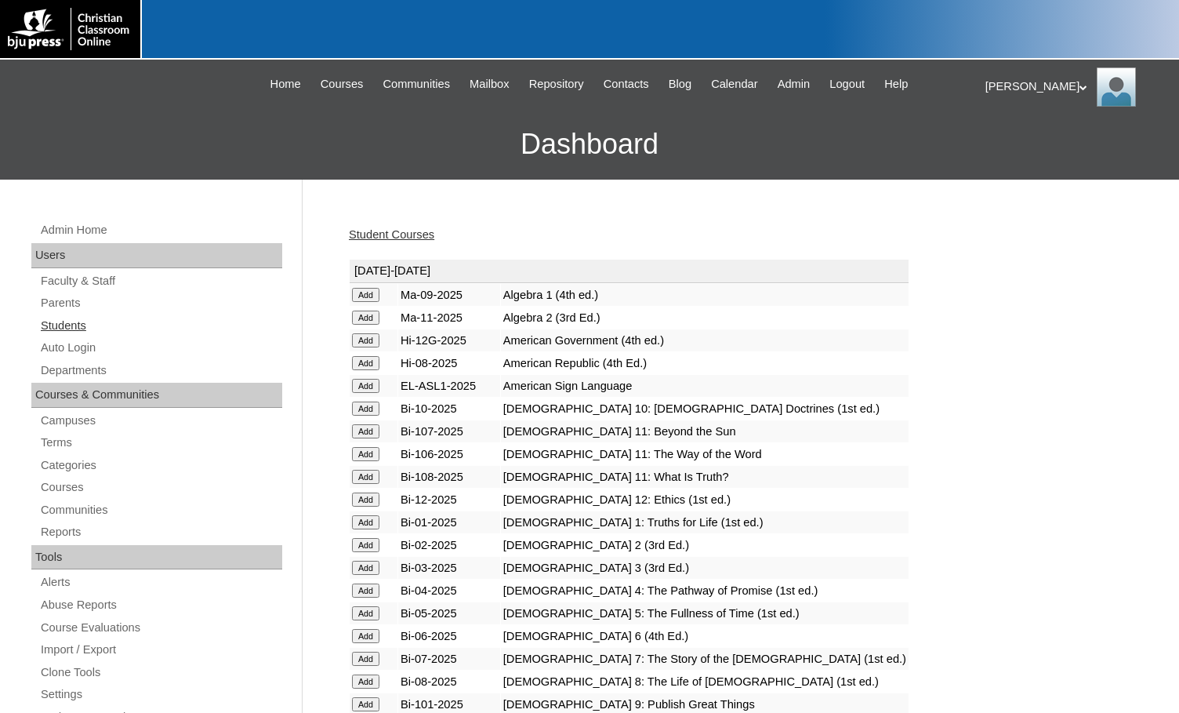
click at [78, 327] on link "Students" at bounding box center [160, 326] width 243 height 20
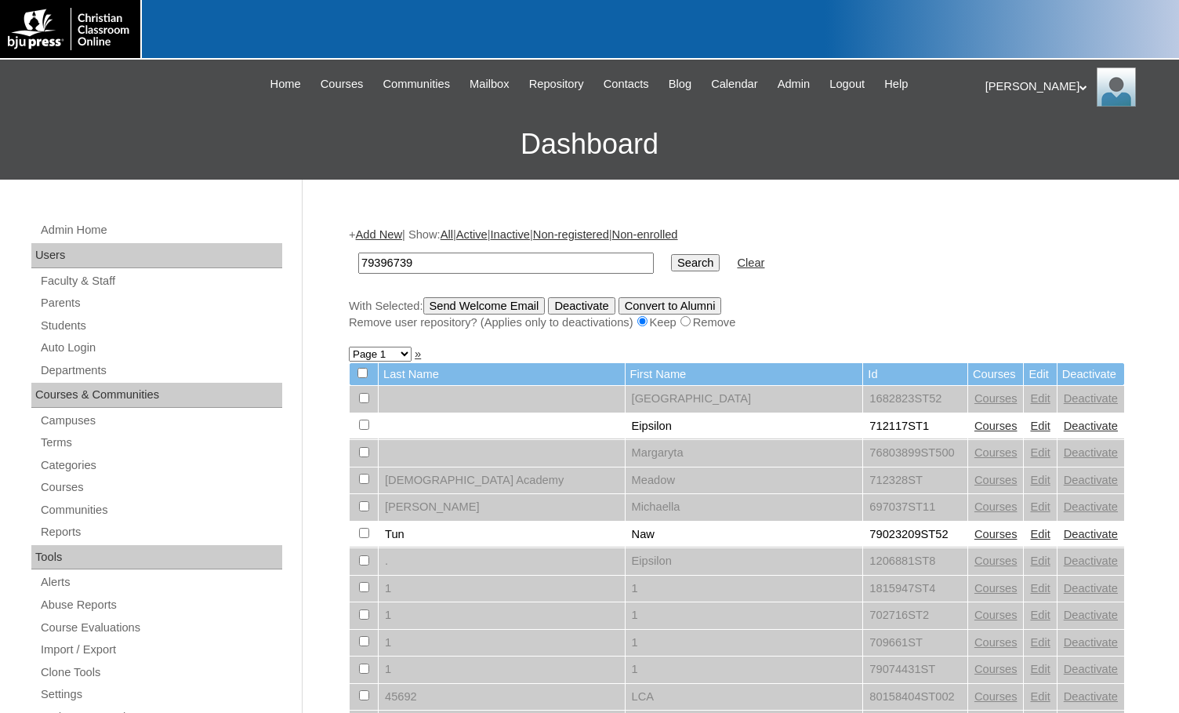
type input "79396739"
click at [671, 266] on input "Search" at bounding box center [695, 262] width 49 height 17
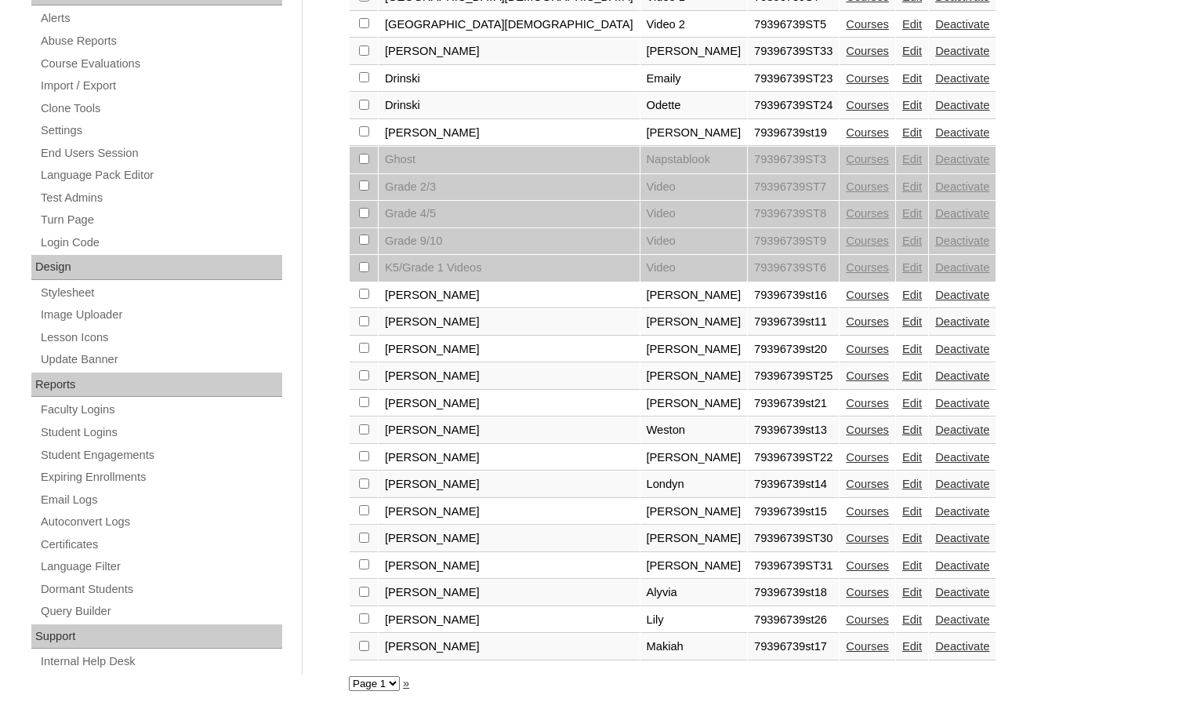
scroll to position [565, 0]
click at [846, 623] on link "Courses" at bounding box center [867, 618] width 43 height 13
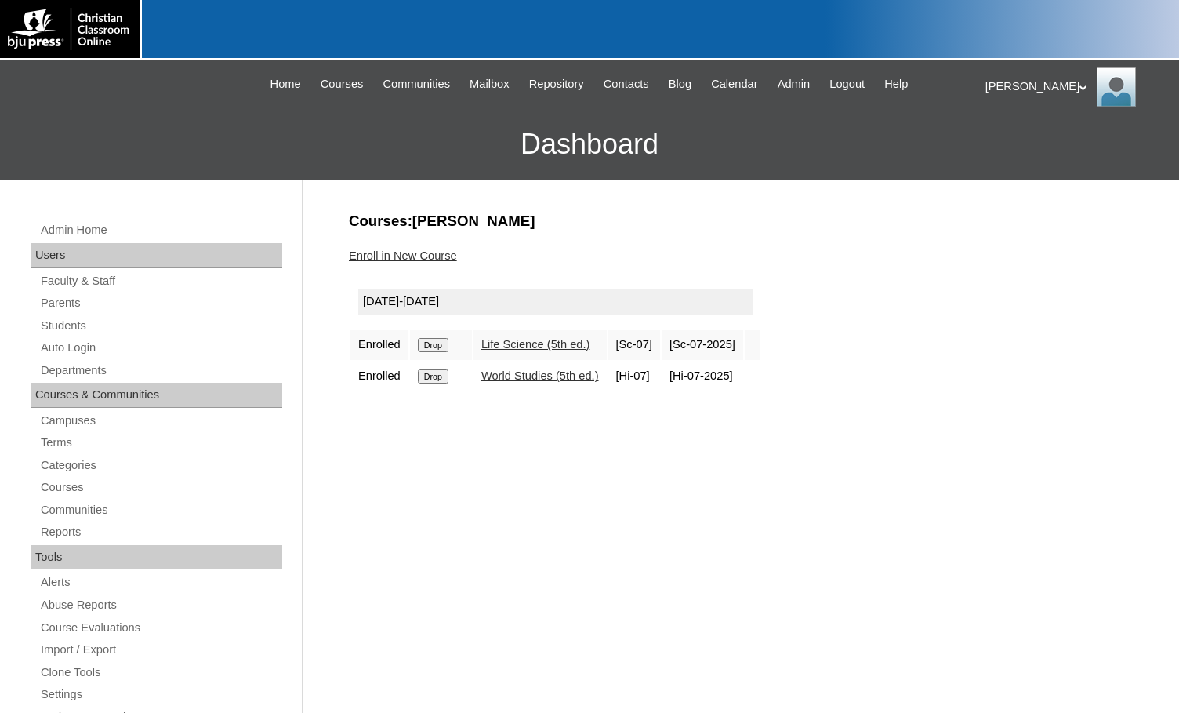
click at [438, 346] on input "Drop" at bounding box center [433, 345] width 31 height 14
click at [439, 348] on input "Drop" at bounding box center [433, 345] width 31 height 14
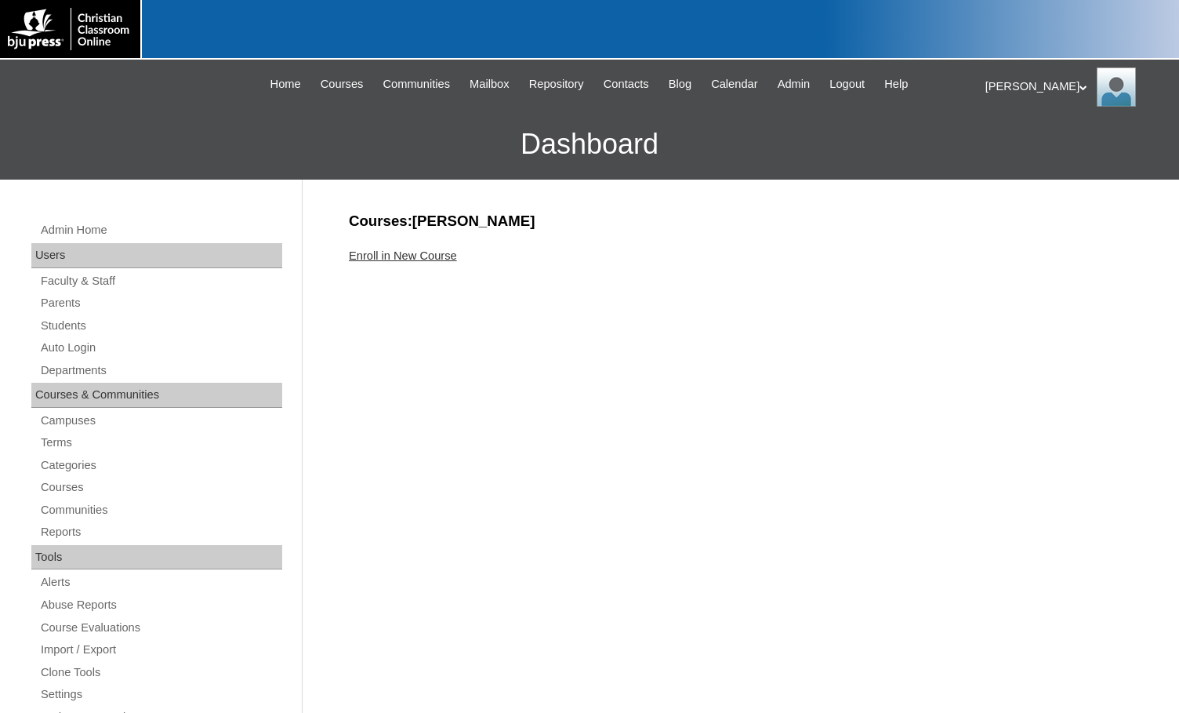
click at [423, 257] on link "Enroll in New Course" at bounding box center [403, 255] width 108 height 13
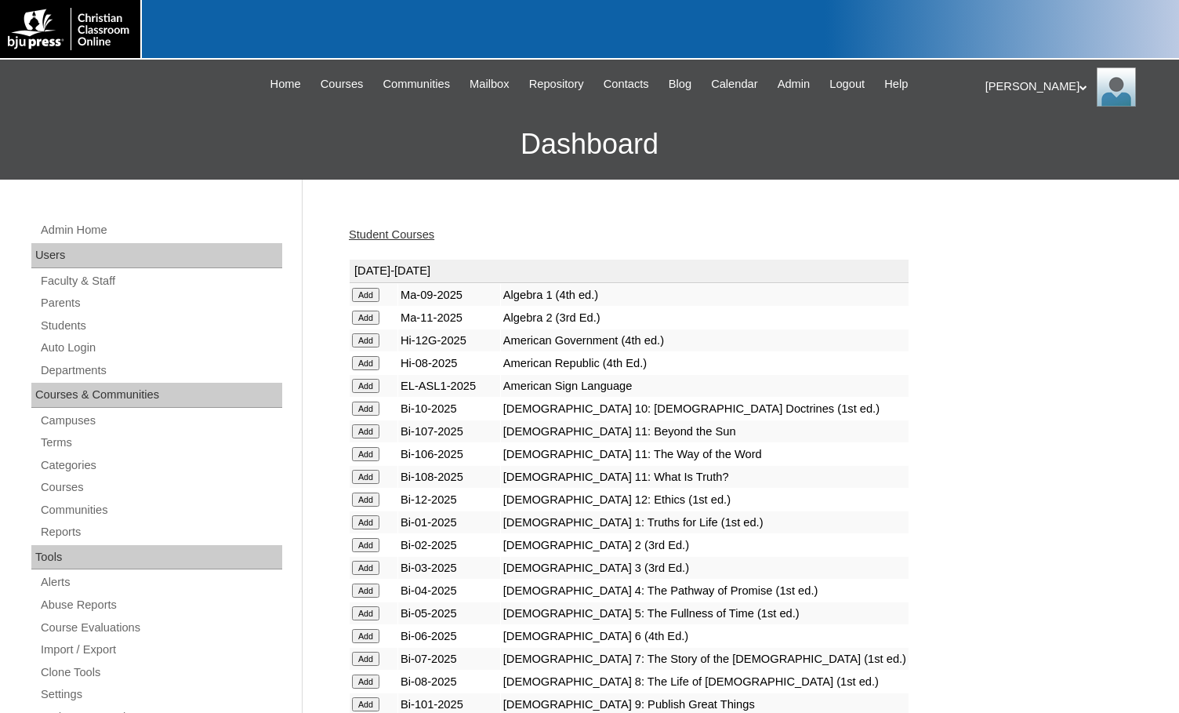
click at [371, 302] on input "Add" at bounding box center [365, 295] width 27 height 14
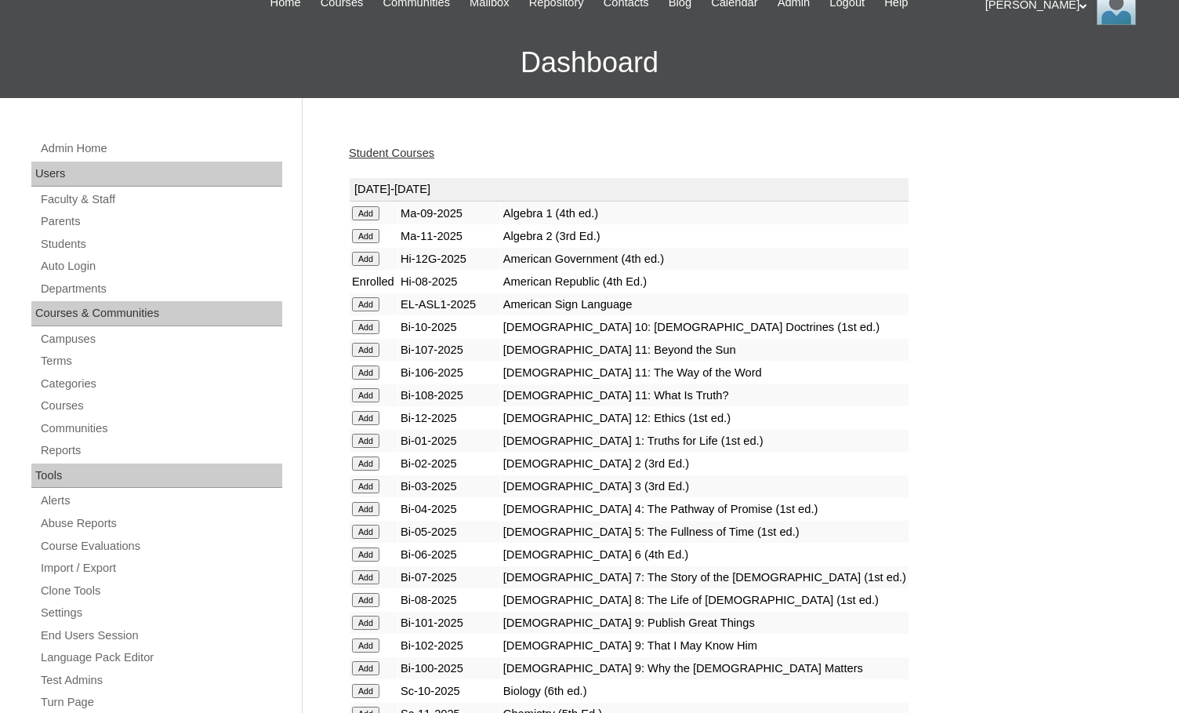
scroll to position [471, 0]
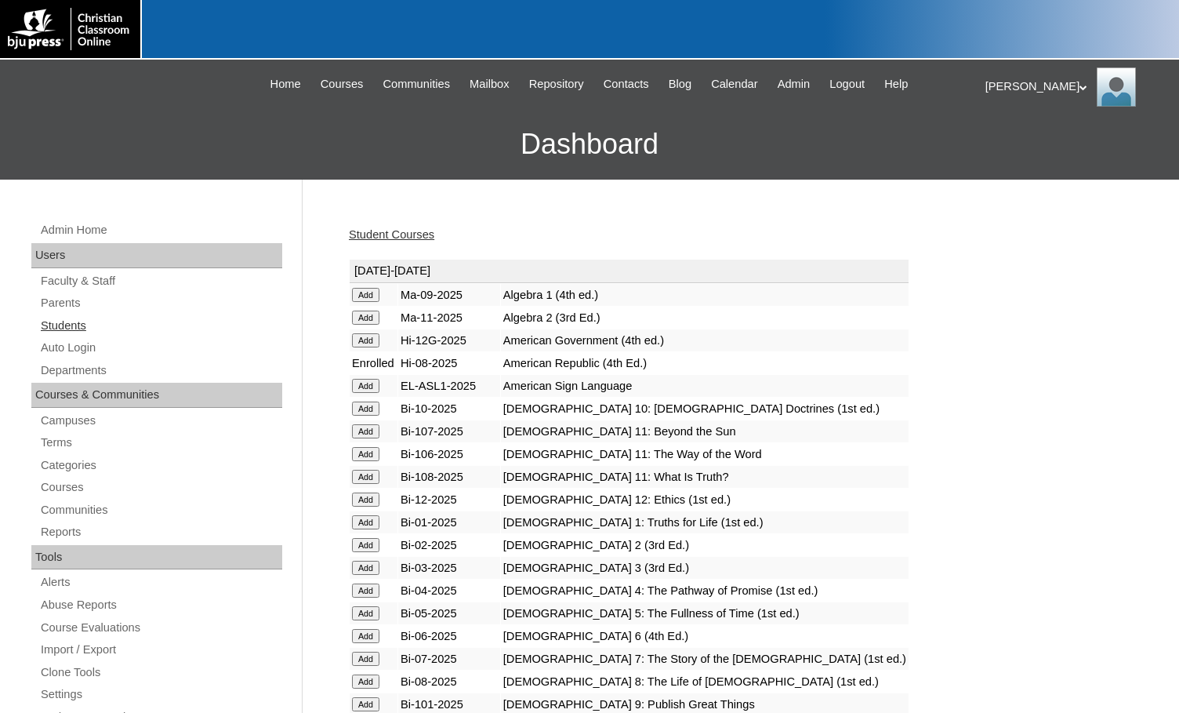
click at [79, 322] on link "Students" at bounding box center [160, 326] width 243 height 20
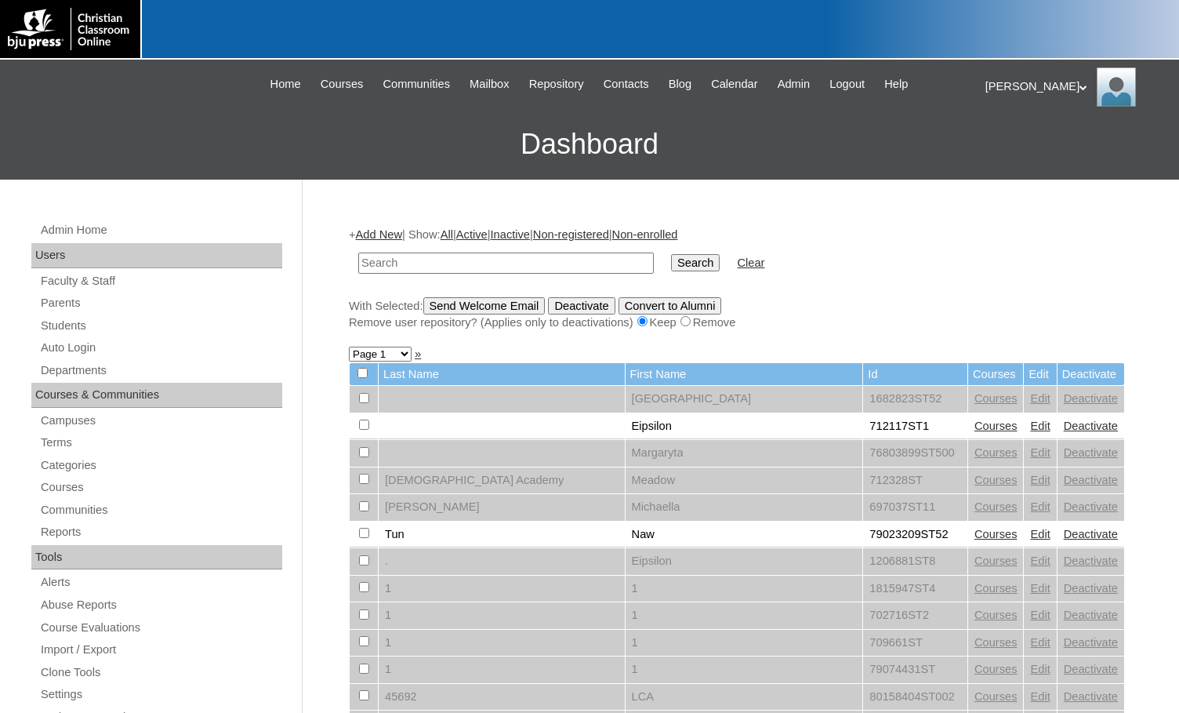
click at [409, 255] on input "text" at bounding box center [506, 263] width 296 height 21
drag, startPoint x: 423, startPoint y: 258, endPoint x: 293, endPoint y: 251, distance: 131.2
type input "75004702"
click at [671, 254] on input "Search" at bounding box center [695, 262] width 49 height 17
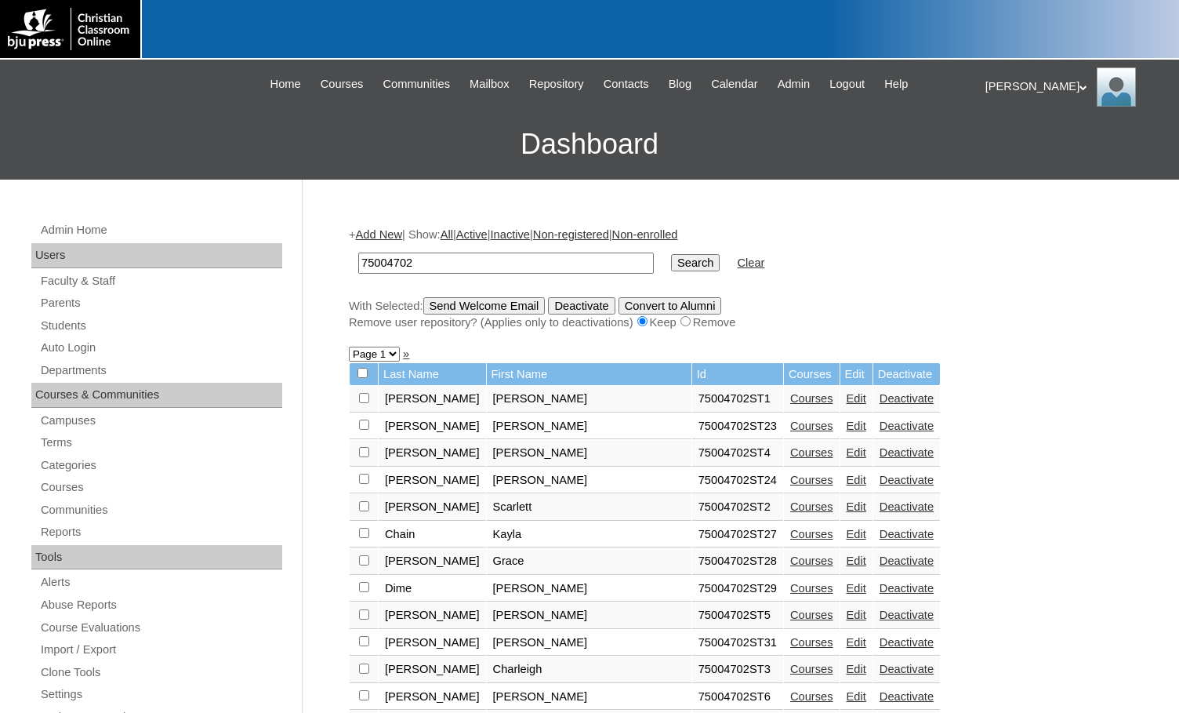
drag, startPoint x: 478, startPoint y: 263, endPoint x: 336, endPoint y: 256, distance: 141.3
click at [336, 256] on div "Admin Home Users Faculty & Staff Parents Students Auto Login Departments Course…" at bounding box center [589, 720] width 1179 height 1081
type input "ricci"
click at [671, 254] on input "Search" at bounding box center [695, 262] width 49 height 17
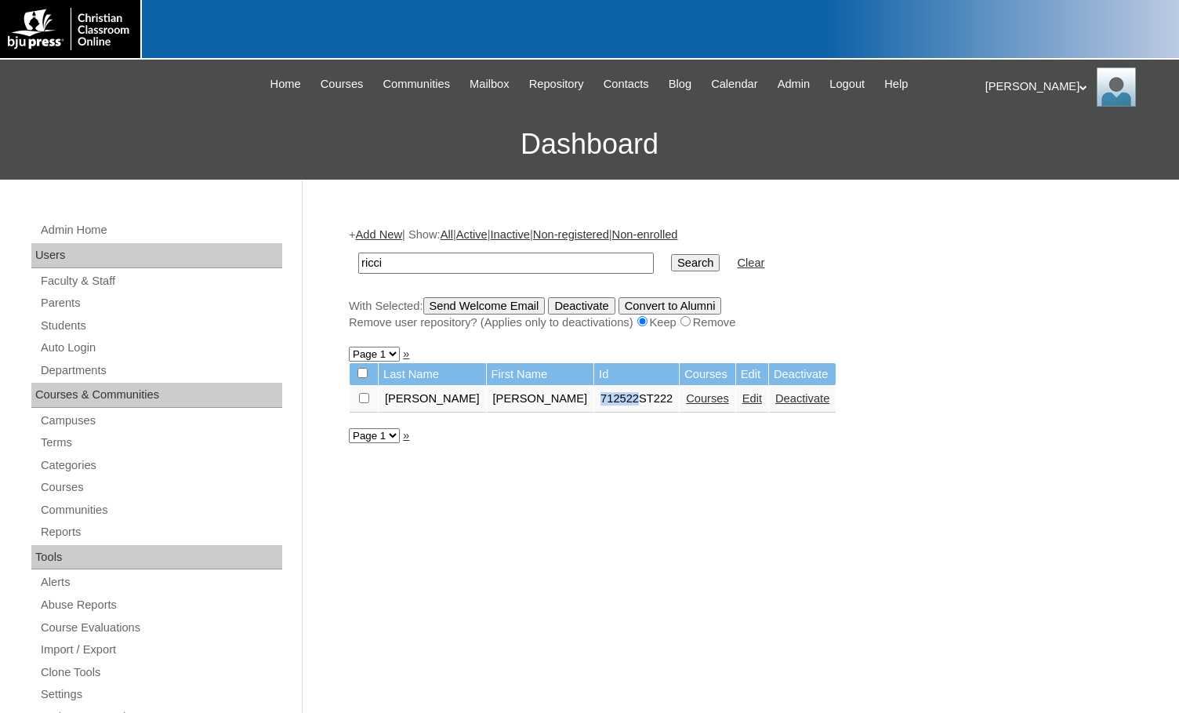
drag, startPoint x: 522, startPoint y: 402, endPoint x: 559, endPoint y: 405, distance: 36.9
click at [594, 405] on td "712522ST222" at bounding box center [636, 399] width 85 height 27
copy td "712522"
click at [743, 402] on link "Edit" at bounding box center [753, 398] width 20 height 13
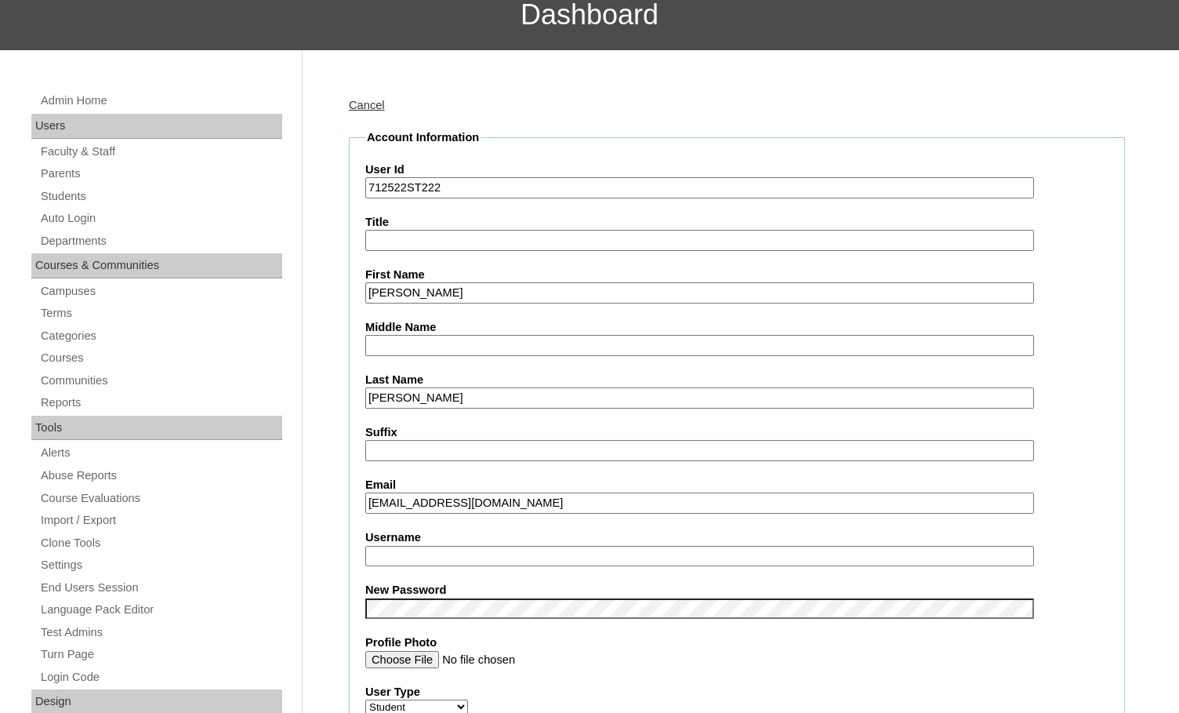
scroll to position [157, 0]
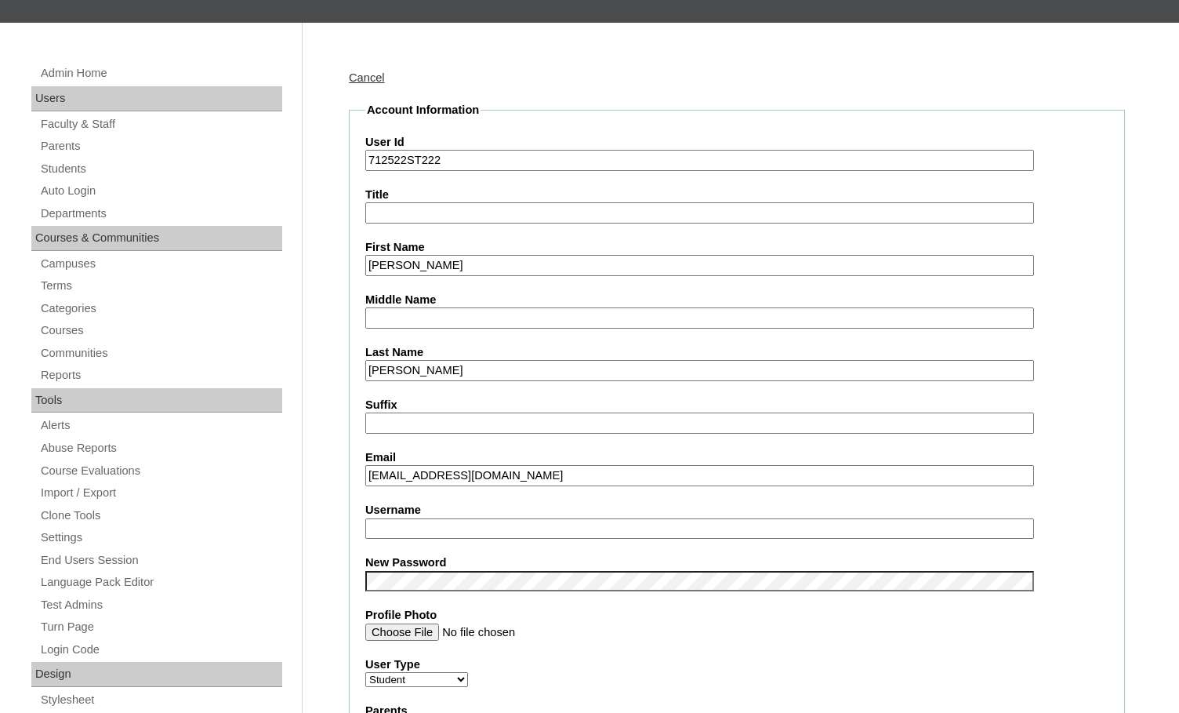
type input "msevilla"
drag, startPoint x: 449, startPoint y: 533, endPoint x: 351, endPoint y: 528, distance: 98.2
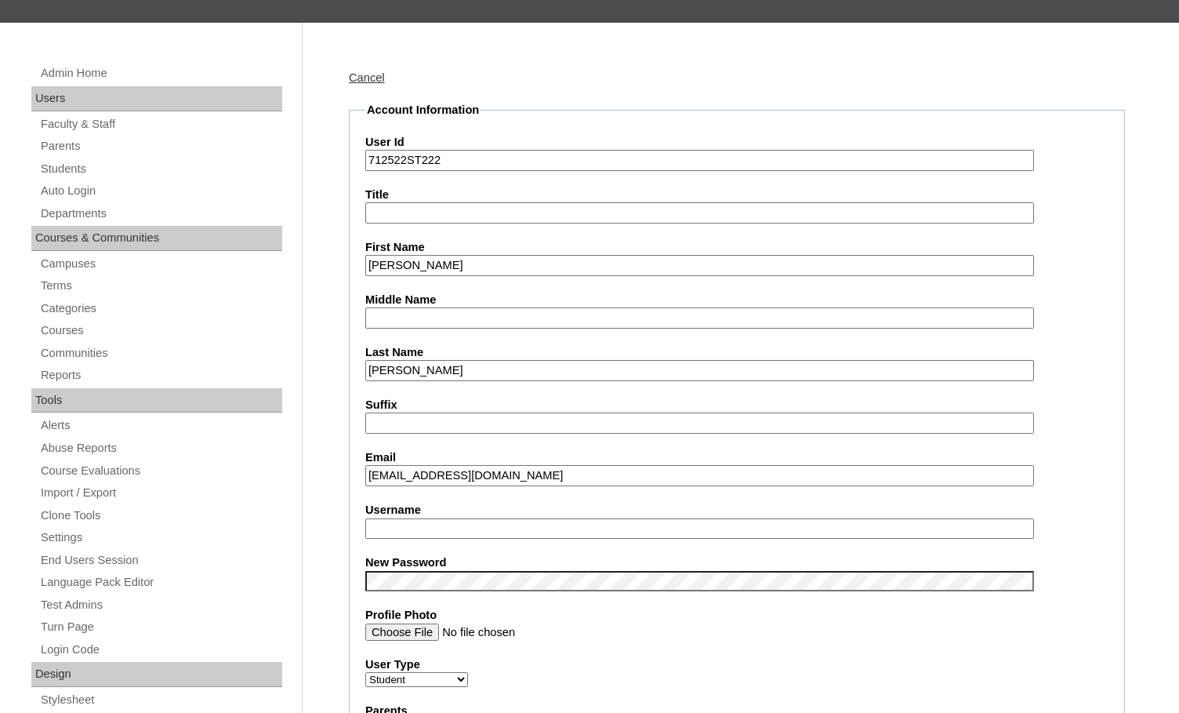
click at [431, 521] on input "Username" at bounding box center [699, 528] width 669 height 21
paste input "[EMAIL_ADDRESS][DOMAIN_NAME]"
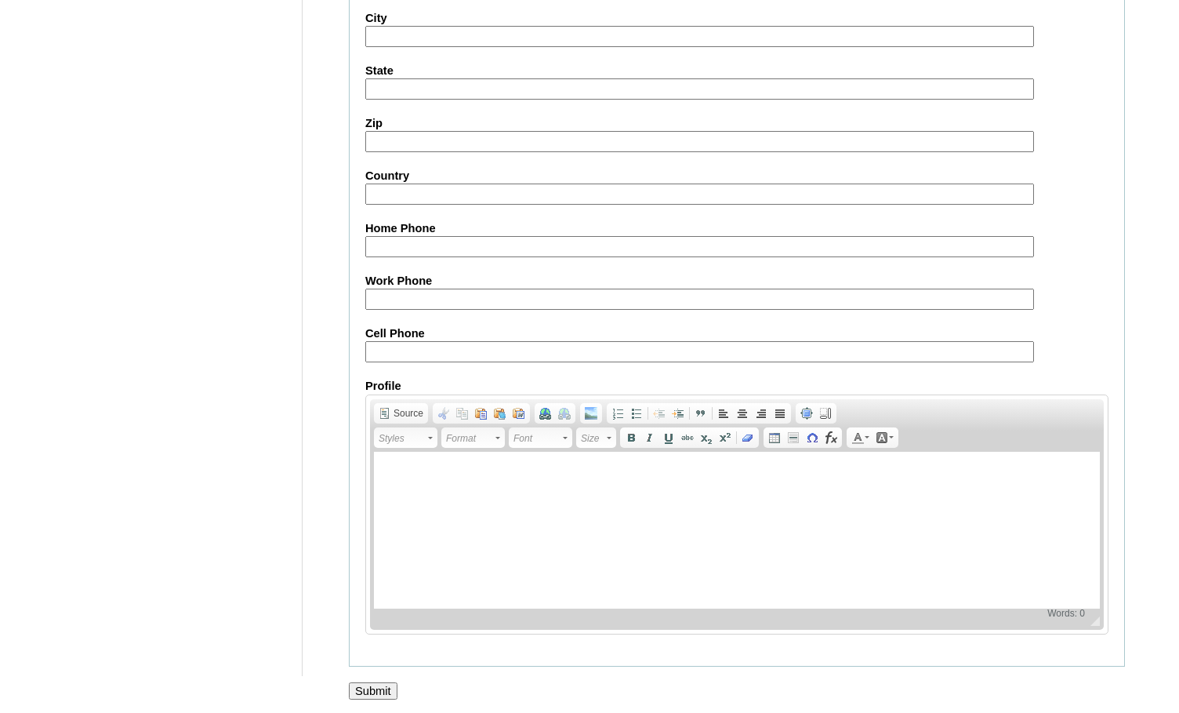
scroll to position [1677, 0]
type input "[EMAIL_ADDRESS][DOMAIN_NAME]"
click at [385, 685] on input "Submit" at bounding box center [373, 688] width 49 height 17
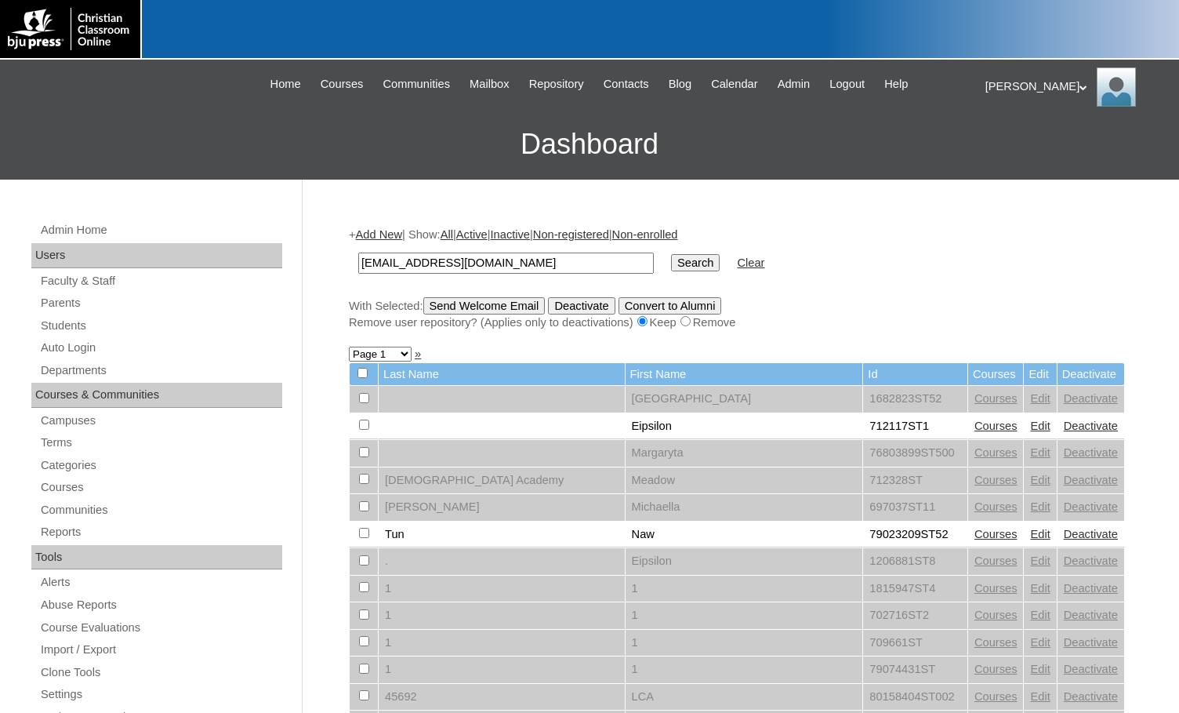
type input "[EMAIL_ADDRESS][DOMAIN_NAME]"
click at [671, 259] on input "Search" at bounding box center [695, 262] width 49 height 17
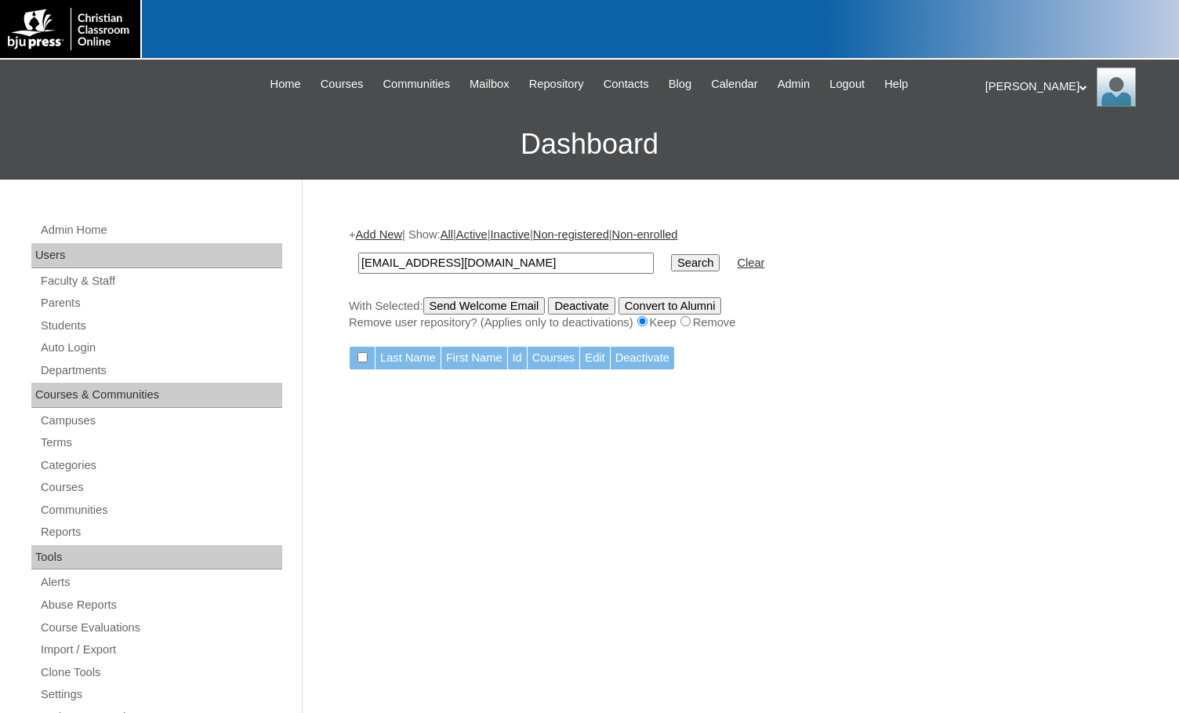
drag, startPoint x: 492, startPoint y: 265, endPoint x: 288, endPoint y: 243, distance: 205.9
click at [288, 243] on div "Admin Home Users Faculty & Staff Parents Students Auto Login Departments Course…" at bounding box center [589, 720] width 1179 height 1081
type input "712522"
click at [671, 265] on input "Search" at bounding box center [695, 262] width 49 height 17
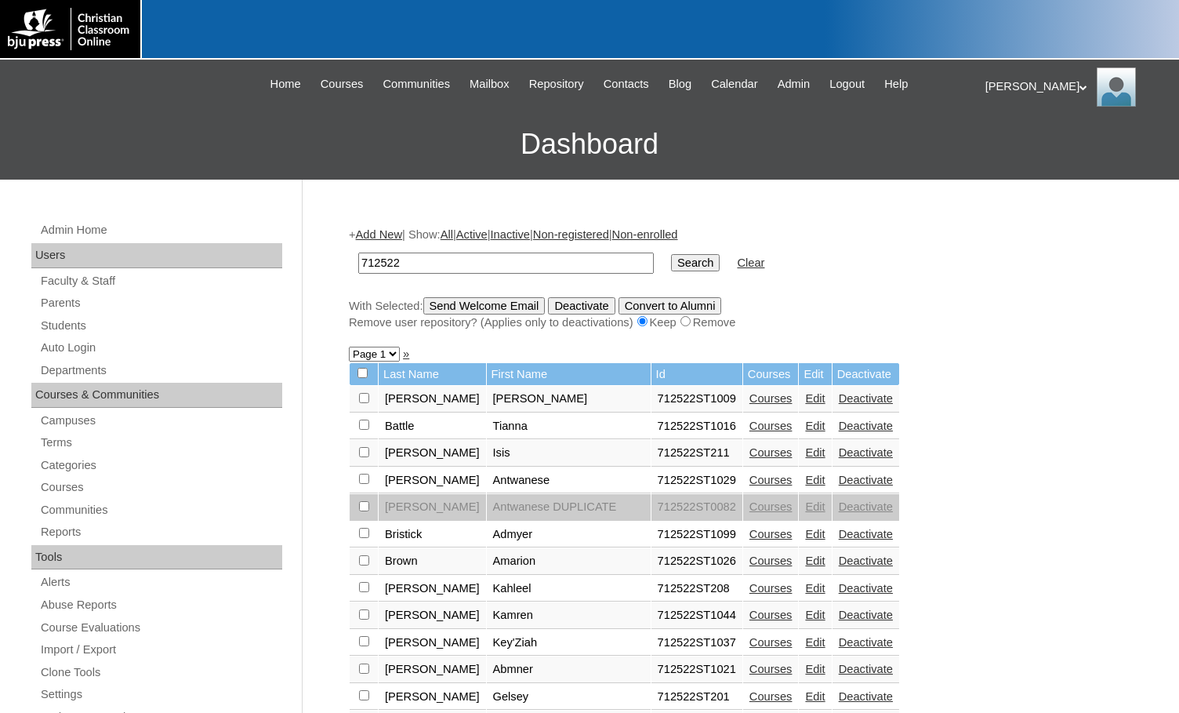
drag, startPoint x: 421, startPoint y: 254, endPoint x: 343, endPoint y: 253, distance: 78.4
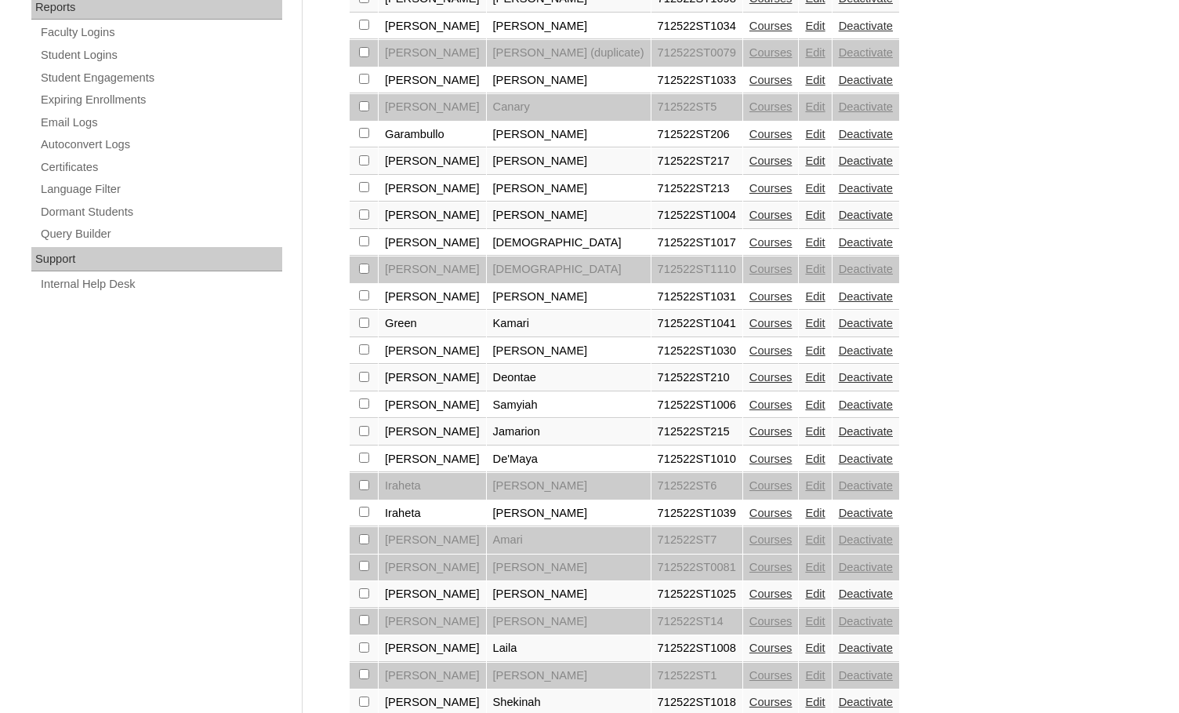
scroll to position [1074, 0]
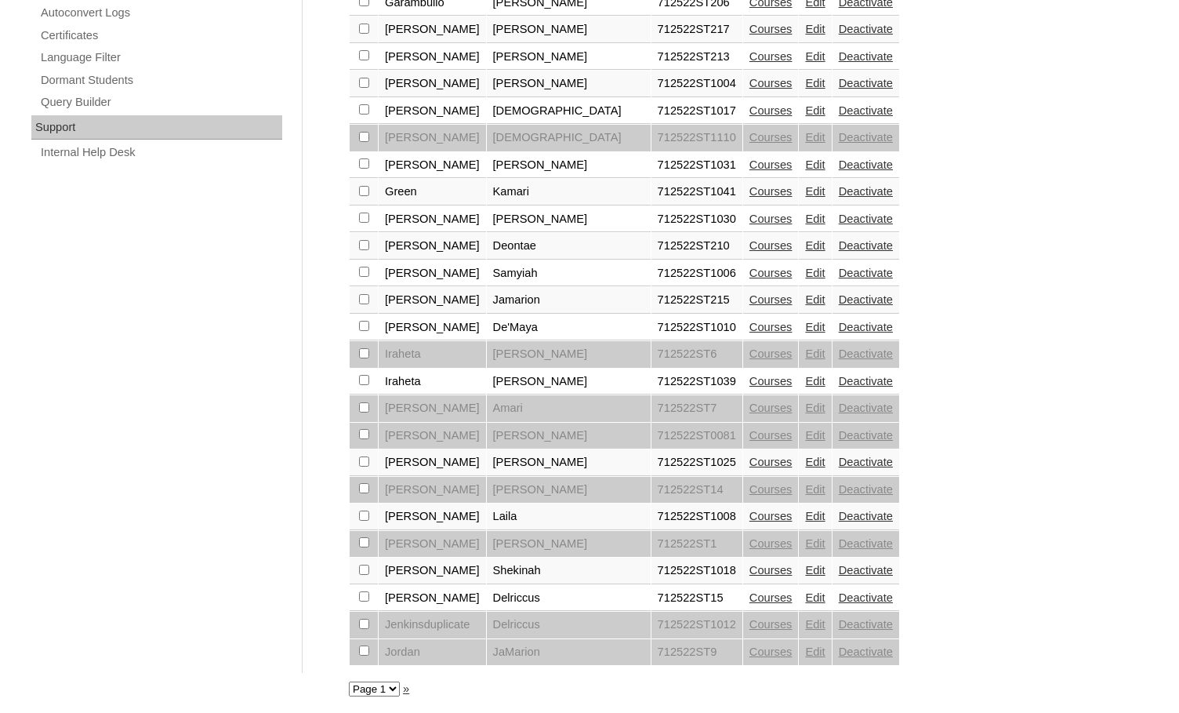
click at [387, 688] on select "Page 1 Page 2" at bounding box center [374, 688] width 51 height 15
select select "admin_students.php?q=712522&submit=Search&page=2"
click at [349, 681] on select "Page 1 Page 2" at bounding box center [374, 688] width 51 height 15
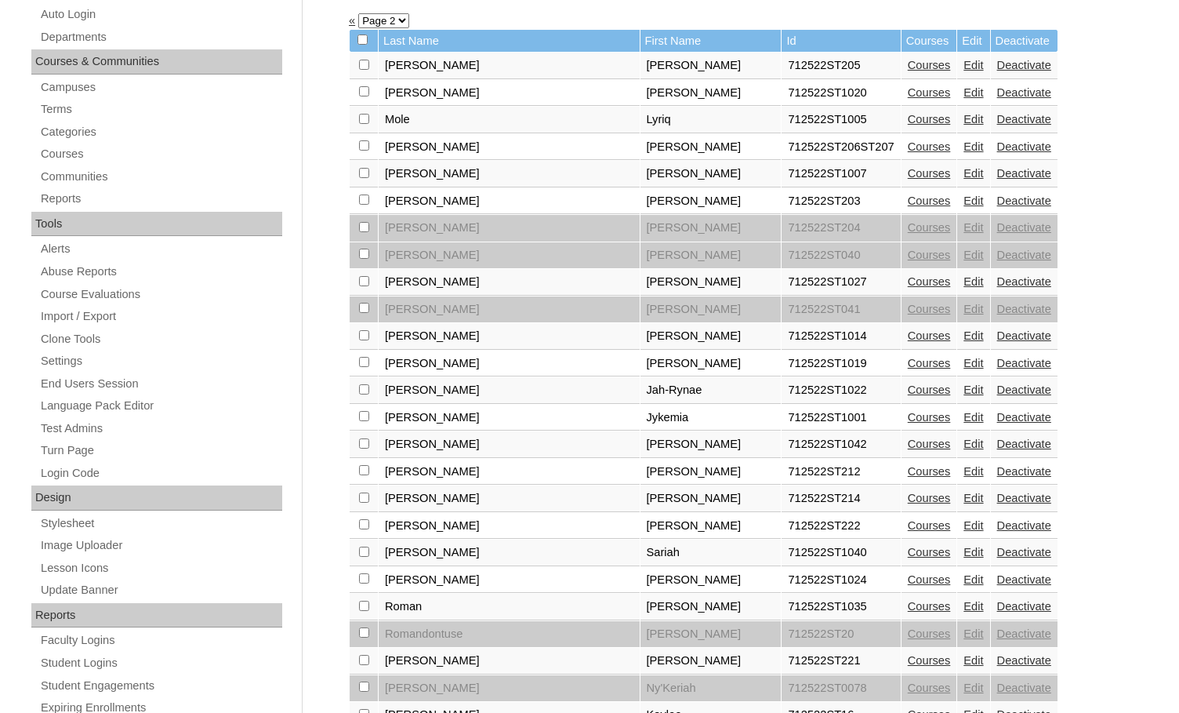
scroll to position [392, 0]
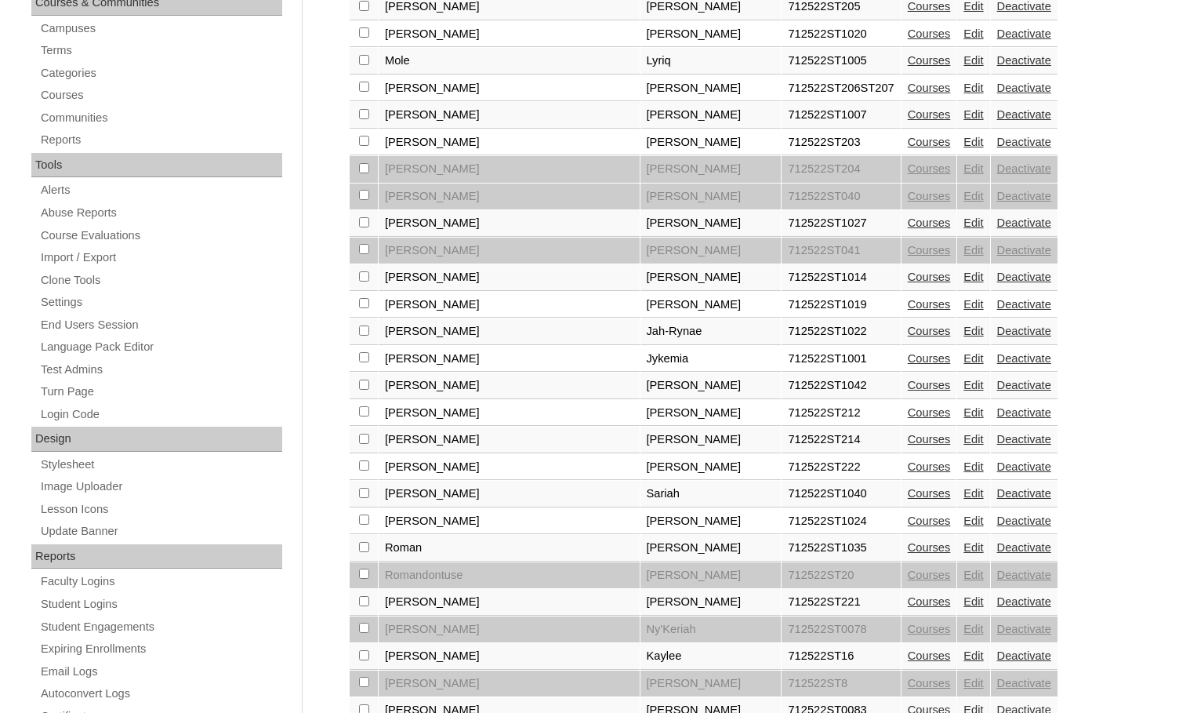
click at [964, 466] on link "Edit" at bounding box center [974, 466] width 20 height 13
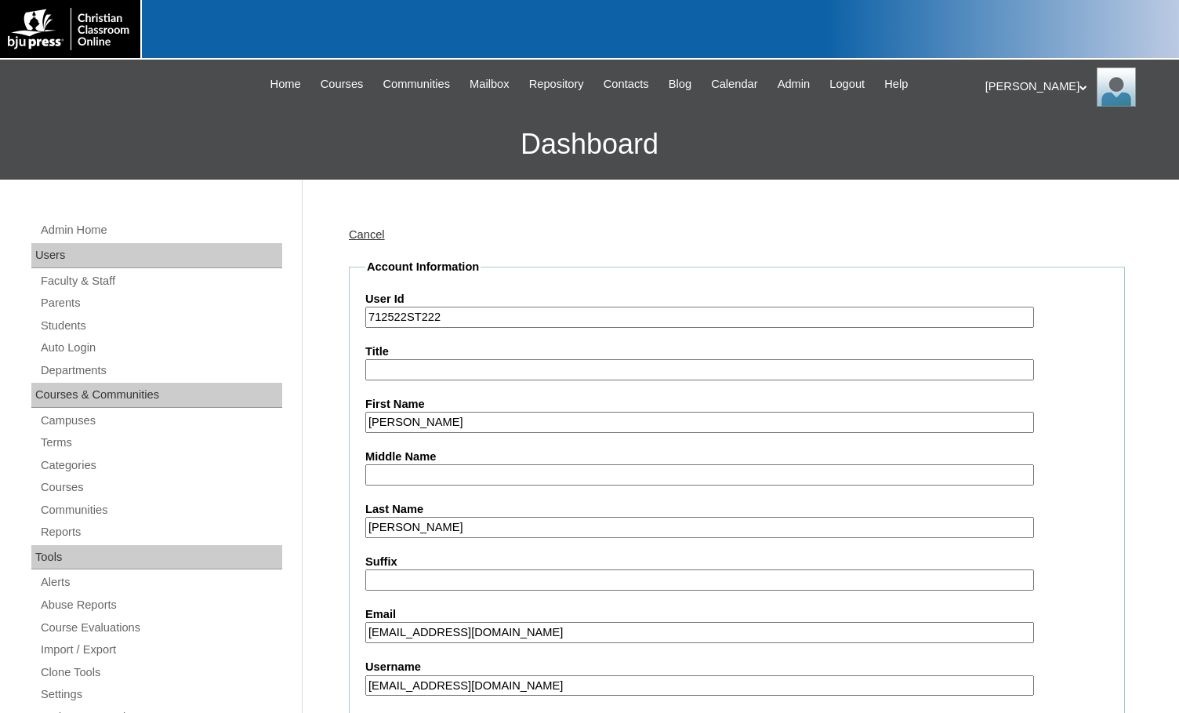
scroll to position [157, 0]
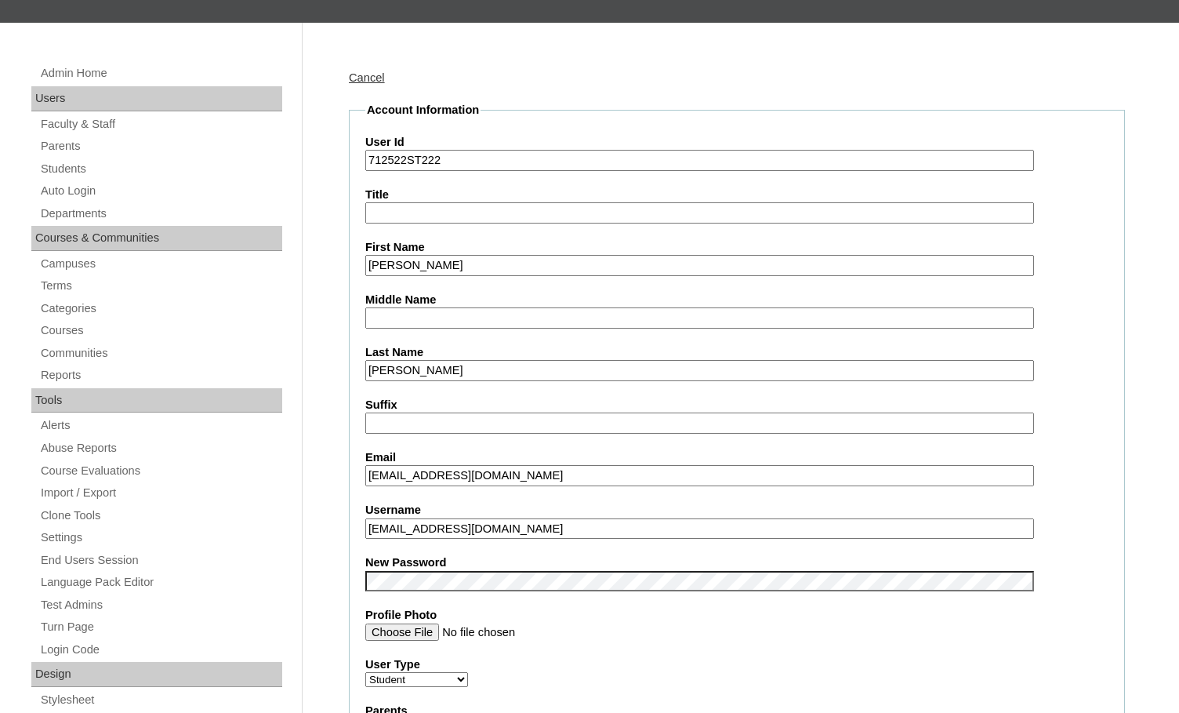
drag, startPoint x: 518, startPoint y: 532, endPoint x: 336, endPoint y: 527, distance: 181.2
click at [379, 480] on input "jojofrojotho@icloud.com" at bounding box center [699, 475] width 669 height 21
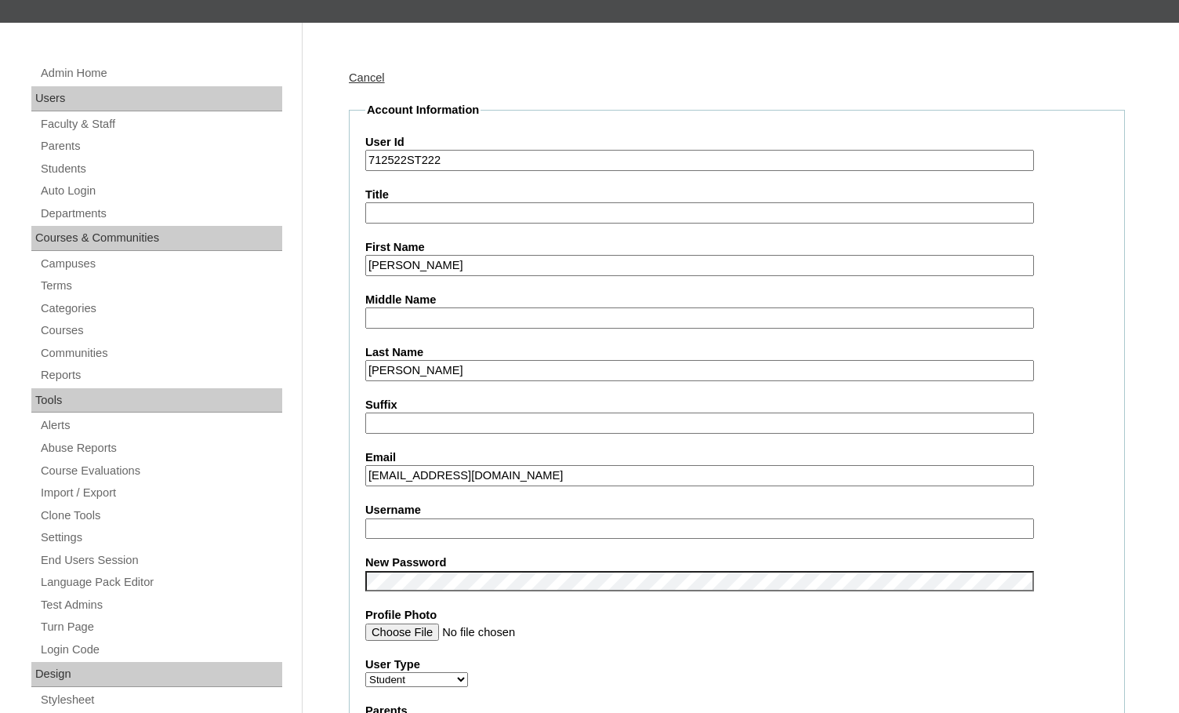
paste input "leansofi56@gmail"
type input "leansofi56@gmail.com"
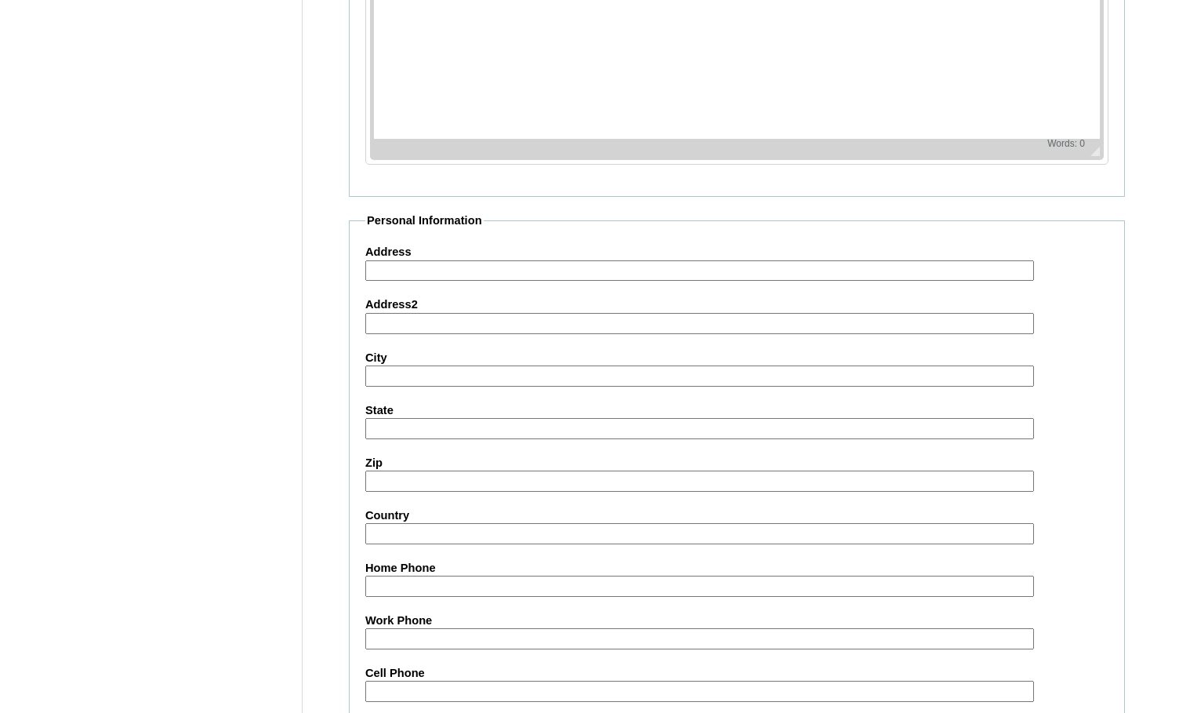
scroll to position [1677, 0]
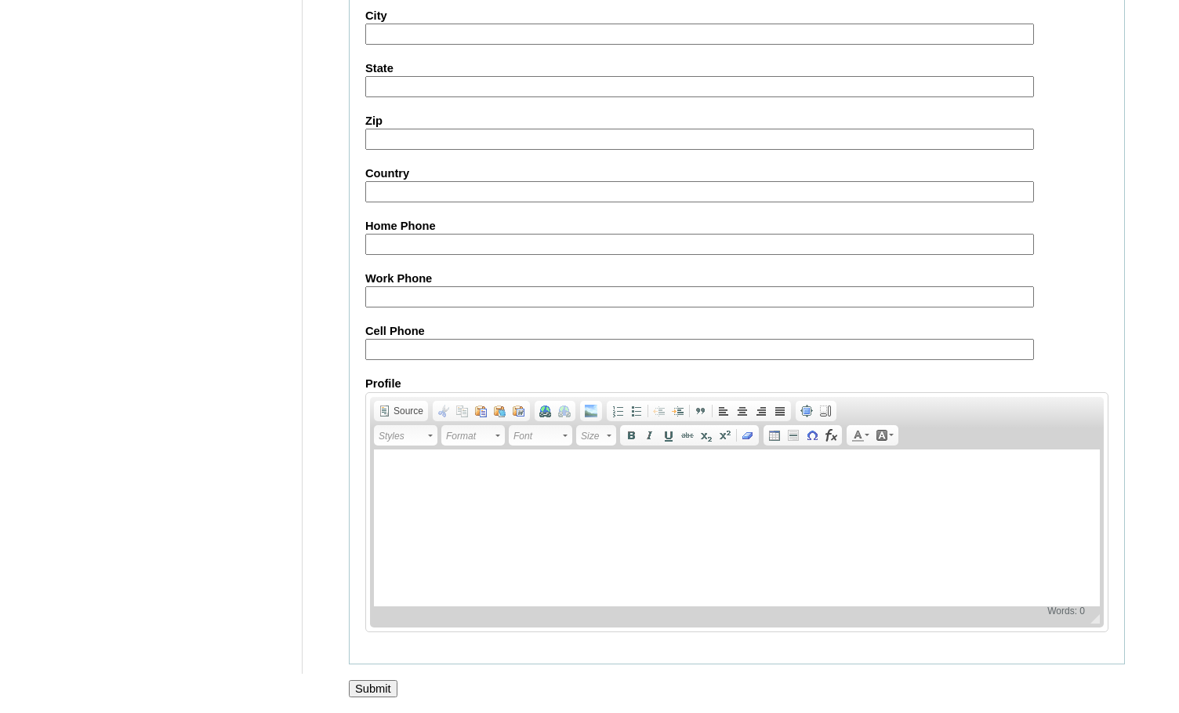
click at [381, 685] on input "Submit" at bounding box center [373, 688] width 49 height 17
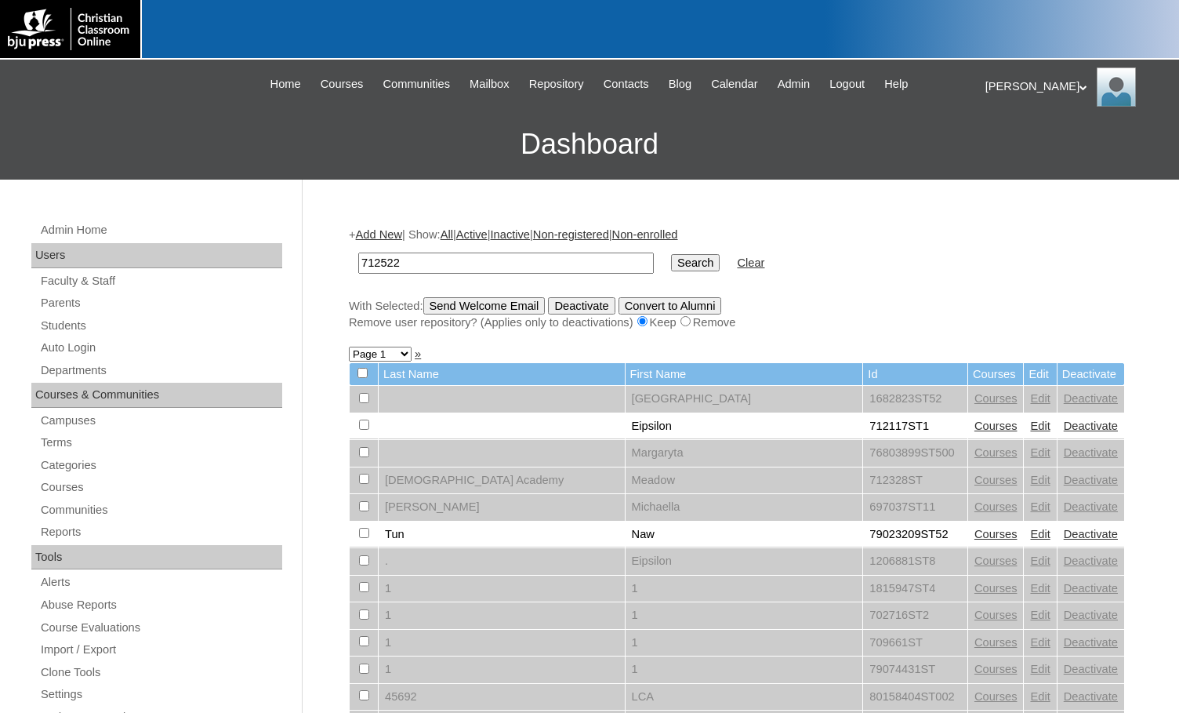
drag, startPoint x: 420, startPoint y: 261, endPoint x: 340, endPoint y: 260, distance: 80.0
type input "712522"
click at [671, 269] on input "Search" at bounding box center [695, 262] width 49 height 17
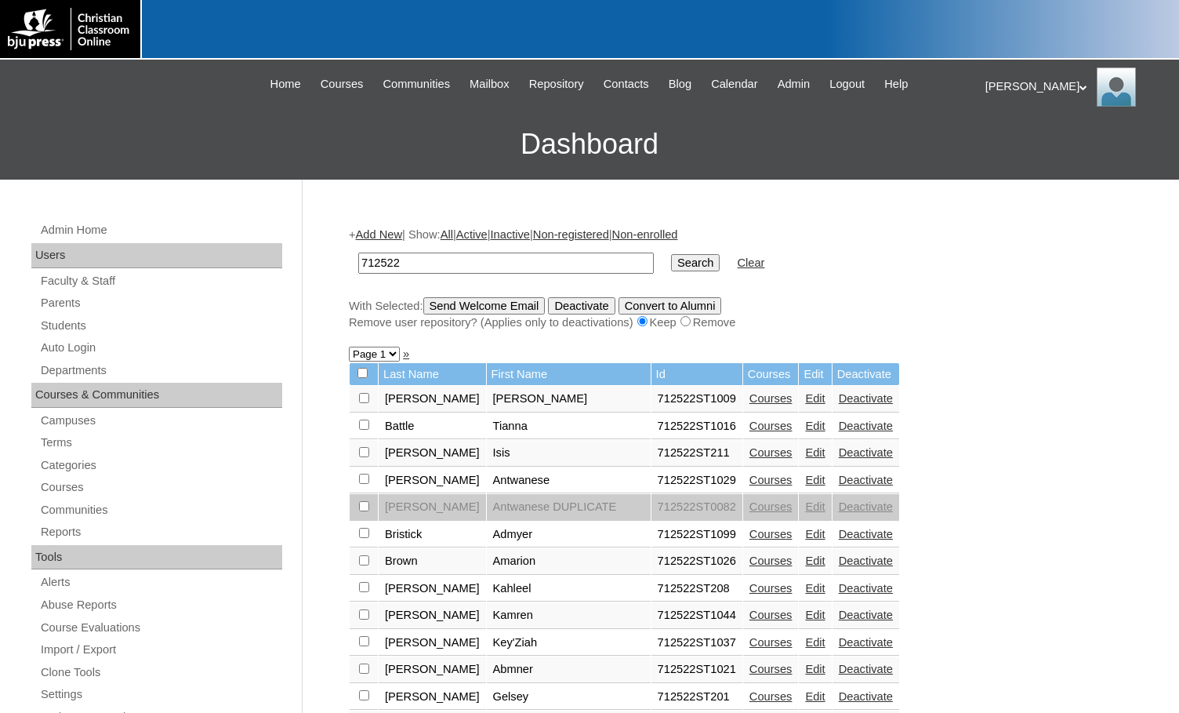
click at [408, 356] on link "»" at bounding box center [406, 353] width 6 height 13
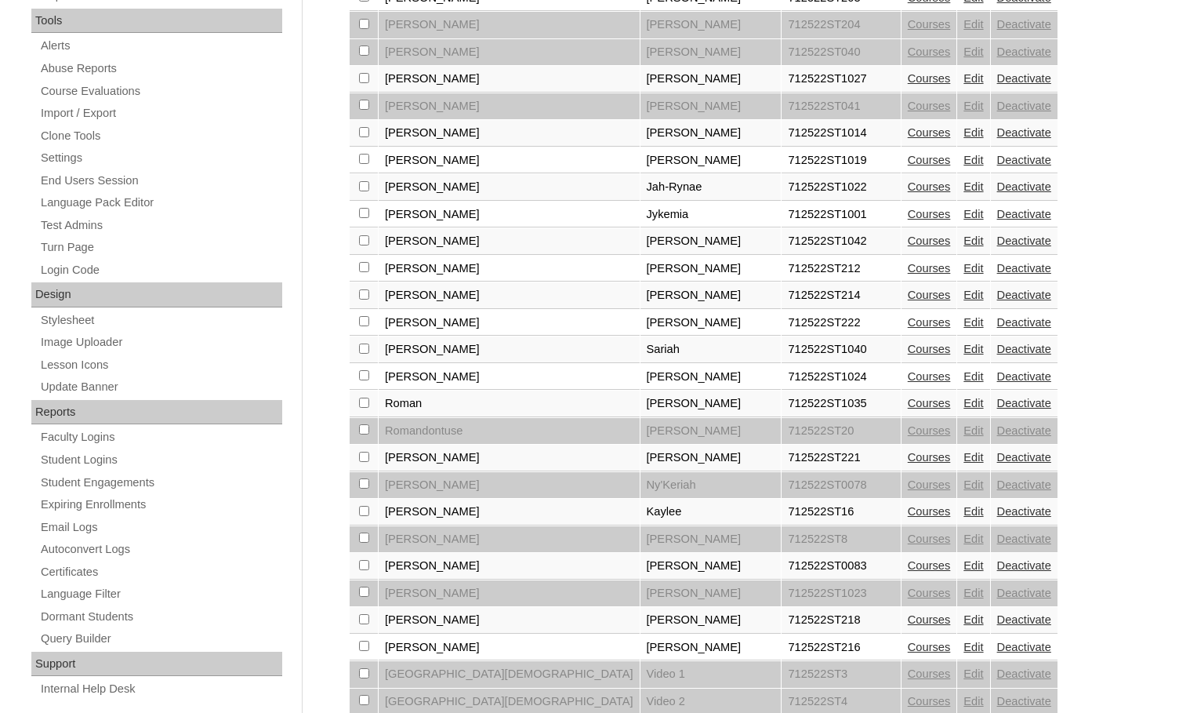
scroll to position [706, 0]
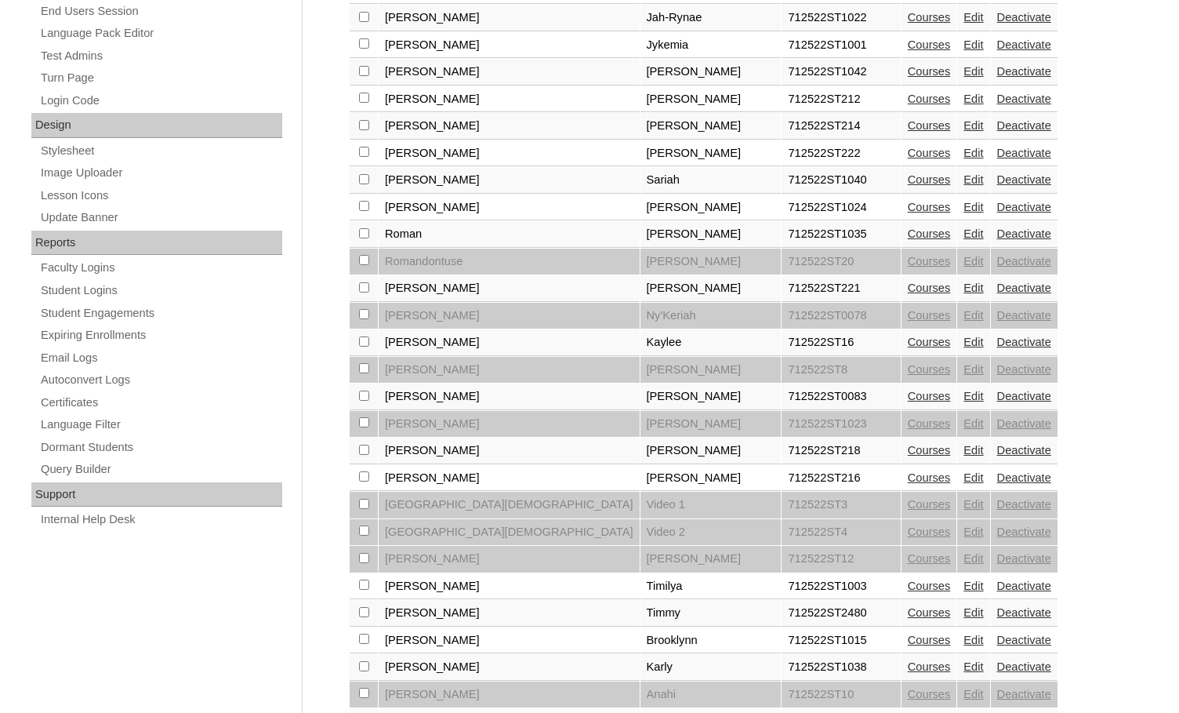
click at [964, 449] on link "Edit" at bounding box center [974, 450] width 20 height 13
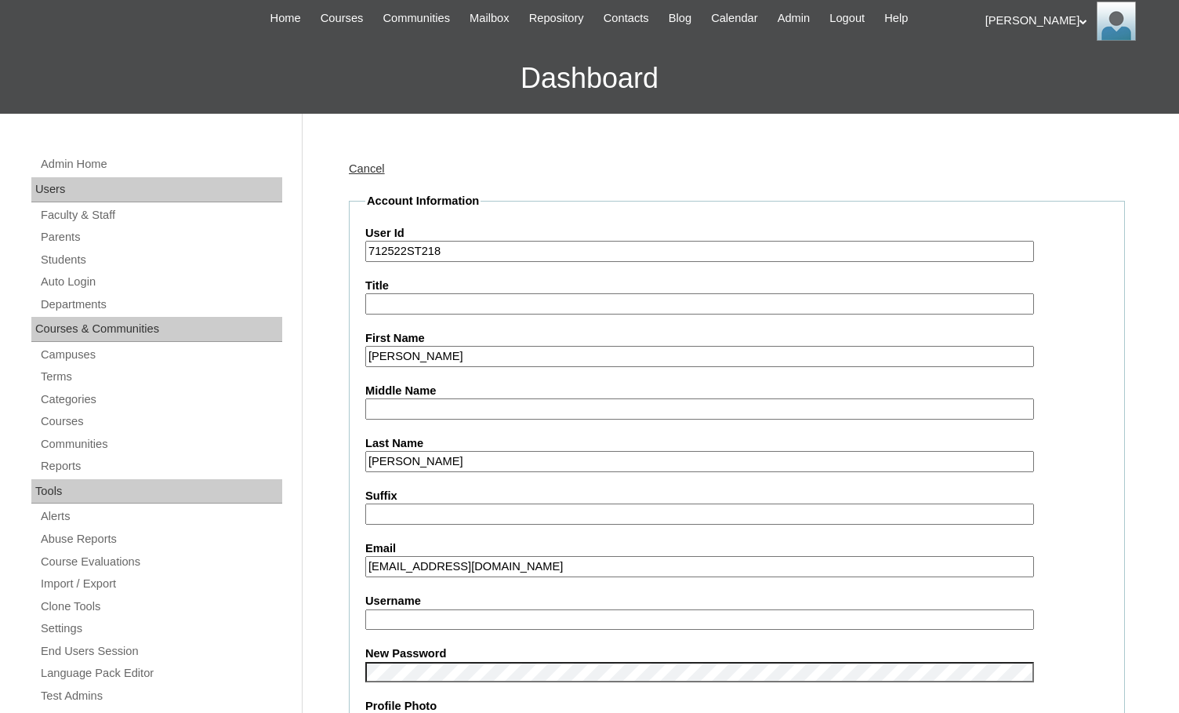
scroll to position [157, 0]
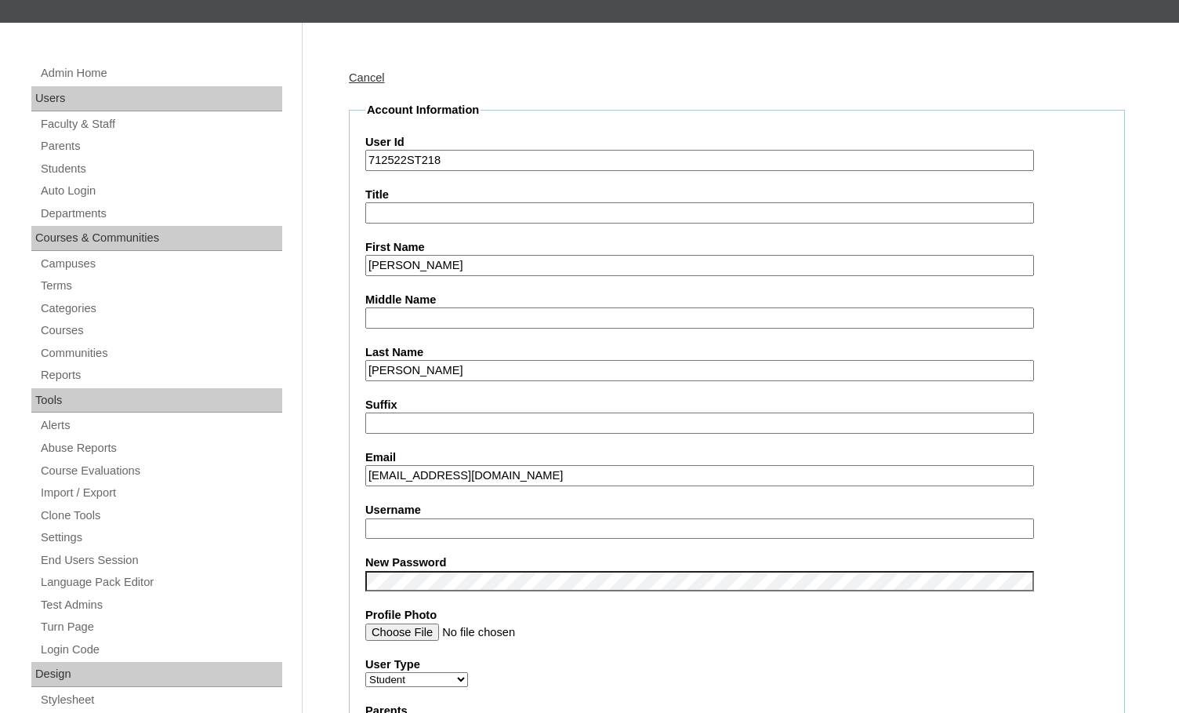
type input "msevilla"
drag, startPoint x: 561, startPoint y: 480, endPoint x: 356, endPoint y: 476, distance: 205.5
paste input "art"
type input "samuelstewart517@gmail.com"
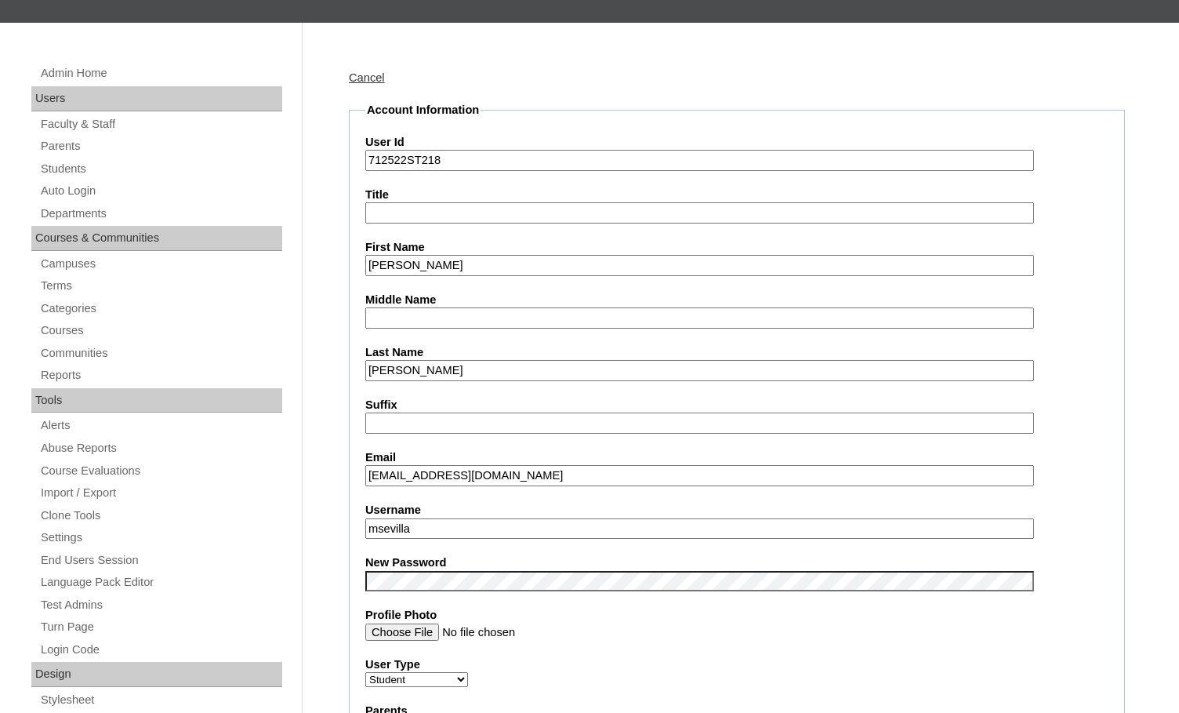
drag, startPoint x: 427, startPoint y: 525, endPoint x: 354, endPoint y: 524, distance: 72.9
drag, startPoint x: 408, startPoint y: 157, endPoint x: 360, endPoint y: 152, distance: 48.1
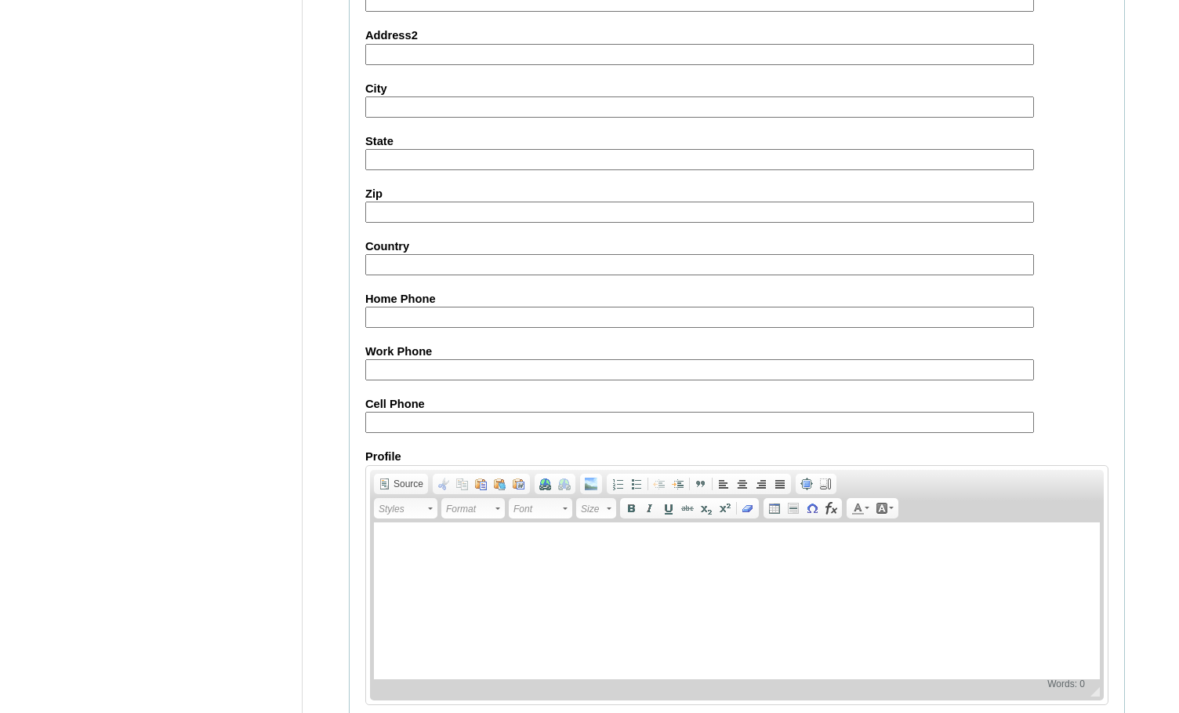
scroll to position [1677, 0]
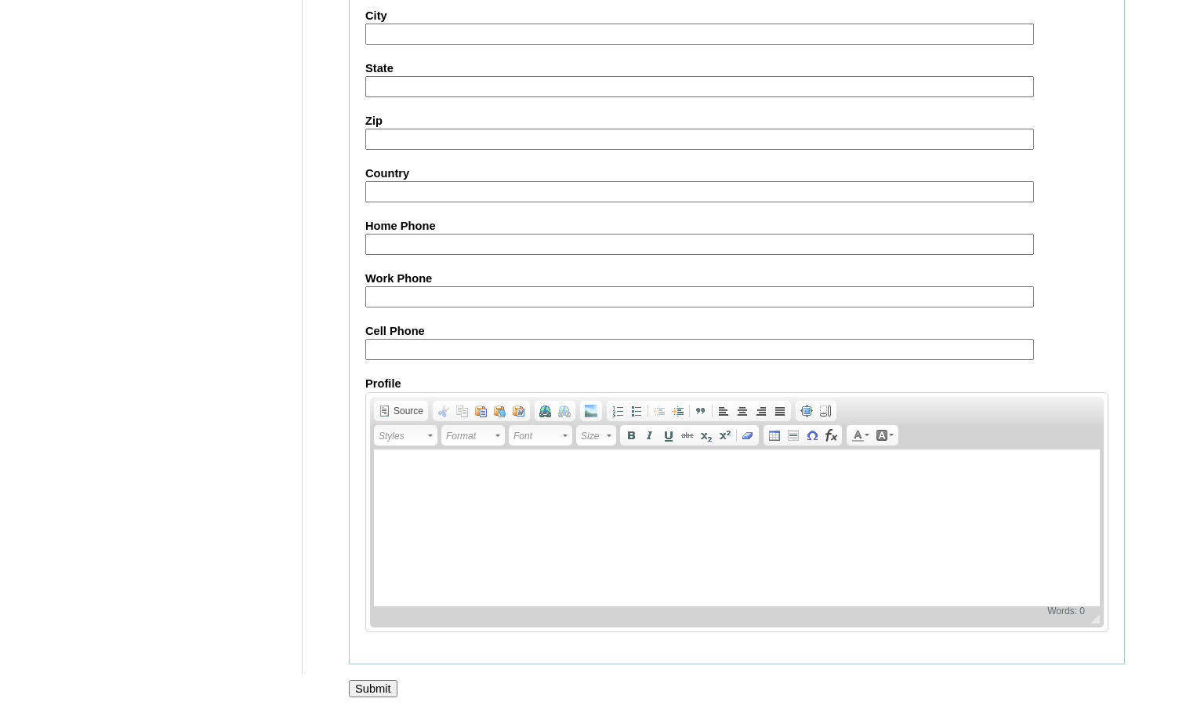
click at [375, 685] on input "Submit" at bounding box center [373, 688] width 49 height 17
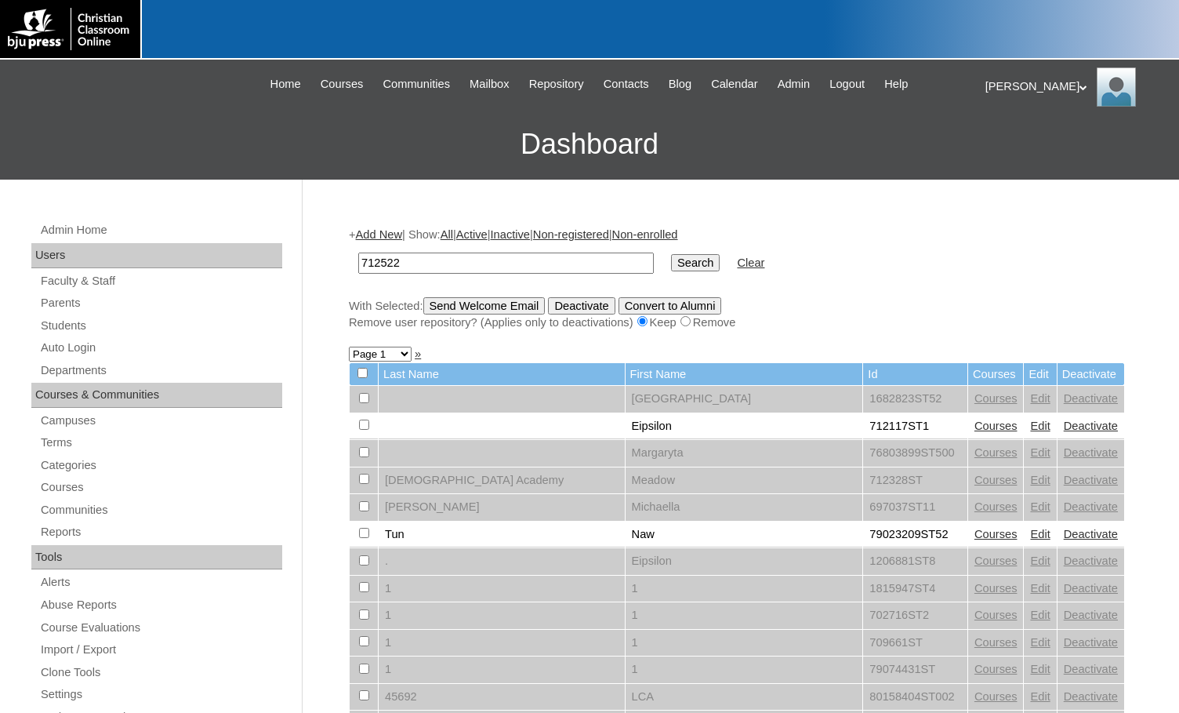
type input "712522"
click at [671, 261] on input "Search" at bounding box center [695, 262] width 49 height 17
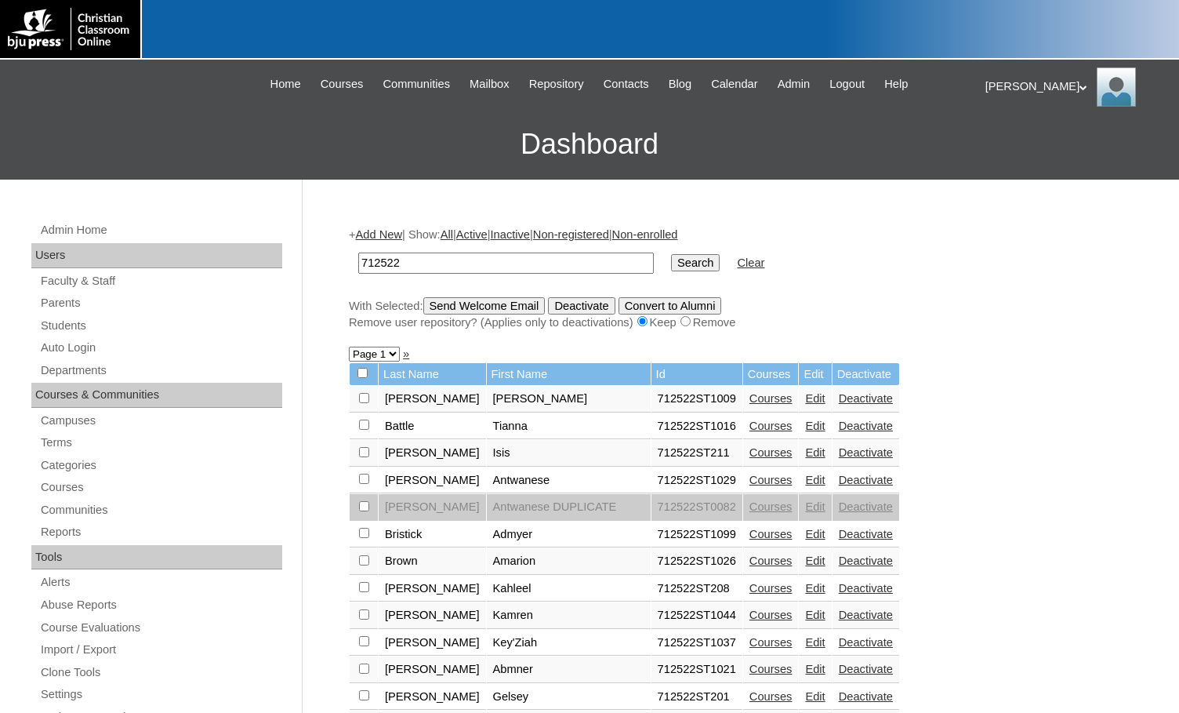
click at [387, 354] on select "Page 1 Page 2" at bounding box center [374, 354] width 51 height 15
select select "admin_students.php?q=712522&submit=Search&page=2"
click at [349, 348] on select "Page 1 Page 2" at bounding box center [374, 354] width 51 height 15
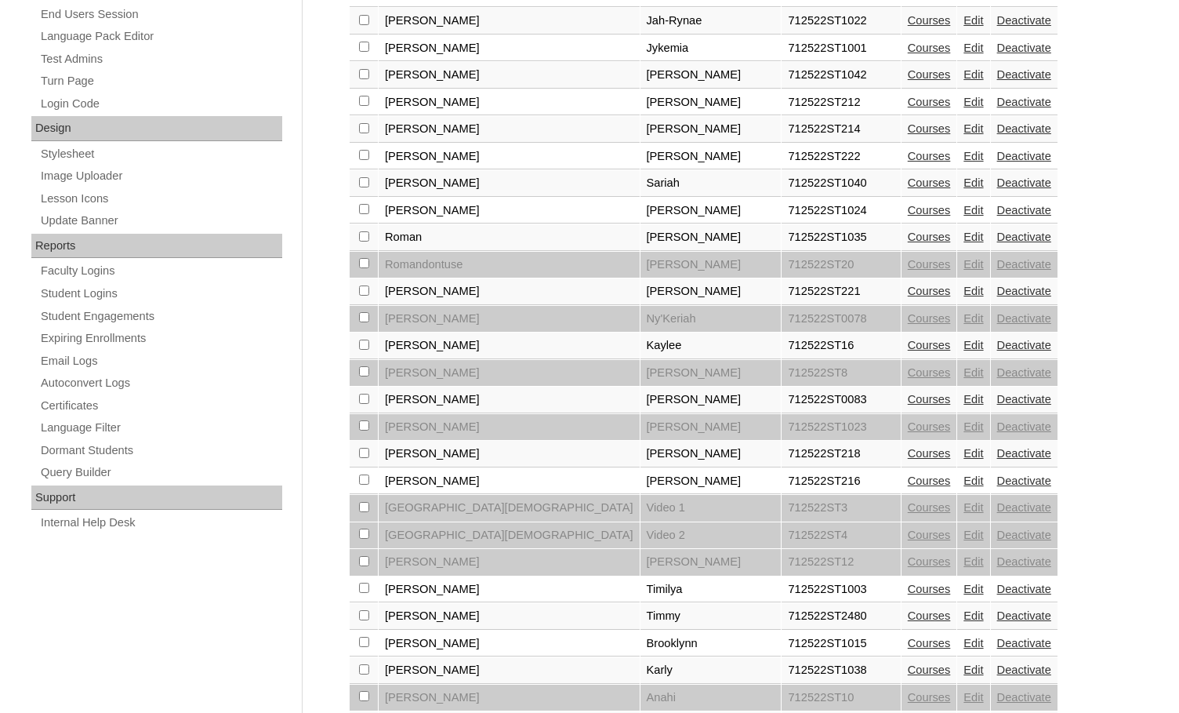
scroll to position [706, 0]
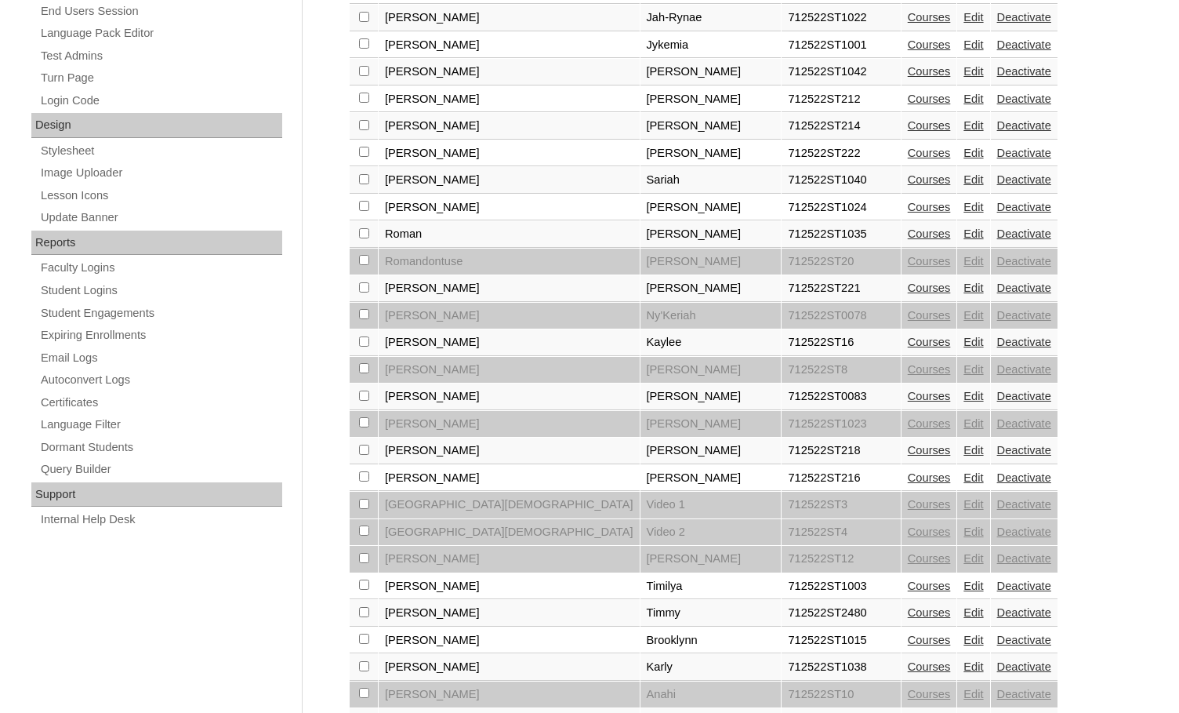
click at [964, 481] on link "Edit" at bounding box center [974, 477] width 20 height 13
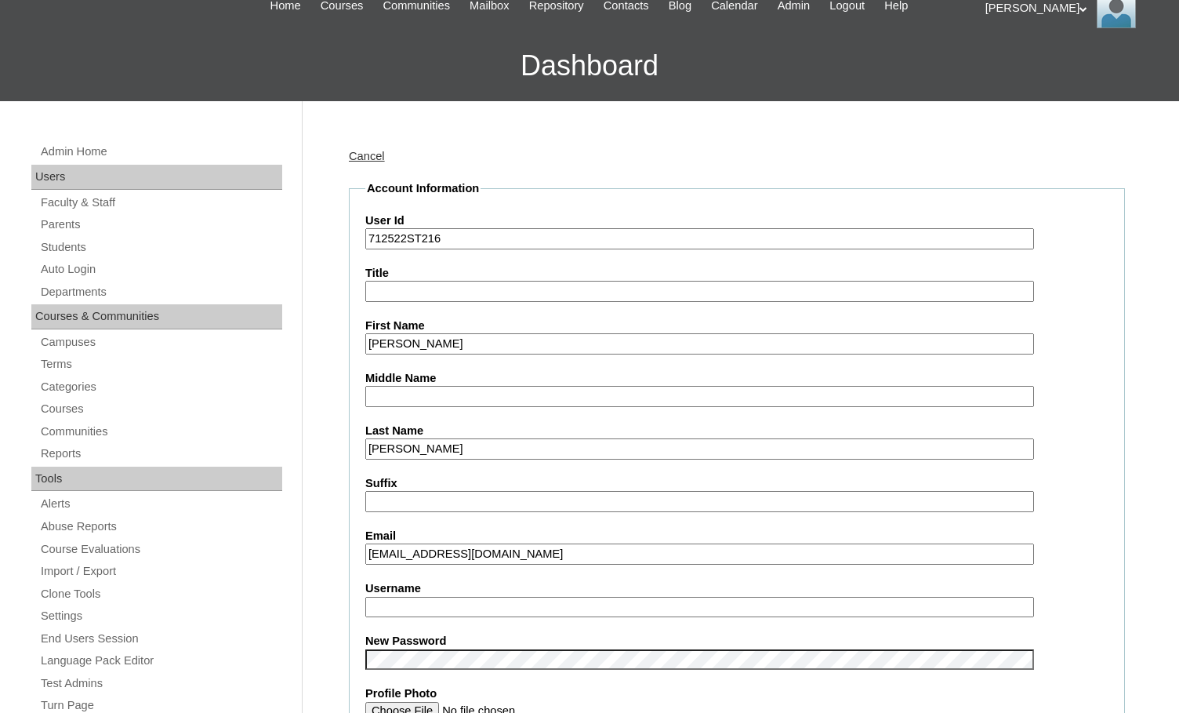
scroll to position [157, 0]
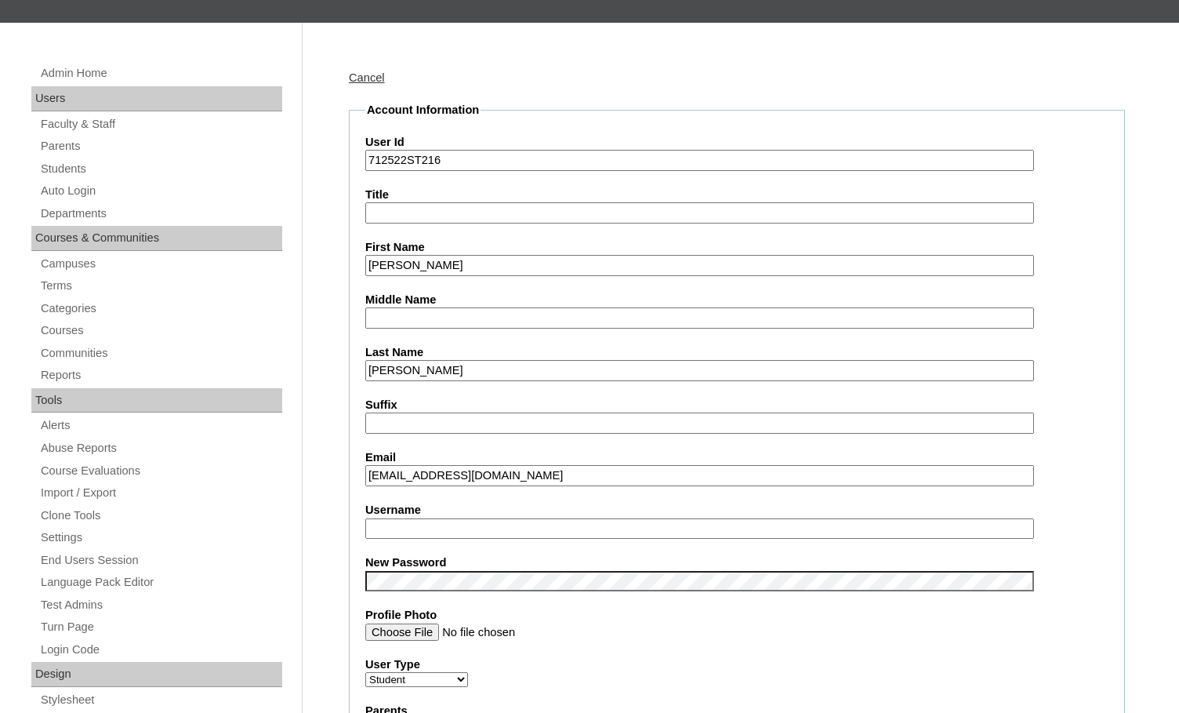
type input "msevilla"
drag, startPoint x: 495, startPoint y: 470, endPoint x: 364, endPoint y: 467, distance: 131.0
paste input "s_soloman@icloud"
type input "s_soloman@icloud.com"
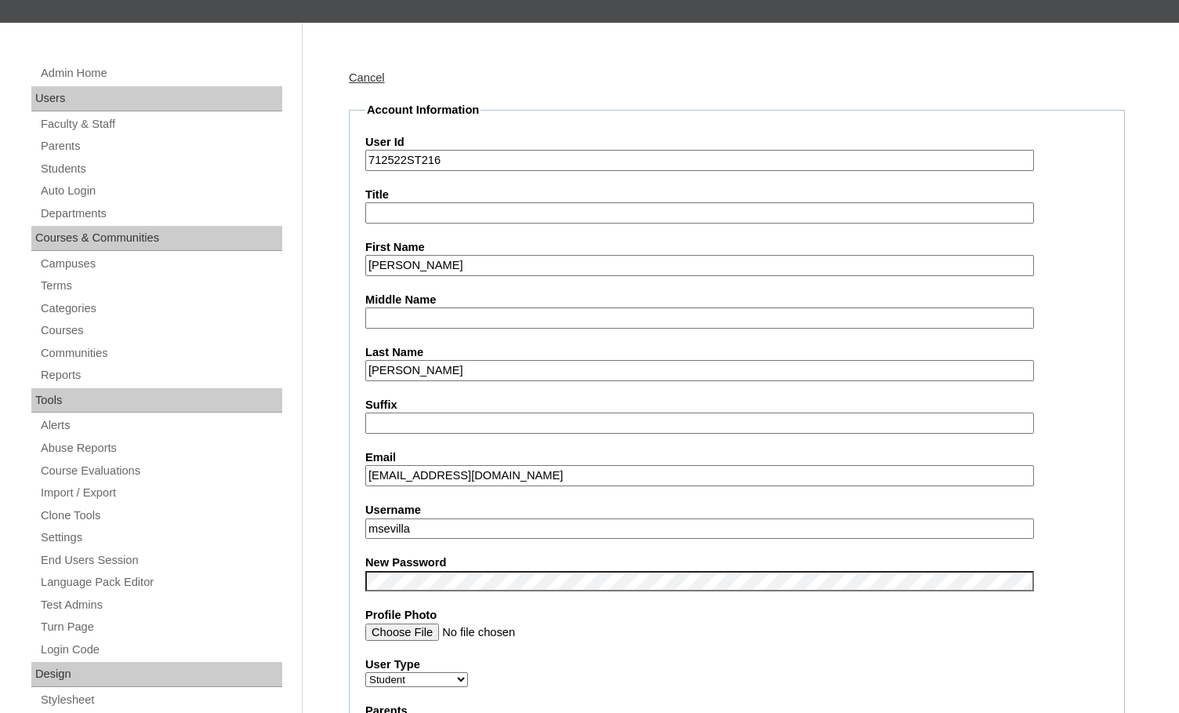
drag, startPoint x: 420, startPoint y: 523, endPoint x: 363, endPoint y: 518, distance: 57.4
drag, startPoint x: 408, startPoint y: 165, endPoint x: 359, endPoint y: 165, distance: 48.6
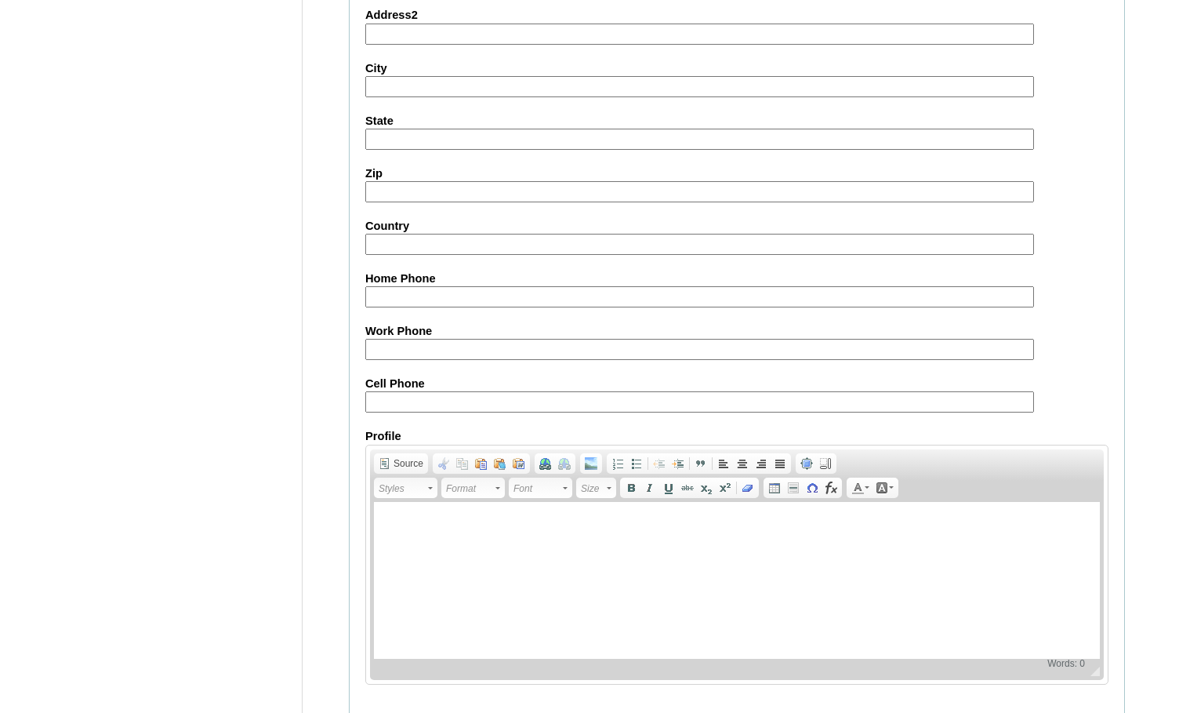
scroll to position [1677, 0]
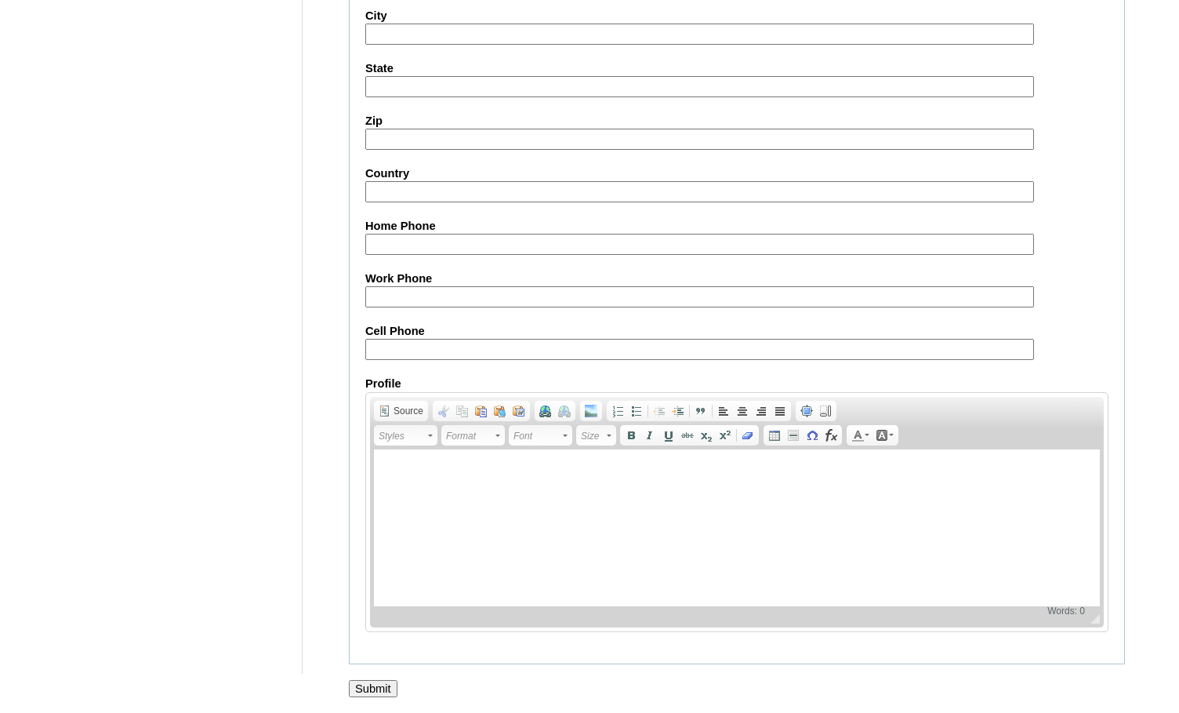
click at [365, 680] on input "Submit" at bounding box center [373, 688] width 49 height 17
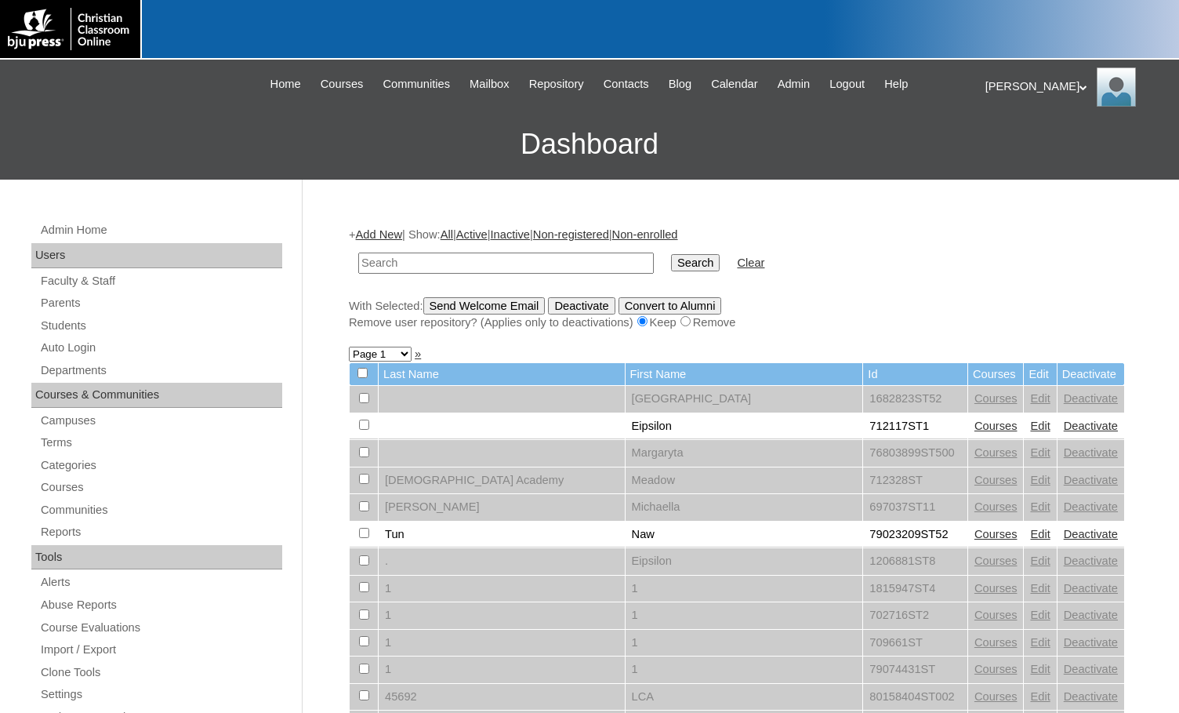
click at [161, 159] on h3 "Dashboard" at bounding box center [590, 144] width 1164 height 71
click at [455, 267] on input "text" at bounding box center [506, 263] width 296 height 21
paste input "712522"
type input "712522"
click at [671, 267] on input "Search" at bounding box center [695, 262] width 49 height 17
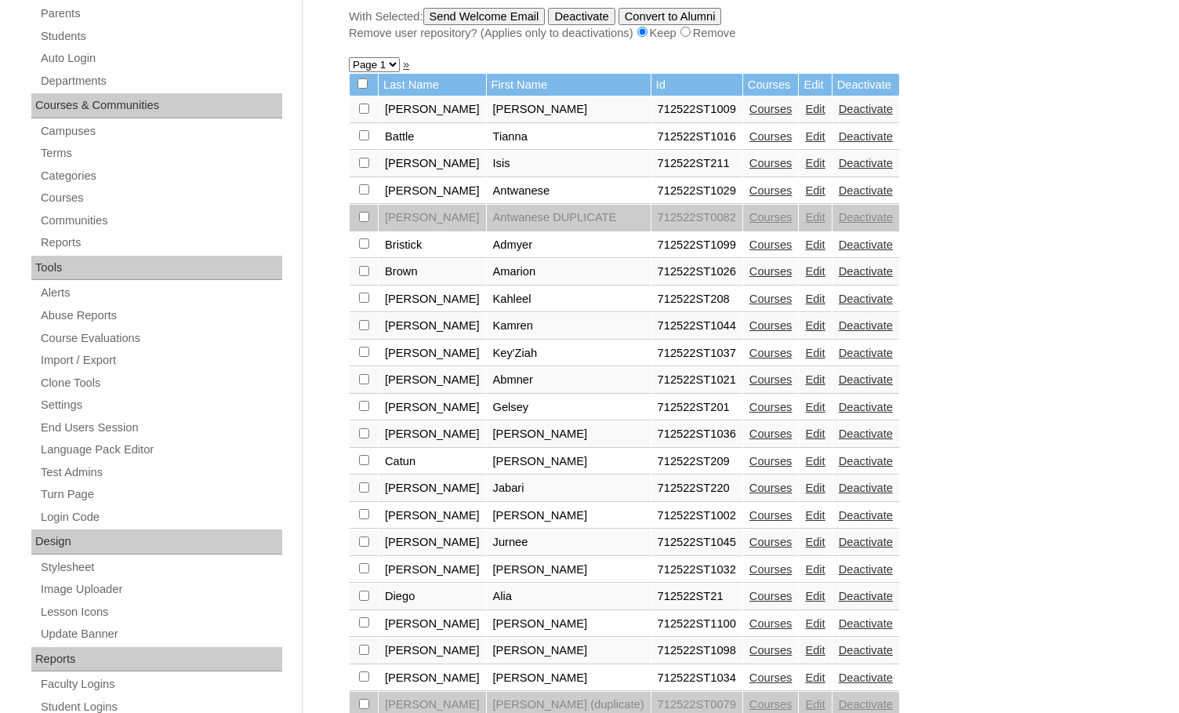
scroll to position [314, 0]
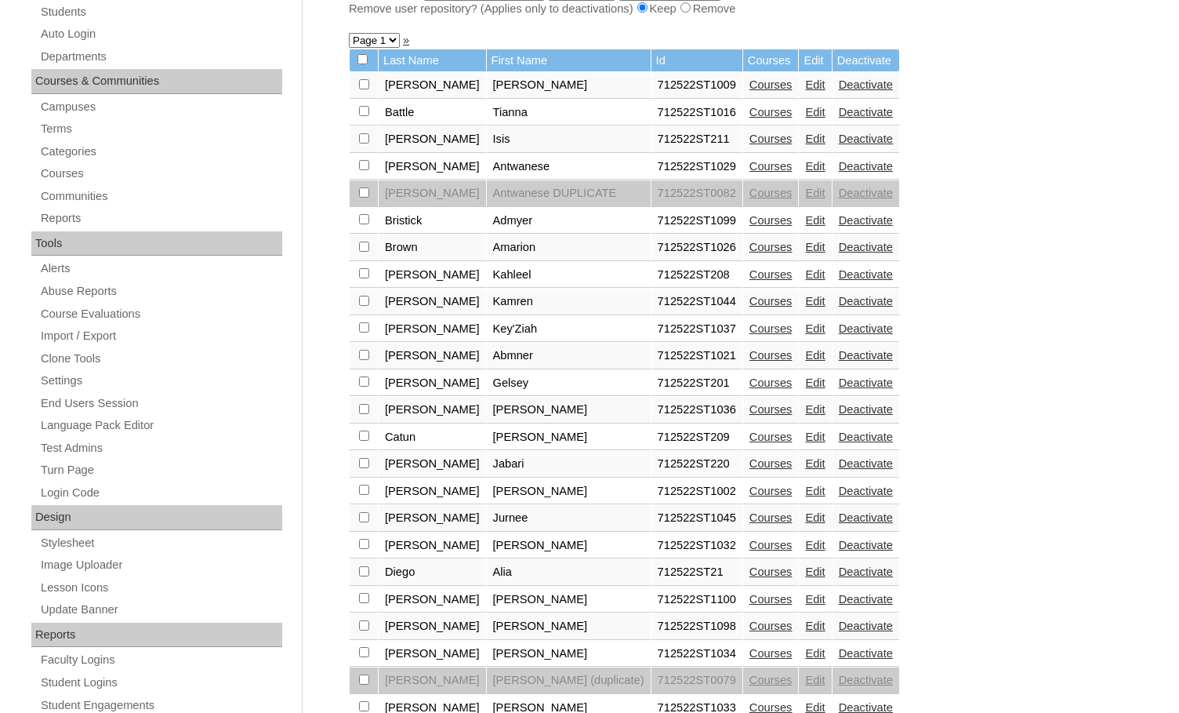
click at [805, 409] on link "Edit" at bounding box center [815, 409] width 20 height 13
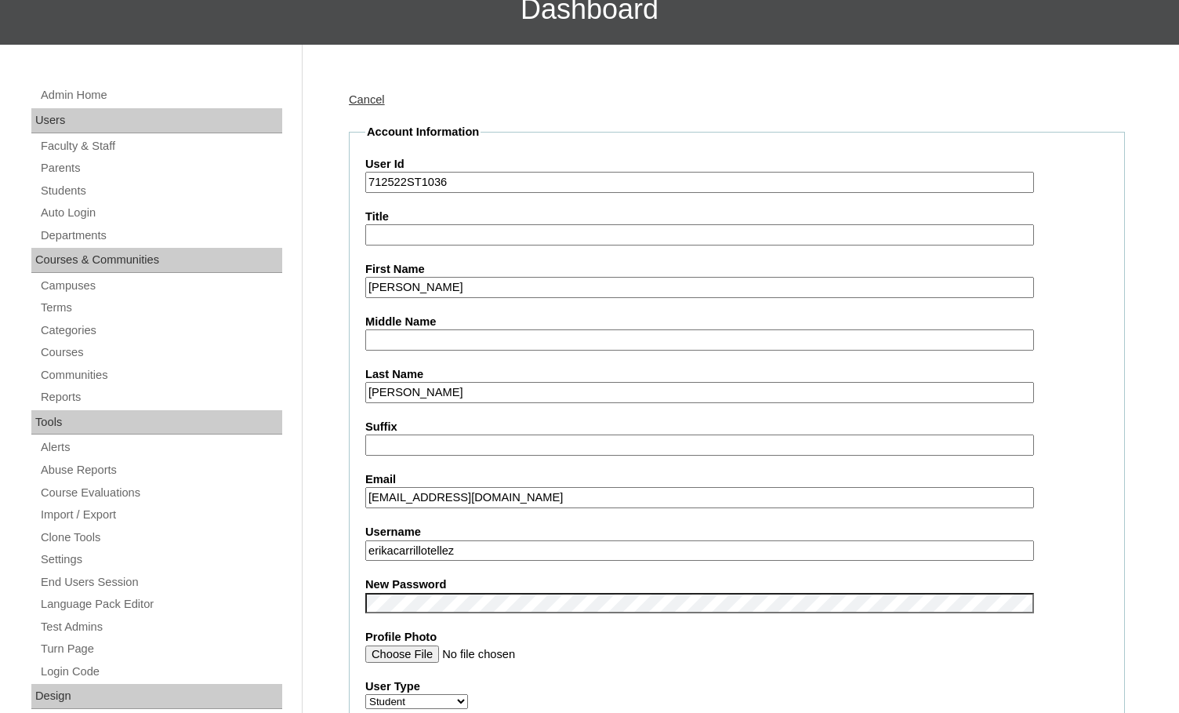
scroll to position [157, 0]
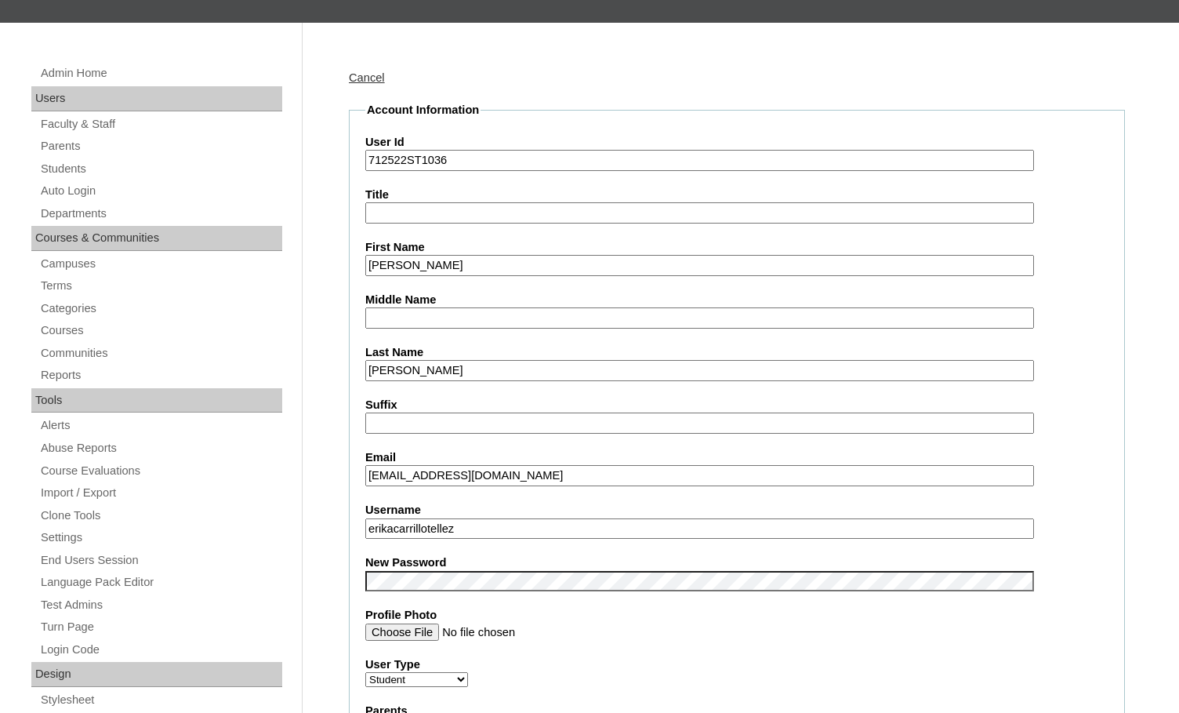
drag, startPoint x: 483, startPoint y: 527, endPoint x: 309, endPoint y: 523, distance: 174.1
drag, startPoint x: 405, startPoint y: 164, endPoint x: 343, endPoint y: 163, distance: 62.0
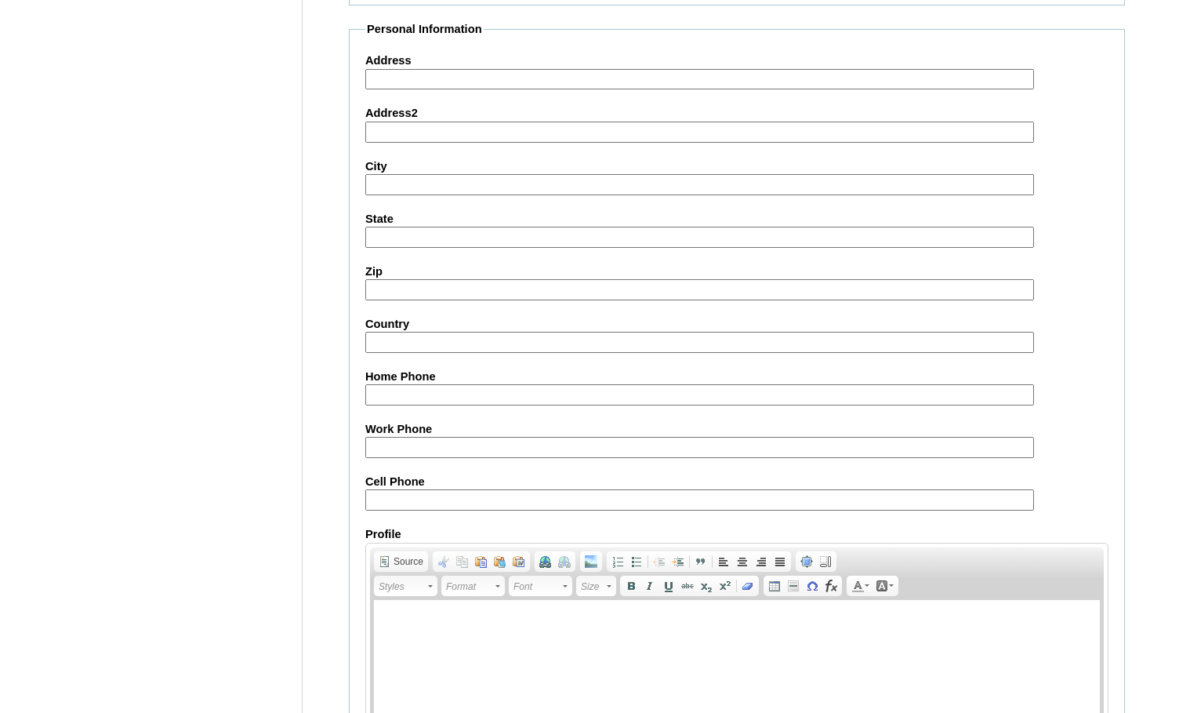
scroll to position [1677, 0]
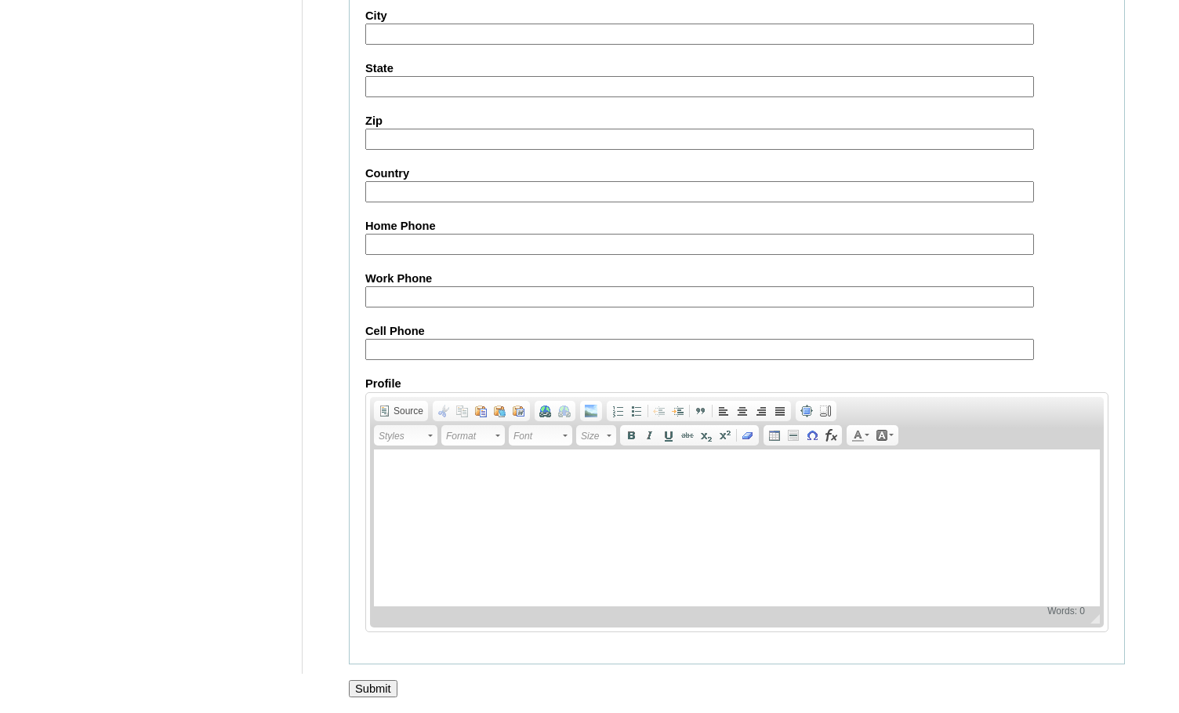
click at [375, 684] on input "Submit" at bounding box center [373, 688] width 49 height 17
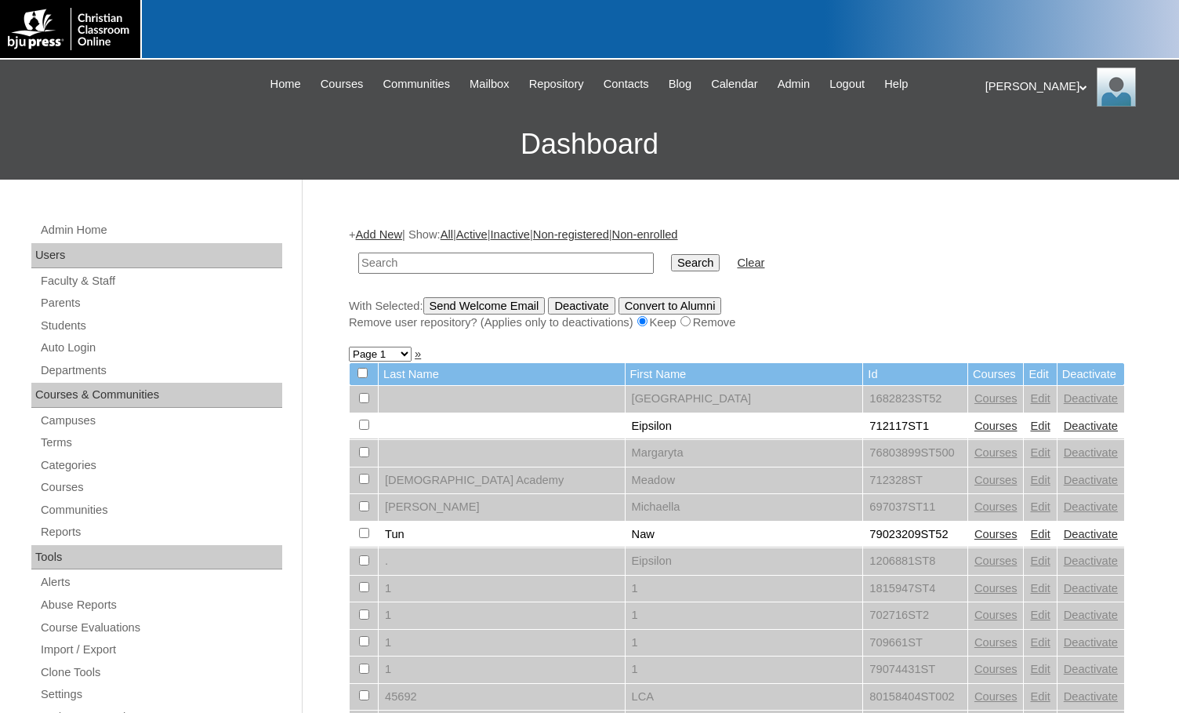
paste input "712522"
type input "712522"
click at [671, 256] on input "Search" at bounding box center [695, 262] width 49 height 17
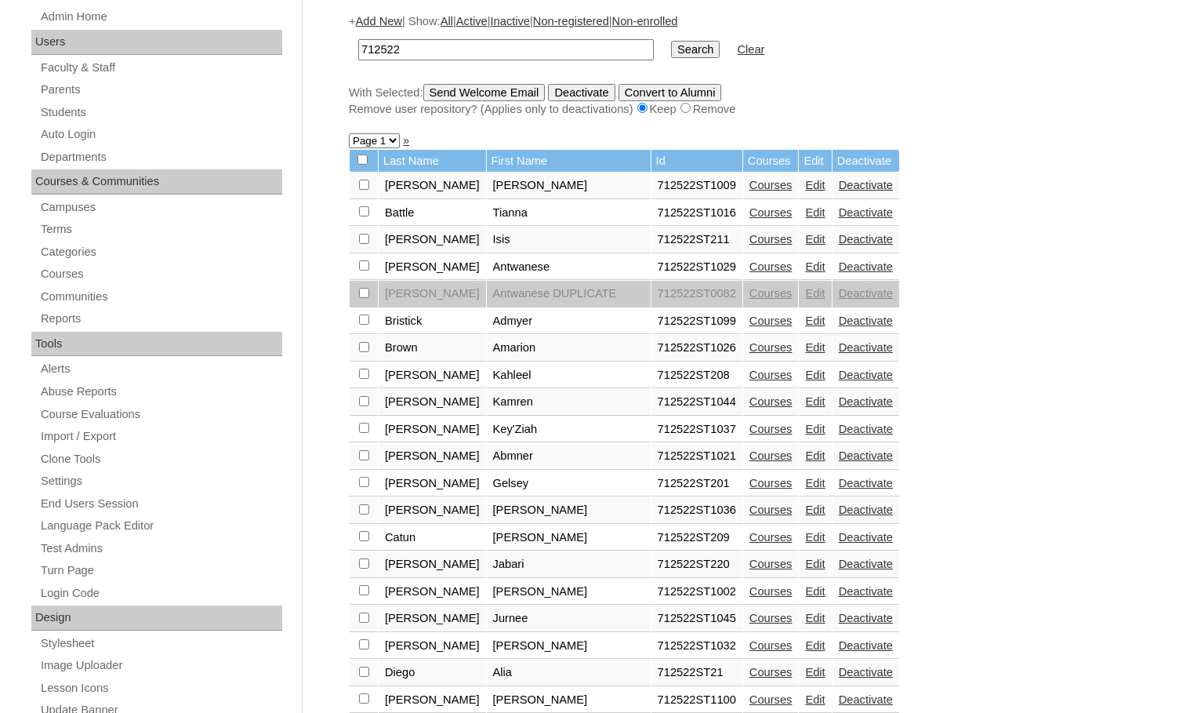
scroll to position [235, 0]
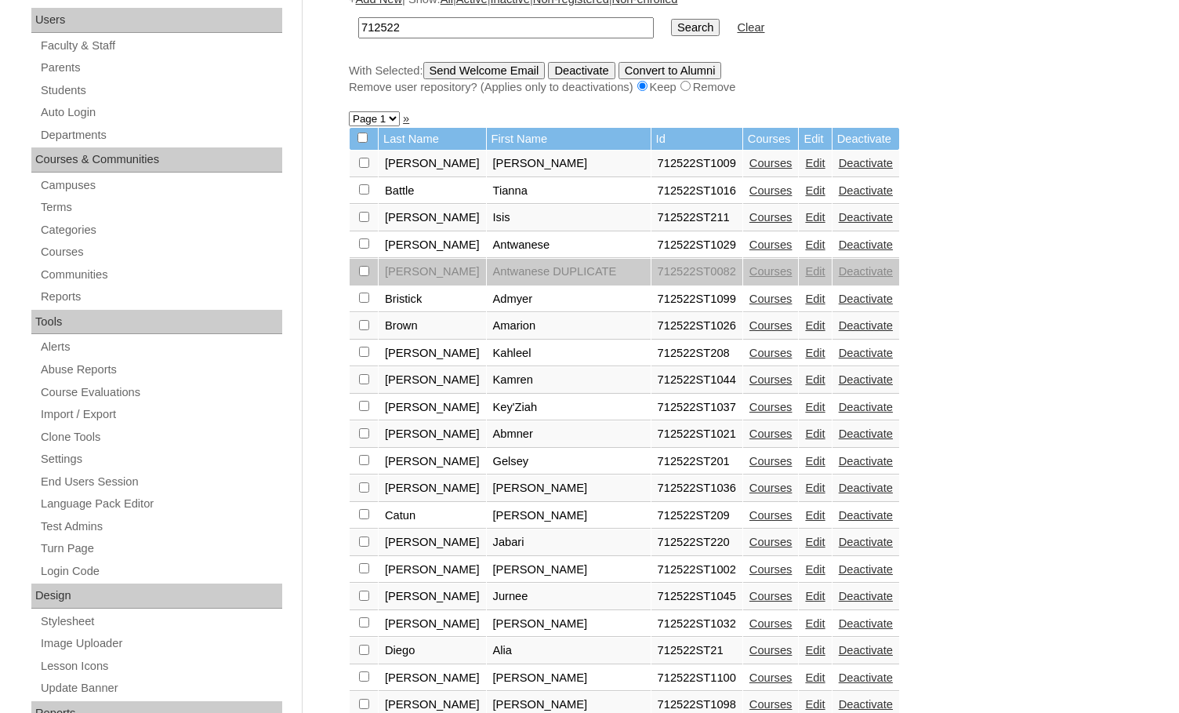
click at [805, 514] on link "Edit" at bounding box center [815, 515] width 20 height 13
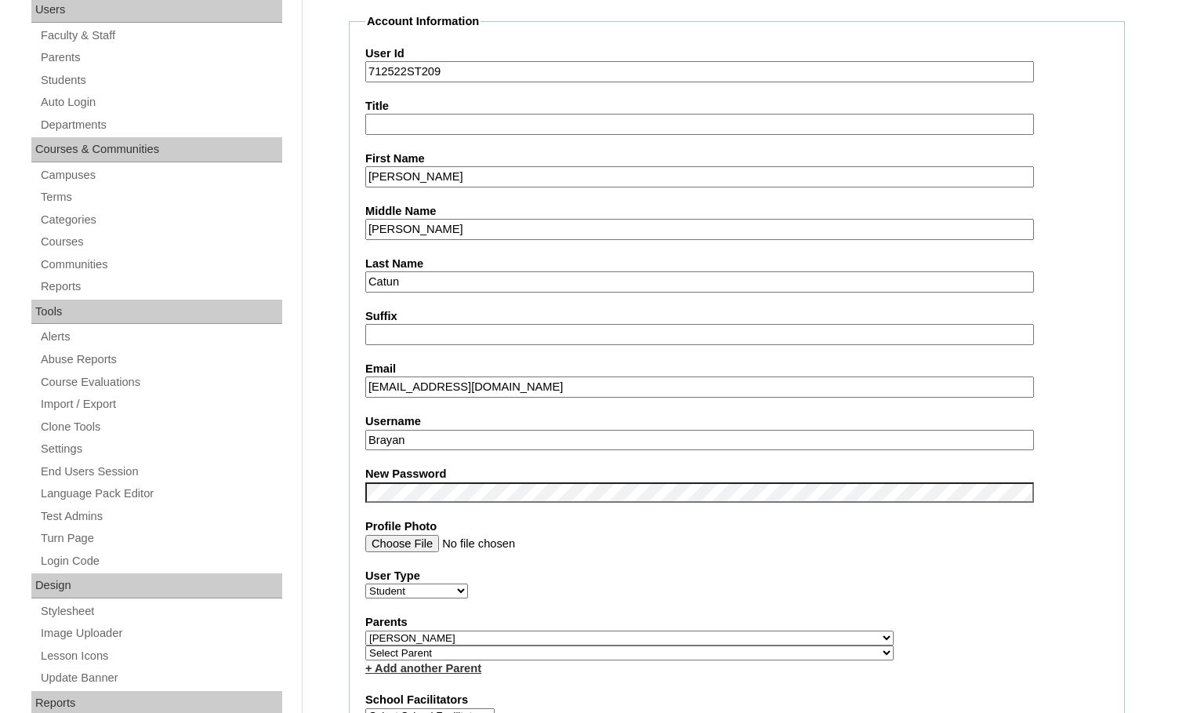
scroll to position [314, 0]
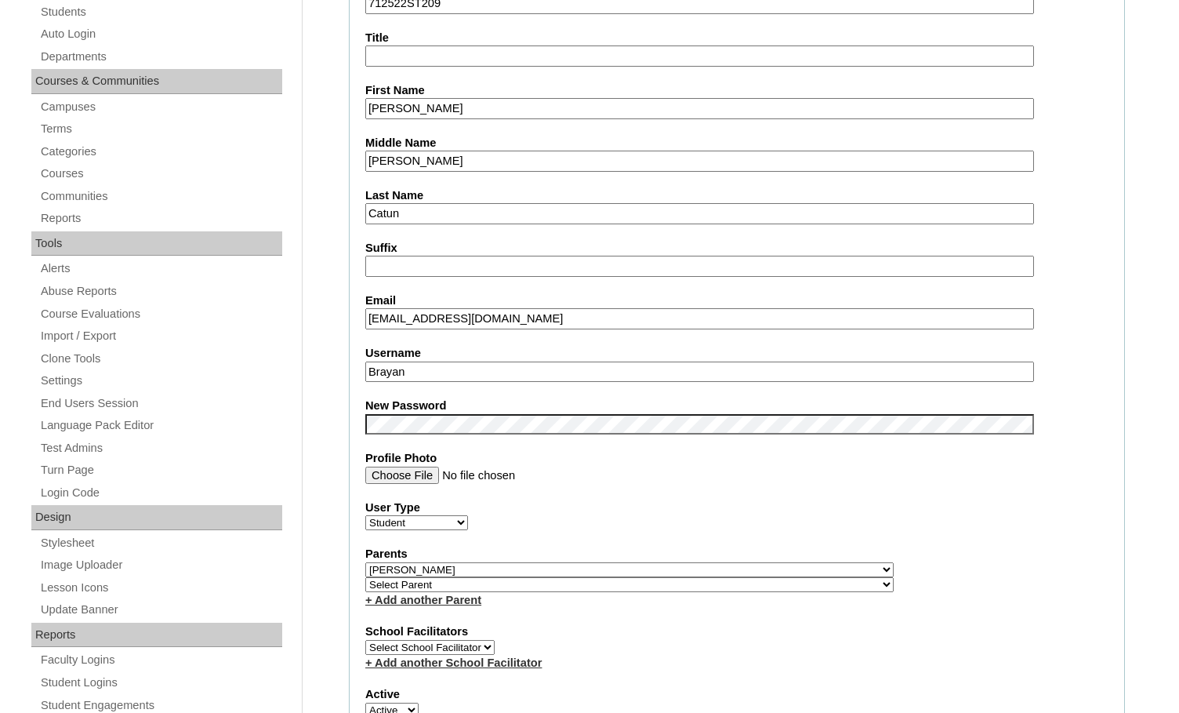
drag, startPoint x: 425, startPoint y: 374, endPoint x: 328, endPoint y: 374, distance: 97.2
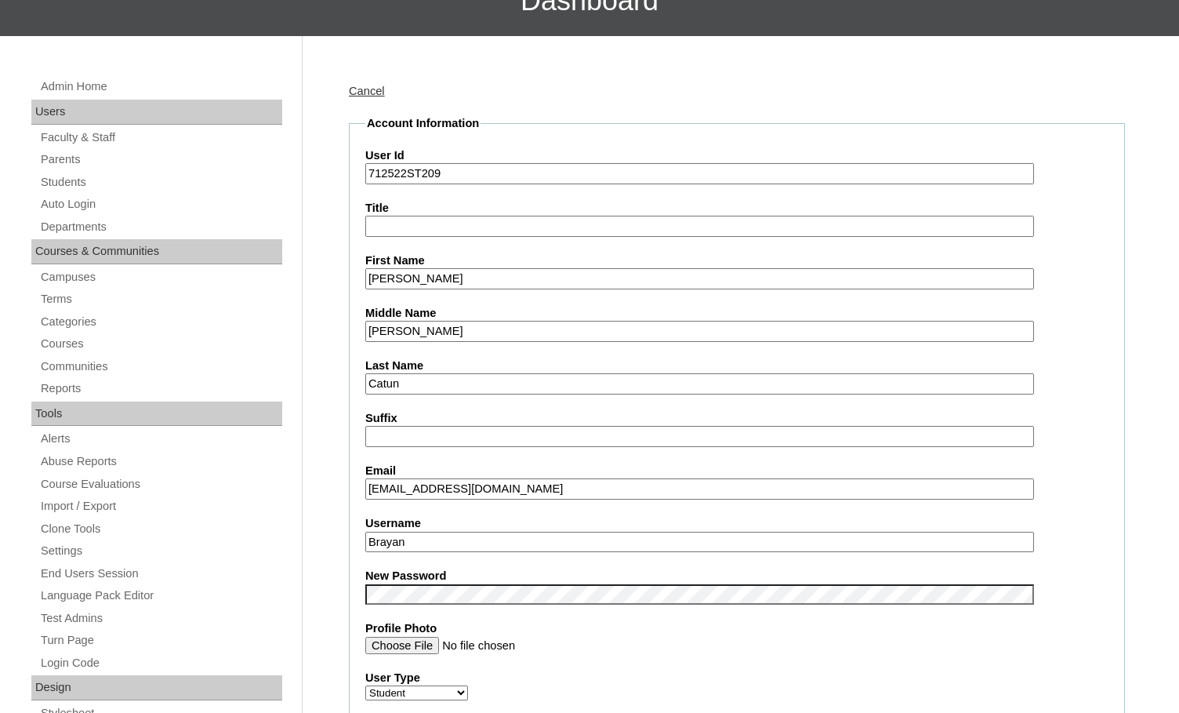
scroll to position [78, 0]
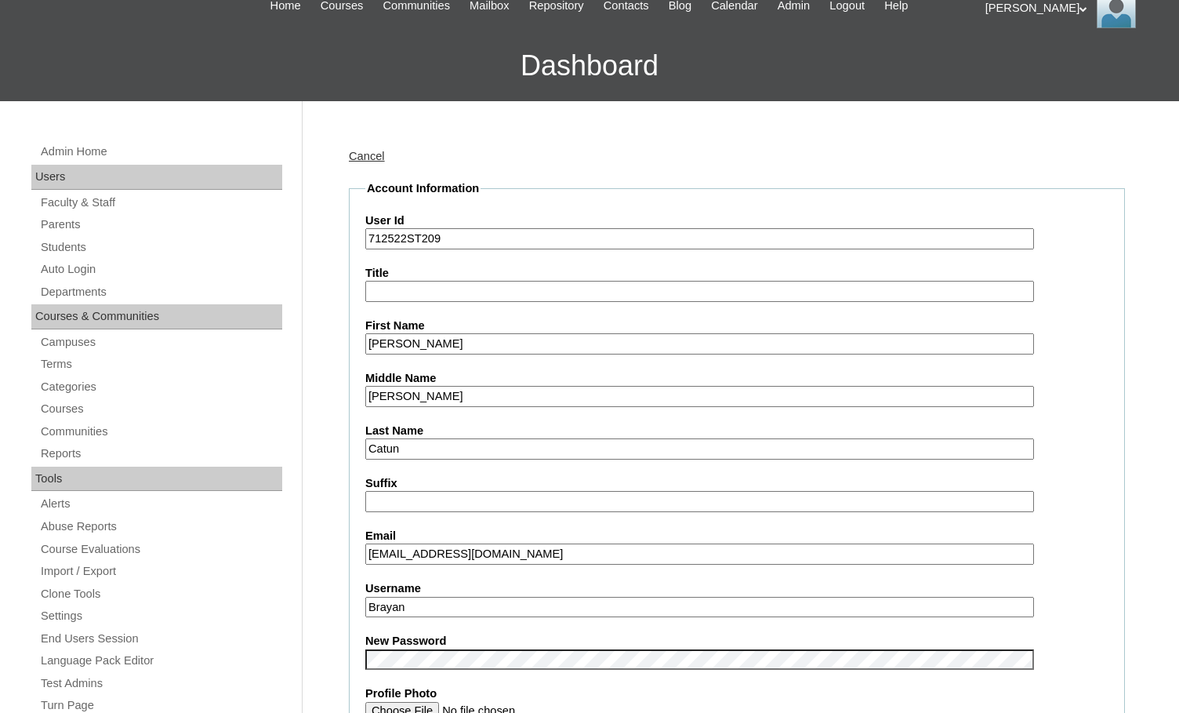
drag, startPoint x: 405, startPoint y: 243, endPoint x: 358, endPoint y: 244, distance: 46.3
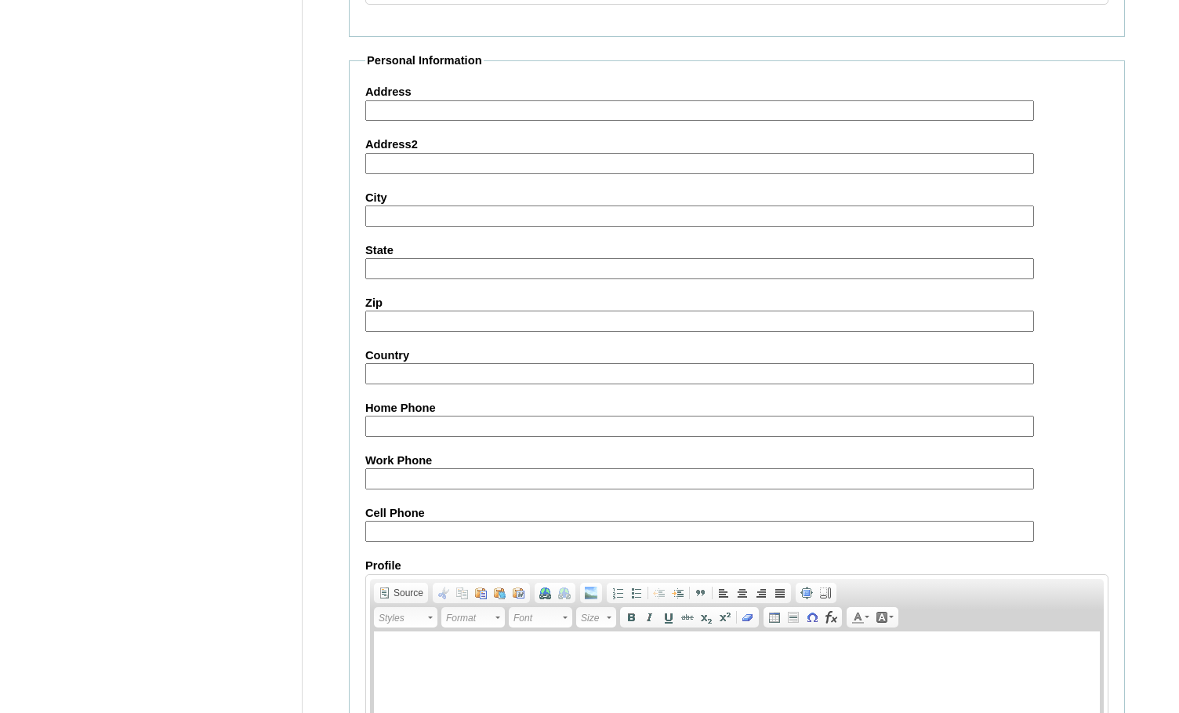
scroll to position [1677, 0]
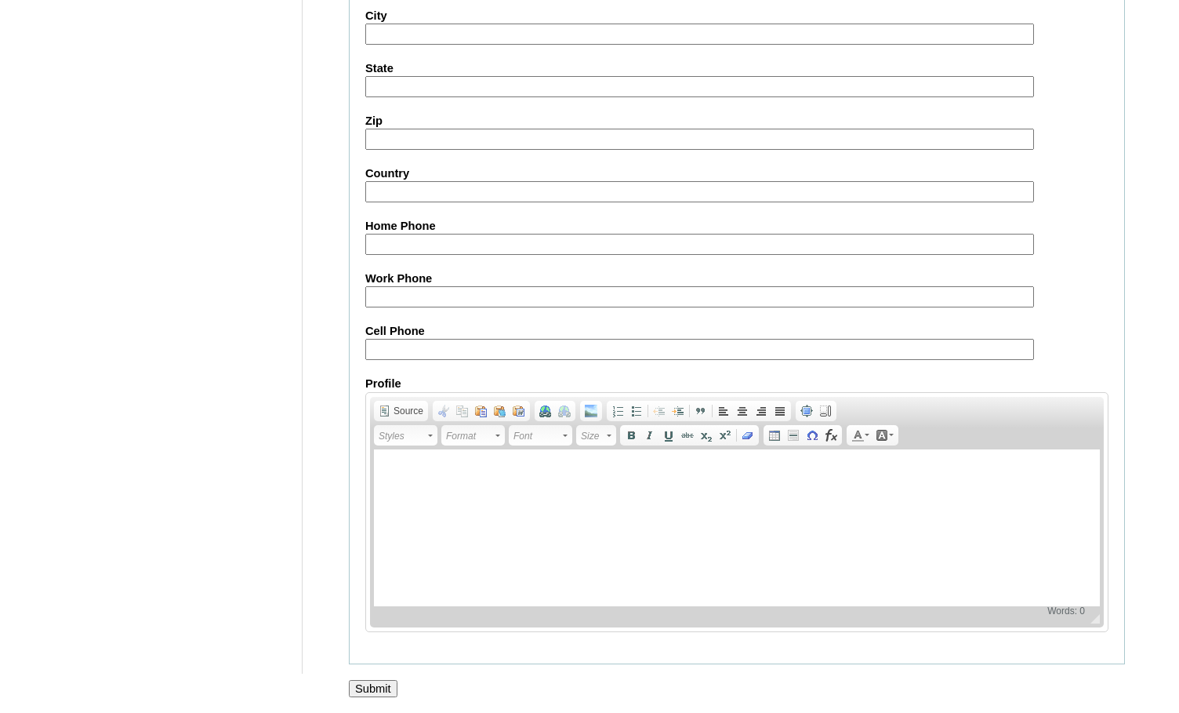
click at [381, 685] on input "Submit" at bounding box center [373, 688] width 49 height 17
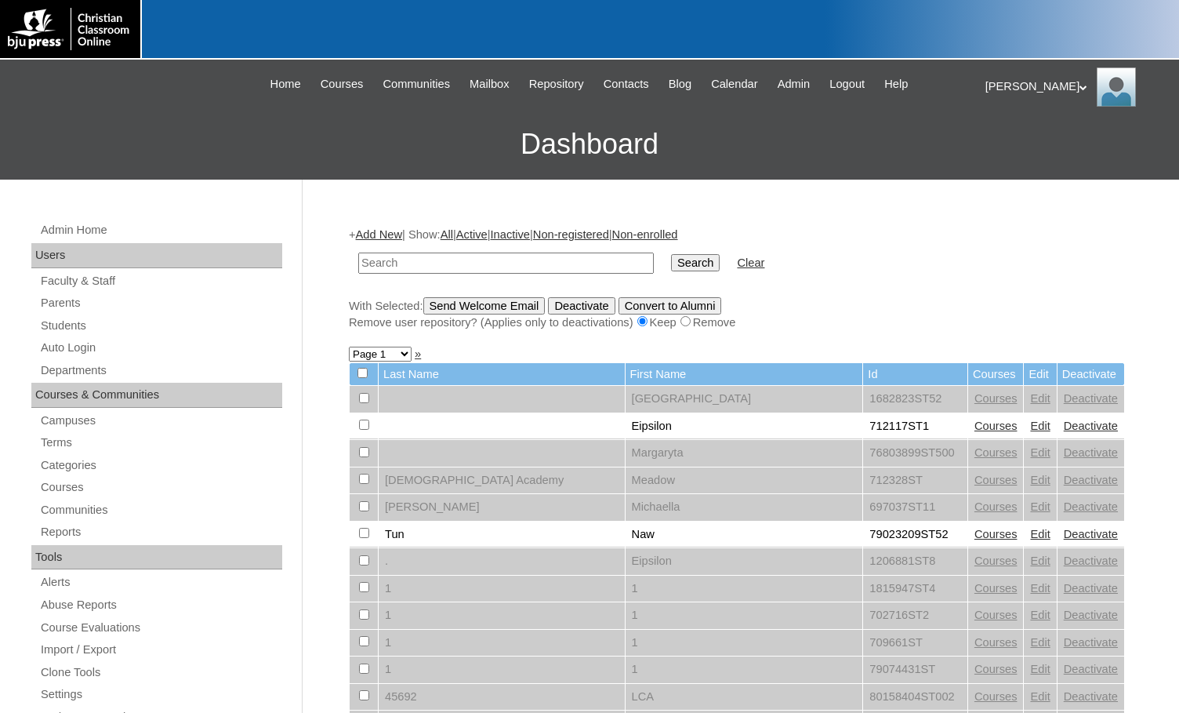
paste input "712522"
type input "712522"
click at [671, 263] on input "Search" at bounding box center [695, 262] width 49 height 17
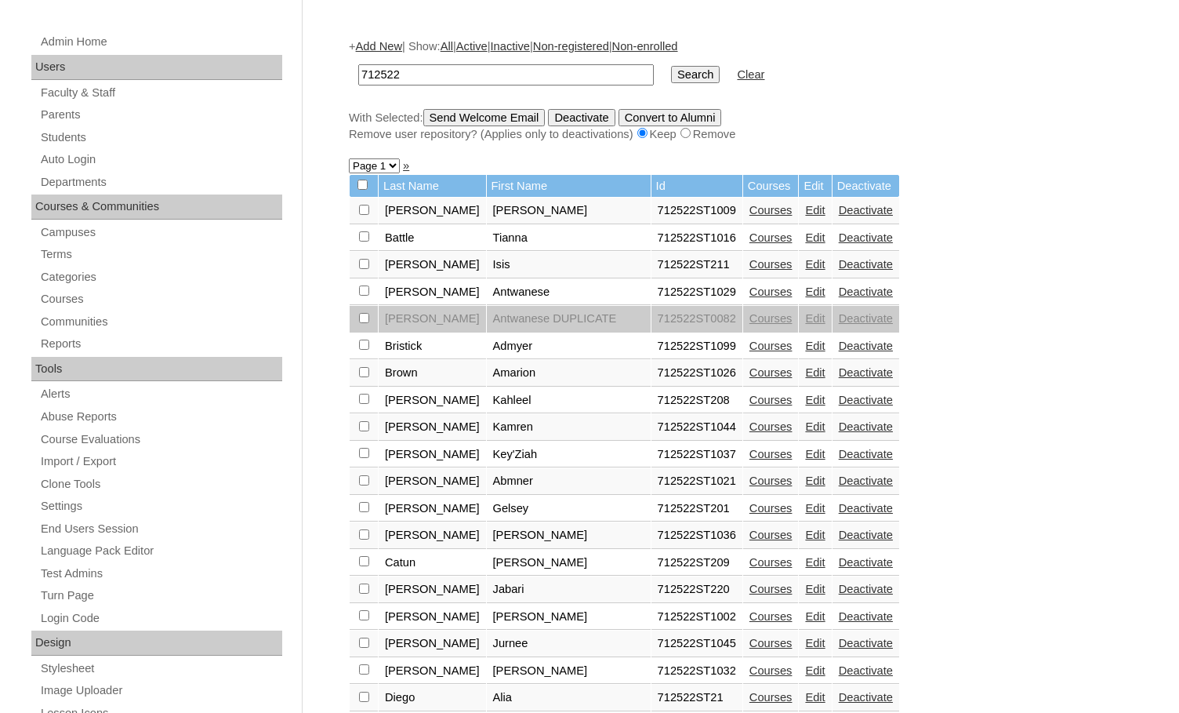
scroll to position [235, 0]
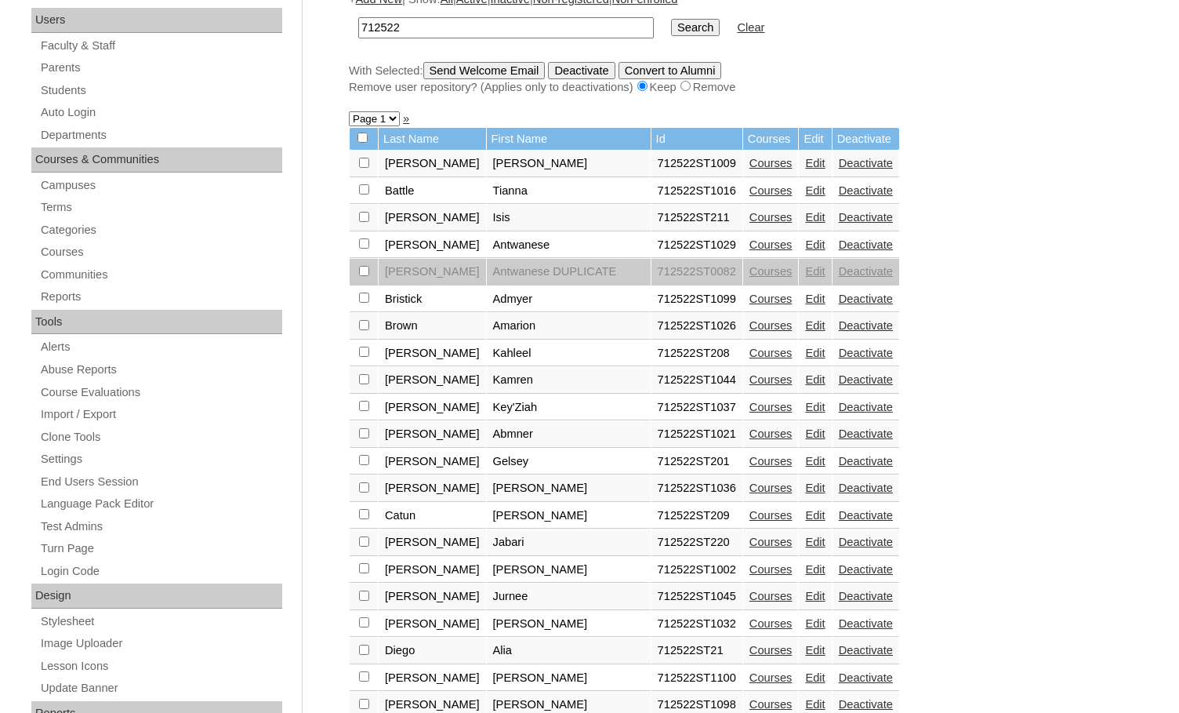
click at [805, 540] on link "Edit" at bounding box center [815, 542] width 20 height 13
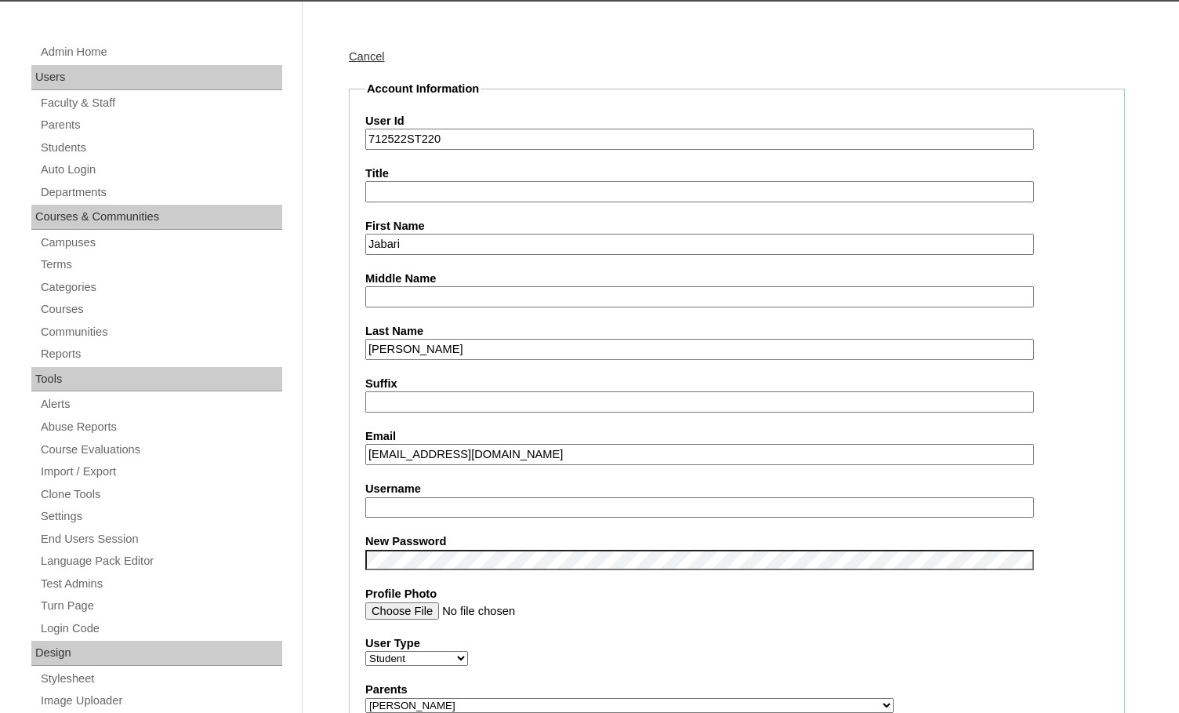
scroll to position [235, 0]
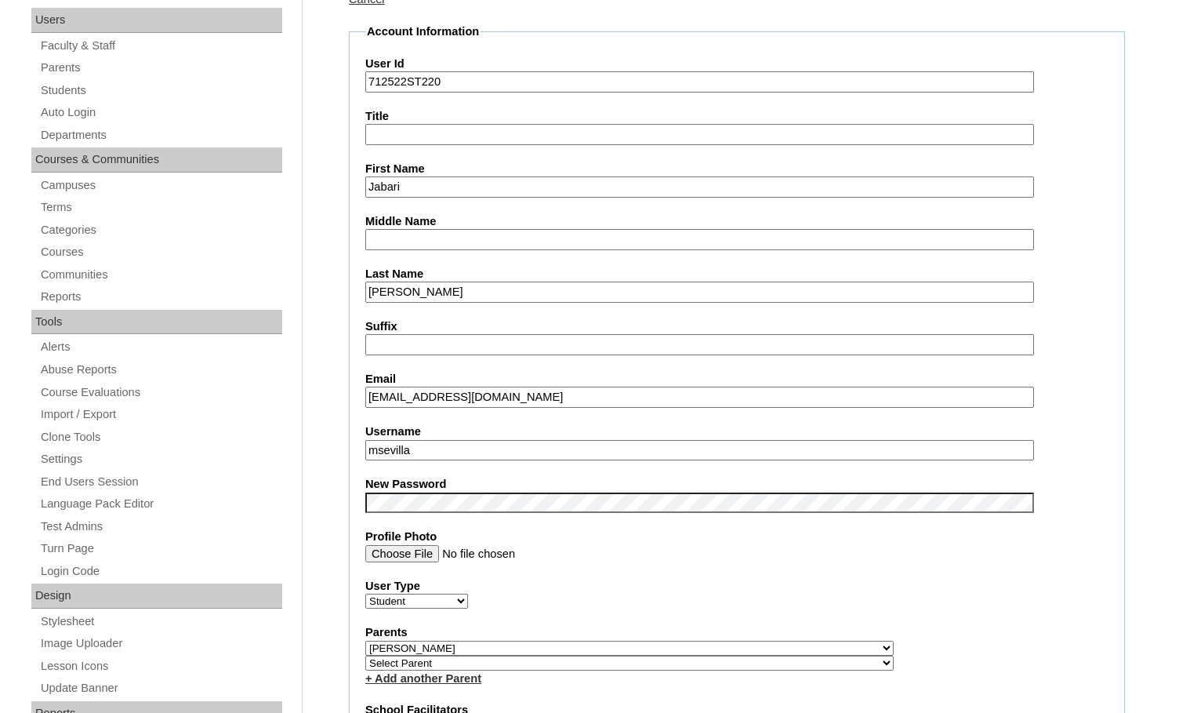
drag, startPoint x: 423, startPoint y: 456, endPoint x: 340, endPoint y: 456, distance: 82.3
type input "jabari.chambers"
drag, startPoint x: 367, startPoint y: 450, endPoint x: 479, endPoint y: 449, distance: 112.2
click at [479, 449] on input "jabari.chambers" at bounding box center [699, 450] width 669 height 21
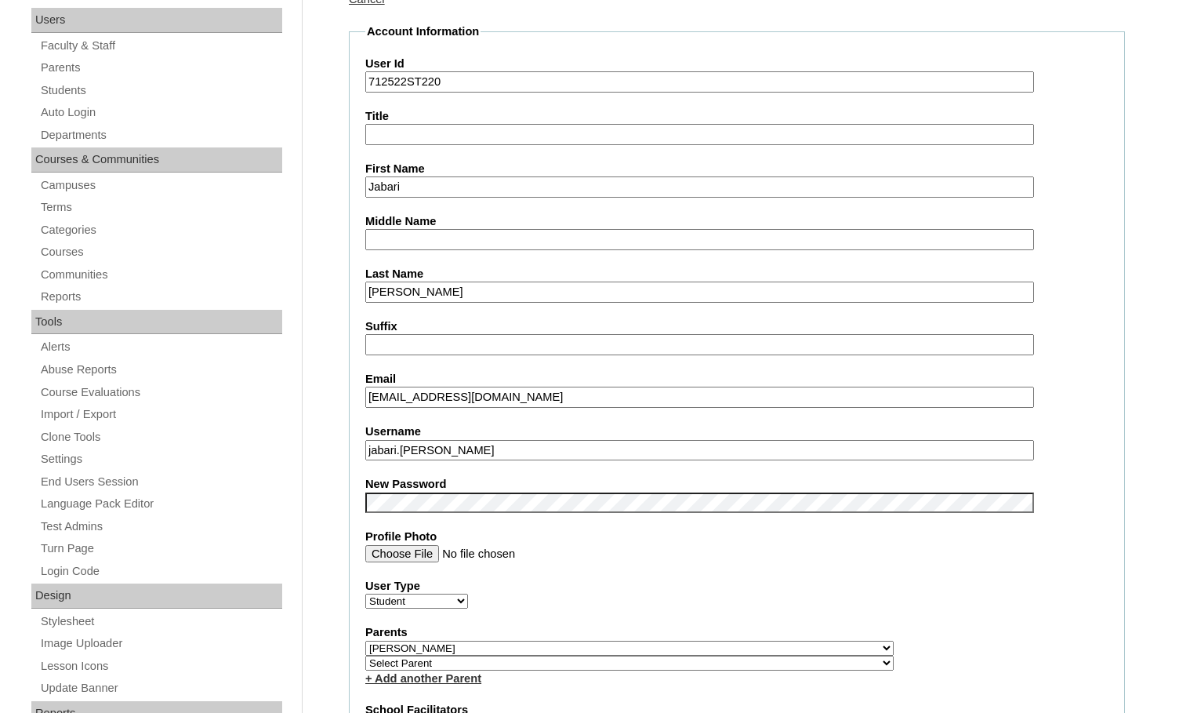
drag, startPoint x: 408, startPoint y: 84, endPoint x: 357, endPoint y: 84, distance: 51.0
click at [357, 84] on fieldset "Account Information User Id 712522ST220 Title First Name Jabari Middle Name Las…" at bounding box center [737, 659] width 776 height 1271
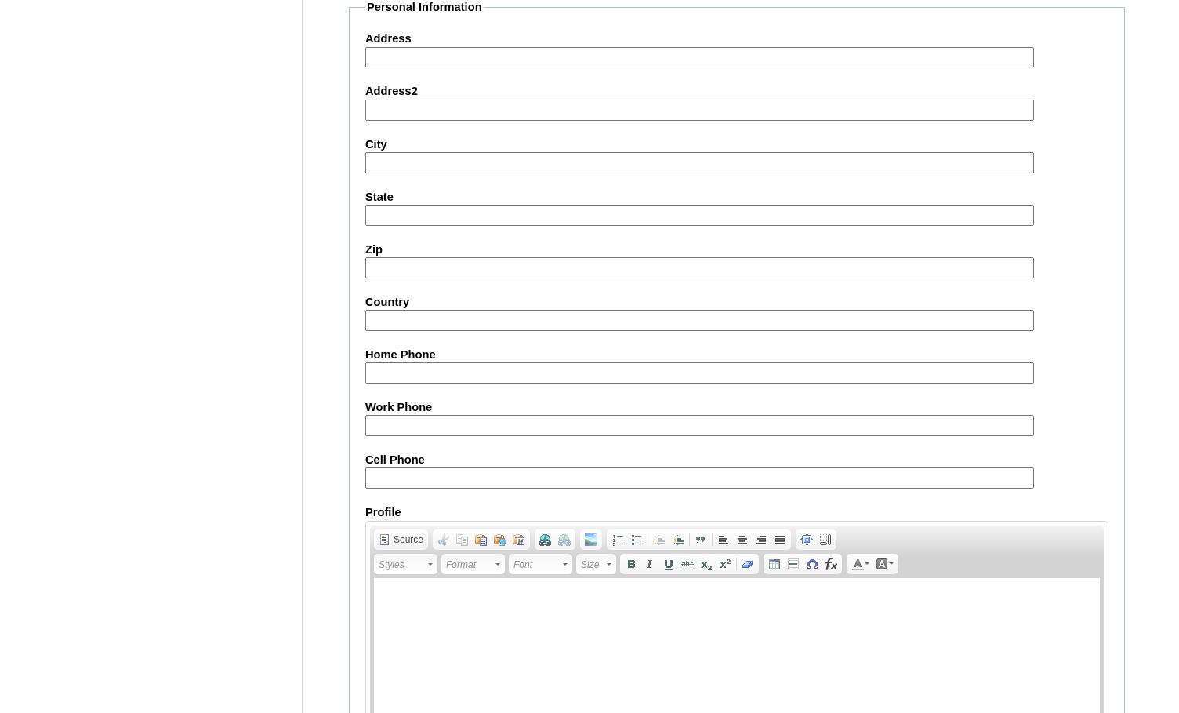
scroll to position [1677, 0]
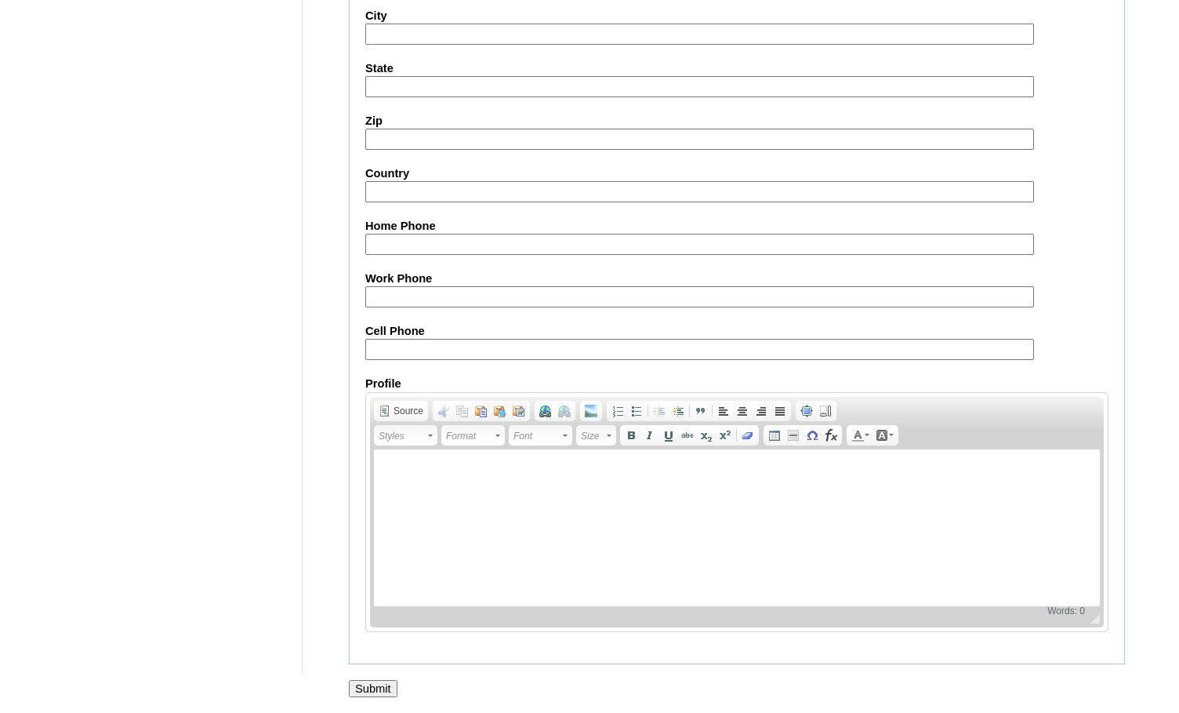
click at [383, 680] on input "Submit" at bounding box center [373, 688] width 49 height 17
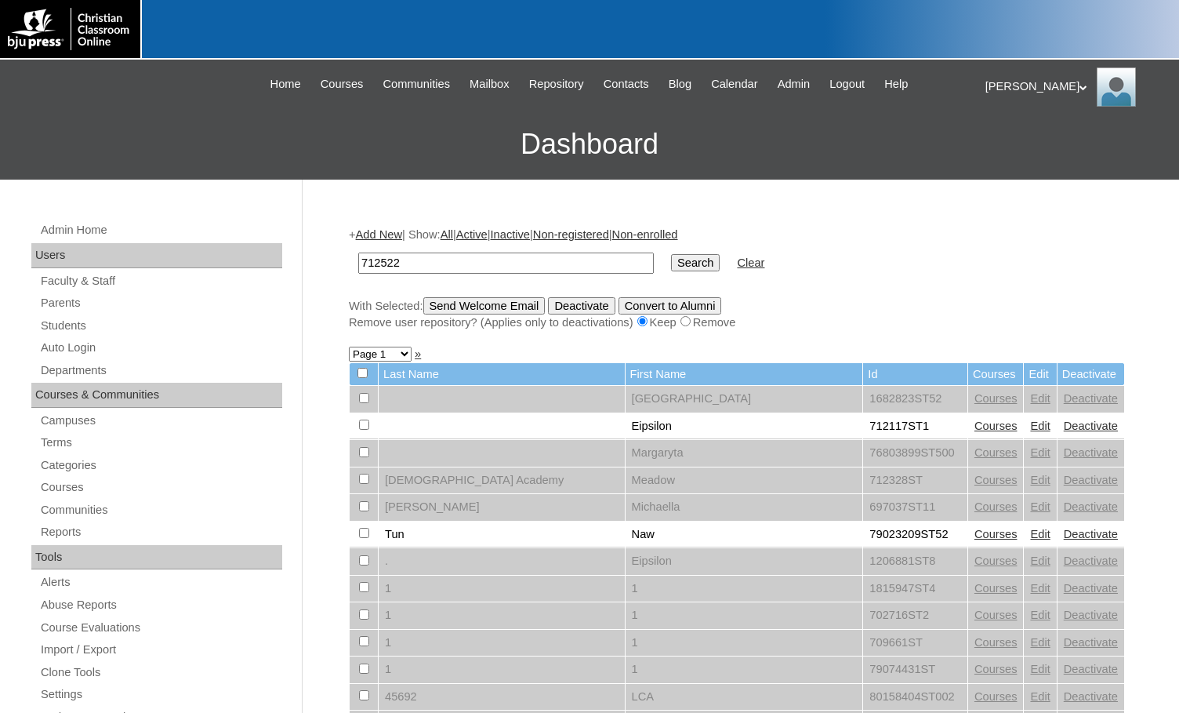
type input "712522"
click at [671, 261] on input "Search" at bounding box center [695, 262] width 49 height 17
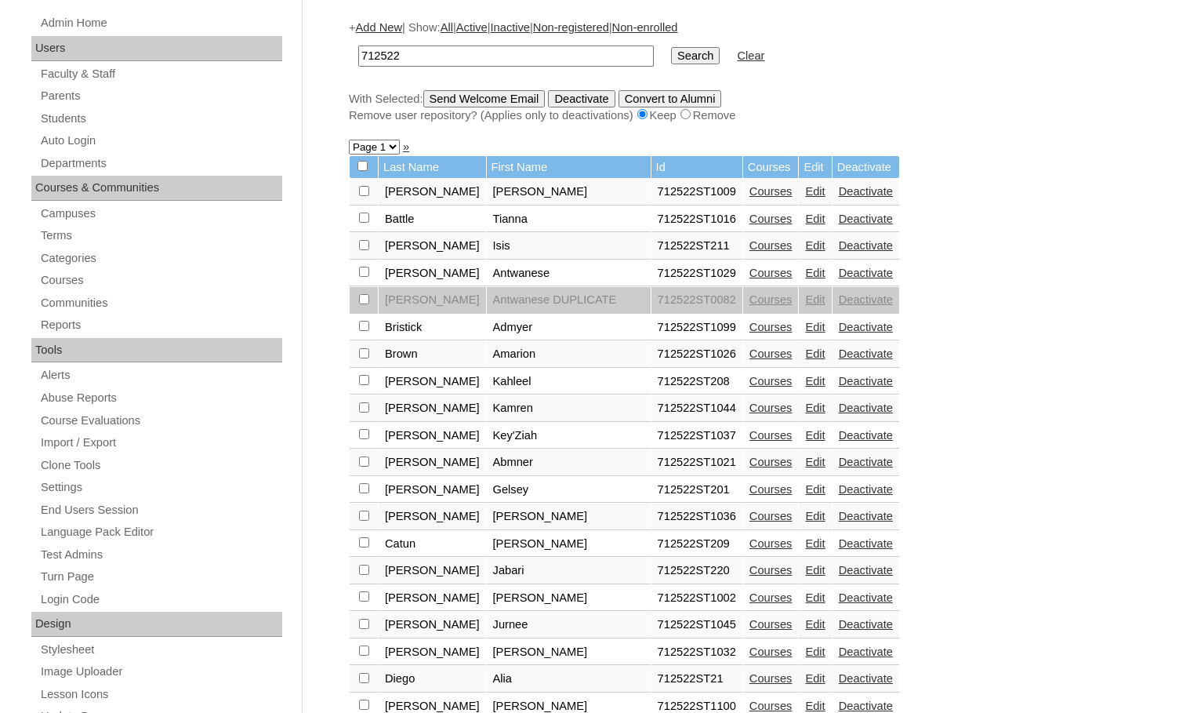
scroll to position [235, 0]
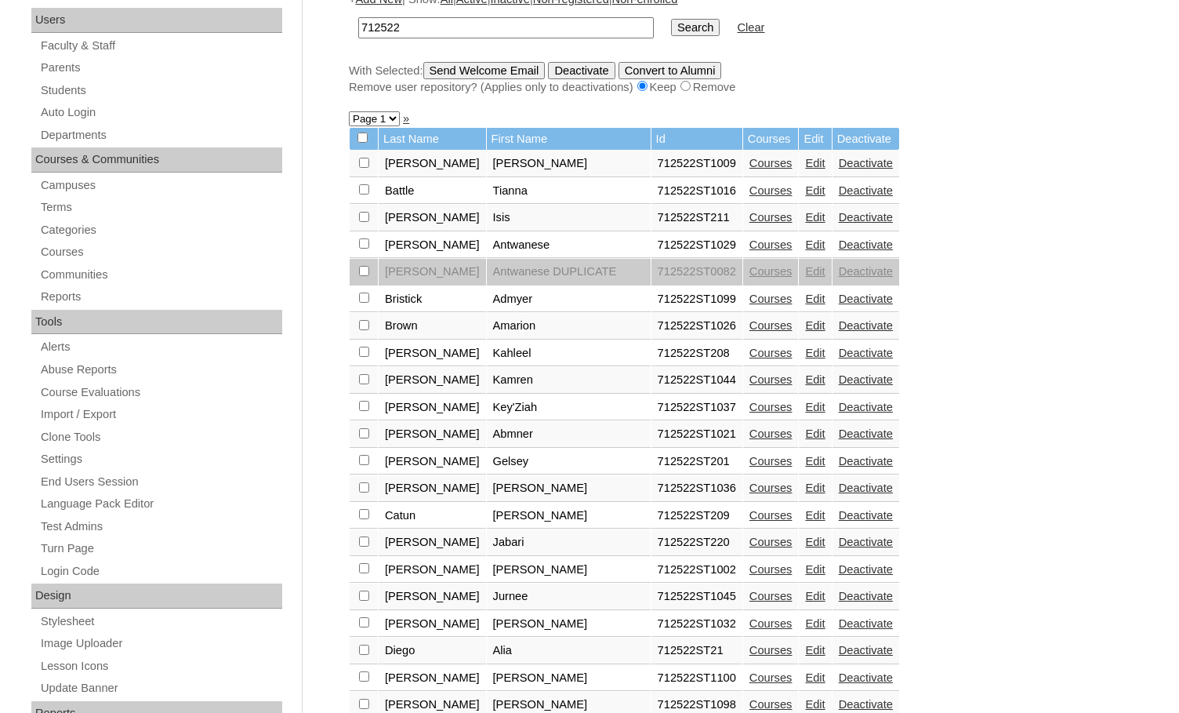
click at [805, 596] on link "Edit" at bounding box center [815, 596] width 20 height 13
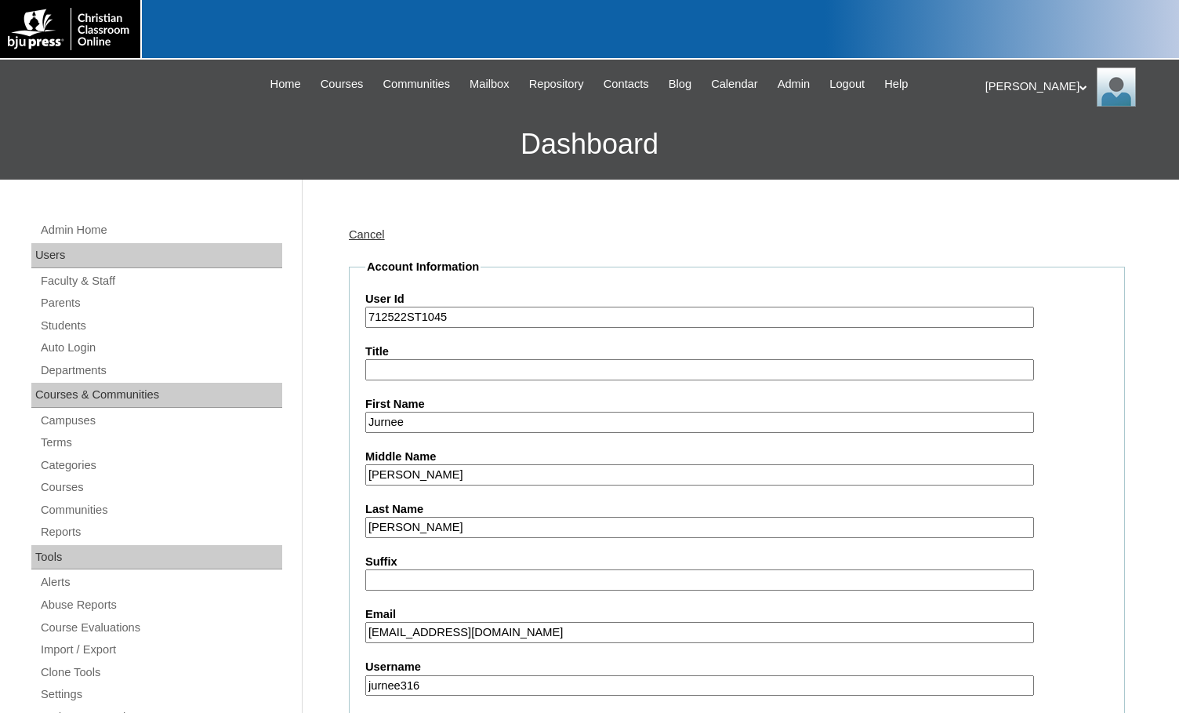
select select "35040"
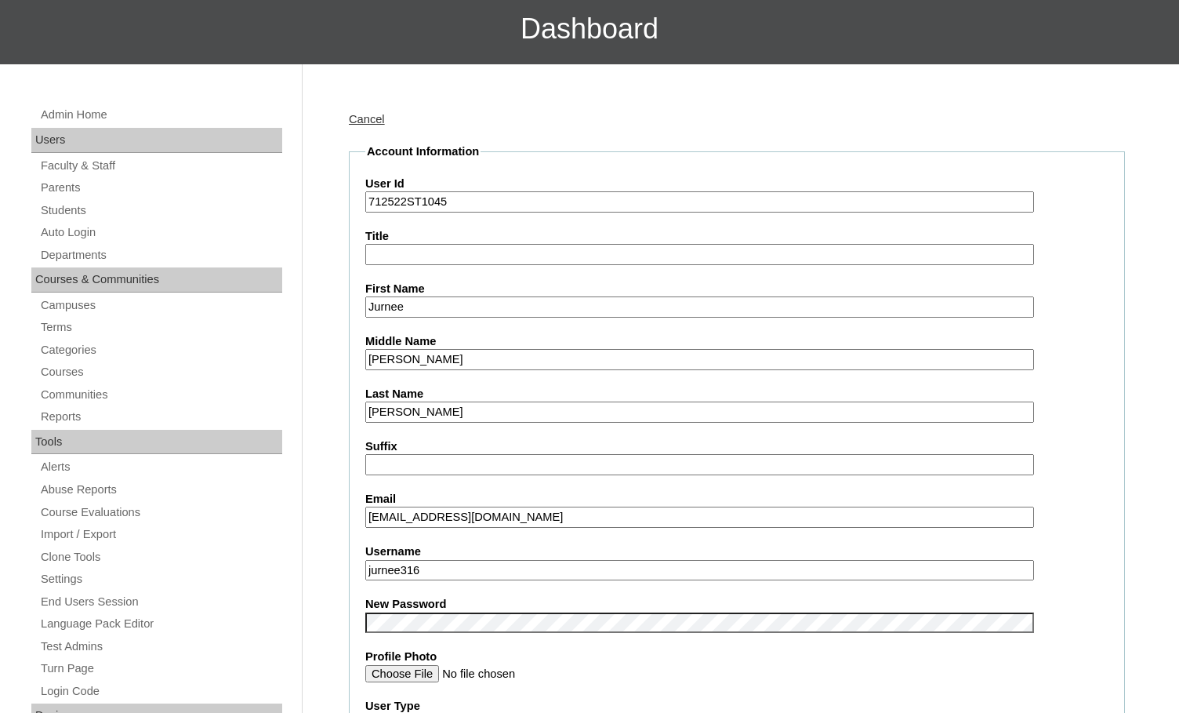
scroll to position [157, 0]
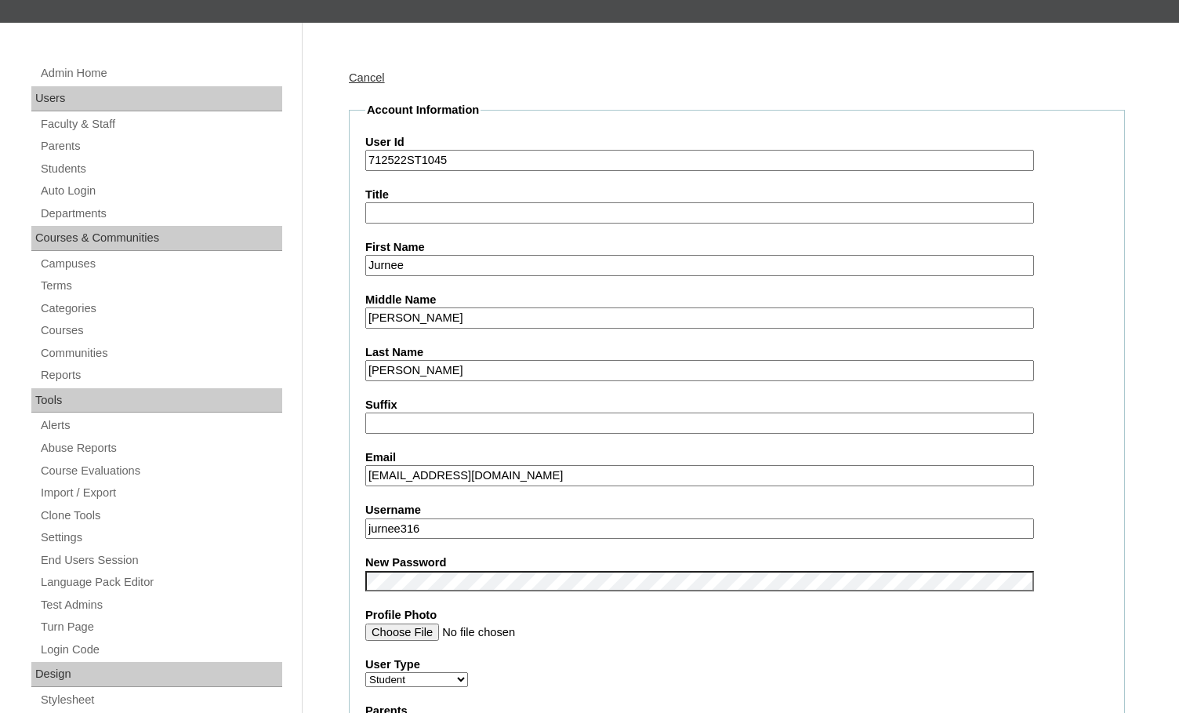
drag, startPoint x: 441, startPoint y: 526, endPoint x: 341, endPoint y: 526, distance: 99.6
drag, startPoint x: 407, startPoint y: 162, endPoint x: 340, endPoint y: 157, distance: 66.8
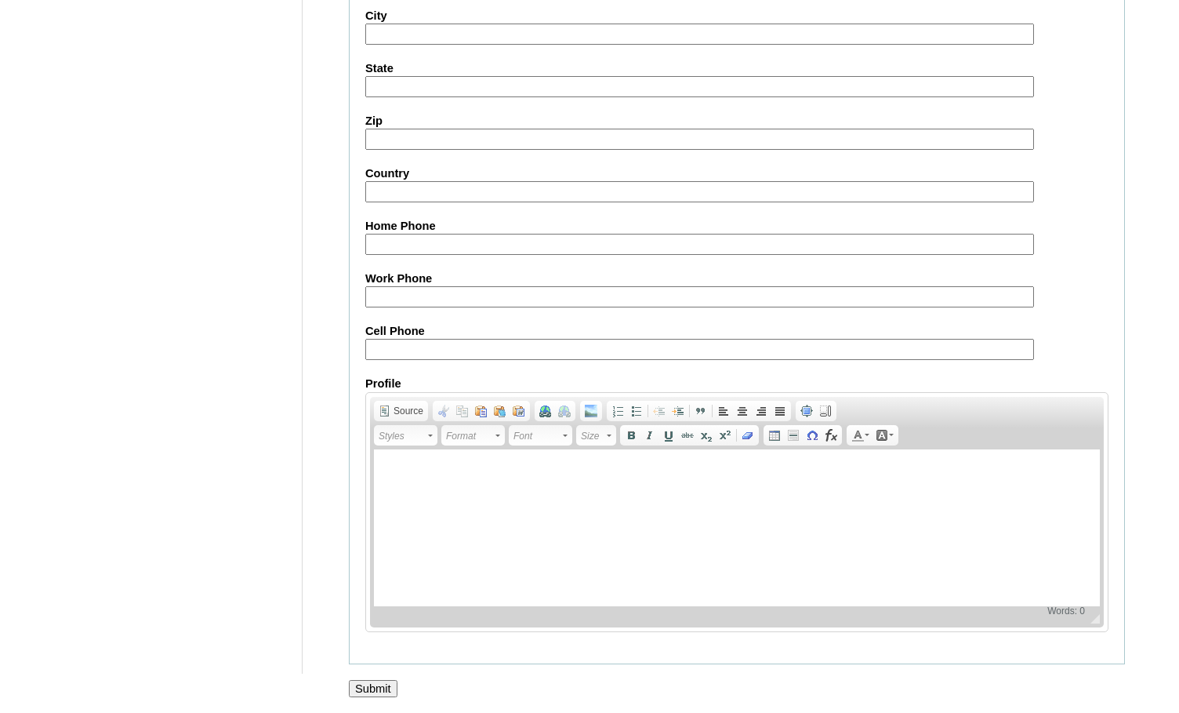
scroll to position [1677, 0]
click at [383, 682] on input "Submit" at bounding box center [373, 688] width 49 height 17
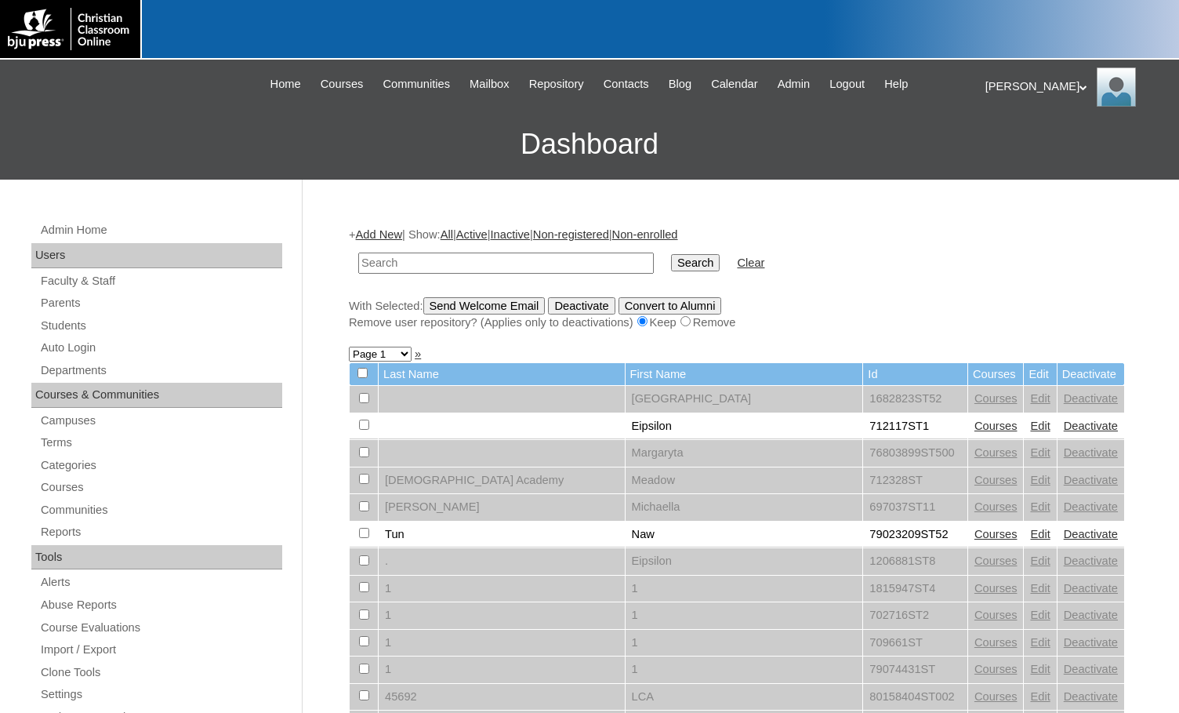
paste input "712522"
type input "712522"
drag, startPoint x: 627, startPoint y: 264, endPoint x: 634, endPoint y: 311, distance: 46.8
click at [671, 264] on input "Search" at bounding box center [695, 262] width 49 height 17
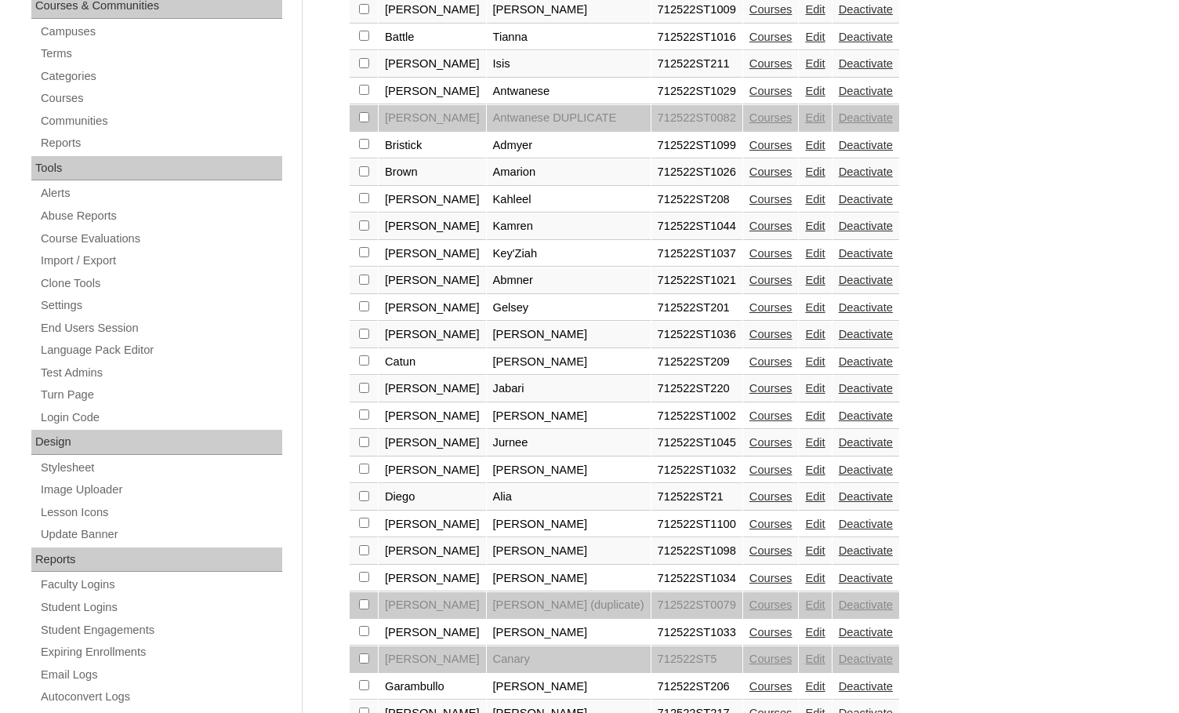
scroll to position [392, 0]
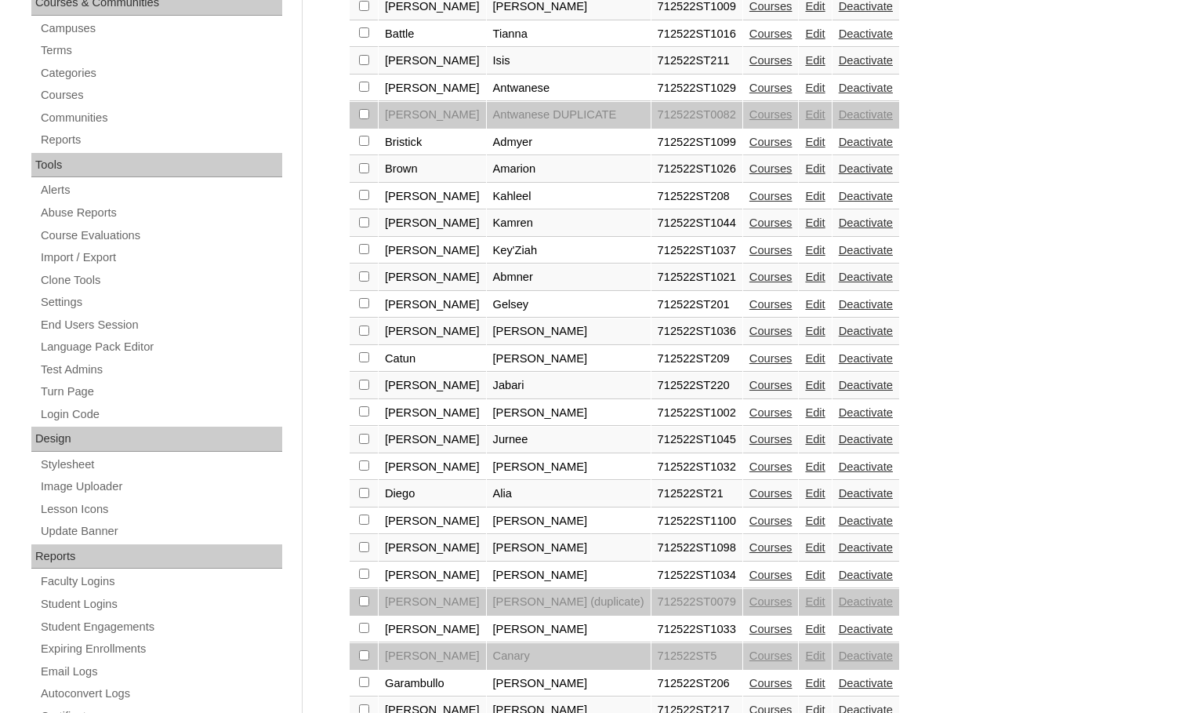
click at [805, 573] on link "Edit" at bounding box center [815, 575] width 20 height 13
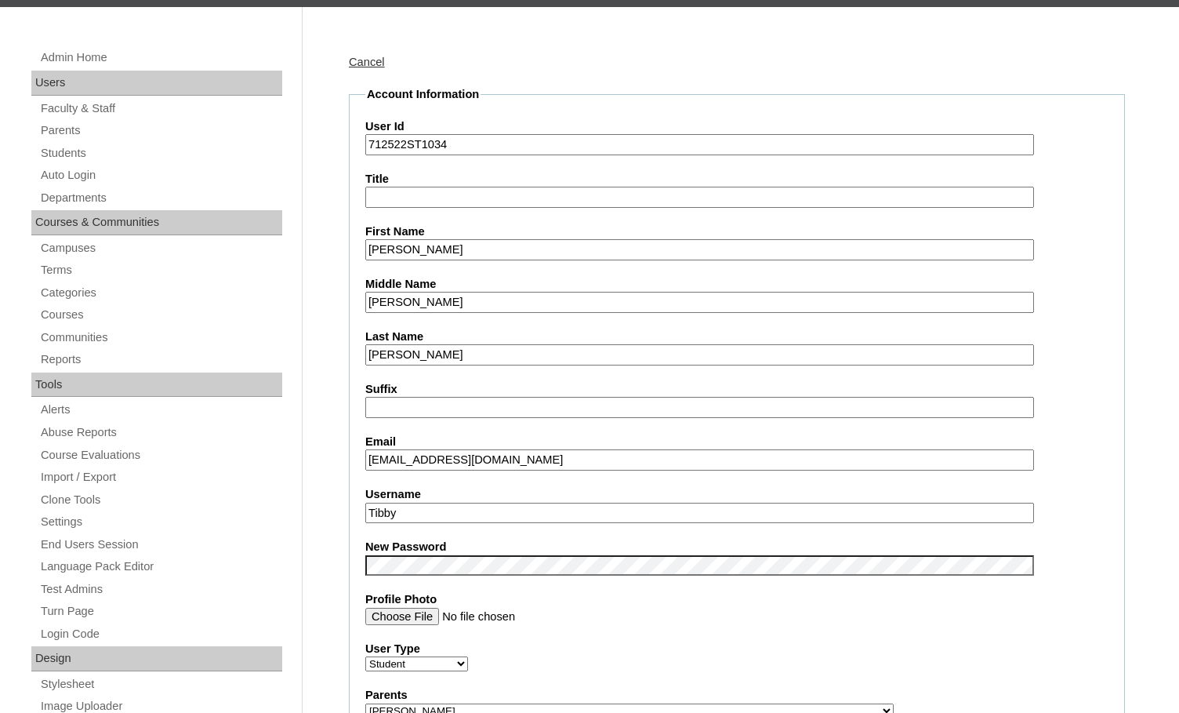
scroll to position [235, 0]
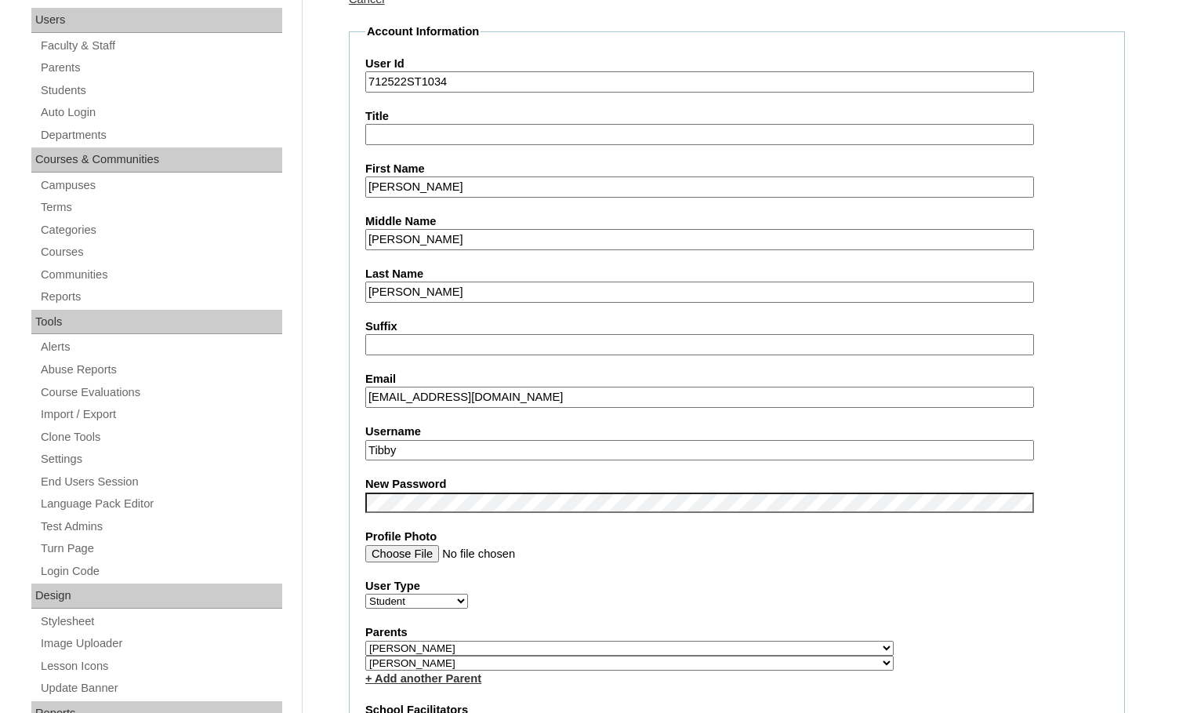
drag, startPoint x: 423, startPoint y: 454, endPoint x: 340, endPoint y: 452, distance: 83.9
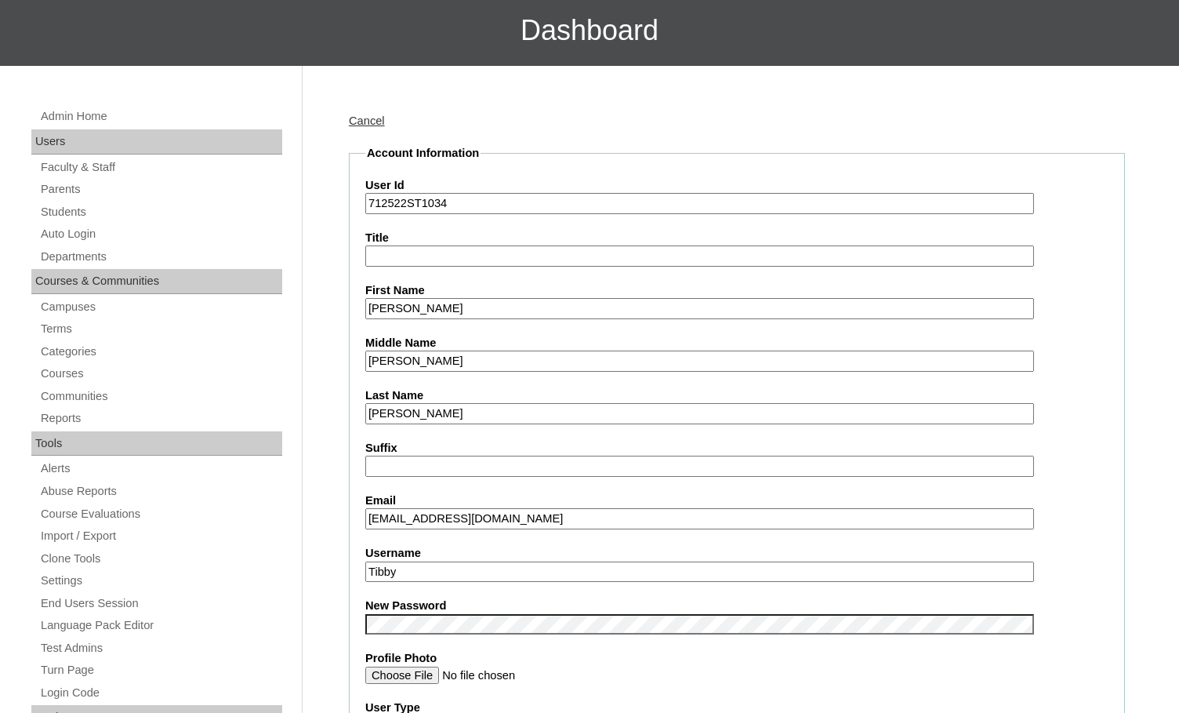
scroll to position [78, 0]
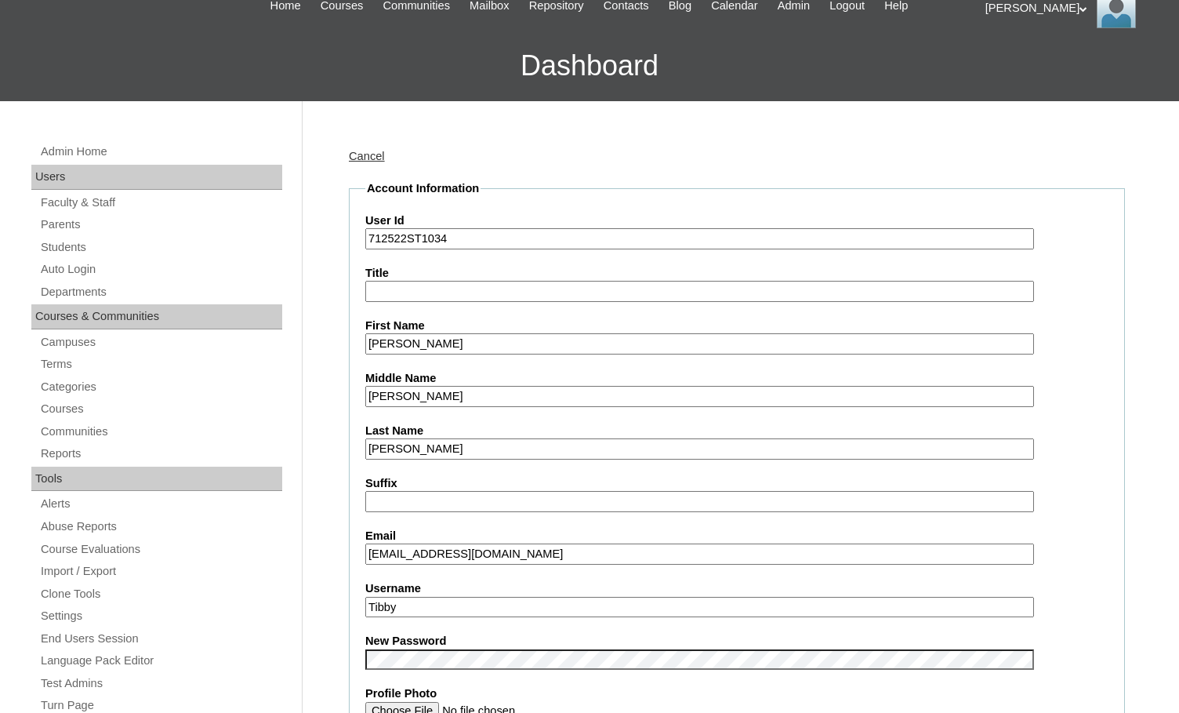
drag, startPoint x: 408, startPoint y: 242, endPoint x: 332, endPoint y: 275, distance: 82.9
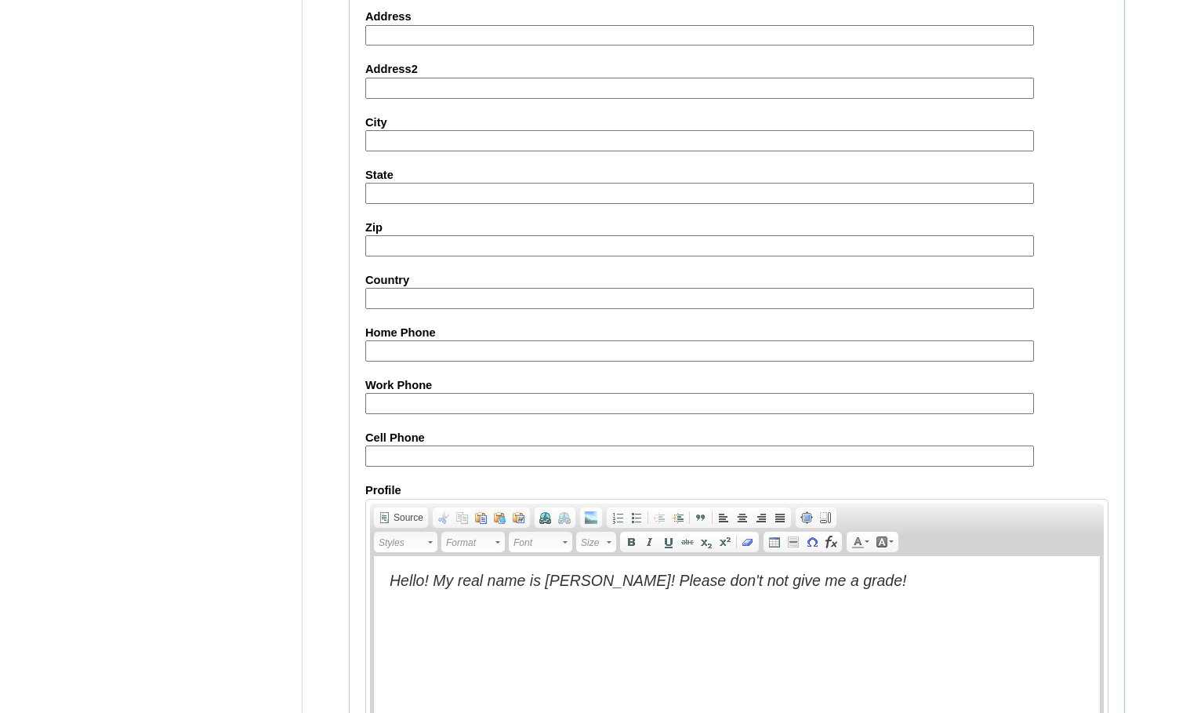
scroll to position [1677, 0]
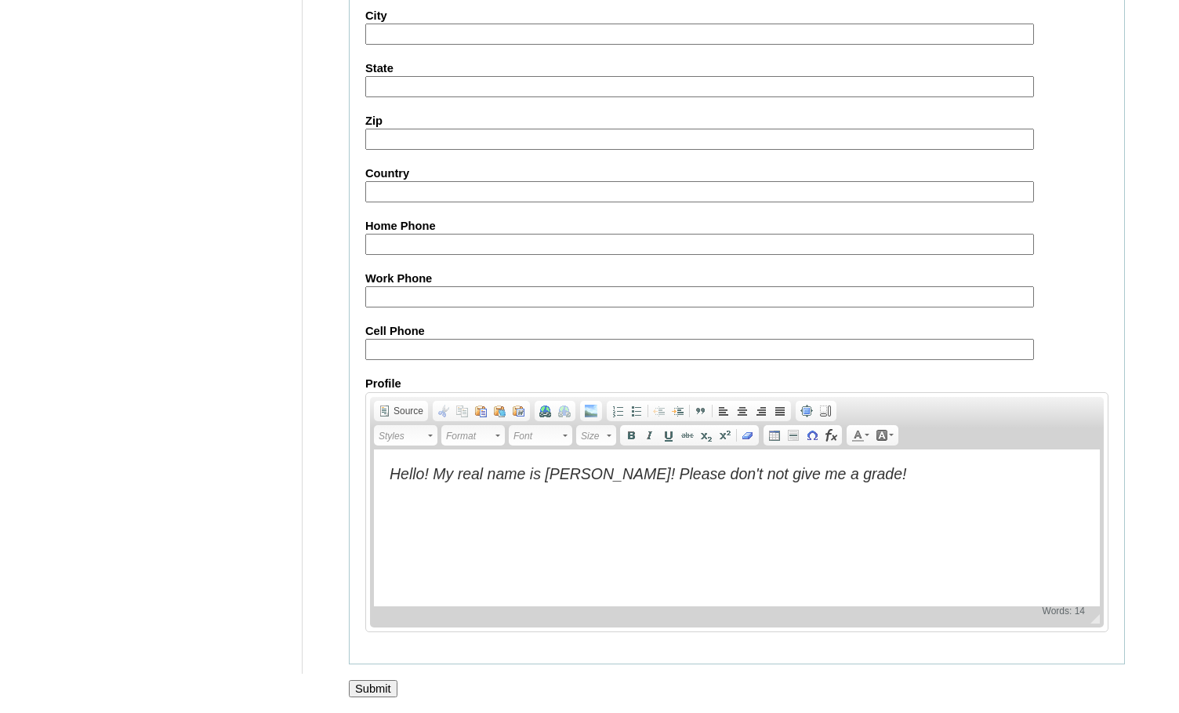
click at [381, 687] on input "Submit" at bounding box center [373, 688] width 49 height 17
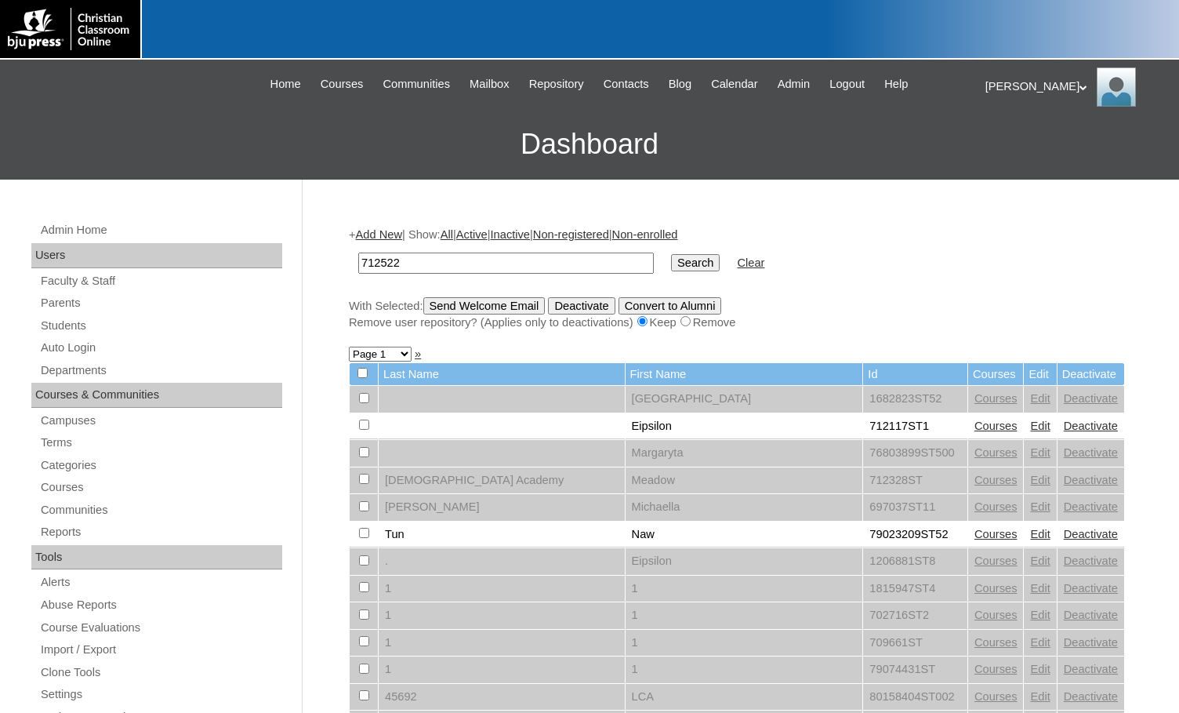
type input "712522"
click at [671, 254] on input "Search" at bounding box center [695, 262] width 49 height 17
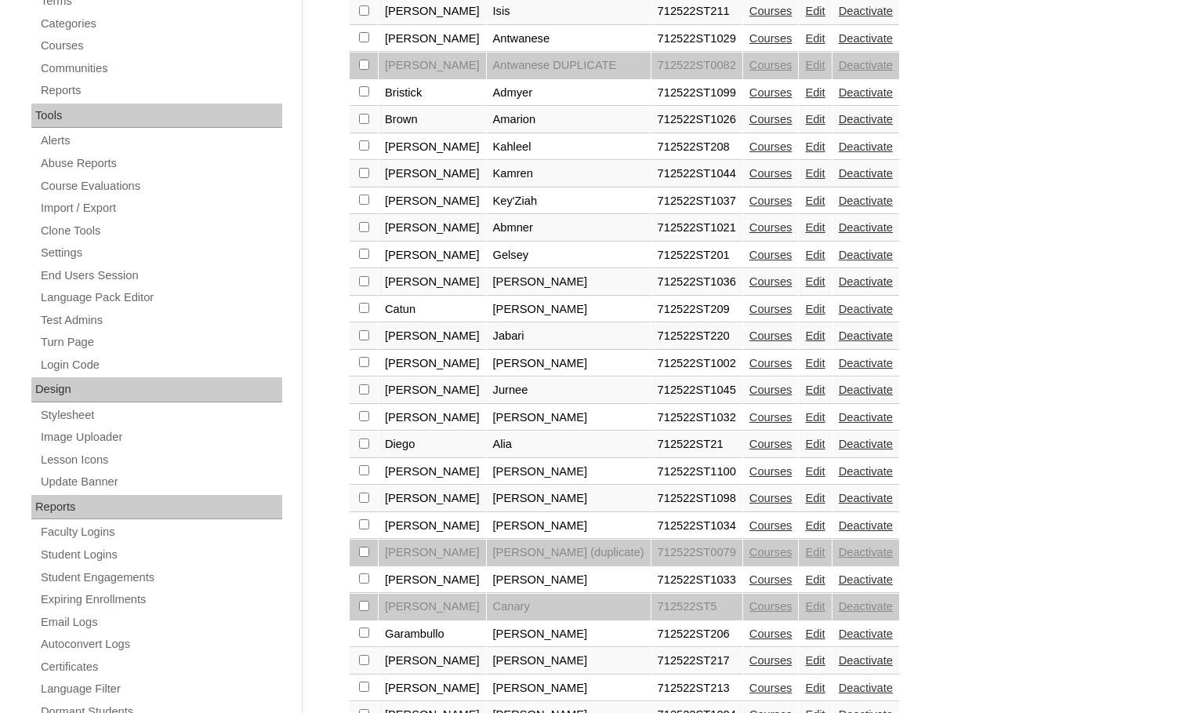
scroll to position [471, 0]
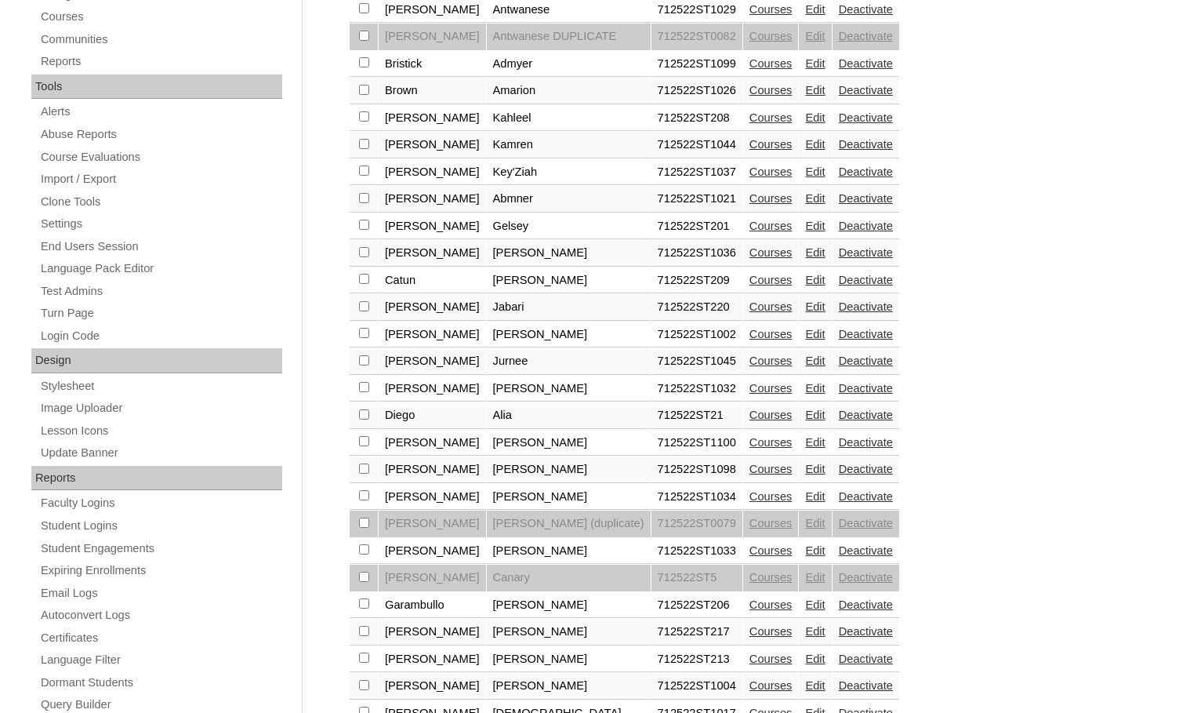
click at [805, 548] on link "Edit" at bounding box center [815, 550] width 20 height 13
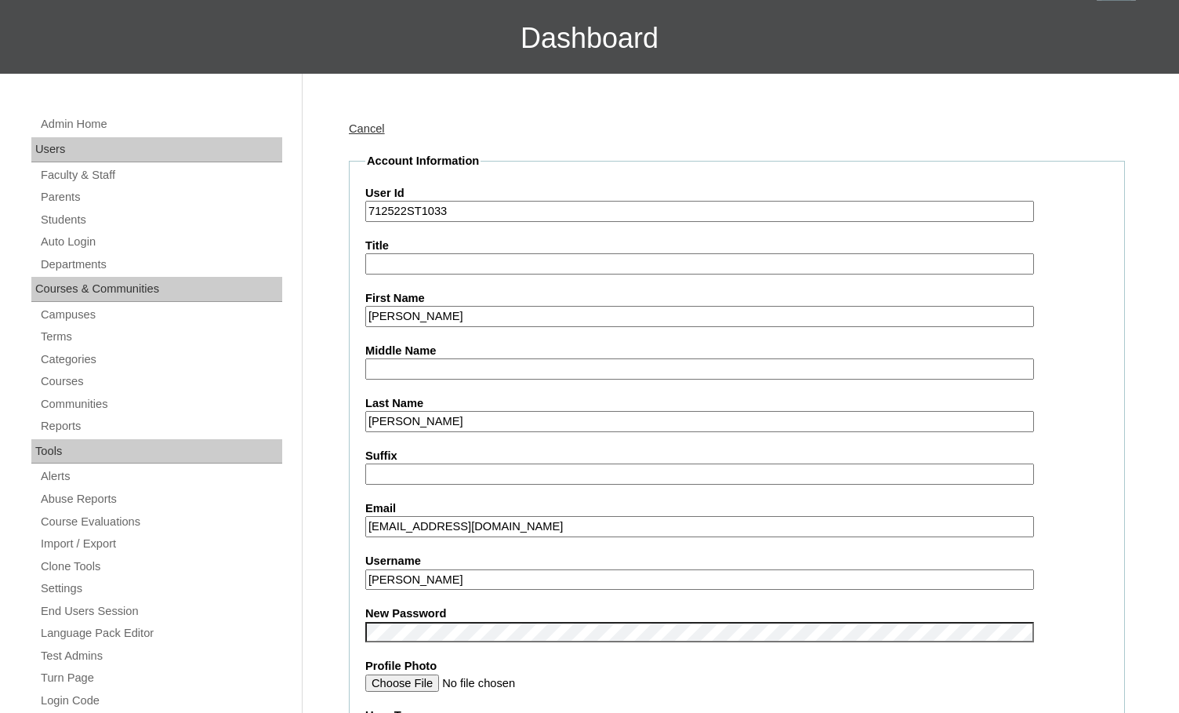
scroll to position [157, 0]
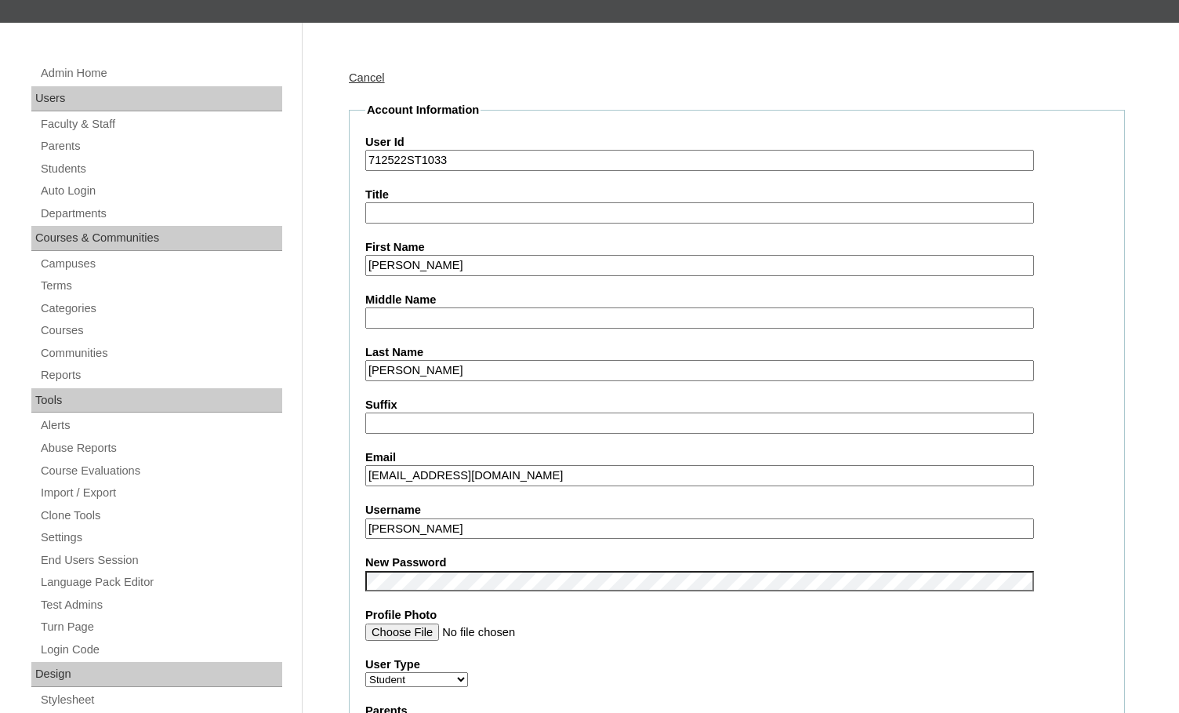
drag, startPoint x: 438, startPoint y: 526, endPoint x: 315, endPoint y: 527, distance: 123.1
drag, startPoint x: 406, startPoint y: 161, endPoint x: 354, endPoint y: 162, distance: 51.8
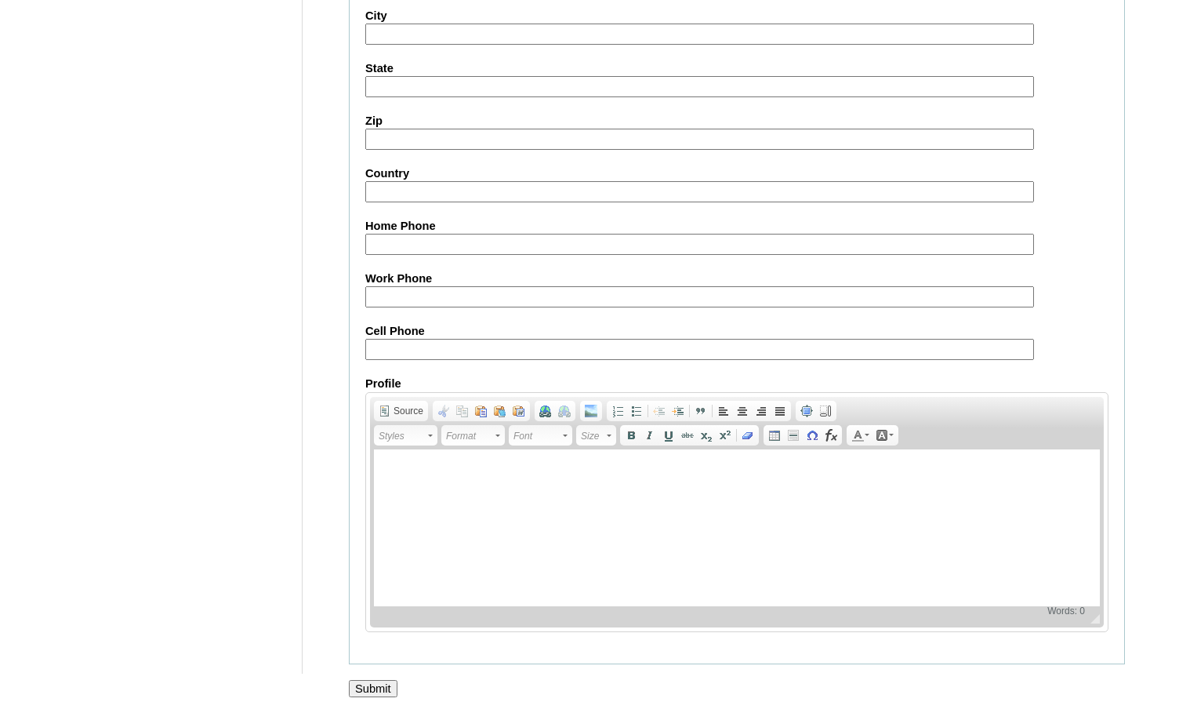
scroll to position [1677, 0]
click at [383, 681] on input "Submit" at bounding box center [373, 688] width 49 height 17
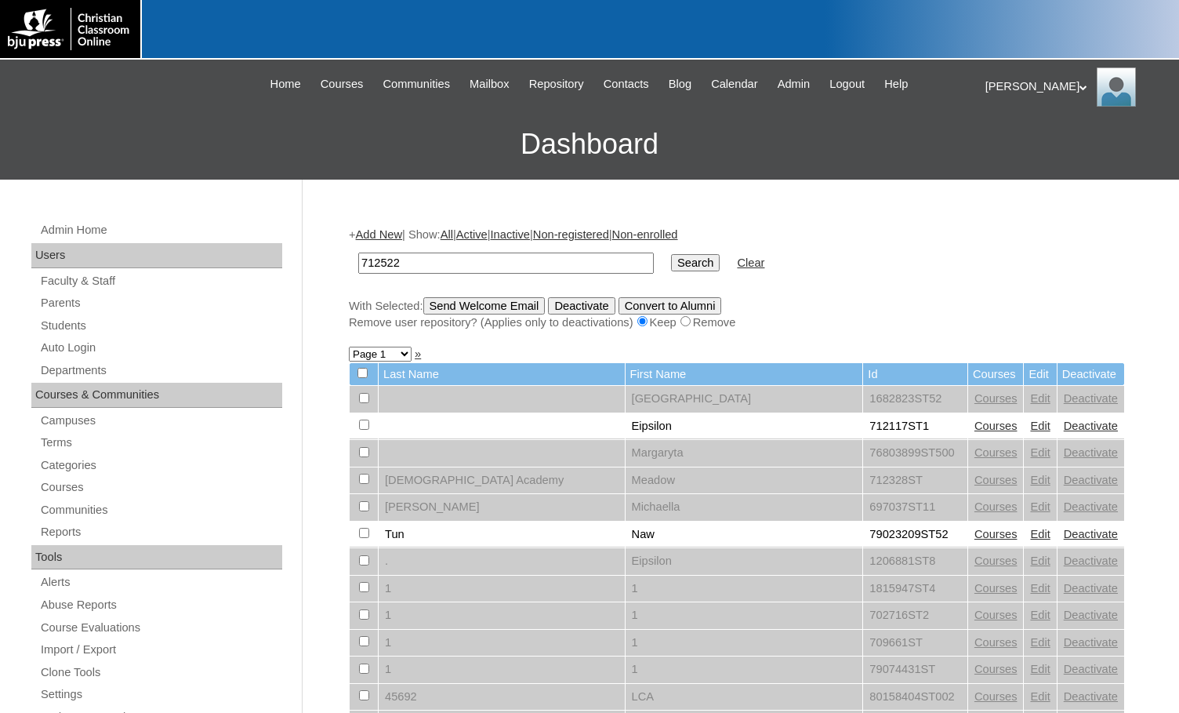
type input "712522"
click at [671, 261] on input "Search" at bounding box center [695, 262] width 49 height 17
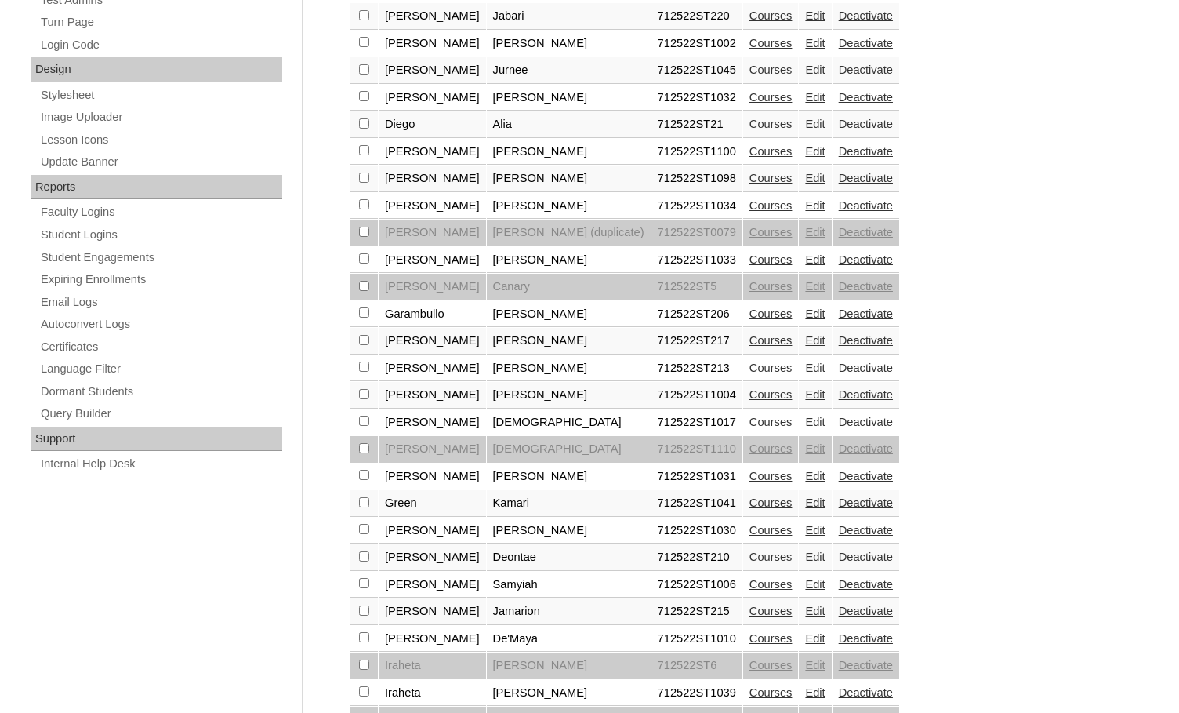
scroll to position [706, 0]
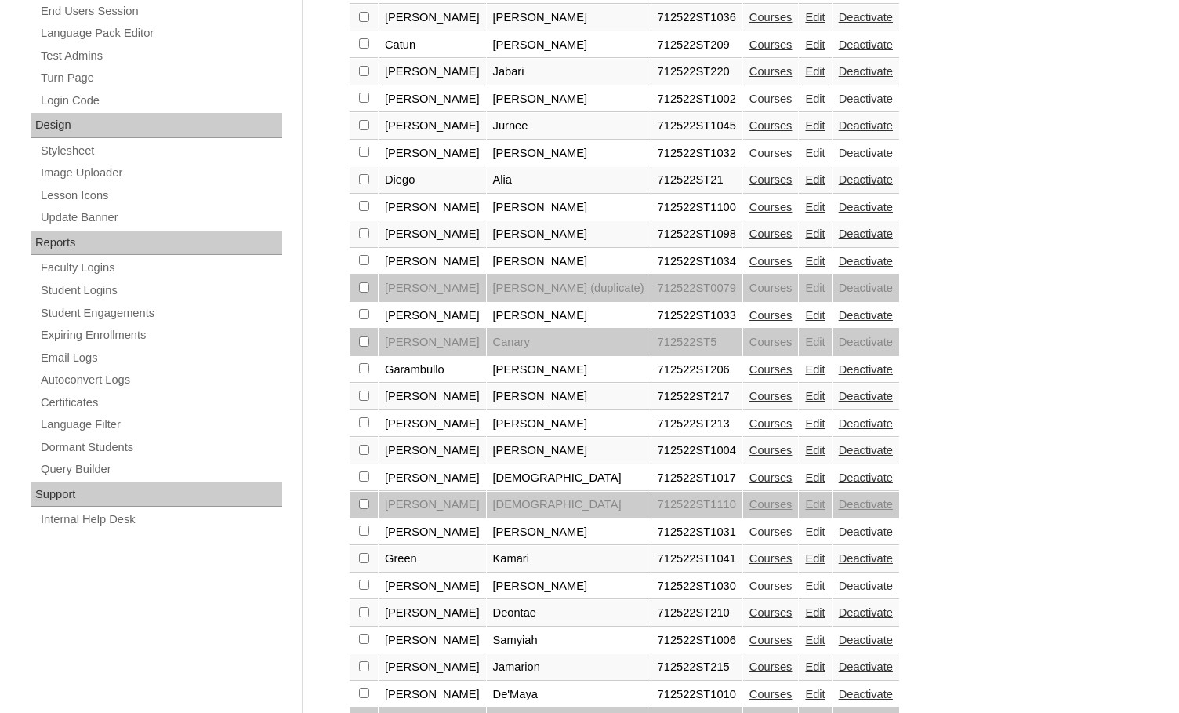
click at [805, 368] on link "Edit" at bounding box center [815, 369] width 20 height 13
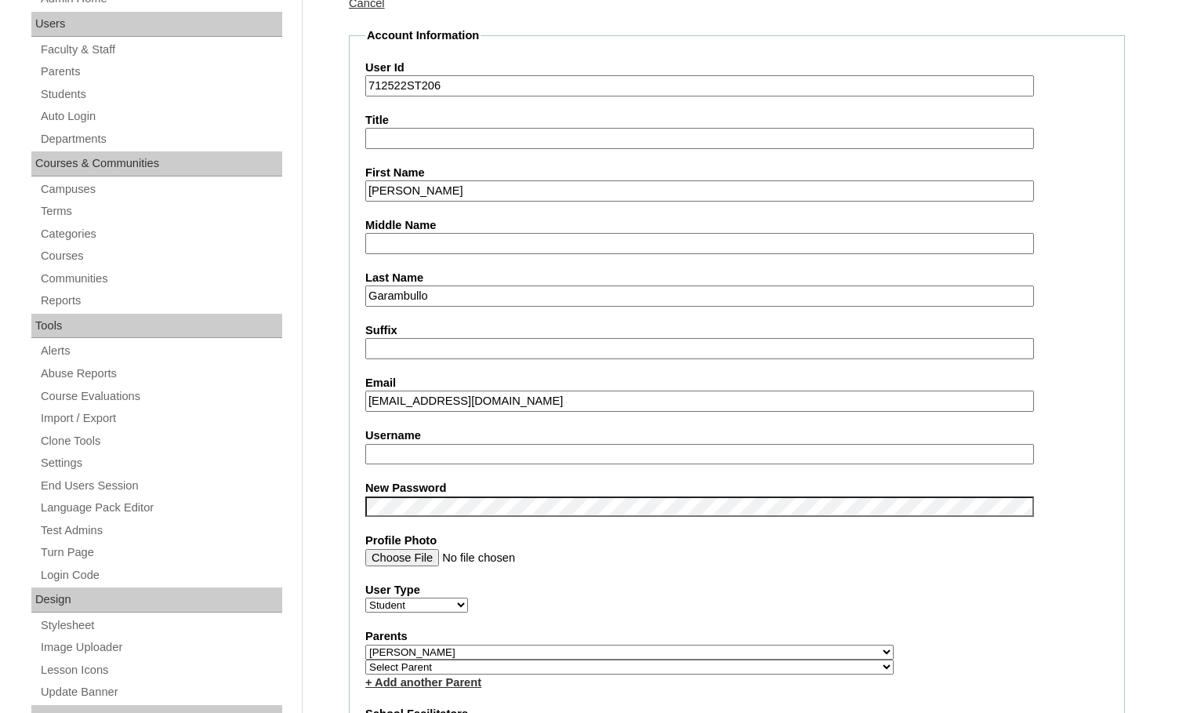
scroll to position [235, 0]
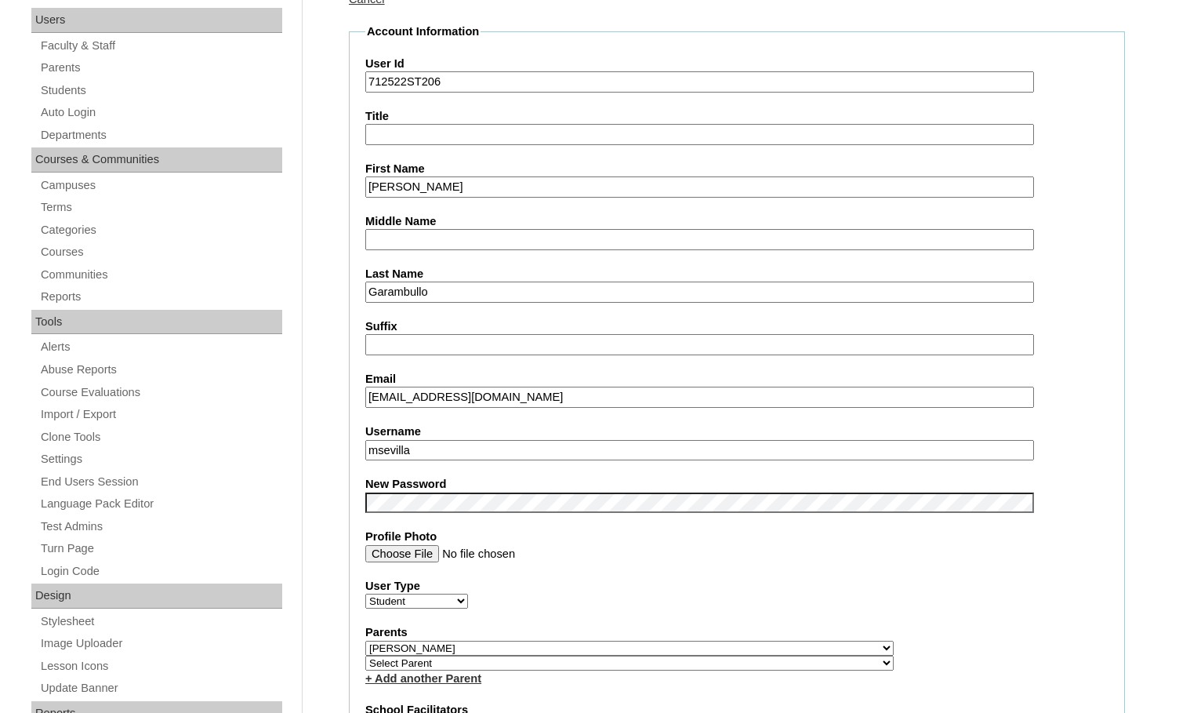
drag, startPoint x: 448, startPoint y: 445, endPoint x: 338, endPoint y: 445, distance: 109.8
type input "[PERSON_NAME].garanbullo"
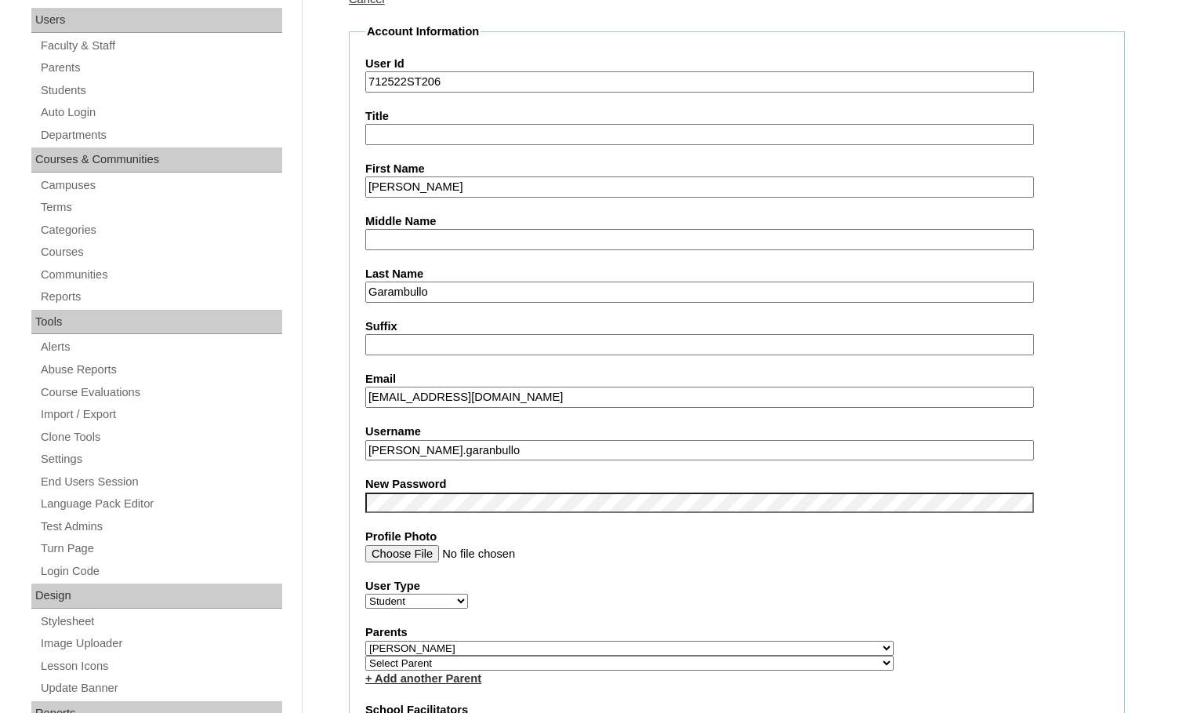
scroll to position [314, 0]
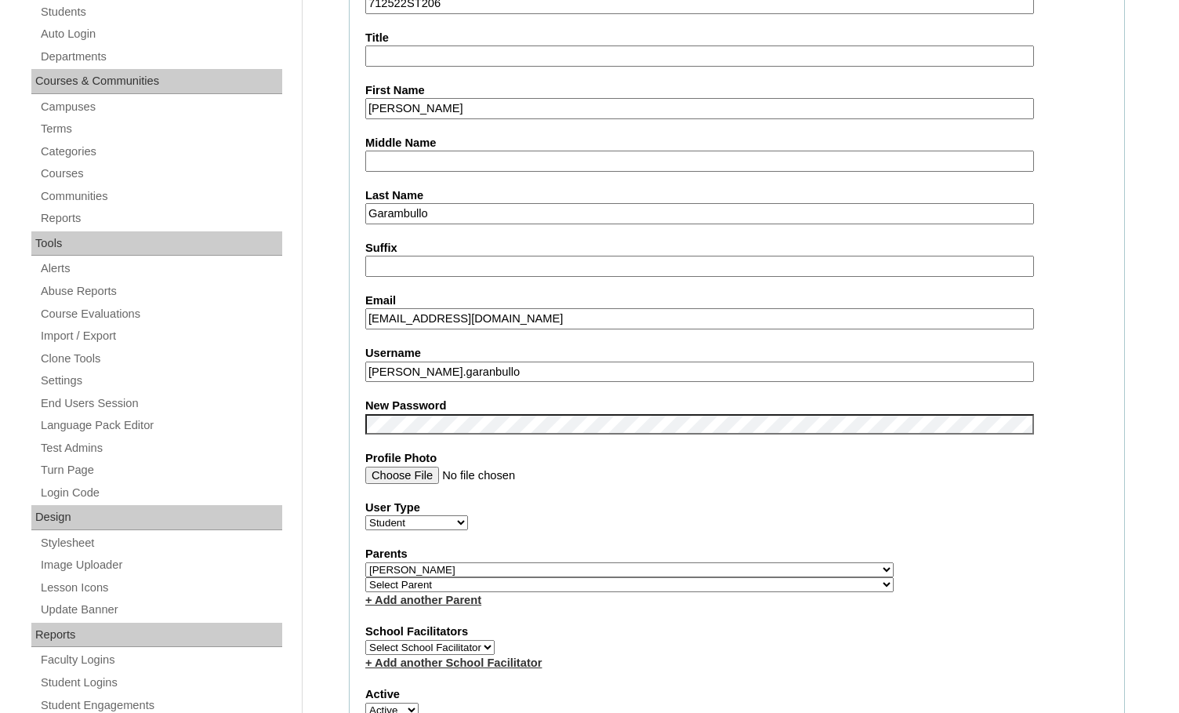
click at [401, 321] on input "garanbulloflor8@gmail.com" at bounding box center [699, 318] width 669 height 21
type input "garambulloflor8@gmail.com"
click at [420, 373] on input "flor.garanbullo" at bounding box center [699, 372] width 669 height 21
type input "flor.garambullo"
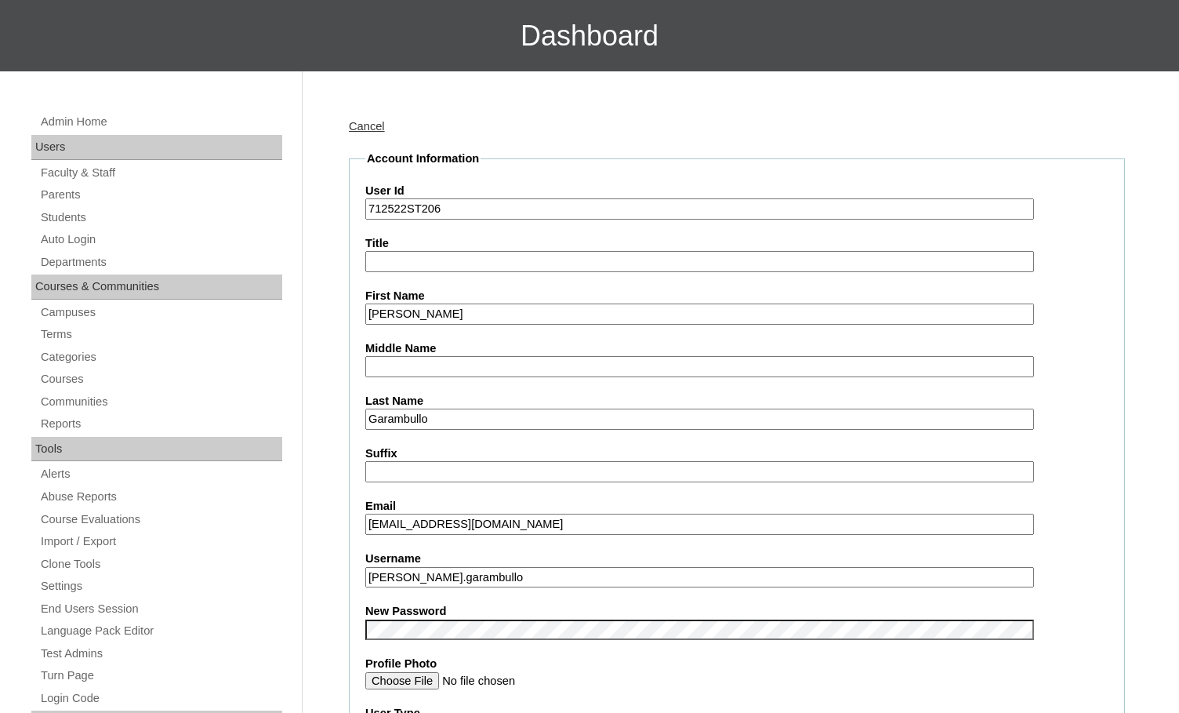
scroll to position [43, 0]
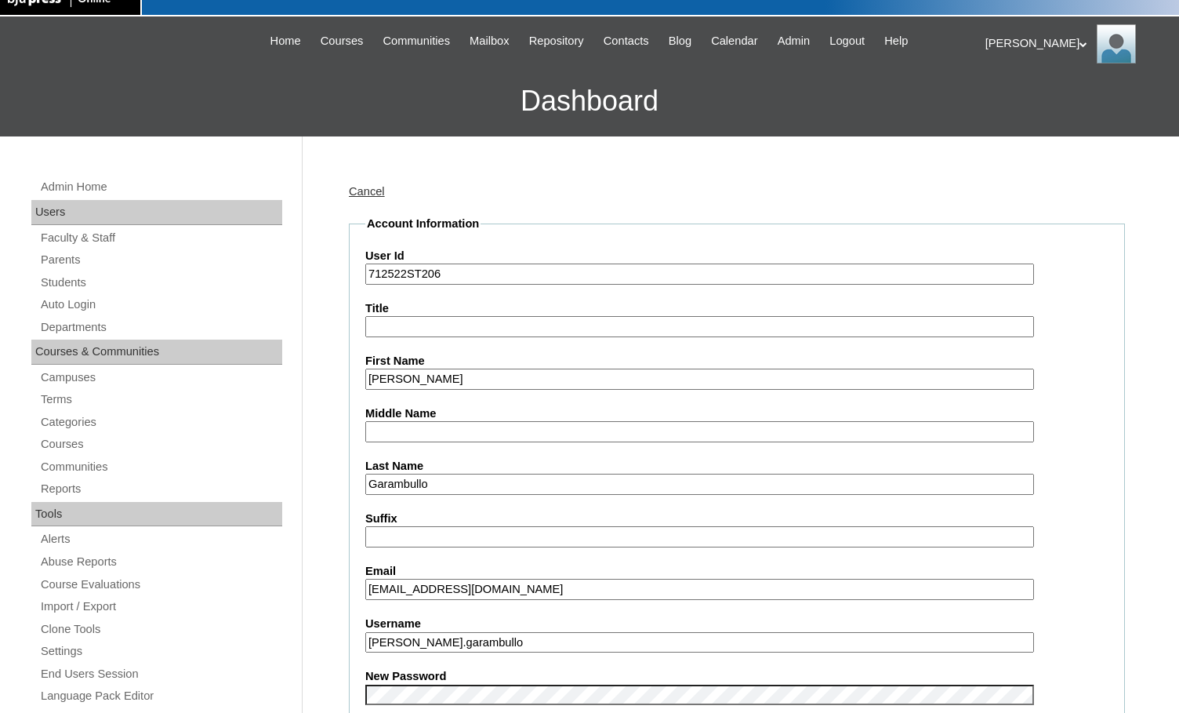
drag, startPoint x: 408, startPoint y: 8, endPoint x: 315, endPoint y: 134, distance: 156.5
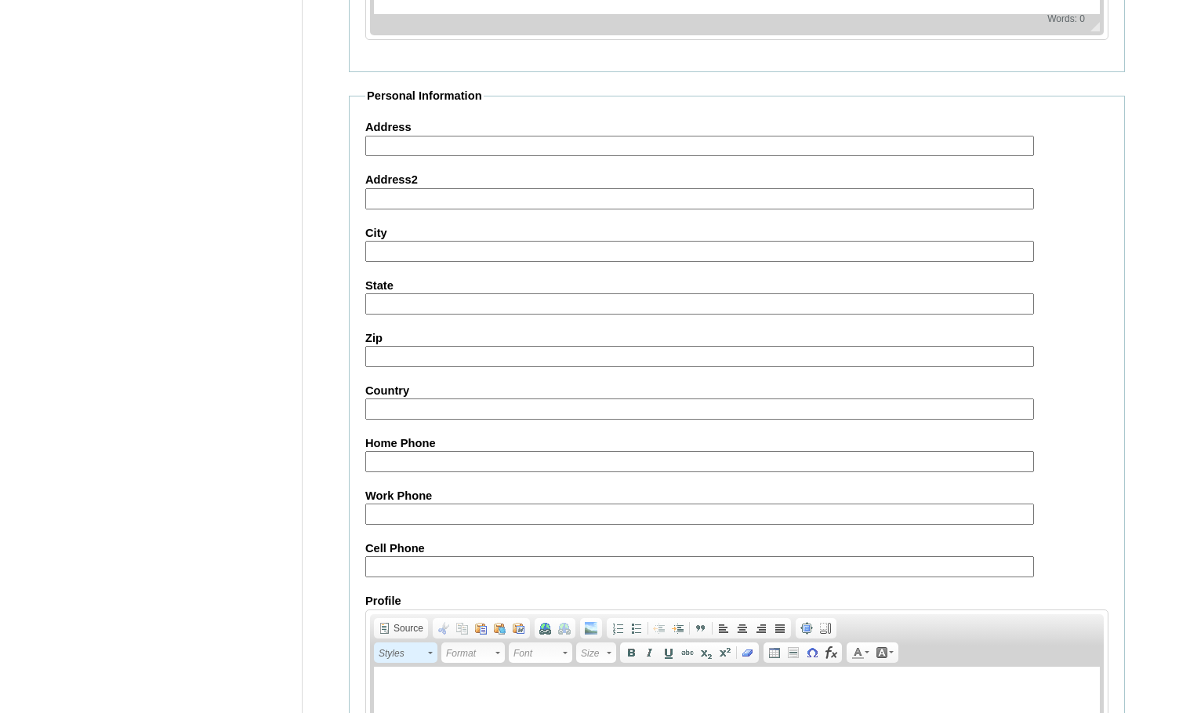
scroll to position [1677, 0]
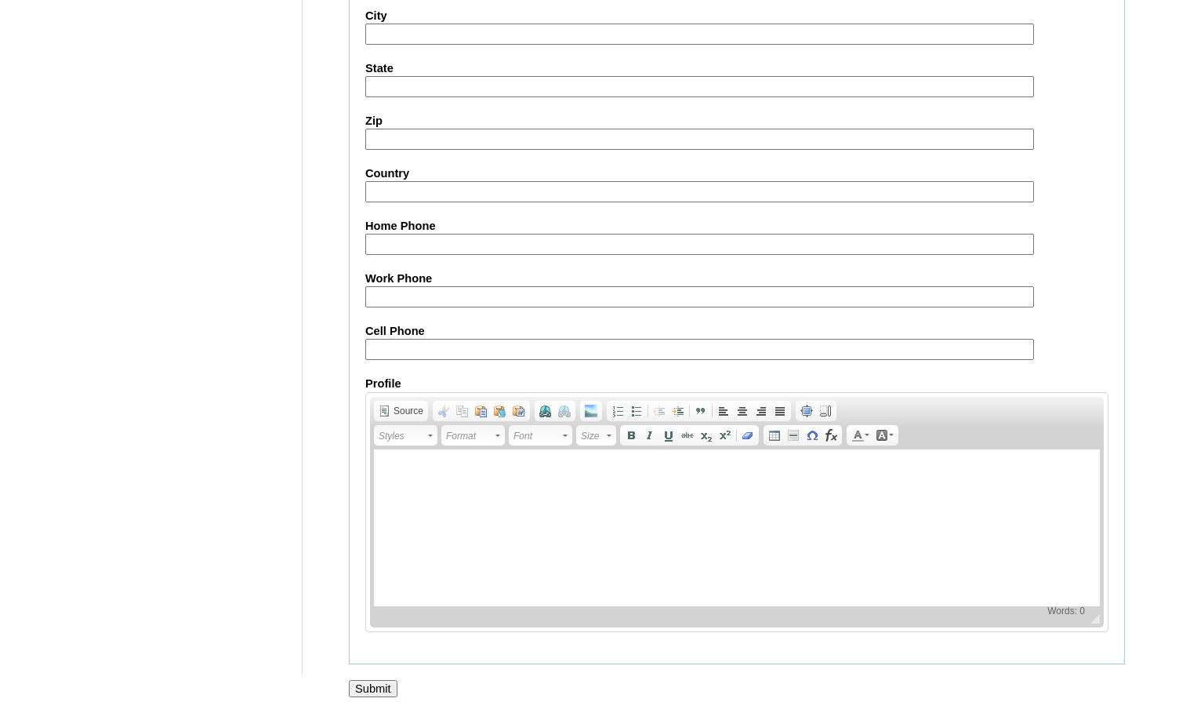
click at [380, 687] on input "Submit" at bounding box center [373, 688] width 49 height 17
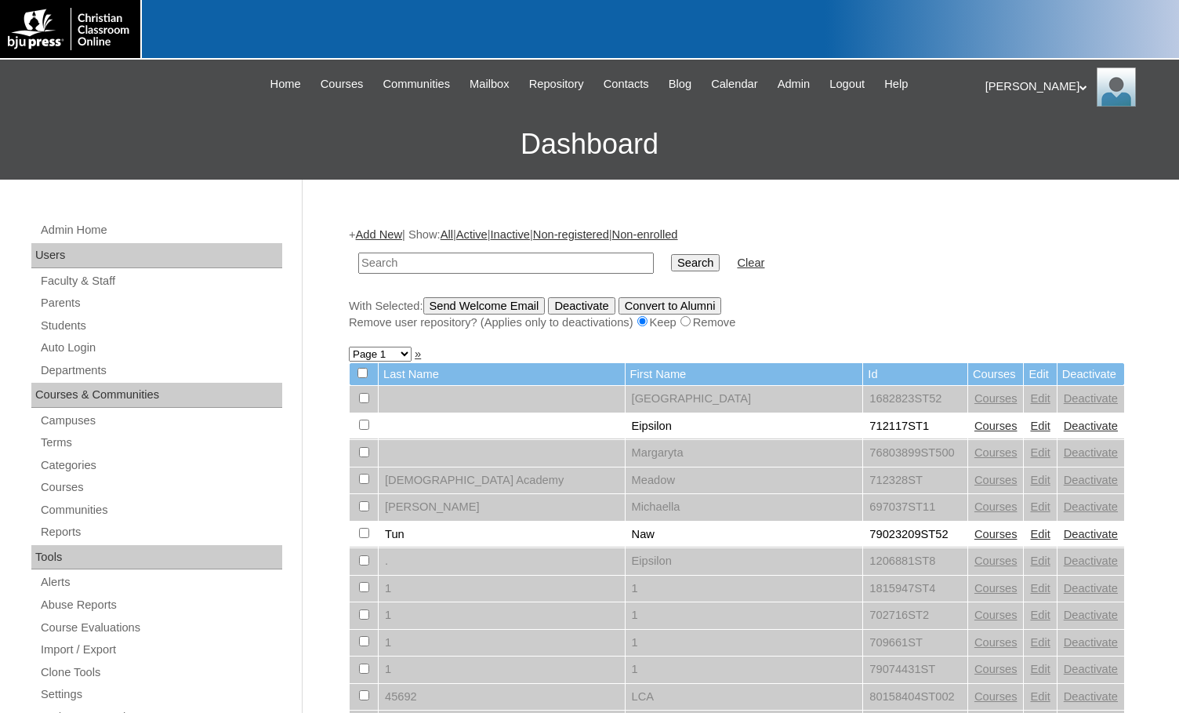
click at [503, 265] on input "text" at bounding box center [506, 263] width 296 height 21
paste input "712522"
type input "712522"
click at [671, 263] on input "Search" at bounding box center [695, 262] width 49 height 17
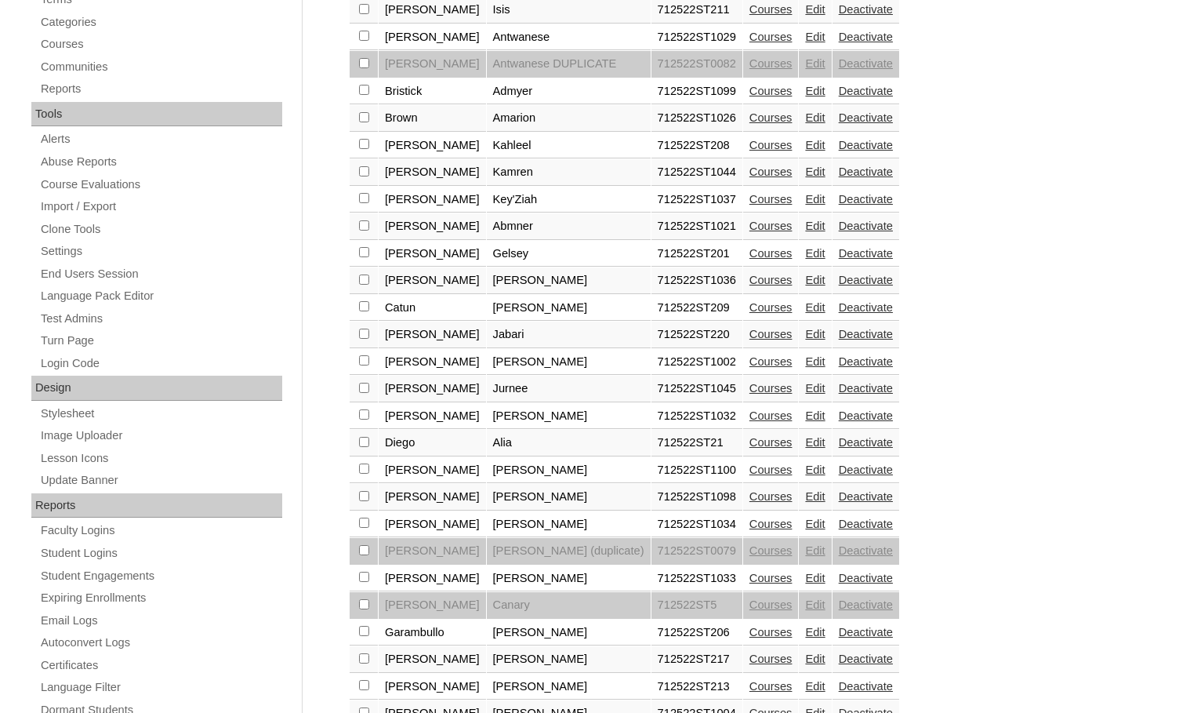
scroll to position [549, 0]
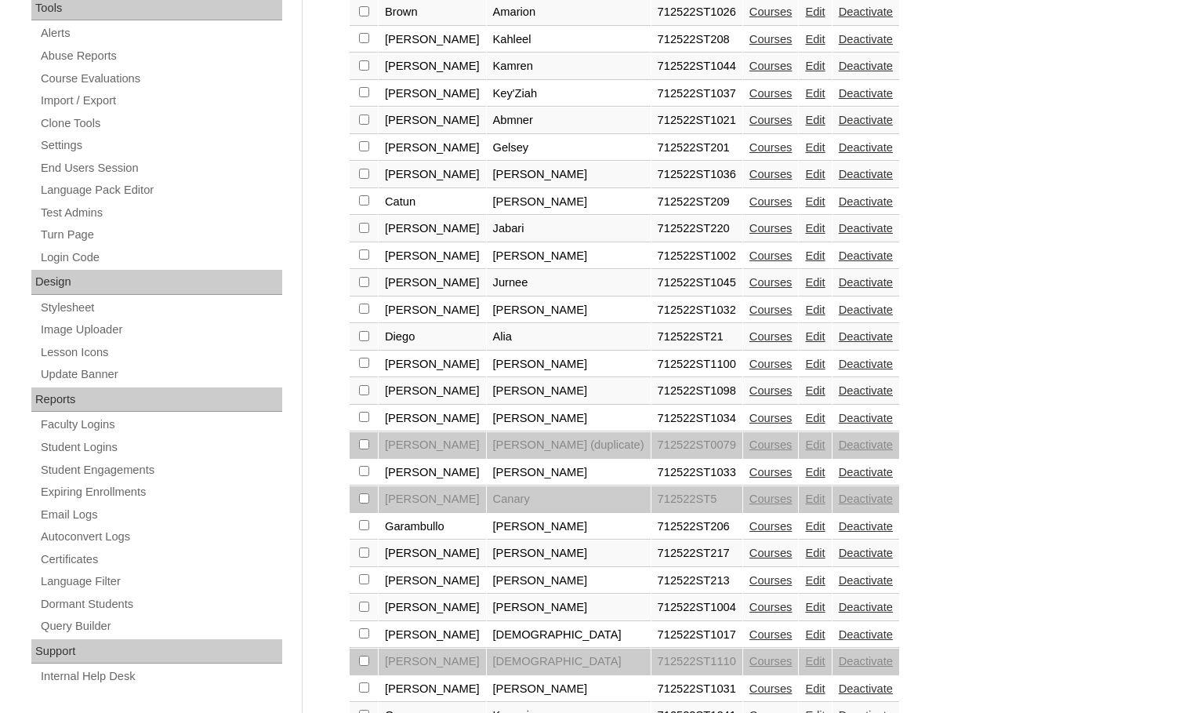
click at [805, 553] on link "Edit" at bounding box center [815, 553] width 20 height 13
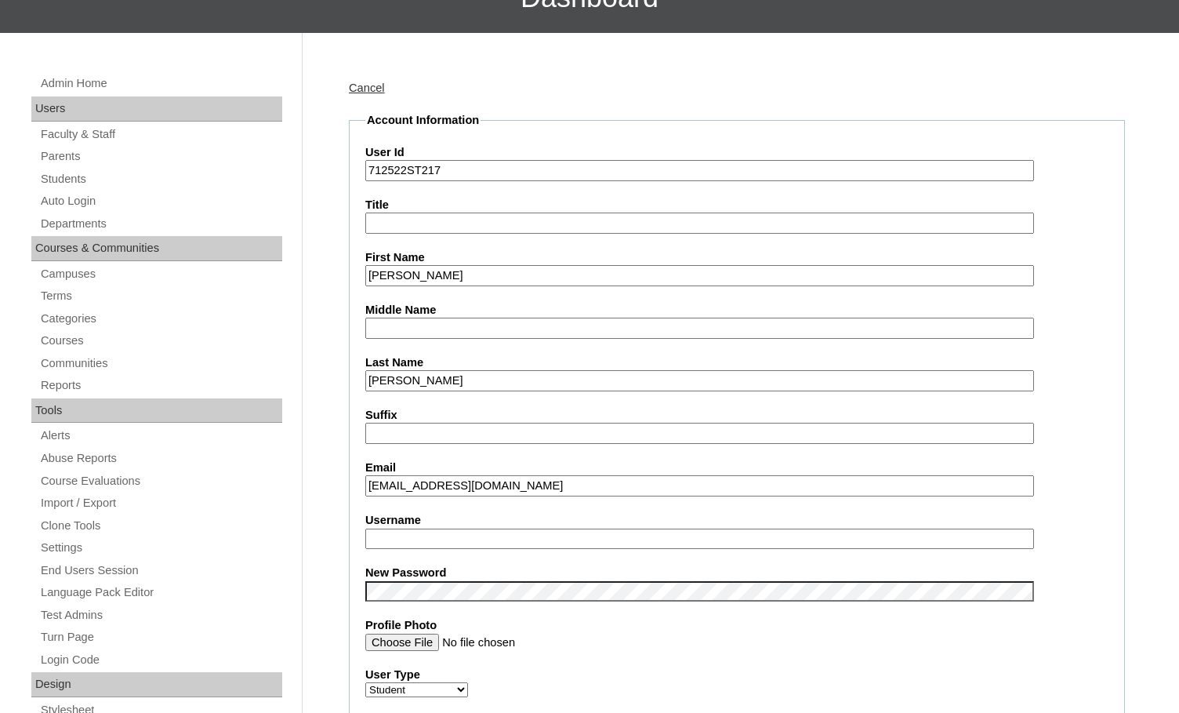
scroll to position [157, 0]
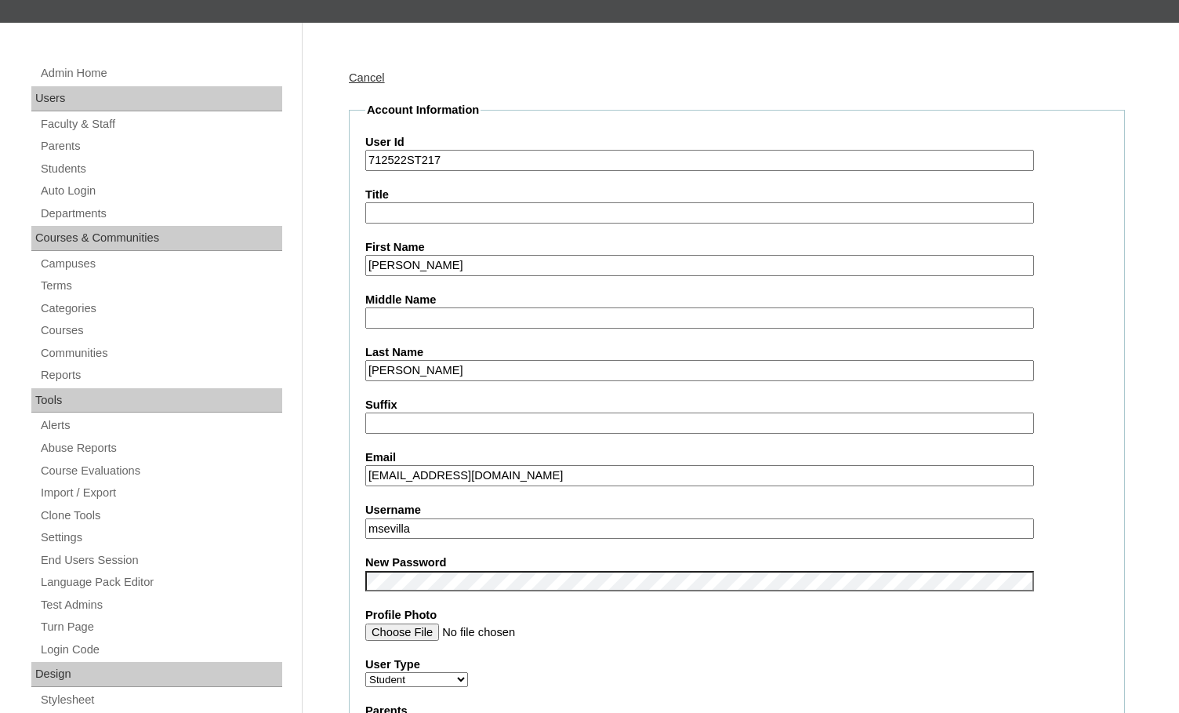
drag, startPoint x: 460, startPoint y: 532, endPoint x: 334, endPoint y: 524, distance: 125.8
type input "jocelyn.garcia"
drag, startPoint x: 752, startPoint y: 529, endPoint x: 342, endPoint y: 520, distance: 410.3
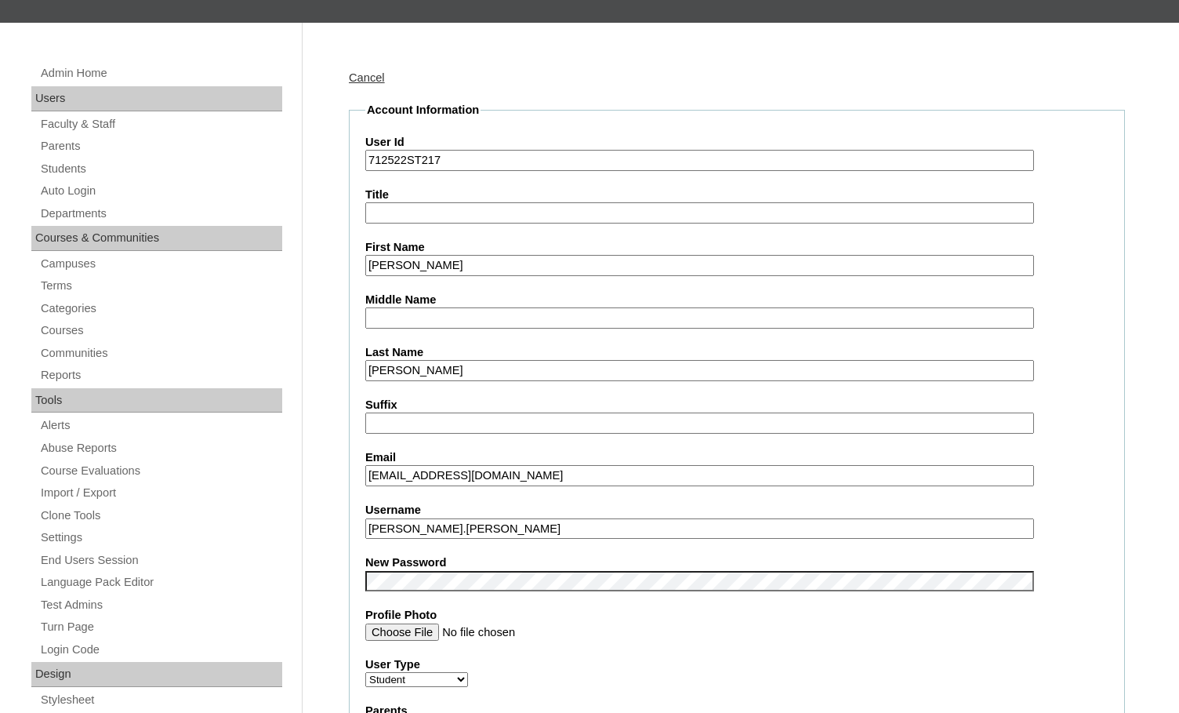
drag, startPoint x: 404, startPoint y: 164, endPoint x: 345, endPoint y: 162, distance: 58.9
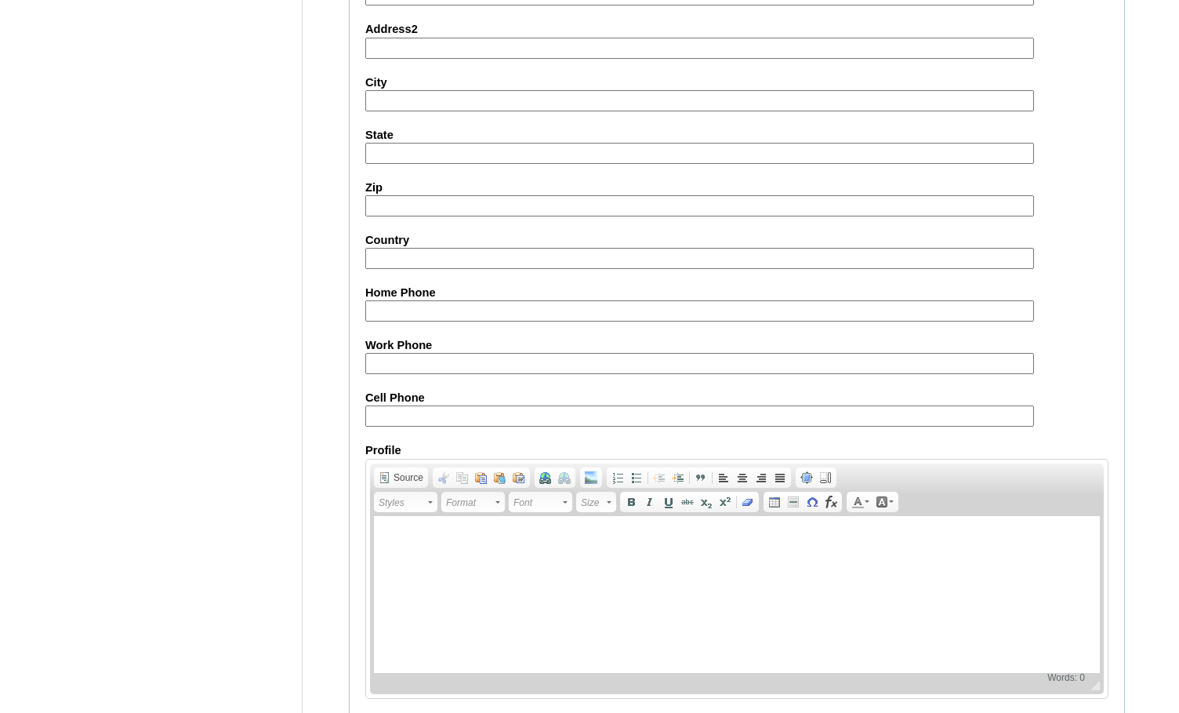
scroll to position [1677, 0]
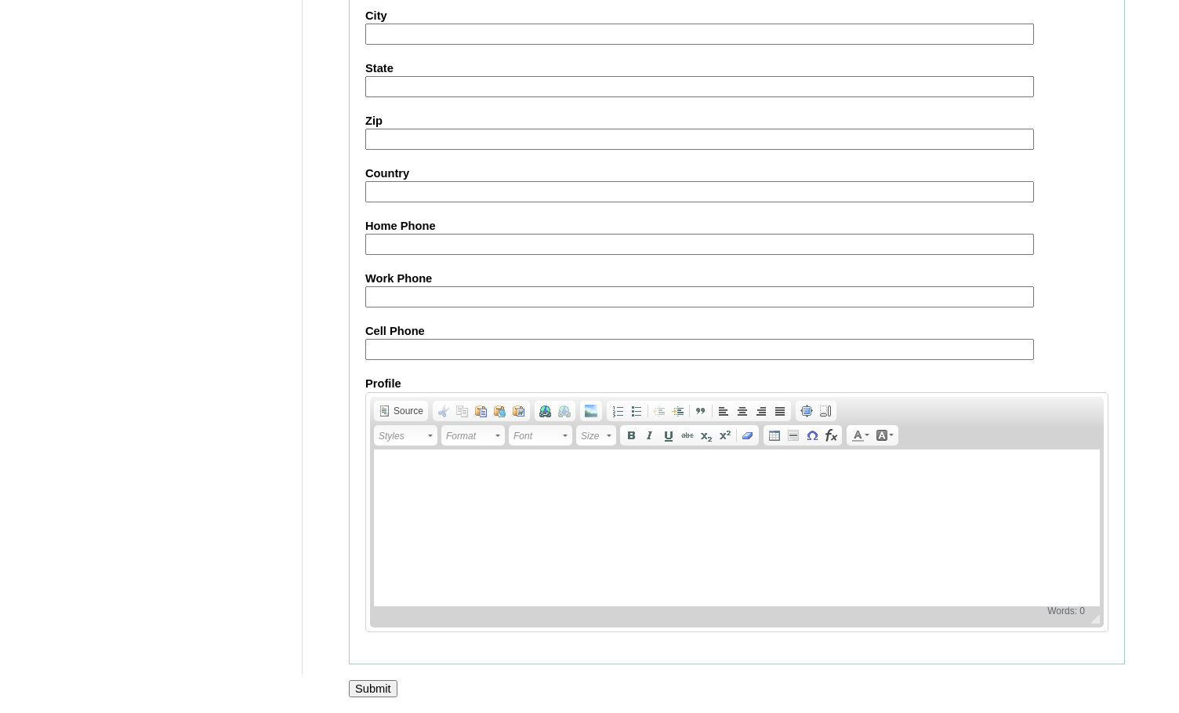
click at [375, 683] on input "Submit" at bounding box center [373, 688] width 49 height 17
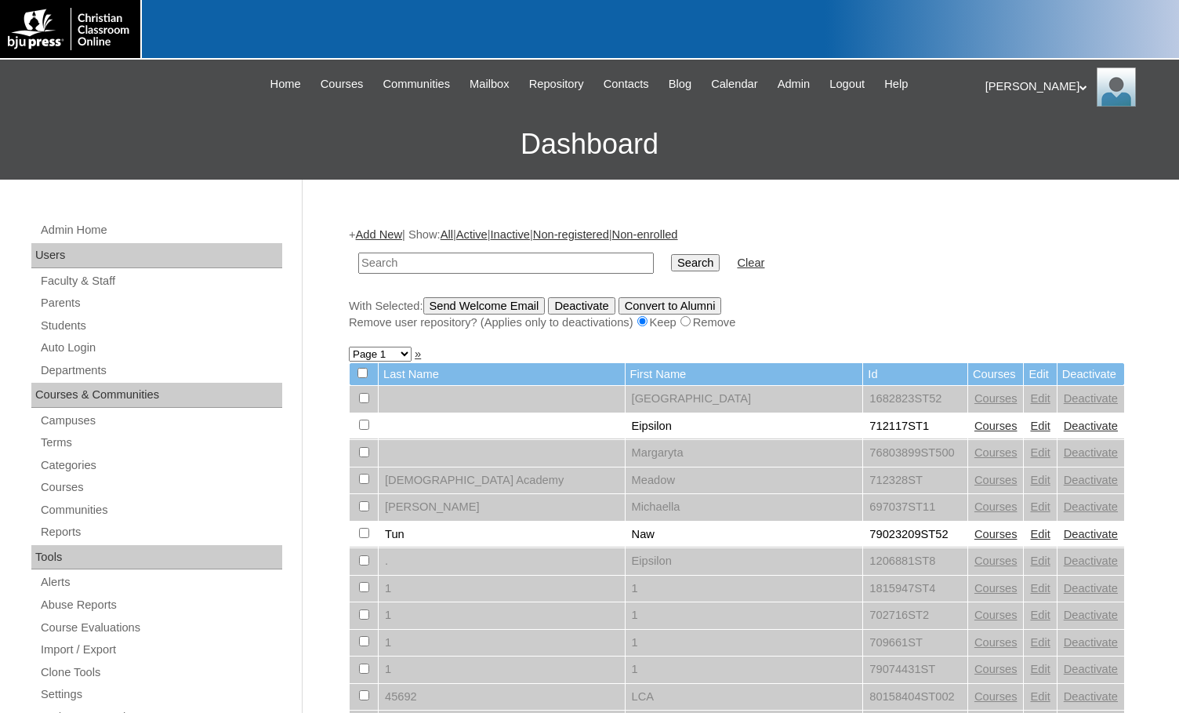
click at [525, 265] on input "text" at bounding box center [506, 263] width 296 height 21
paste input "712522"
type input "712522"
click at [671, 254] on input "Search" at bounding box center [695, 262] width 49 height 17
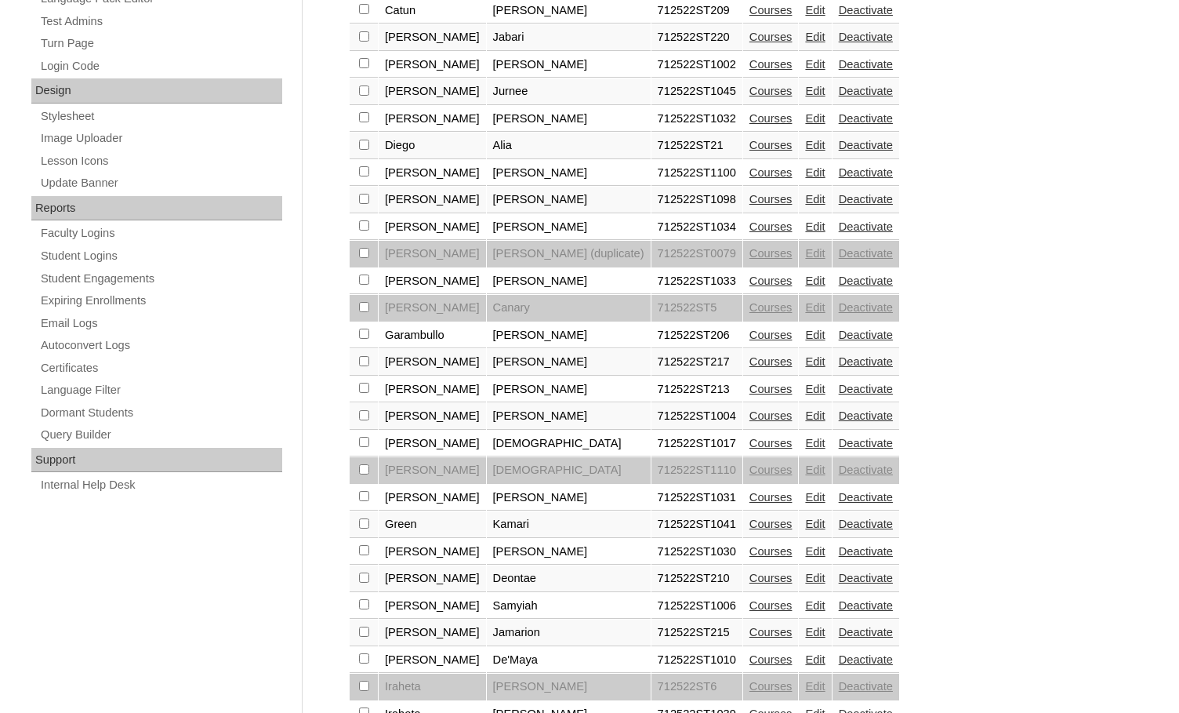
scroll to position [784, 0]
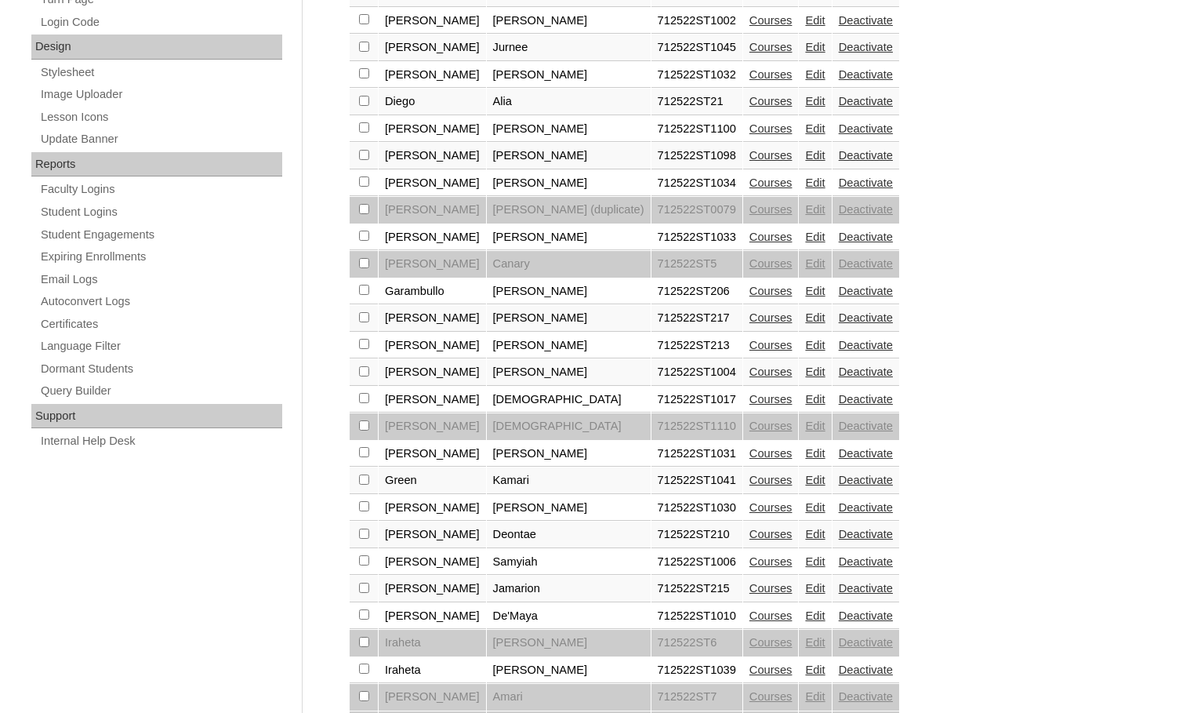
click at [805, 479] on link "Edit" at bounding box center [815, 480] width 20 height 13
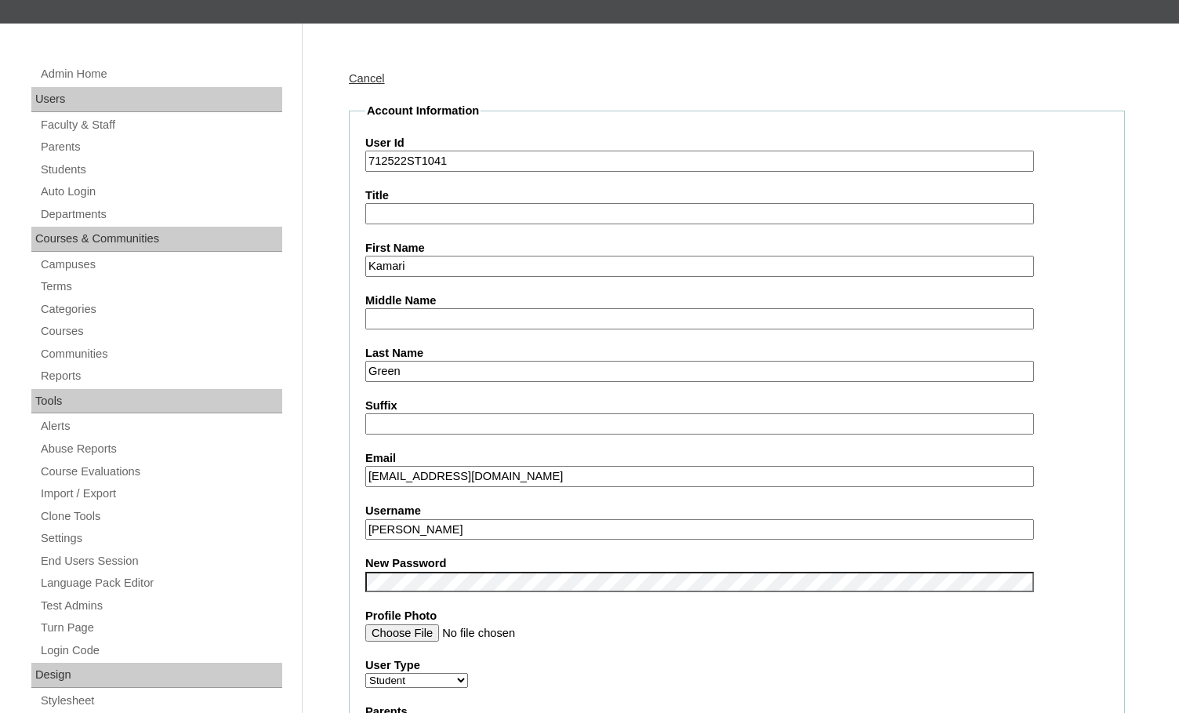
scroll to position [157, 0]
drag, startPoint x: 462, startPoint y: 530, endPoint x: 344, endPoint y: 528, distance: 117.7
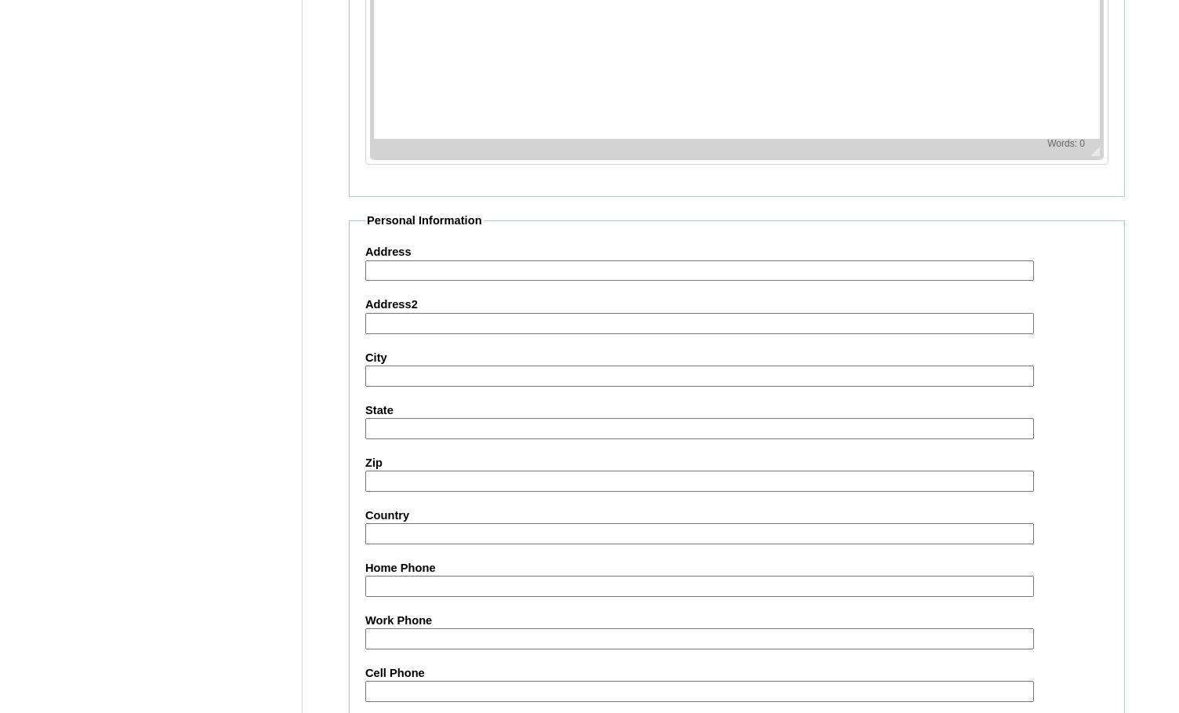
scroll to position [1677, 0]
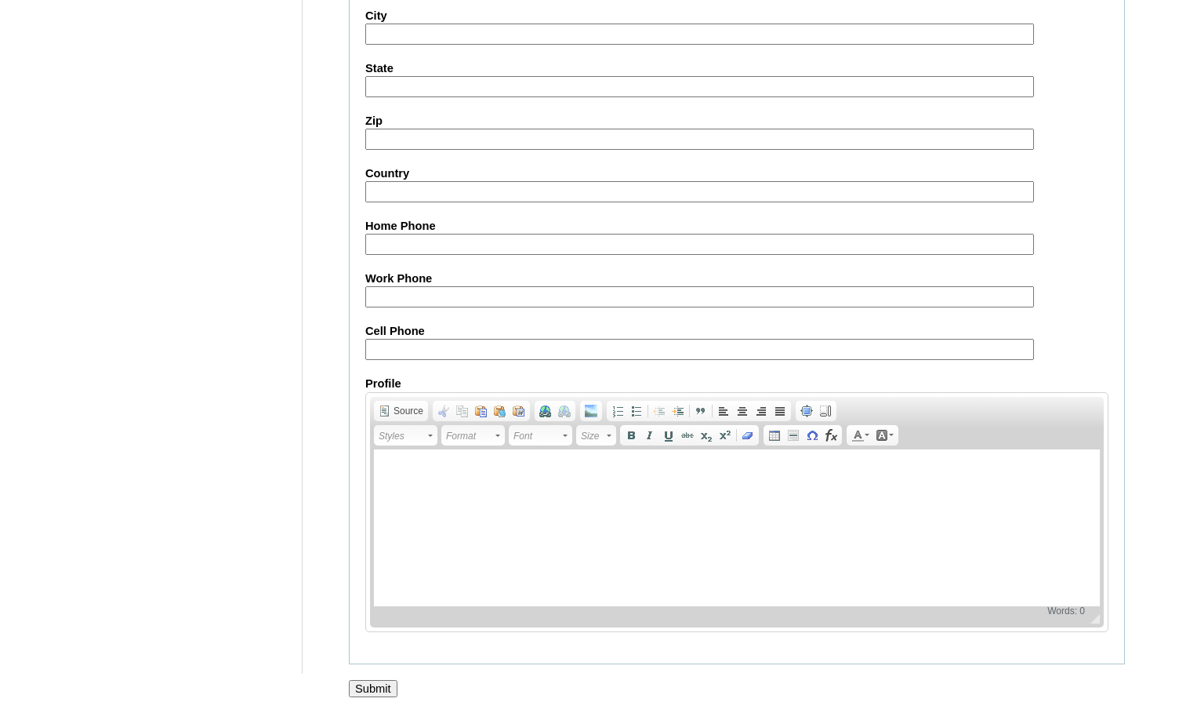
click at [378, 686] on input "Submit" at bounding box center [373, 688] width 49 height 17
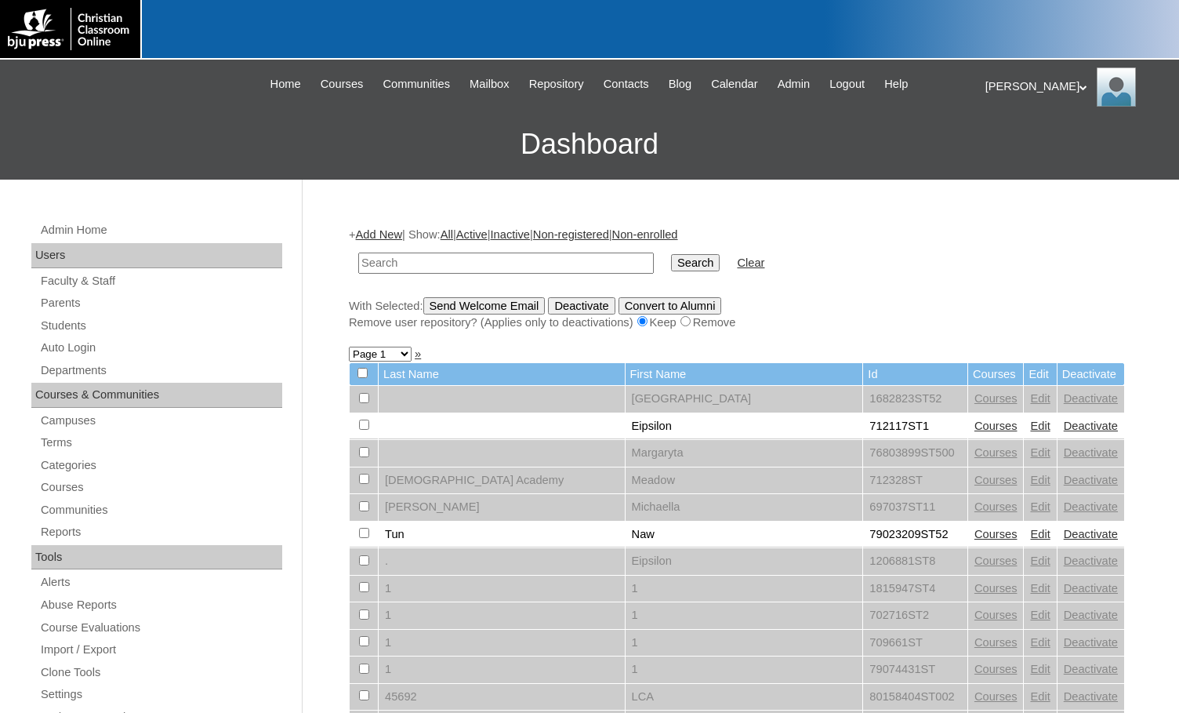
paste input "[PERSON_NAME]"
type input "[PERSON_NAME]"
click at [671, 262] on input "Search" at bounding box center [695, 262] width 49 height 17
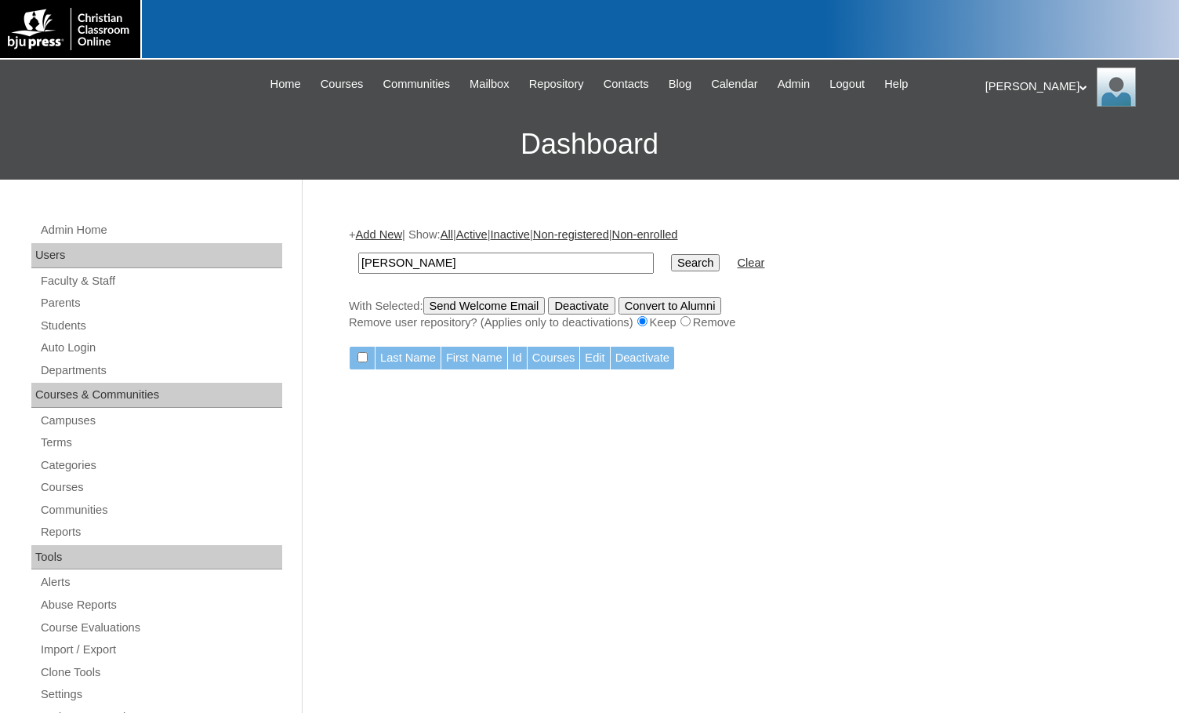
drag, startPoint x: 452, startPoint y: 270, endPoint x: 209, endPoint y: 241, distance: 244.1
click at [209, 241] on div "Admin Home Users Faculty & Staff Parents Students Auto Login Departments Course…" at bounding box center [589, 720] width 1179 height 1081
drag, startPoint x: 412, startPoint y: 260, endPoint x: 345, endPoint y: 259, distance: 66.7
type input "712522"
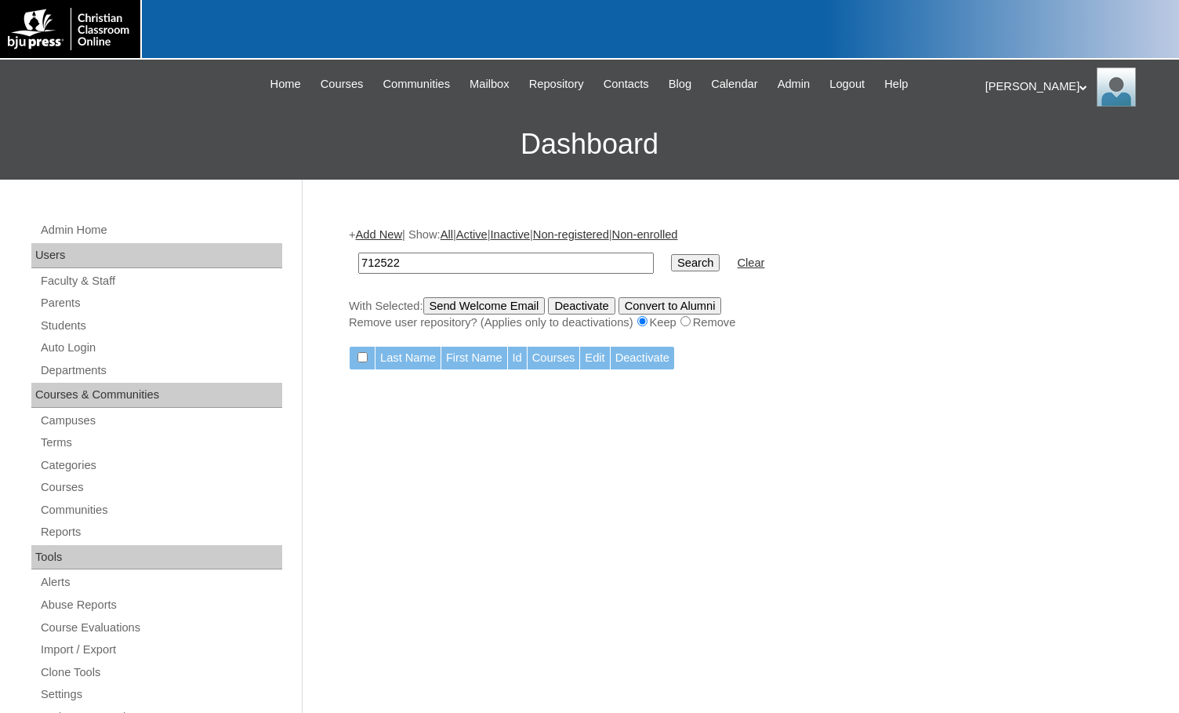
click at [671, 254] on input "Search" at bounding box center [695, 262] width 49 height 17
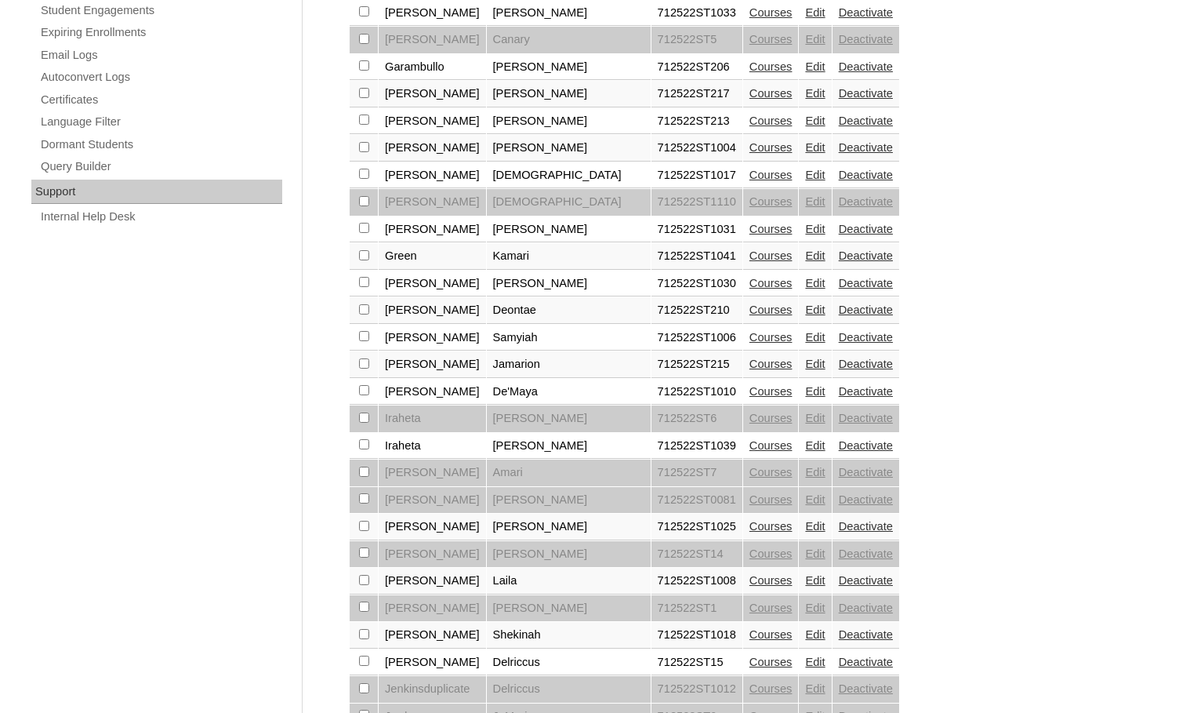
scroll to position [1074, 0]
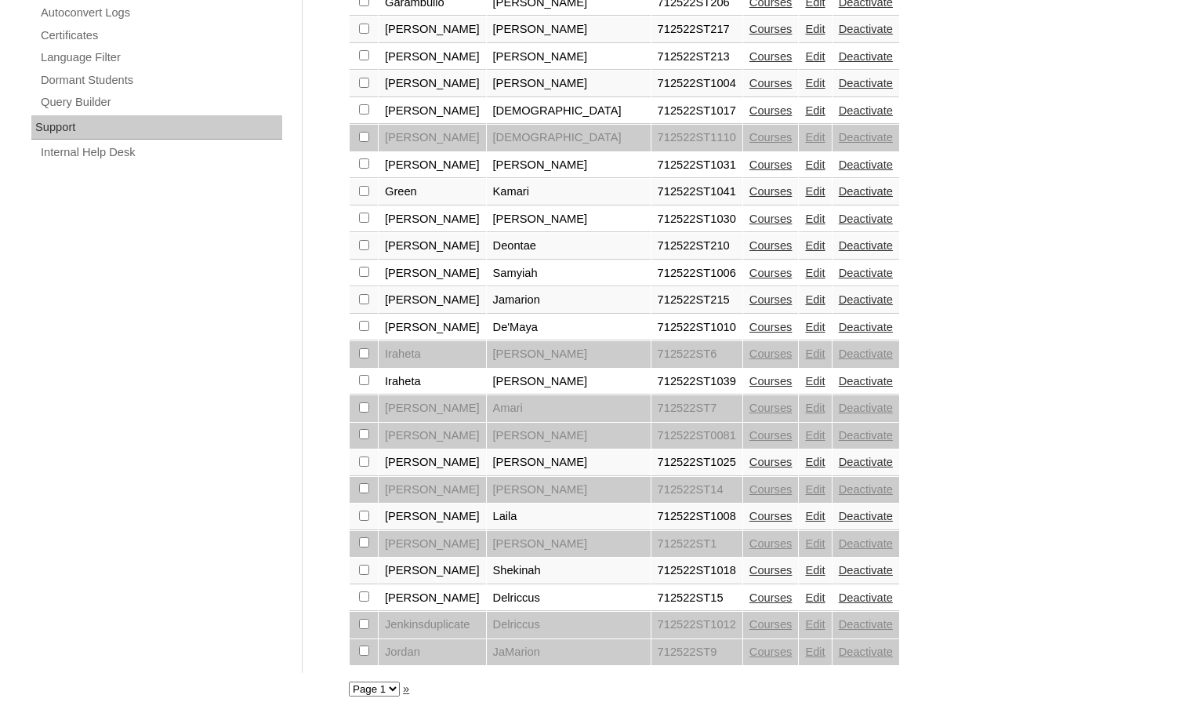
click at [805, 213] on link "Edit" at bounding box center [815, 219] width 20 height 13
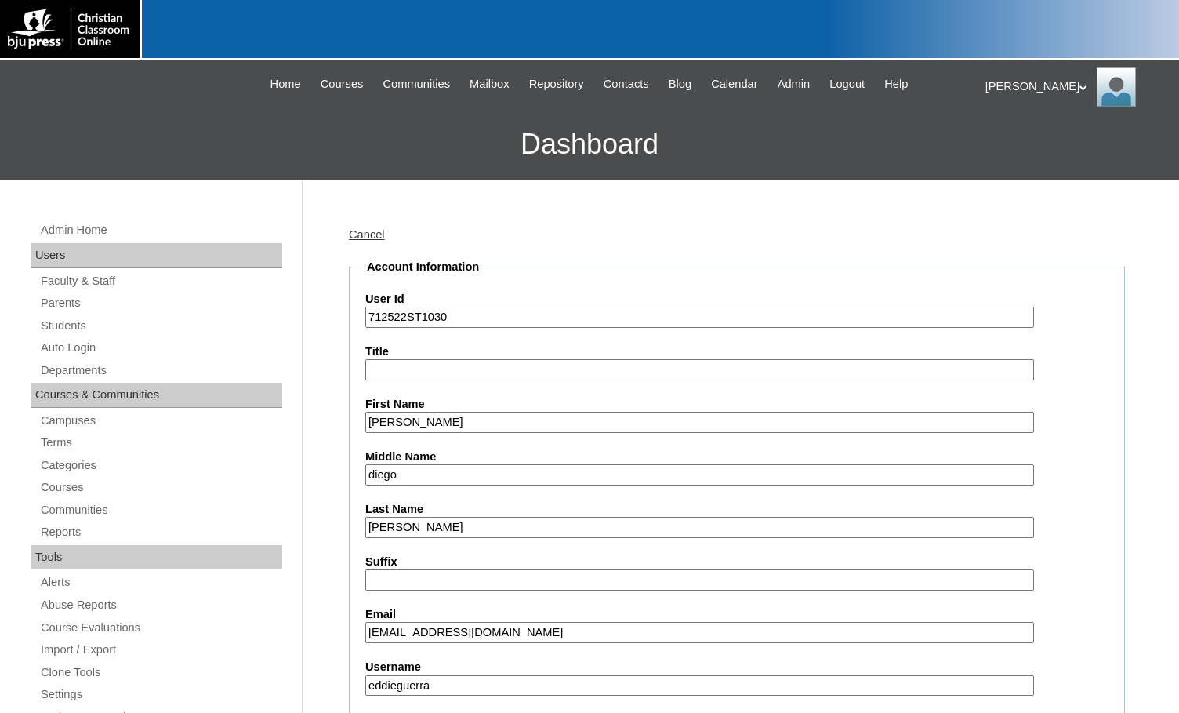
select select "35040"
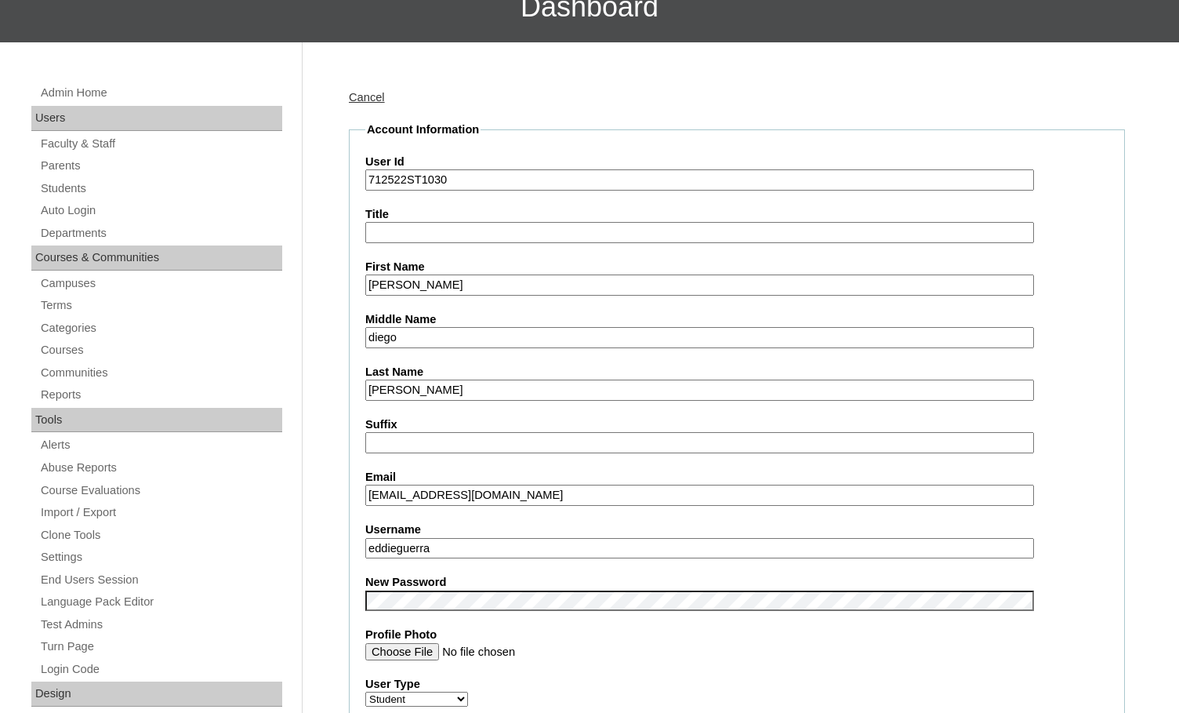
scroll to position [157, 0]
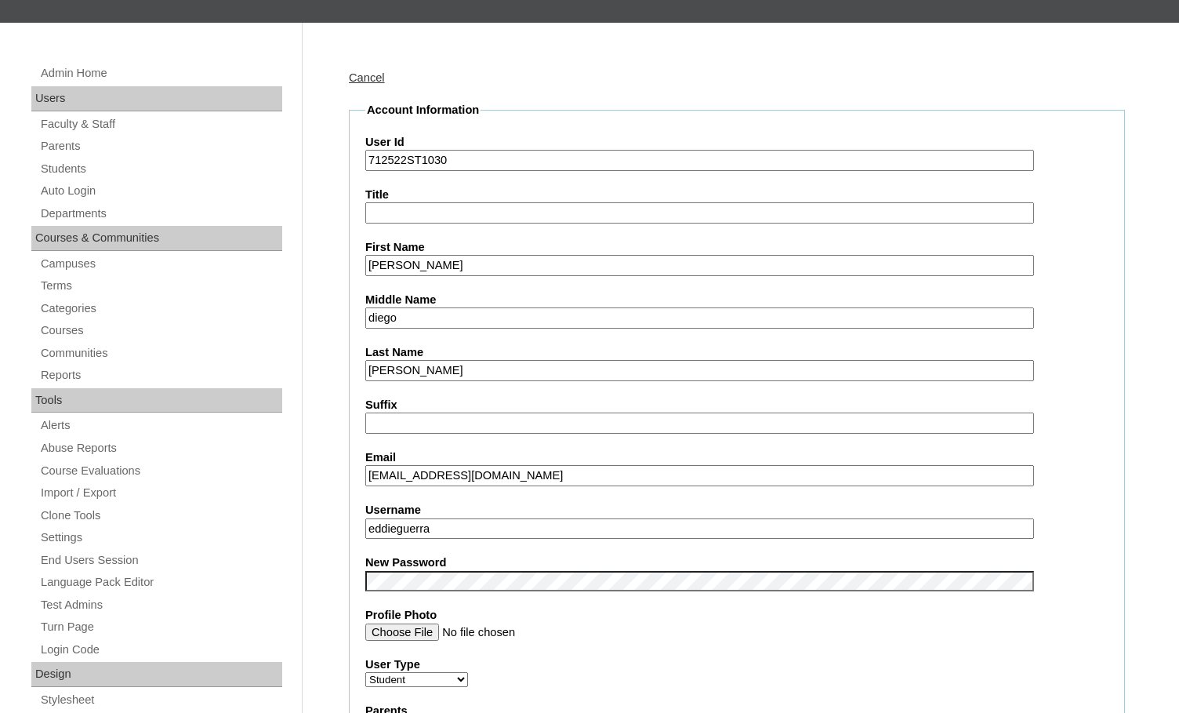
drag, startPoint x: 468, startPoint y: 532, endPoint x: 303, endPoint y: 525, distance: 164.8
drag, startPoint x: 408, startPoint y: 158, endPoint x: 359, endPoint y: 156, distance: 48.7
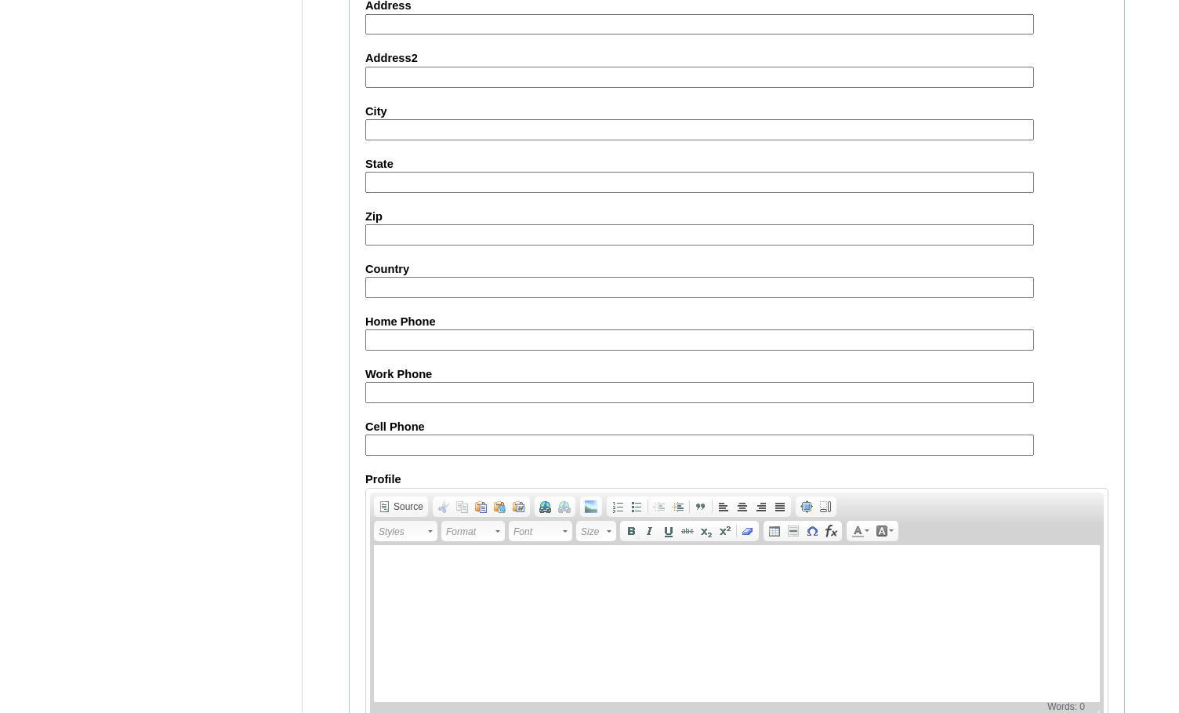
scroll to position [1677, 0]
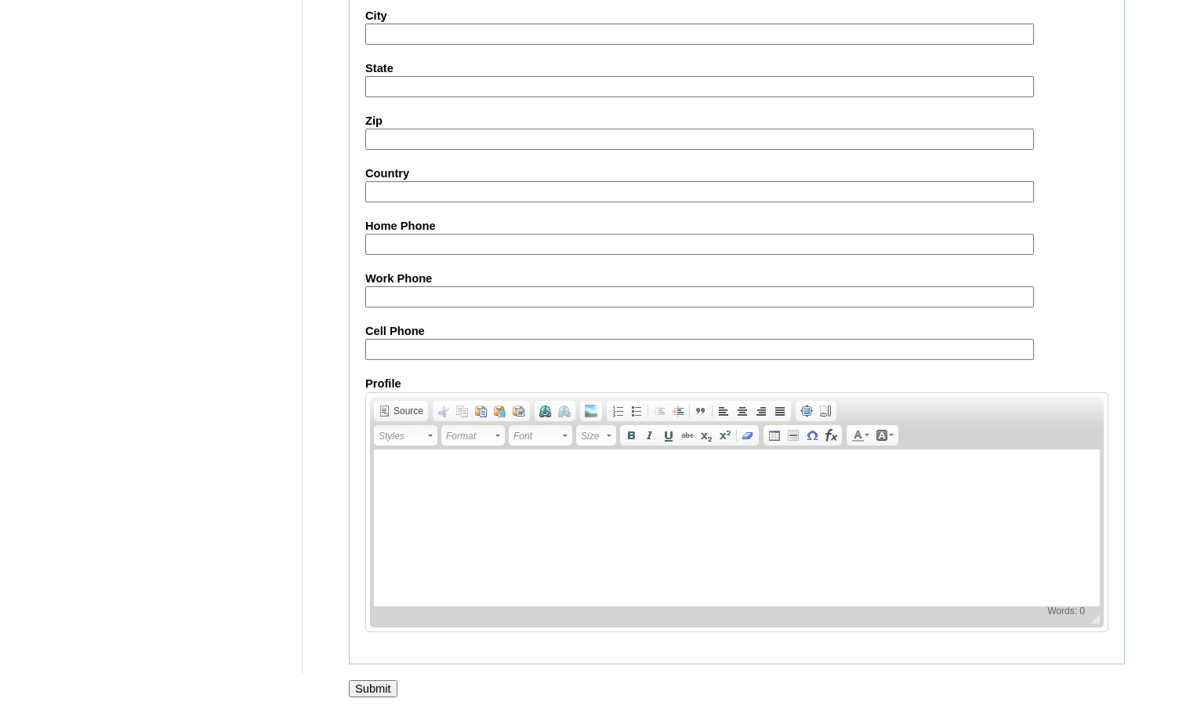
click at [374, 682] on input "Submit" at bounding box center [373, 688] width 49 height 17
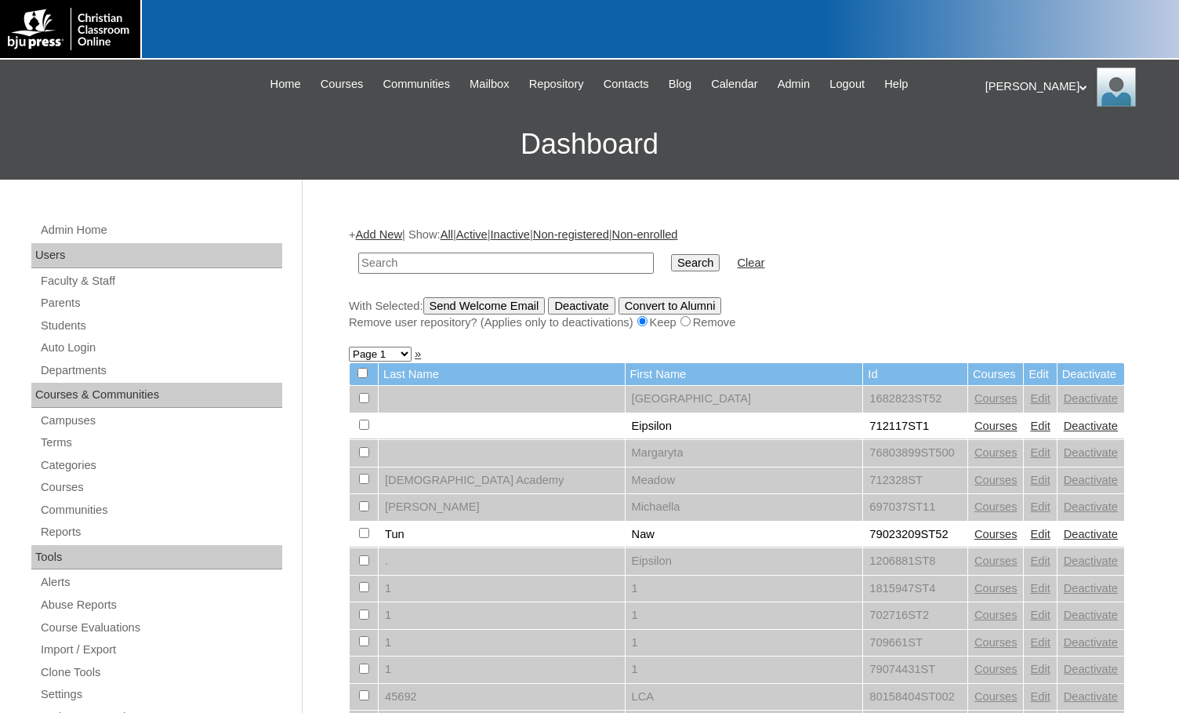
drag, startPoint x: 523, startPoint y: 260, endPoint x: 543, endPoint y: 258, distance: 20.5
click at [523, 260] on input "text" at bounding box center [506, 263] width 296 height 21
paste input "712522"
type input "712522"
click at [671, 254] on input "Search" at bounding box center [695, 262] width 49 height 17
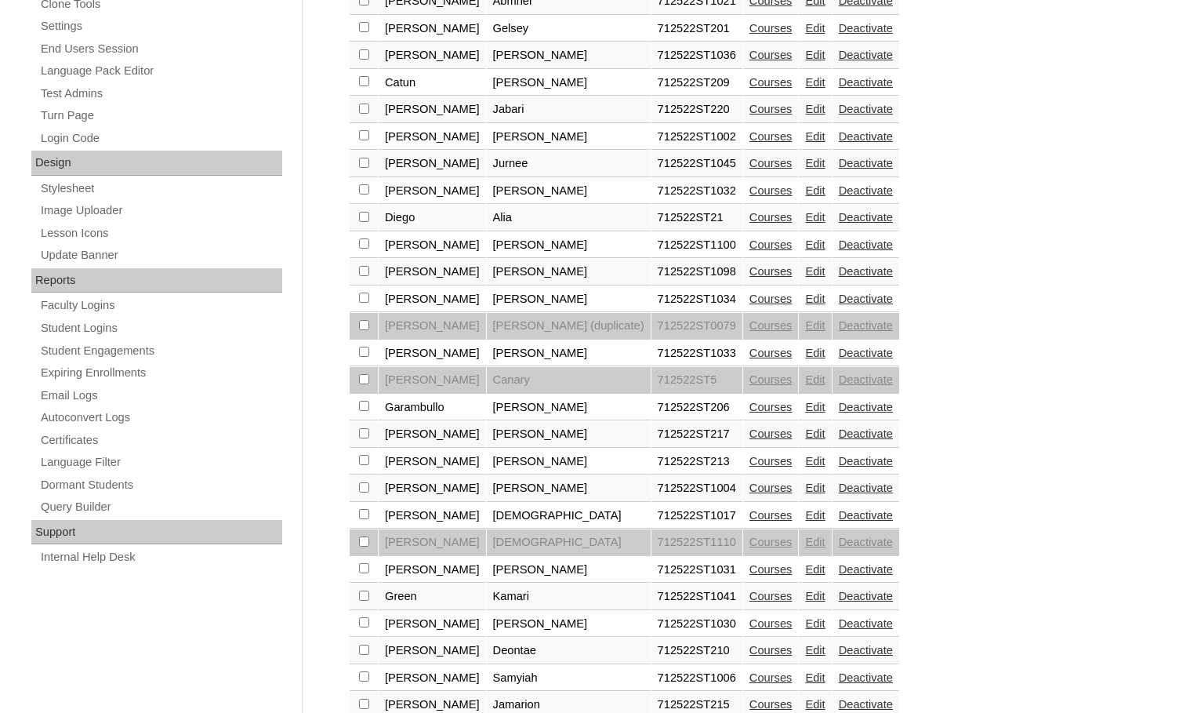
scroll to position [941, 0]
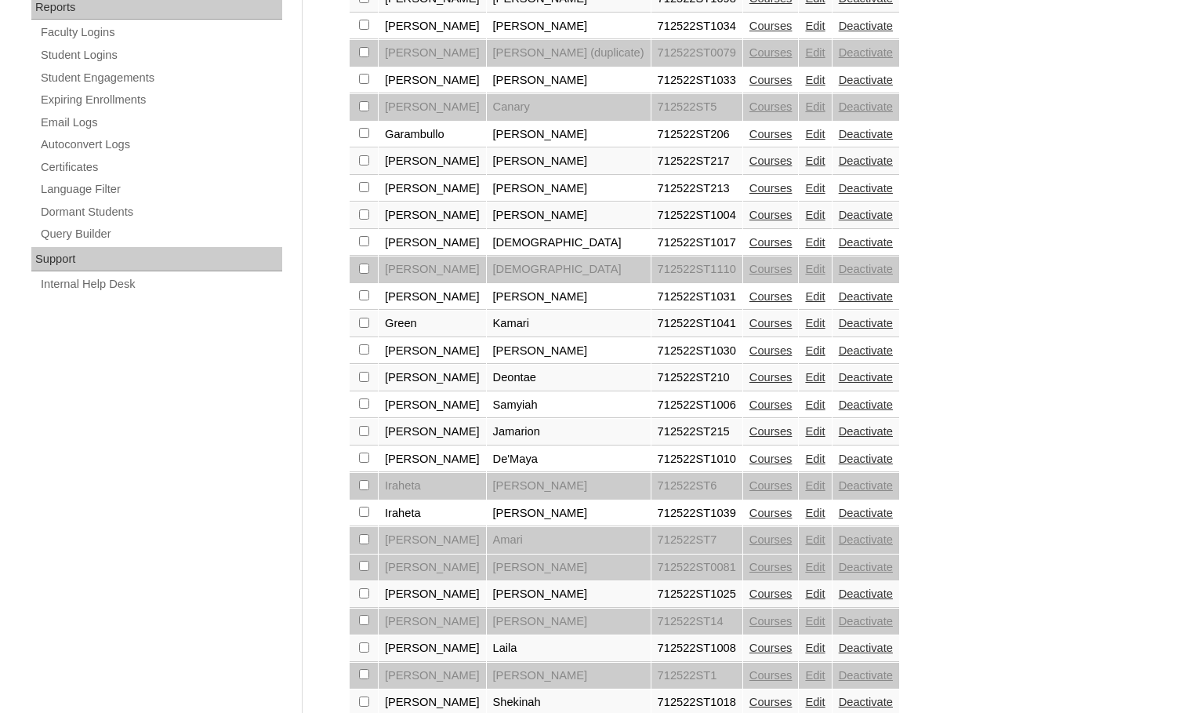
click at [805, 374] on link "Edit" at bounding box center [815, 377] width 20 height 13
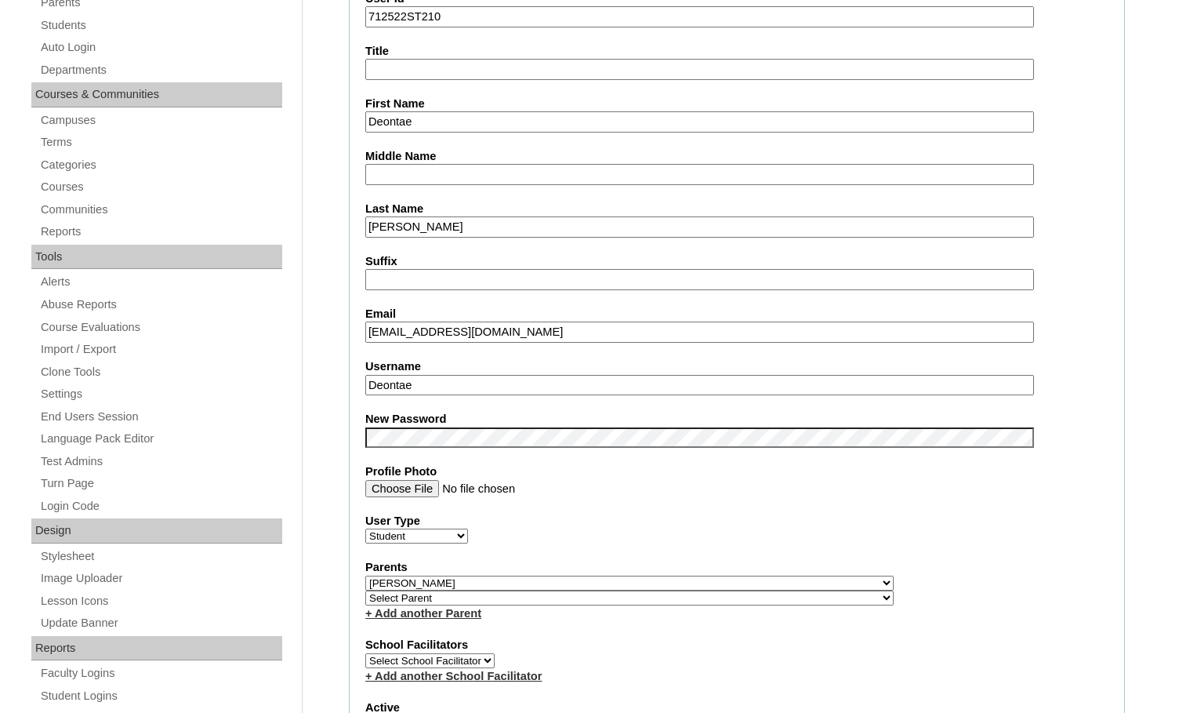
scroll to position [314, 0]
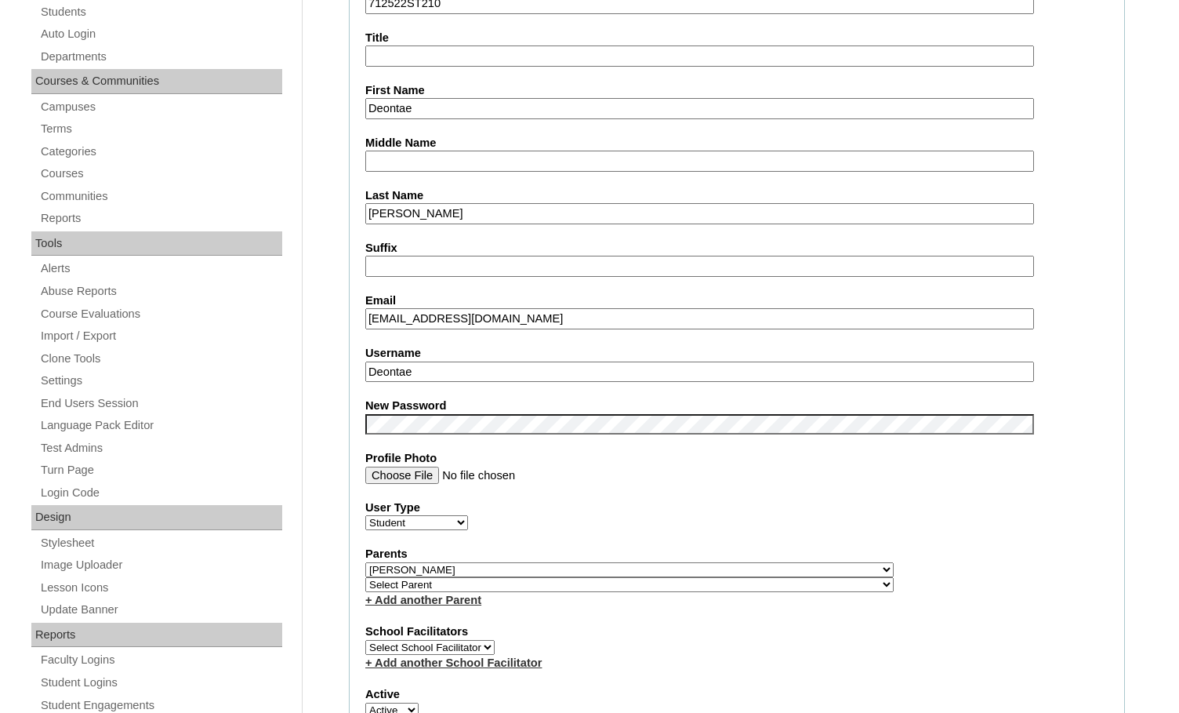
drag, startPoint x: 444, startPoint y: 365, endPoint x: 326, endPoint y: 371, distance: 117.8
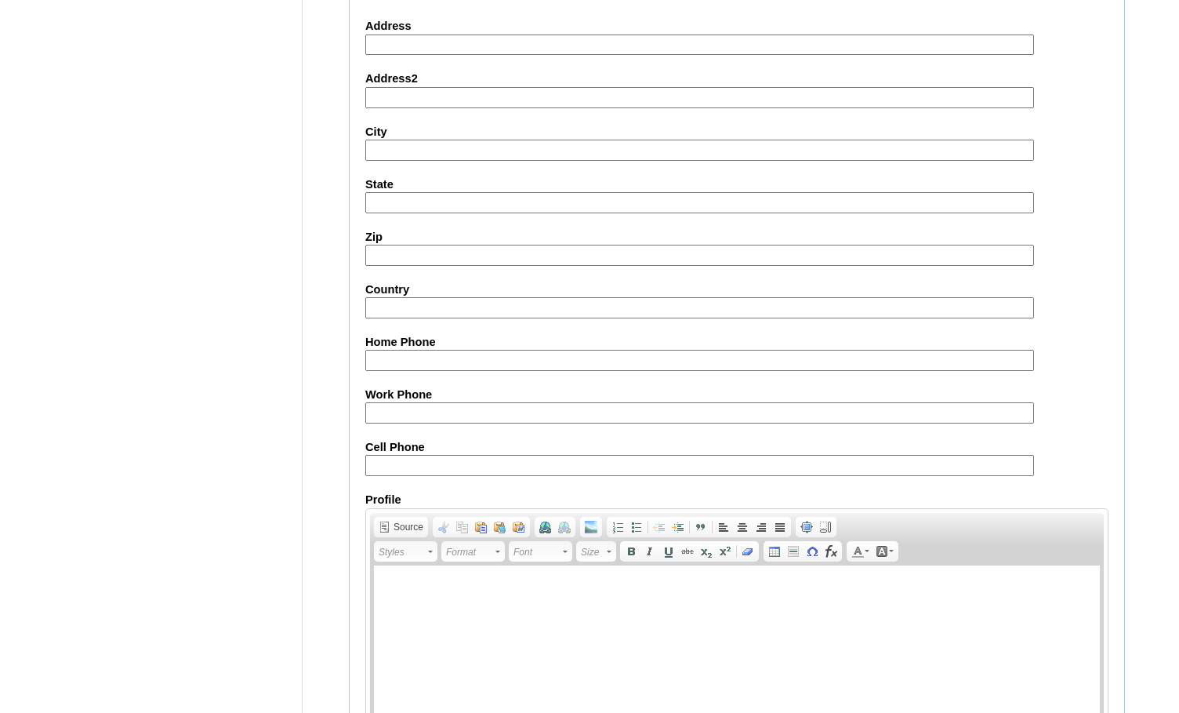
scroll to position [1677, 0]
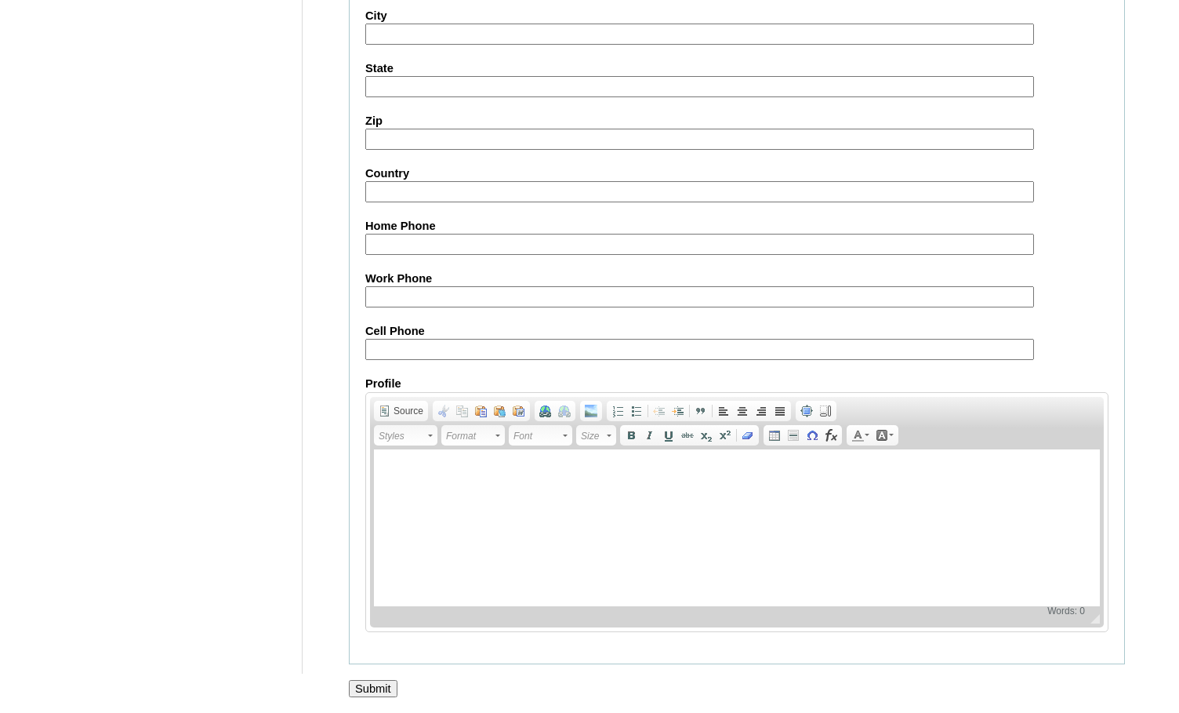
click at [387, 680] on input "Submit" at bounding box center [373, 688] width 49 height 17
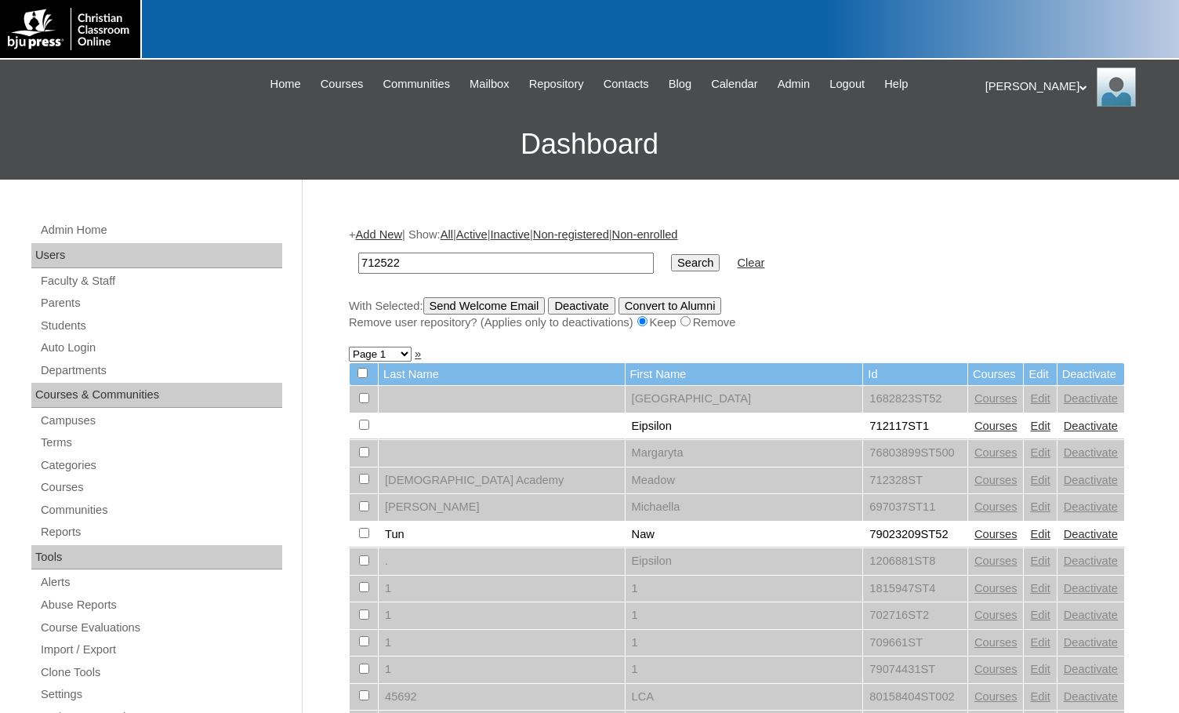
type input "712522"
click at [671, 267] on input "Search" at bounding box center [695, 262] width 49 height 17
